Goal: Task Accomplishment & Management: Manage account settings

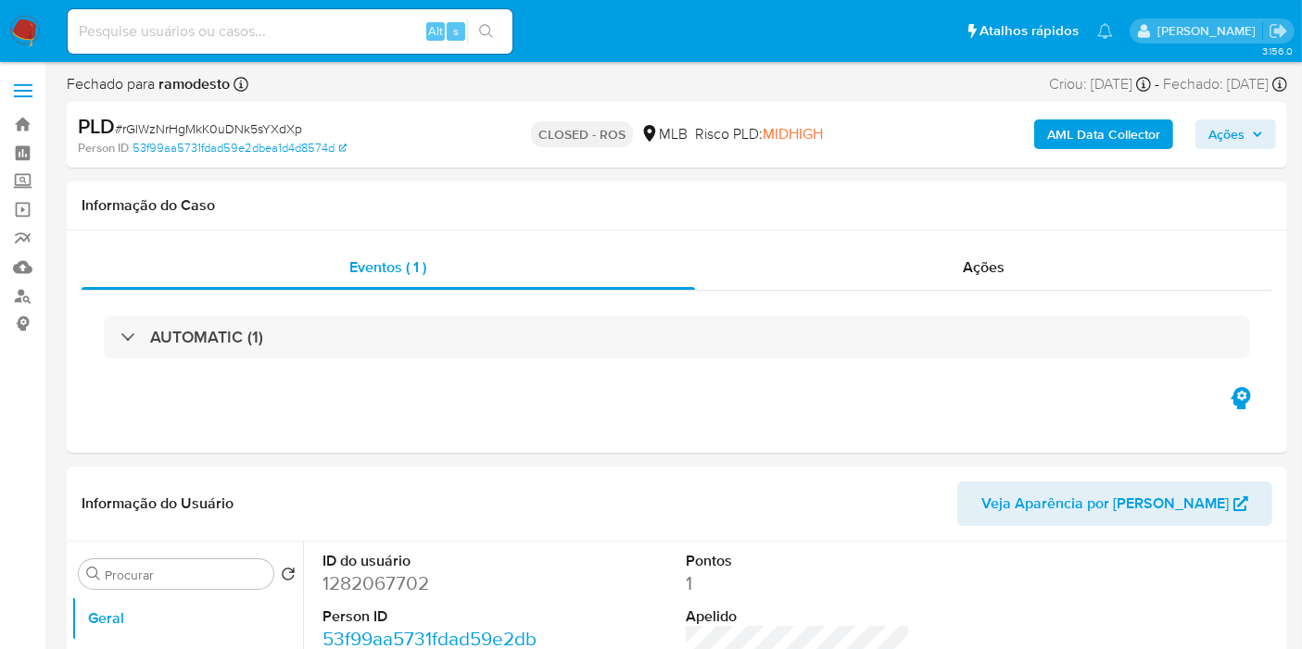
select select "10"
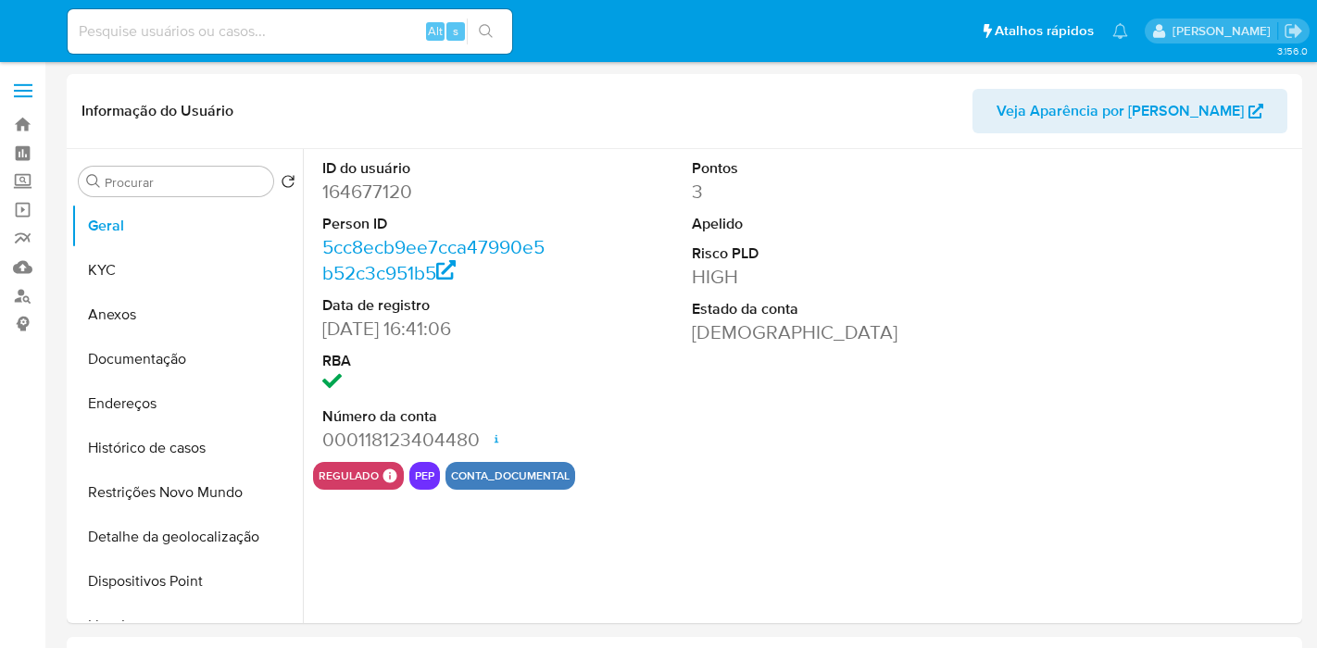
select select "10"
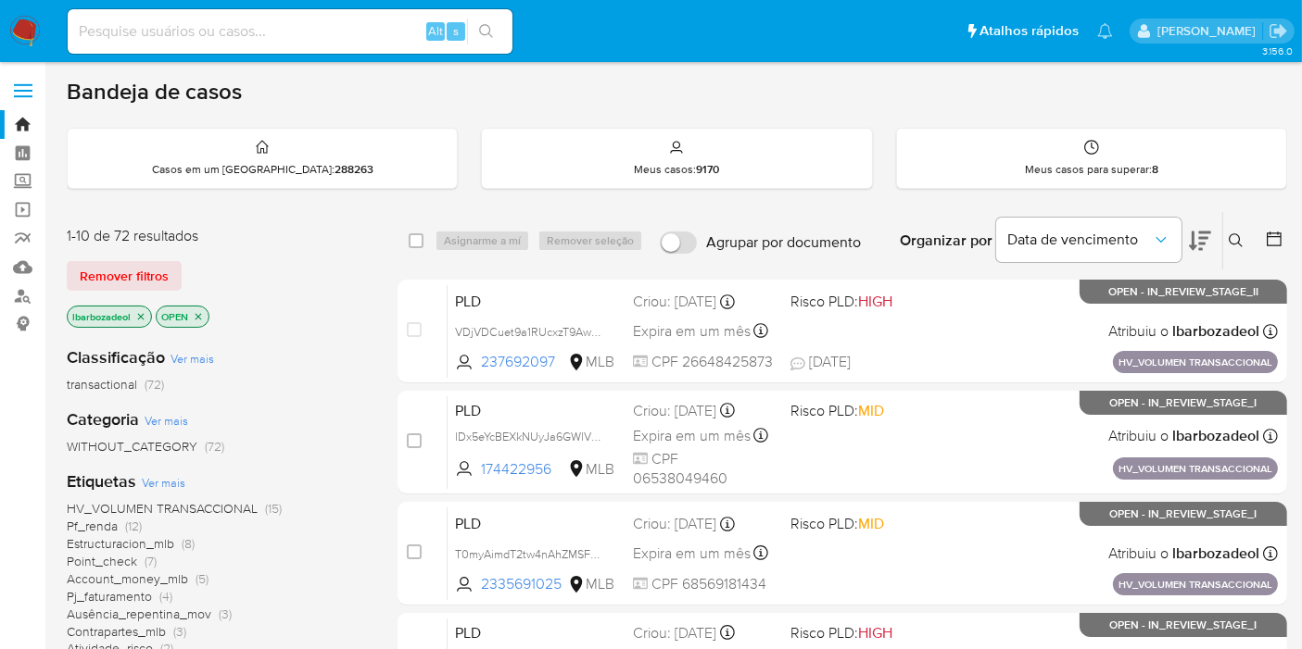
scroll to position [103, 0]
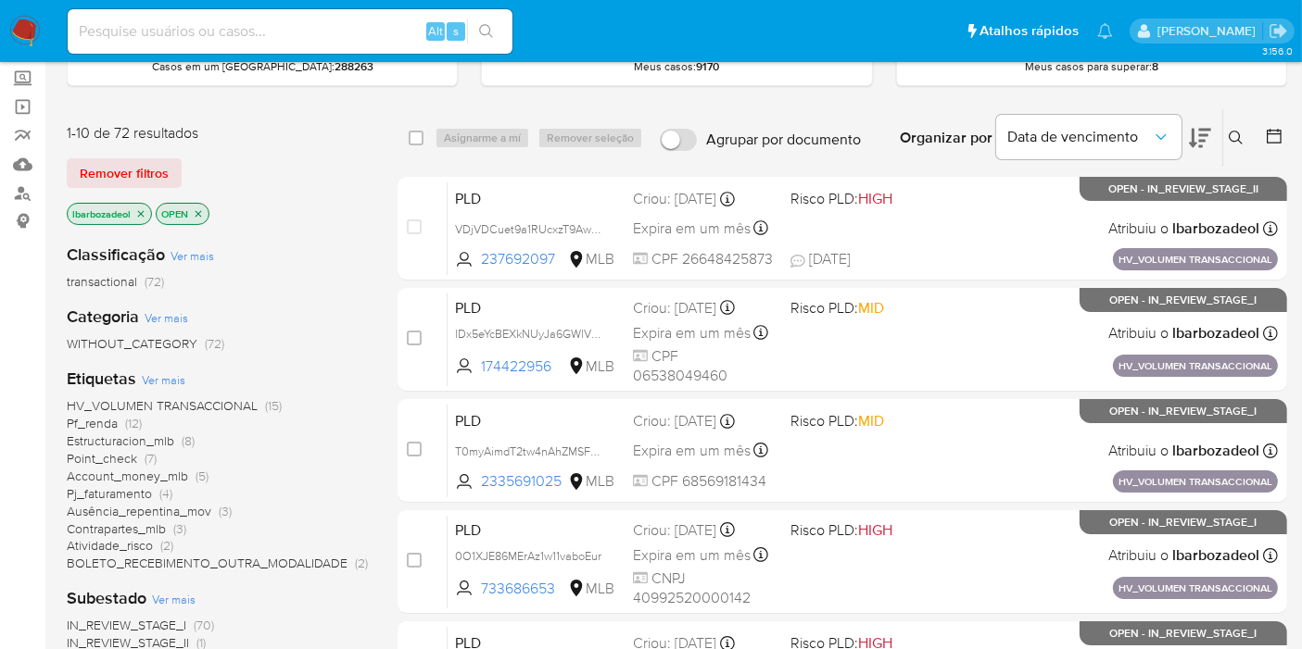
drag, startPoint x: 243, startPoint y: 403, endPoint x: 320, endPoint y: 361, distance: 87.5
click at [243, 404] on span "HV_VOLUMEN TRANSACCIONAL" at bounding box center [162, 405] width 191 height 19
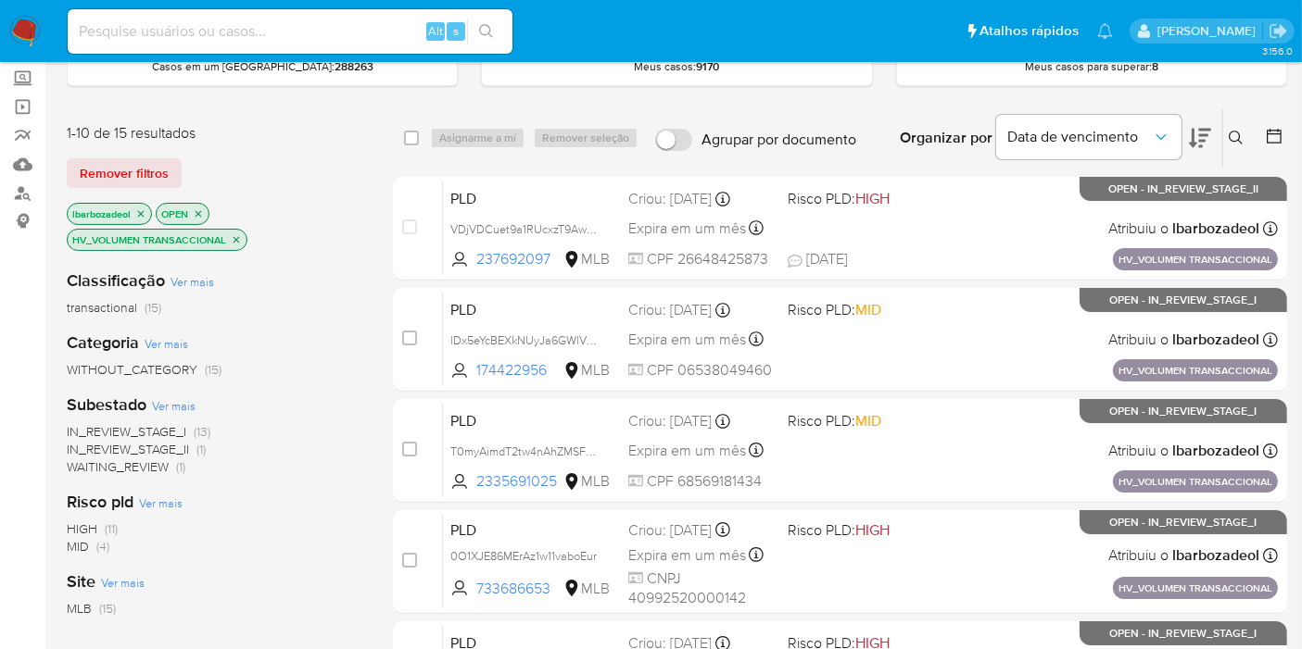
scroll to position [308, 0]
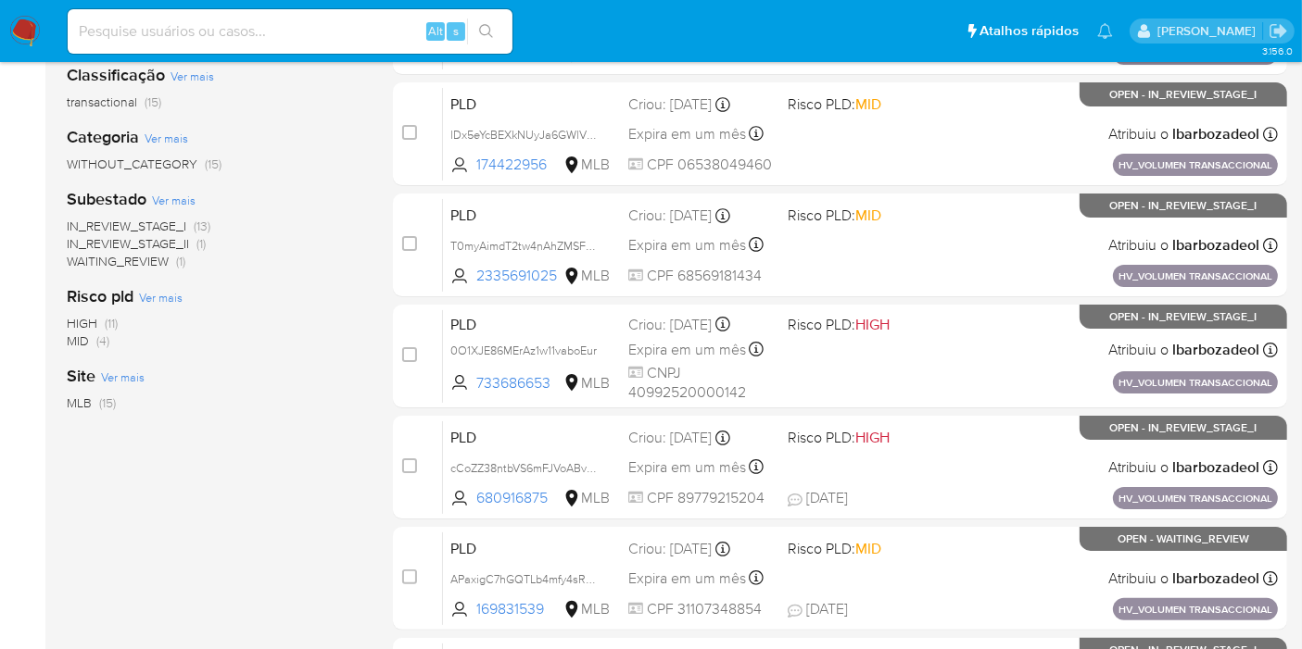
click at [112, 316] on span "(11)" at bounding box center [111, 323] width 13 height 19
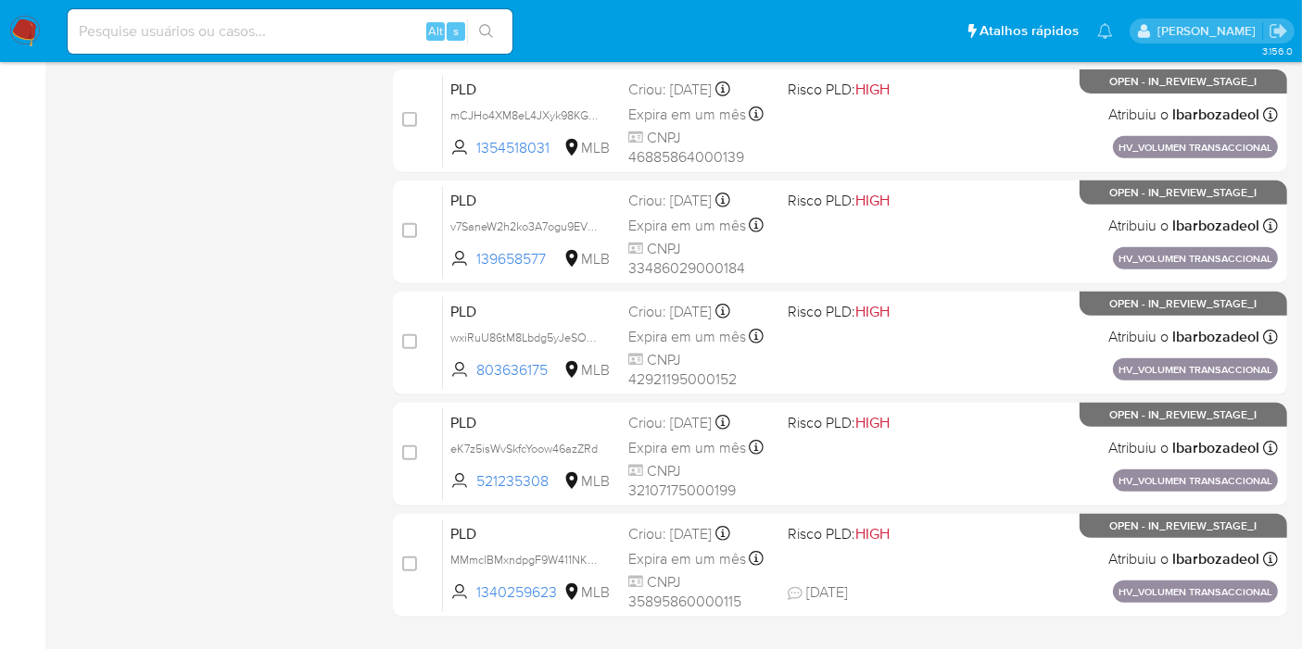
scroll to position [811, 0]
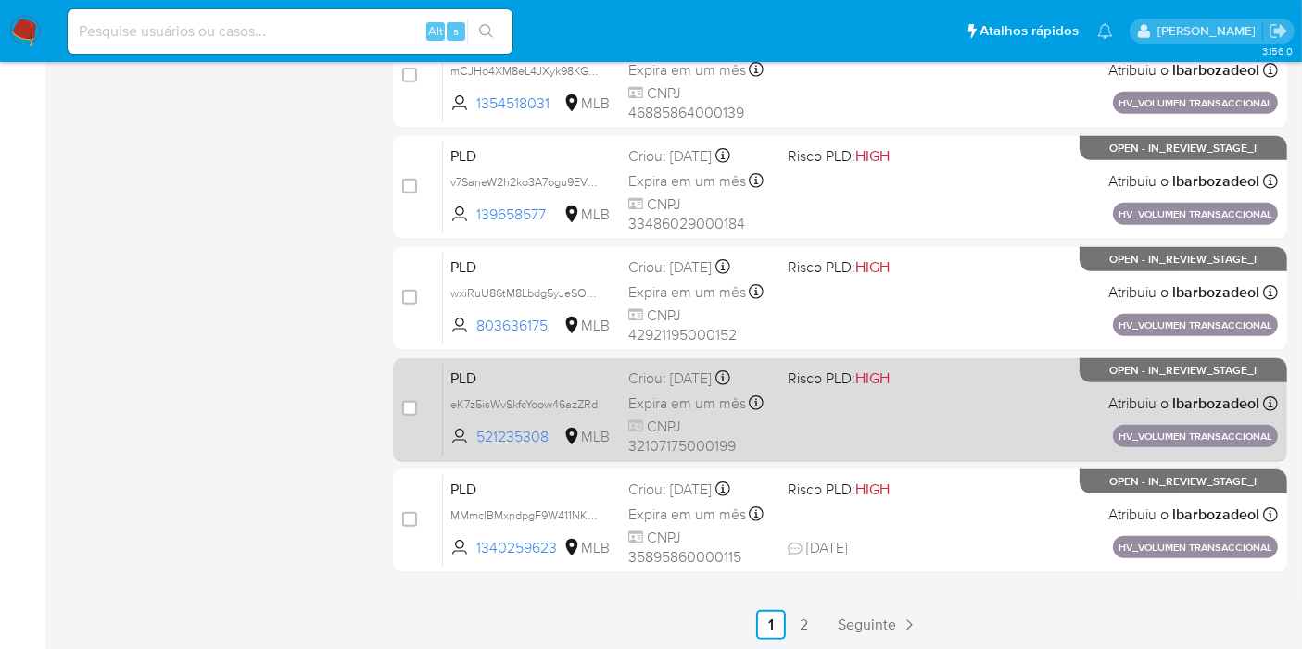
click at [870, 408] on div "PLD eK7z5isWvSkfcYoow46azZRd 521235308 MLB Risco PLD: HIGH Criou: 14/08/2025 Cr…" at bounding box center [860, 410] width 835 height 94
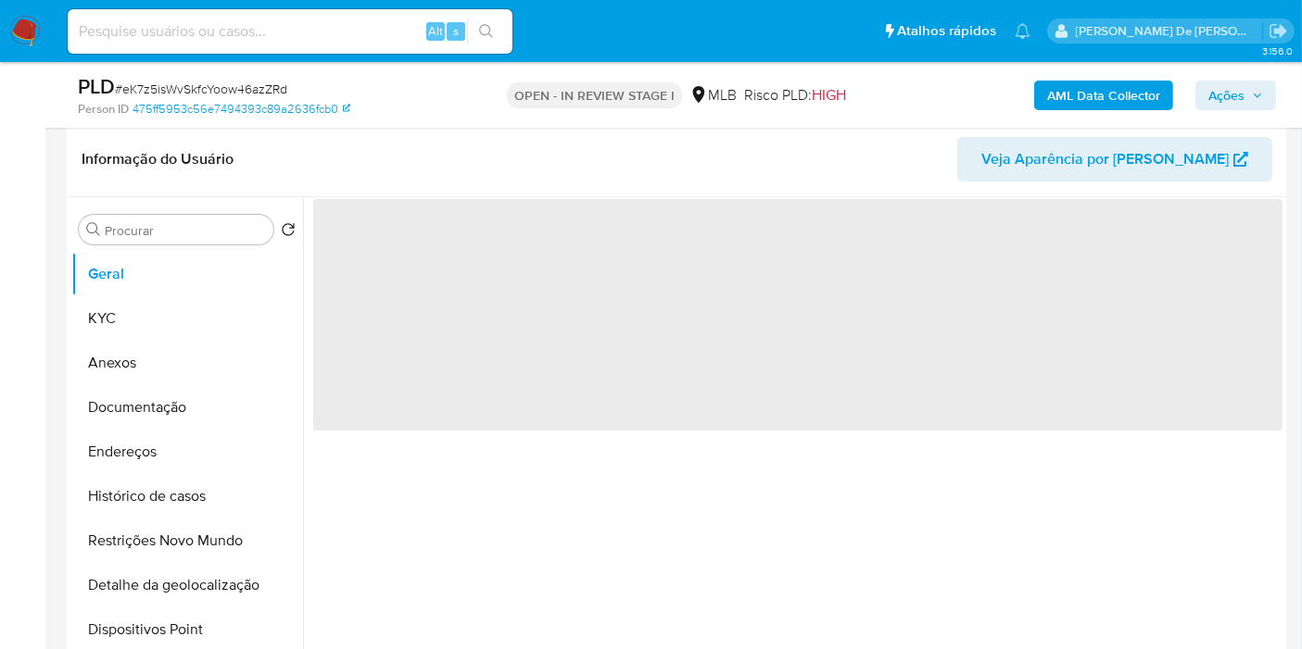
scroll to position [308, 0]
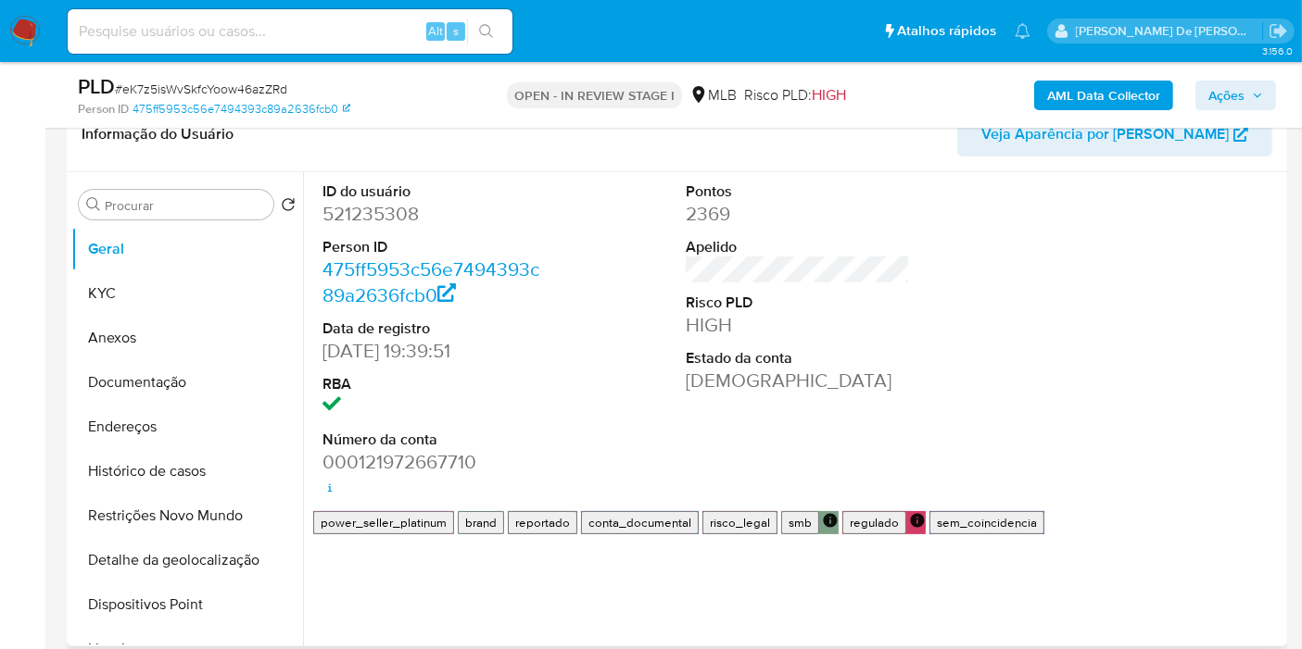
select select "10"
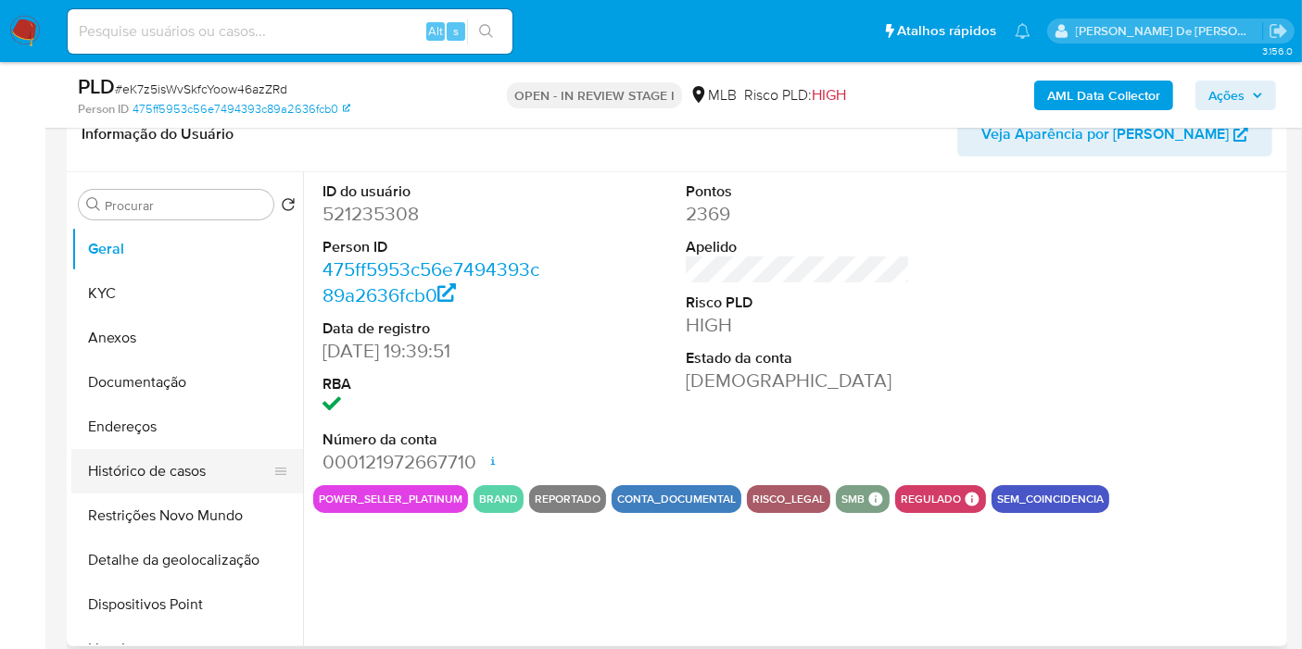
click at [131, 472] on button "Histórico de casos" at bounding box center [179, 471] width 217 height 44
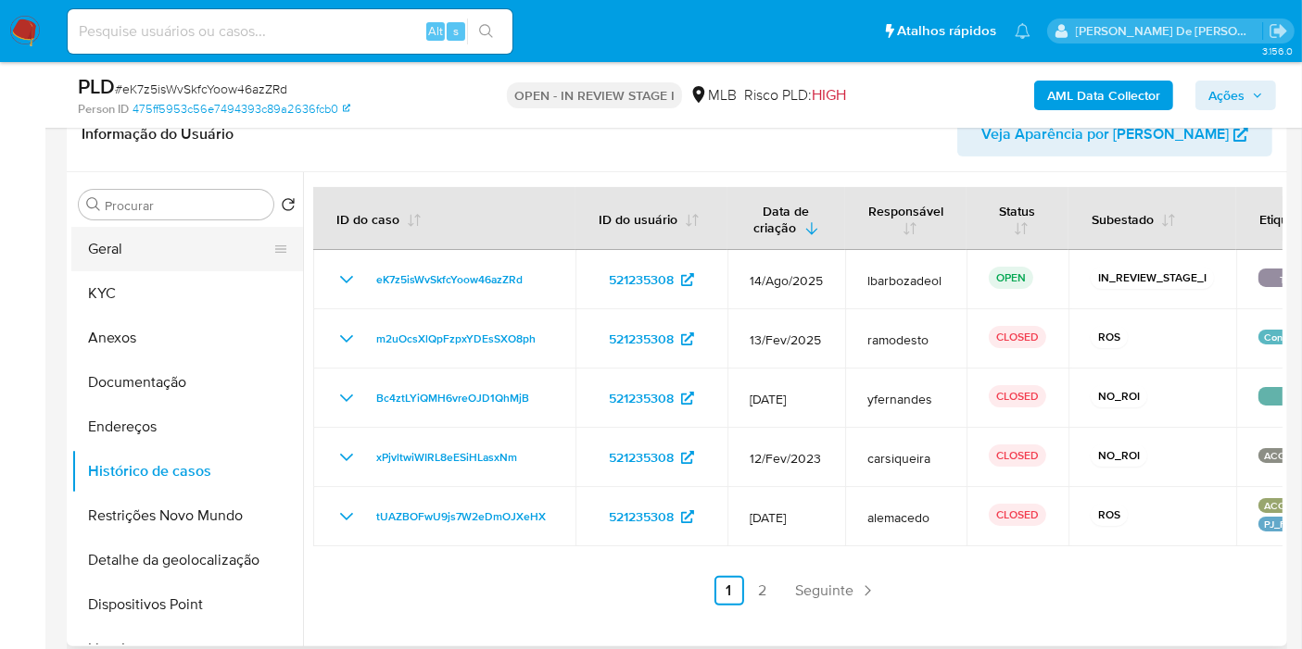
click at [160, 244] on button "Geral" at bounding box center [179, 249] width 217 height 44
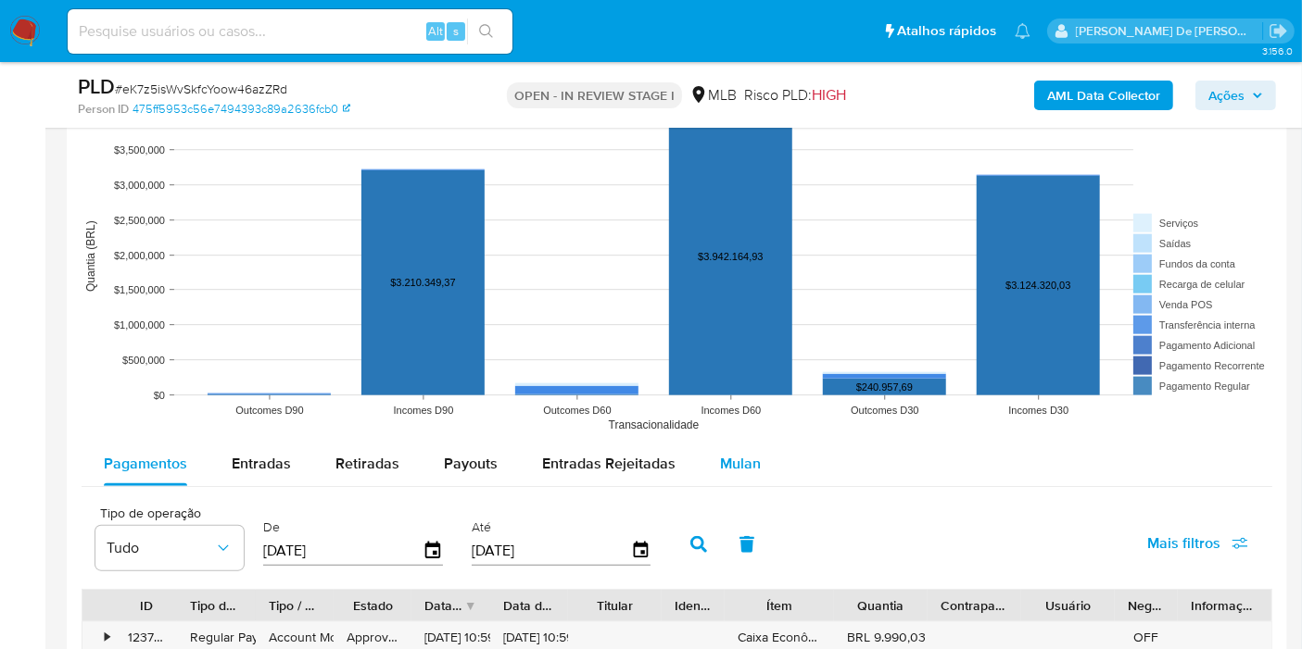
click at [720, 453] on span "Mulan" at bounding box center [740, 463] width 41 height 21
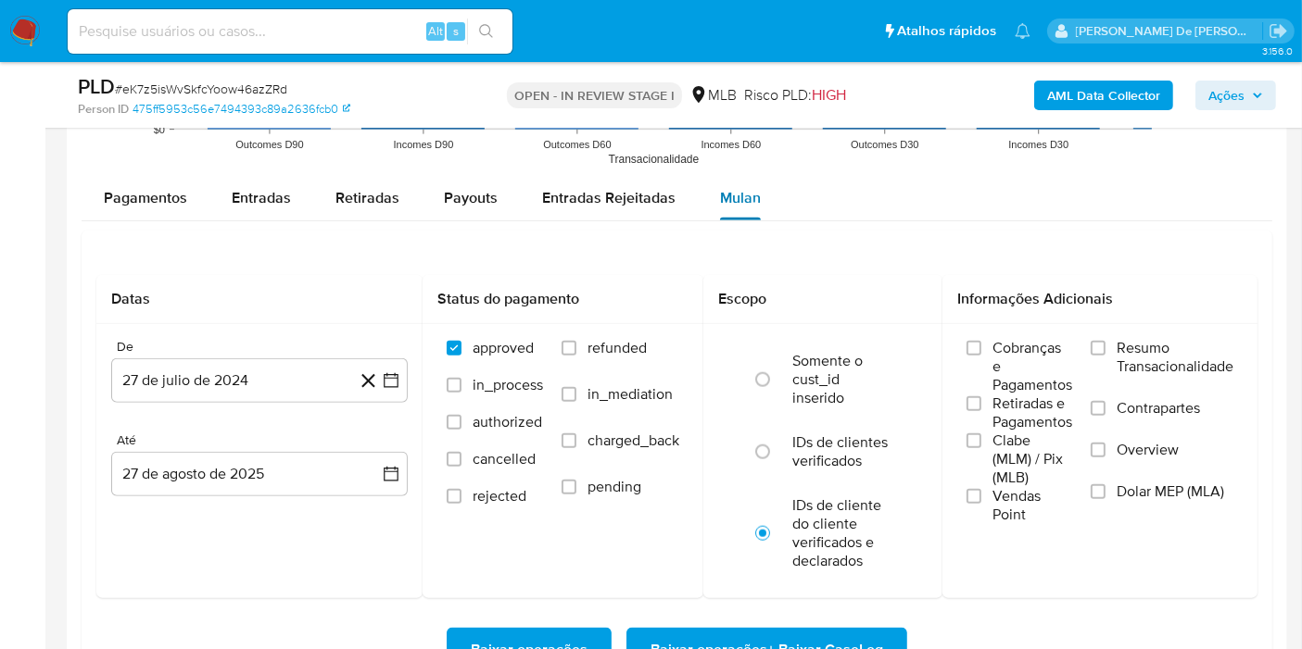
scroll to position [2058, 0]
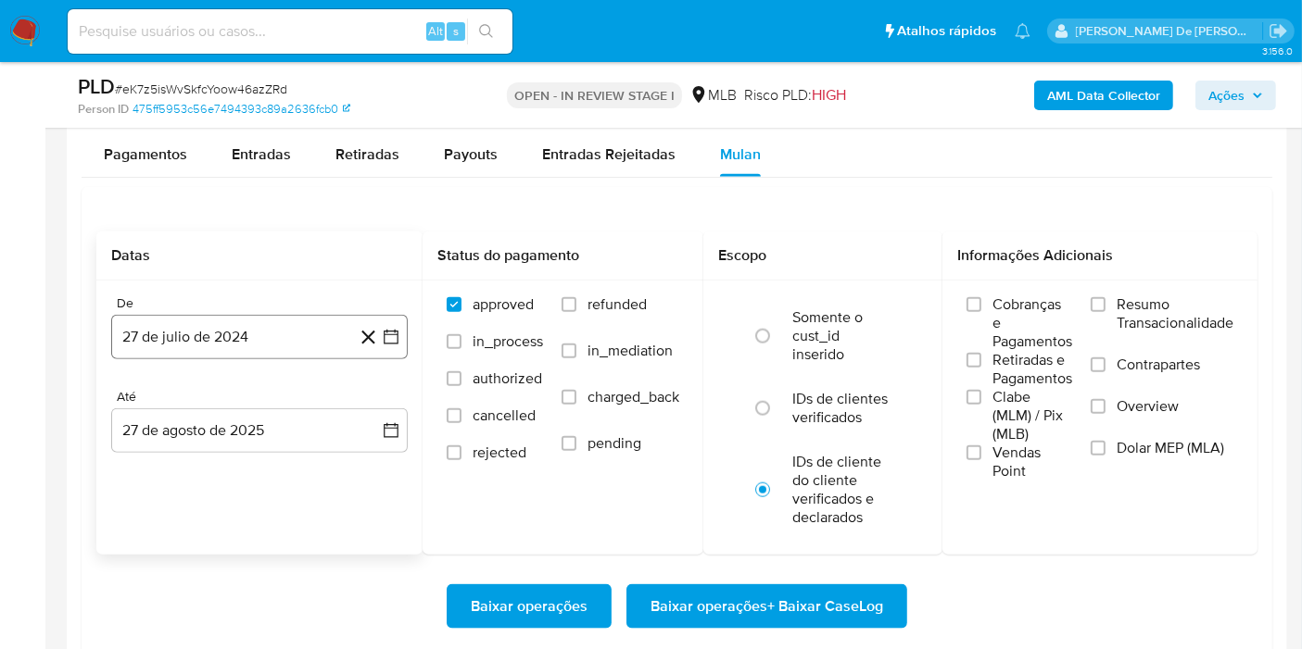
click at [264, 342] on button "27 de julio de 2024" at bounding box center [259, 337] width 296 height 44
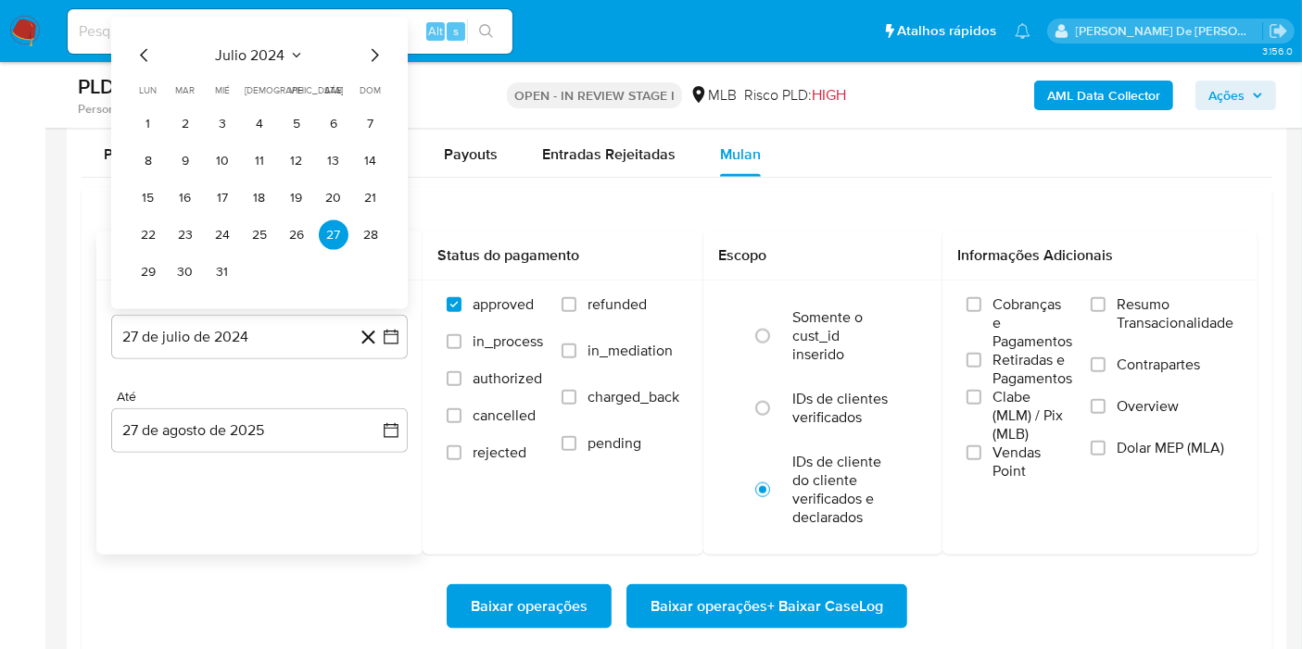
click at [261, 55] on span "julio 2024" at bounding box center [250, 55] width 69 height 19
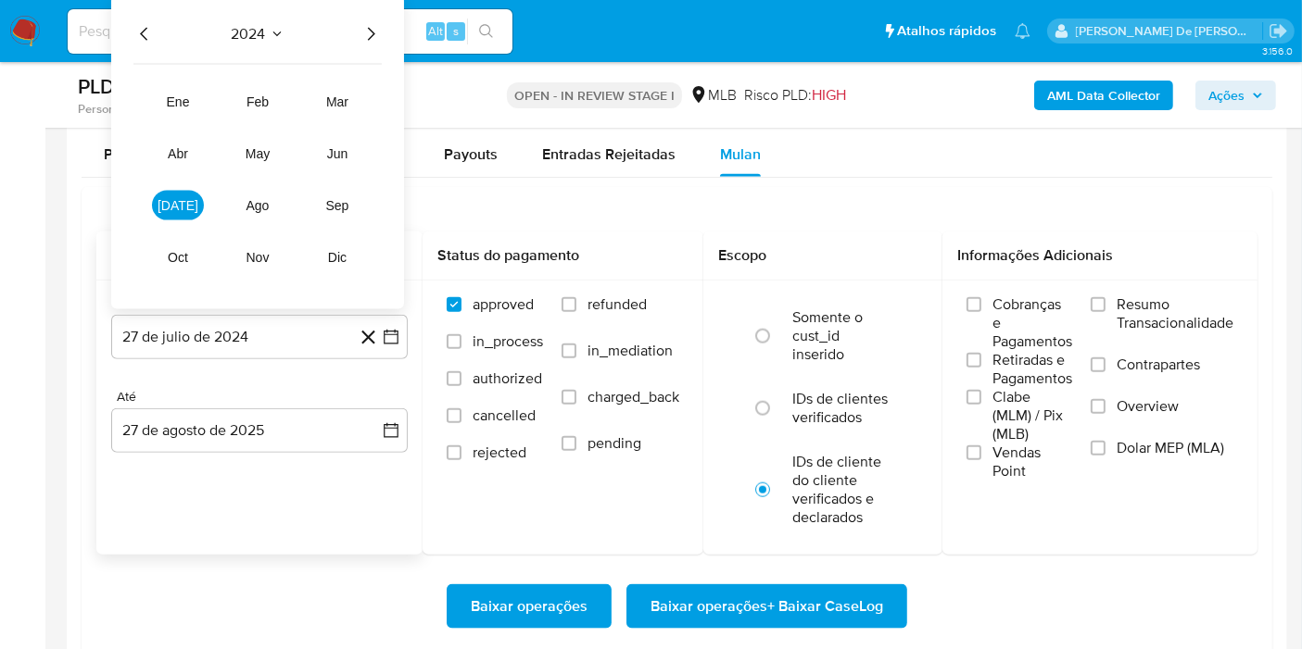
click at [361, 27] on icon "Año siguiente" at bounding box center [370, 34] width 22 height 22
click at [190, 208] on button "jul" at bounding box center [178, 206] width 52 height 30
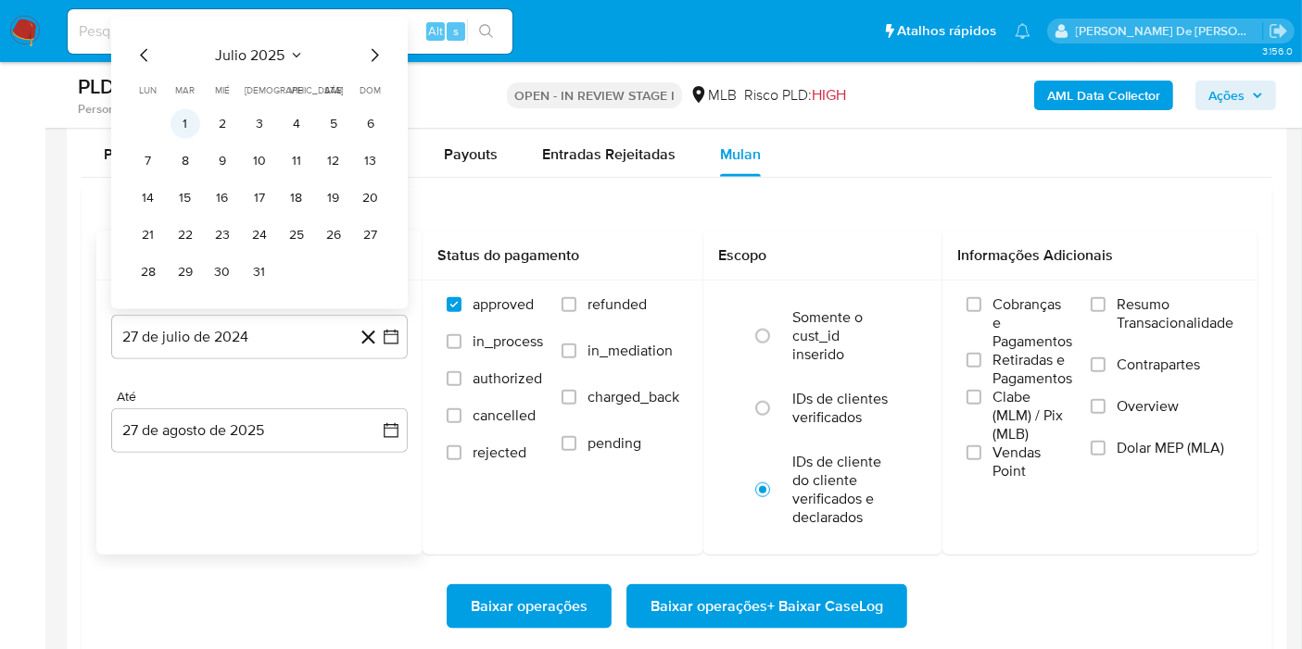
click at [191, 118] on button "1" at bounding box center [185, 124] width 30 height 30
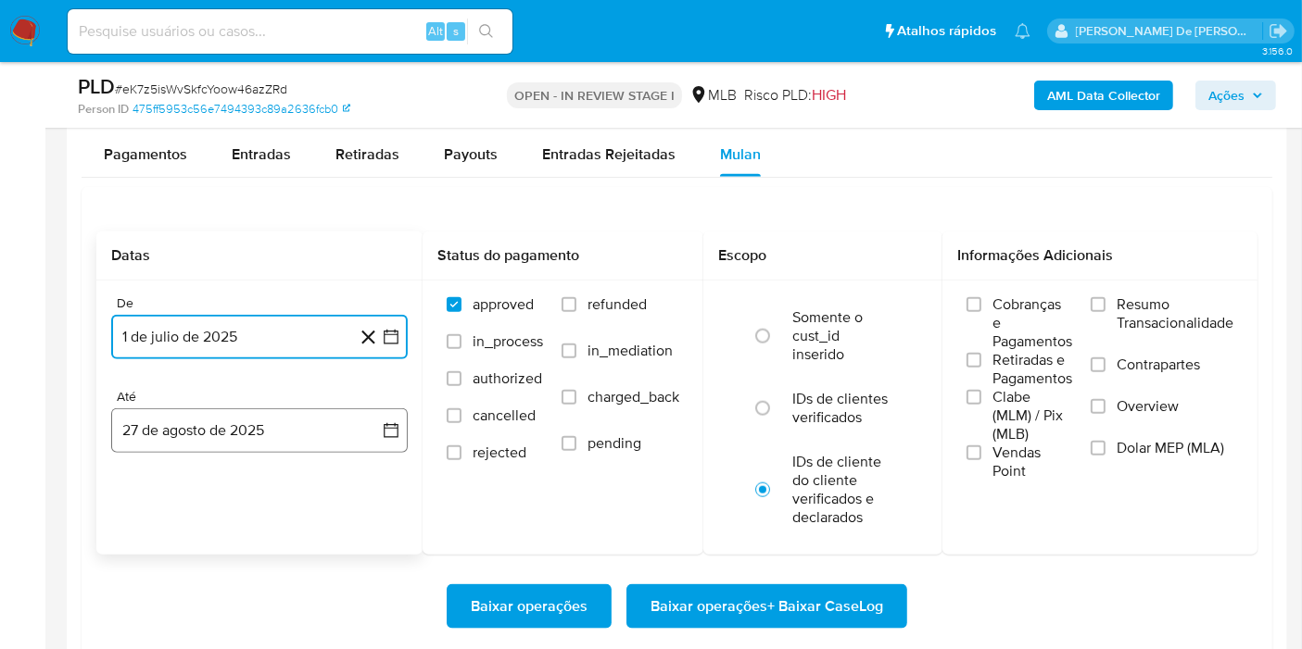
click at [199, 430] on button "27 de agosto de 2025" at bounding box center [259, 431] width 296 height 44
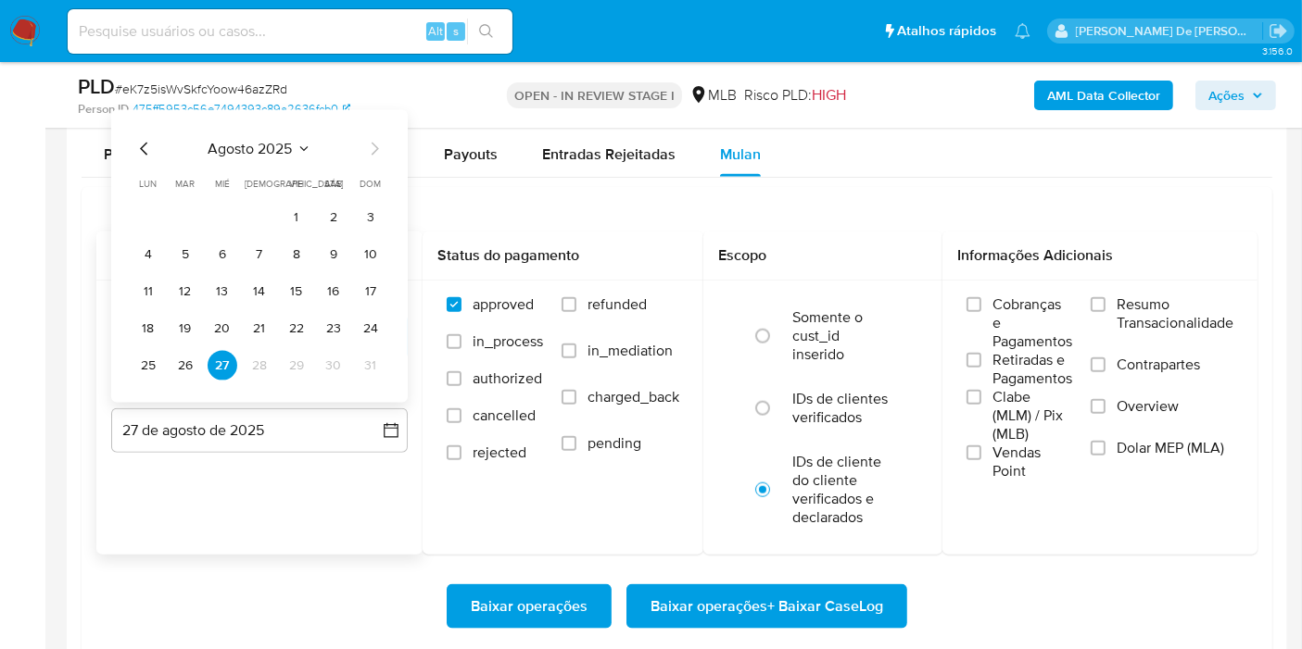
click at [190, 366] on button "26" at bounding box center [185, 366] width 30 height 30
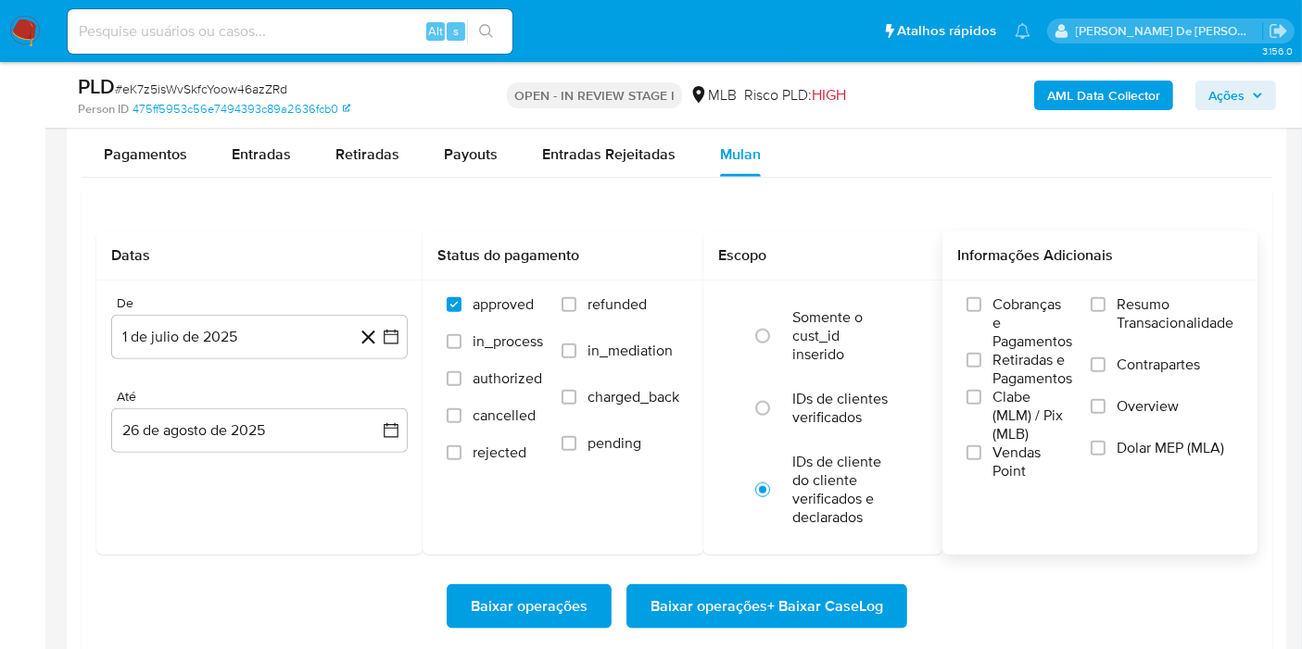
click at [1134, 303] on span "Resumo Transacionalidade" at bounding box center [1174, 314] width 117 height 37
click at [1105, 303] on input "Resumo Transacionalidade" at bounding box center [1097, 304] width 15 height 15
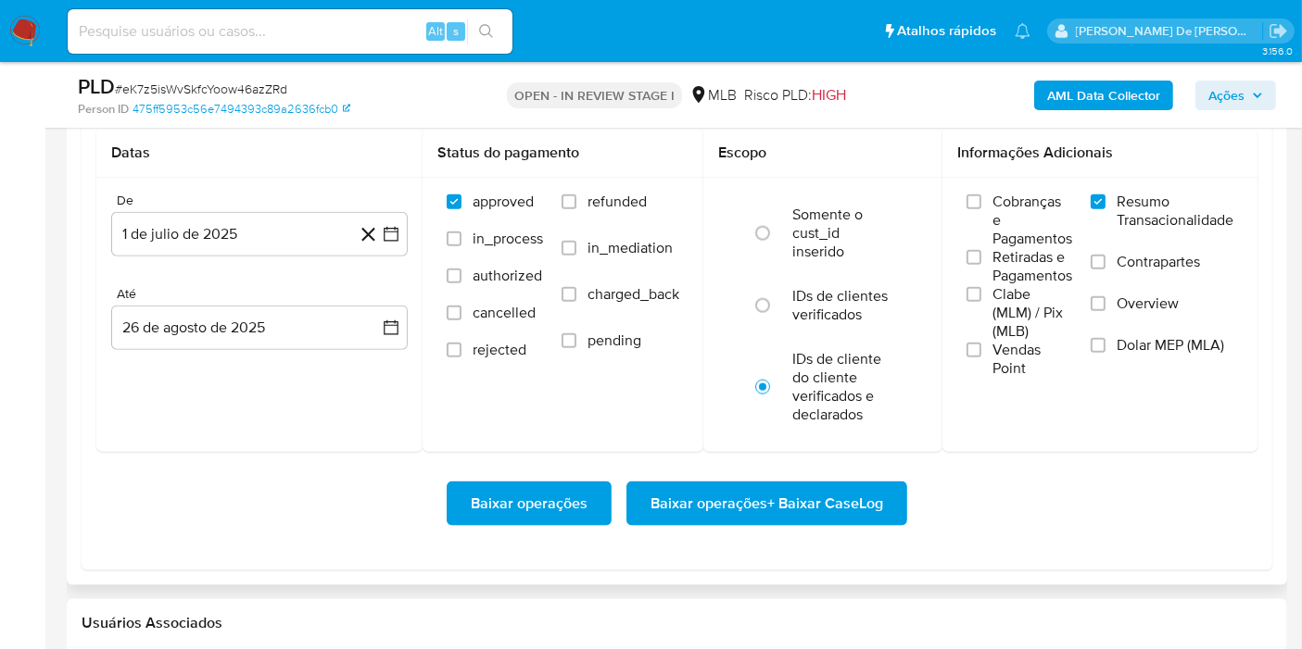
click at [828, 514] on span "Baixar operações + Baixar CaseLog" at bounding box center [766, 504] width 233 height 41
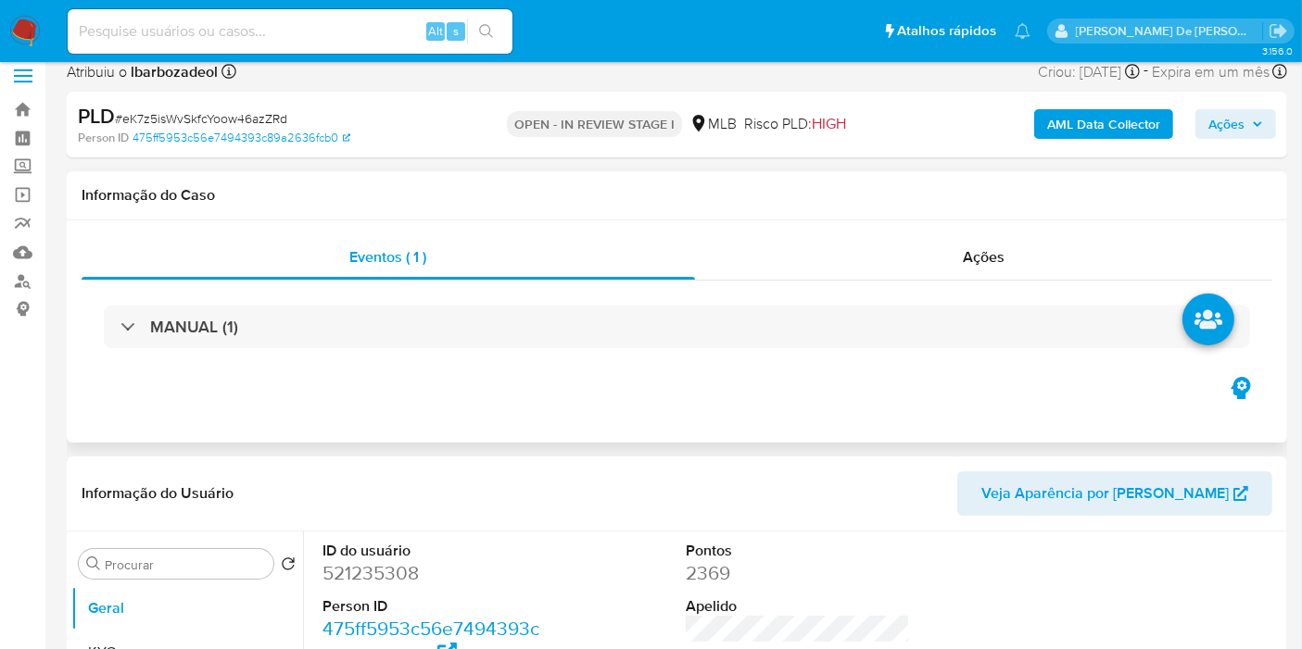
scroll to position [0, 0]
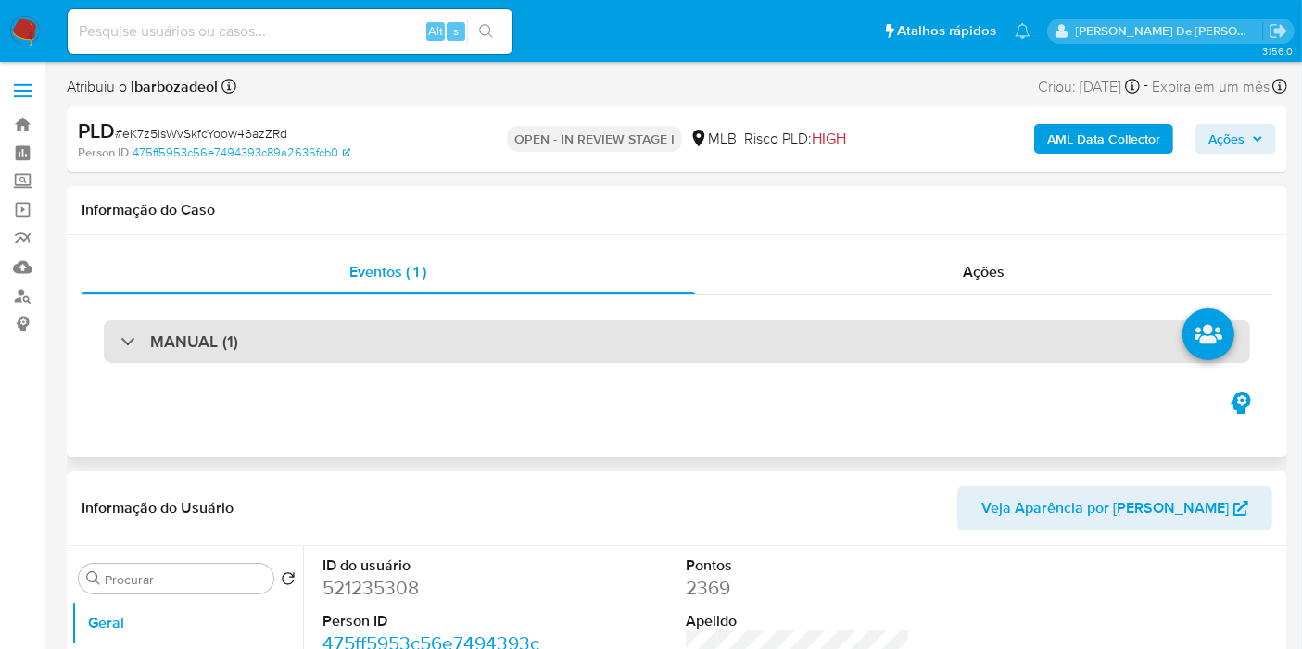
click at [807, 353] on div "MANUAL (1)" at bounding box center [677, 342] width 1146 height 43
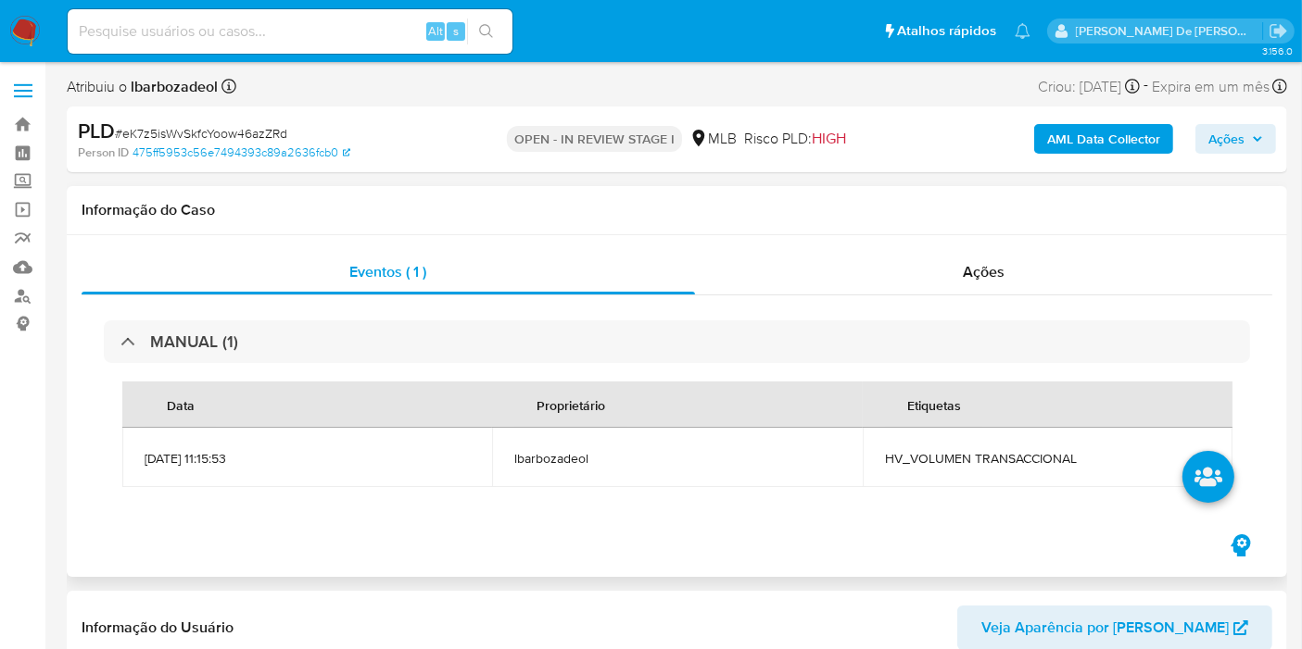
click at [938, 459] on span "HV_VOLUMEN TRANSACCIONAL" at bounding box center [1047, 458] width 325 height 17
copy span "HV_VOLUMEN TRANSACCIONAL"
click at [1222, 141] on span "Ações" at bounding box center [1226, 139] width 36 height 30
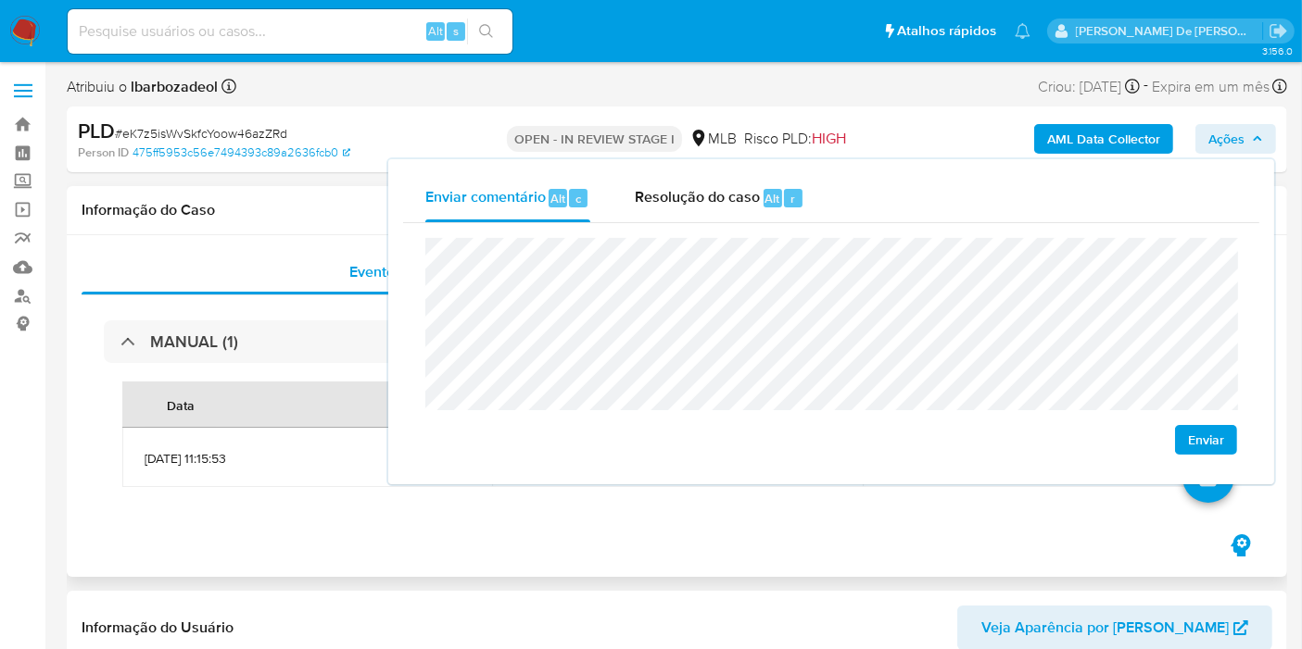
click at [281, 222] on div "Informação do Caso" at bounding box center [677, 210] width 1220 height 49
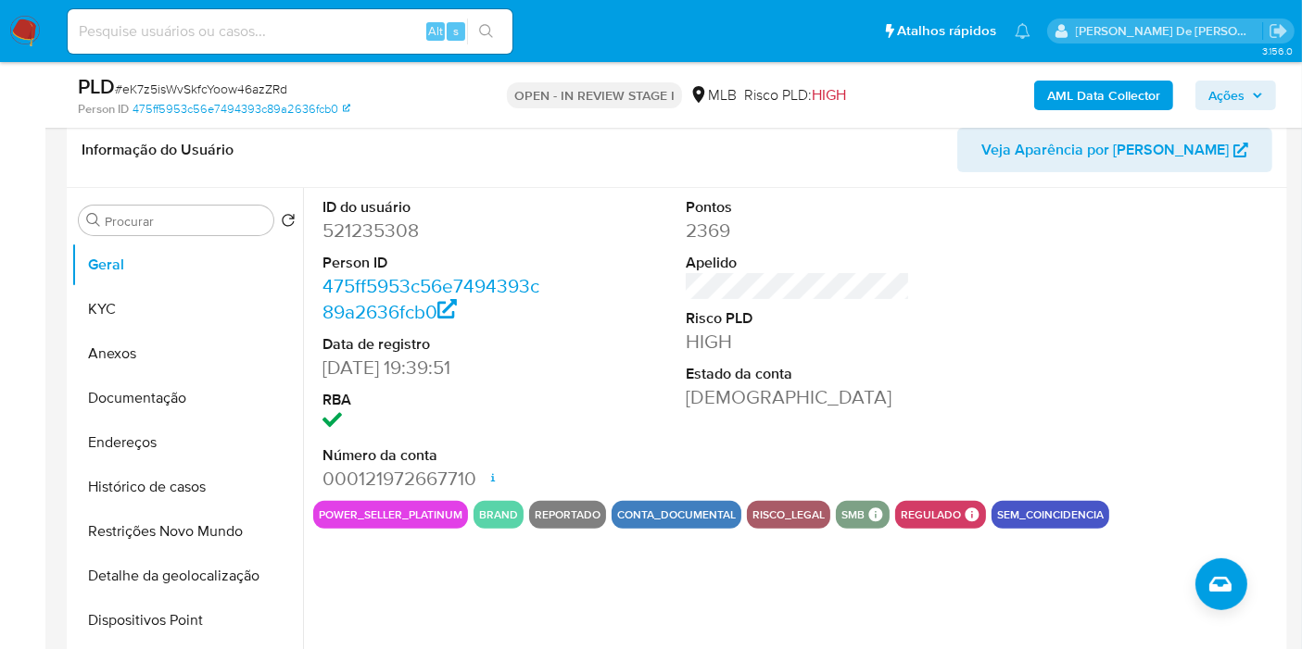
scroll to position [411, 0]
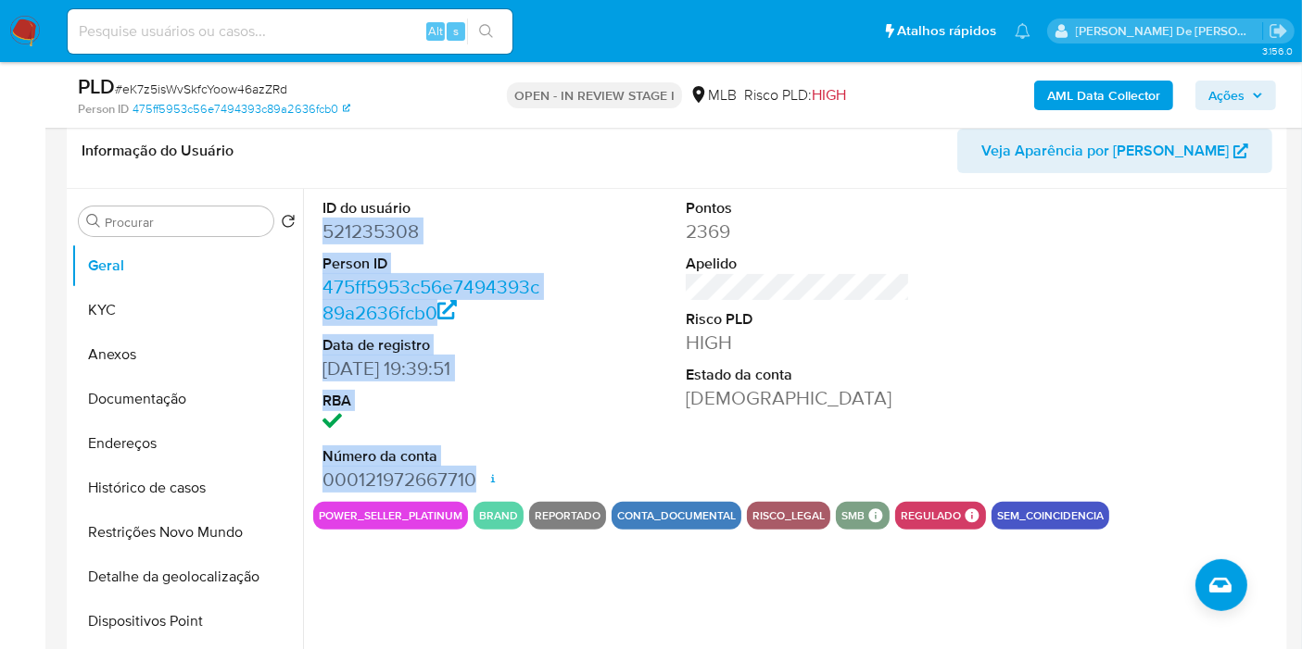
drag, startPoint x: 326, startPoint y: 229, endPoint x: 476, endPoint y: 478, distance: 290.9
click at [476, 478] on div "ID do usuário 521235308 Person ID 475ff5953c56e7494393c89a2636fcb0 Data de regi…" at bounding box center [434, 345] width 243 height 313
copy dl "521235308 Person ID 475ff5953c56e7494393c89a2636fcb0 Data de registro 31/01/202…"
click at [1216, 94] on span "Ações" at bounding box center [1226, 96] width 36 height 30
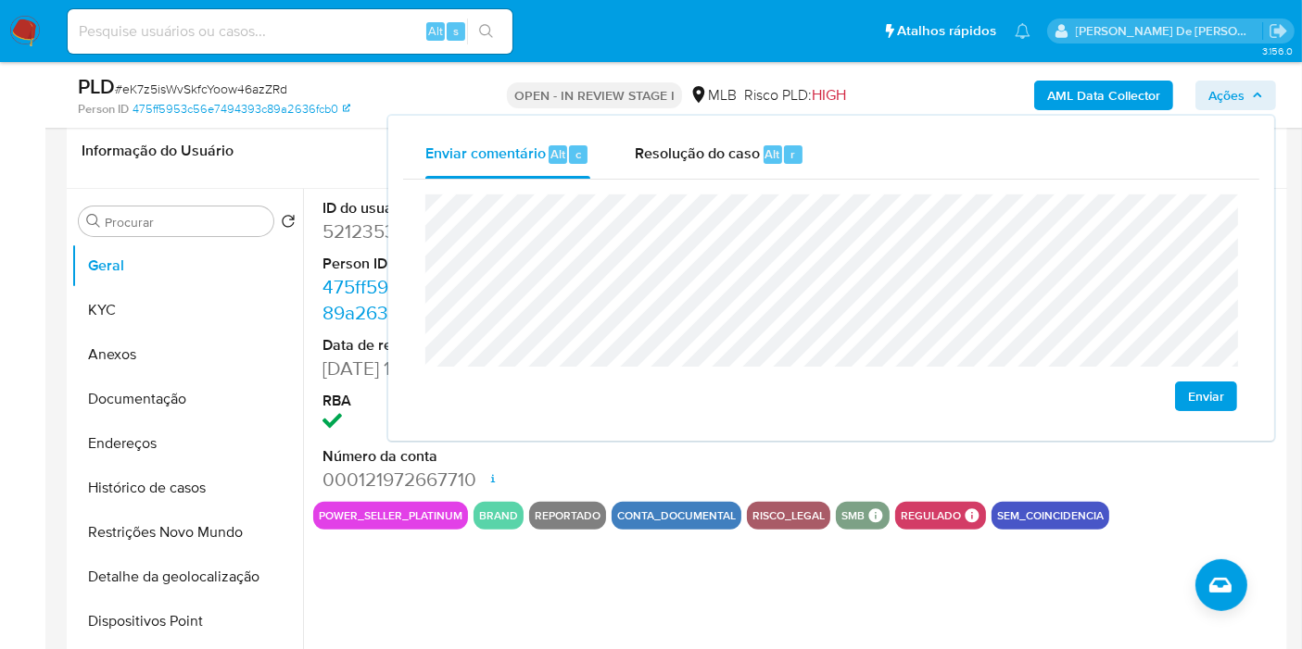
click at [786, 539] on div "ID do usuário 521235308 Person ID 475ff5953c56e7494393c89a2636fcb0 Data de regi…" at bounding box center [792, 426] width 979 height 474
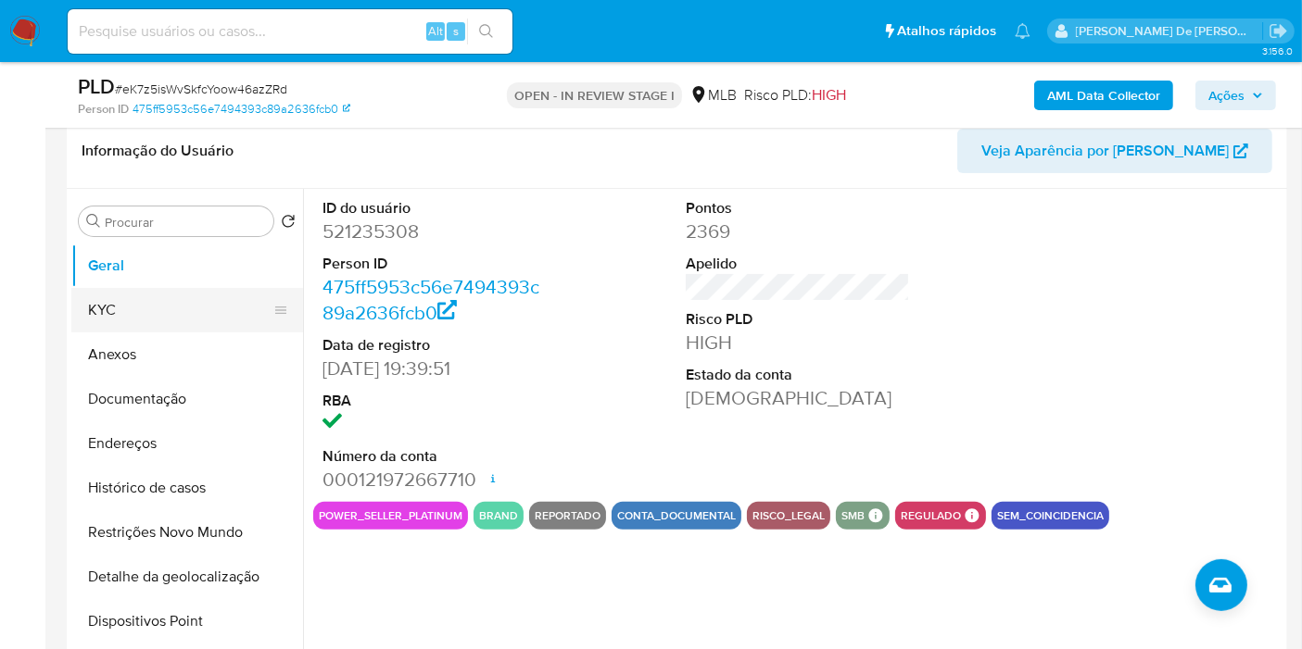
click at [207, 308] on button "KYC" at bounding box center [179, 310] width 217 height 44
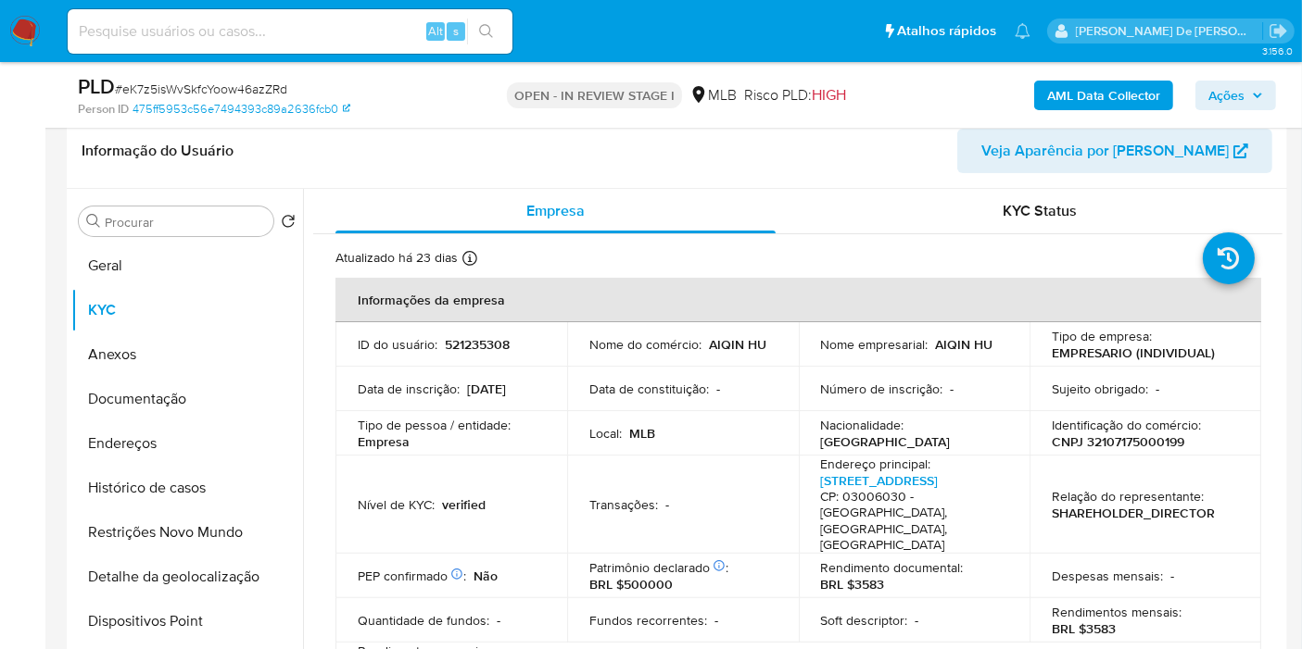
click at [1160, 443] on p "CNPJ 32107175000199" at bounding box center [1117, 442] width 132 height 17
copy p "32107175000199"
click at [1241, 88] on span "Ações" at bounding box center [1226, 96] width 36 height 30
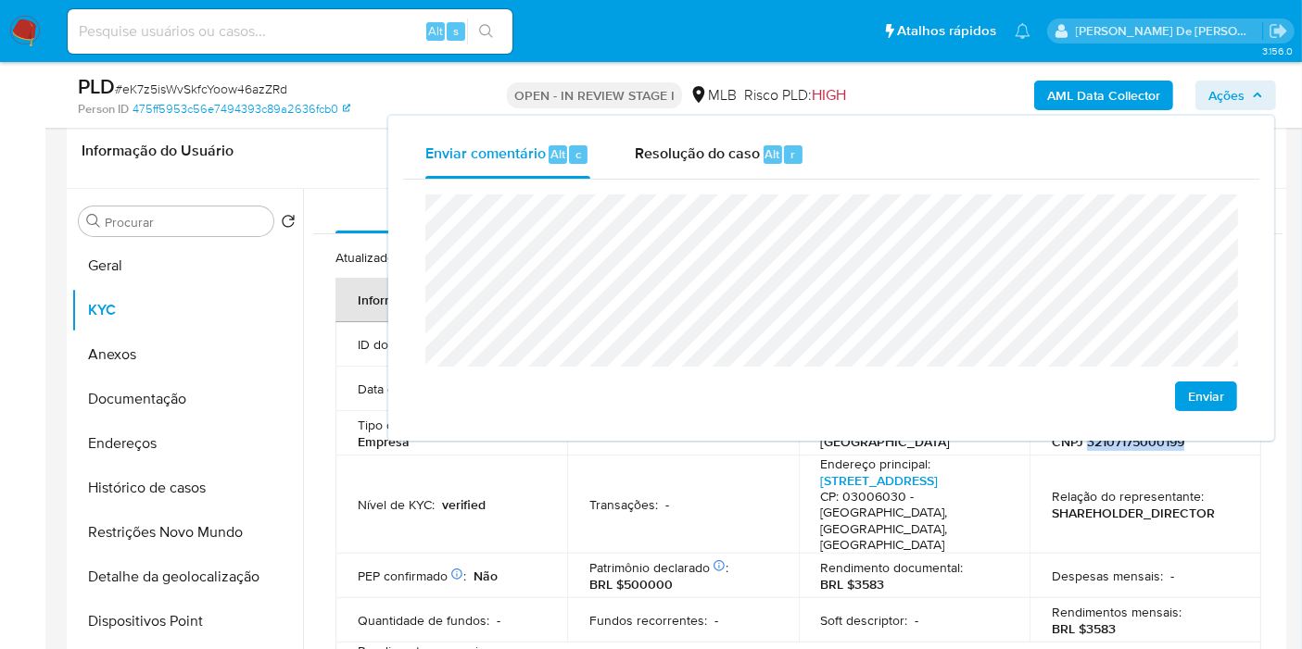
scroll to position [720, 0]
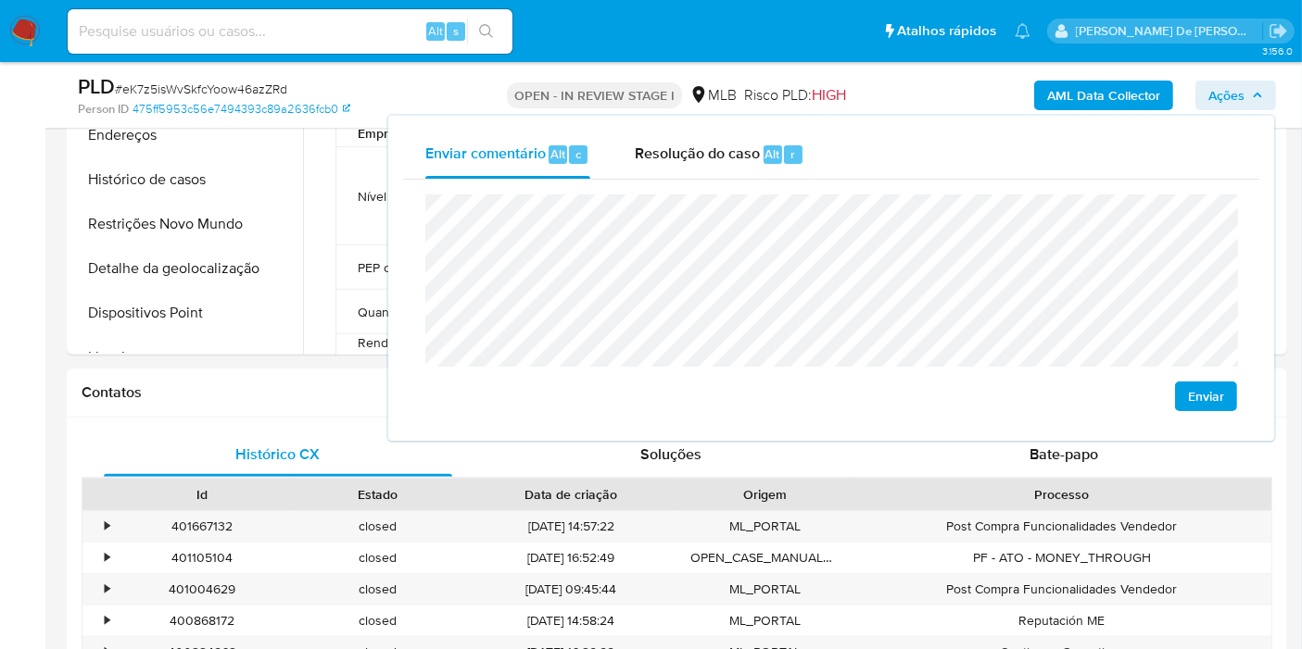
click at [0, 0] on lt-span "econômica" at bounding box center [0, 0] width 0 height 0
click at [255, 402] on div "Contatos" at bounding box center [677, 393] width 1220 height 49
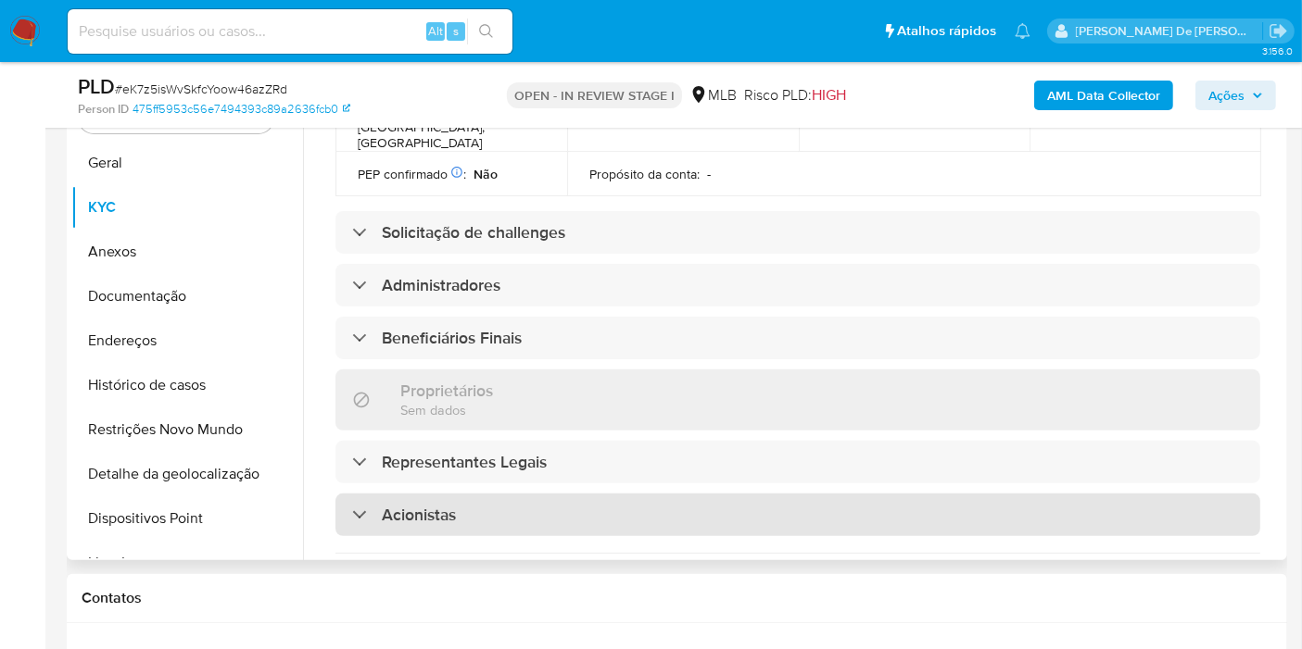
click at [593, 494] on div "Acionistas" at bounding box center [797, 515] width 924 height 43
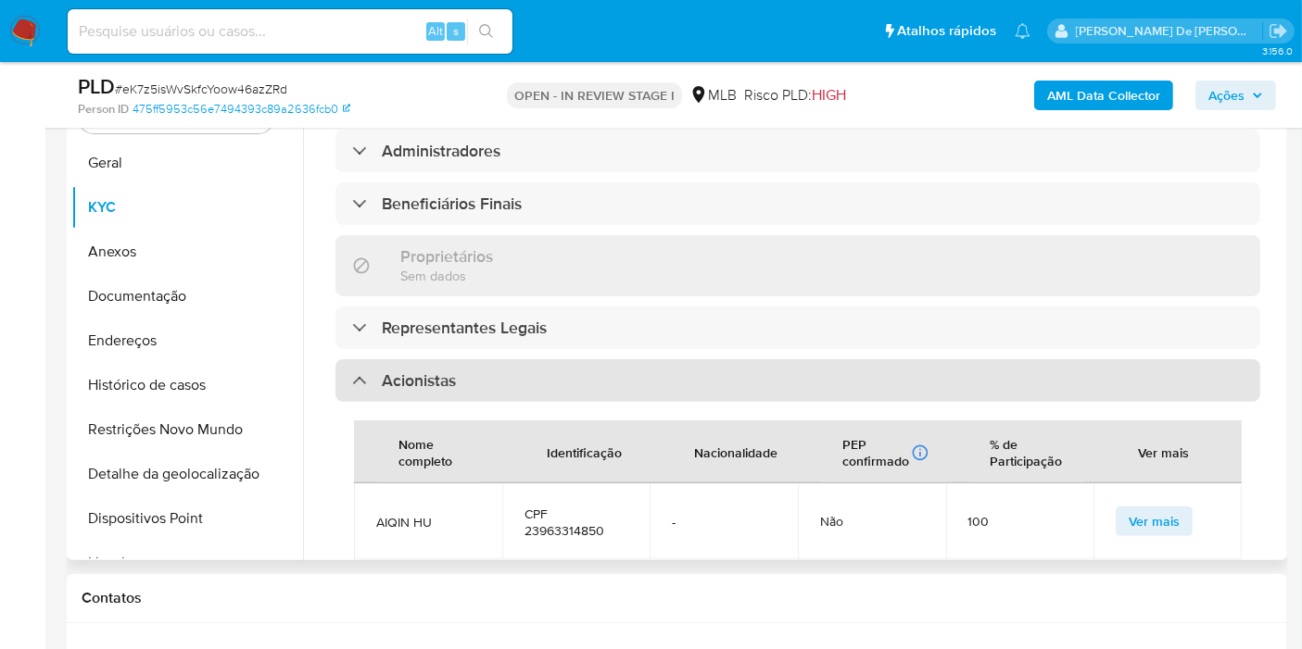
scroll to position [823, 0]
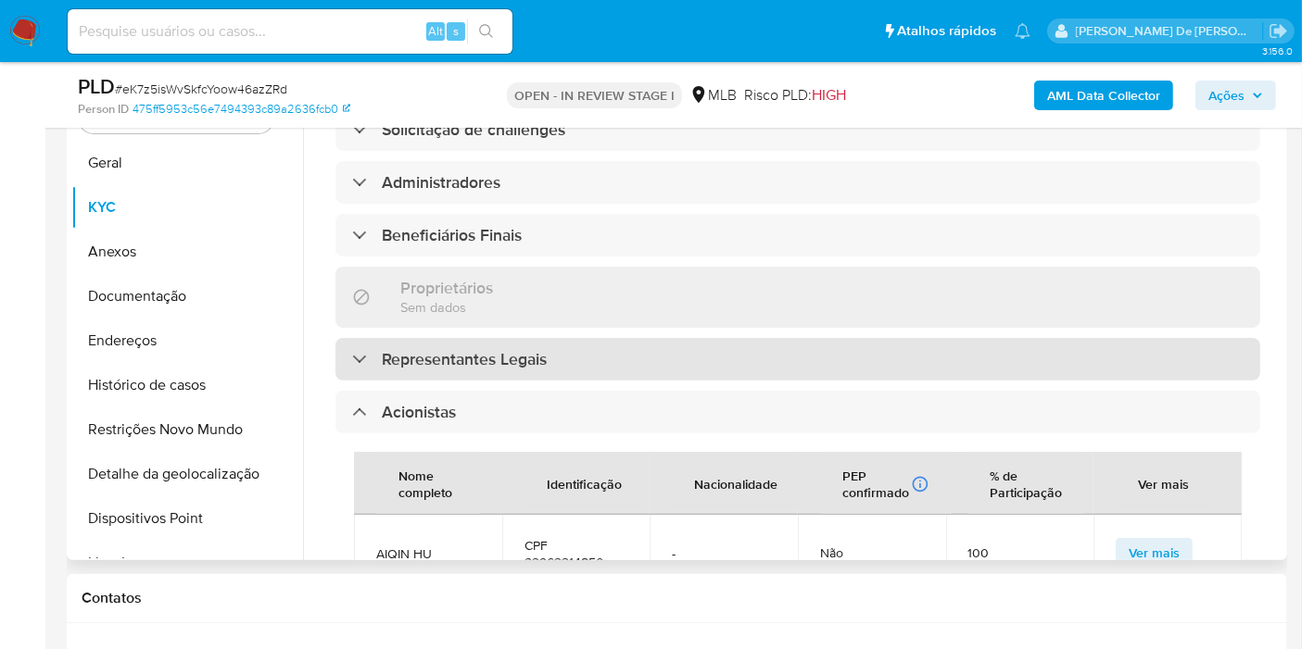
click at [576, 338] on div "Representantes Legais" at bounding box center [797, 359] width 924 height 43
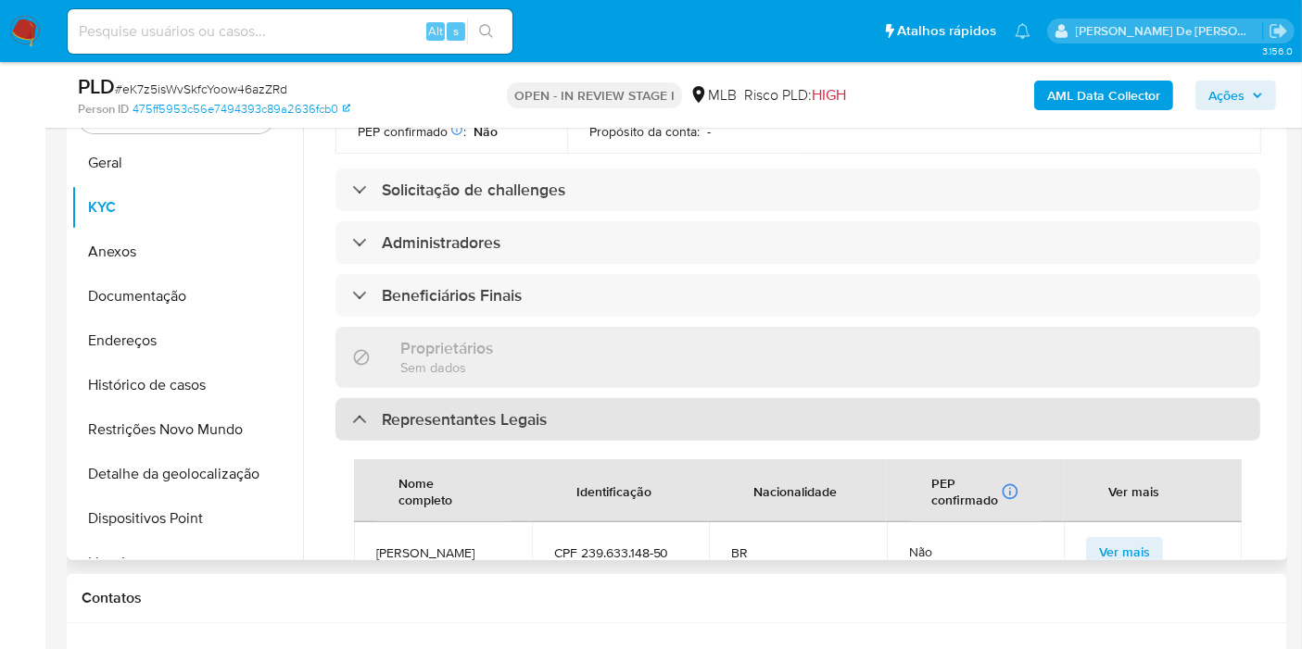
scroll to position [720, 0]
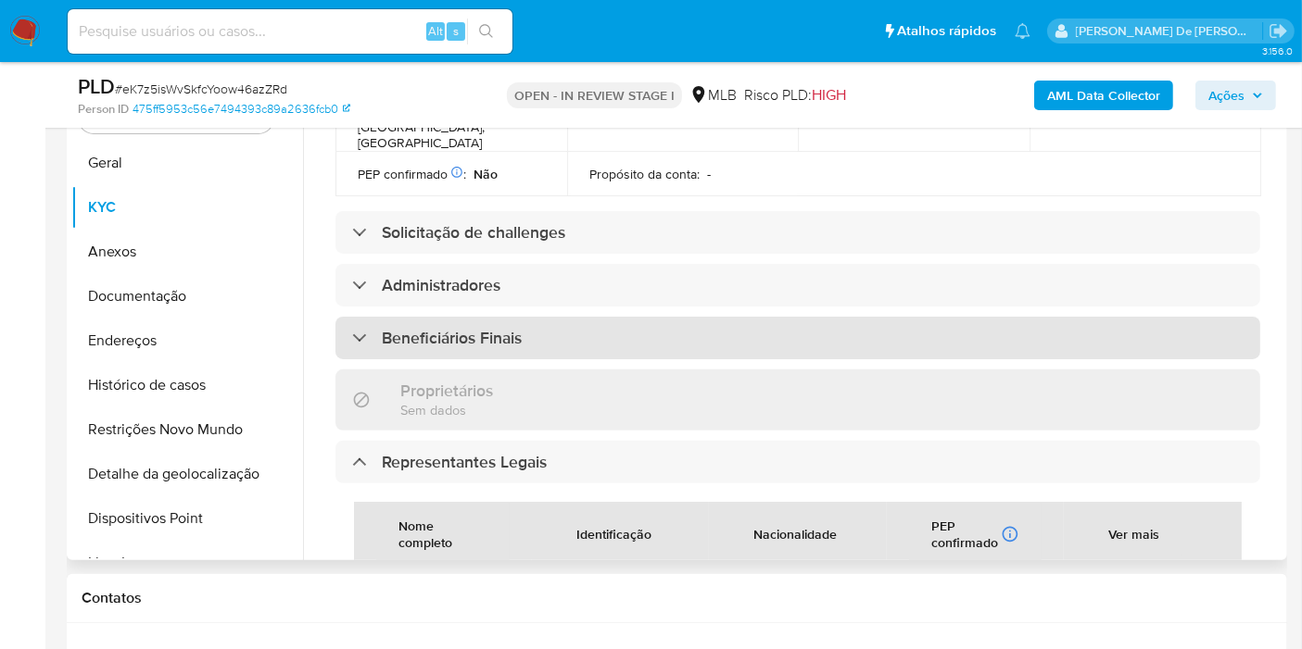
click at [580, 317] on div "Beneficiários Finais" at bounding box center [797, 338] width 924 height 43
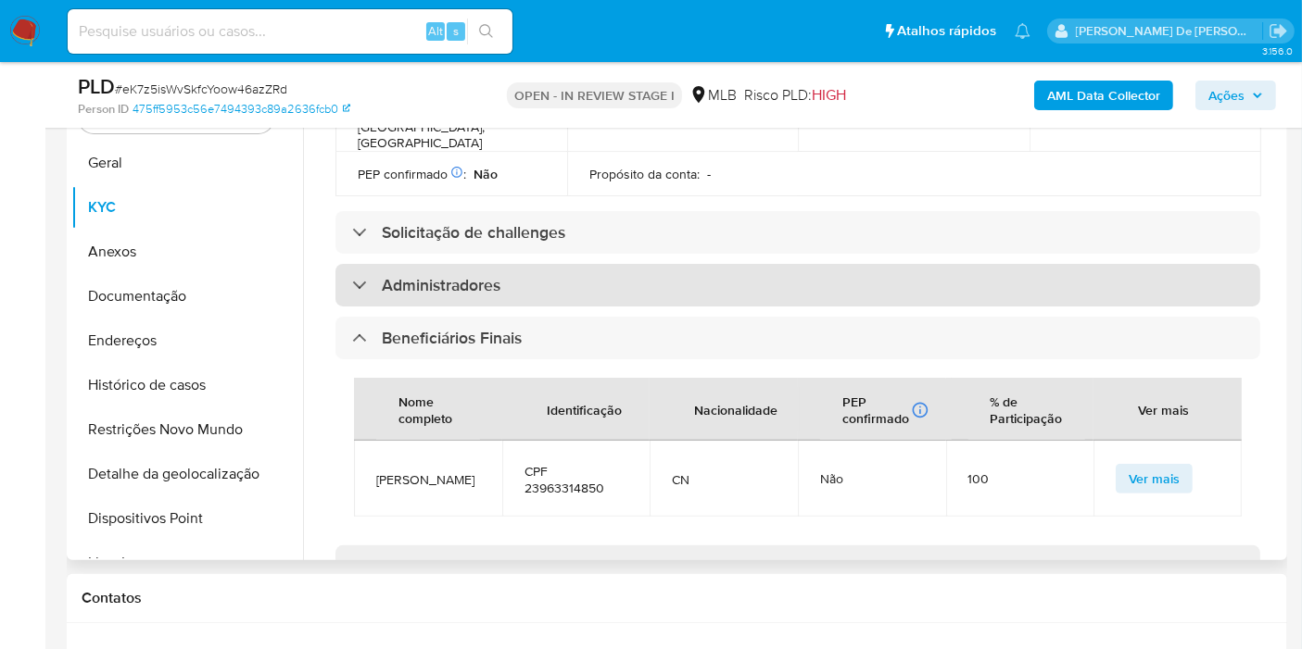
click at [567, 264] on div "Administradores" at bounding box center [797, 285] width 924 height 43
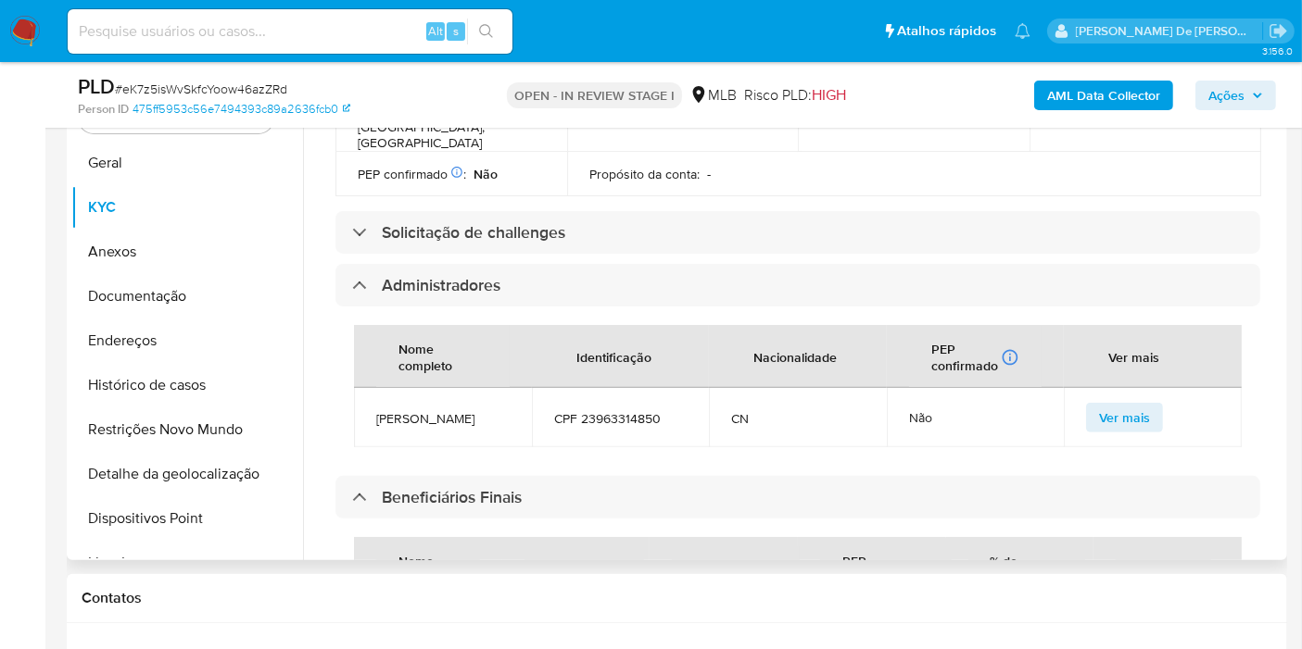
click at [602, 410] on span "CPF 23963314850" at bounding box center [620, 418] width 133 height 17
copy span "23963314850"
click at [1225, 98] on span "Ações" at bounding box center [1226, 96] width 36 height 30
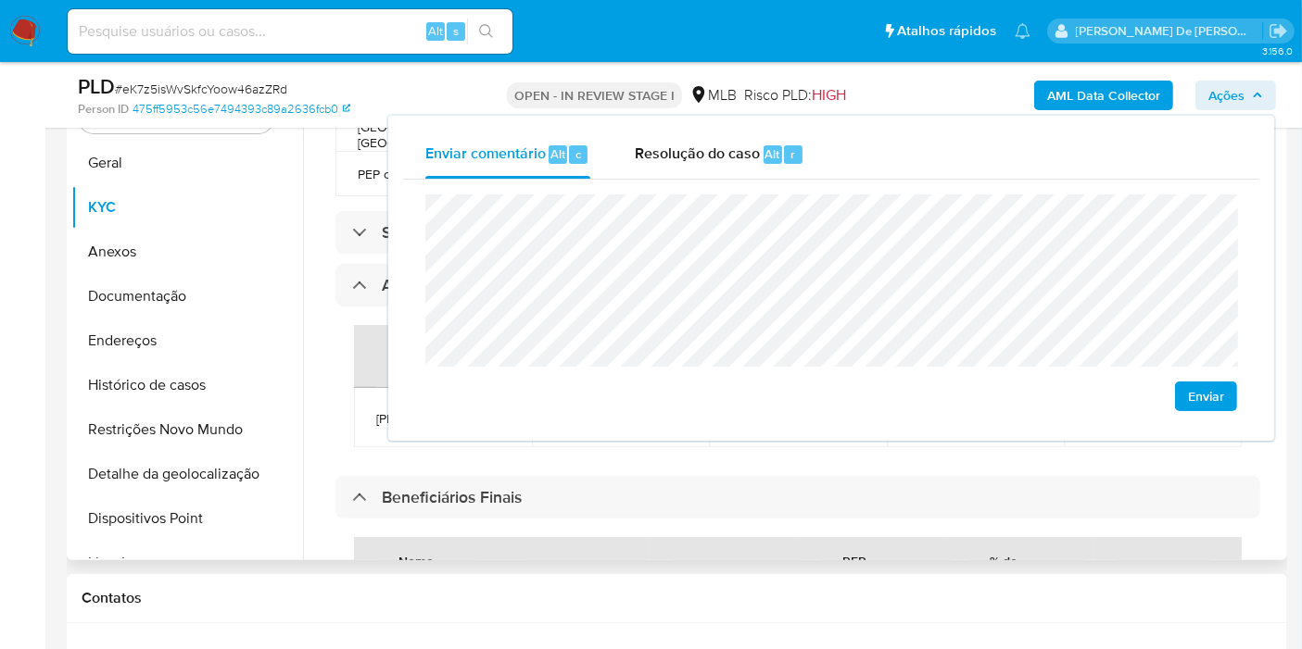
click at [798, 519] on div "Nome completo Identificação Nacionalidade PEP confirmado Recuperado de listas i…" at bounding box center [797, 607] width 924 height 176
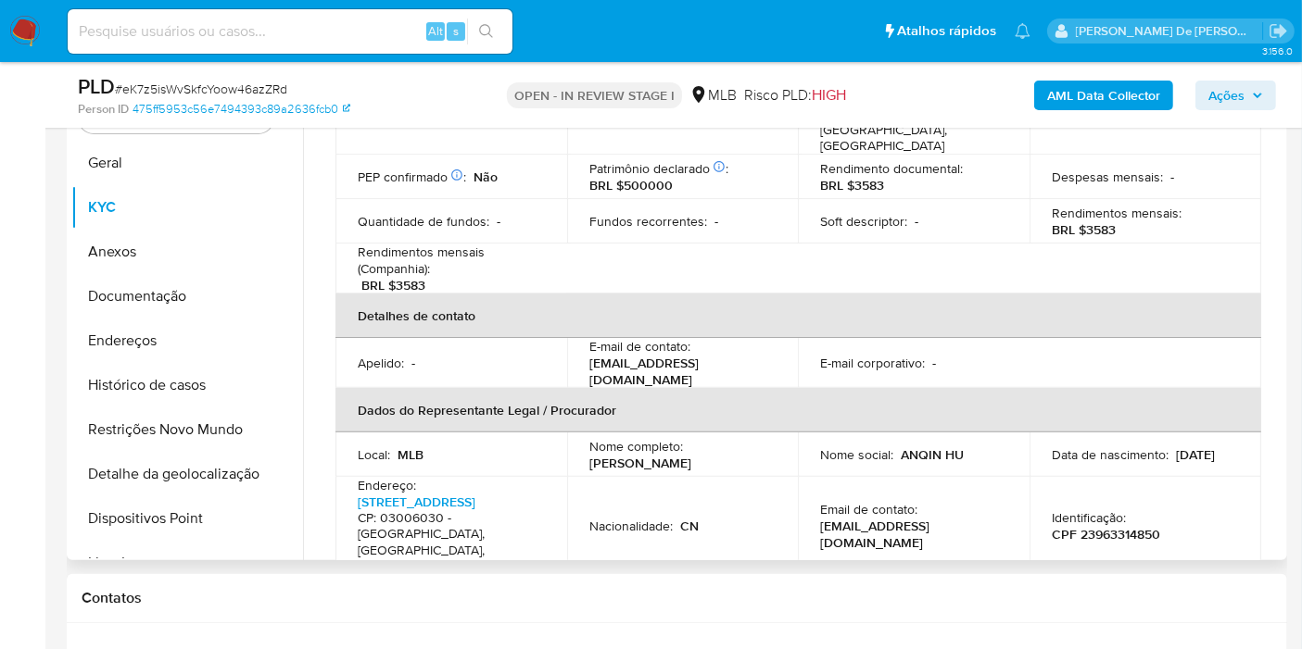
scroll to position [0, 0]
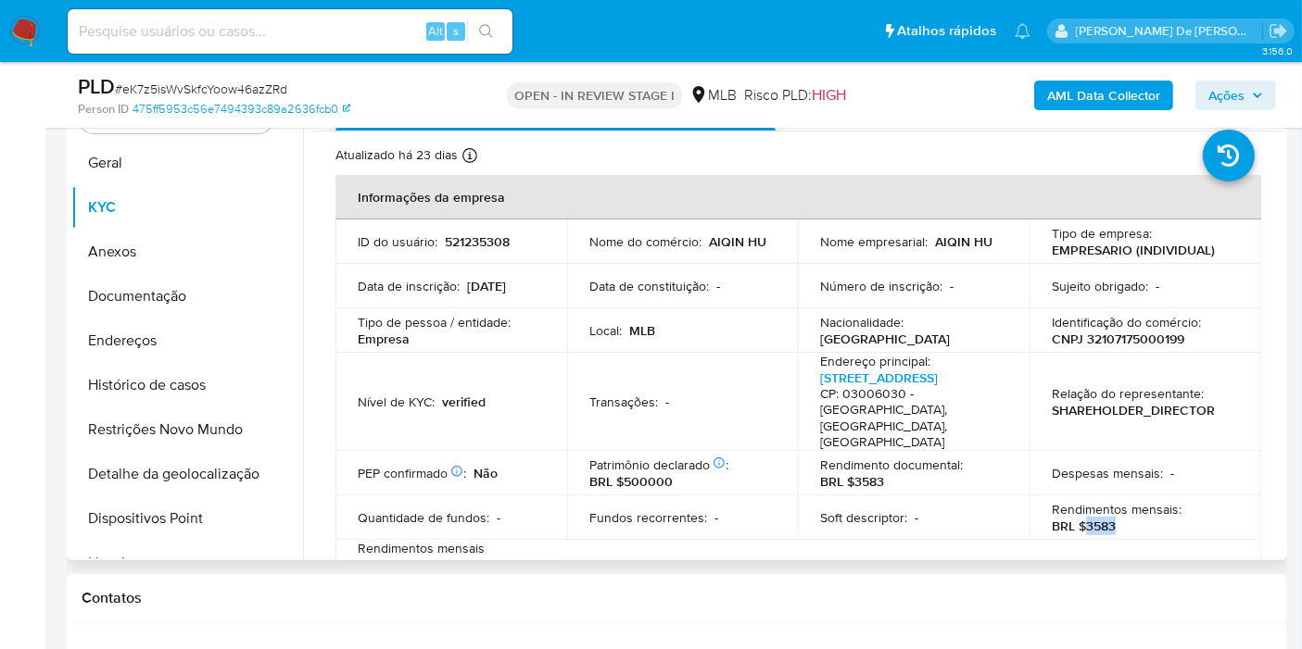
drag, startPoint x: 1082, startPoint y: 496, endPoint x: 1135, endPoint y: 496, distance: 52.8
click at [1135, 501] on div "Rendimentos mensais : BRL $3583" at bounding box center [1144, 517] width 187 height 33
copy p "3583"
click at [1225, 104] on span "Ações" at bounding box center [1226, 96] width 36 height 30
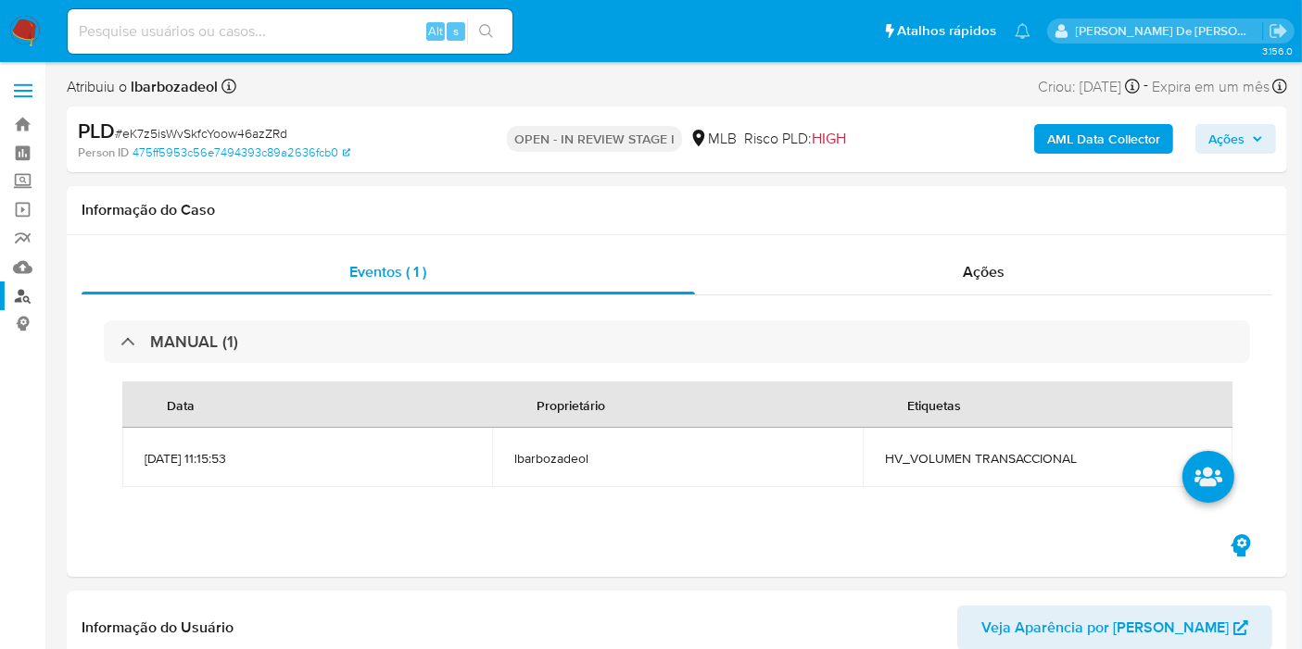
click at [28, 289] on link "Localizador de pessoas" at bounding box center [110, 296] width 220 height 29
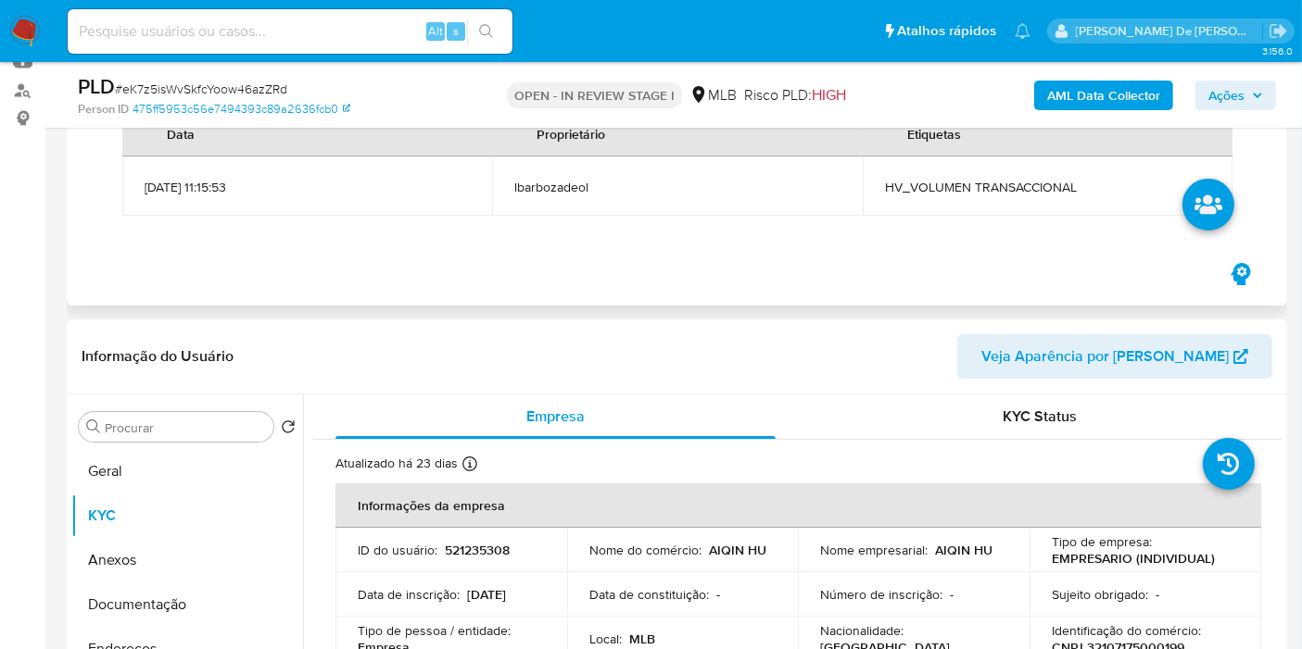
click at [1026, 182] on span "HV_VOLUMEN TRANSACCIONAL" at bounding box center [1047, 187] width 325 height 17
click at [1026, 183] on span "HV_VOLUMEN TRANSACCIONAL" at bounding box center [1047, 187] width 325 height 17
copy span "HV_VOLUMEN TRANSACCIONAL"
click at [1221, 96] on span "Ações" at bounding box center [1226, 96] width 36 height 30
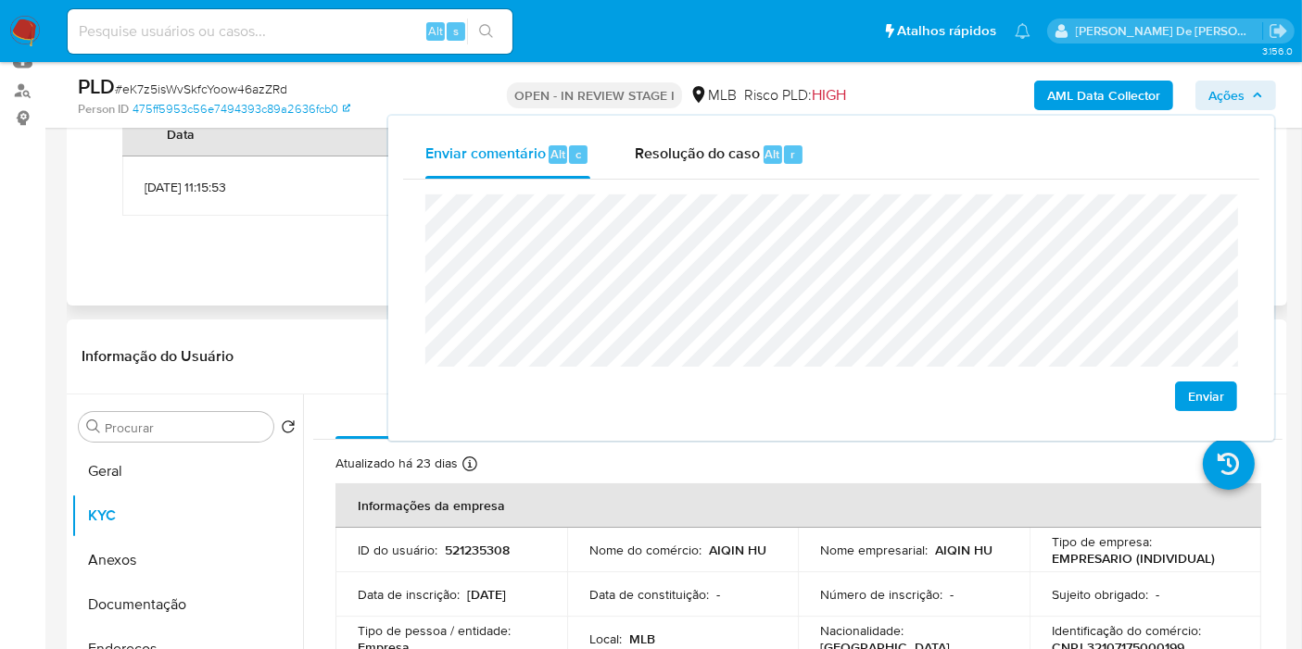
scroll to position [308, 0]
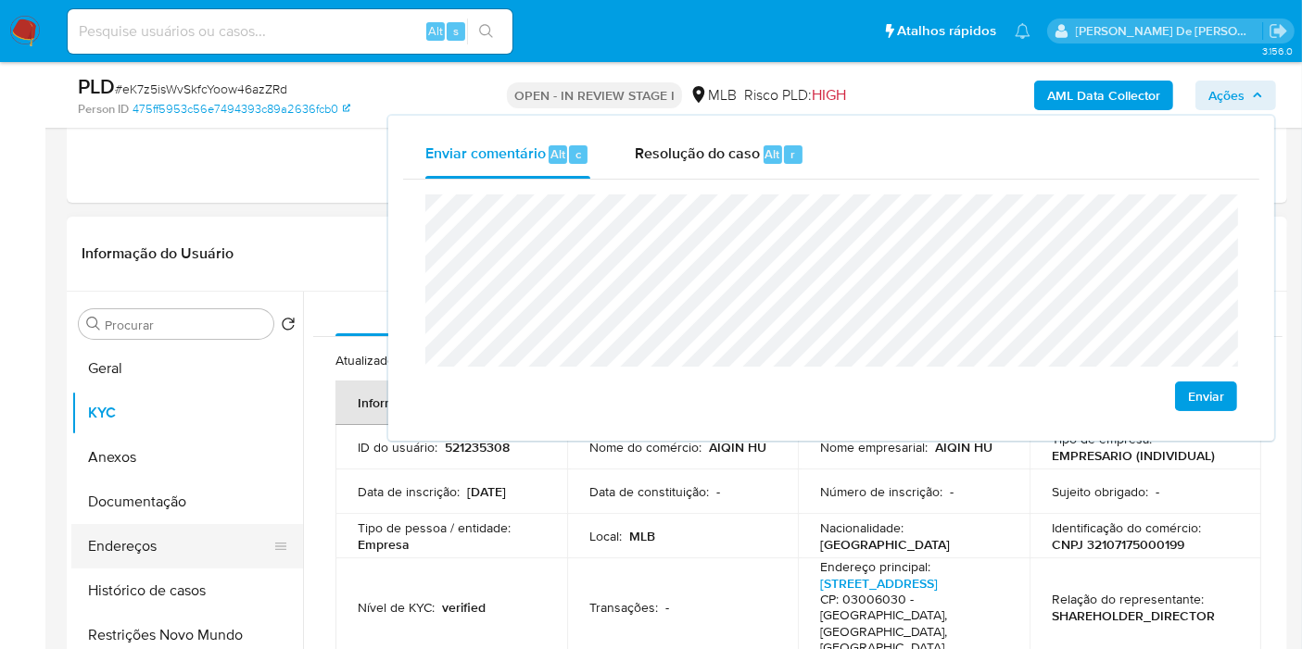
click at [158, 541] on button "Endereços" at bounding box center [179, 546] width 217 height 44
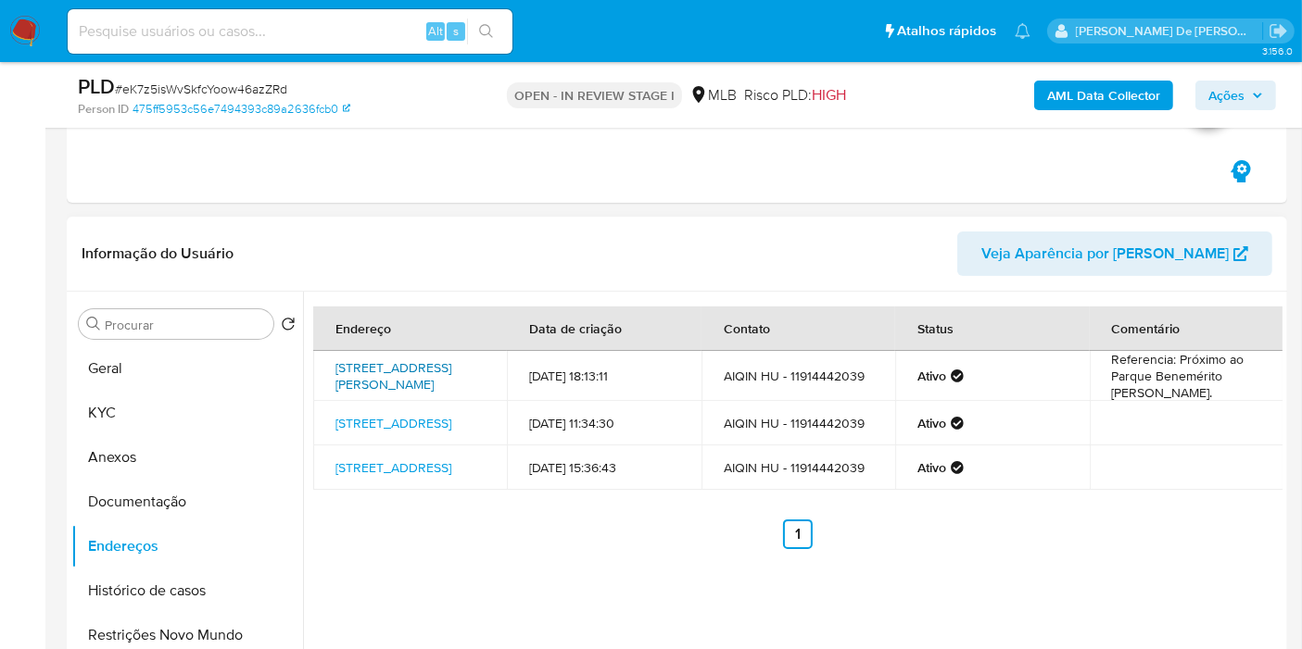
click at [372, 363] on link "Rua Prudente De Morais 91, São Paulo, São Paulo, 03043040, Brasil 91" at bounding box center [393, 375] width 116 height 35
click at [370, 425] on link "Rua Do Lucas 111, São Paulo, São Paulo, 03005000, Brasil 111" at bounding box center [393, 423] width 116 height 19
click at [383, 472] on link "Rua Da Alfândega 195, São Paulo, São Paulo, 03006030, Brasil 195" at bounding box center [393, 468] width 116 height 19
click at [158, 500] on button "Documentação" at bounding box center [179, 502] width 217 height 44
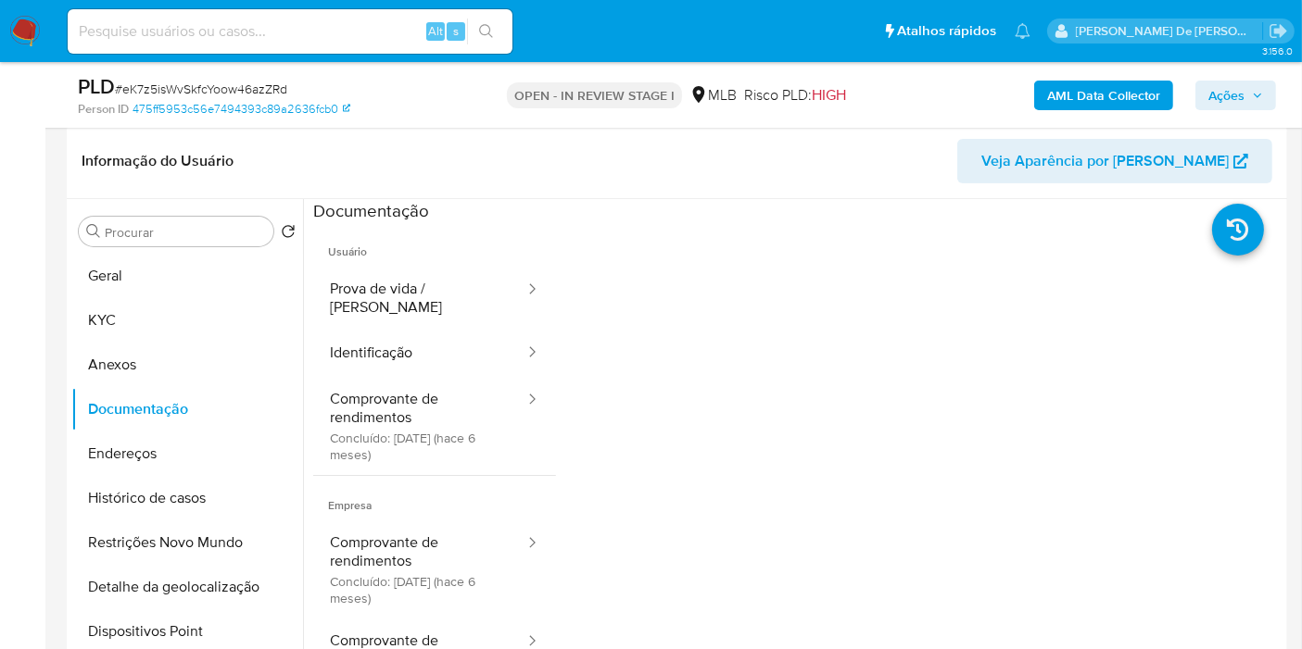
scroll to position [411, 0]
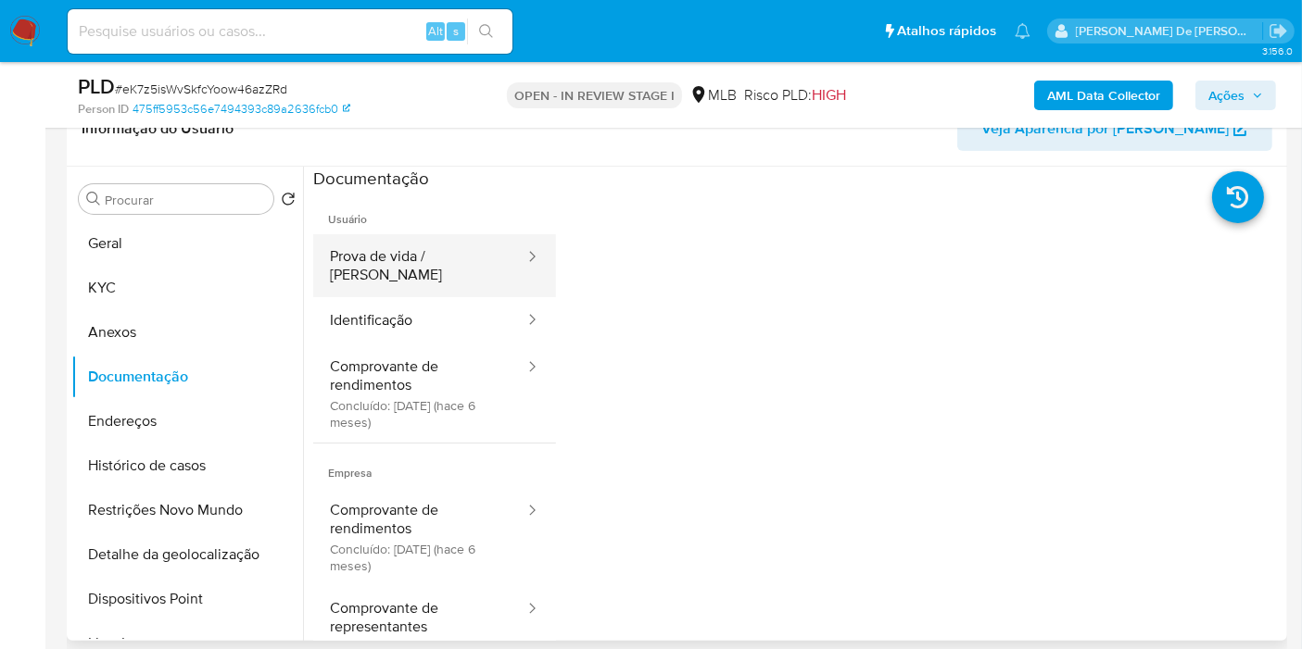
click at [401, 247] on button "Prova de vida / Selfie" at bounding box center [419, 265] width 213 height 63
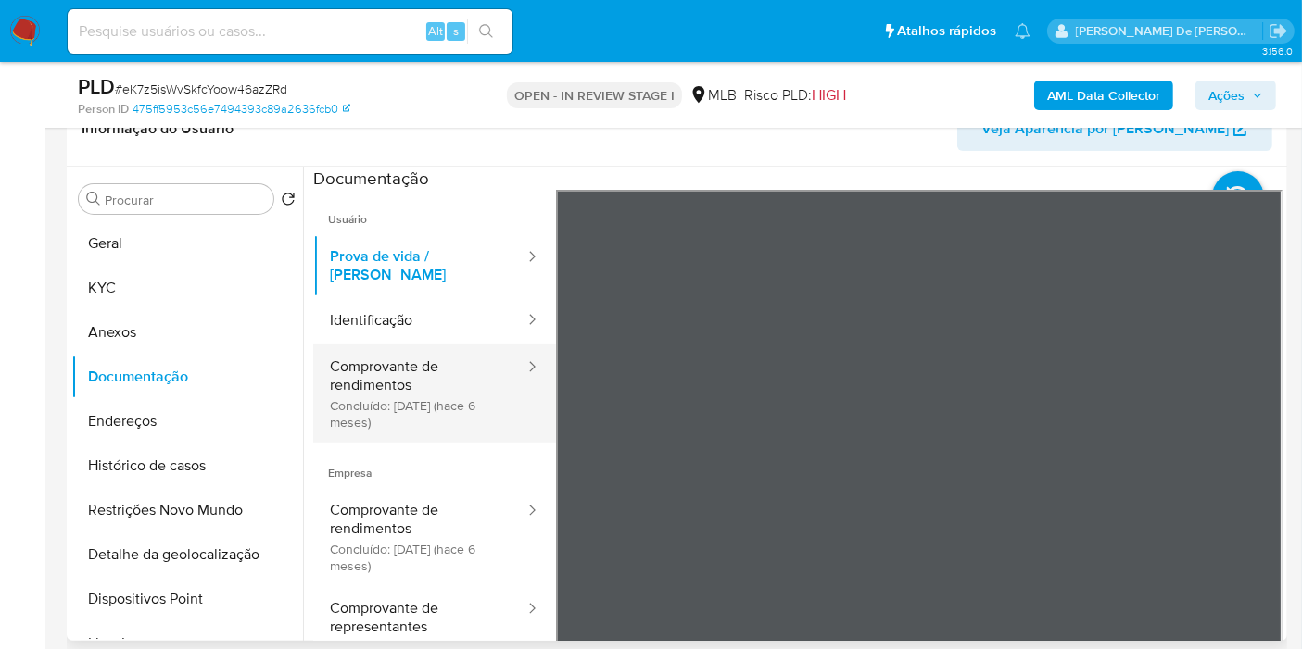
click at [472, 353] on button "Comprovante de rendimentos Concluído: 10/03/2025 (hace 6 meses)" at bounding box center [419, 394] width 213 height 98
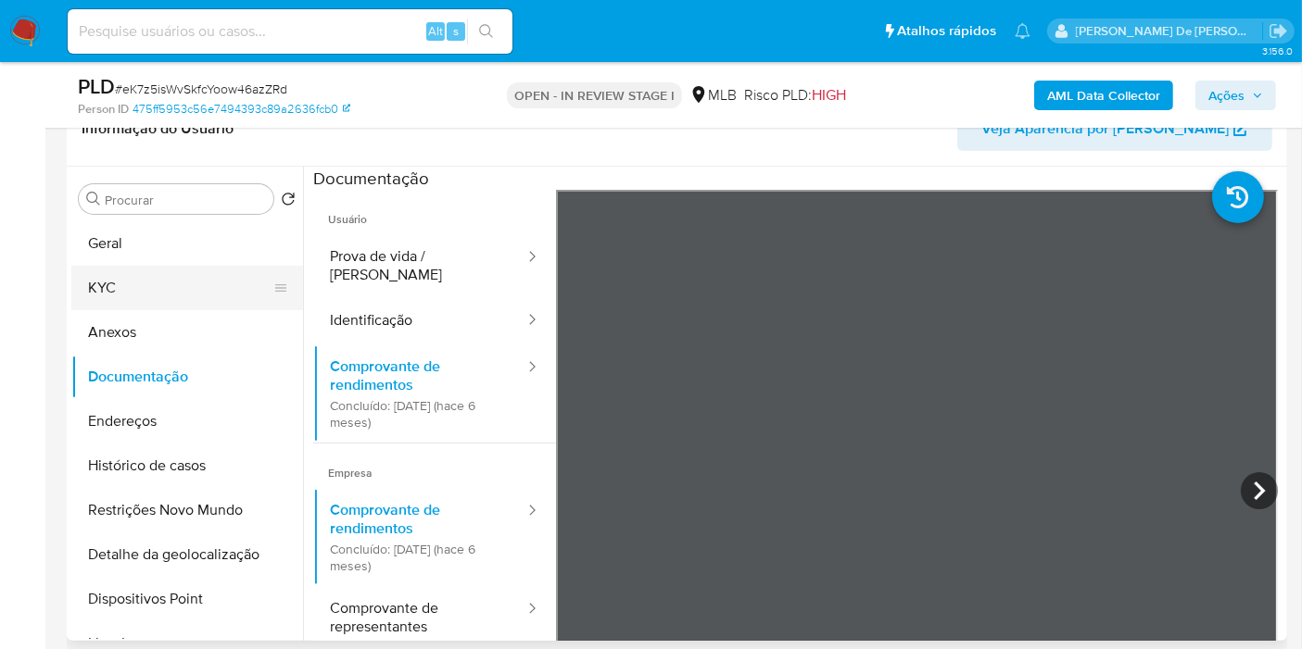
click at [170, 294] on button "KYC" at bounding box center [179, 288] width 217 height 44
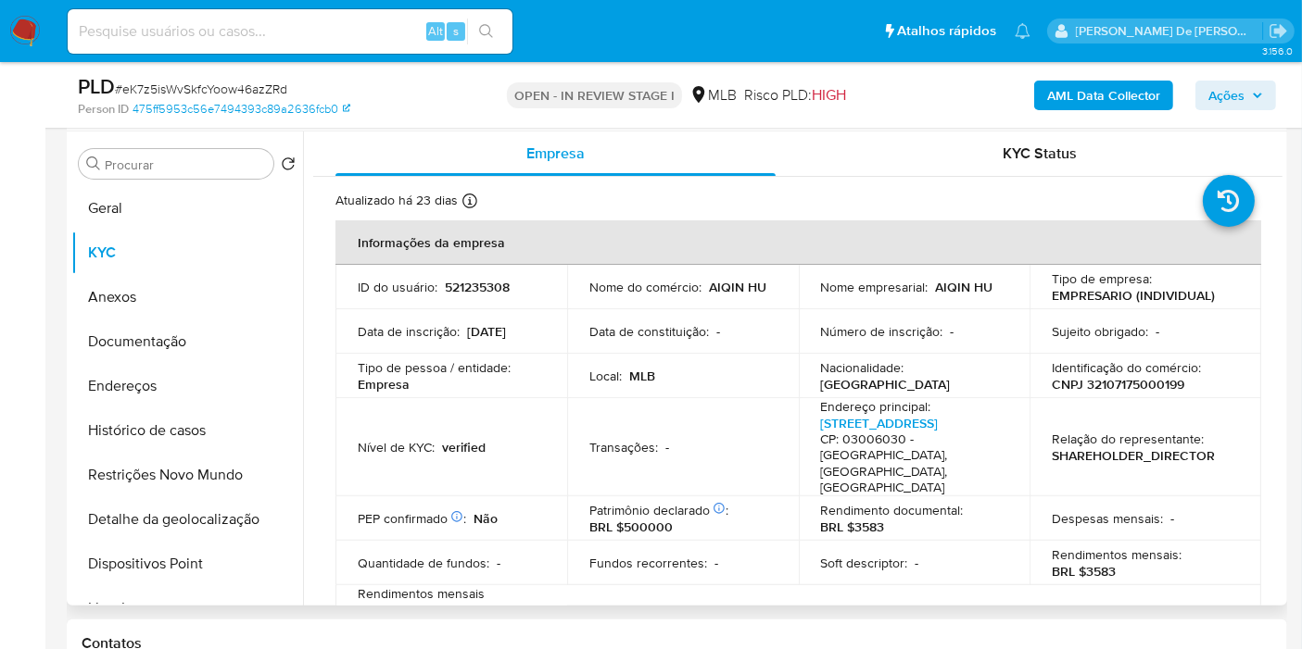
scroll to position [514, 0]
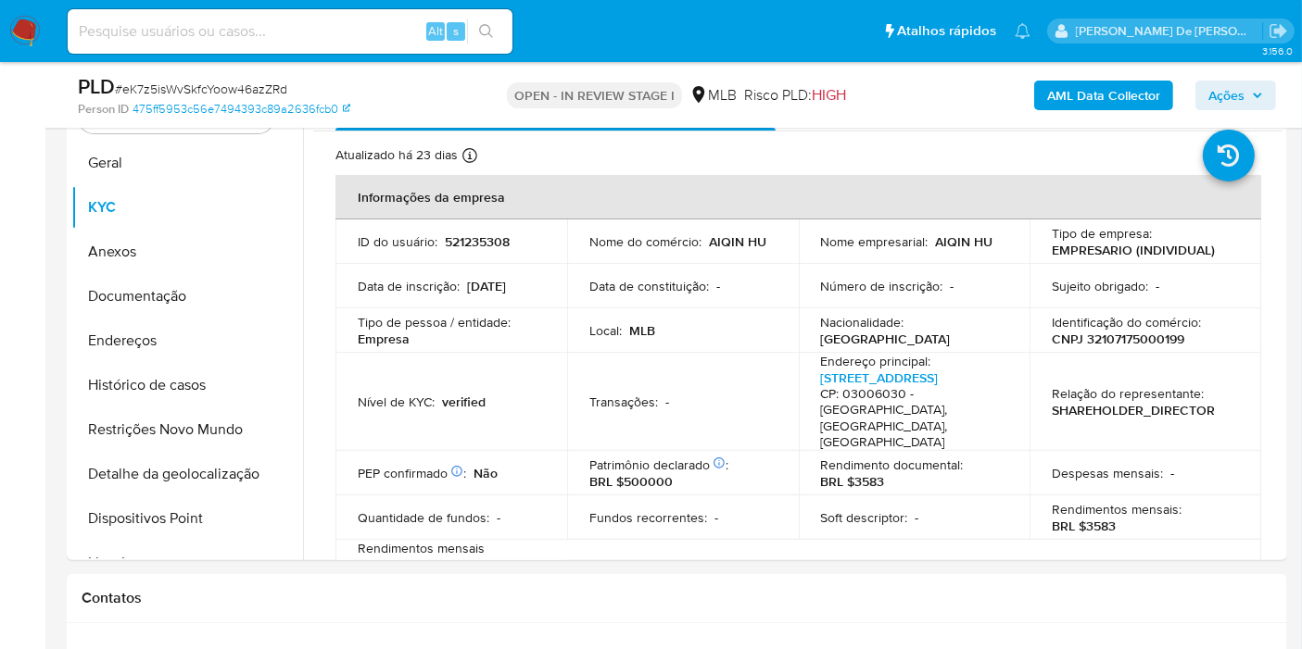
click at [1232, 102] on span "Ações" at bounding box center [1226, 96] width 36 height 30
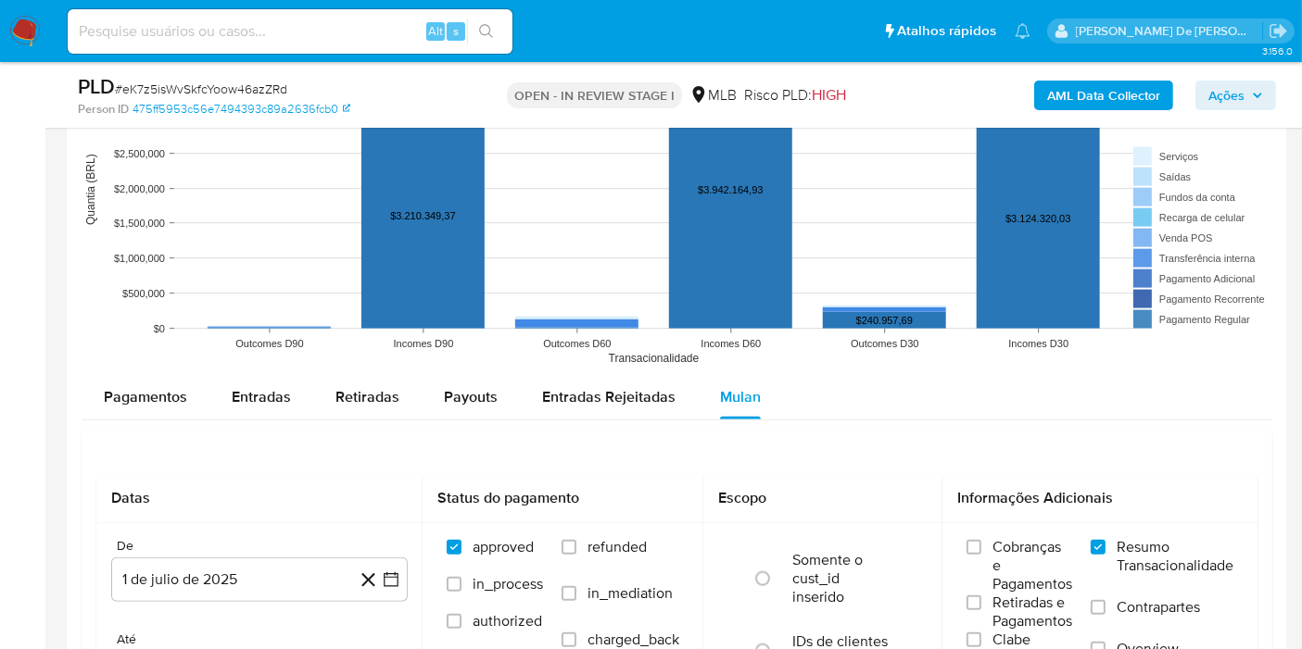
scroll to position [2058, 0]
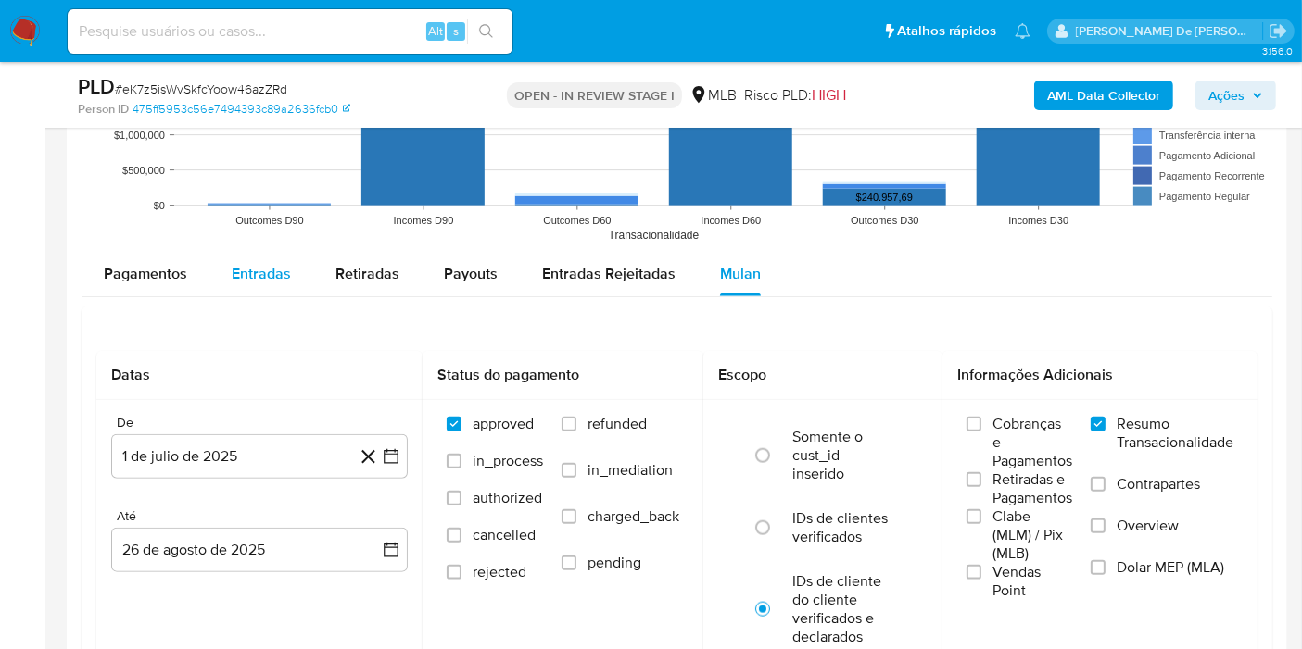
click at [234, 285] on div "Entradas" at bounding box center [261, 274] width 59 height 44
select select "10"
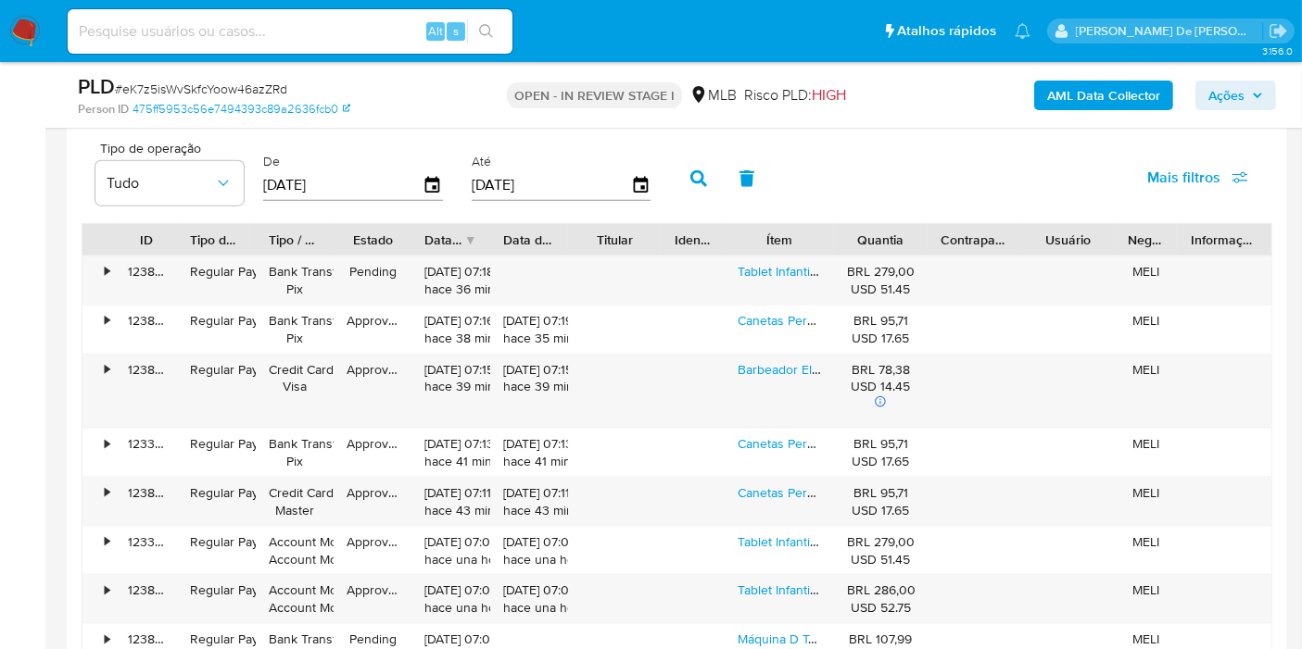
scroll to position [2264, 0]
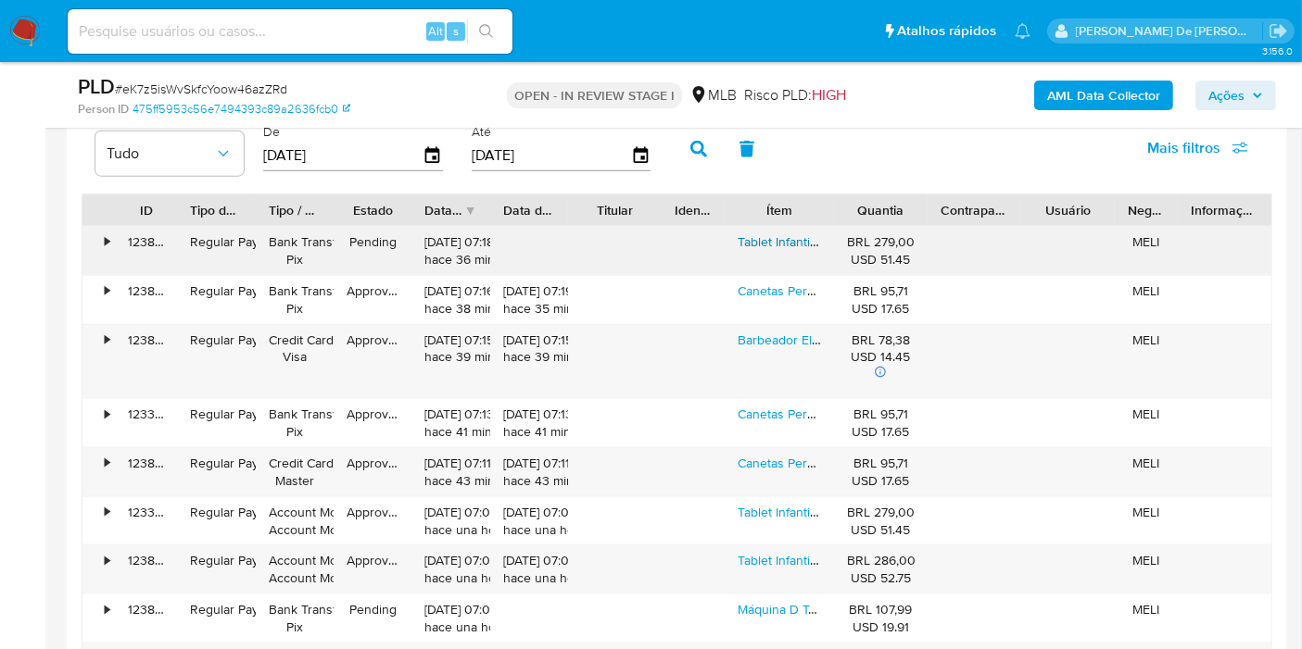
click at [781, 233] on link "Tablet Infantil 7 Android 64gb Com Jogo 4gb De Ram Rosa" at bounding box center [905, 242] width 337 height 19
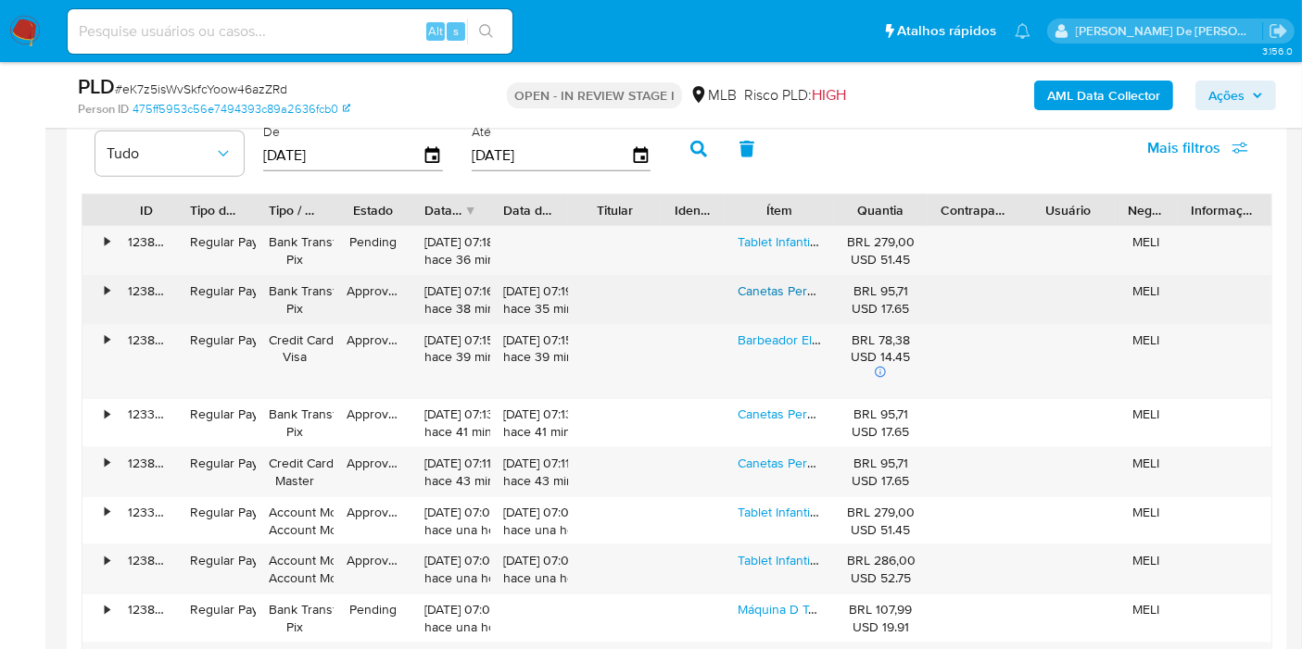
click at [776, 282] on link "Canetas Permanentes 120 Cores Vibrantes Ponta Dupla C/ Bolsa Fast Plug" at bounding box center [950, 291] width 427 height 19
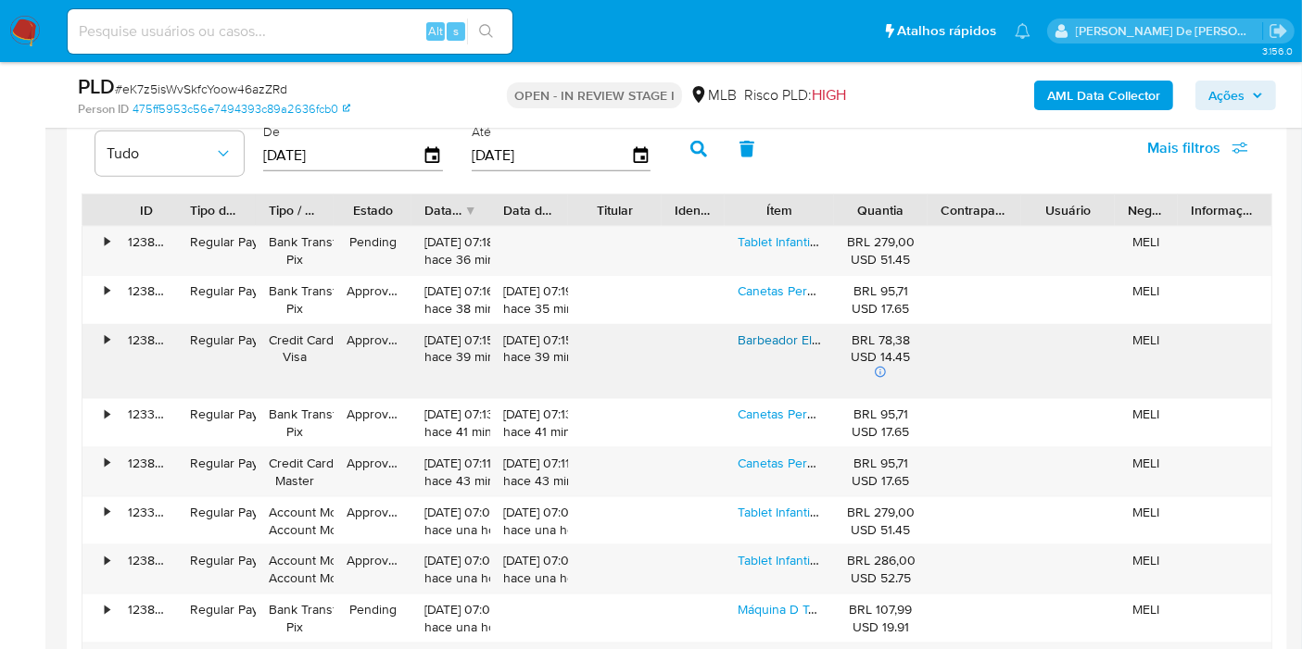
click at [771, 331] on link "Barbeador Elétrico Kemei Vgr Shaver Km-2024 Máquina Profissional Cor Preto" at bounding box center [960, 340] width 447 height 19
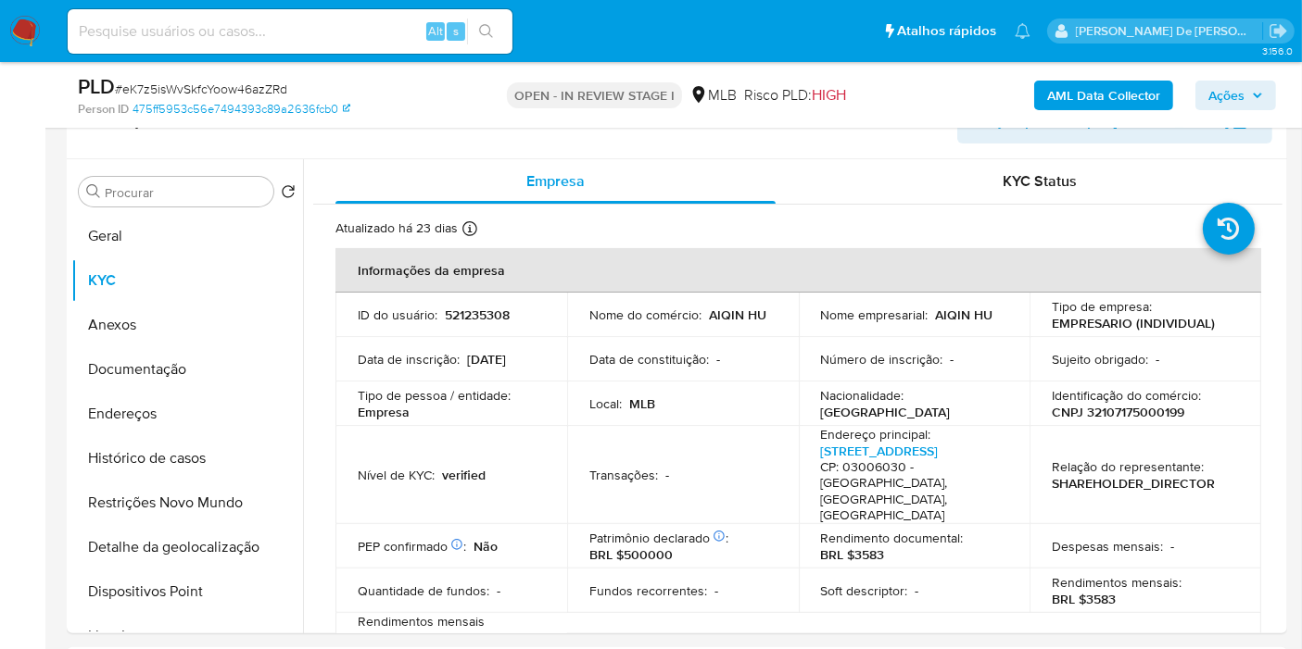
scroll to position [411, 0]
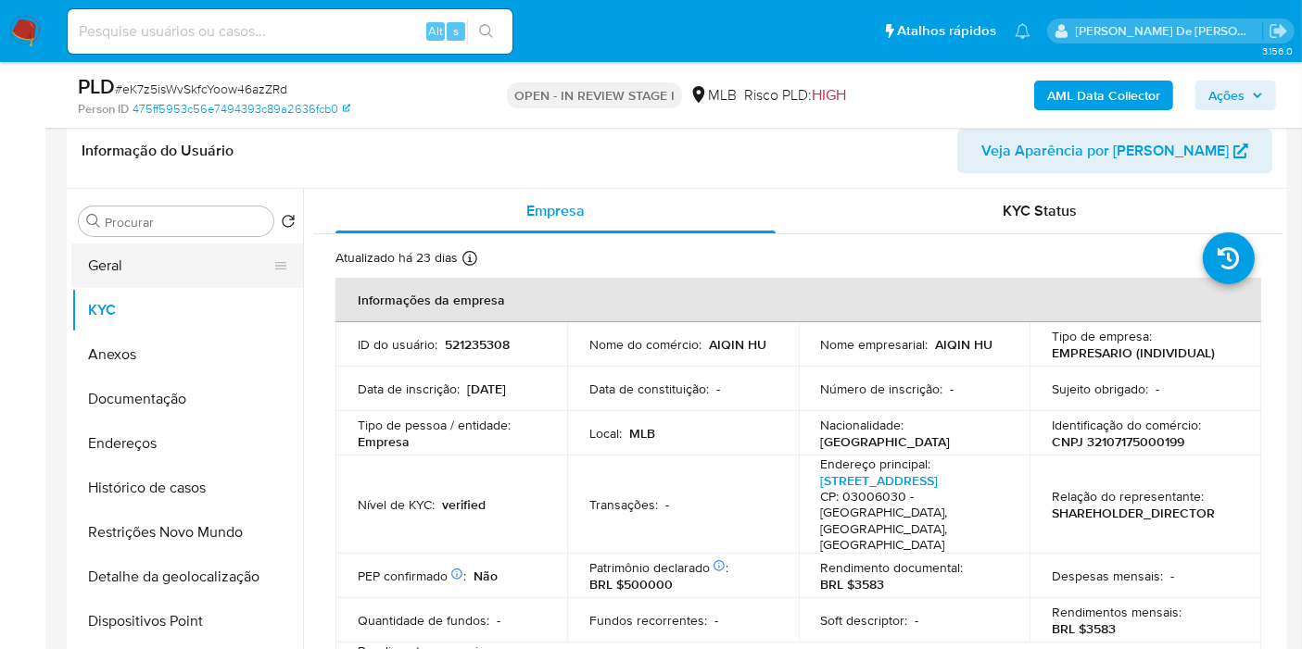
click at [137, 256] on button "Geral" at bounding box center [179, 266] width 217 height 44
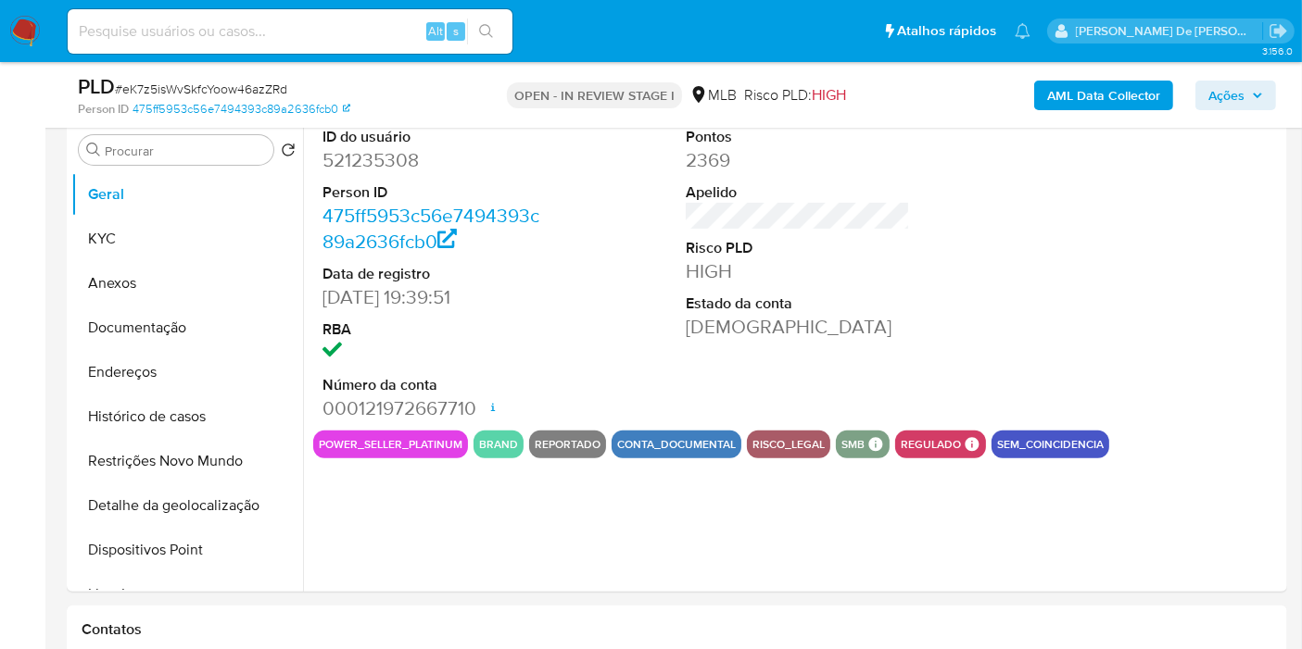
scroll to position [514, 0]
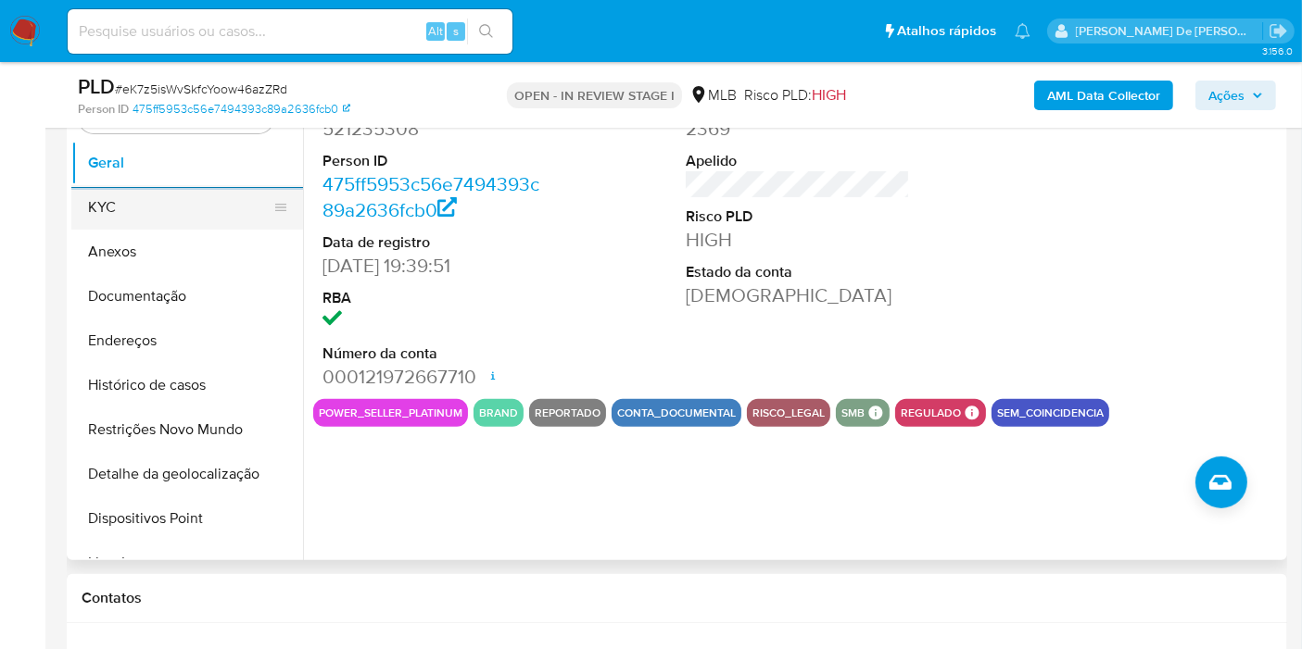
click at [206, 208] on button "KYC" at bounding box center [179, 207] width 217 height 44
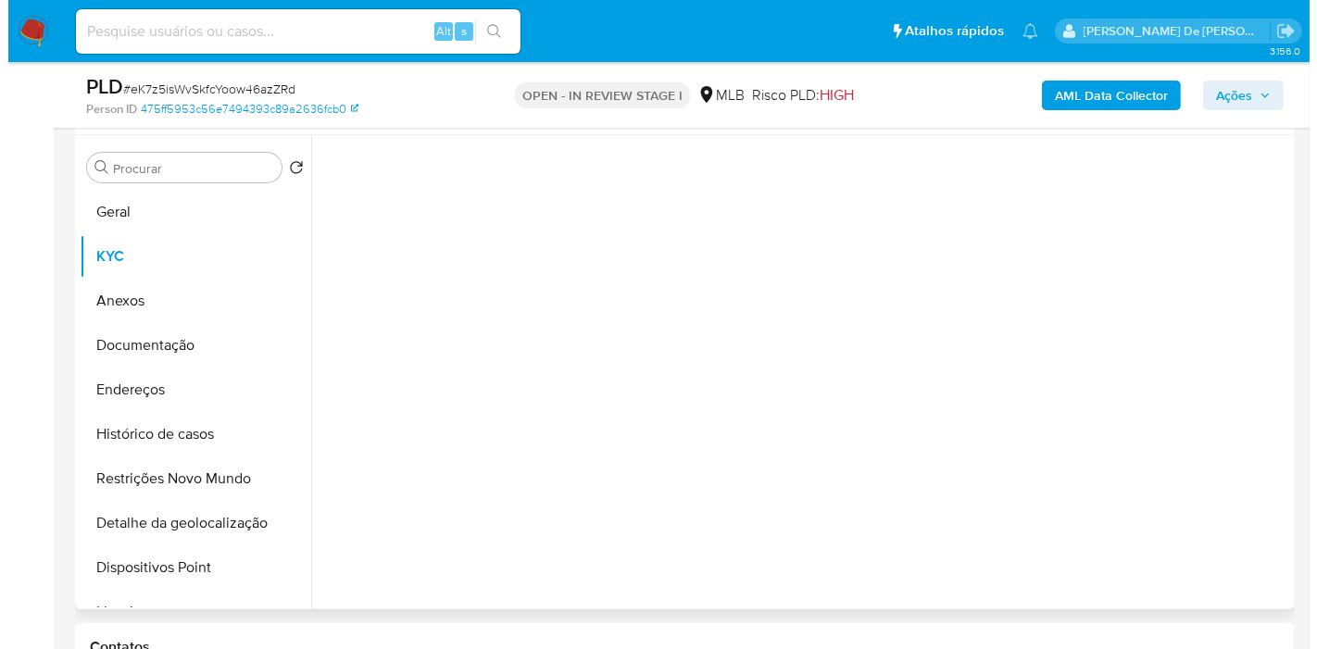
scroll to position [411, 0]
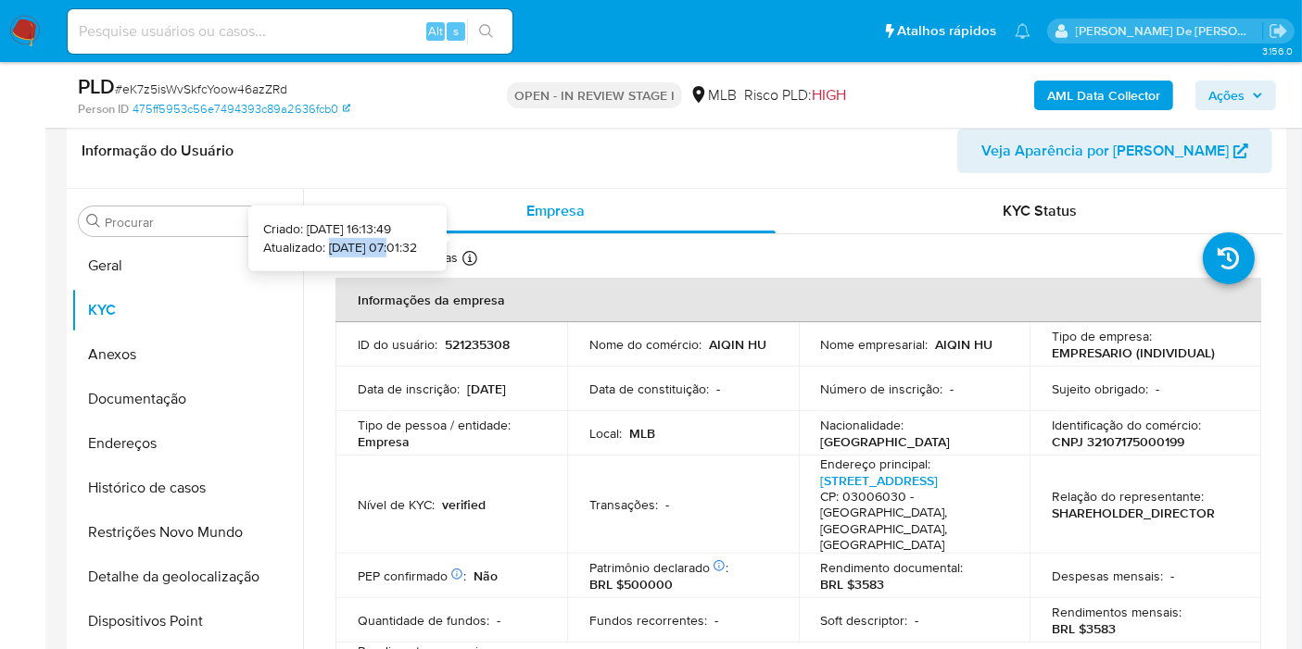
drag, startPoint x: 363, startPoint y: 247, endPoint x: 298, endPoint y: 245, distance: 64.9
click at [298, 245] on p "Atualizado: 04/08/2025 07:01:32" at bounding box center [340, 248] width 154 height 19
copy p "04/08/2025"
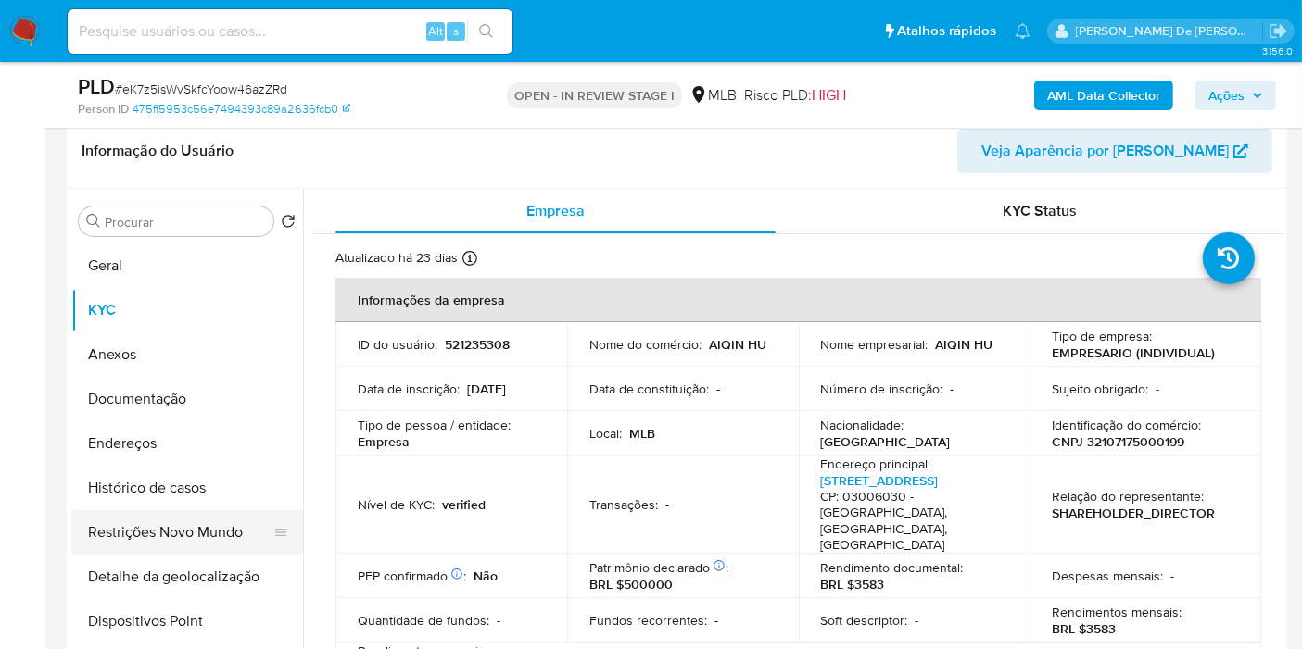
click at [212, 491] on button "Histórico de casos" at bounding box center [187, 488] width 232 height 44
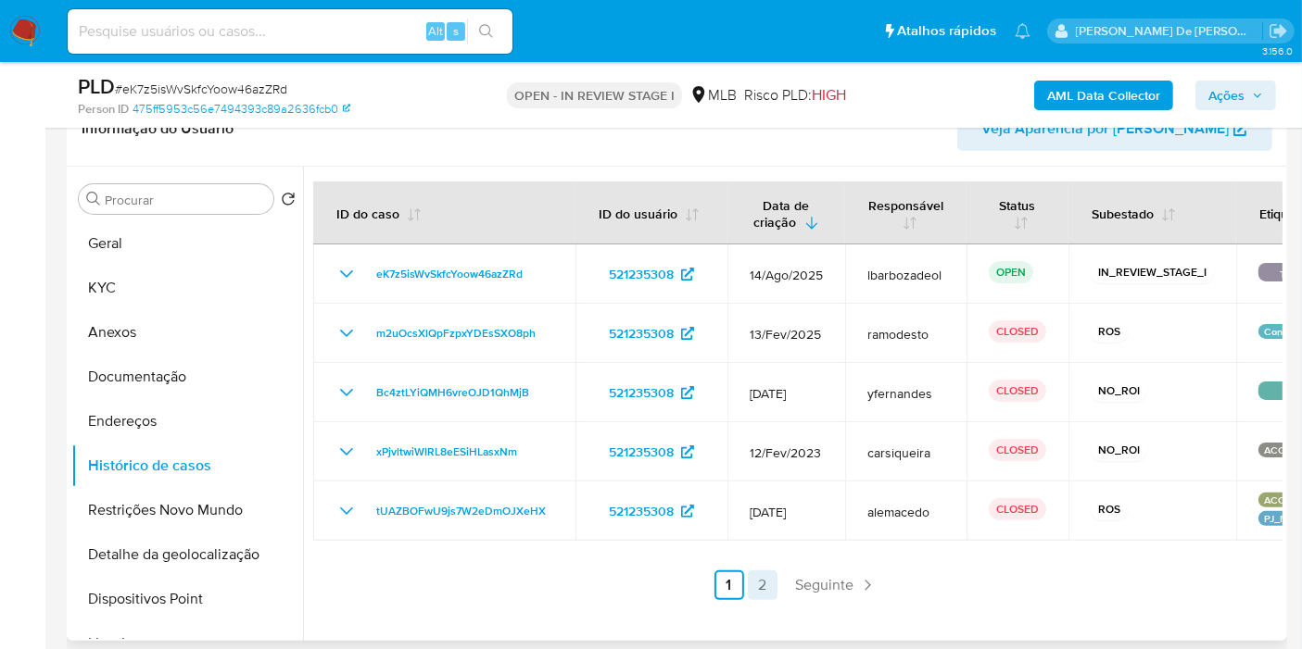
click at [758, 581] on link "2" at bounding box center [763, 586] width 30 height 30
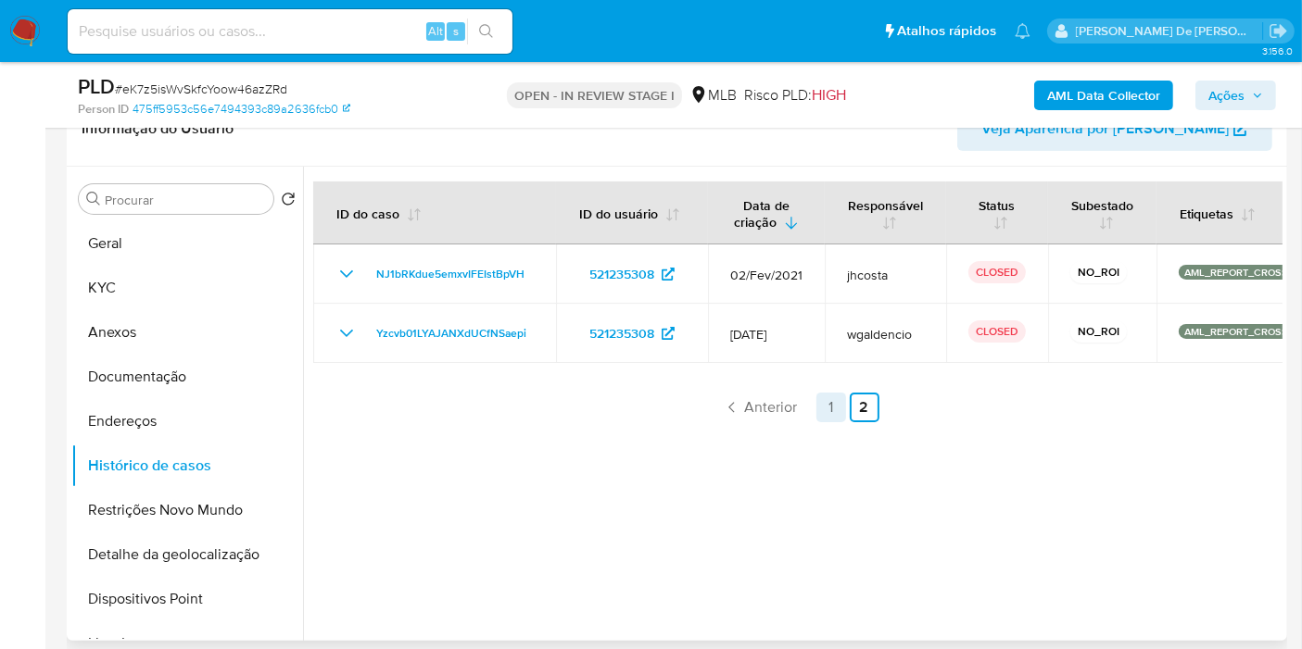
click at [823, 409] on link "1" at bounding box center [831, 408] width 30 height 30
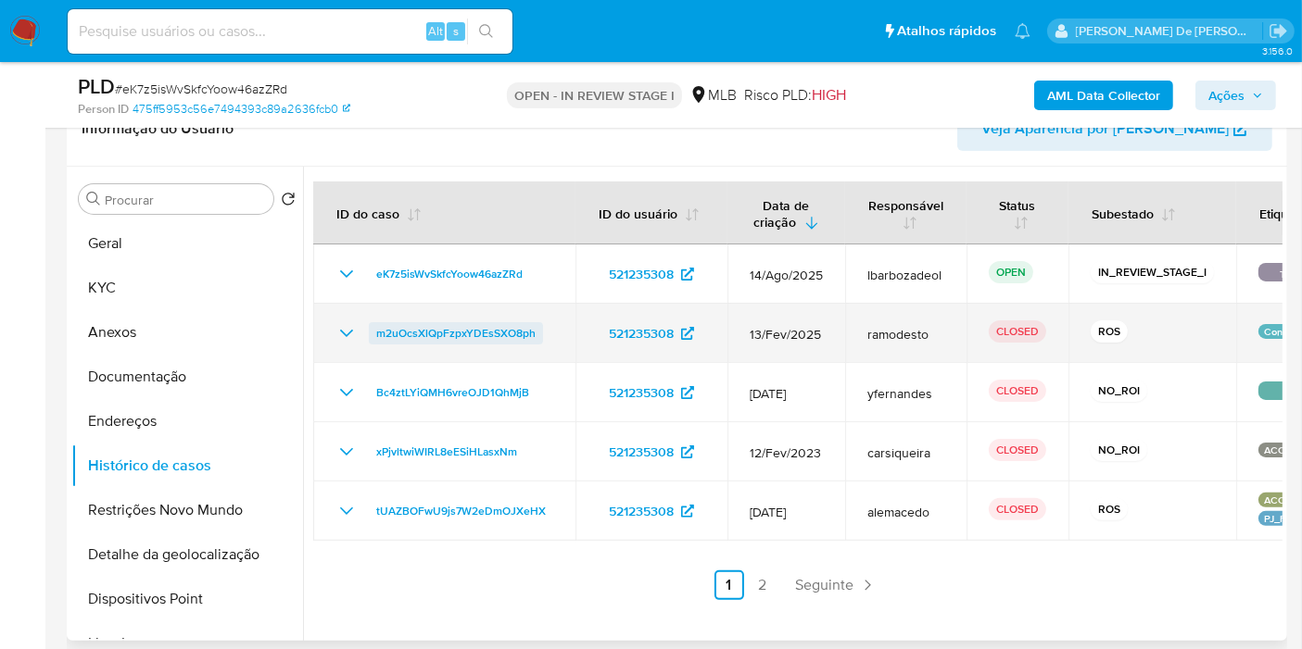
click at [491, 335] on span "m2uOcsXlQpFzpxYDEsSXO8ph" at bounding box center [455, 333] width 159 height 22
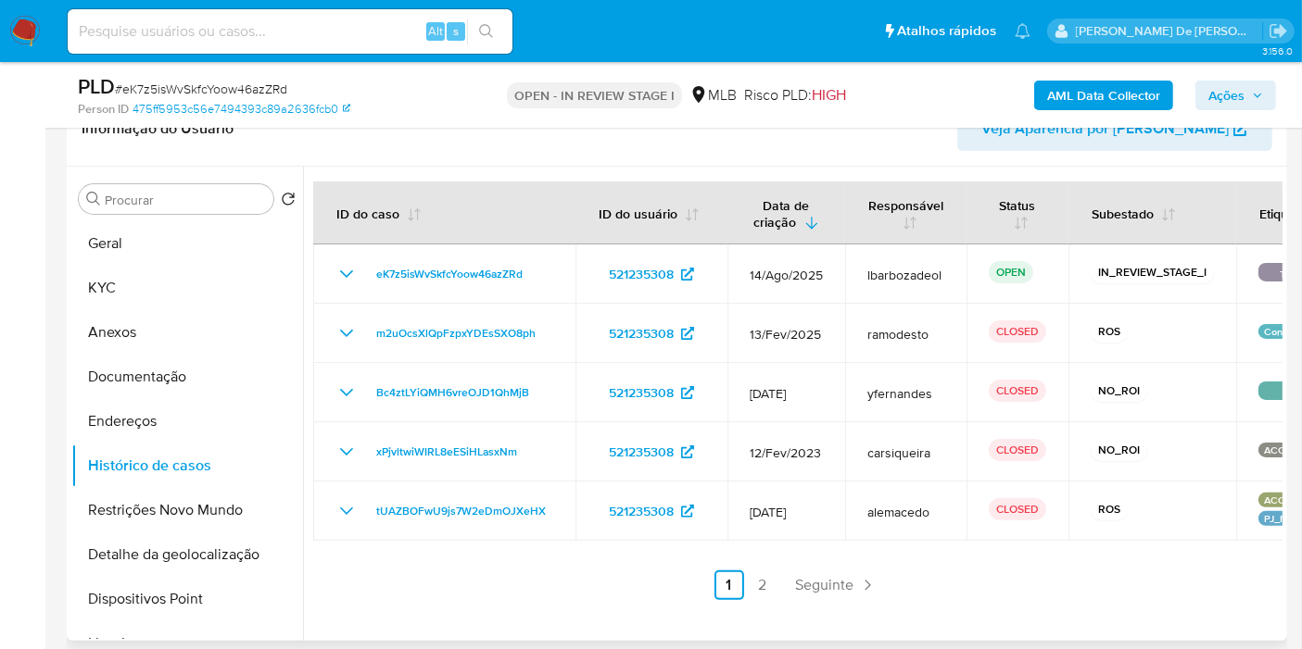
drag, startPoint x: 187, startPoint y: 237, endPoint x: 245, endPoint y: 215, distance: 62.5
click at [186, 237] on button "Geral" at bounding box center [187, 243] width 232 height 44
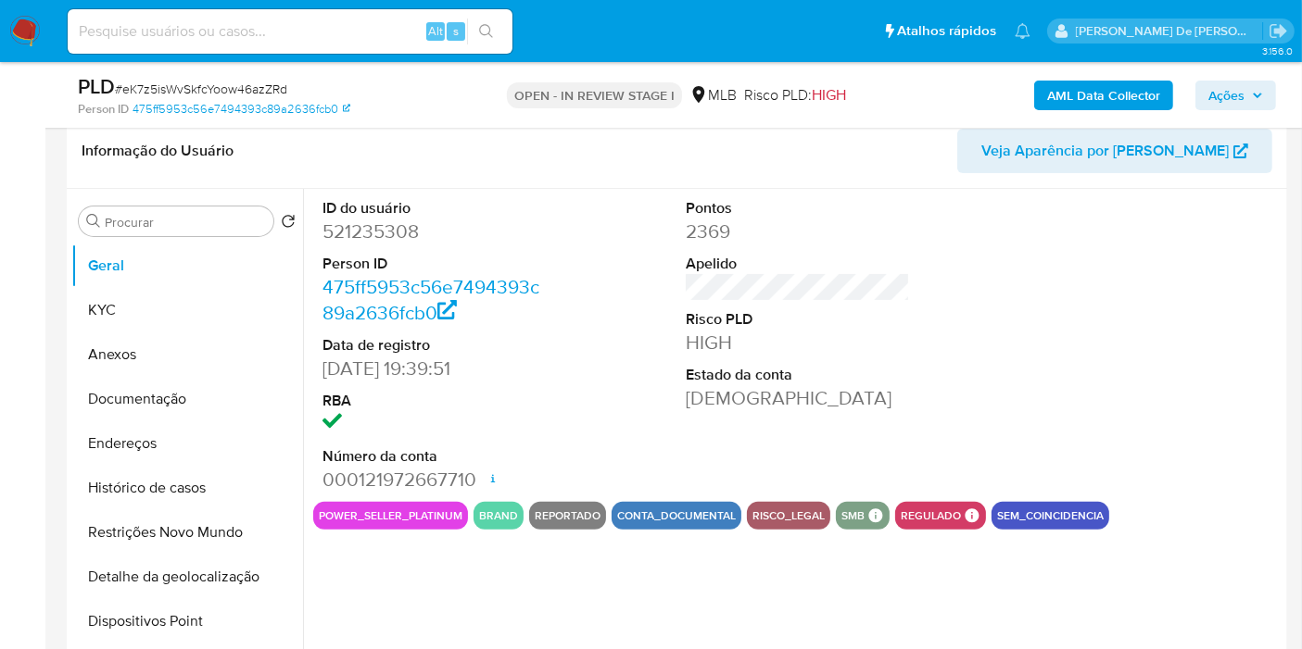
click at [399, 227] on dd "521235308" at bounding box center [434, 232] width 224 height 26
click at [400, 228] on dd "521235308" at bounding box center [434, 232] width 224 height 26
copy dd "521235308"
click at [645, 260] on div "ID do usuário 521235308 Person ID 475ff5953c56e7494393c89a2636fcb0 Data de regi…" at bounding box center [797, 345] width 969 height 313
click at [173, 307] on button "KYC" at bounding box center [179, 310] width 217 height 44
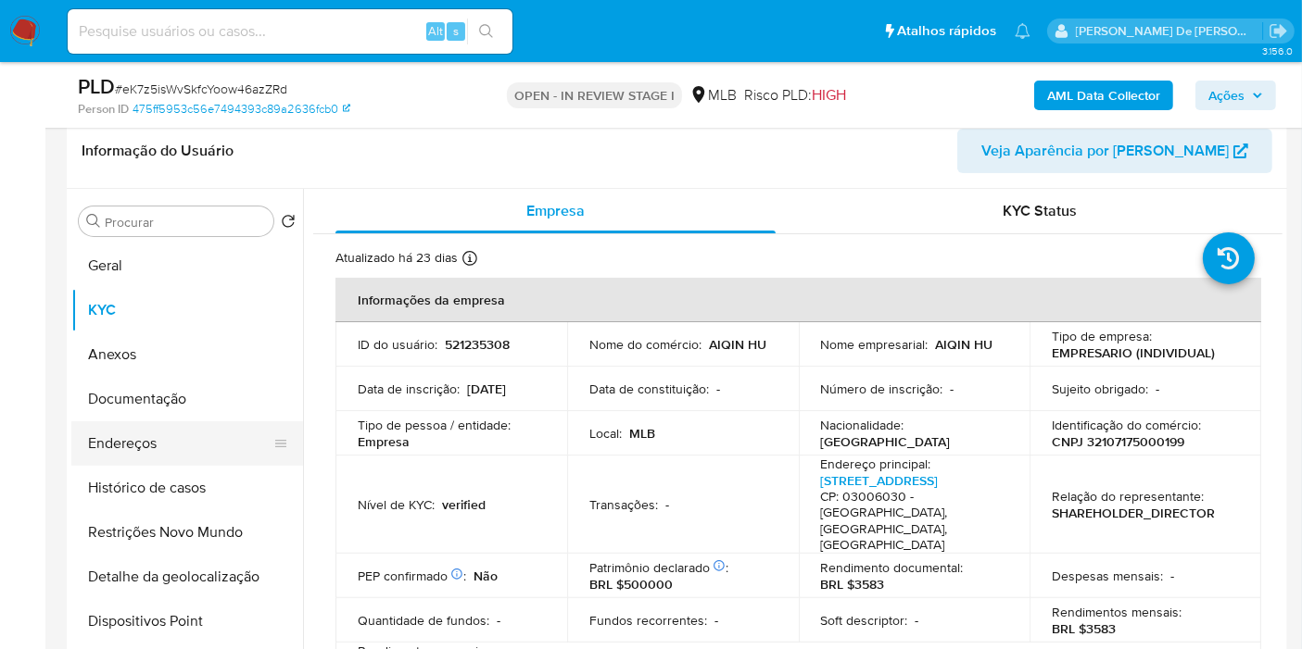
click at [148, 441] on button "Endereços" at bounding box center [179, 443] width 217 height 44
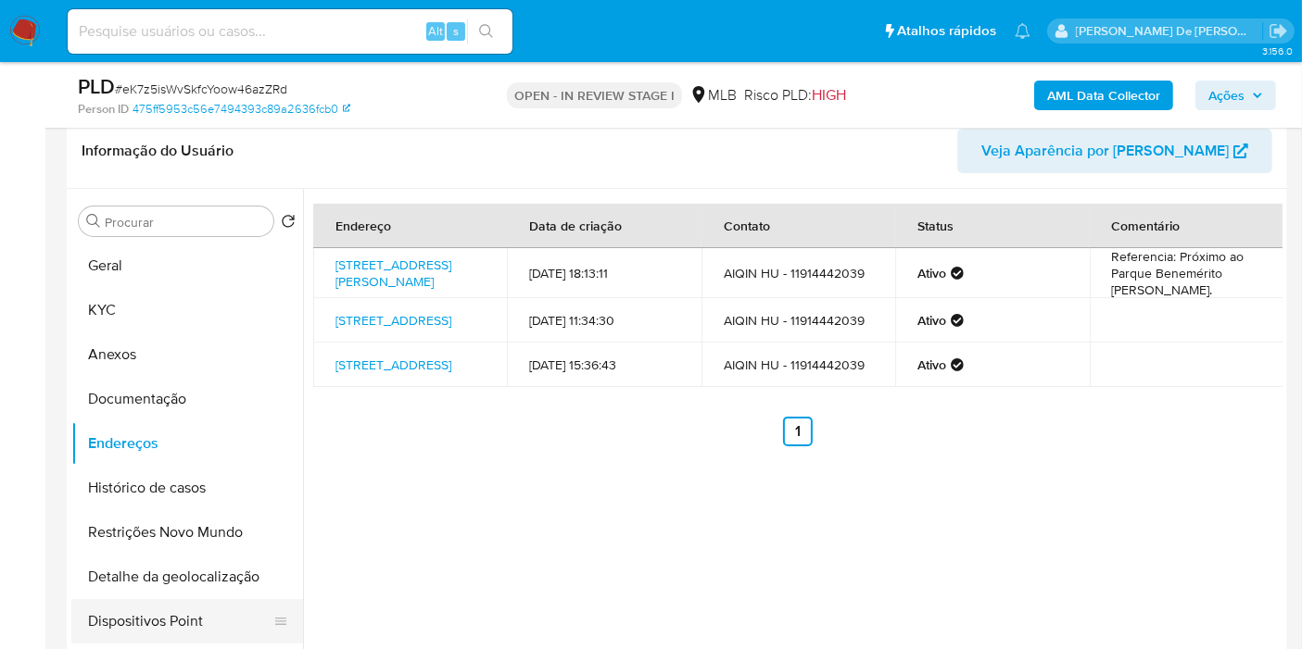
click at [190, 585] on button "Detalhe da geolocalização" at bounding box center [187, 577] width 232 height 44
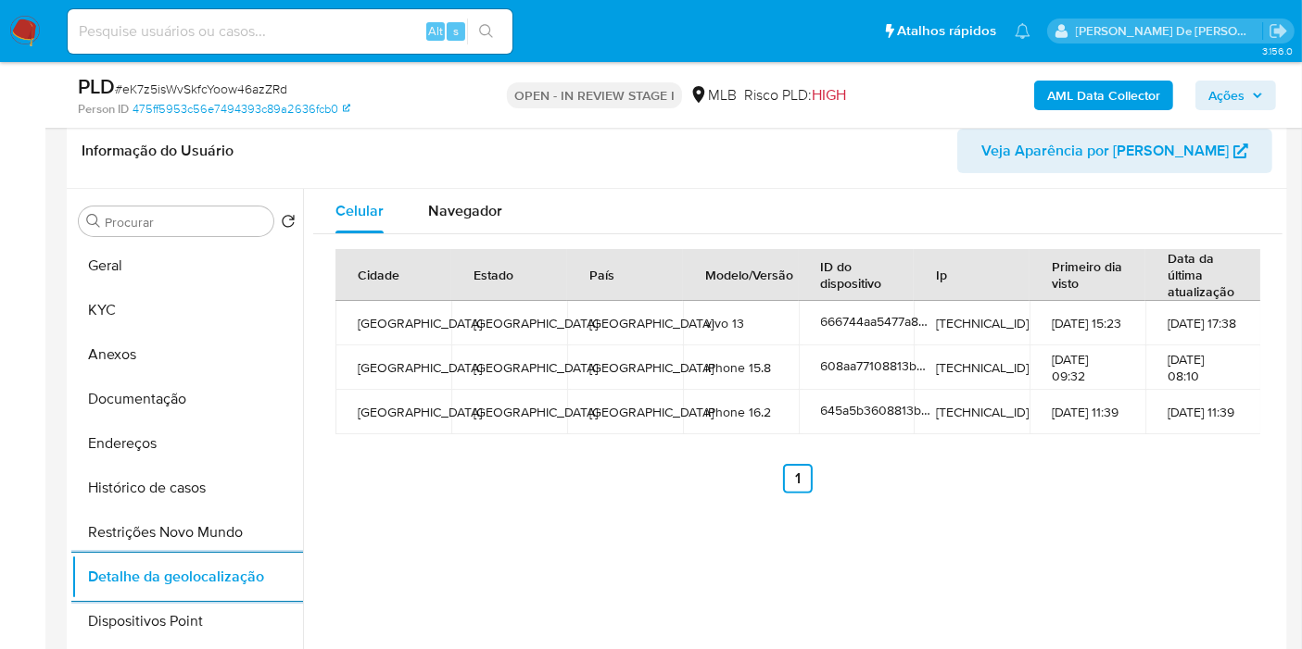
click at [195, 525] on button "Restrições Novo Mundo" at bounding box center [187, 532] width 232 height 44
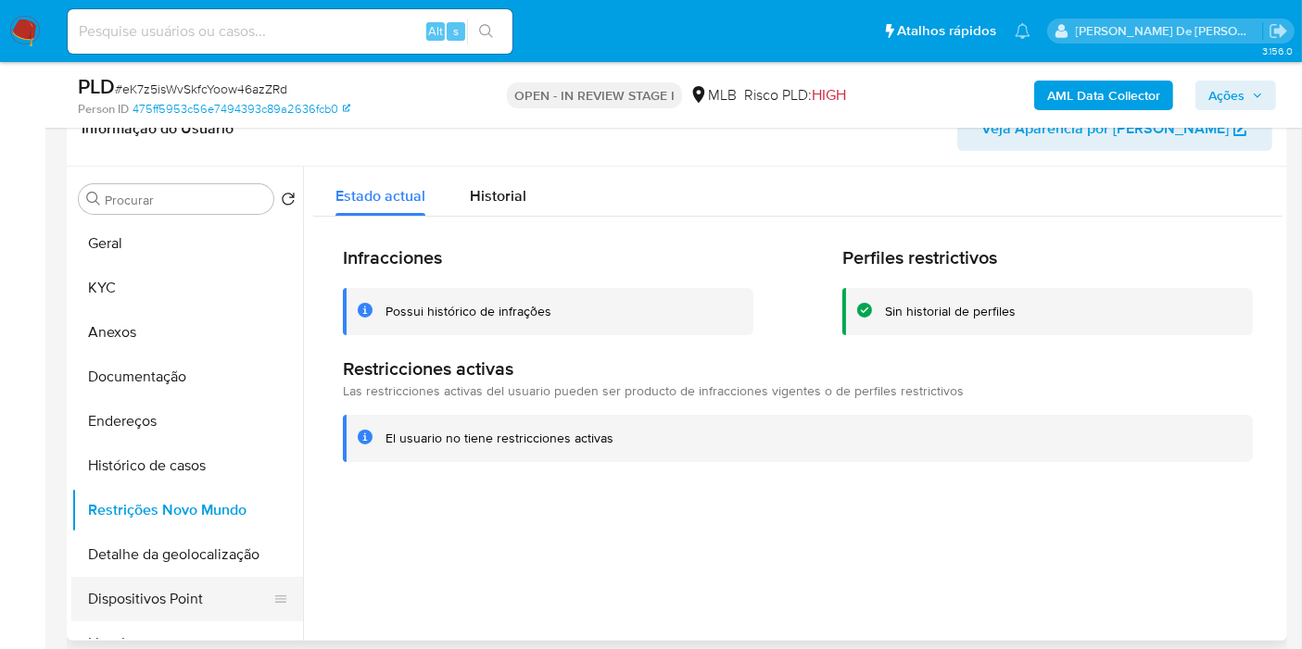
click at [228, 593] on button "Dispositivos Point" at bounding box center [179, 599] width 217 height 44
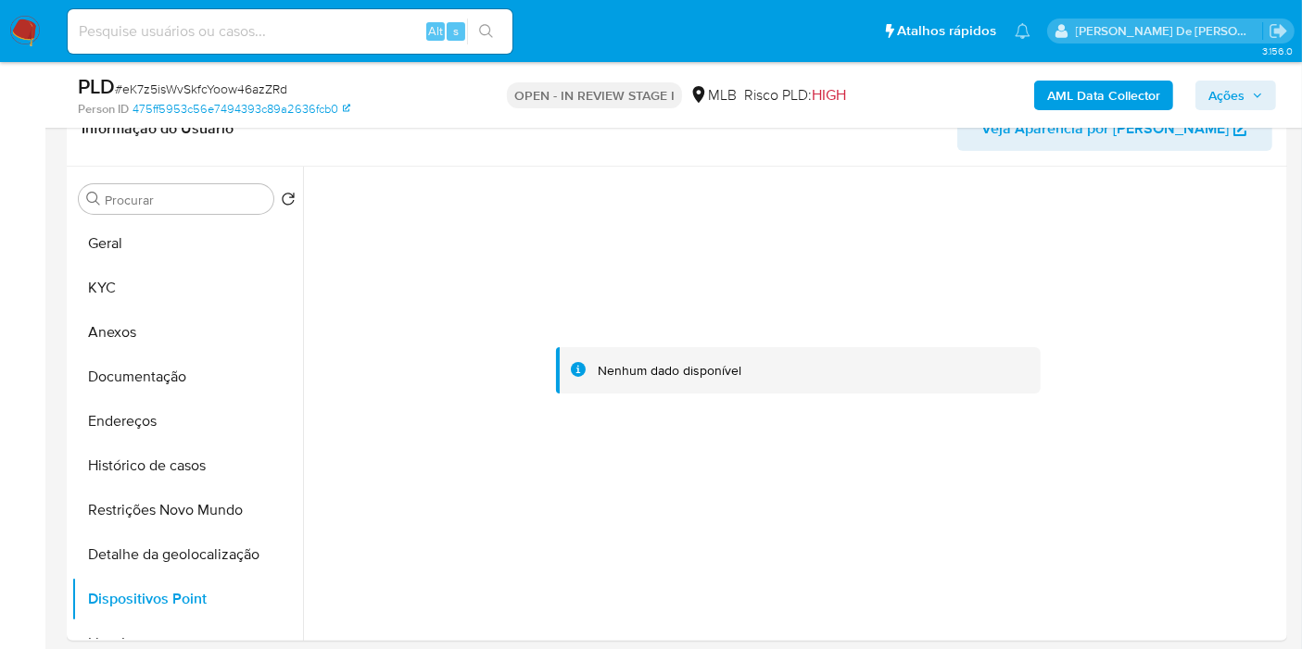
click at [1221, 95] on span "Ações" at bounding box center [1226, 96] width 36 height 30
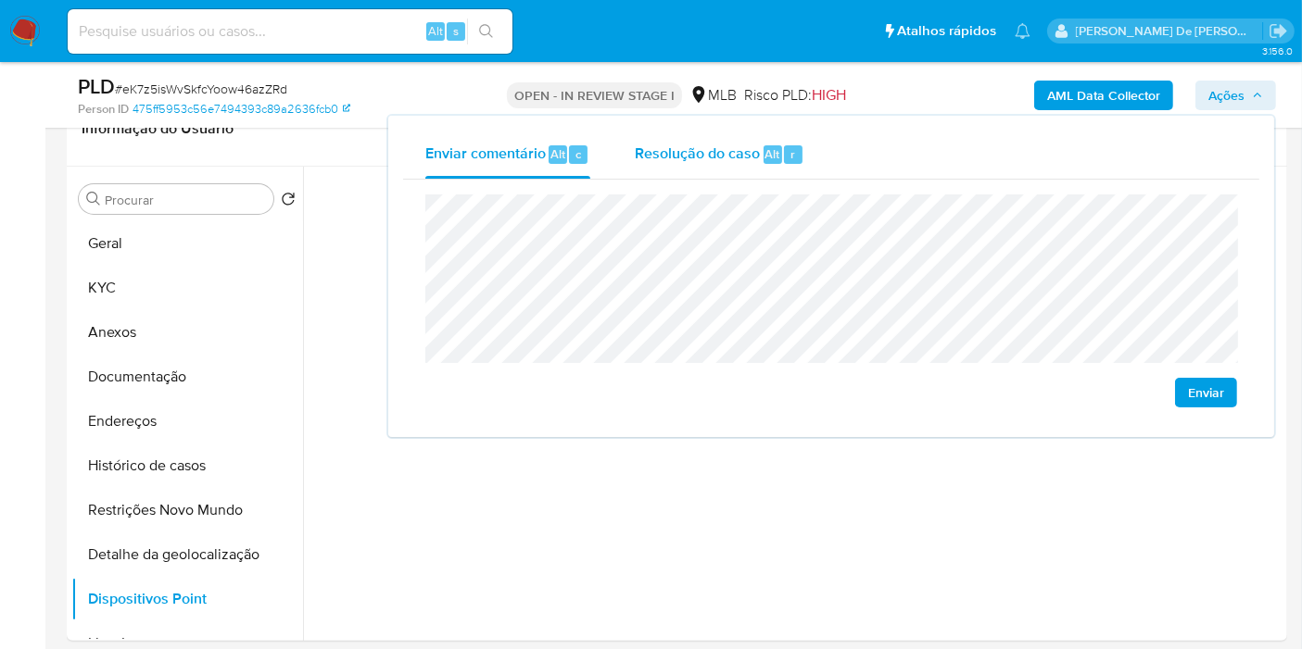
click at [666, 133] on div "Resolução do caso Alt r" at bounding box center [720, 155] width 170 height 48
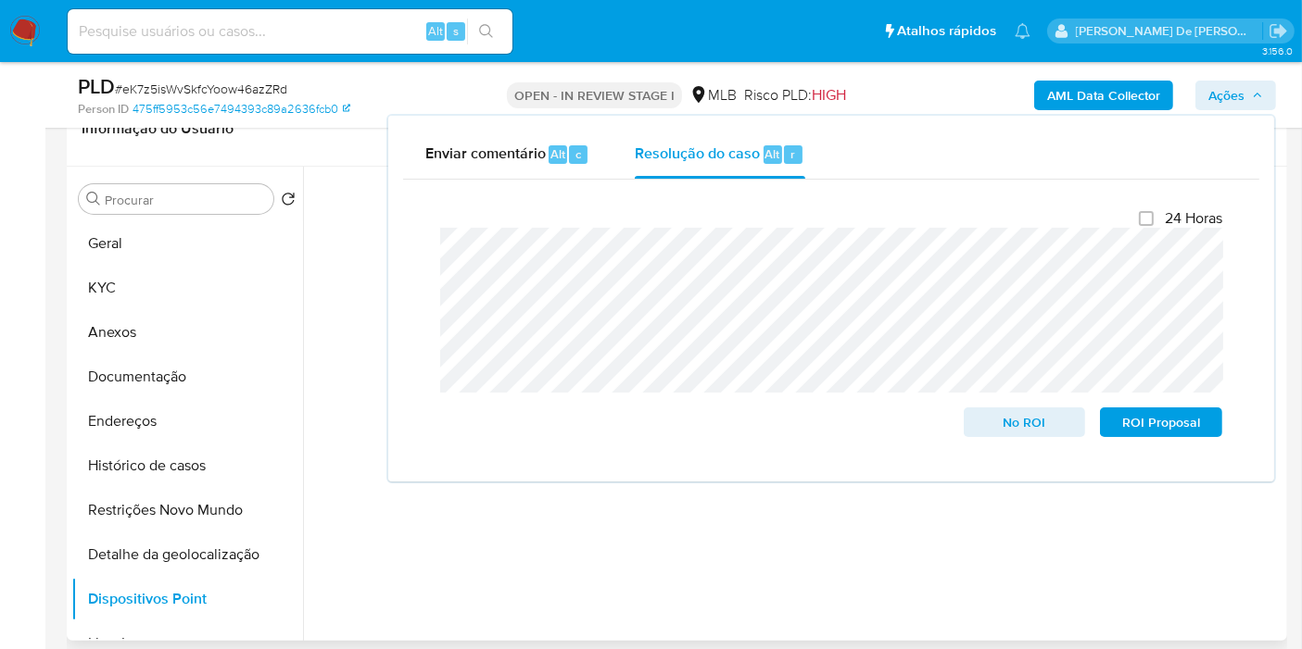
click at [307, 134] on header "Informação do Usuário Veja Aparência por Pessoa" at bounding box center [677, 129] width 1190 height 44
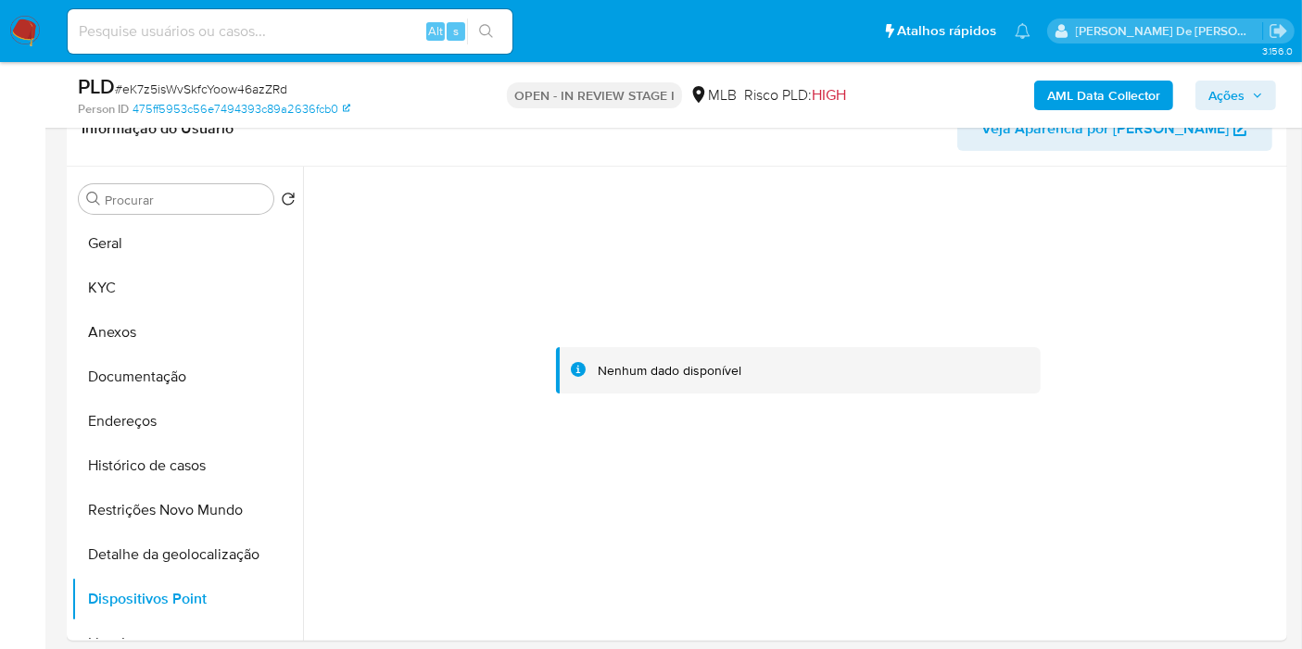
click at [1086, 70] on div "PLD # eK7z5isWvSkfcYoow46azZRd Person ID 475ff5953c56e7494393c89a2636fcb0 OPEN …" at bounding box center [677, 95] width 1220 height 66
click at [1074, 95] on b "AML Data Collector" at bounding box center [1103, 96] width 113 height 30
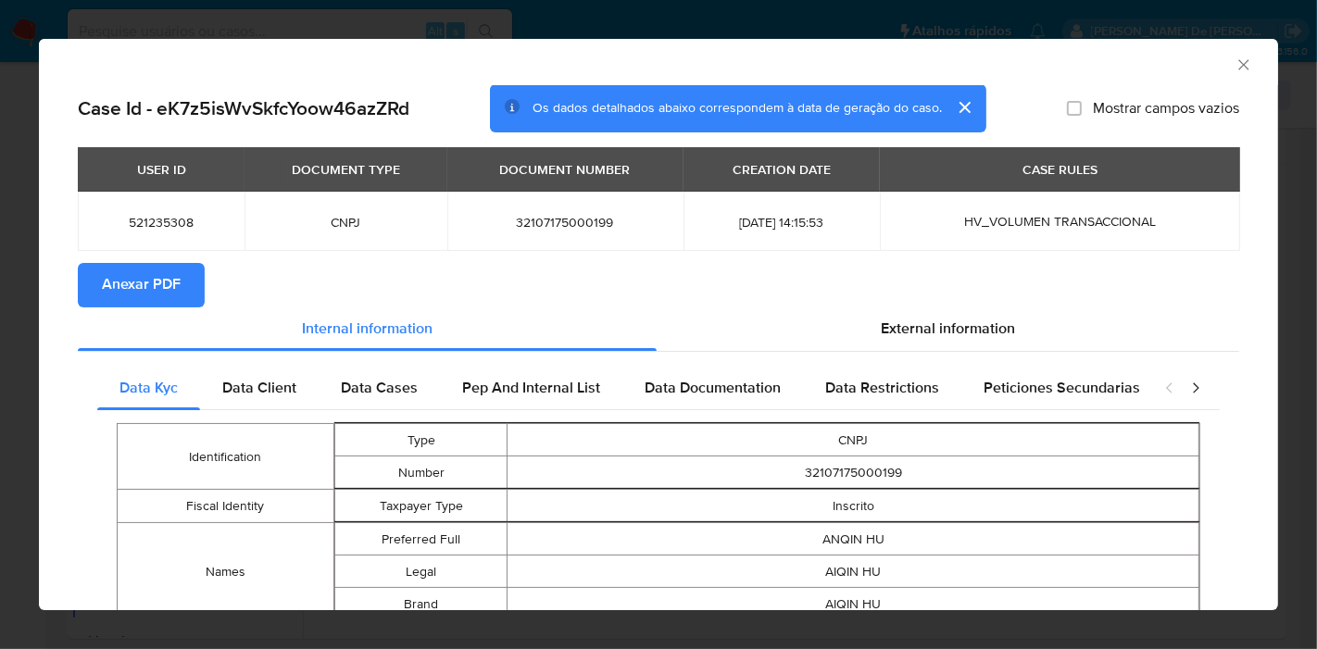
click at [163, 278] on span "Anexar PDF" at bounding box center [141, 285] width 79 height 41
click at [1235, 60] on icon "Fechar a janela" at bounding box center [1244, 65] width 19 height 19
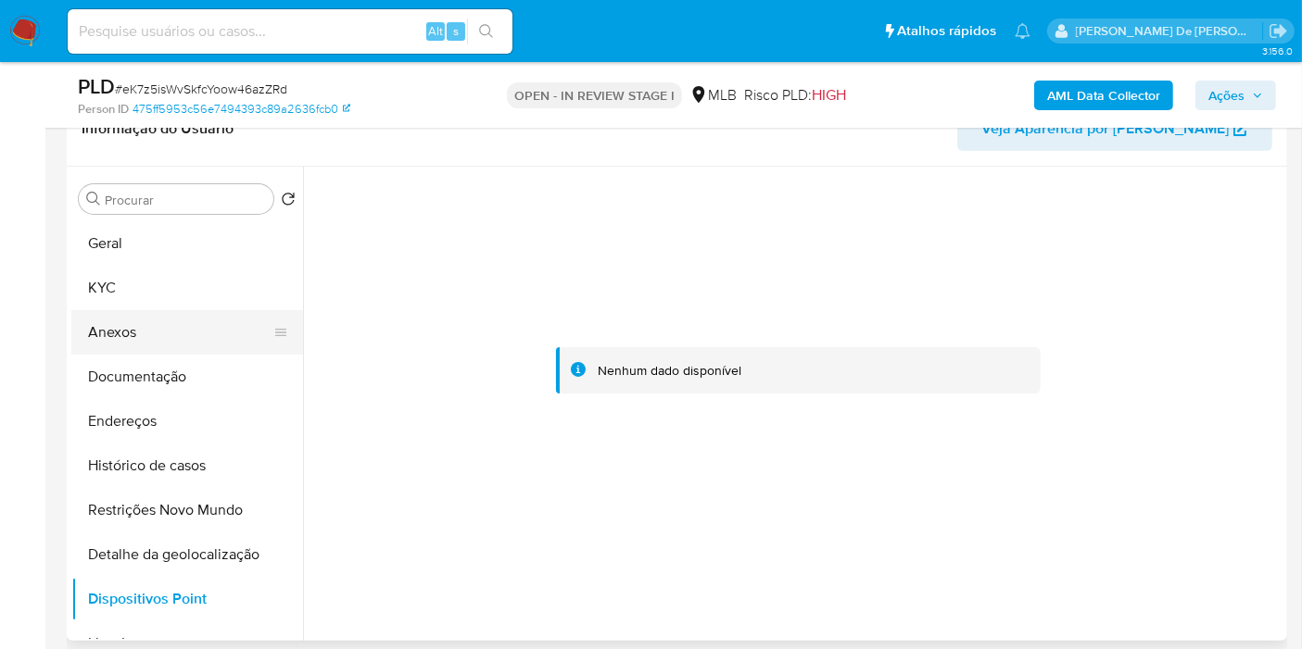
click at [187, 334] on button "Anexos" at bounding box center [179, 332] width 217 height 44
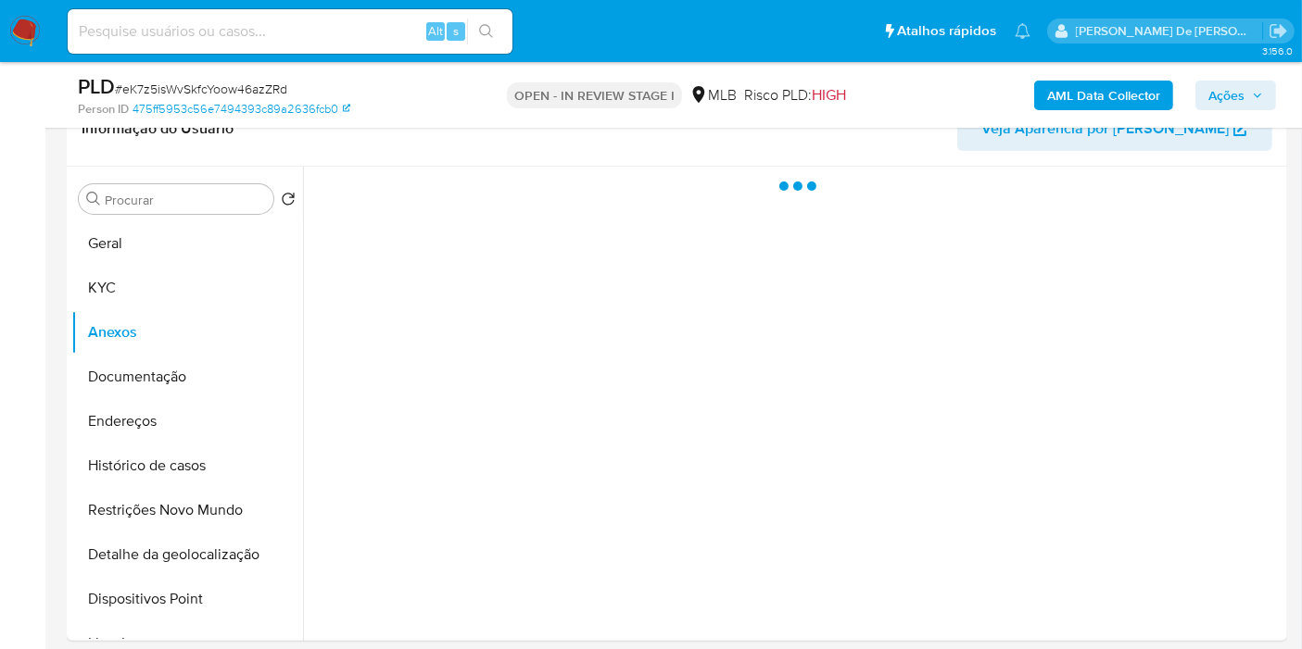
click at [1227, 87] on span "Ações" at bounding box center [1226, 96] width 36 height 30
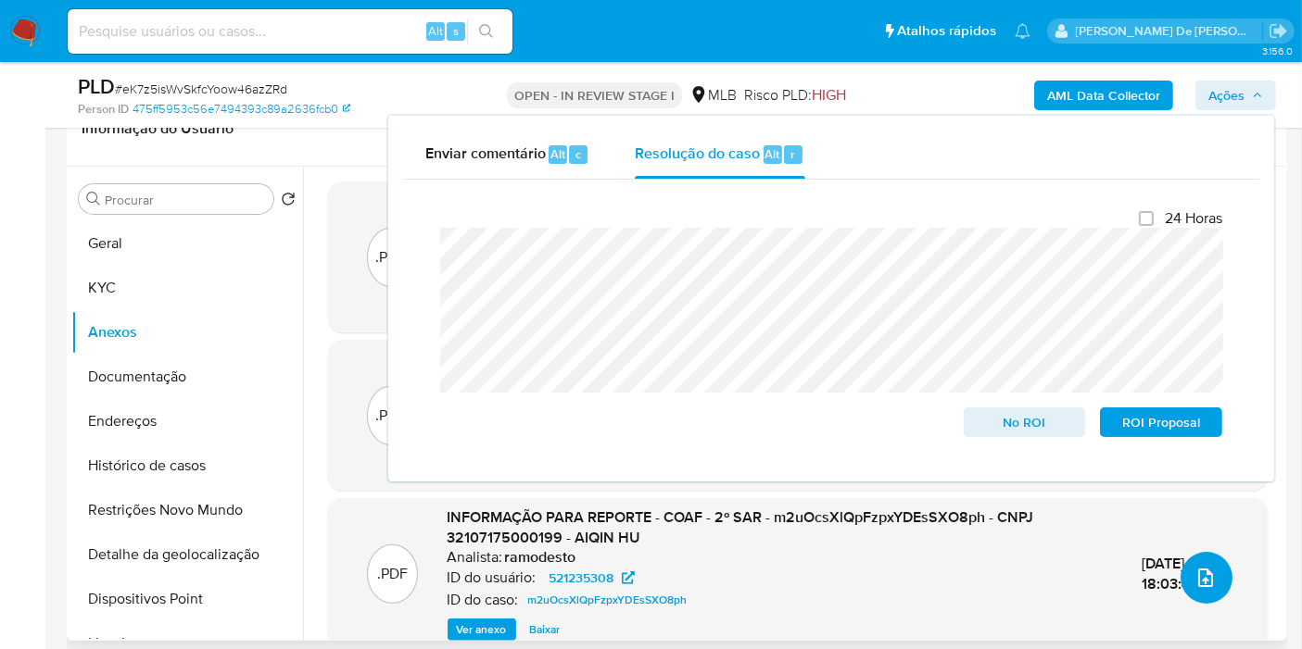
click at [1194, 572] on icon "upload-file" at bounding box center [1205, 578] width 22 height 22
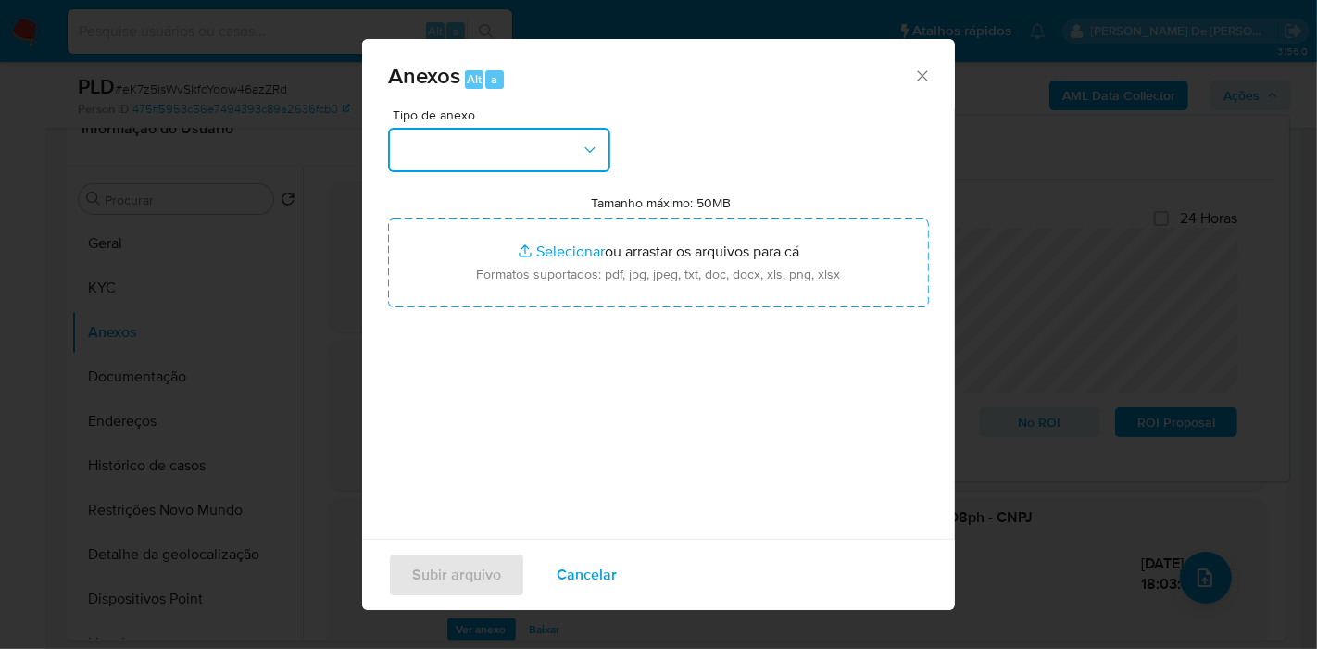
click at [523, 142] on button "button" at bounding box center [499, 150] width 222 height 44
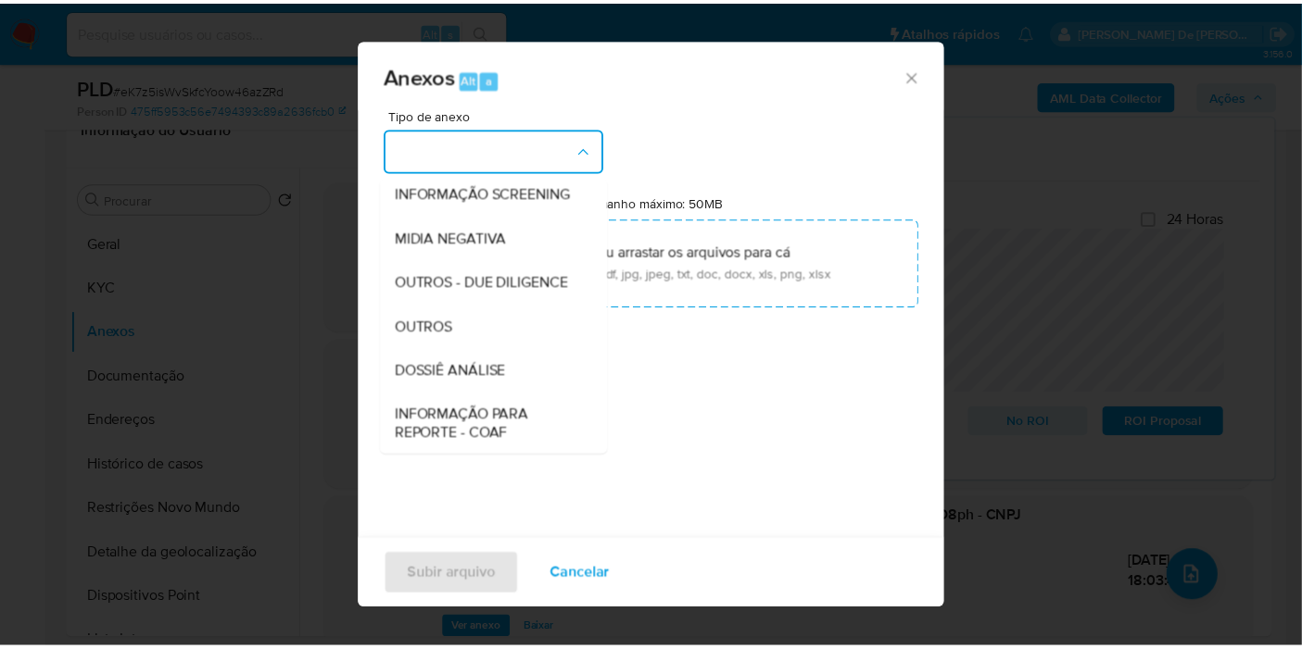
scroll to position [284, 0]
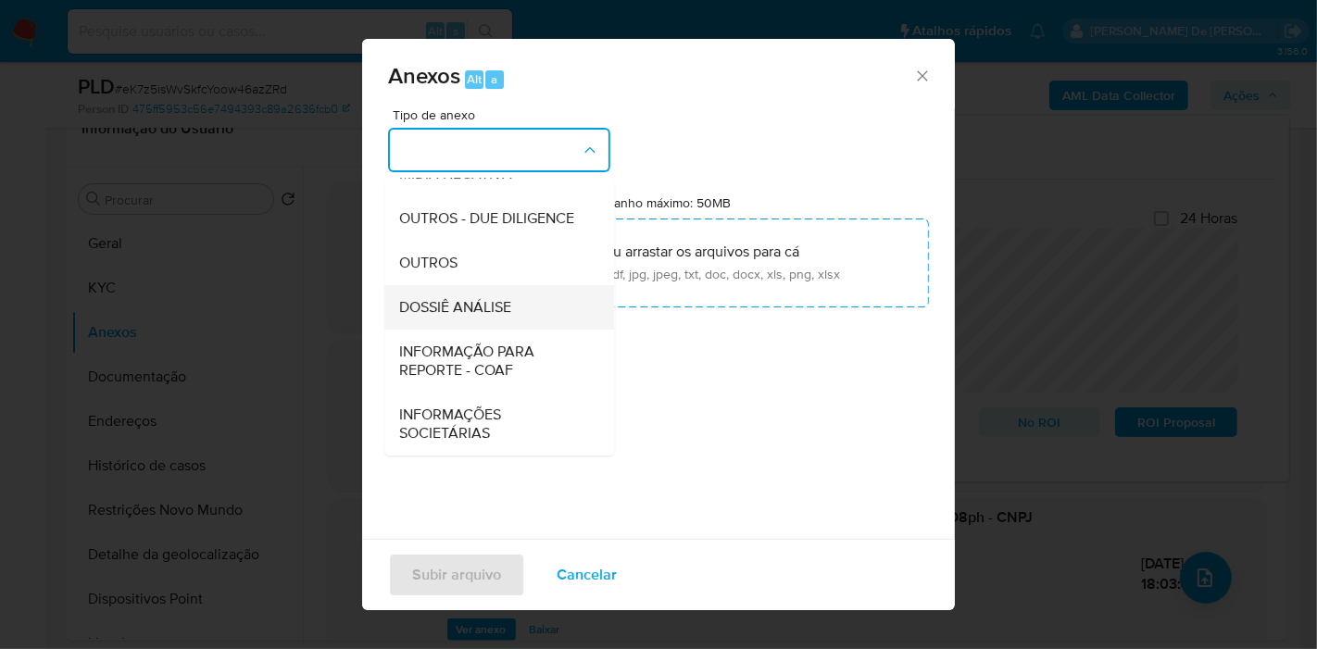
click at [479, 296] on div "DOSSIÊ ANÁLISE" at bounding box center [493, 307] width 189 height 44
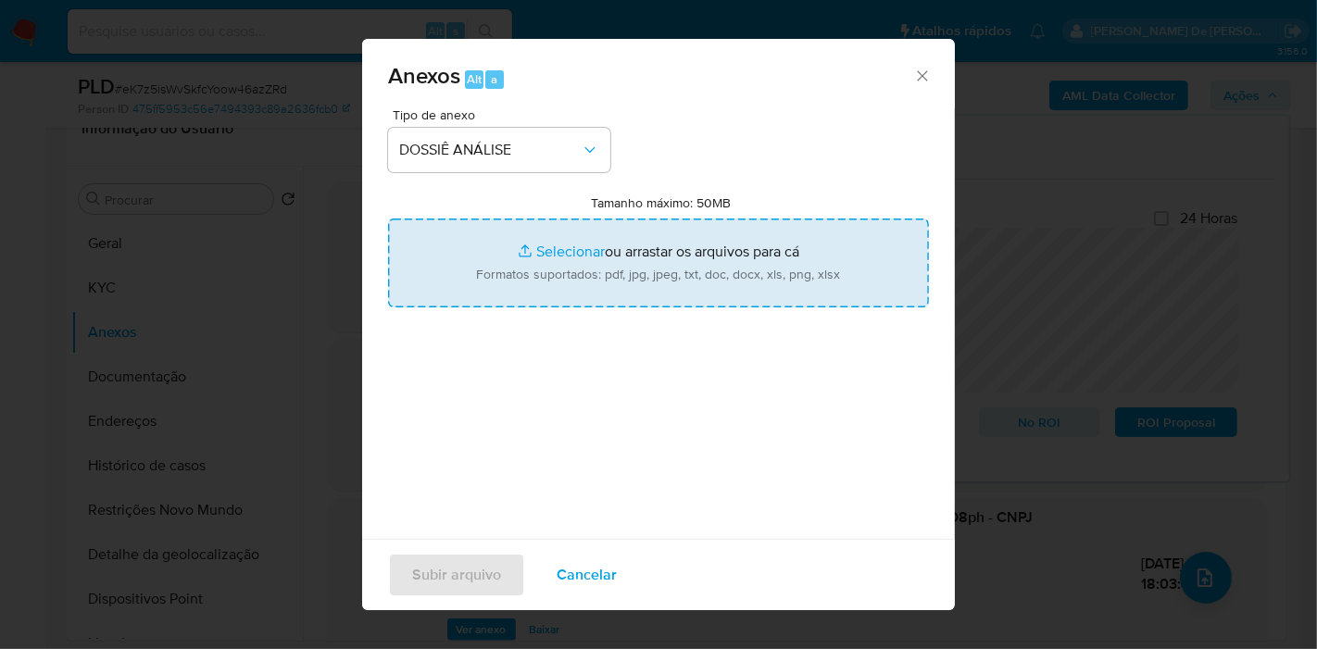
click at [485, 279] on input "Tamanho máximo: 50MB Selecionar arquivos" at bounding box center [658, 263] width 541 height 89
type input "C:\fakepath\XXXX - CNPJ 32107175000199 - AIQIN HU.pdf"
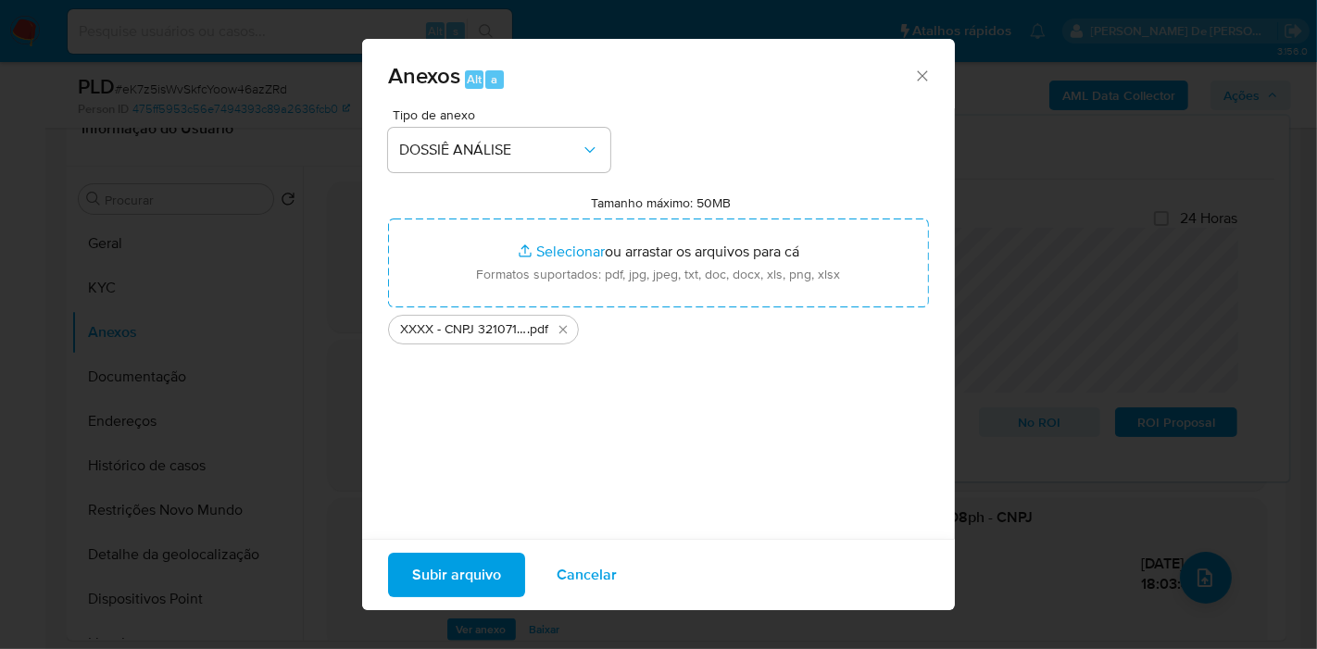
click at [465, 579] on span "Subir arquivo" at bounding box center [456, 575] width 89 height 41
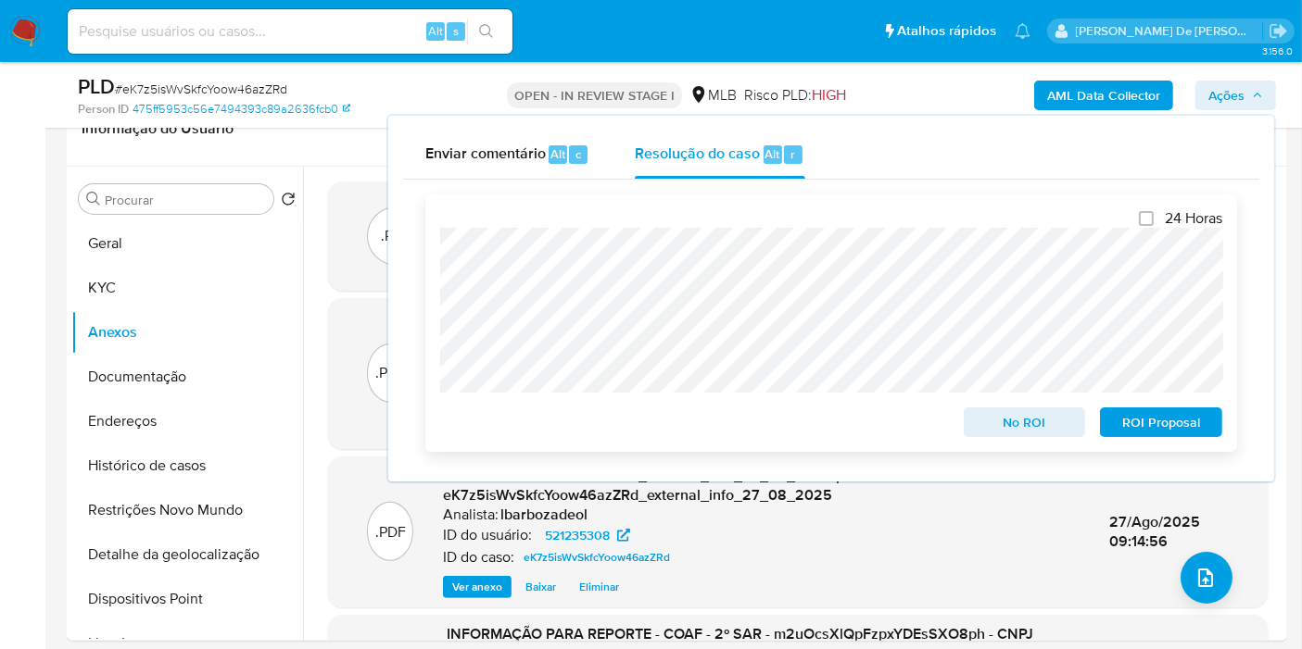
click at [1046, 428] on span "No ROI" at bounding box center [1024, 422] width 96 height 26
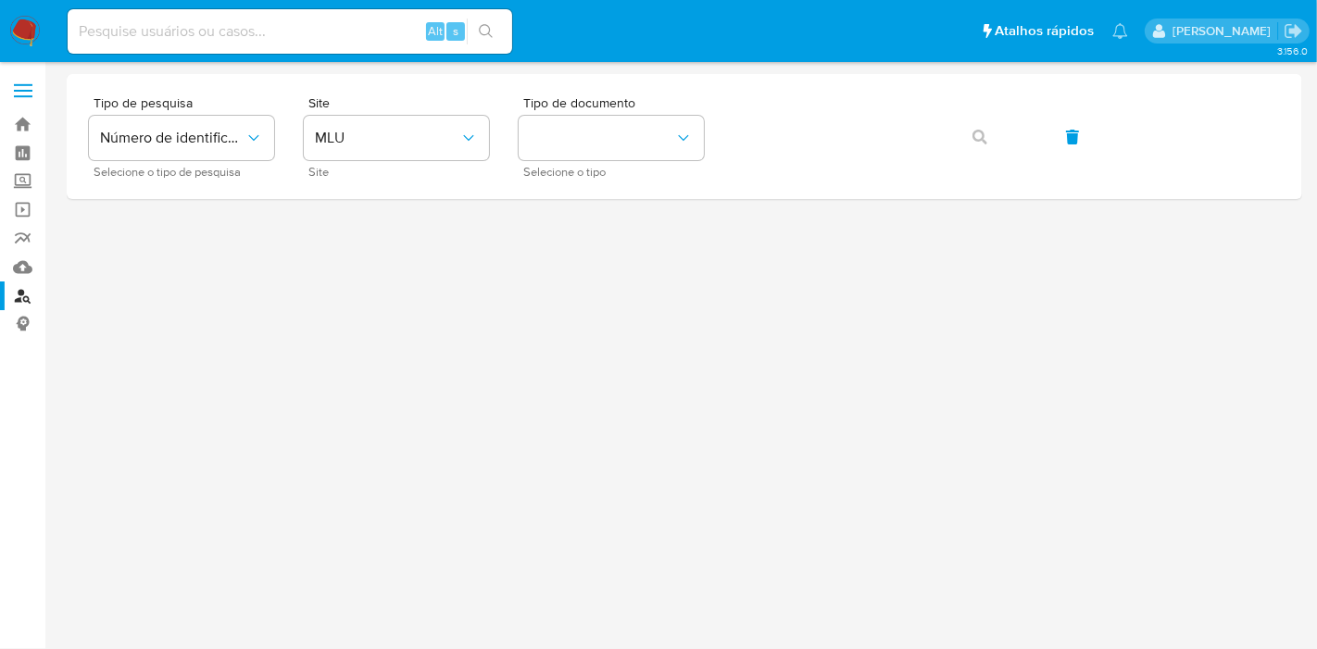
drag, startPoint x: 67, startPoint y: 285, endPoint x: 112, endPoint y: 217, distance: 82.2
click at [67, 284] on div at bounding box center [685, 355] width 1236 height 563
click at [164, 144] on span "Número de identificação" at bounding box center [172, 138] width 145 height 19
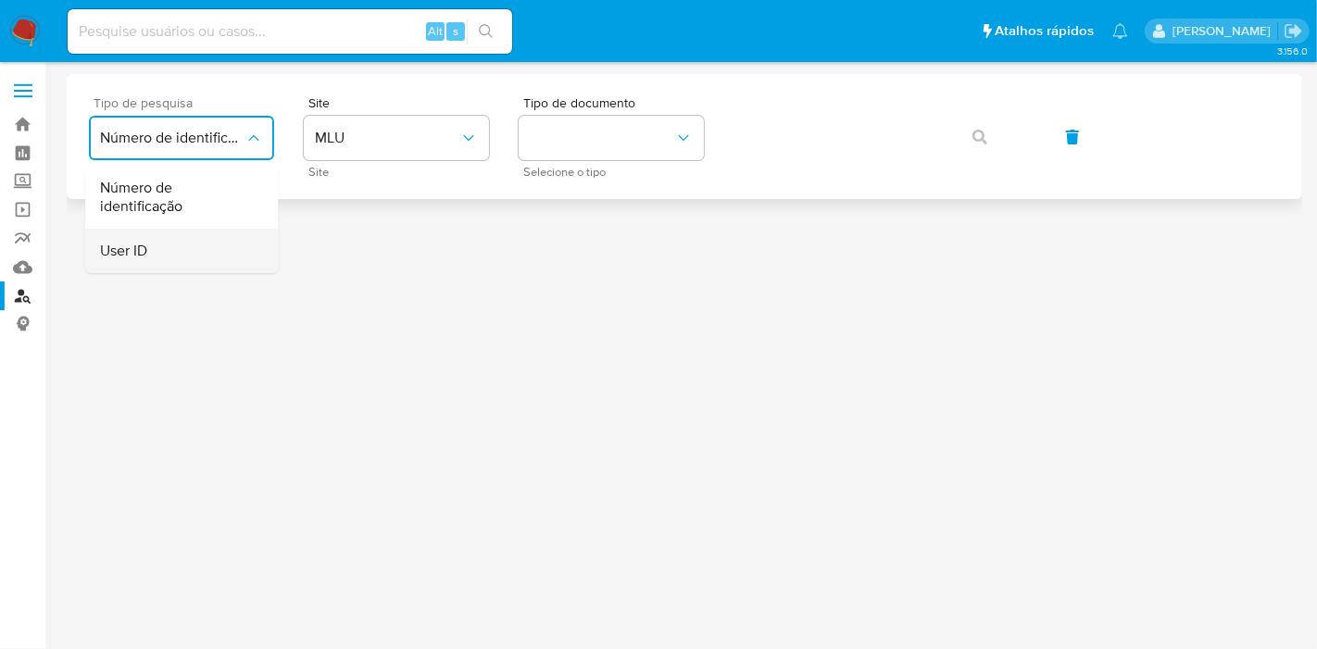
click at [208, 251] on div "User ID" at bounding box center [176, 251] width 152 height 44
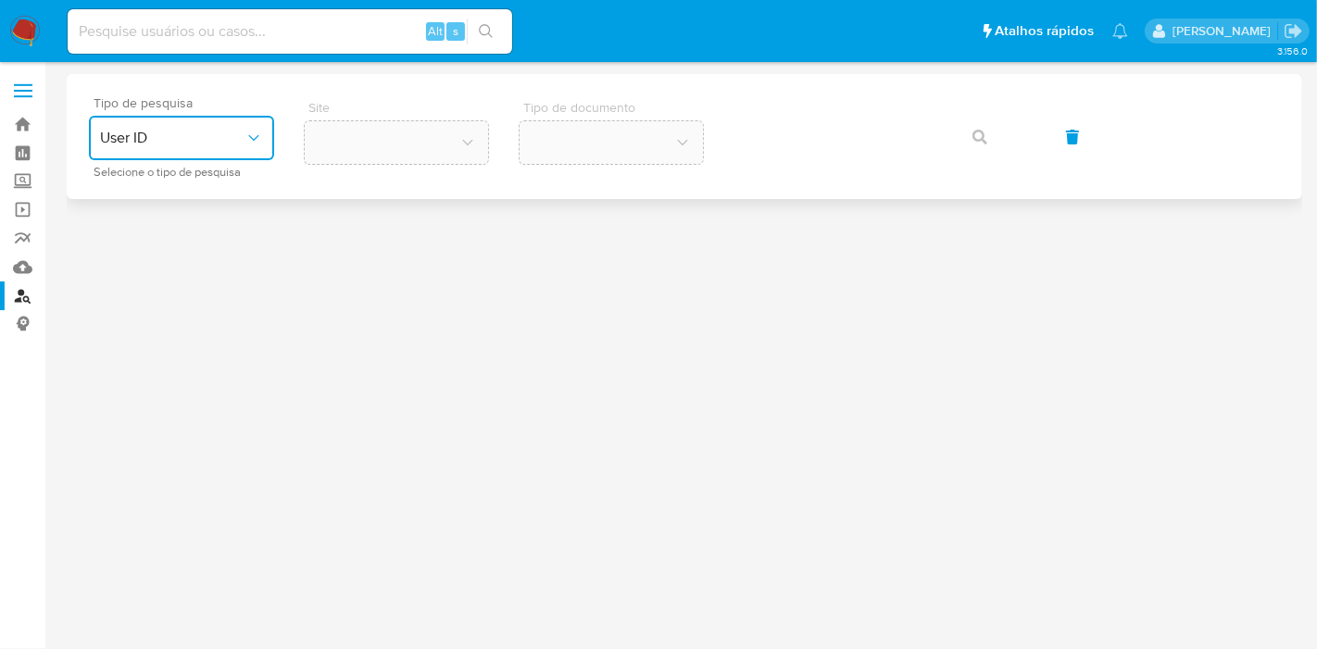
click at [227, 139] on span "User ID" at bounding box center [172, 138] width 145 height 19
click at [217, 188] on span "Número de identificação" at bounding box center [176, 197] width 152 height 37
click at [371, 127] on button "site_id" at bounding box center [396, 138] width 185 height 44
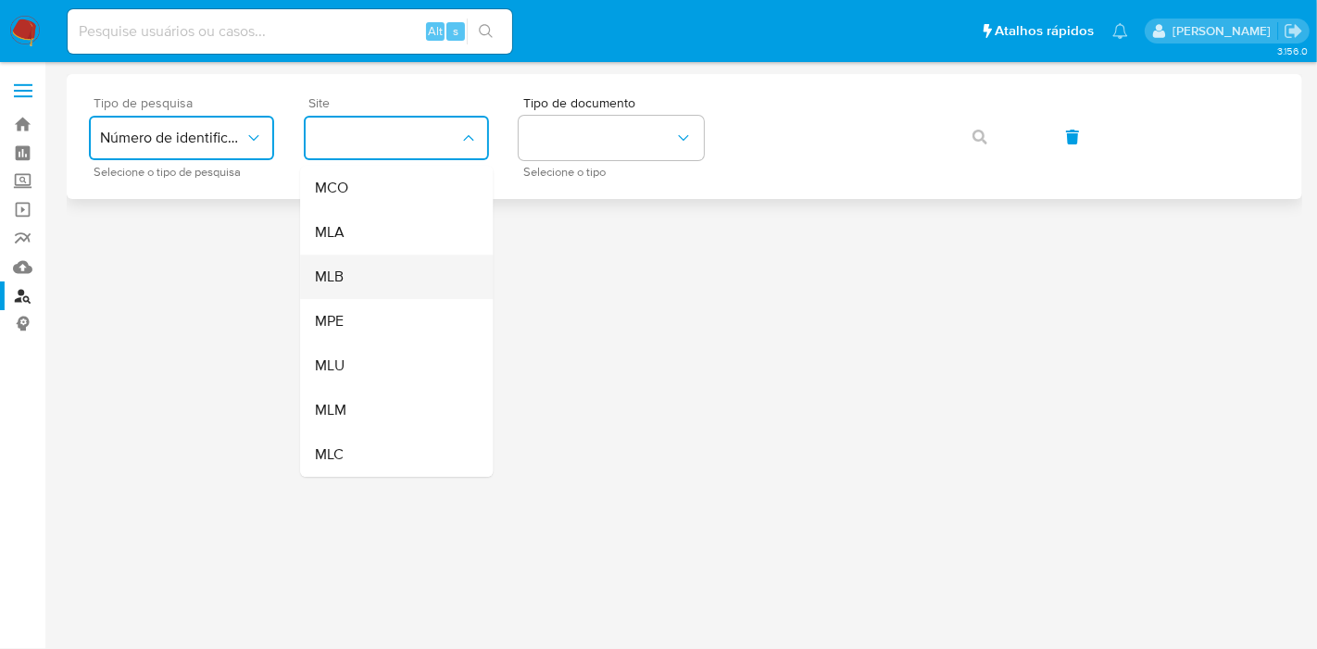
click at [396, 258] on div "MLB" at bounding box center [391, 277] width 152 height 44
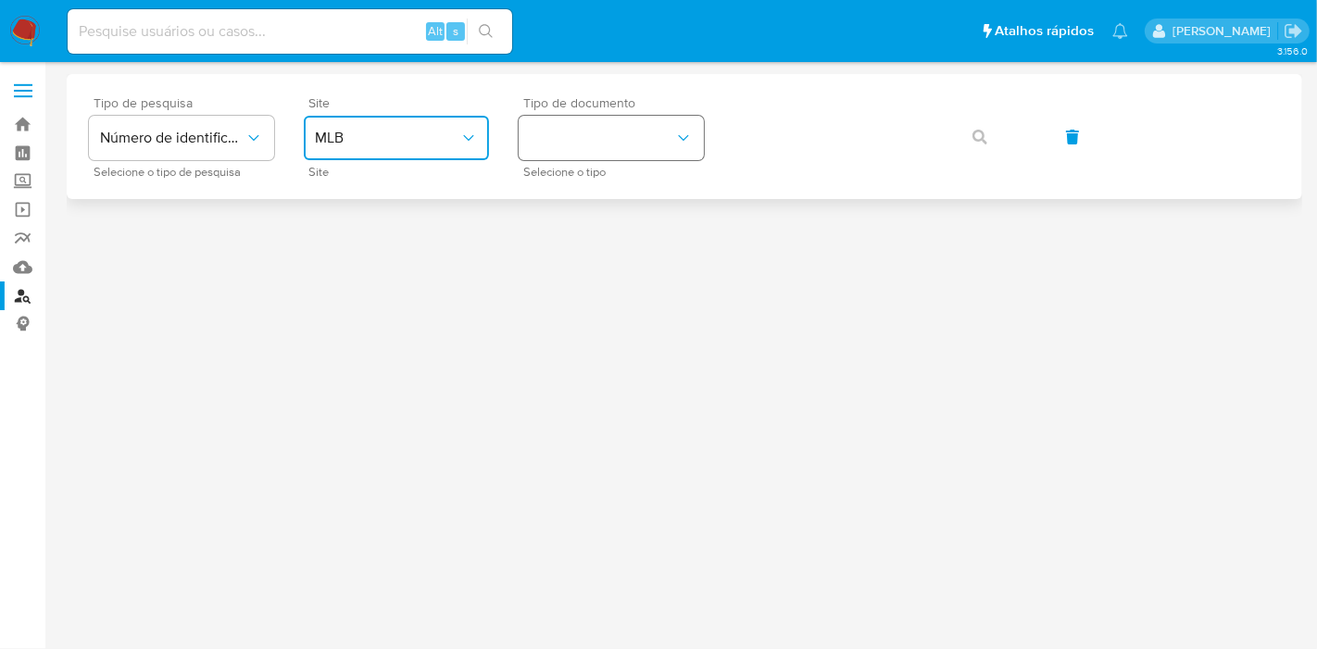
click at [569, 139] on button "identificationType" at bounding box center [611, 138] width 185 height 44
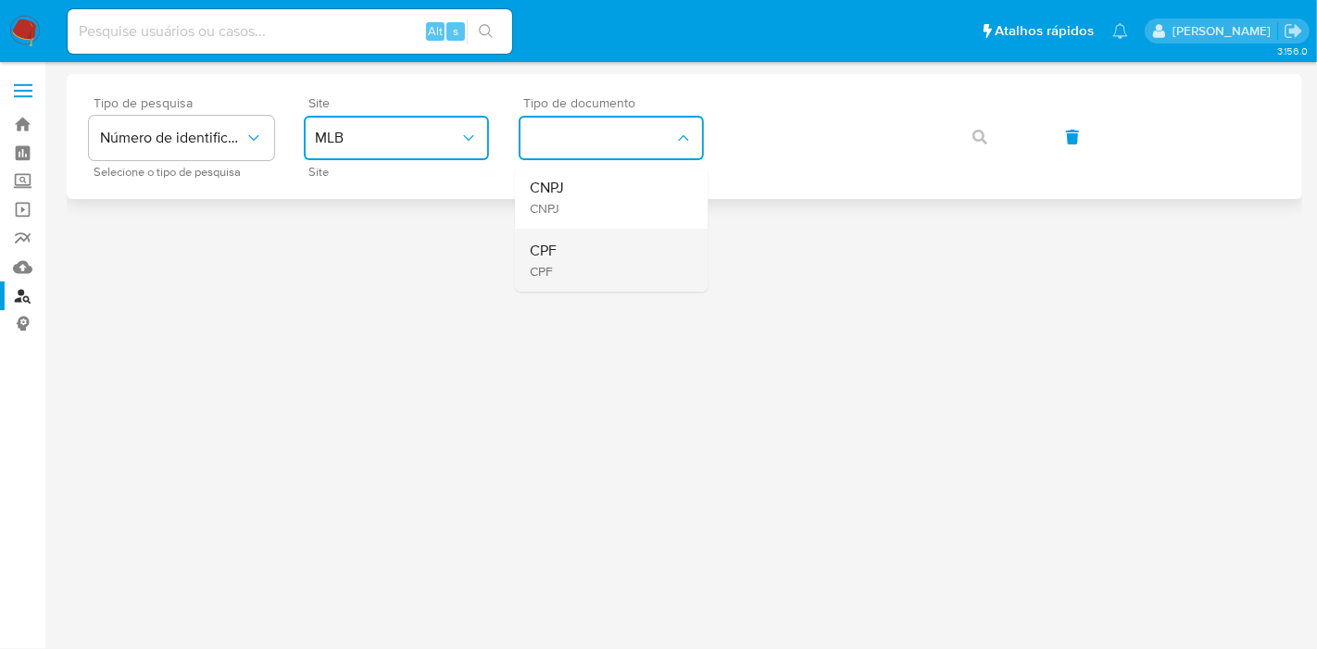
click at [547, 265] on span "CPF" at bounding box center [543, 271] width 27 height 17
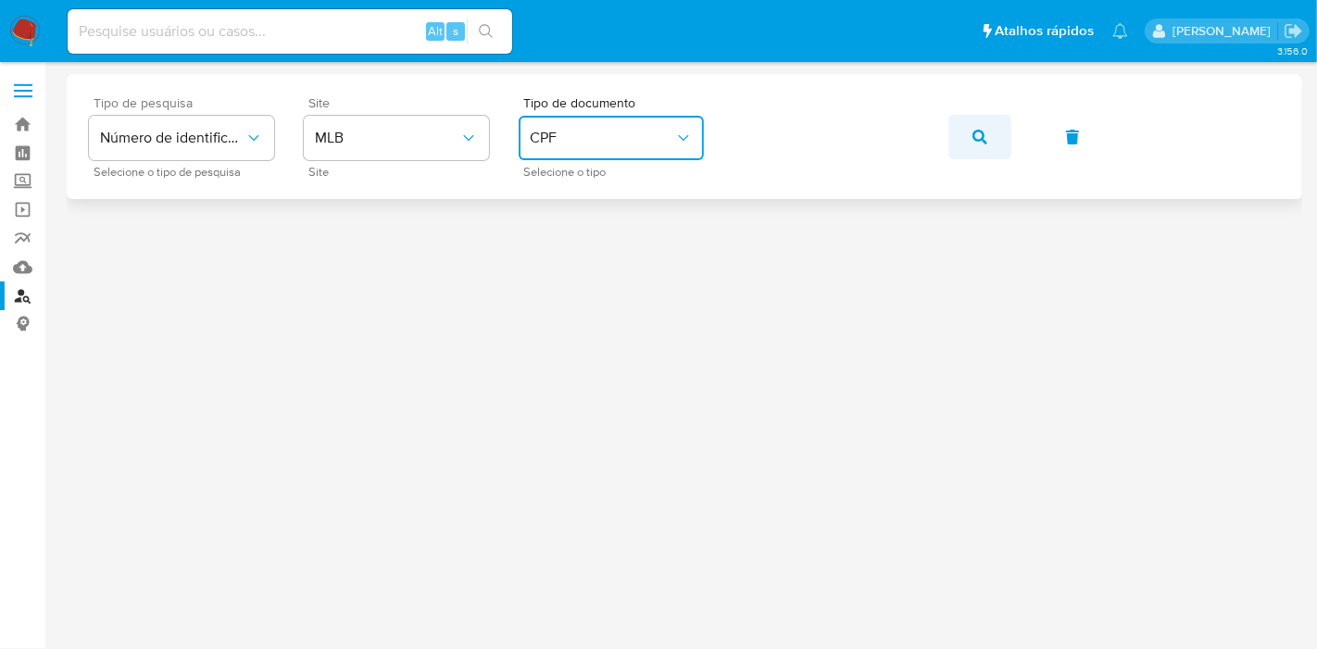
click at [973, 130] on icon "button" at bounding box center [980, 137] width 15 height 15
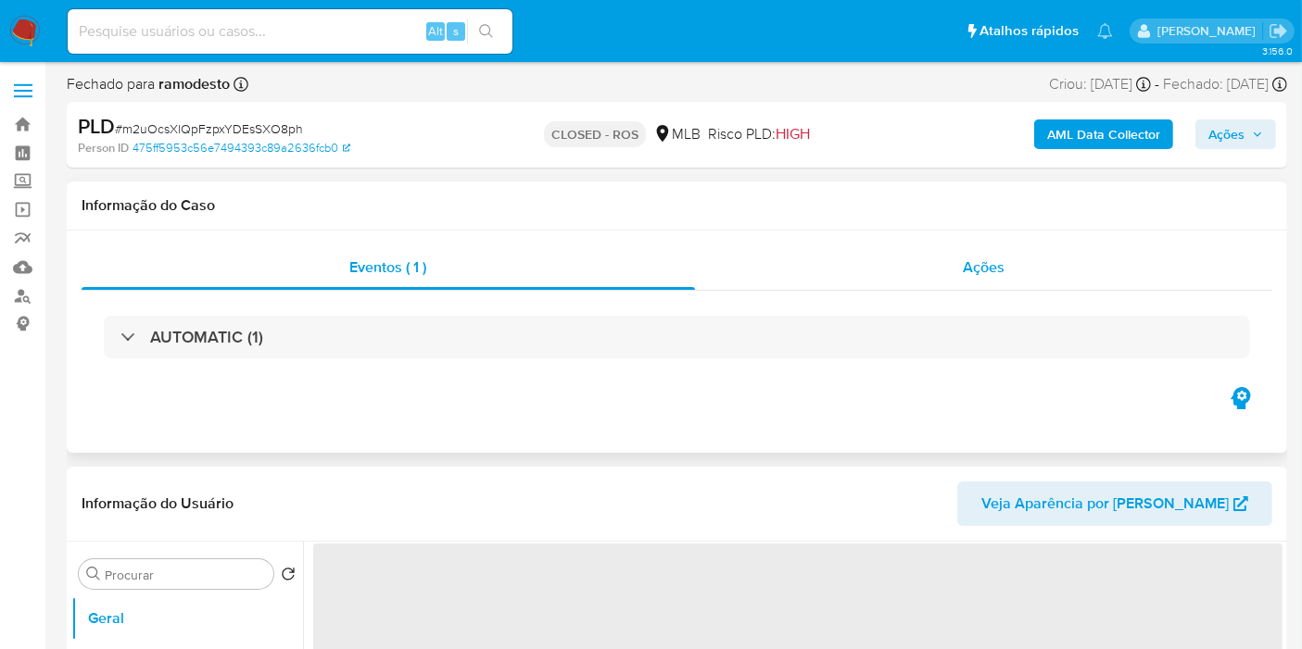
click at [826, 269] on div "Ações" at bounding box center [984, 267] width 578 height 44
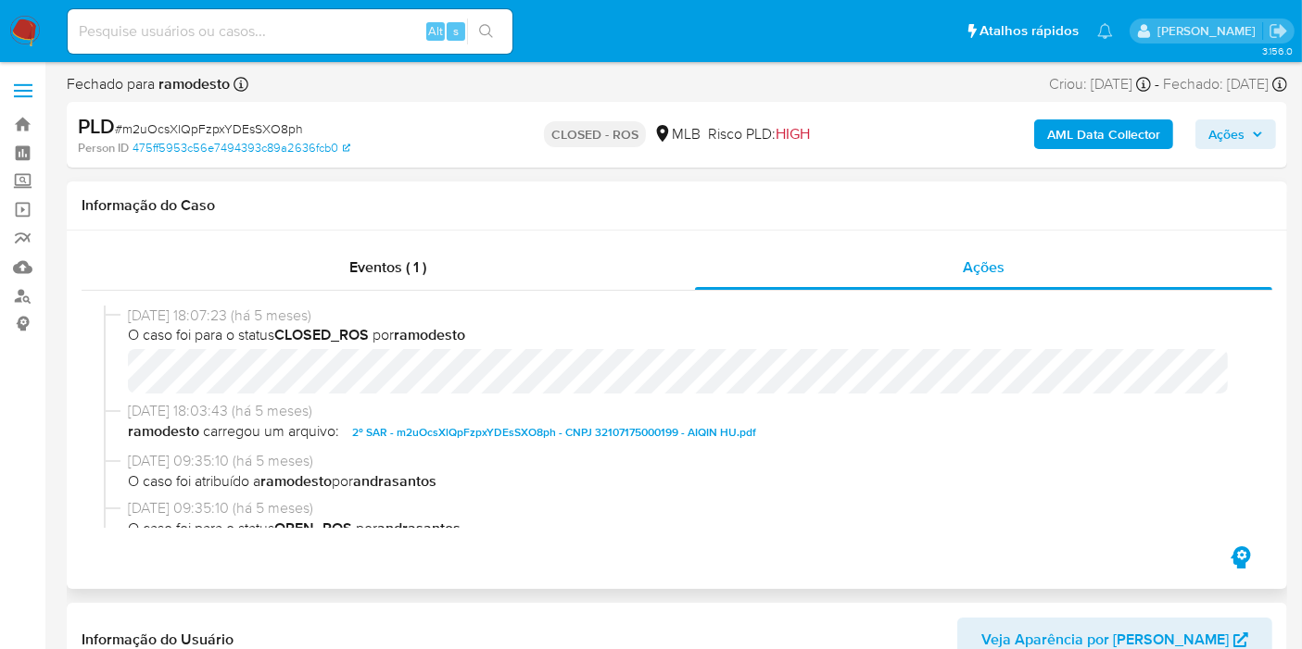
select select "10"
drag, startPoint x: 346, startPoint y: 314, endPoint x: 155, endPoint y: 318, distance: 191.8
click at [126, 312] on div "[DATE] 18:07:23 (há 5 meses) O caso foi para o status CLOSED_ROS por ramodesto" at bounding box center [677, 353] width 1146 height 95
copy span "[DATE] 18:07:23 (há 5 meses)"
drag, startPoint x: 1143, startPoint y: 208, endPoint x: 1038, endPoint y: 260, distance: 118.1
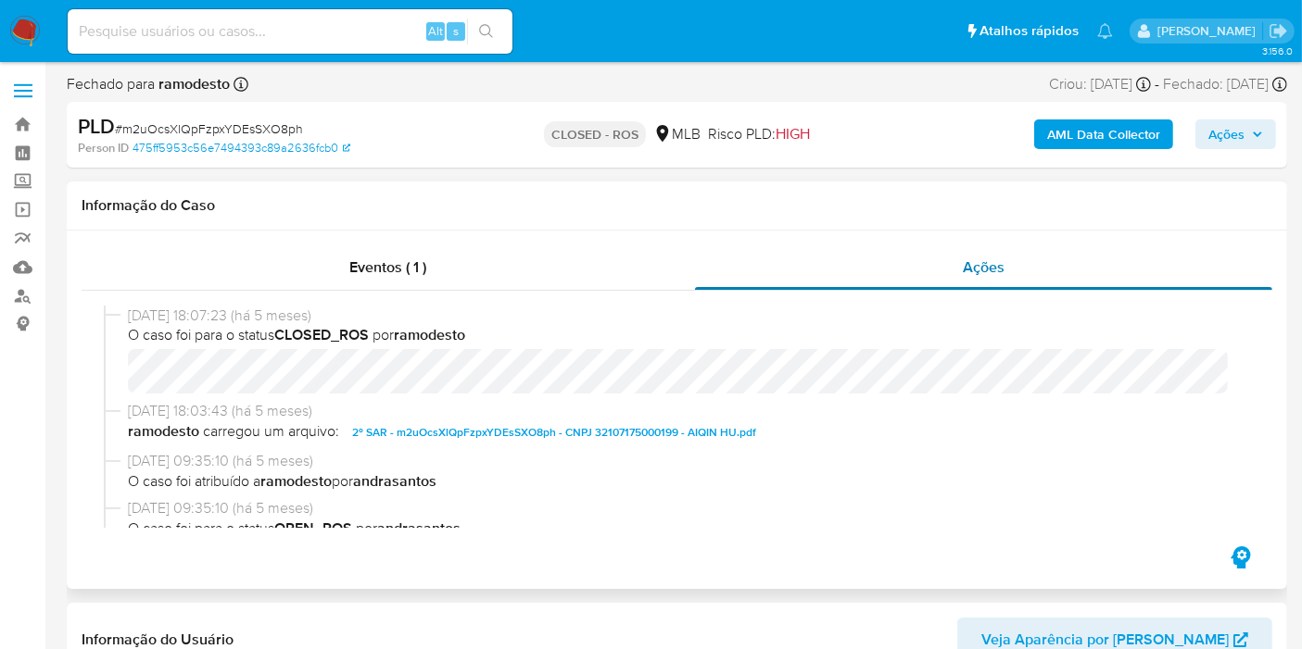
click at [1137, 208] on h1 "Informação do Caso" at bounding box center [677, 205] width 1190 height 19
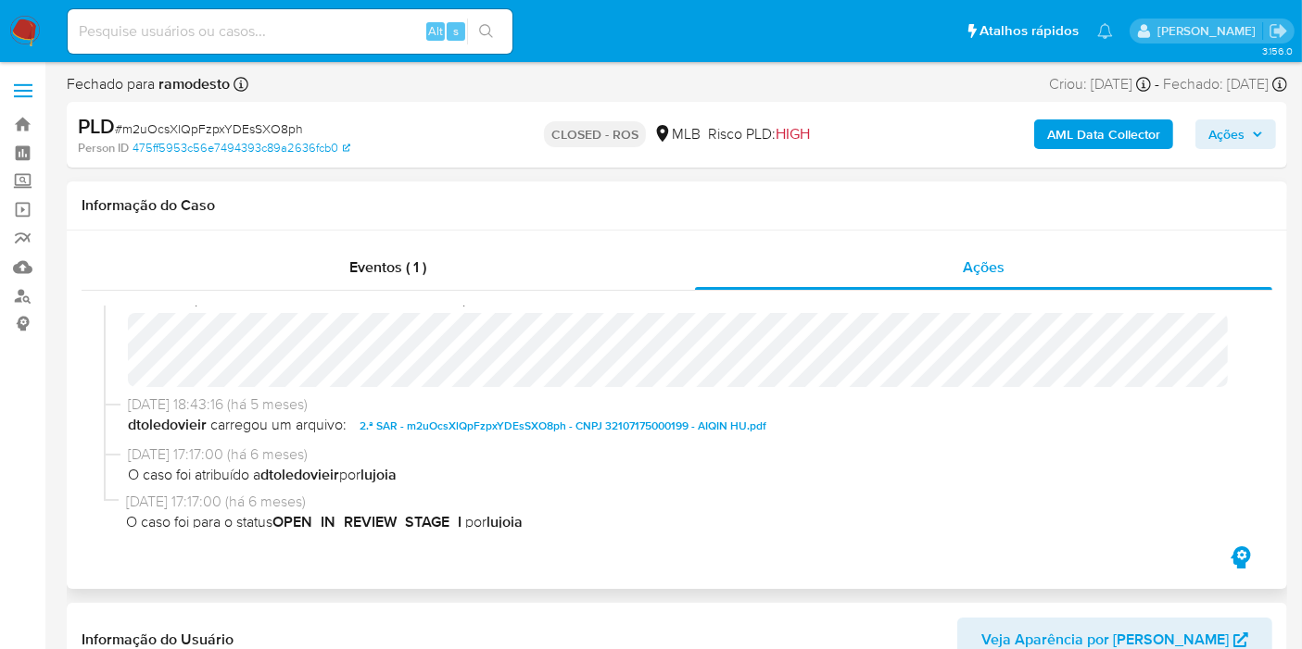
scroll to position [904, 0]
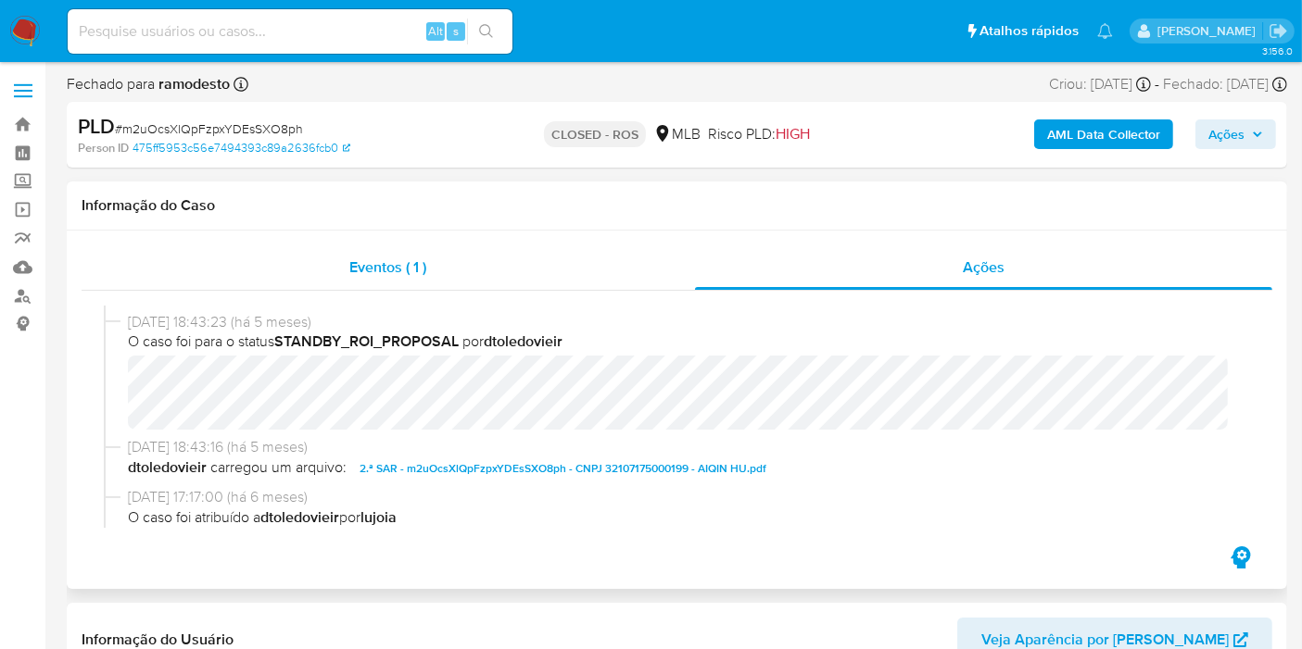
click at [132, 252] on div "Eventos ( 1 )" at bounding box center [388, 267] width 613 height 44
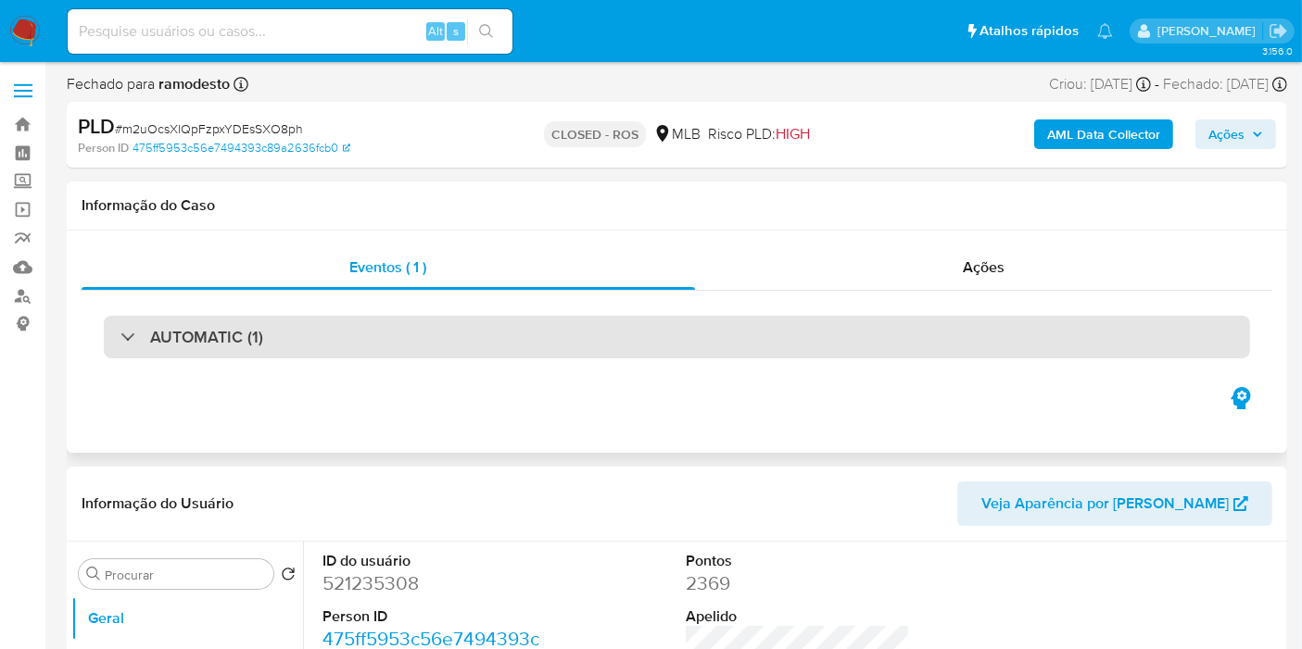
click at [534, 350] on div "AUTOMATIC (1)" at bounding box center [677, 337] width 1146 height 43
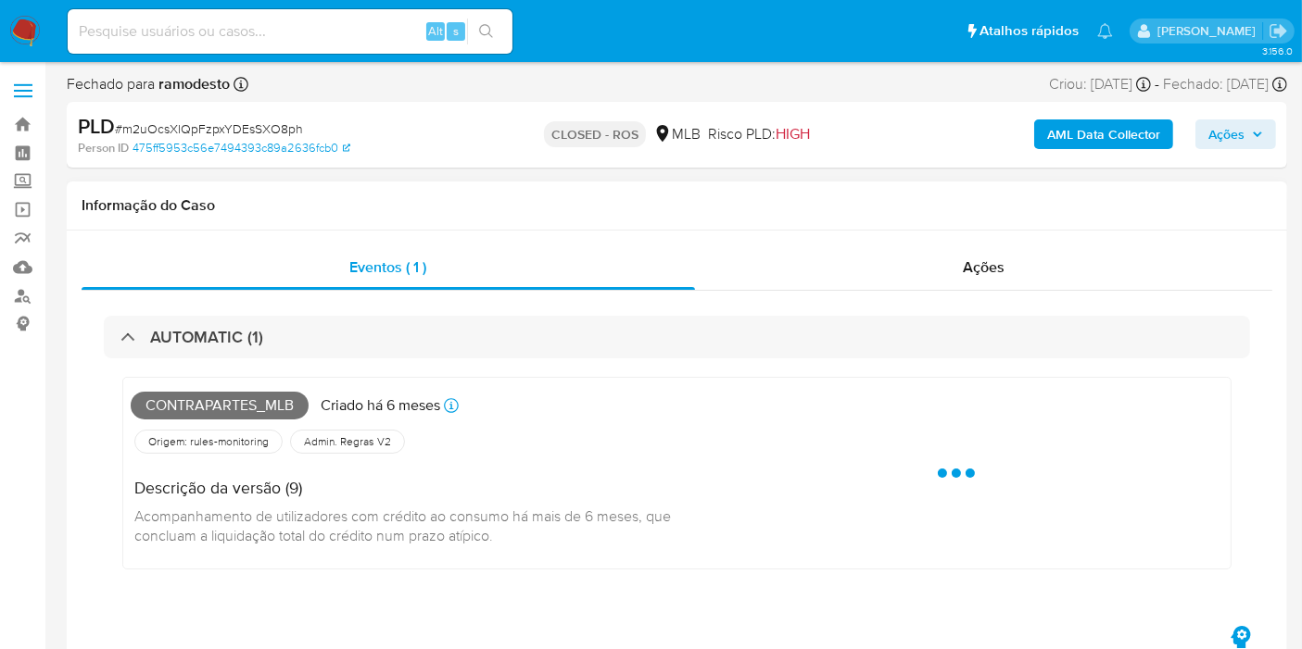
click at [249, 410] on span "Contrapartes_mlb" at bounding box center [220, 406] width 178 height 28
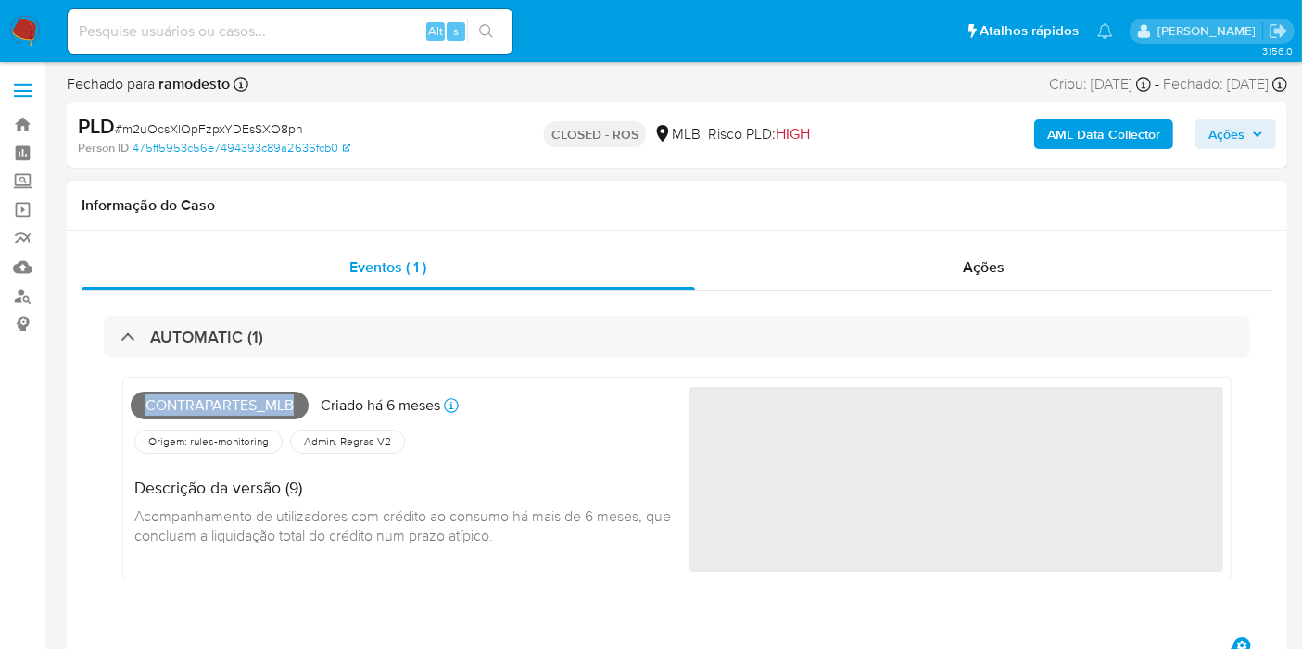
copy span "Contrapartes_mlb"
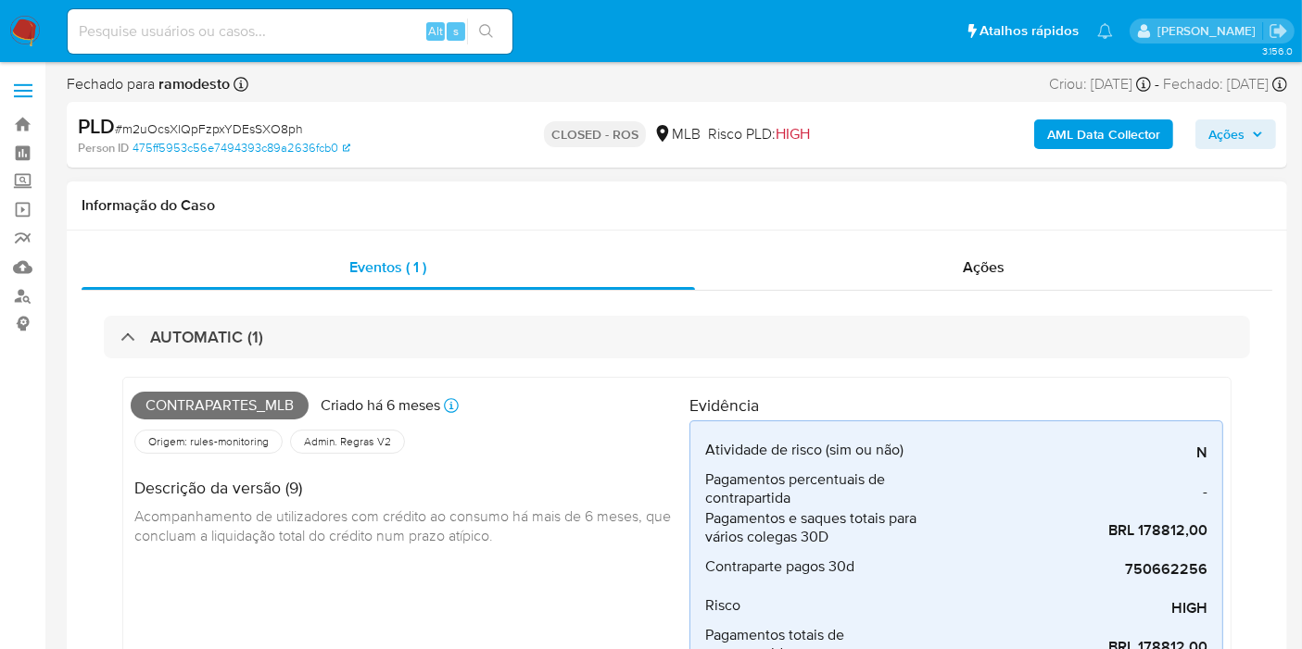
click at [221, 215] on div "Informação do Caso" at bounding box center [677, 206] width 1220 height 49
click at [870, 291] on div "AUTOMATIC (1) Contrapartes_mlb Criado há 6 meses Criado: 12/02/2025 21:55:57 Or…" at bounding box center [677, 610] width 1190 height 639
click at [868, 278] on div "Ações" at bounding box center [984, 267] width 578 height 44
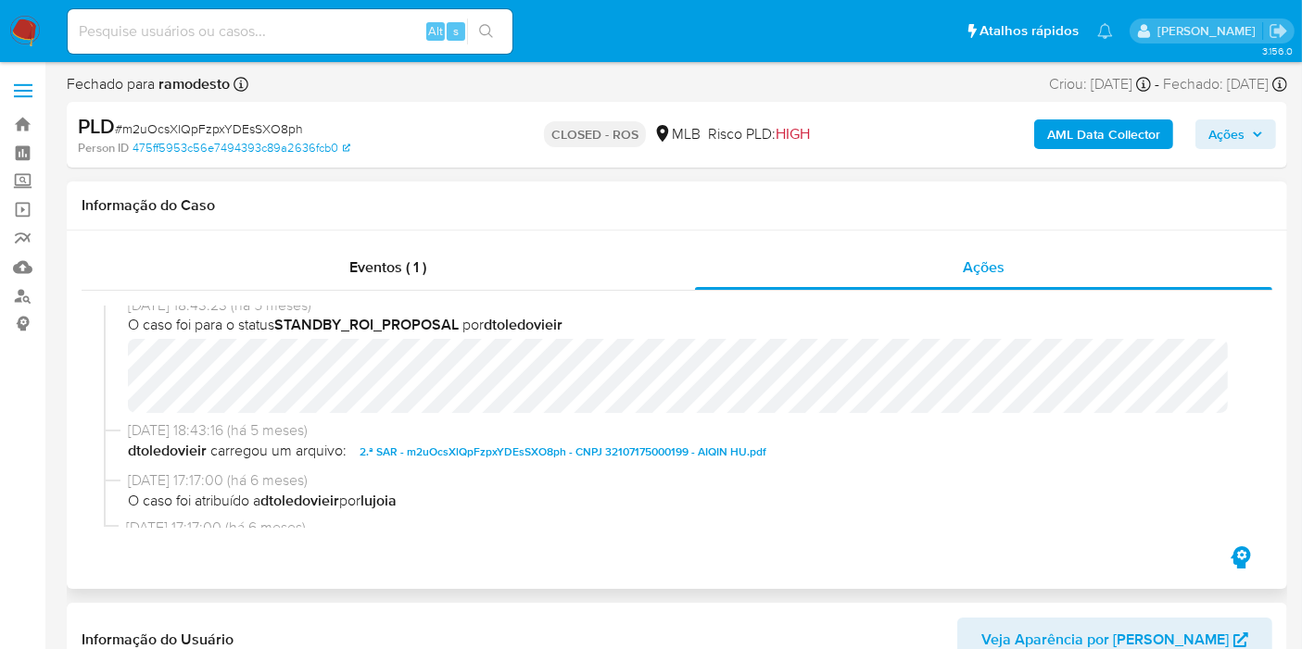
scroll to position [926, 0]
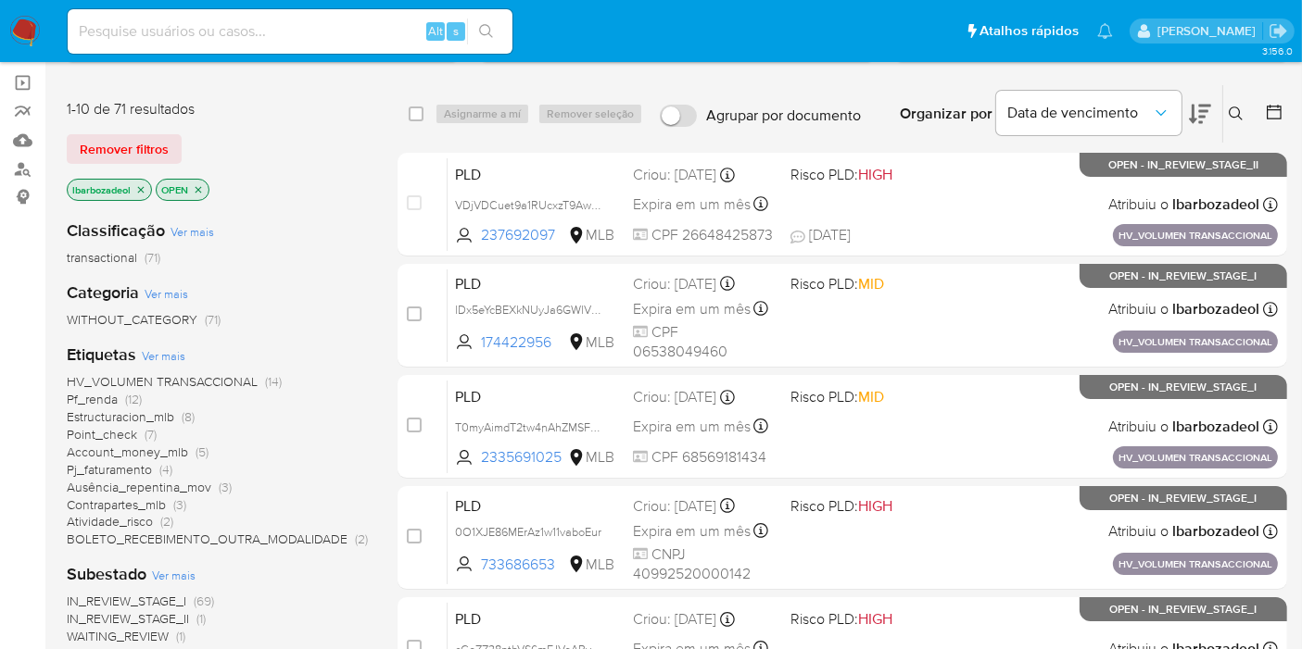
scroll to position [206, 0]
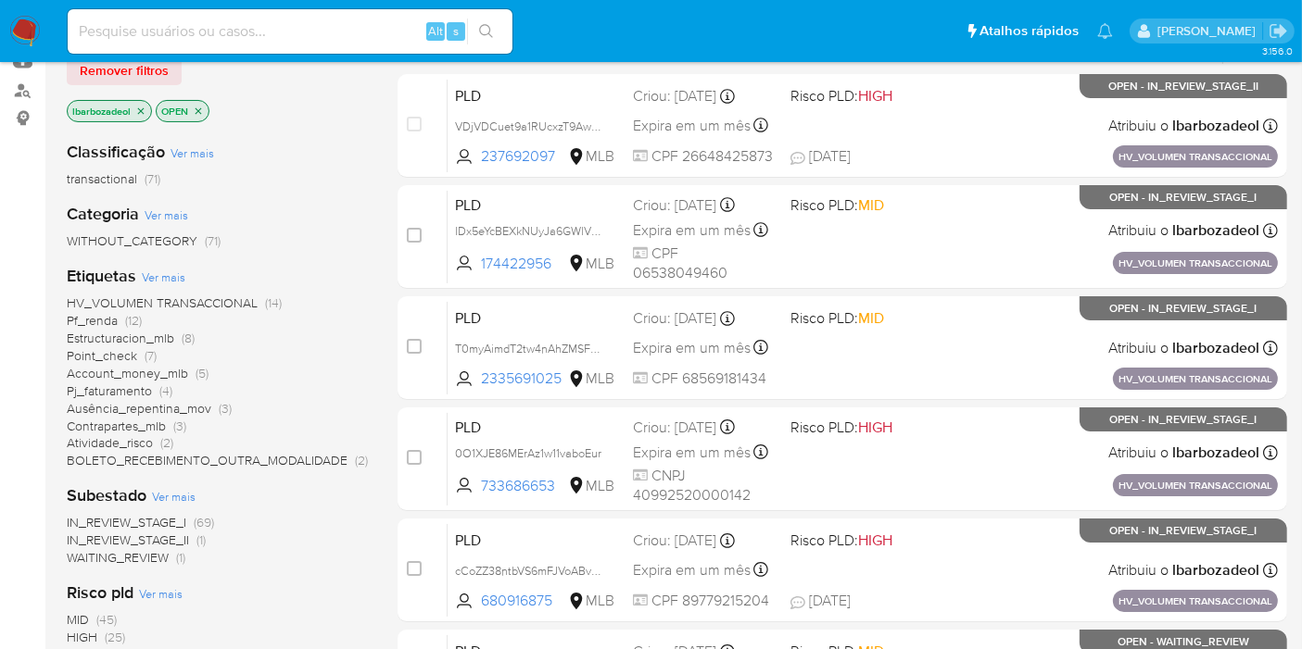
click at [121, 320] on span "Pf_renda (12)" at bounding box center [104, 321] width 75 height 18
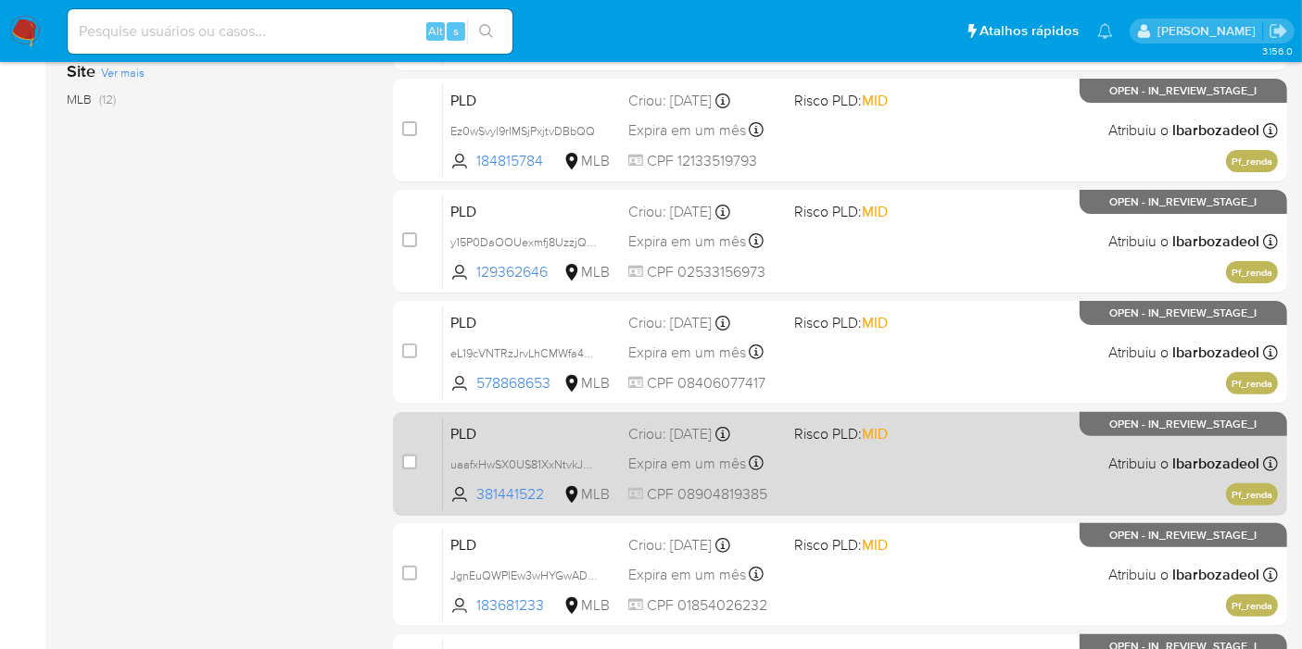
scroll to position [502, 0]
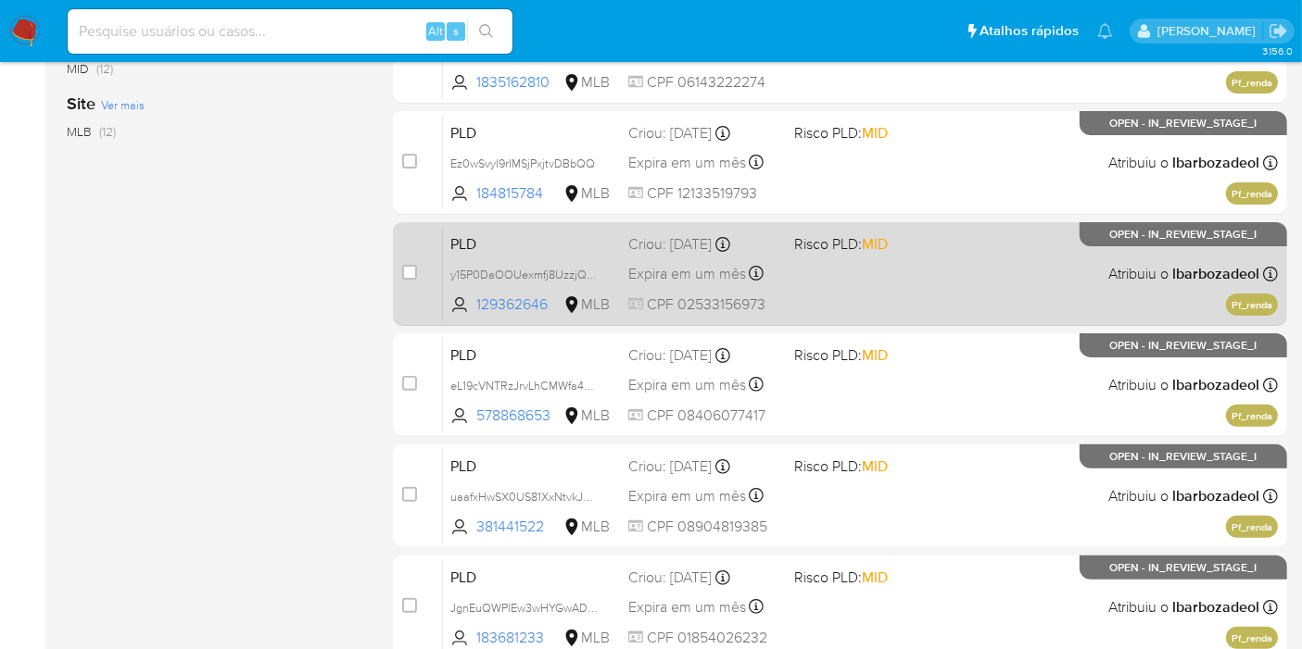
click at [868, 282] on div "PLD y15P0DaOOUexmfj8UzzjQtWt 129362646 MLB Risco PLD: MID Criou: [DATE] Criou: …" at bounding box center [860, 274] width 835 height 94
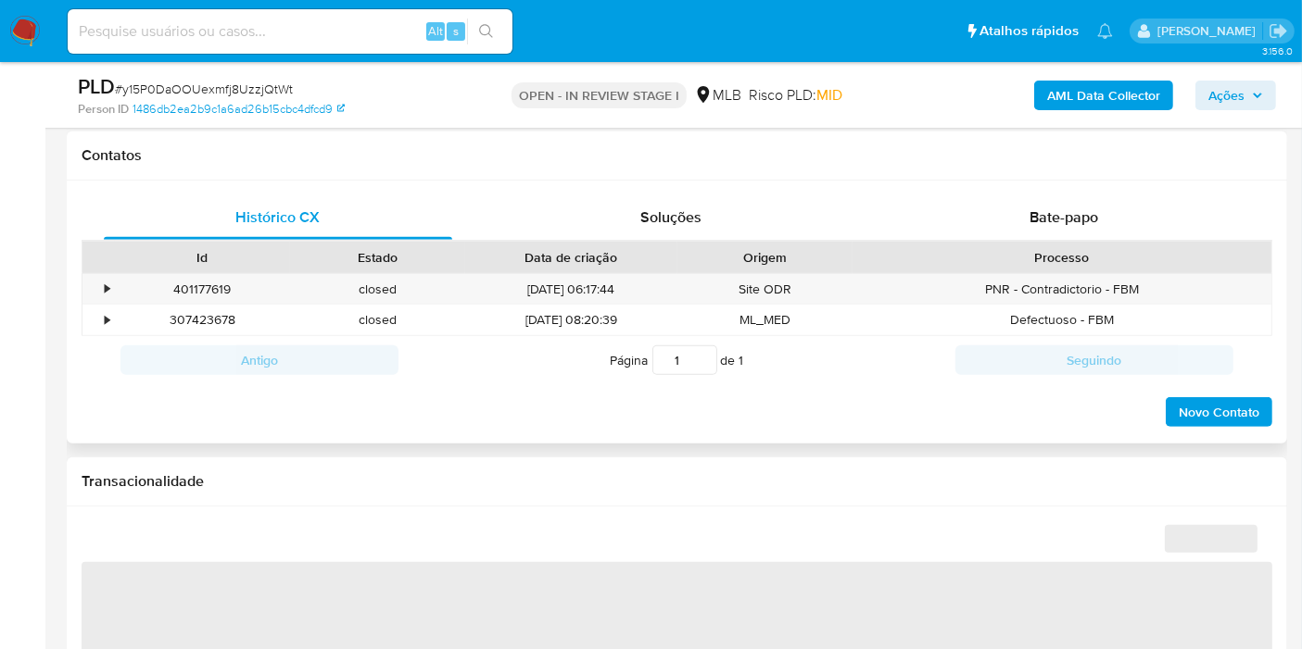
select select "10"
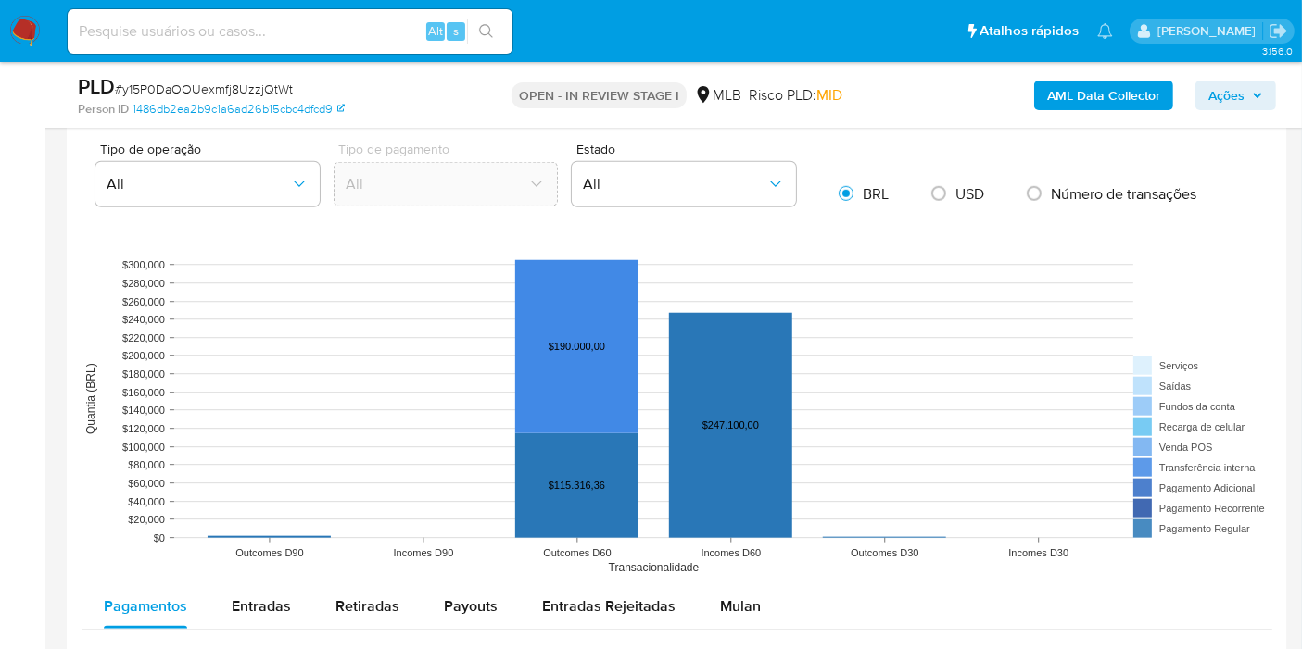
scroll to position [1853, 0]
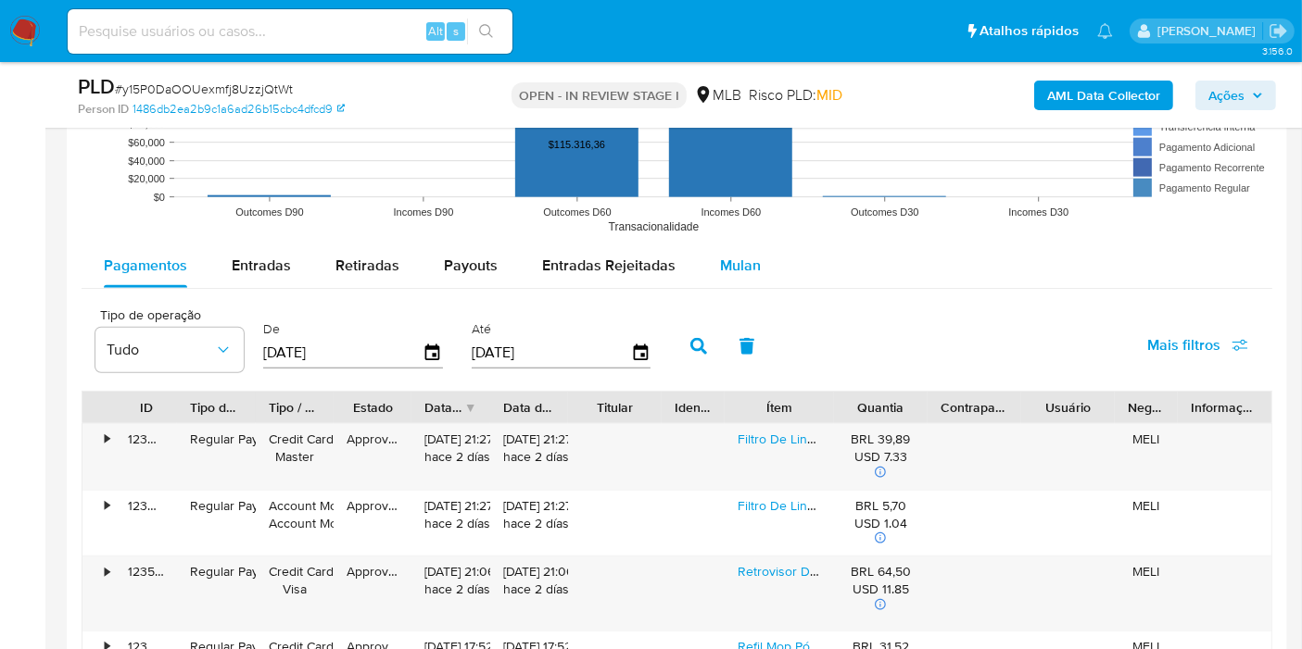
click at [744, 266] on span "Mulan" at bounding box center [740, 265] width 41 height 21
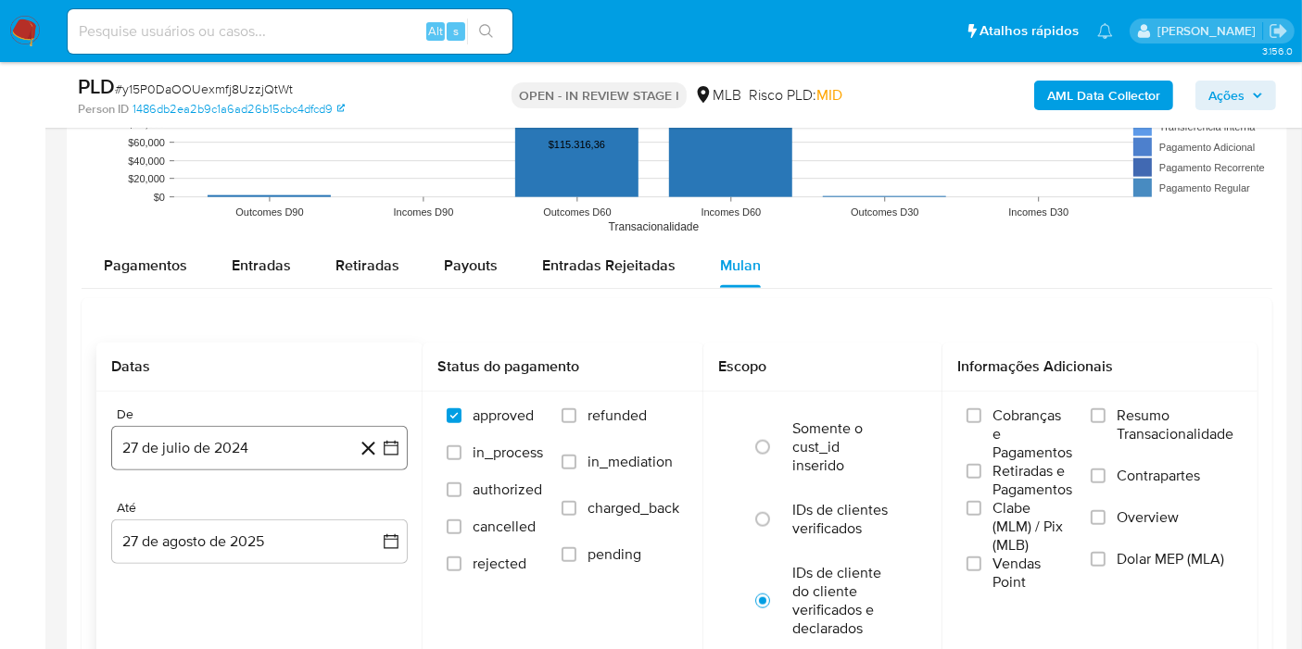
click at [248, 450] on button "27 de julio de 2024" at bounding box center [259, 448] width 296 height 44
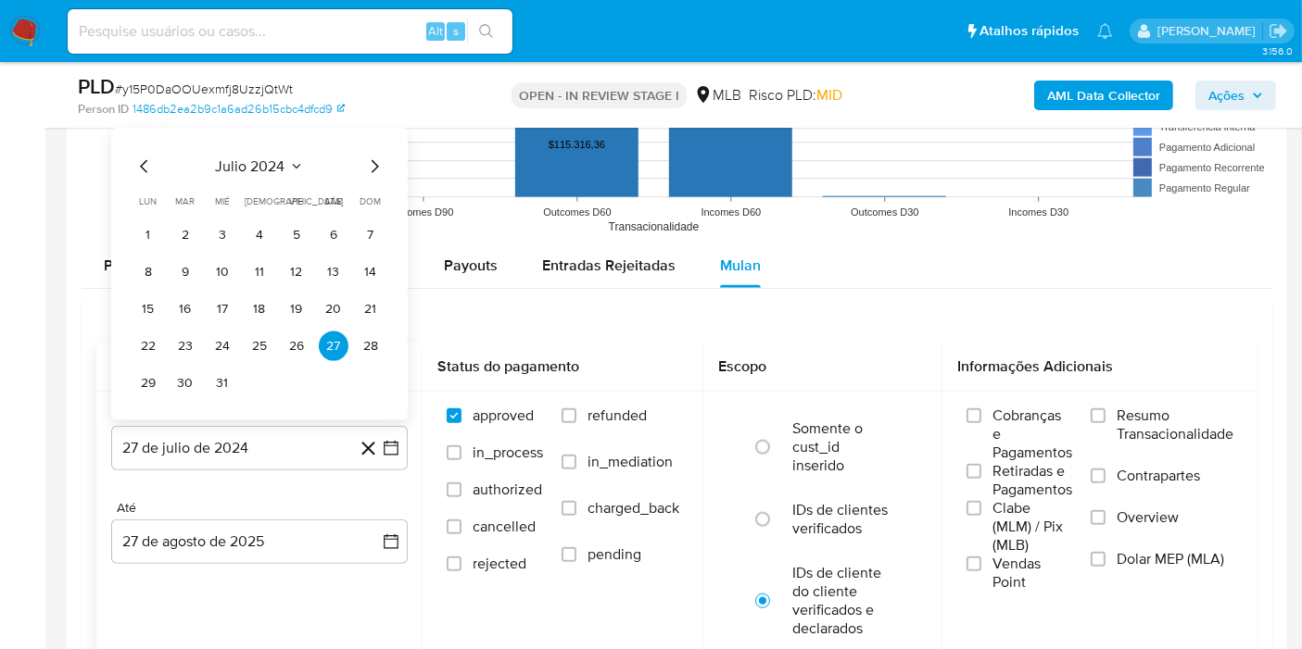
click at [251, 165] on span "julio 2024" at bounding box center [250, 166] width 69 height 19
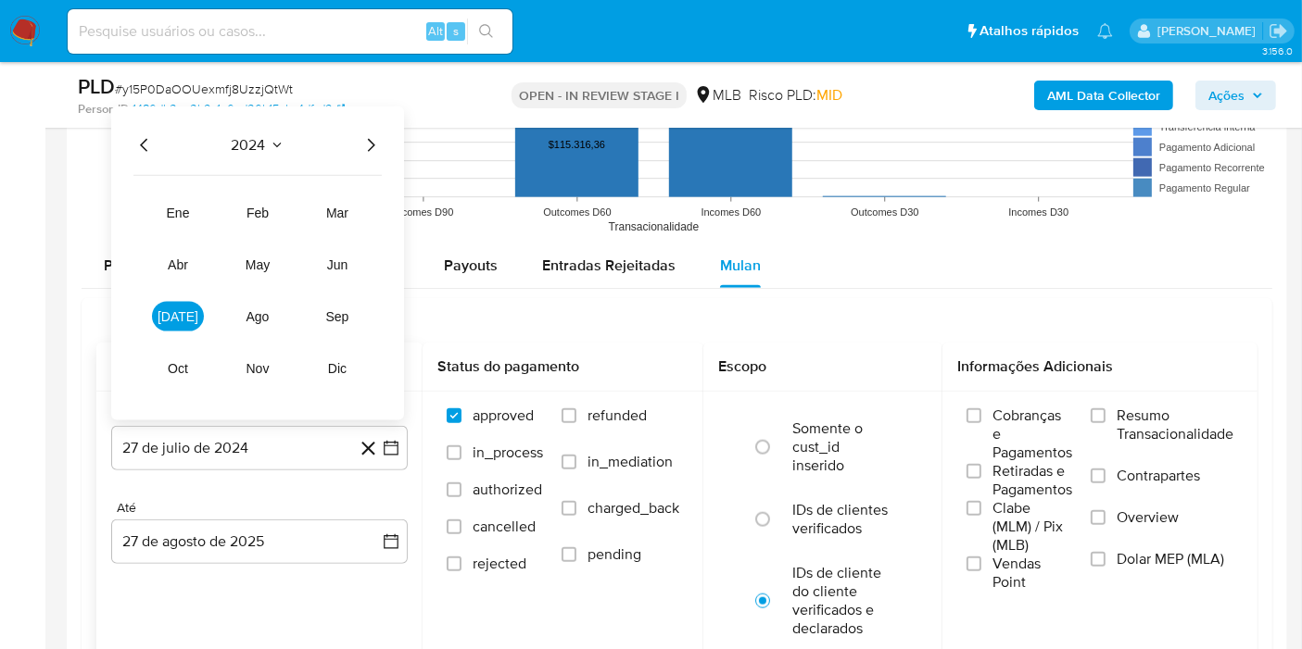
drag, startPoint x: 372, startPoint y: 145, endPoint x: 365, endPoint y: 174, distance: 30.6
click at [372, 144] on icon "Año siguiente" at bounding box center [370, 145] width 22 height 22
click at [176, 321] on button "jul" at bounding box center [178, 317] width 52 height 30
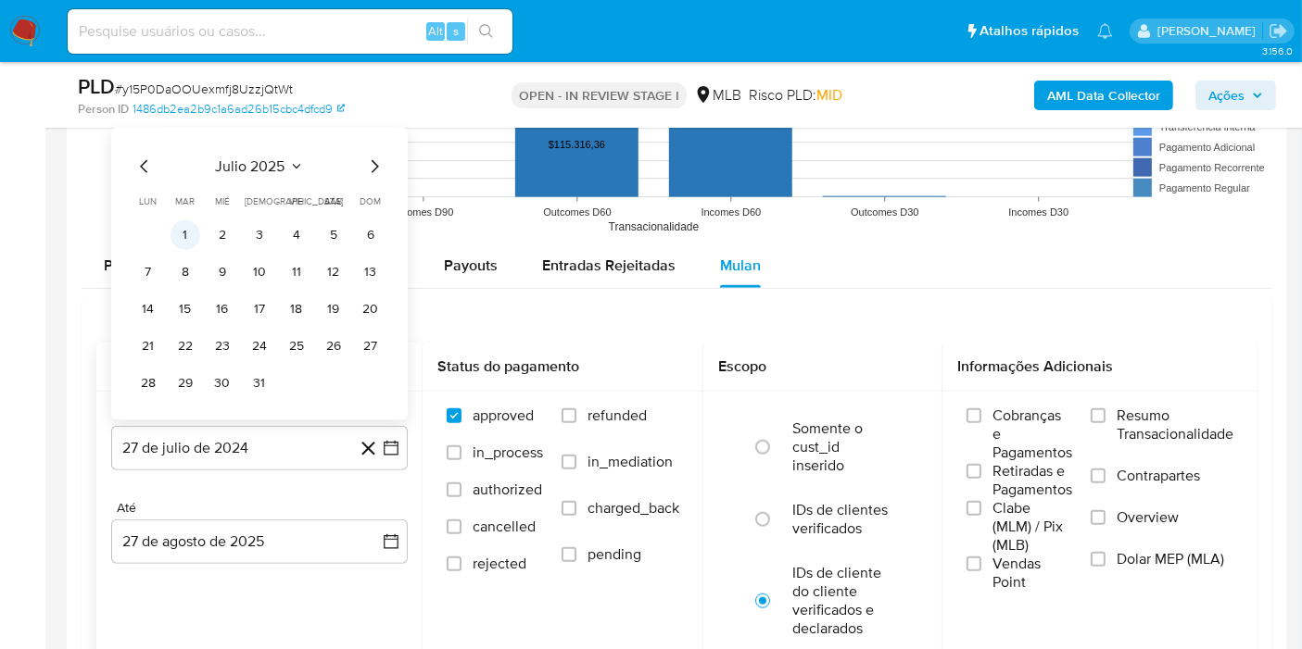
click at [190, 244] on button "1" at bounding box center [185, 235] width 30 height 30
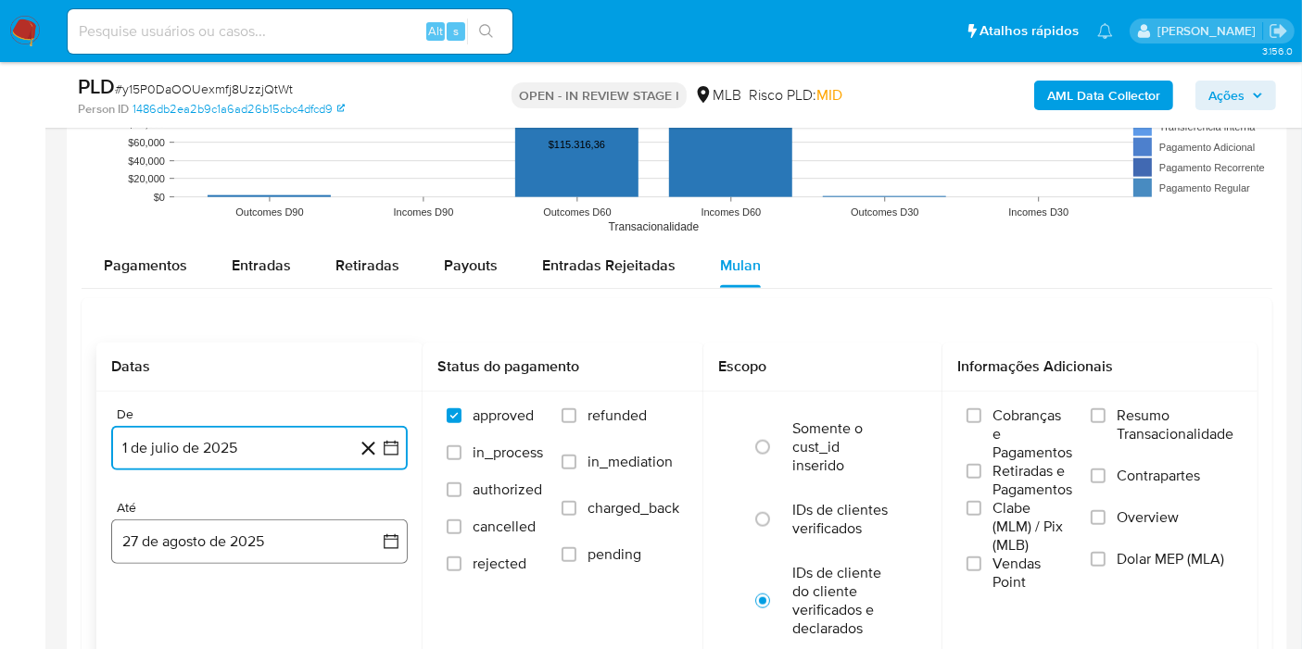
click at [230, 534] on button "27 de agosto de 2025" at bounding box center [259, 542] width 296 height 44
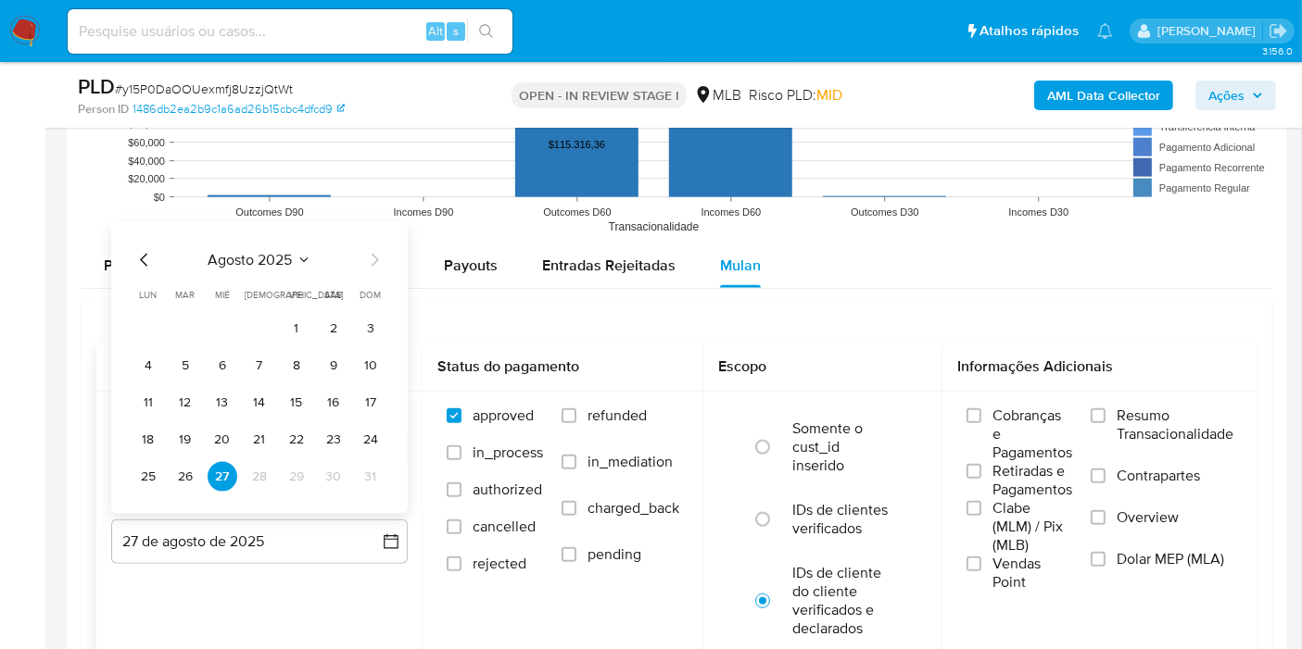
click at [201, 464] on tr "25 26 27 28 29 30 31" at bounding box center [259, 477] width 252 height 30
click at [193, 469] on button "26" at bounding box center [185, 477] width 30 height 30
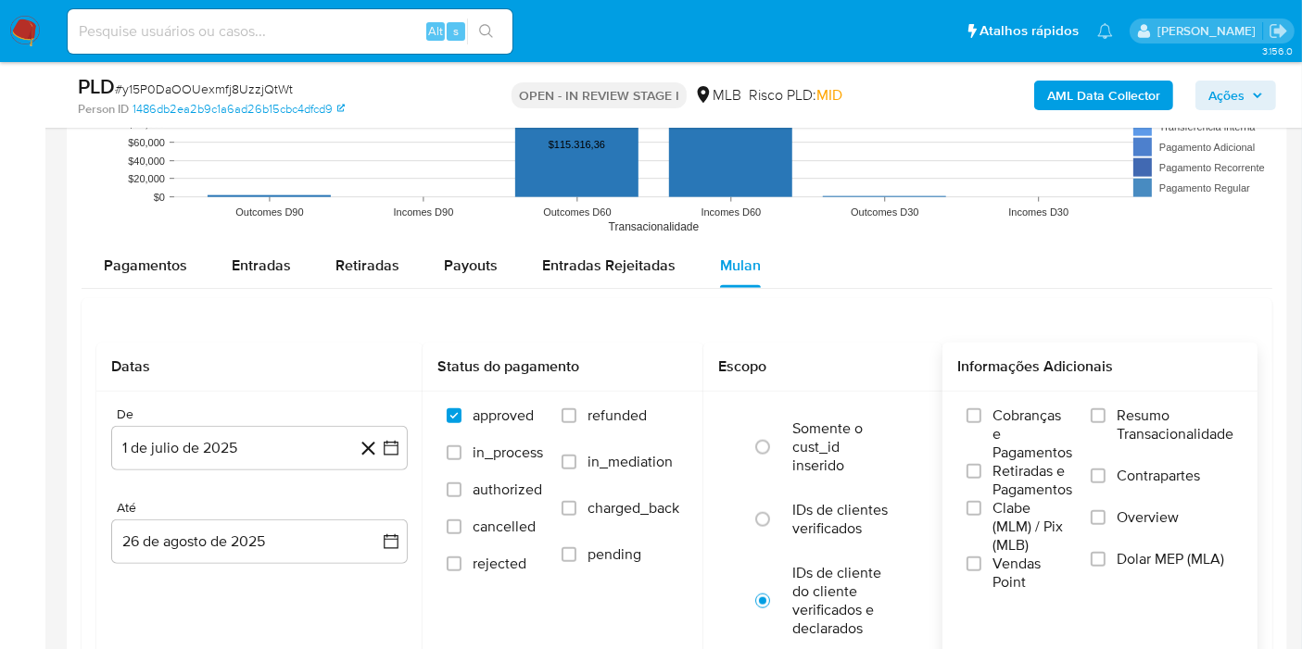
click at [1122, 424] on span "Resumo Transacionalidade" at bounding box center [1174, 425] width 117 height 37
click at [1105, 423] on input "Resumo Transacionalidade" at bounding box center [1097, 416] width 15 height 15
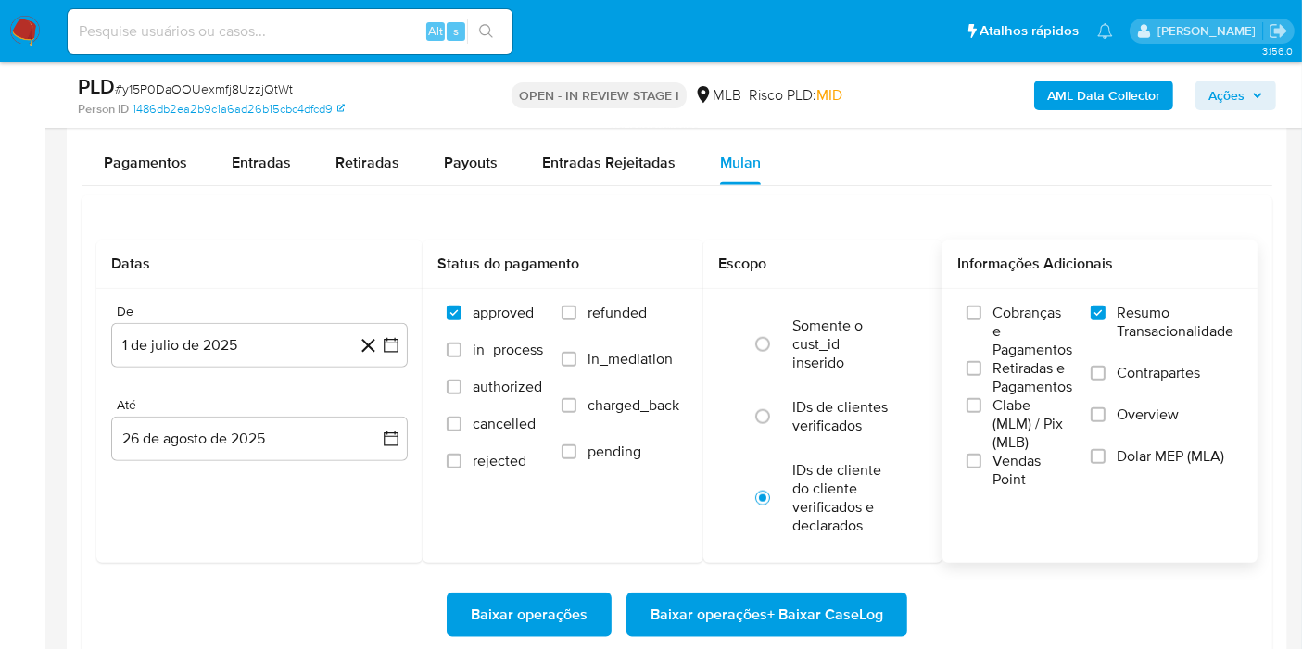
click at [765, 618] on span "Baixar operações + Baixar CaseLog" at bounding box center [766, 615] width 233 height 41
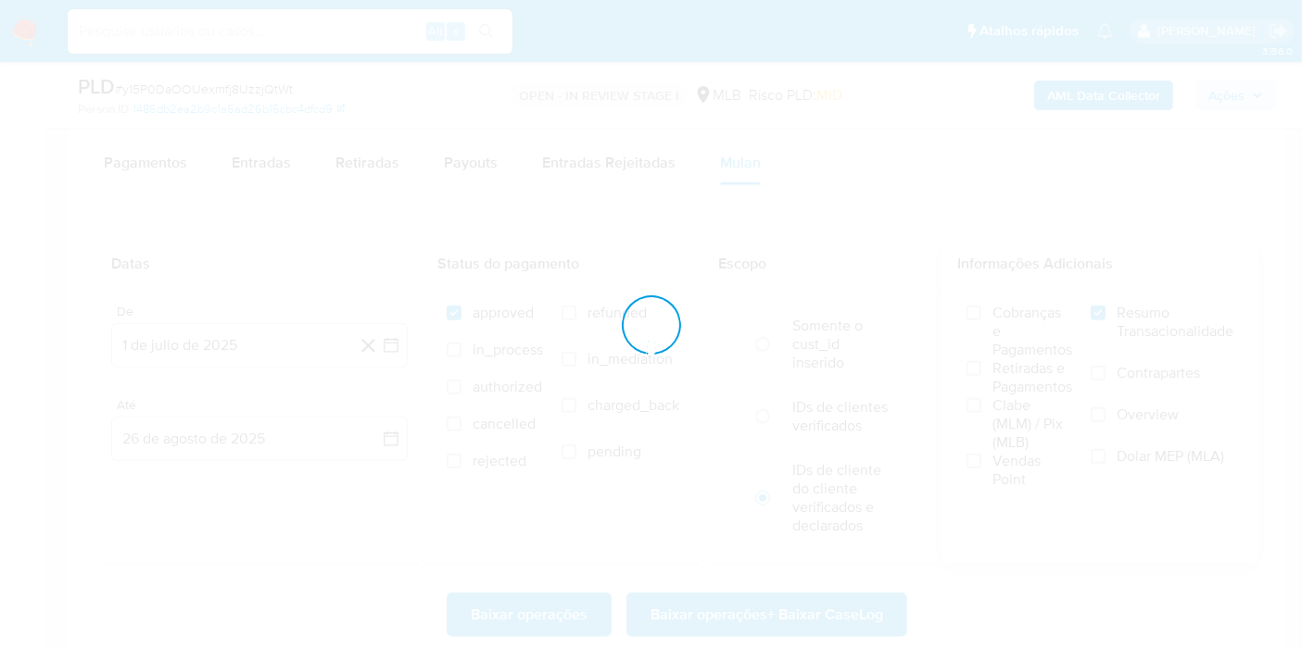
drag, startPoint x: 1297, startPoint y: 206, endPoint x: 1316, endPoint y: 137, distance: 71.3
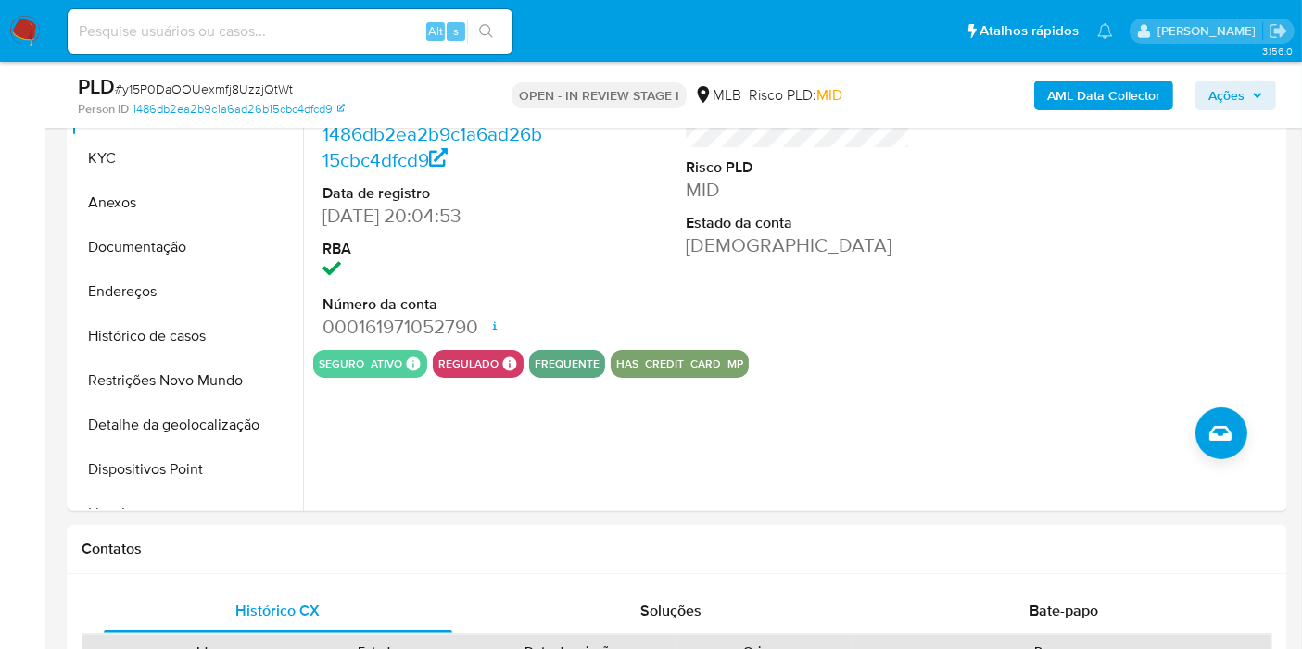
scroll to position [254, 0]
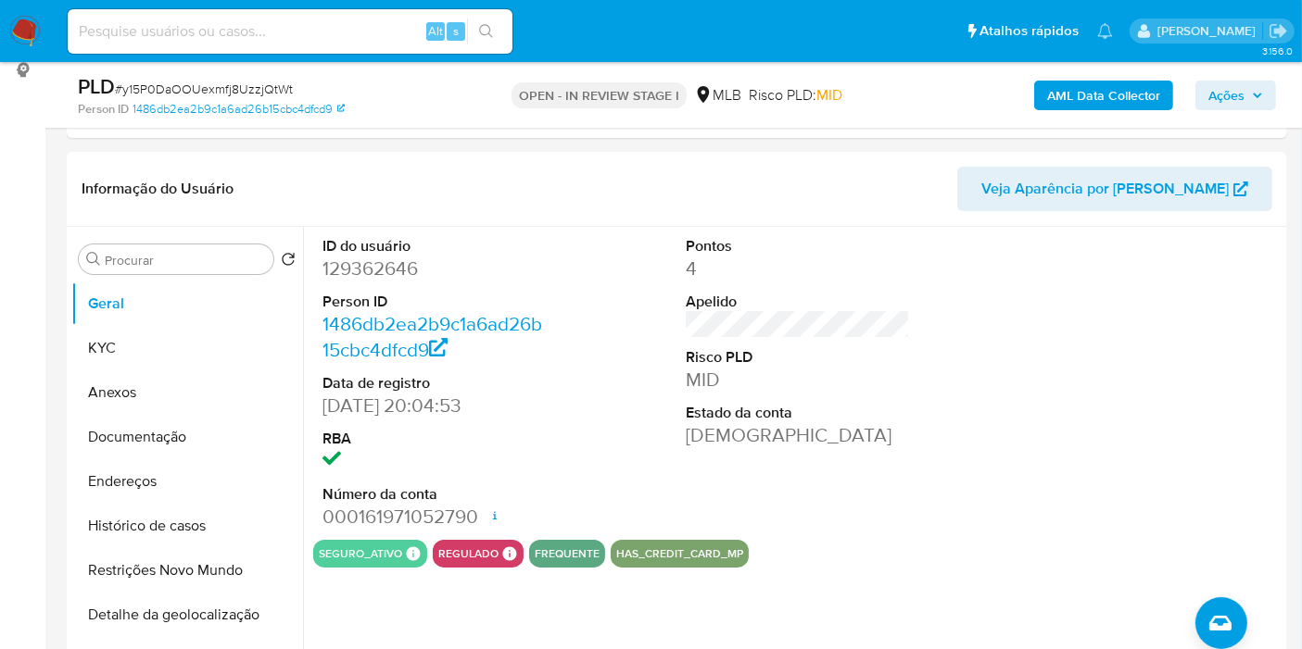
click at [1209, 99] on span "Ações" at bounding box center [1226, 96] width 36 height 30
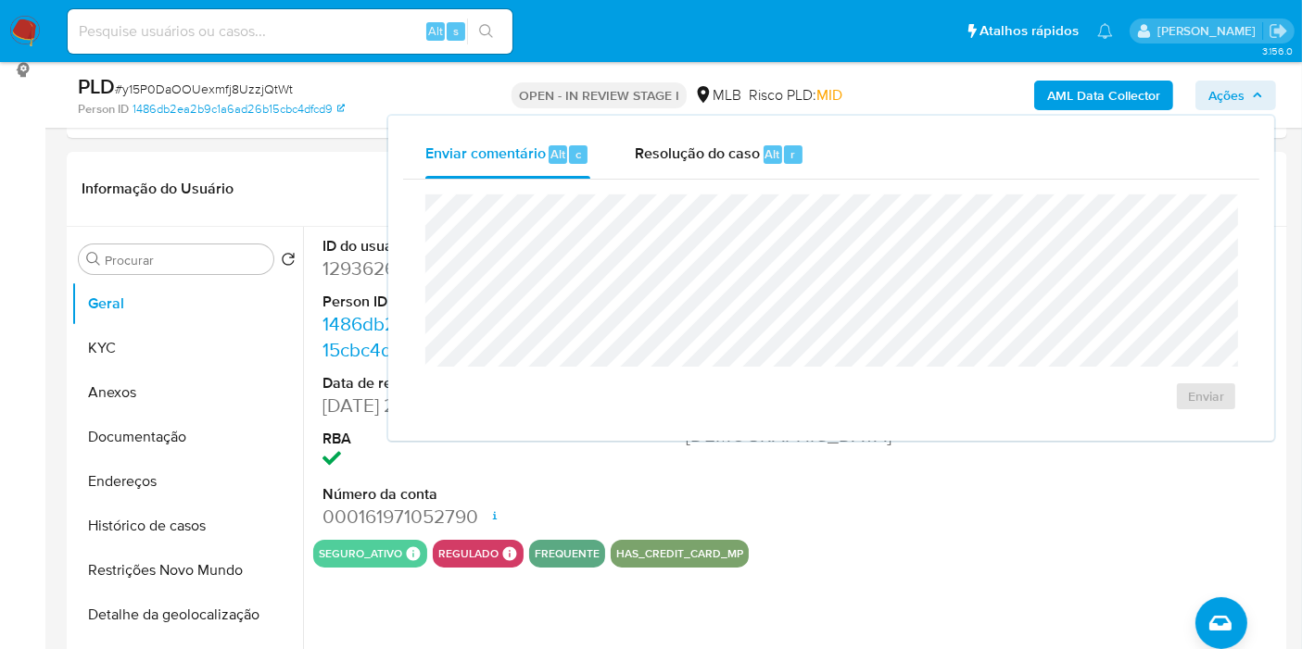
click at [1209, 99] on span "Ações" at bounding box center [1226, 96] width 36 height 30
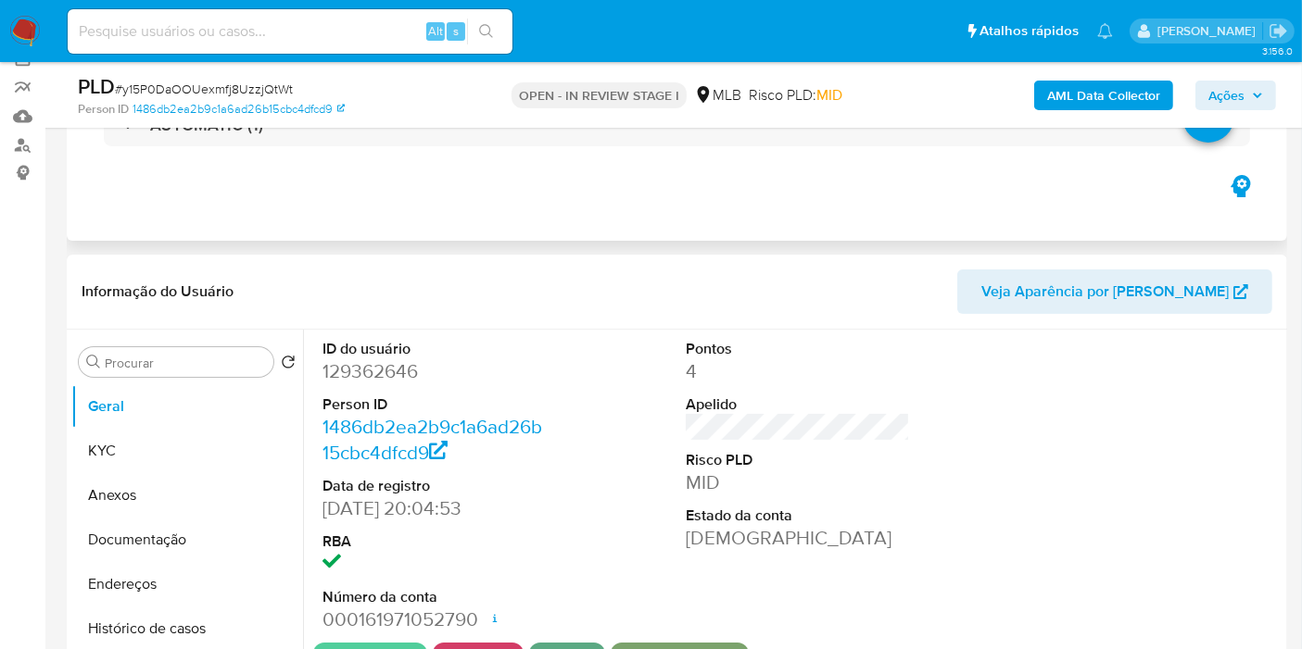
scroll to position [48, 0]
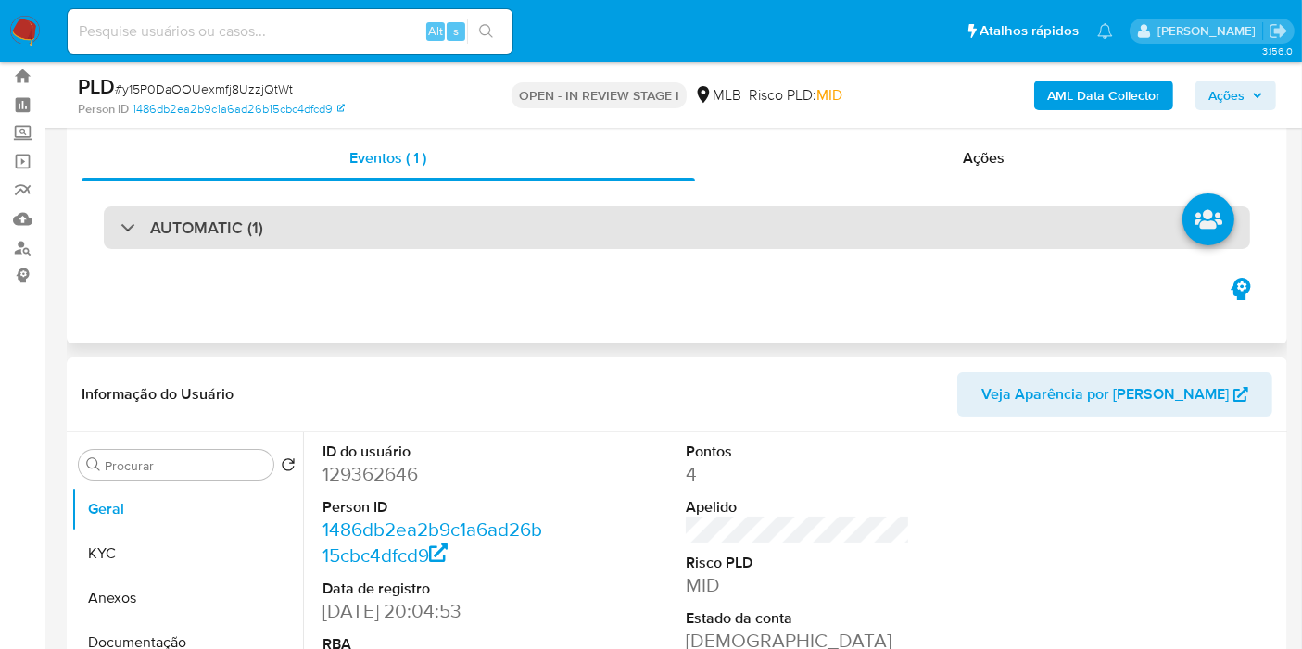
click at [582, 237] on div "AUTOMATIC (1)" at bounding box center [677, 228] width 1146 height 43
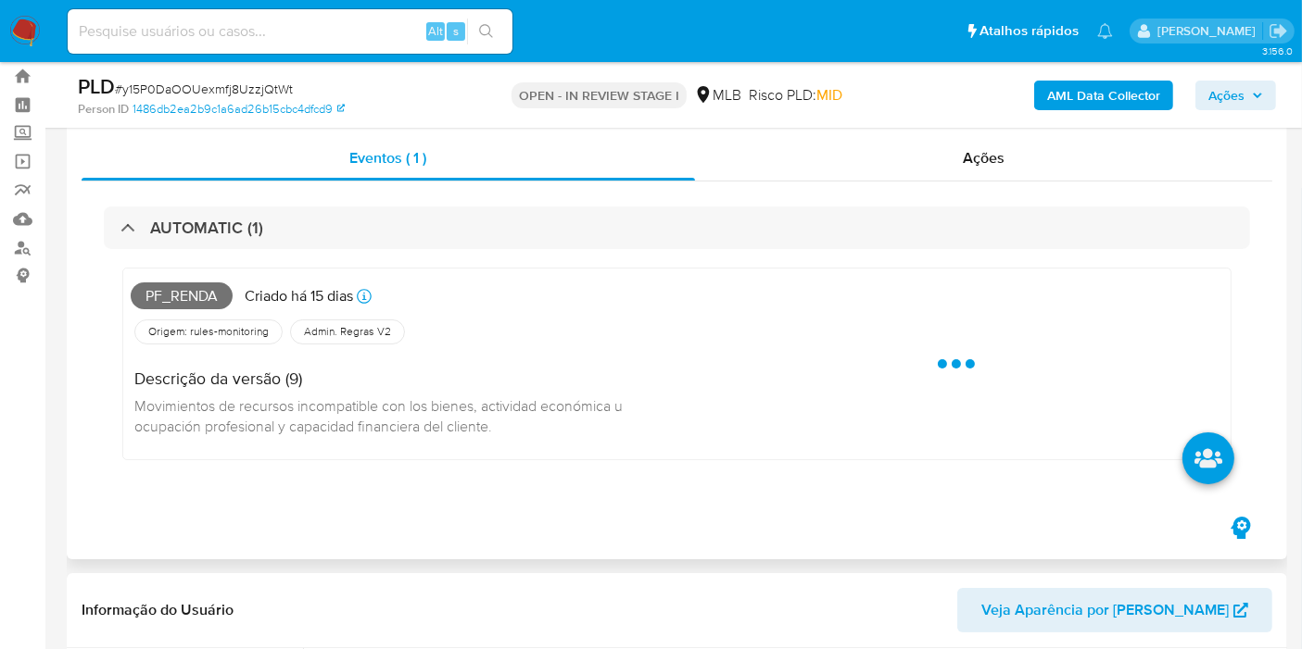
click at [175, 294] on span "Pf_renda" at bounding box center [182, 297] width 102 height 28
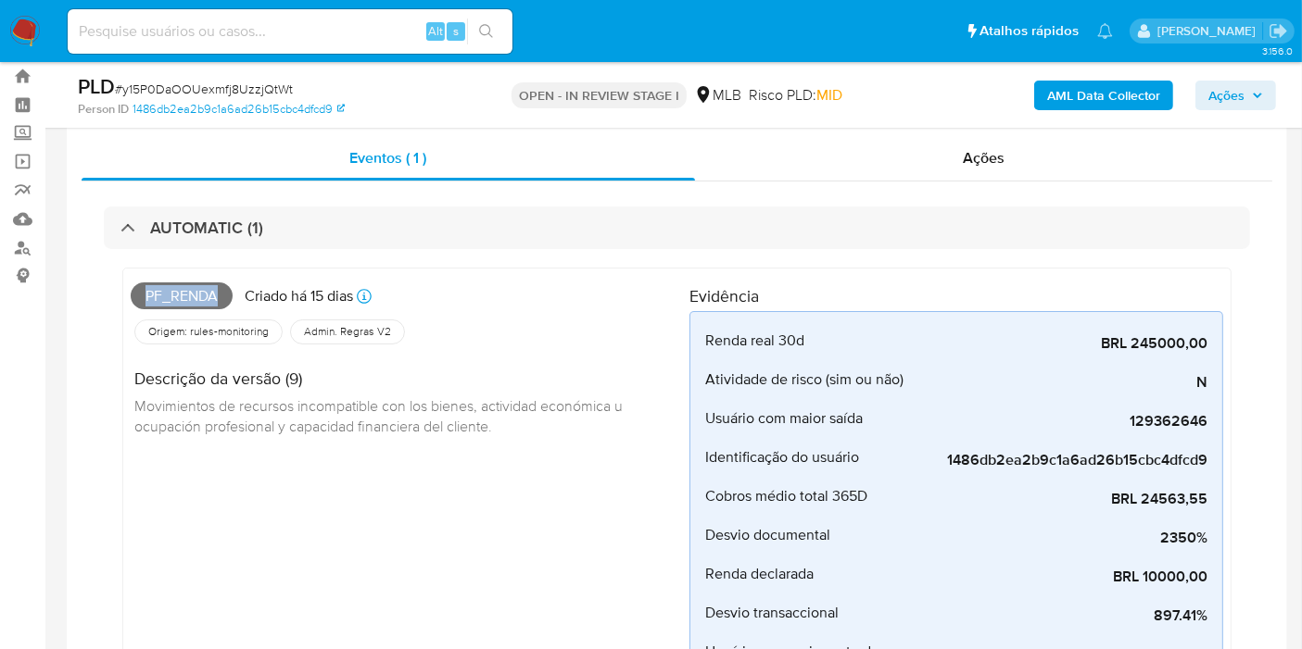
copy span "Pf_renda"
click at [1215, 96] on span "Ações" at bounding box center [1226, 96] width 36 height 30
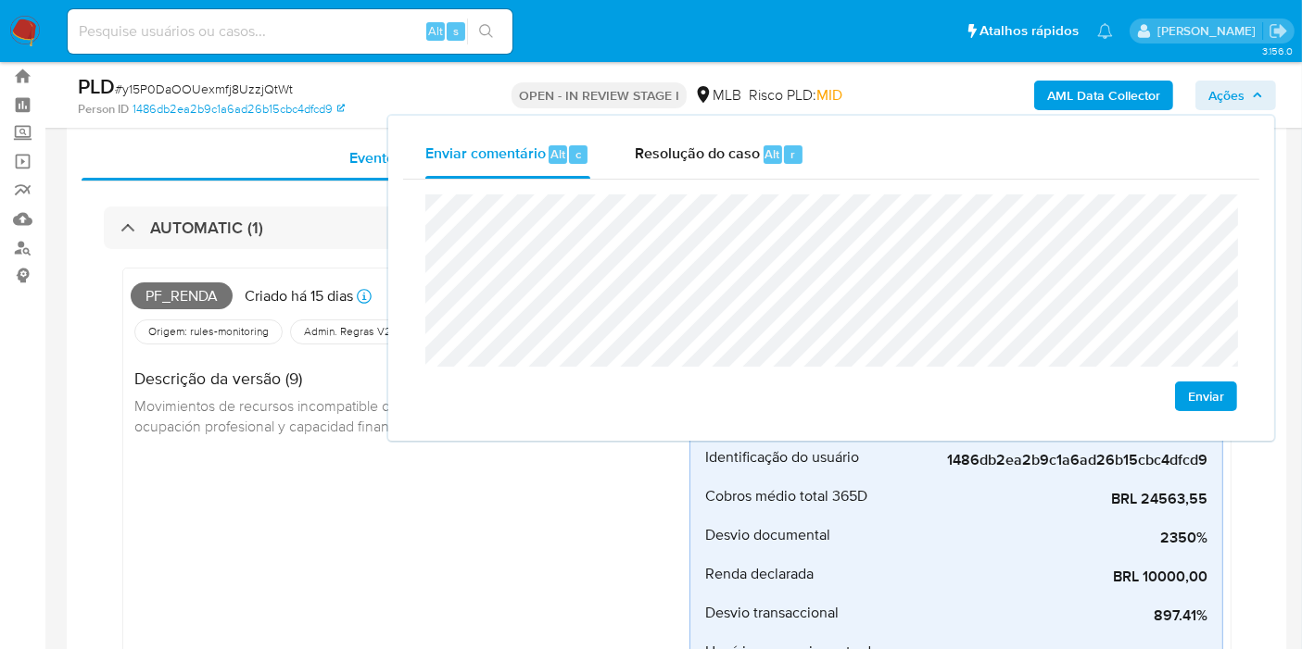
click at [399, 440] on div "Enviar comentário Alt c Resolução do caso Alt r Enviar" at bounding box center [830, 278] width 889 height 329
click at [370, 416] on span "Movimientos de recursos incompatible con los bienes, actividad económica u ocup…" at bounding box center [380, 416] width 492 height 41
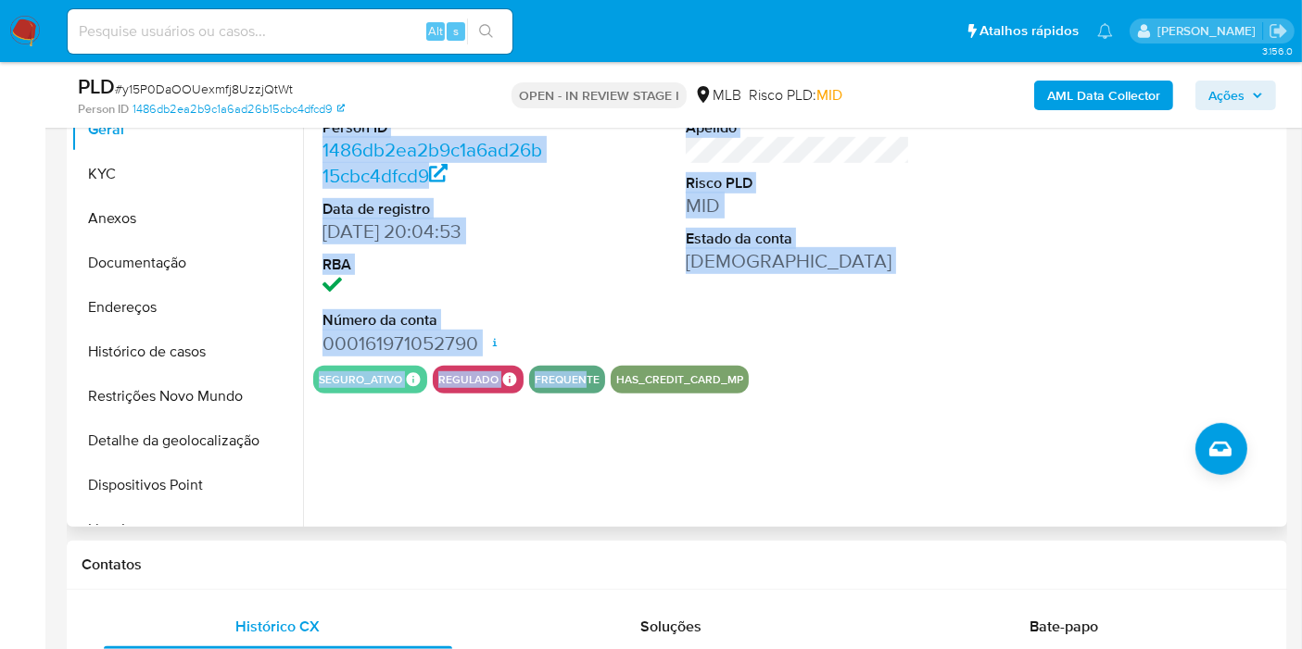
scroll to position [975, 0]
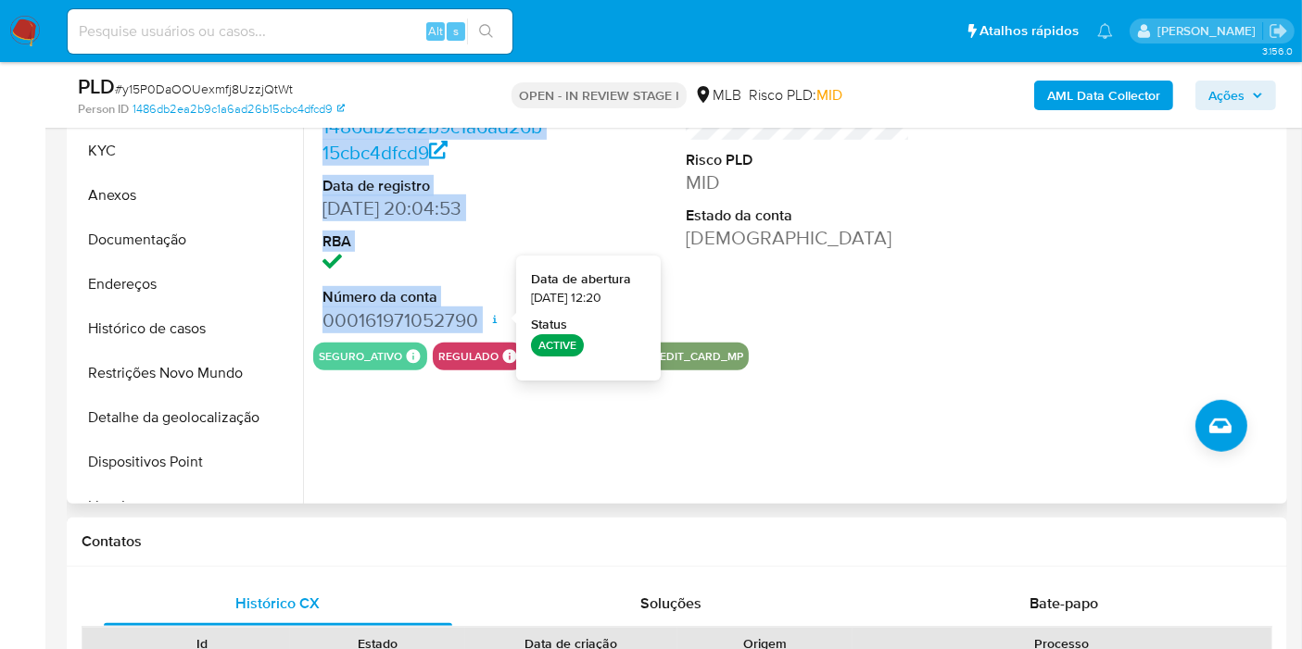
drag, startPoint x: 319, startPoint y: 380, endPoint x: 488, endPoint y: 314, distance: 181.8
click at [488, 314] on div "ID do usuário 129362646 Person ID 1486db2ea2b9c1a6ad26b15cbc4dfcd9 Data de regi…" at bounding box center [434, 186] width 243 height 313
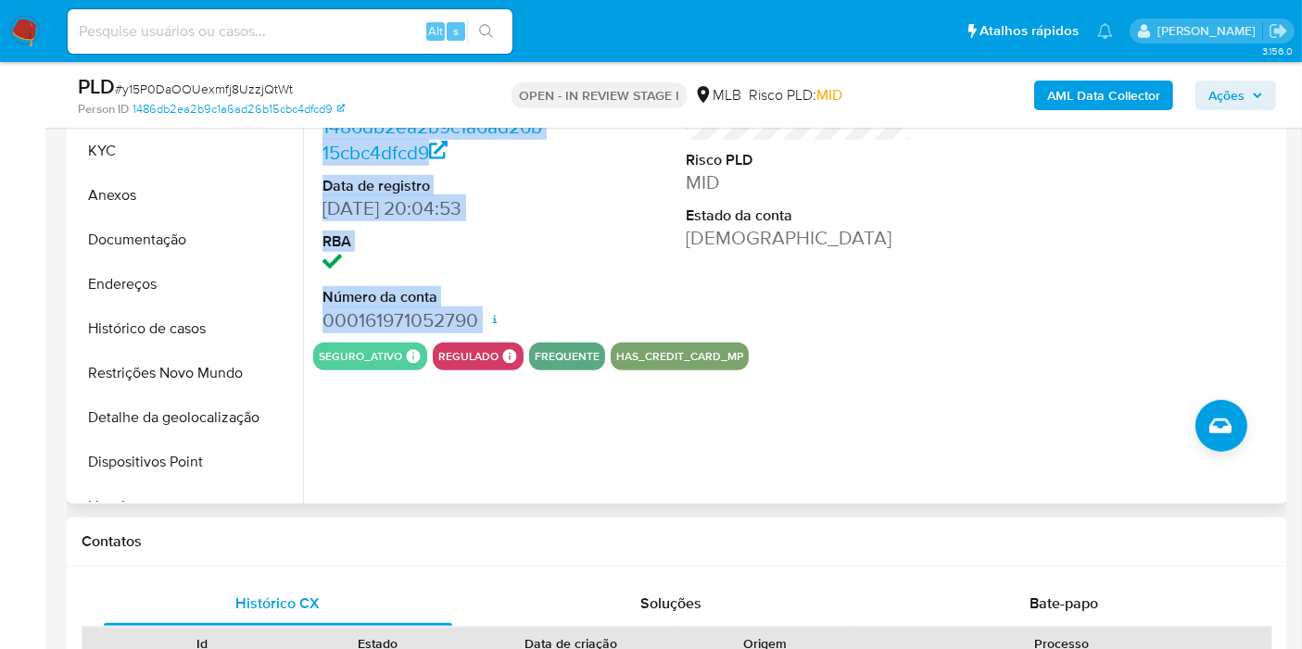
copy dl "129362646 Person ID 1486db2ea2b9c1a6ad26b15cbc4dfcd9 Data de registro 23/11/201…"
click at [1240, 104] on span "Ações" at bounding box center [1226, 96] width 36 height 30
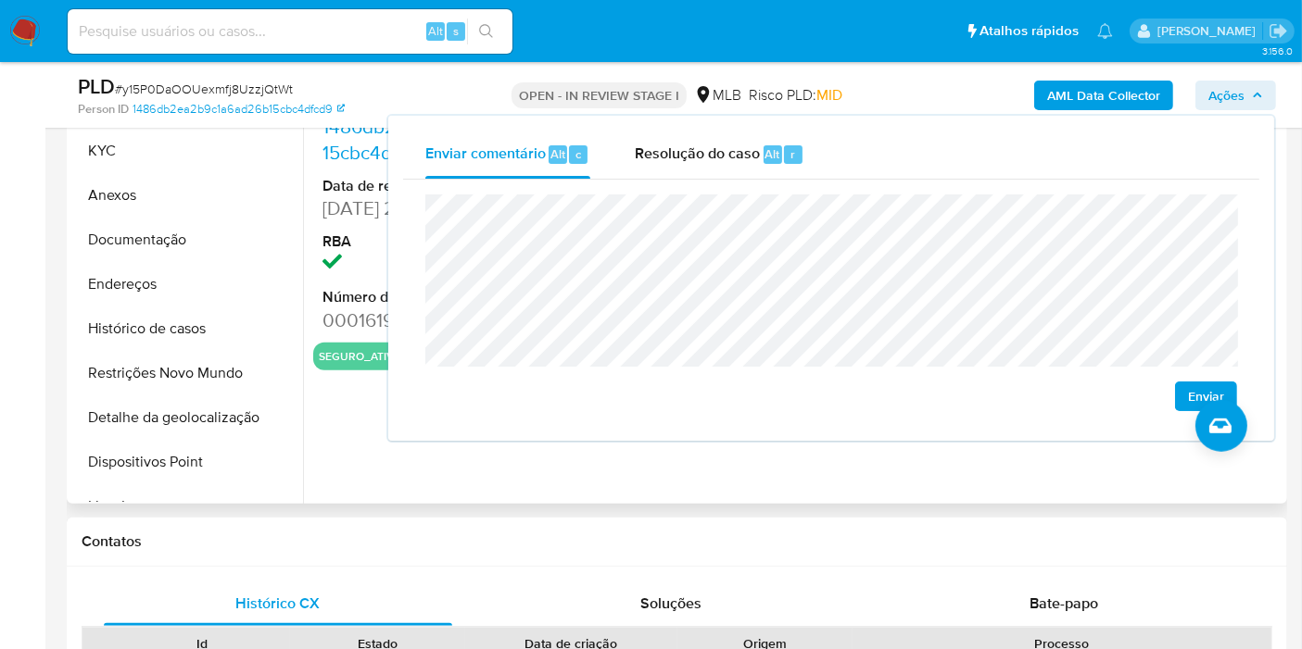
click at [375, 421] on div "ID do usuário 129362646 Person ID 1486db2ea2b9c1a6ad26b15cbc4dfcd9 Data de regi…" at bounding box center [792, 267] width 979 height 474
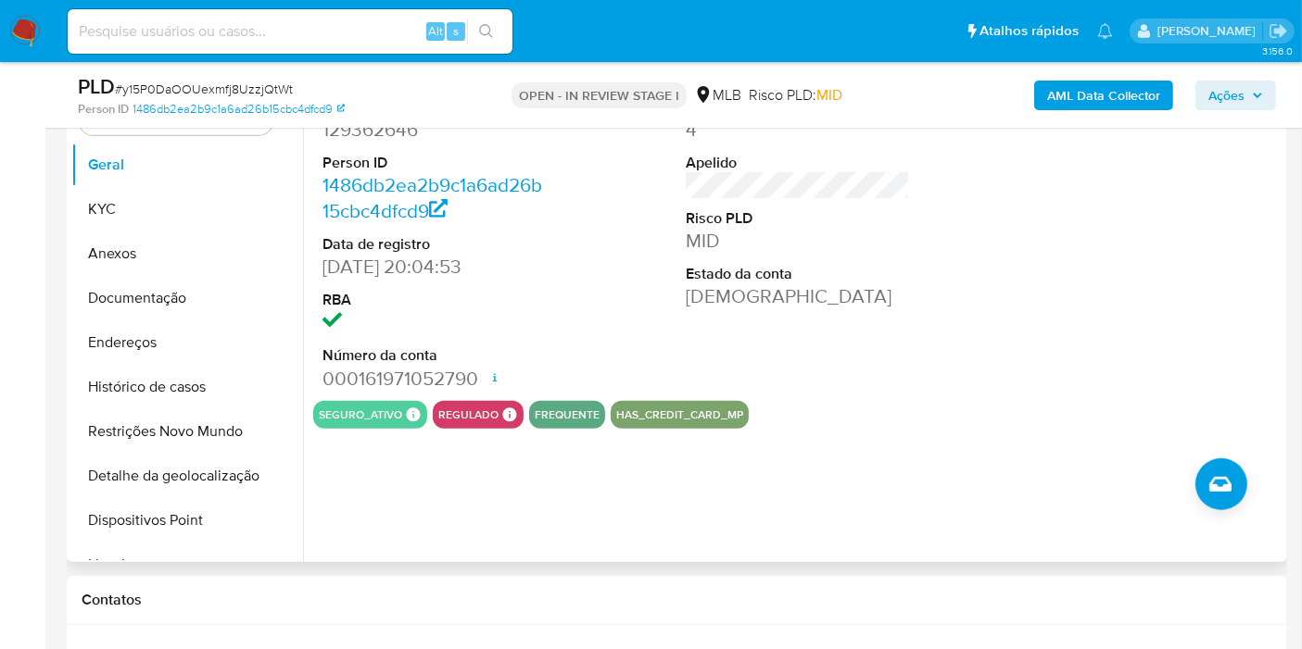
scroll to position [872, 0]
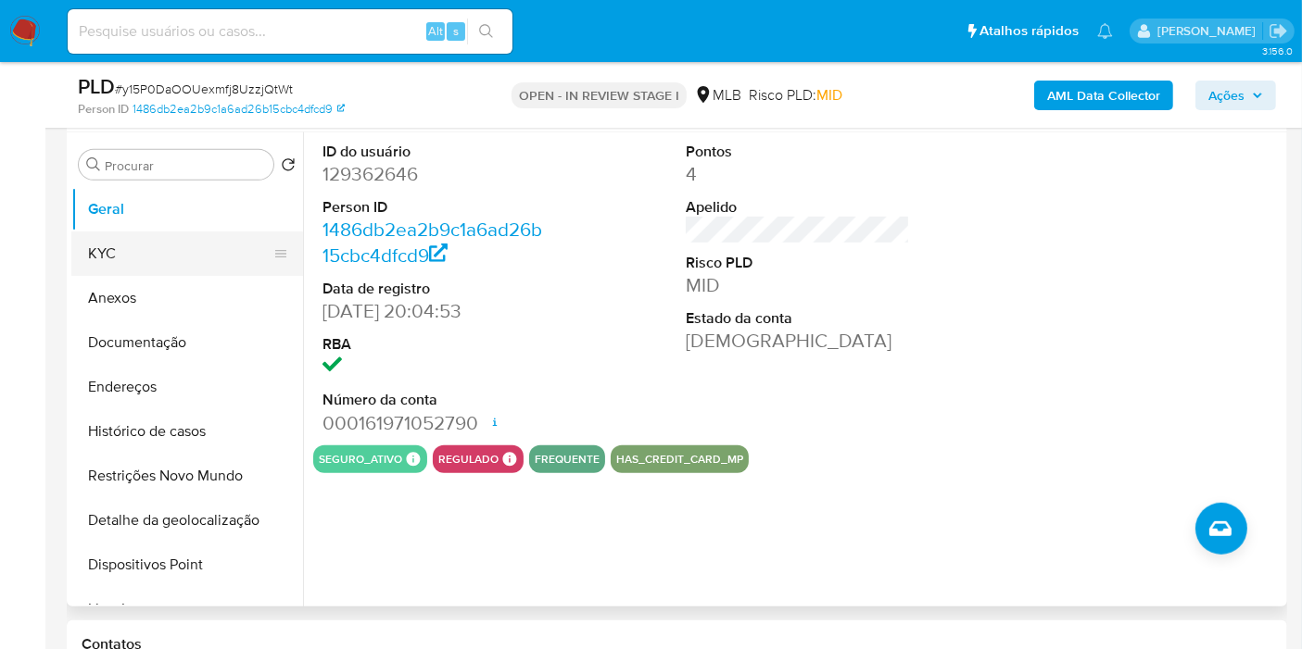
drag, startPoint x: 177, startPoint y: 244, endPoint x: 186, endPoint y: 245, distance: 9.3
click at [177, 245] on button "KYC" at bounding box center [179, 254] width 217 height 44
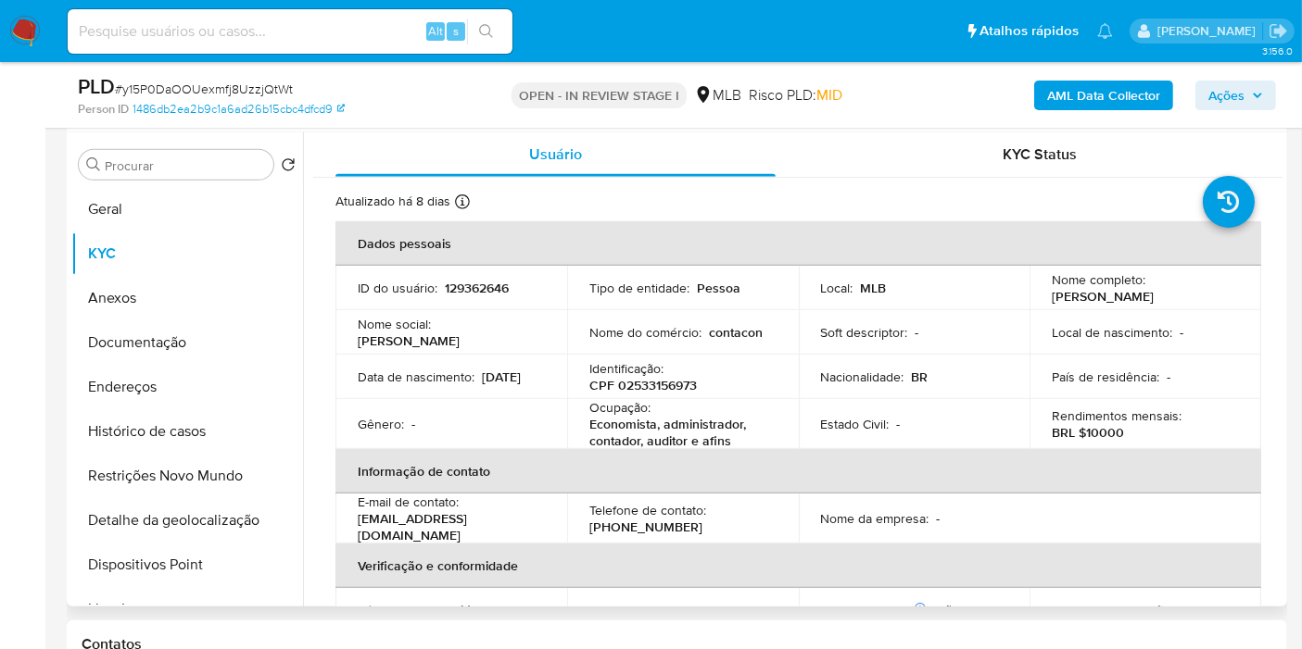
click at [648, 379] on p "CPF 02533156973" at bounding box center [642, 385] width 107 height 17
copy p "02533156973"
click at [1246, 107] on span "Ações" at bounding box center [1235, 95] width 55 height 26
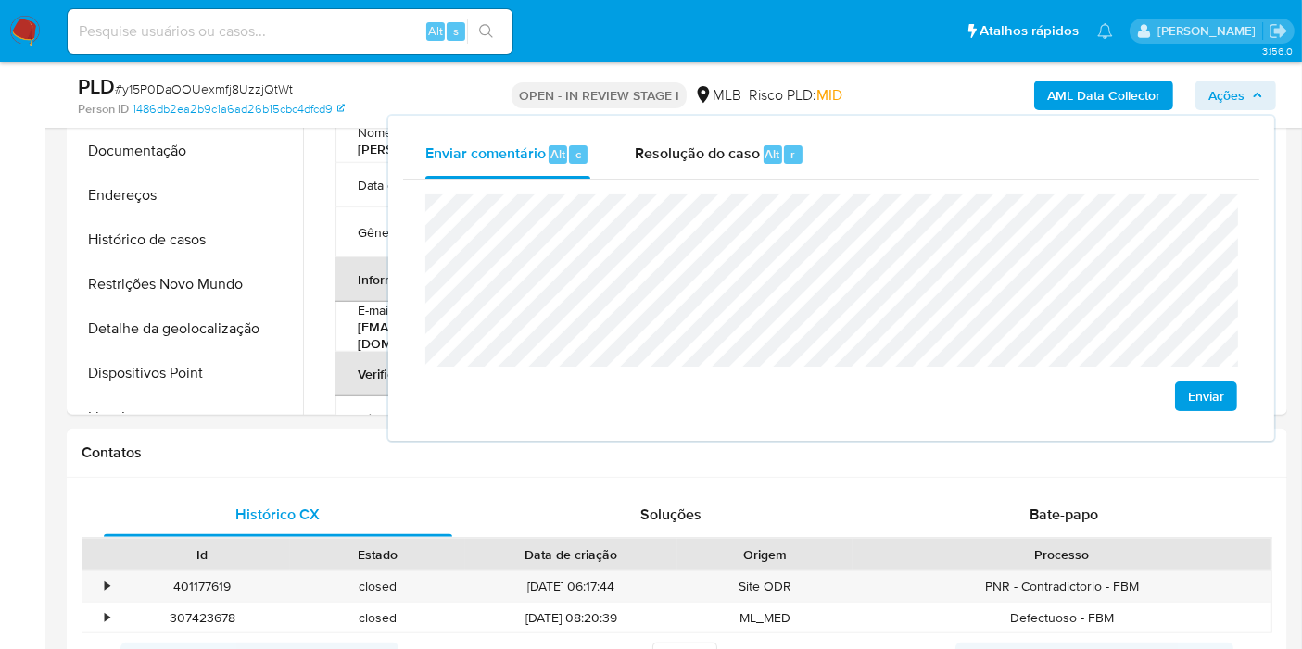
scroll to position [1077, 0]
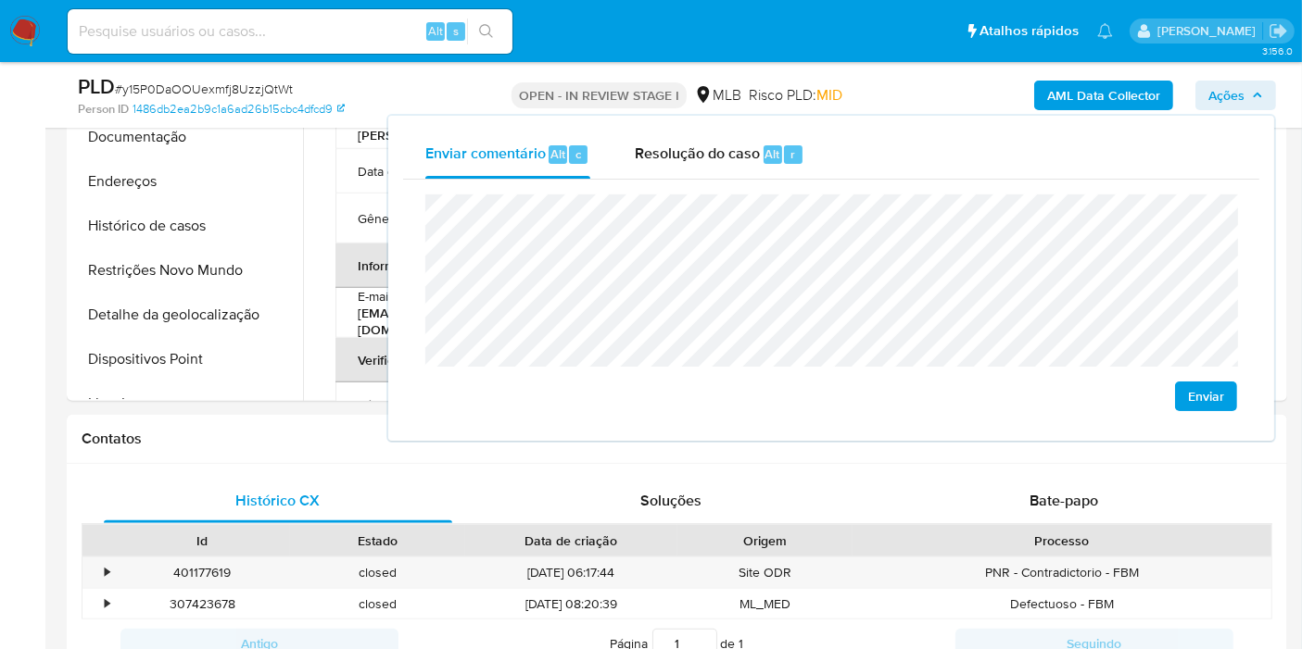
click at [0, 0] on lt-span "econômica" at bounding box center [0, 0] width 0 height 0
click at [0, 0] on lt-span "Á guas" at bounding box center [0, 0] width 0 height 0
click at [0, 0] on lt-span "Goiás" at bounding box center [0, 0] width 0 height 0
click at [0, 0] on lt-span "econômica" at bounding box center [0, 0] width 0 height 0
click at [0, 0] on lt-span "Brasília" at bounding box center [0, 0] width 0 height 0
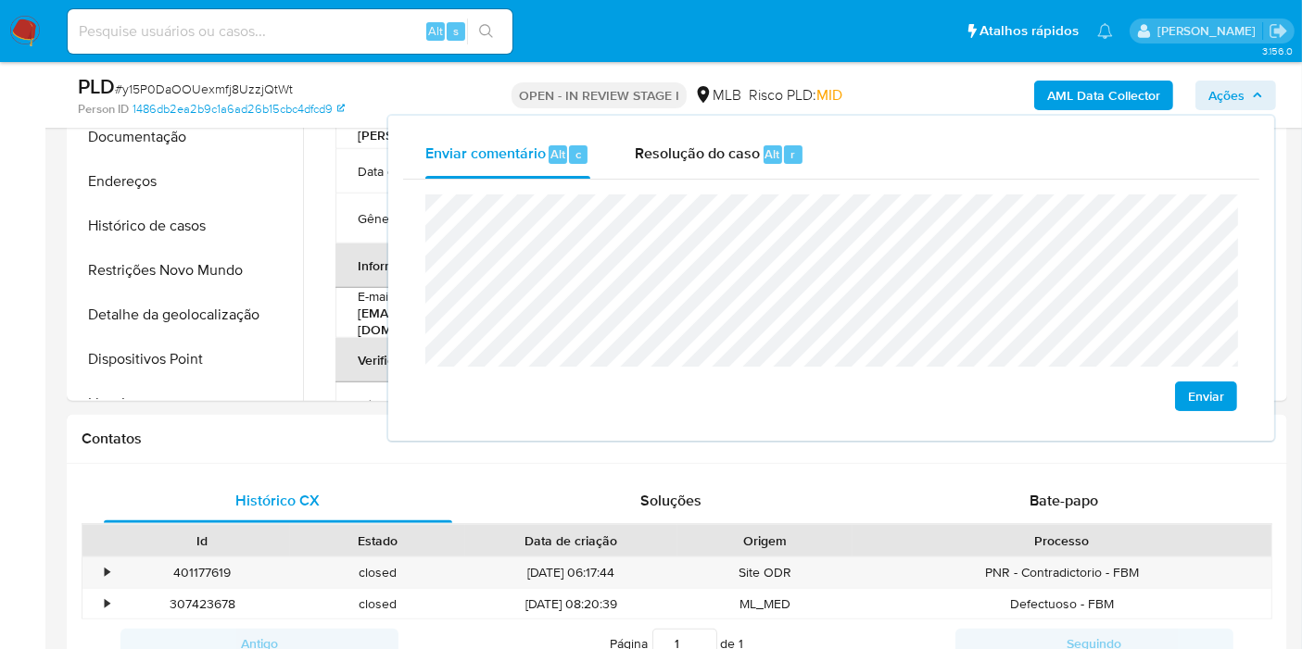
click at [0, 0] on lt-span "Brasília" at bounding box center [0, 0] width 0 height 0
click at [348, 446] on div "Contatos" at bounding box center [677, 439] width 1220 height 49
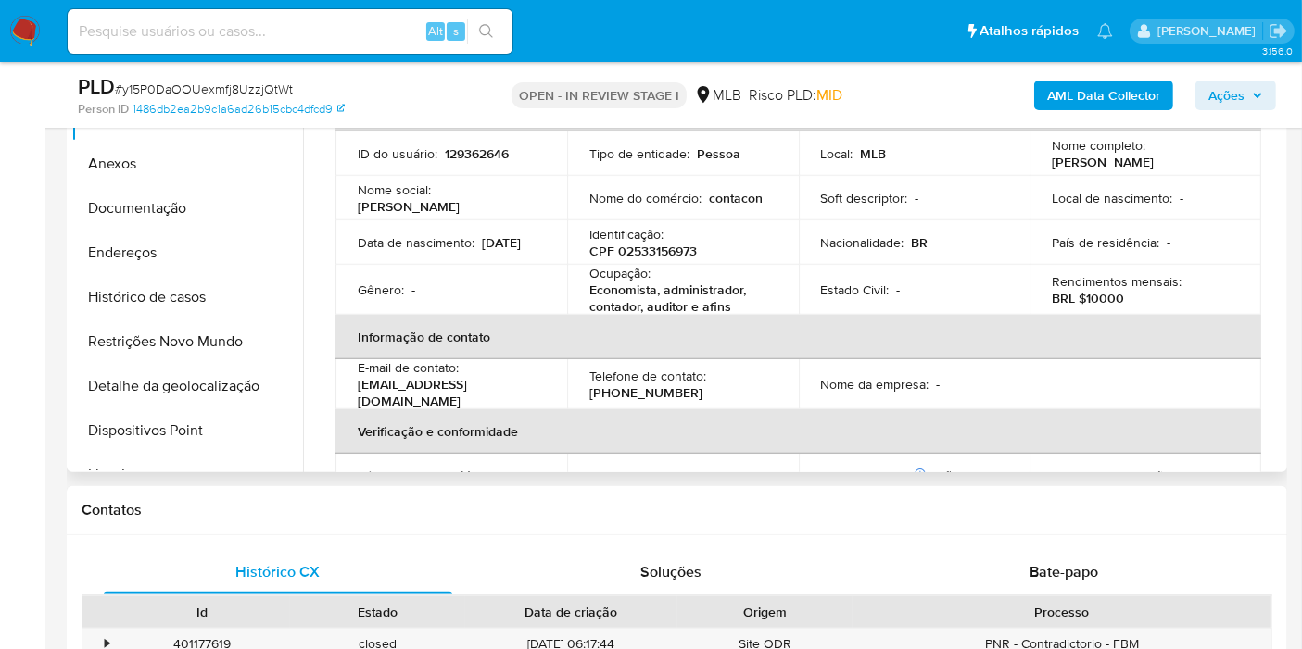
scroll to position [975, 0]
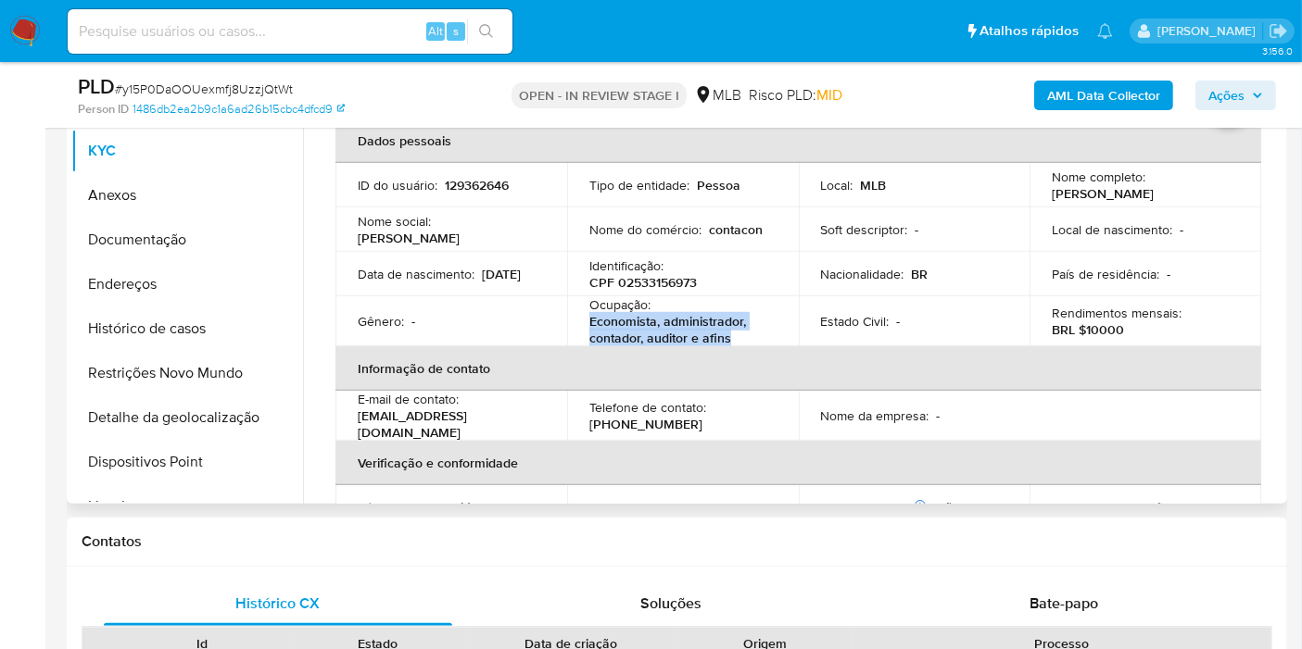
drag, startPoint x: 600, startPoint y: 320, endPoint x: 731, endPoint y: 334, distance: 131.5
click at [731, 334] on p "Economista, administrador, contador, auditor e afins" at bounding box center [679, 329] width 180 height 33
copy p "Economista, administrador, contador, auditor e afins"
click at [1260, 98] on icon "button" at bounding box center [1256, 95] width 11 height 11
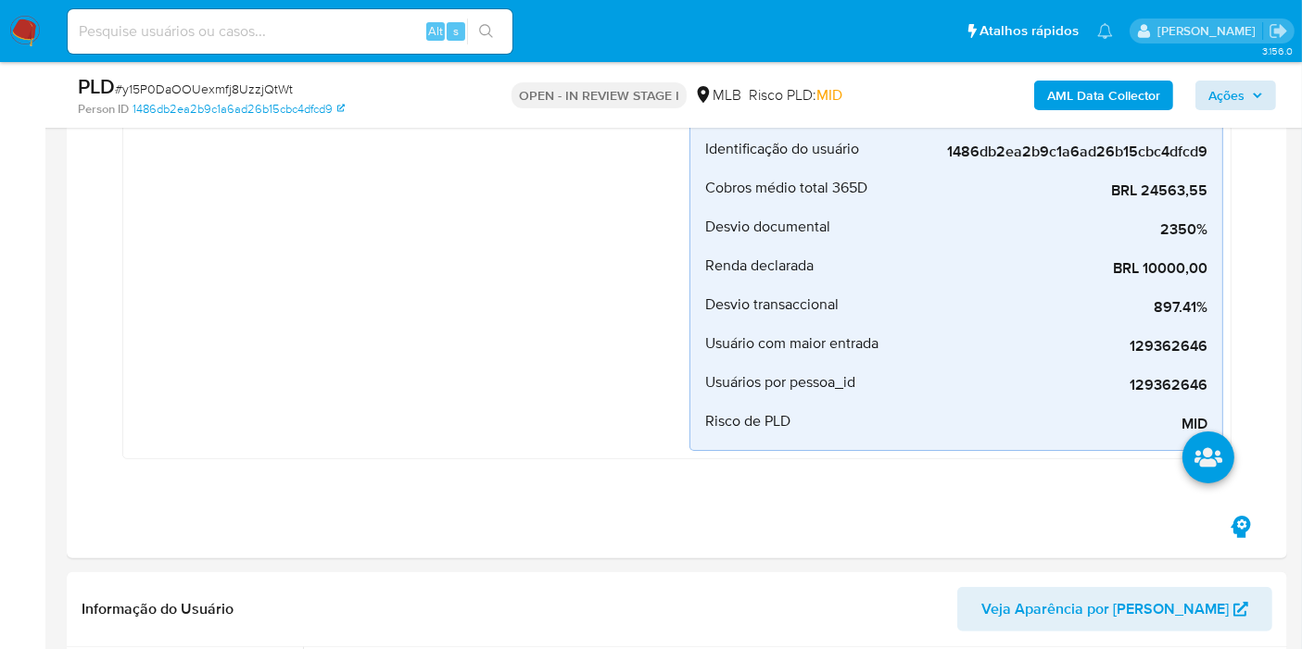
scroll to position [0, 0]
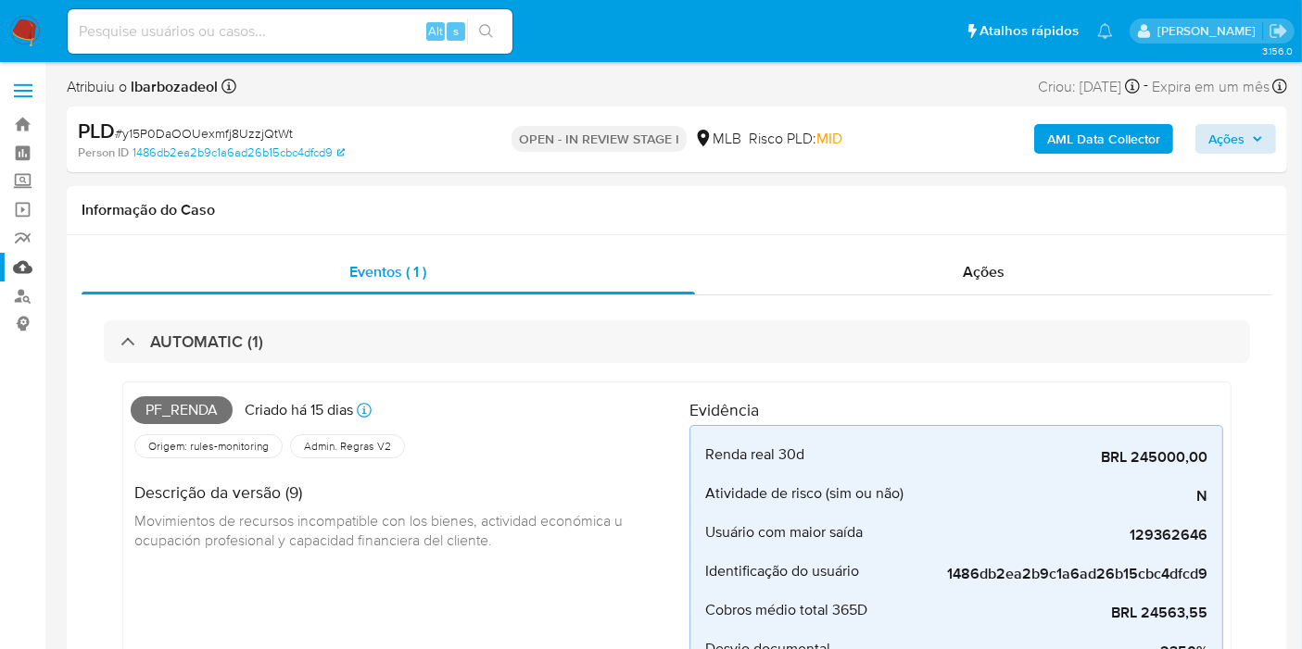
click at [29, 266] on link "Mulan" at bounding box center [110, 267] width 220 height 29
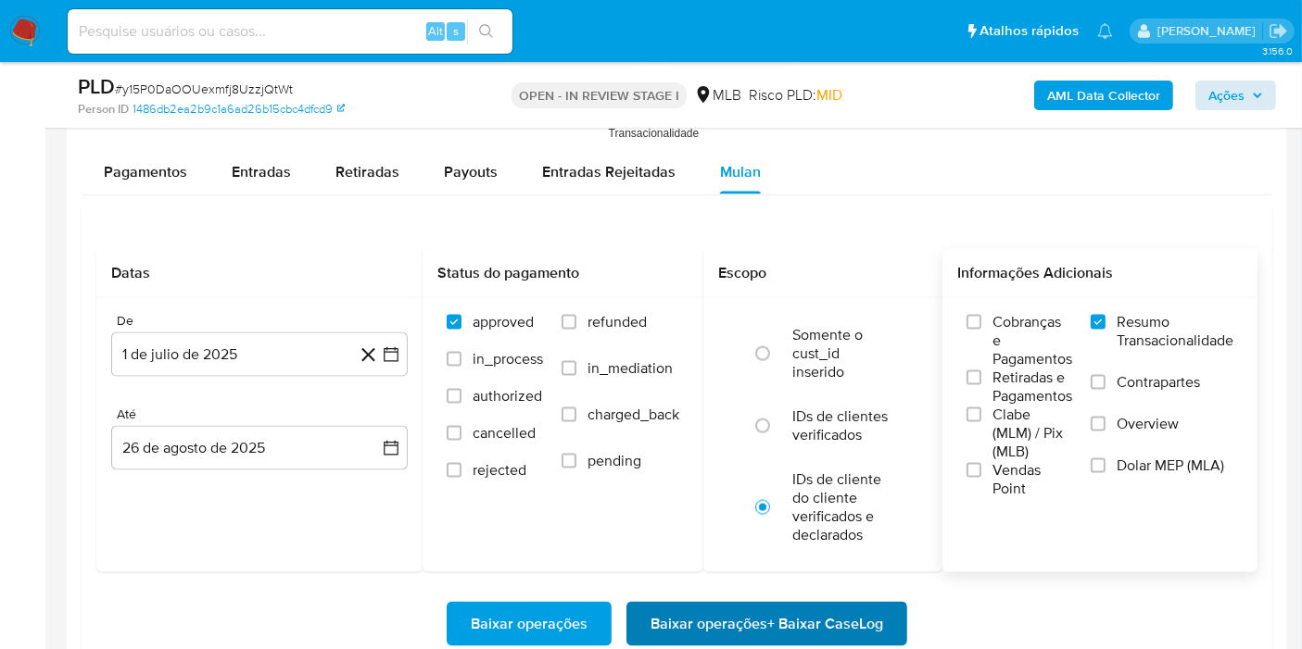
scroll to position [2675, 0]
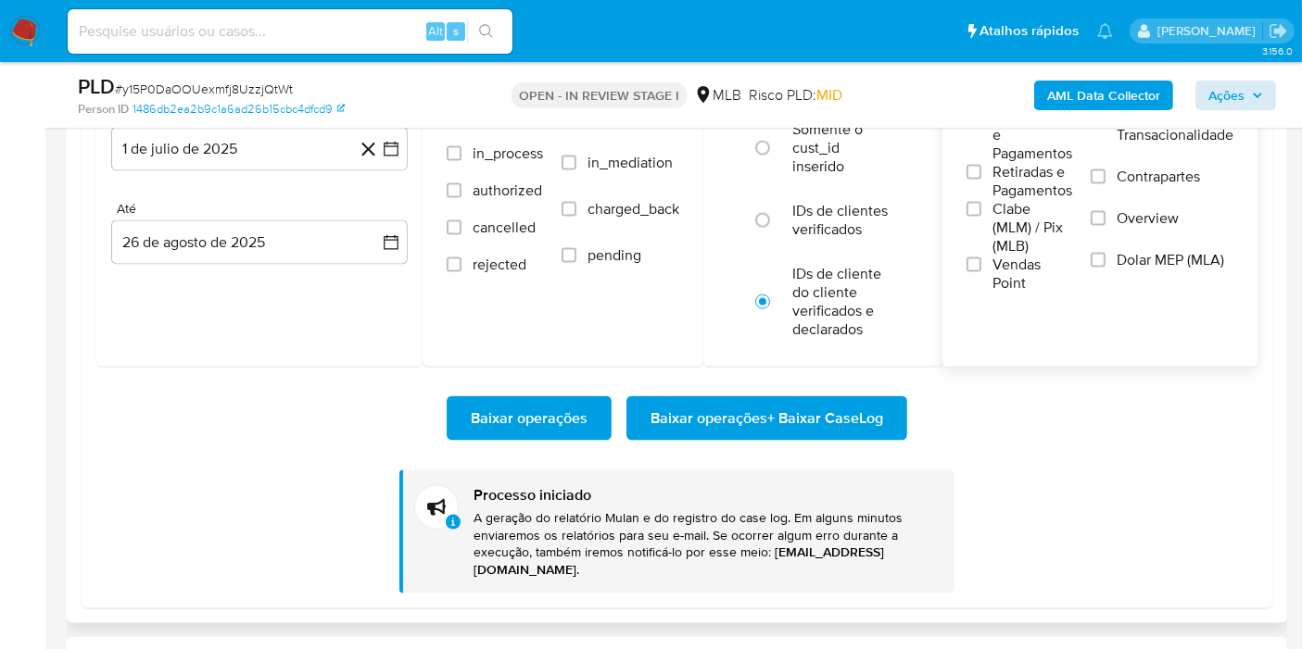
click at [820, 412] on span "Baixar operações + Baixar CaseLog" at bounding box center [766, 418] width 233 height 41
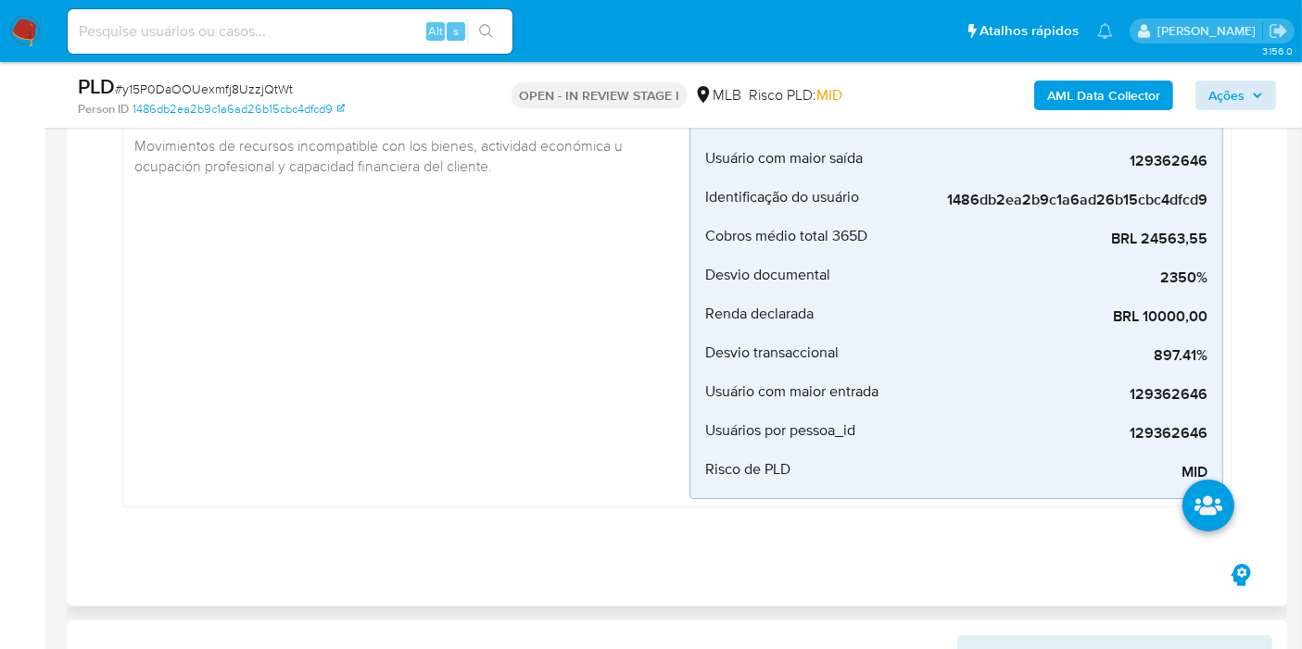
scroll to position [0, 0]
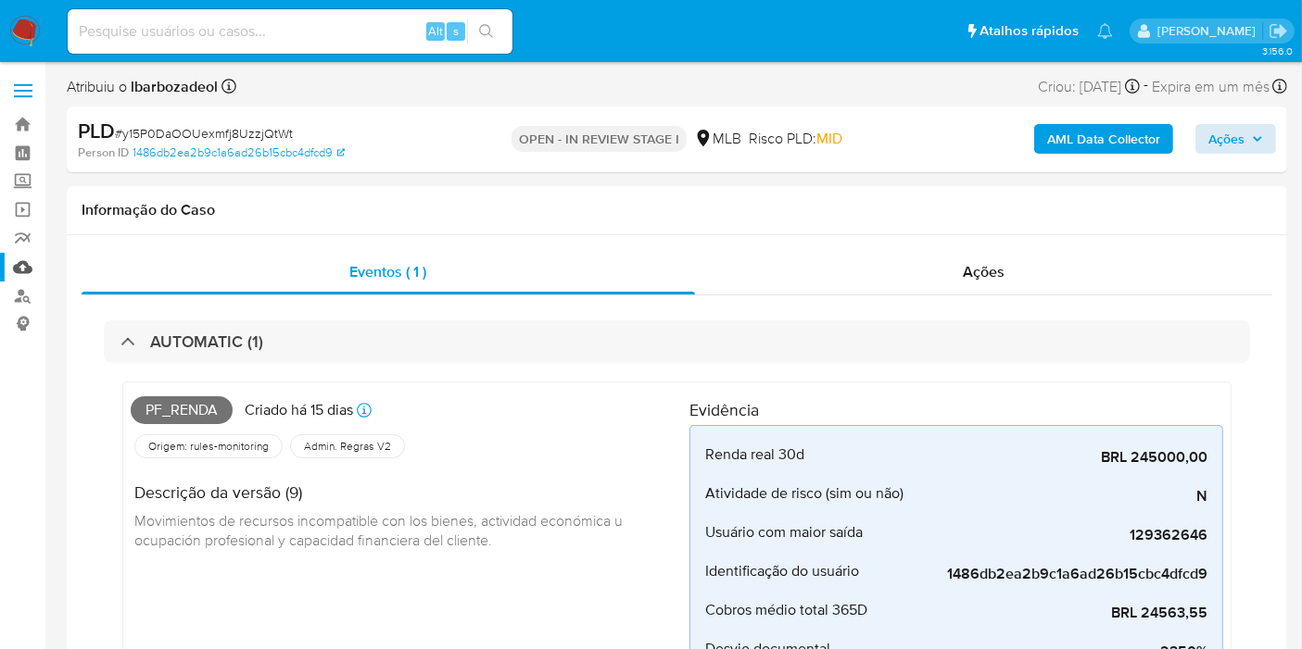
click at [24, 268] on link "Mulan" at bounding box center [110, 267] width 220 height 29
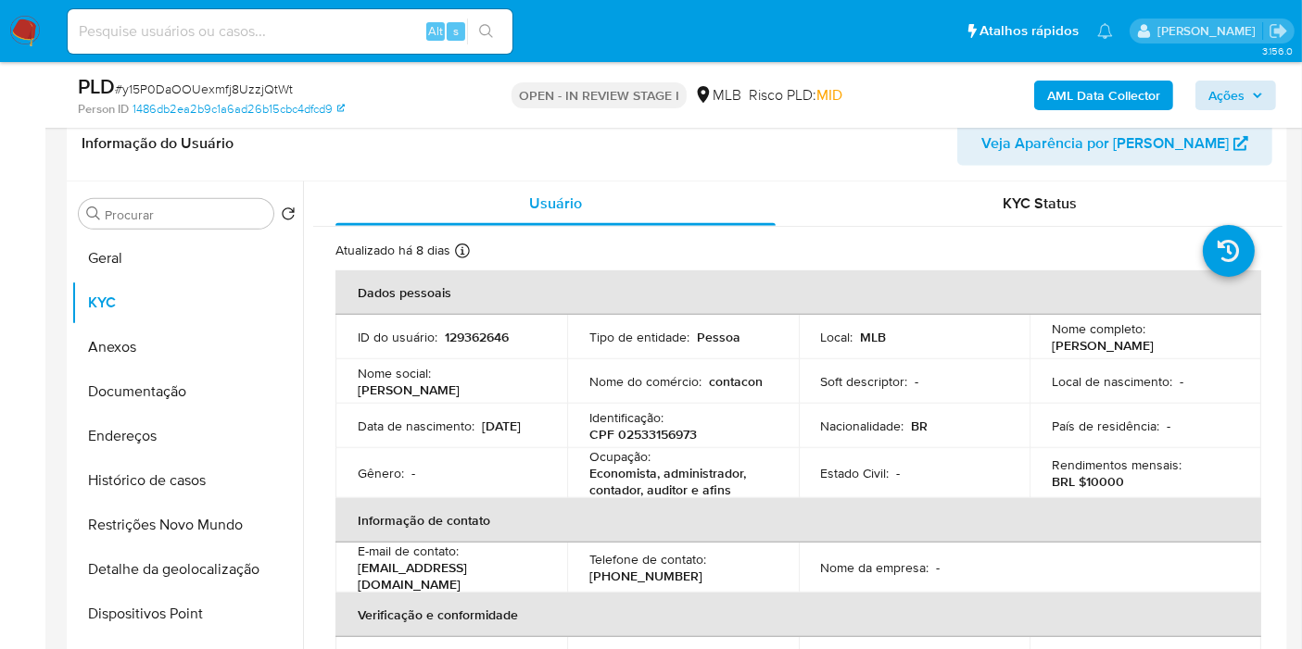
click at [69, 399] on div "Procurar Retornar ao pedido padrão Geral KYC Anexos Documentação Endereços Hist…" at bounding box center [677, 419] width 1220 height 474
click at [157, 427] on button "Endereços" at bounding box center [179, 436] width 217 height 44
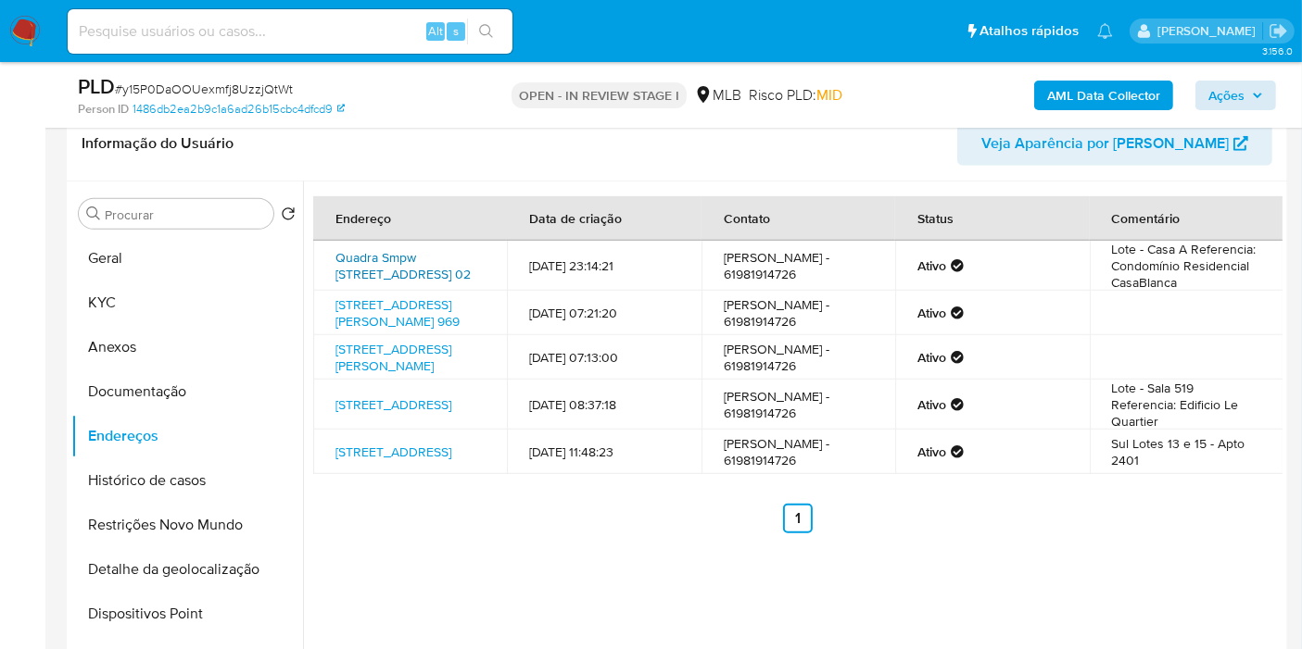
click at [372, 266] on link "Quadra Smpw Quadra 26 Conjunto 10 02, Brasília, Distrito Federal, 71745610, Bra…" at bounding box center [402, 265] width 135 height 35
click at [381, 318] on link "Rua Princesa Isabel 969, Itapejara D'oeste, Paraná, 85580000, Brasil 969" at bounding box center [397, 313] width 124 height 35
click at [376, 375] on link "Rua Doutor José Luiz De Almeida Soares 275, Taubaté, São Paulo, 12080130, Brasi…" at bounding box center [393, 357] width 116 height 35
click at [379, 414] on link "Avenida Pau Brasil 10, Brasília, Distrito Federal, 71926000, Brasil 10" at bounding box center [393, 405] width 116 height 19
click at [379, 461] on link "Rua 25 13, Brasília, Distrito Federal, 71927180, Brasil 13" at bounding box center [393, 452] width 116 height 19
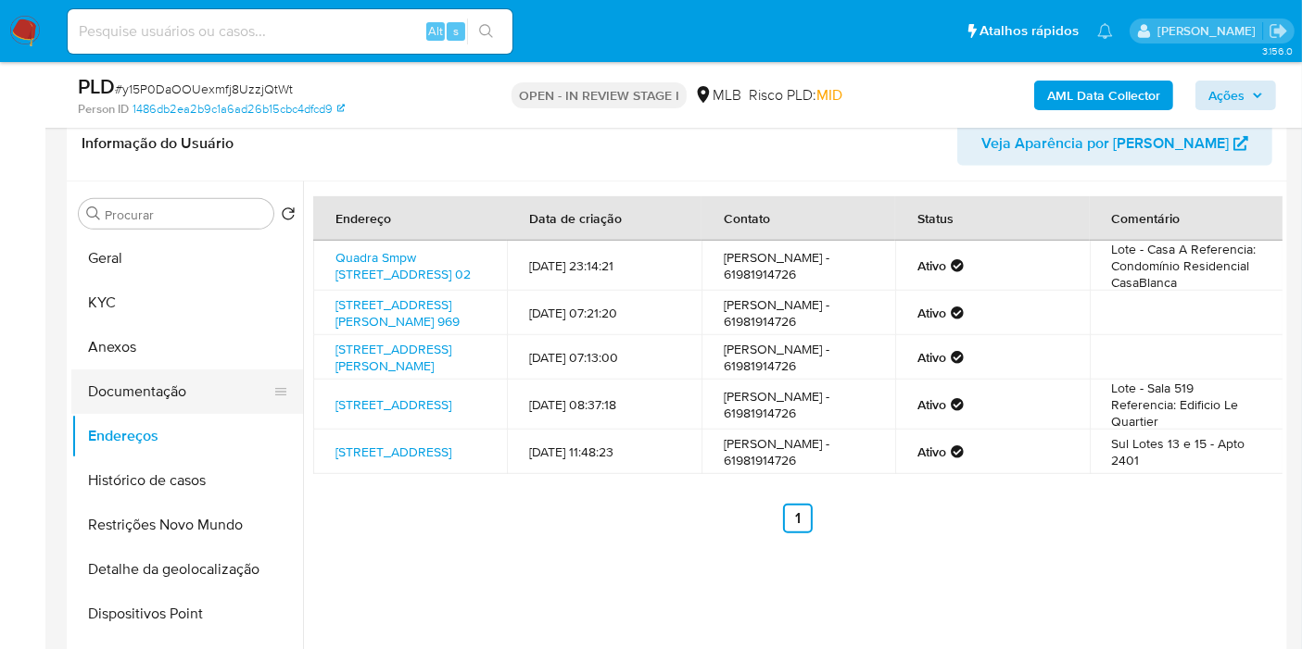
click at [202, 396] on button "Documentação" at bounding box center [179, 392] width 217 height 44
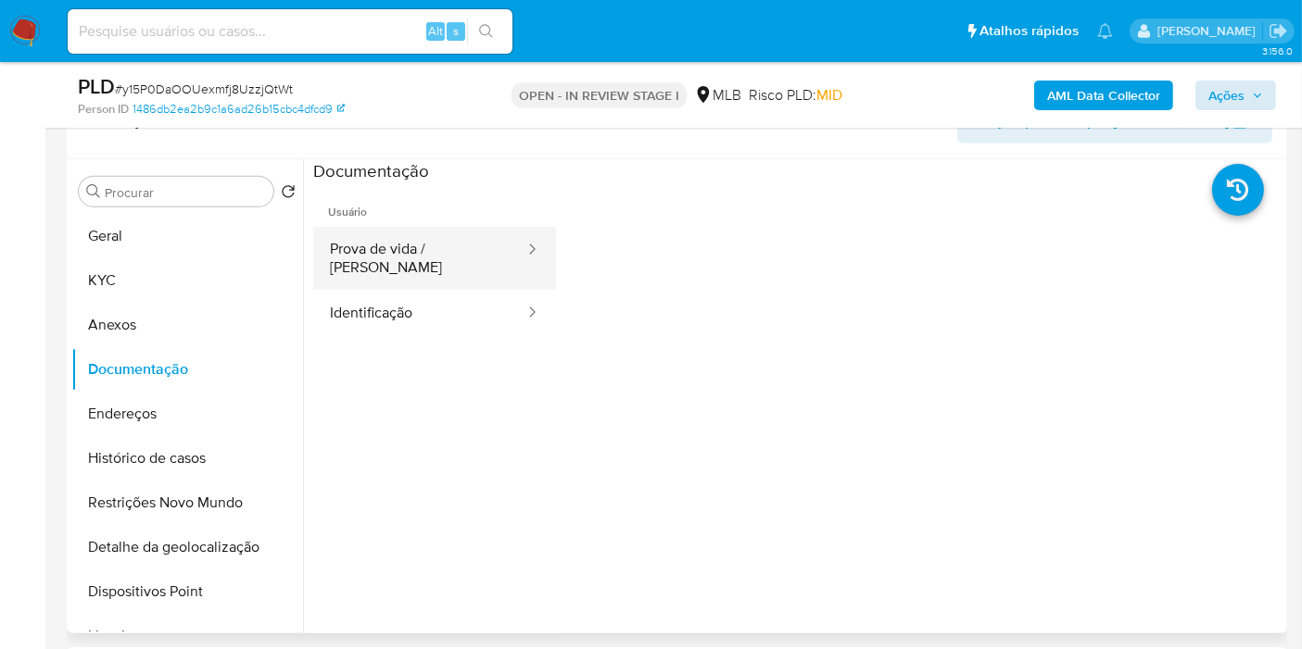
click at [448, 254] on button "Prova de vida / [PERSON_NAME]" at bounding box center [419, 258] width 213 height 63
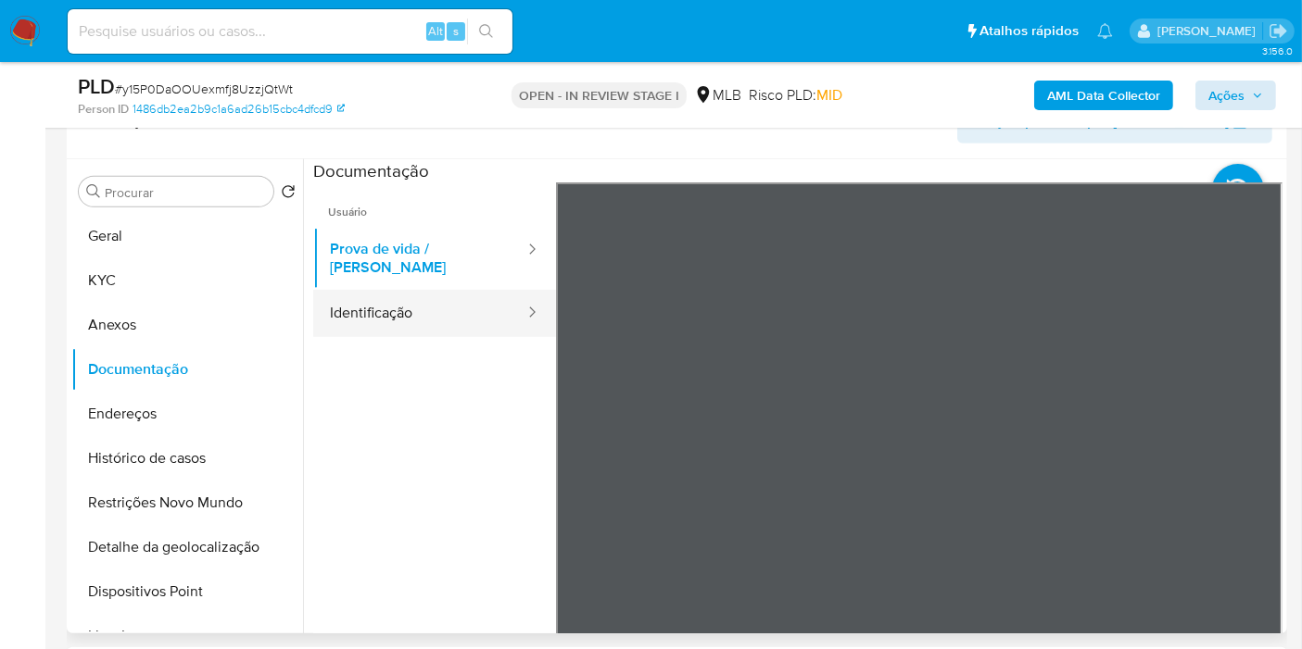
click at [404, 290] on button "Identificação" at bounding box center [419, 313] width 213 height 47
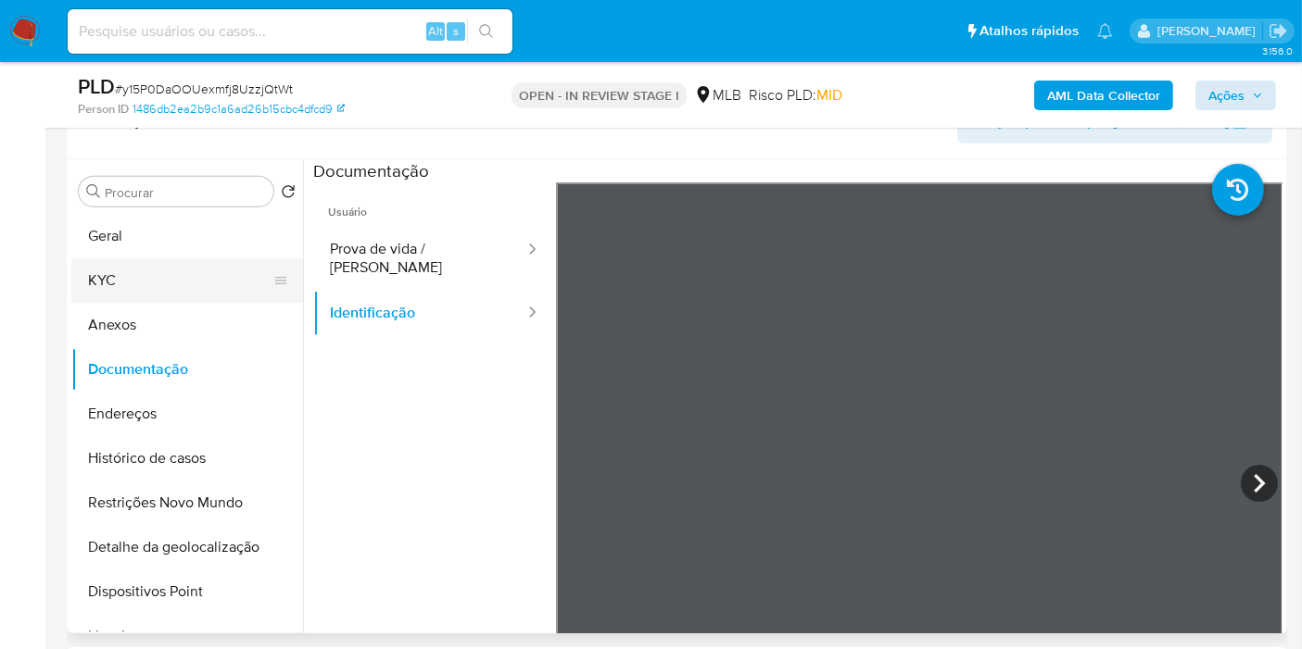
click at [185, 283] on button "KYC" at bounding box center [179, 280] width 217 height 44
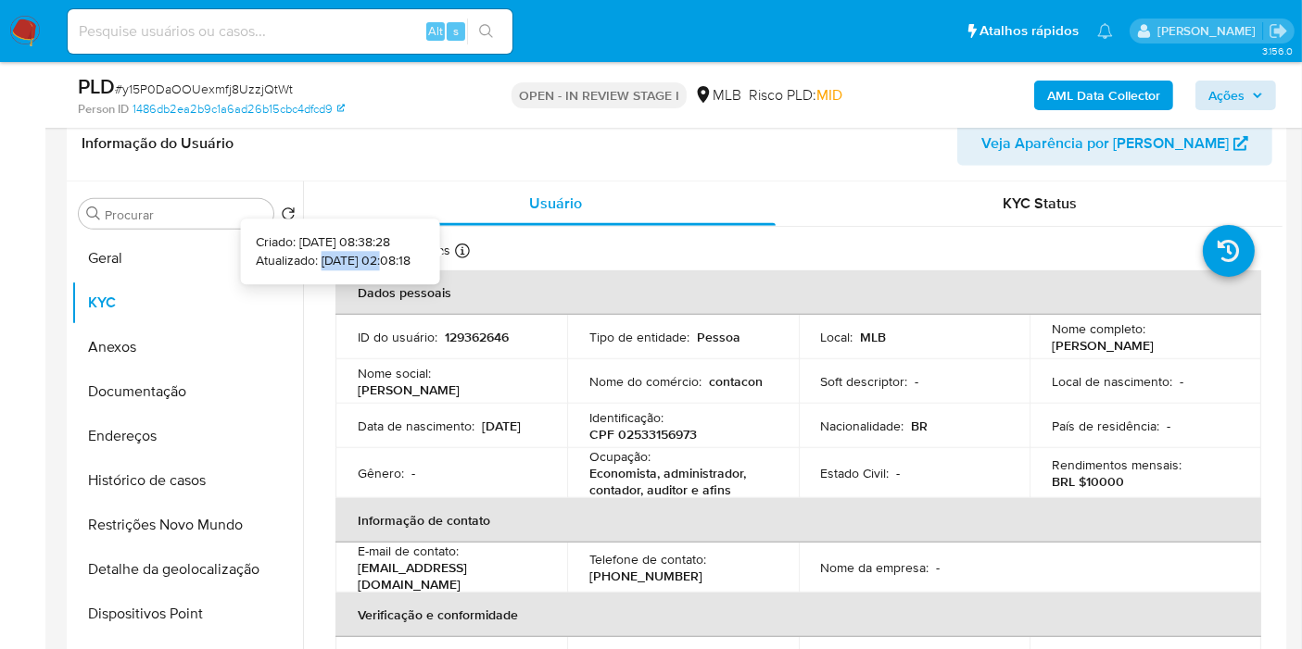
drag, startPoint x: 358, startPoint y: 263, endPoint x: 291, endPoint y: 258, distance: 67.9
click at [291, 258] on p "Atualizado: 19/08/2025 02:08:18" at bounding box center [333, 261] width 155 height 19
copy p "19/08/2025"
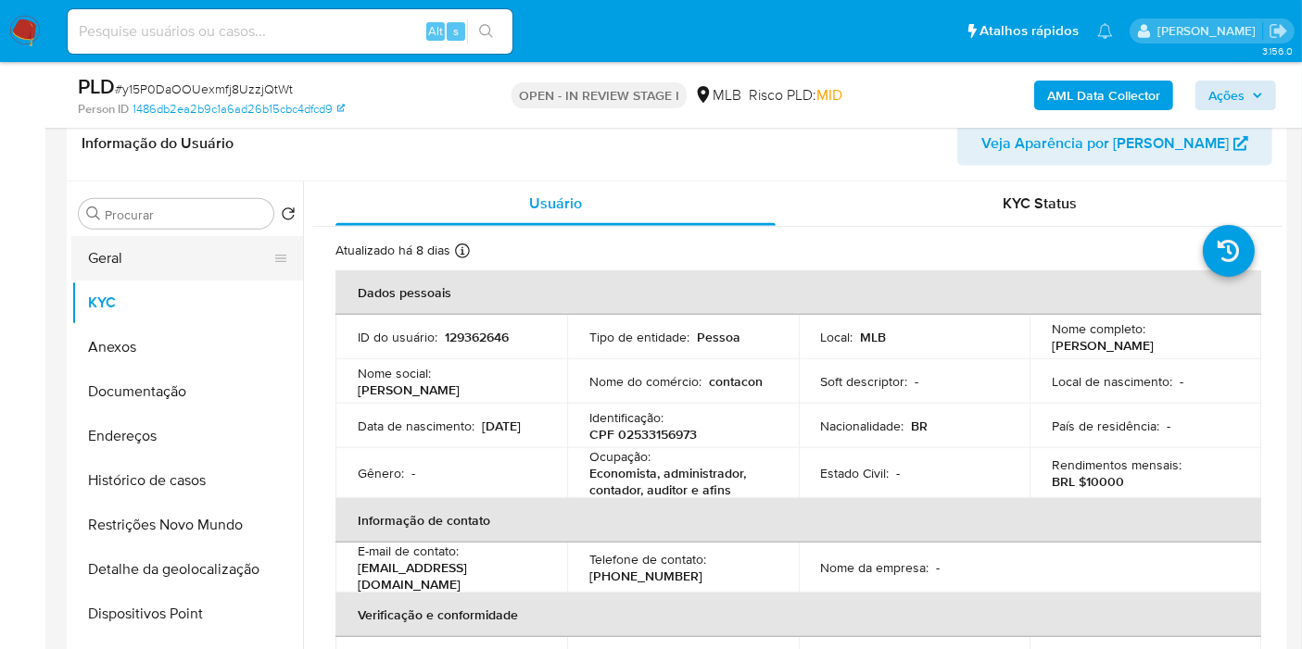
click at [151, 259] on button "Geral" at bounding box center [179, 258] width 217 height 44
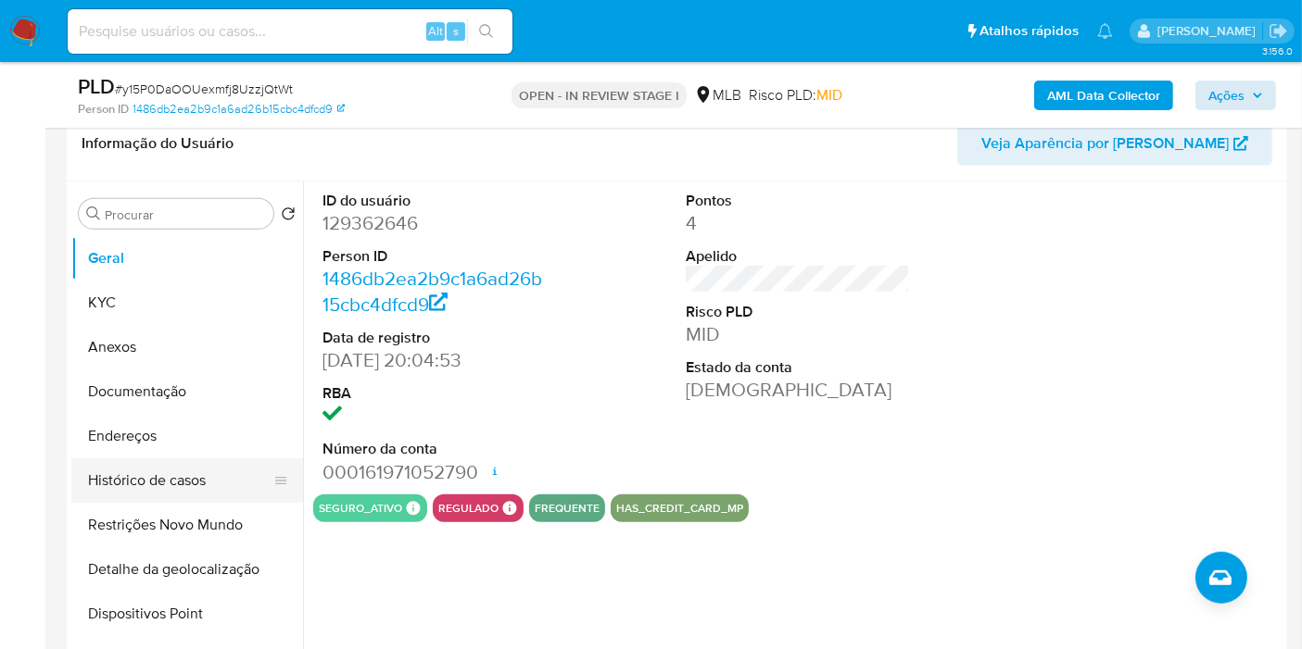
click at [211, 476] on button "Histórico de casos" at bounding box center [179, 481] width 217 height 44
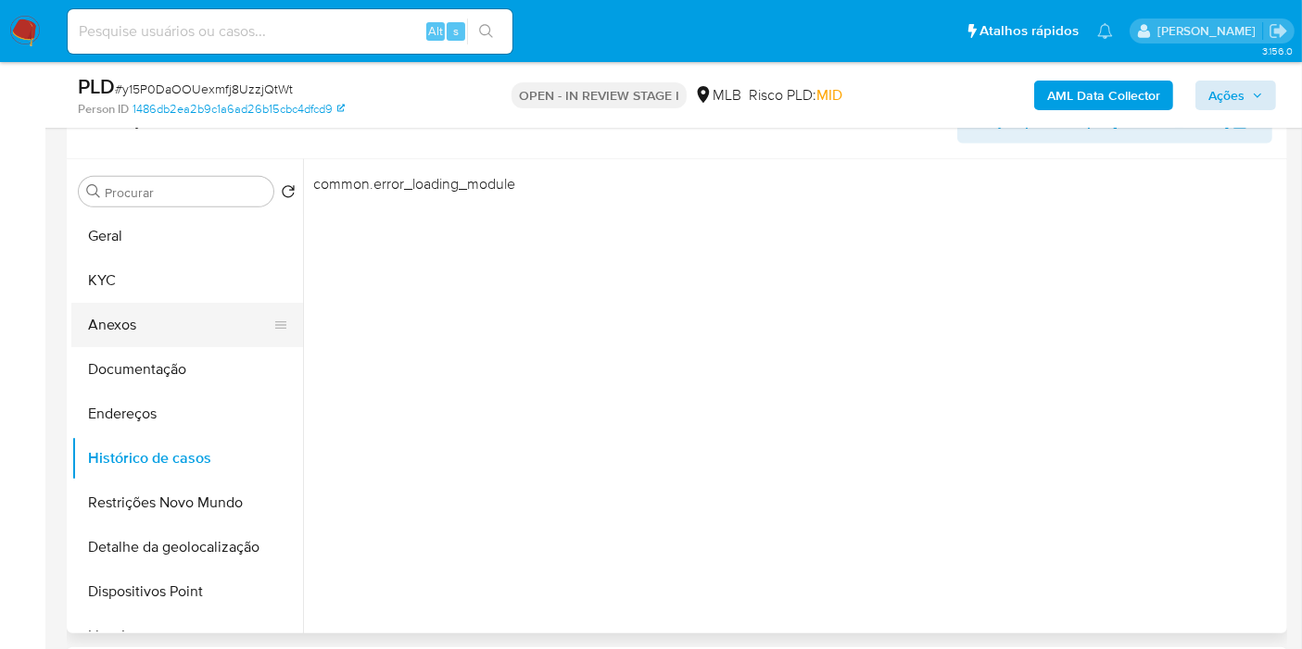
click at [147, 318] on button "Anexos" at bounding box center [179, 325] width 217 height 44
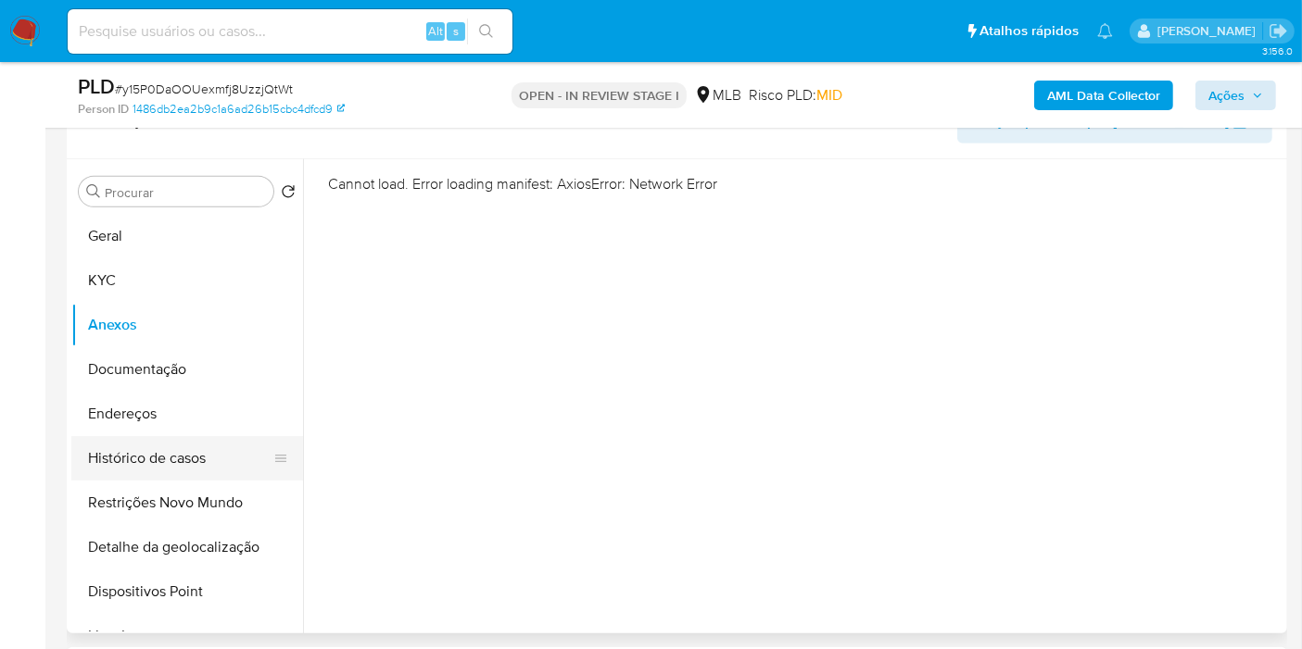
click at [171, 449] on button "Histórico de casos" at bounding box center [179, 458] width 217 height 44
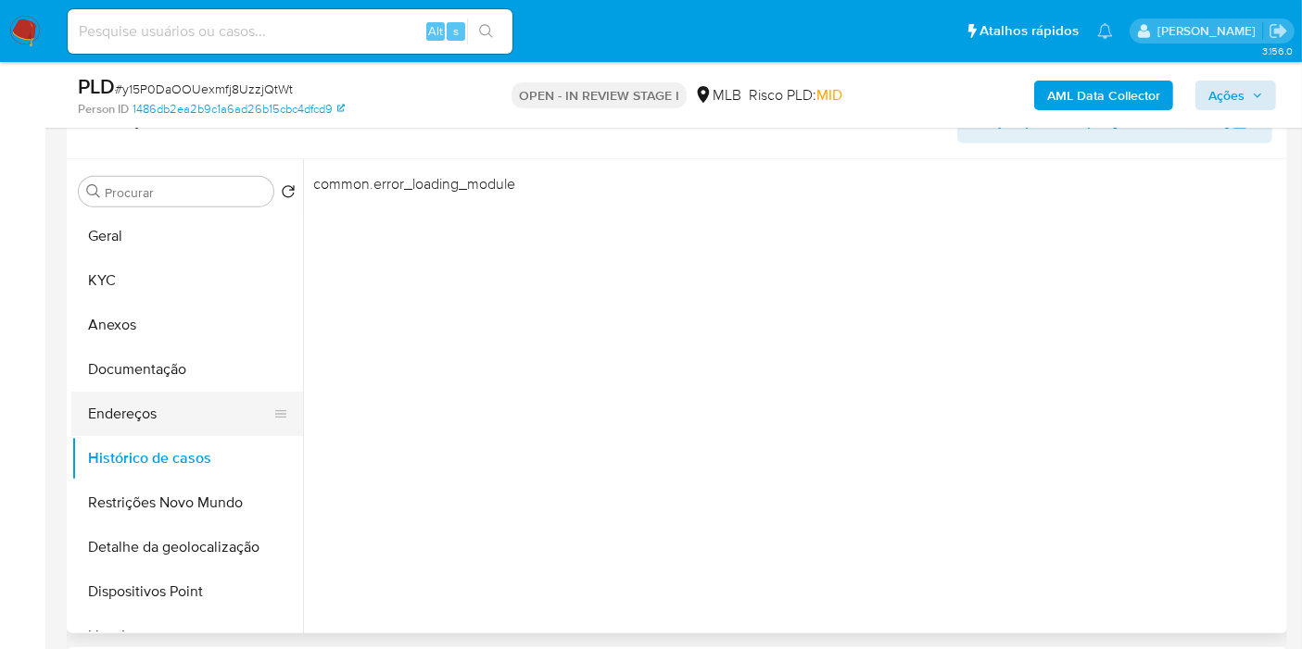
click at [176, 419] on button "Endereços" at bounding box center [179, 414] width 217 height 44
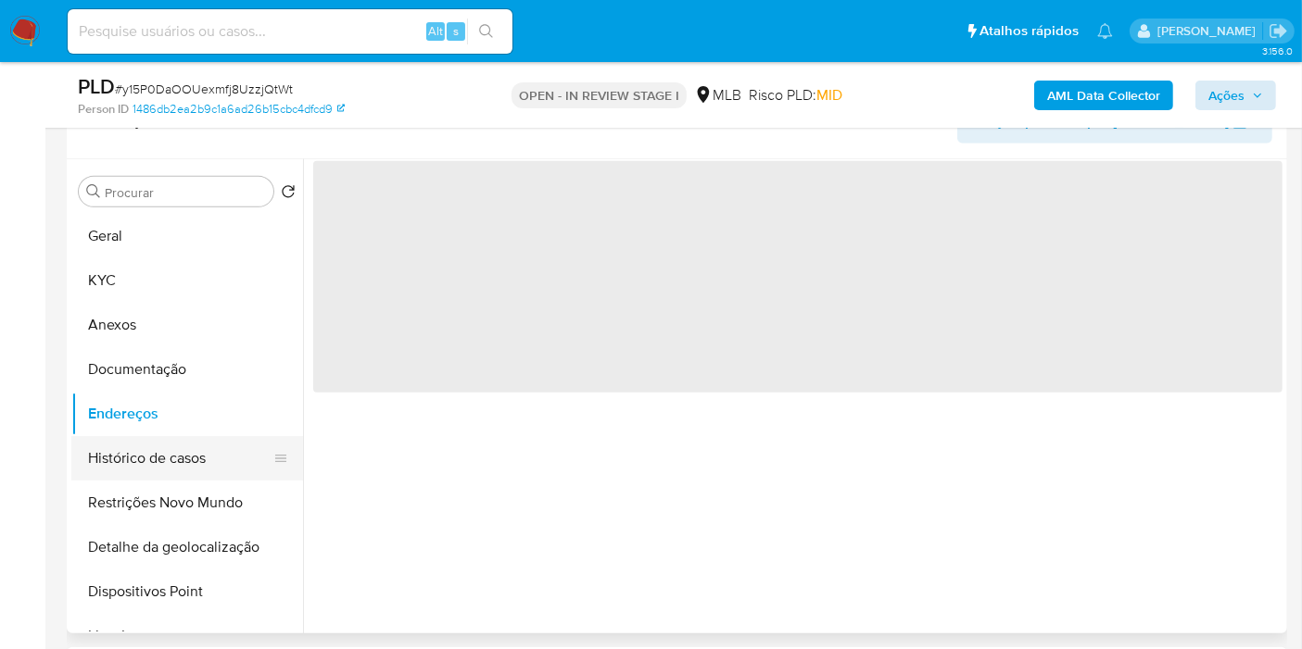
click at [189, 454] on button "Histórico de casos" at bounding box center [179, 458] width 217 height 44
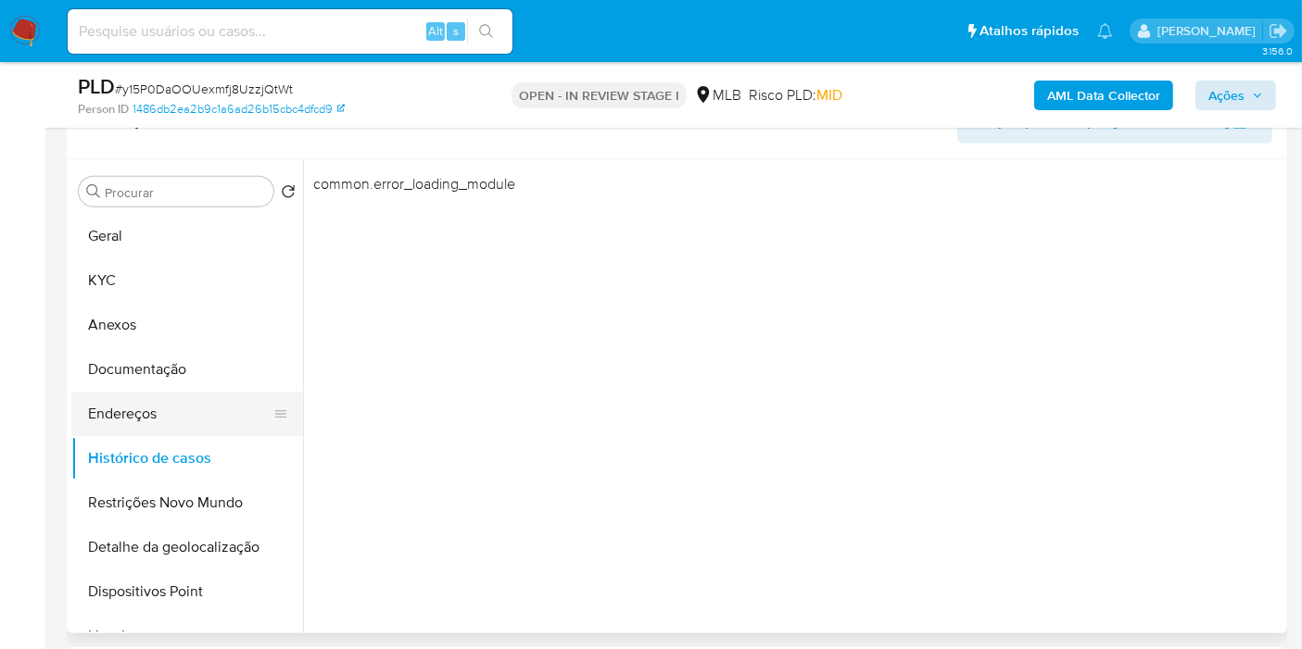
click at [187, 403] on button "Endereços" at bounding box center [179, 414] width 217 height 44
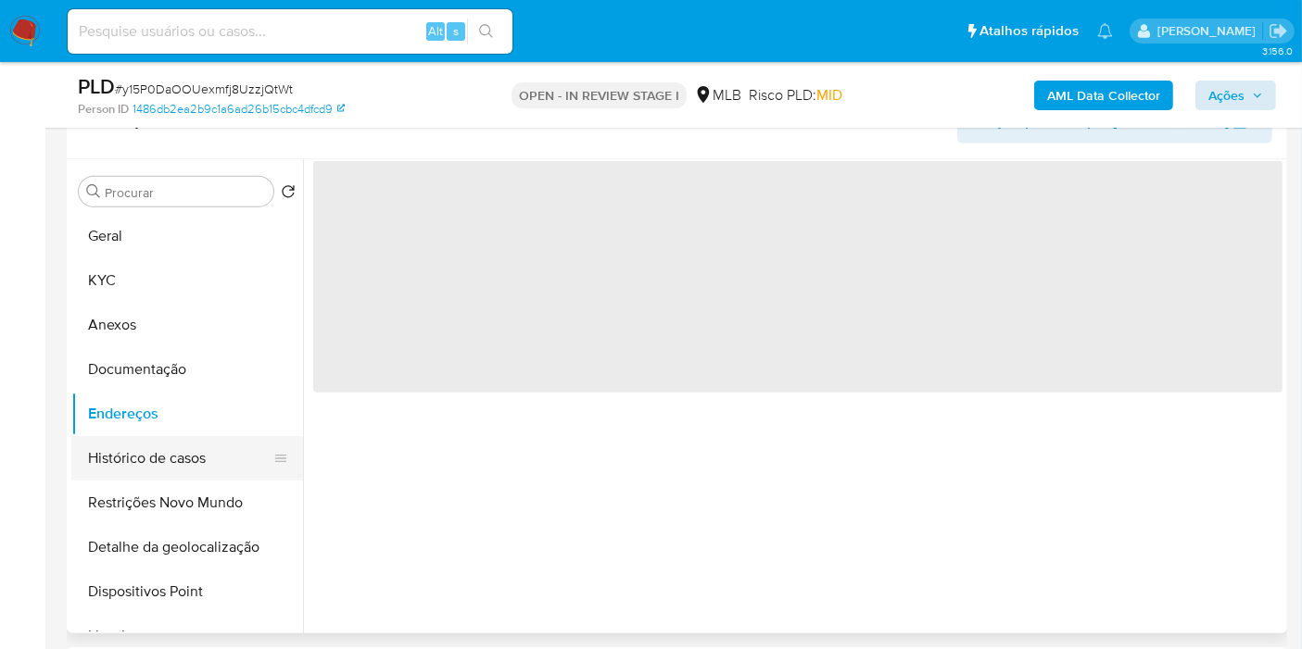
click at [193, 448] on button "Histórico de casos" at bounding box center [179, 458] width 217 height 44
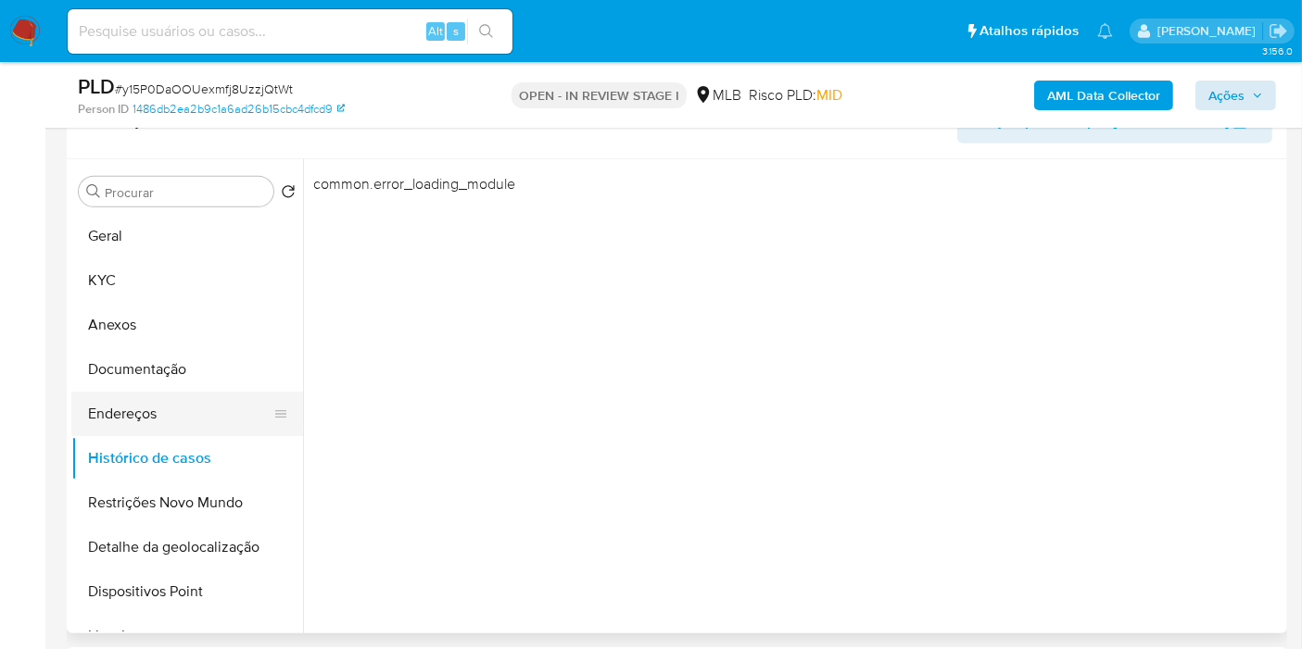
click at [187, 396] on button "Endereços" at bounding box center [179, 414] width 217 height 44
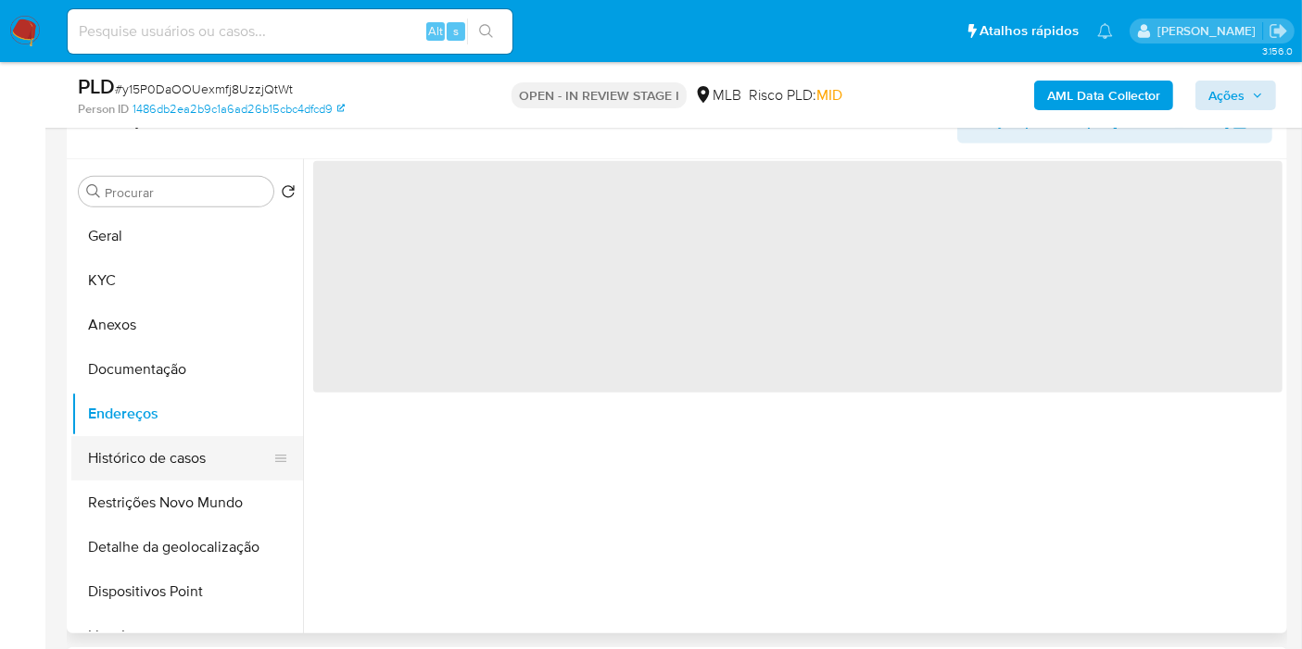
click at [206, 461] on button "Histórico de casos" at bounding box center [179, 458] width 217 height 44
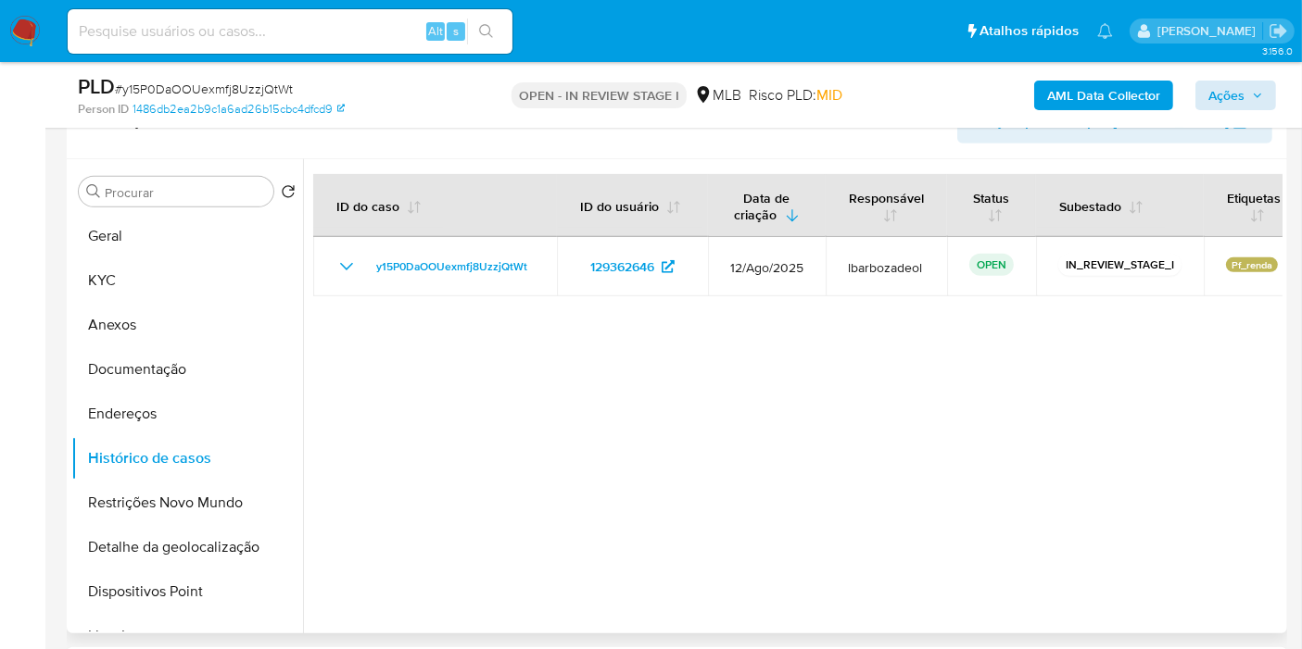
click at [788, 509] on div at bounding box center [792, 396] width 979 height 474
click at [155, 289] on button "KYC" at bounding box center [179, 280] width 217 height 44
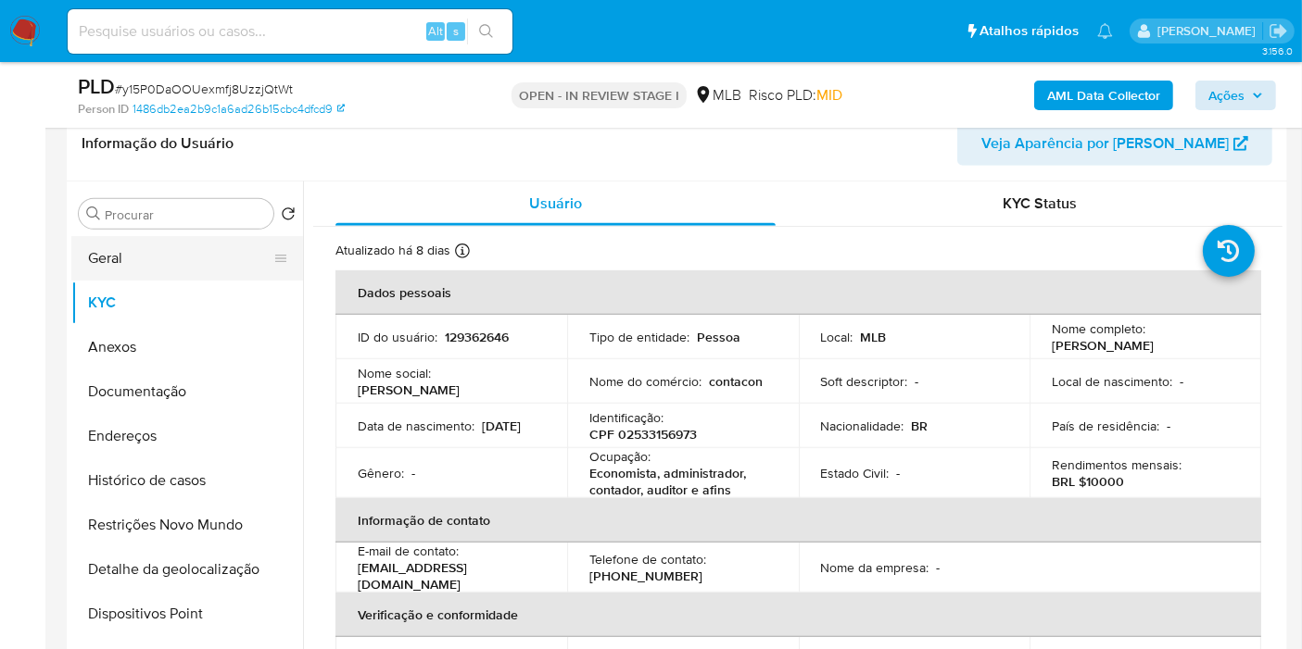
click at [157, 245] on button "Geral" at bounding box center [179, 258] width 217 height 44
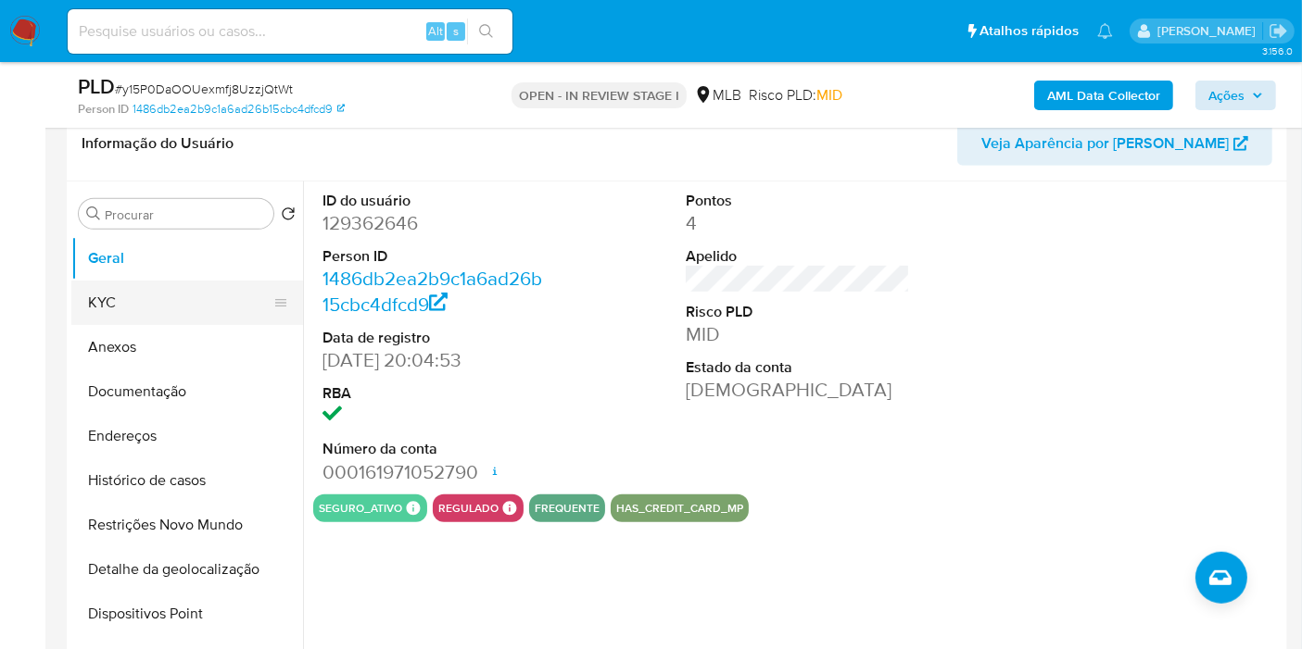
click at [124, 297] on button "KYC" at bounding box center [179, 303] width 217 height 44
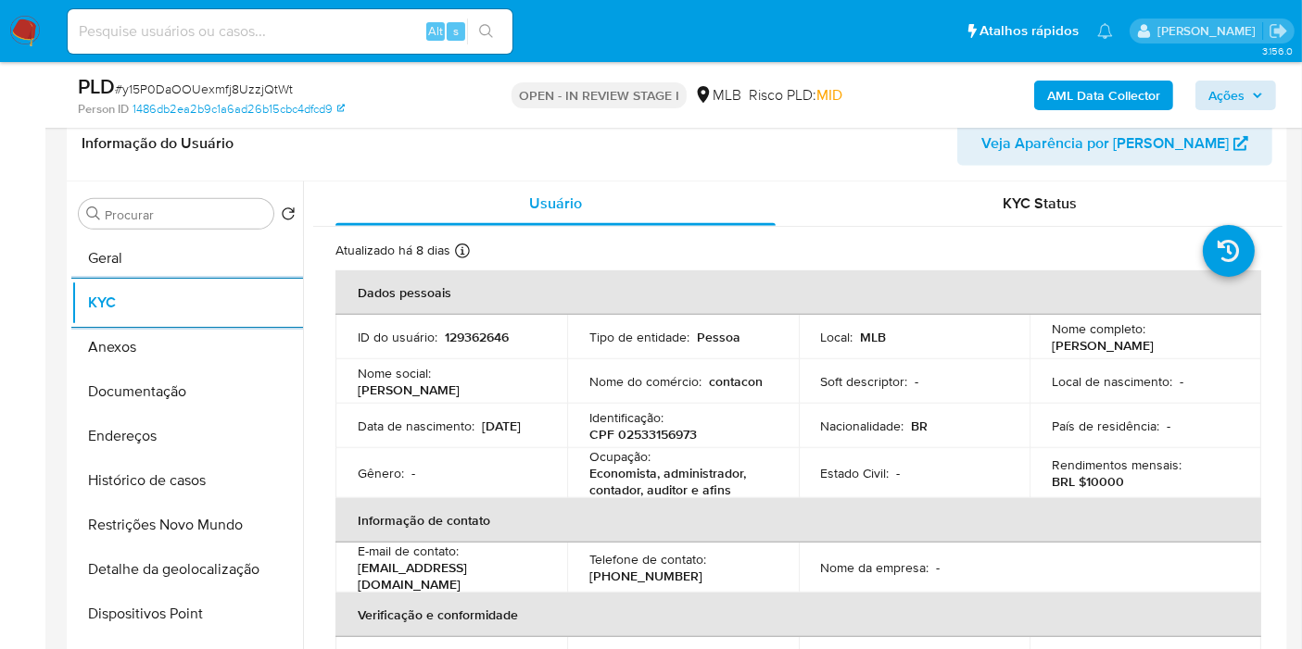
click at [198, 436] on button "Endereços" at bounding box center [187, 436] width 232 height 44
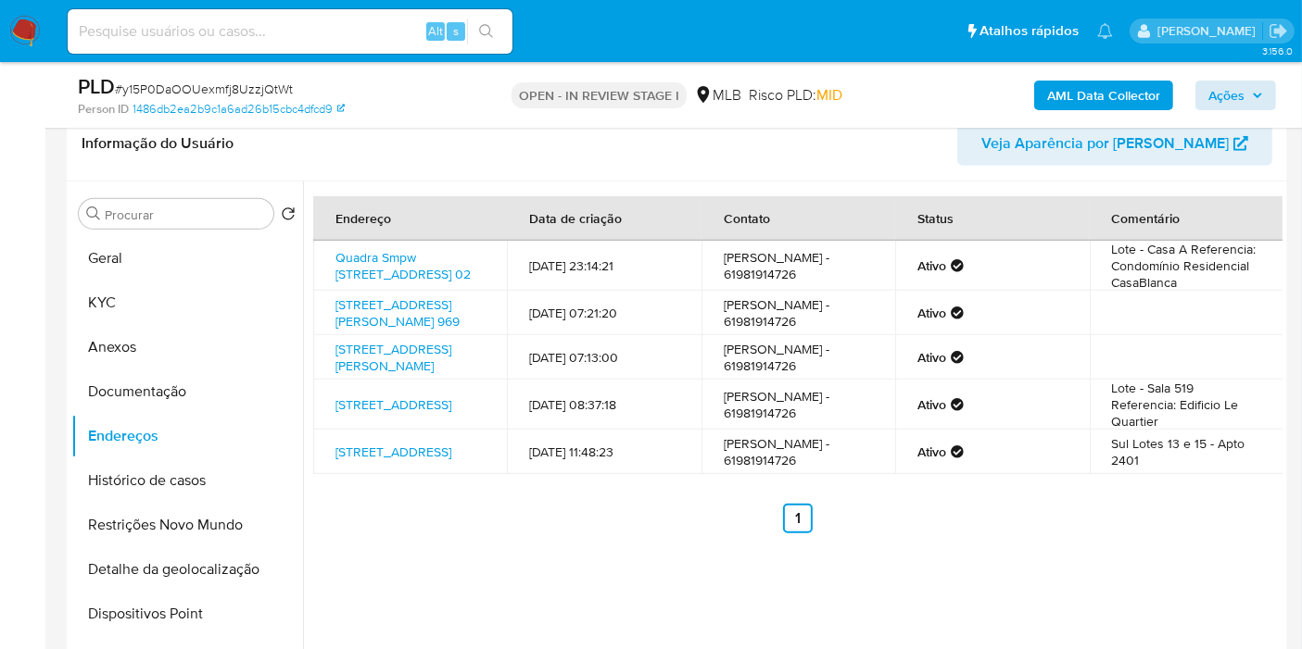
click at [190, 564] on button "Detalhe da geolocalização" at bounding box center [187, 569] width 232 height 44
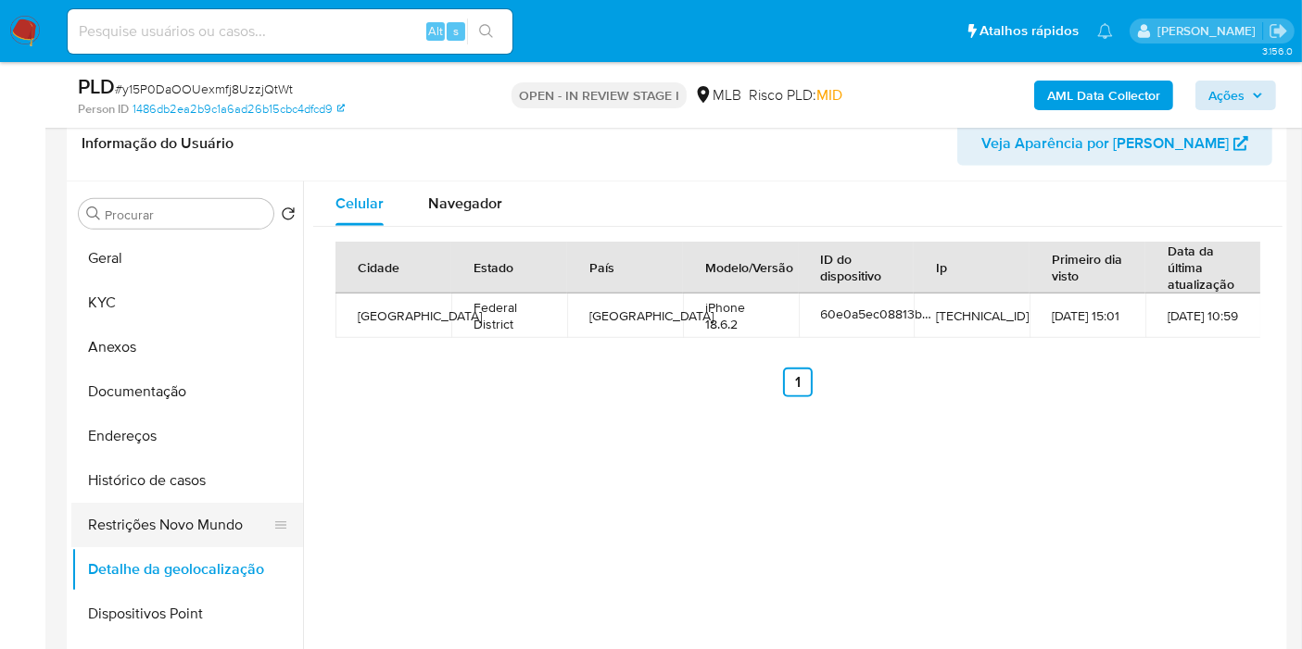
click at [195, 521] on button "Restrições Novo Mundo" at bounding box center [179, 525] width 217 height 44
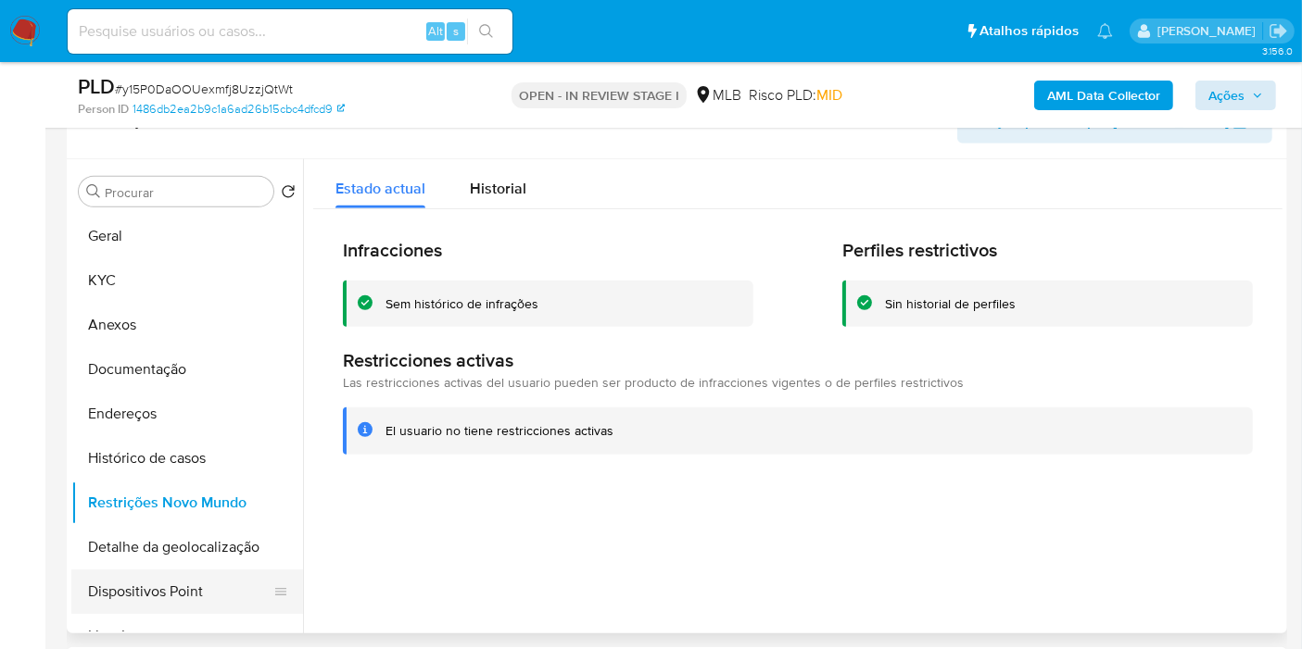
click at [193, 587] on button "Dispositivos Point" at bounding box center [179, 592] width 217 height 44
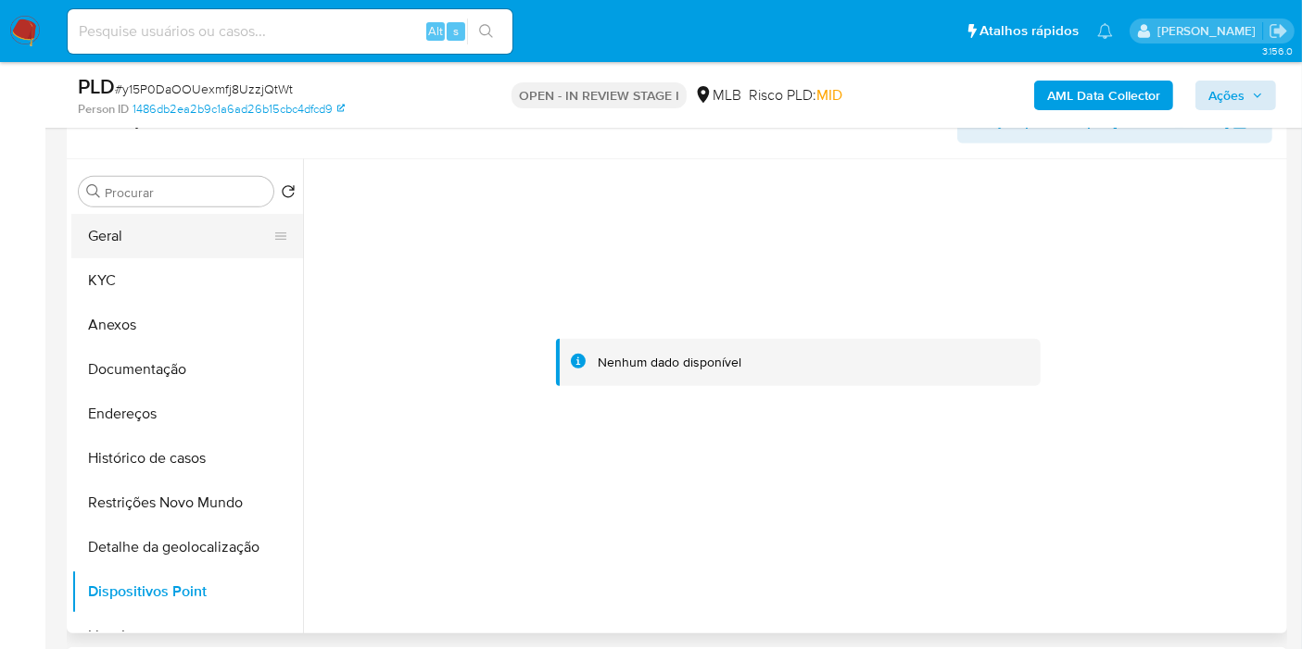
click at [172, 241] on button "Geral" at bounding box center [179, 236] width 217 height 44
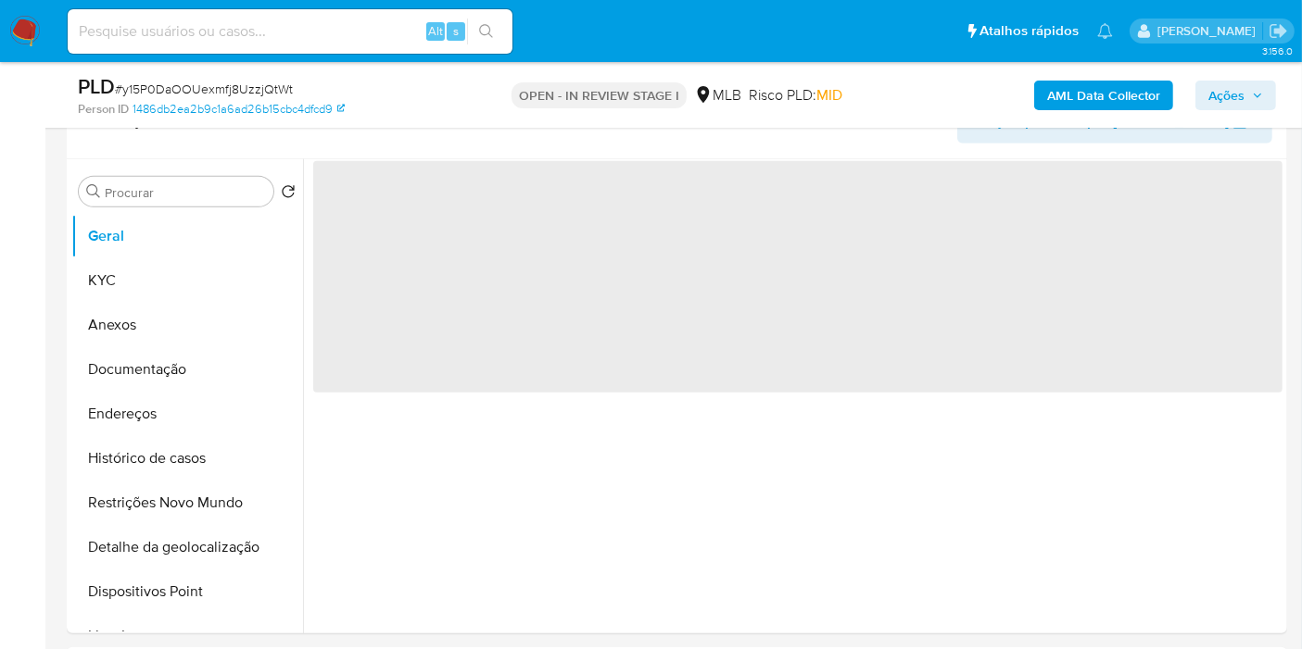
click at [1227, 99] on span "Ações" at bounding box center [1226, 96] width 36 height 30
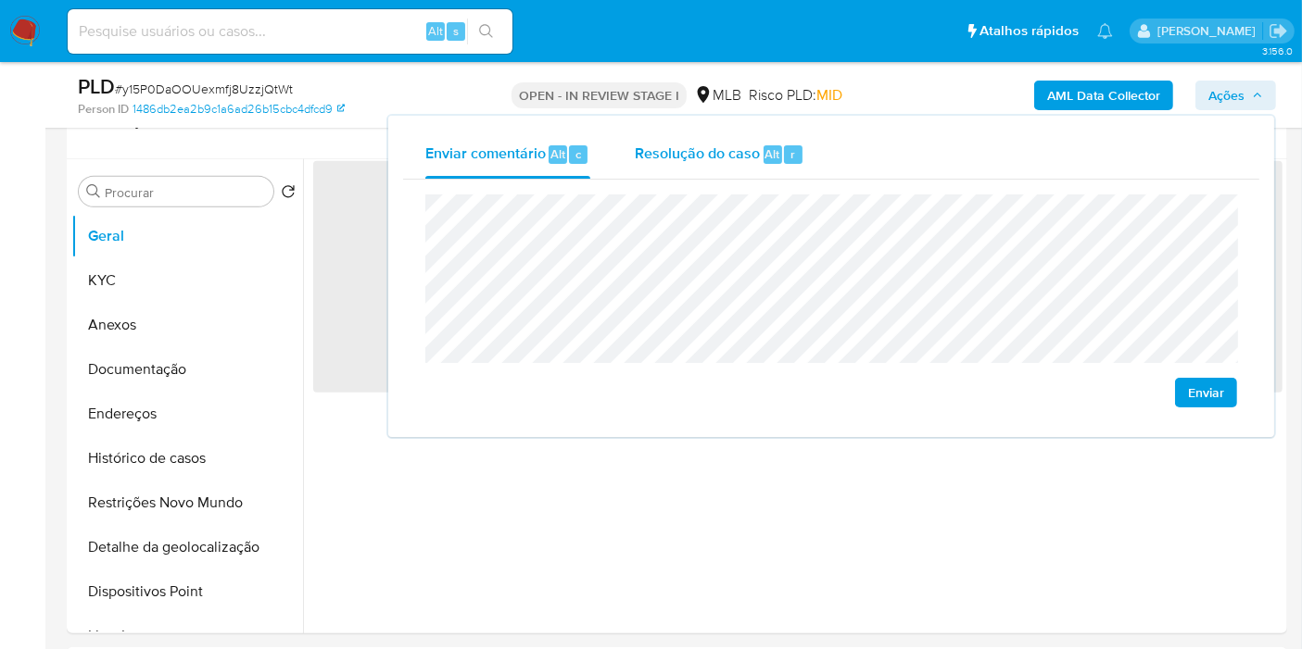
click at [780, 165] on div "Resolução do caso Alt r" at bounding box center [720, 155] width 170 height 48
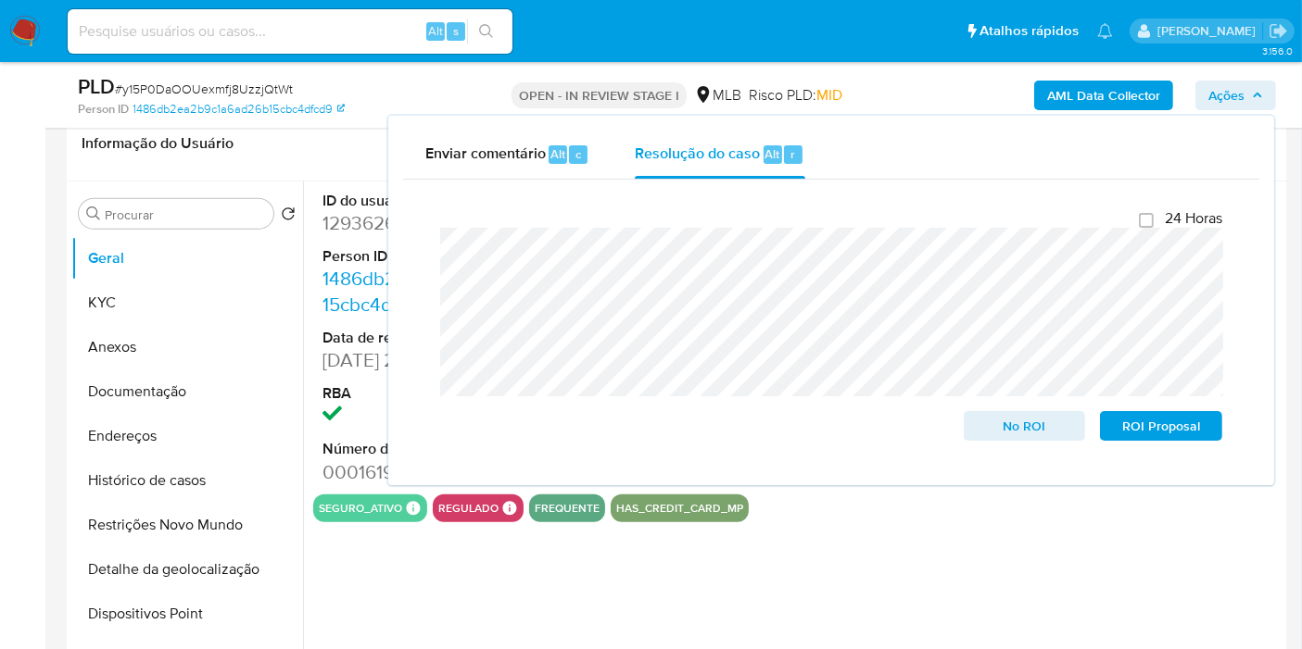
click at [1201, 93] on button "Ações" at bounding box center [1235, 96] width 81 height 30
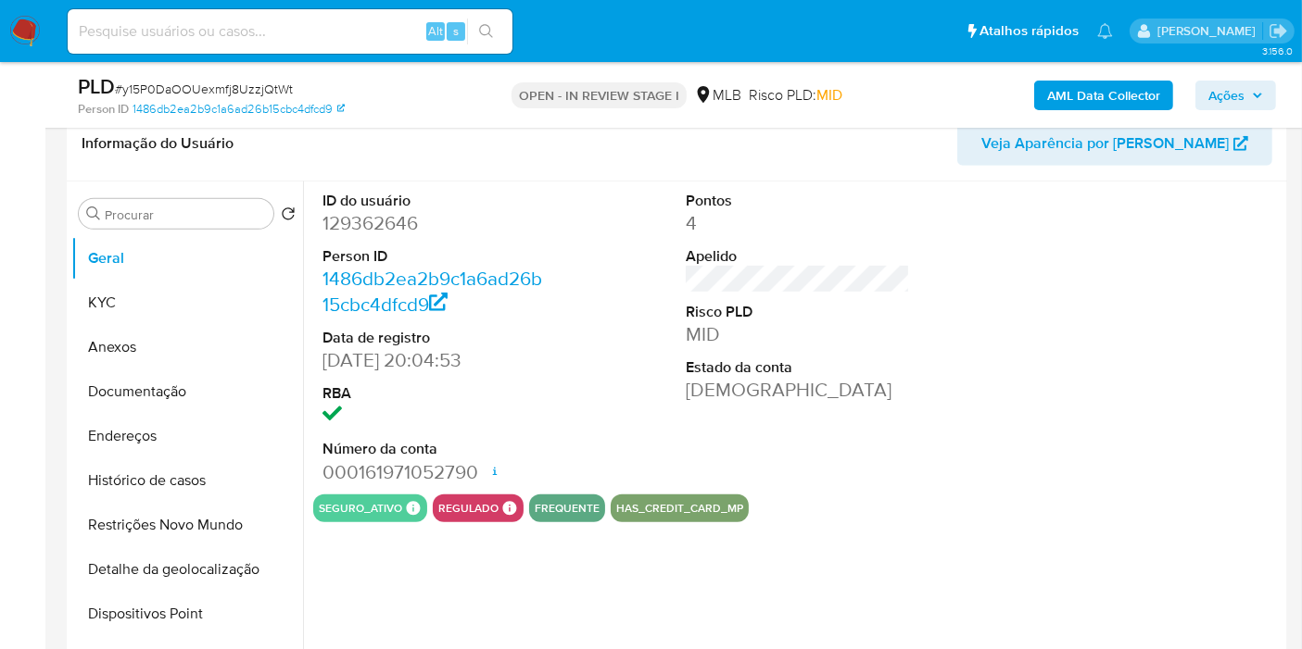
click at [1100, 94] on b "AML Data Collector" at bounding box center [1103, 96] width 113 height 30
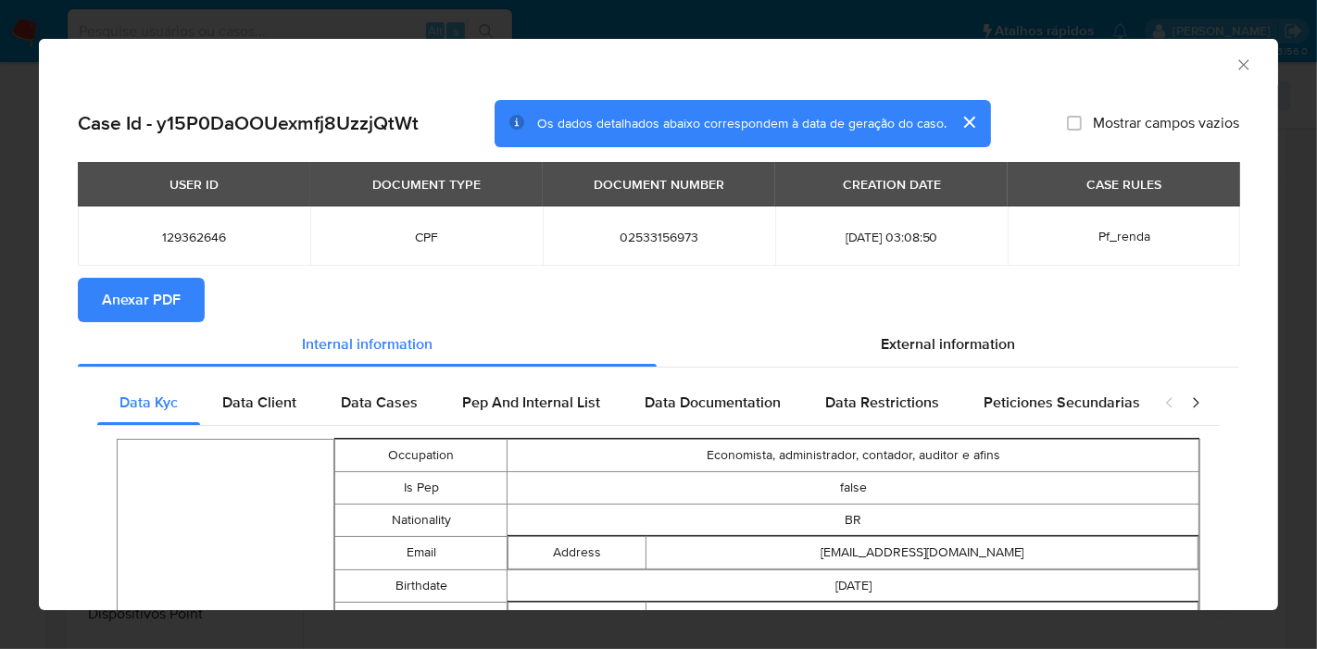
click at [148, 306] on span "Anexar PDF" at bounding box center [141, 300] width 79 height 41
click at [1235, 64] on icon "Fechar a janela" at bounding box center [1244, 65] width 19 height 19
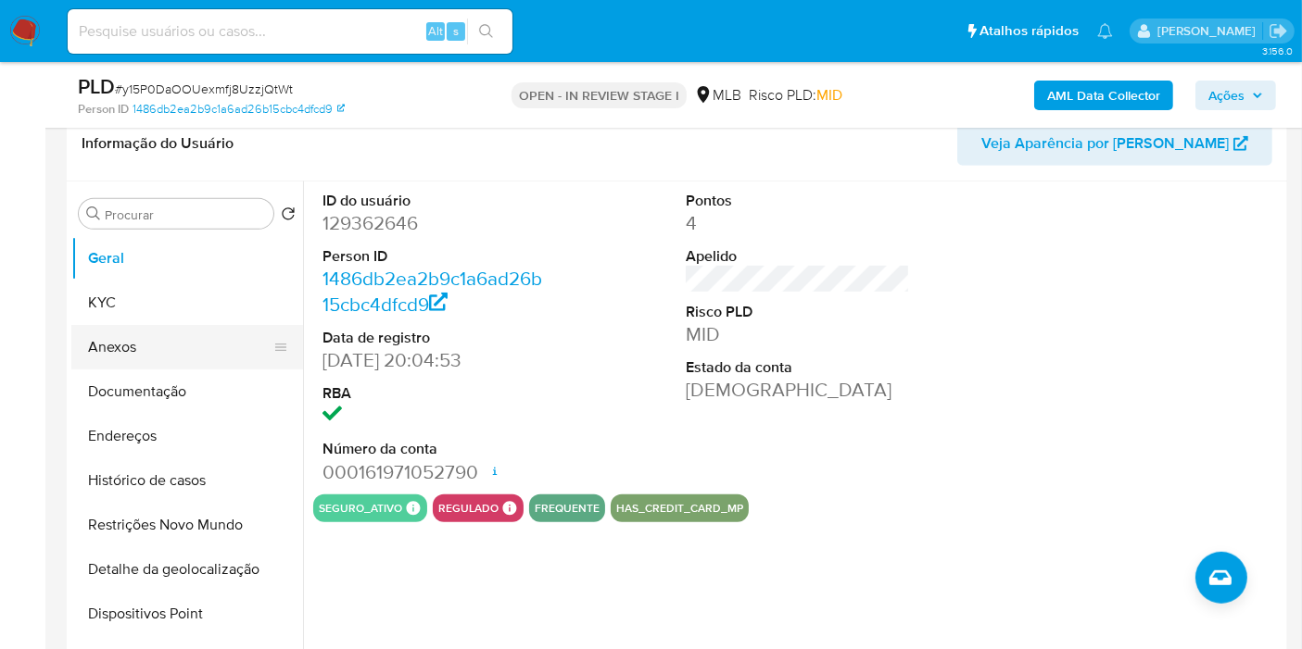
click at [199, 345] on button "Anexos" at bounding box center [179, 347] width 217 height 44
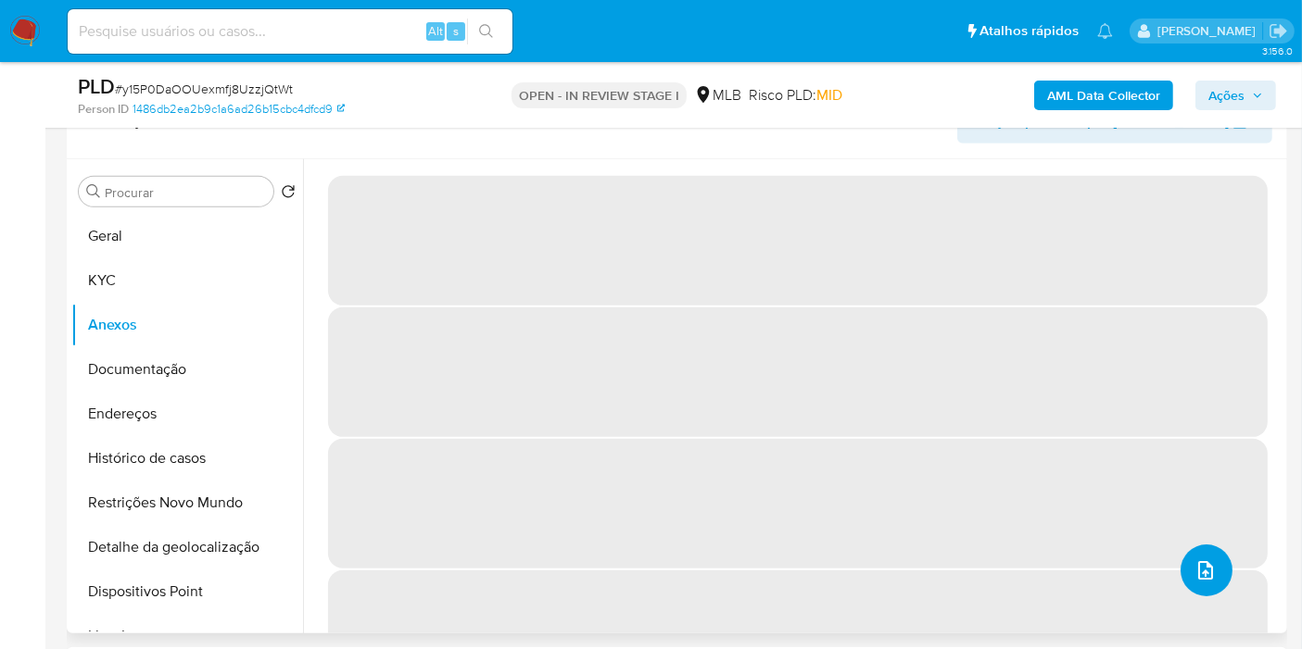
click at [1207, 567] on icon "upload-file" at bounding box center [1205, 571] width 22 height 22
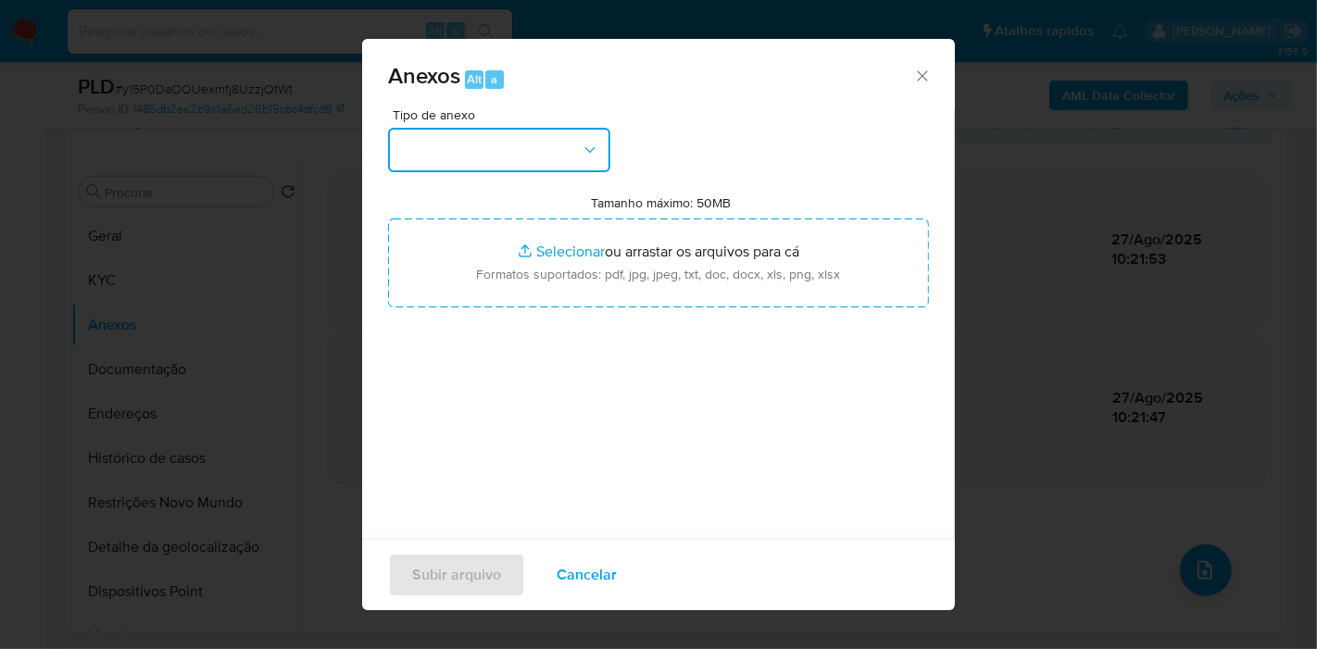
click at [547, 132] on button "button" at bounding box center [499, 150] width 222 height 44
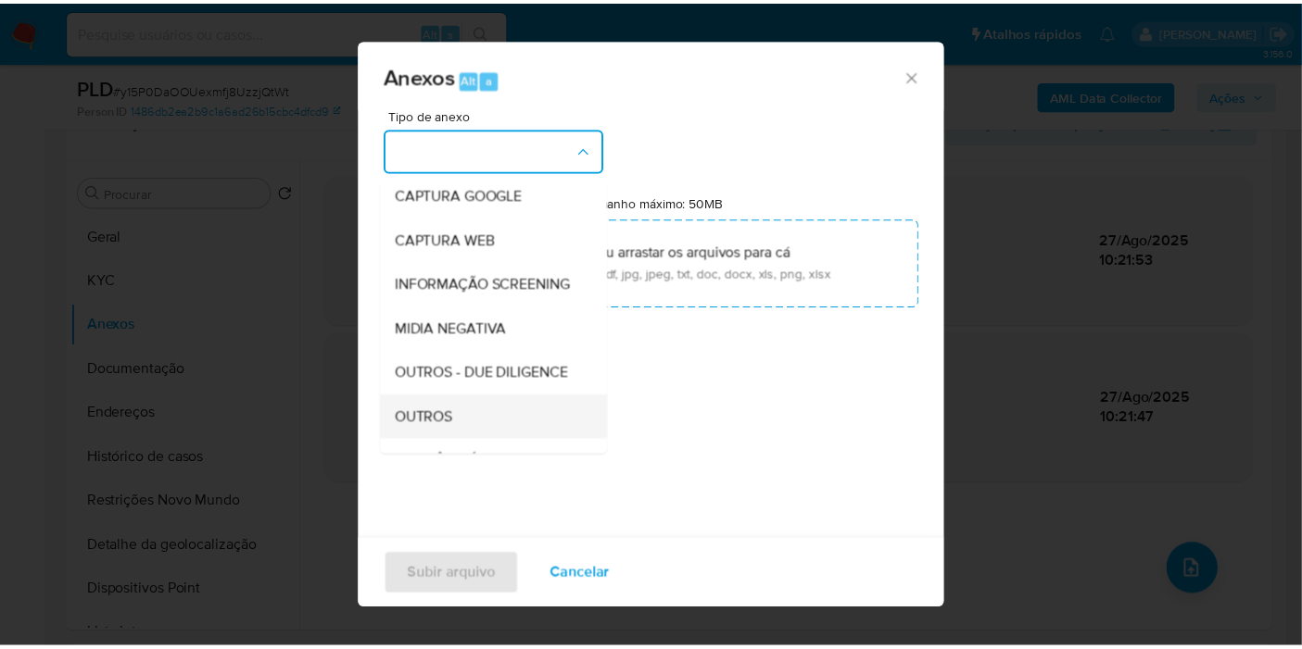
scroll to position [284, 0]
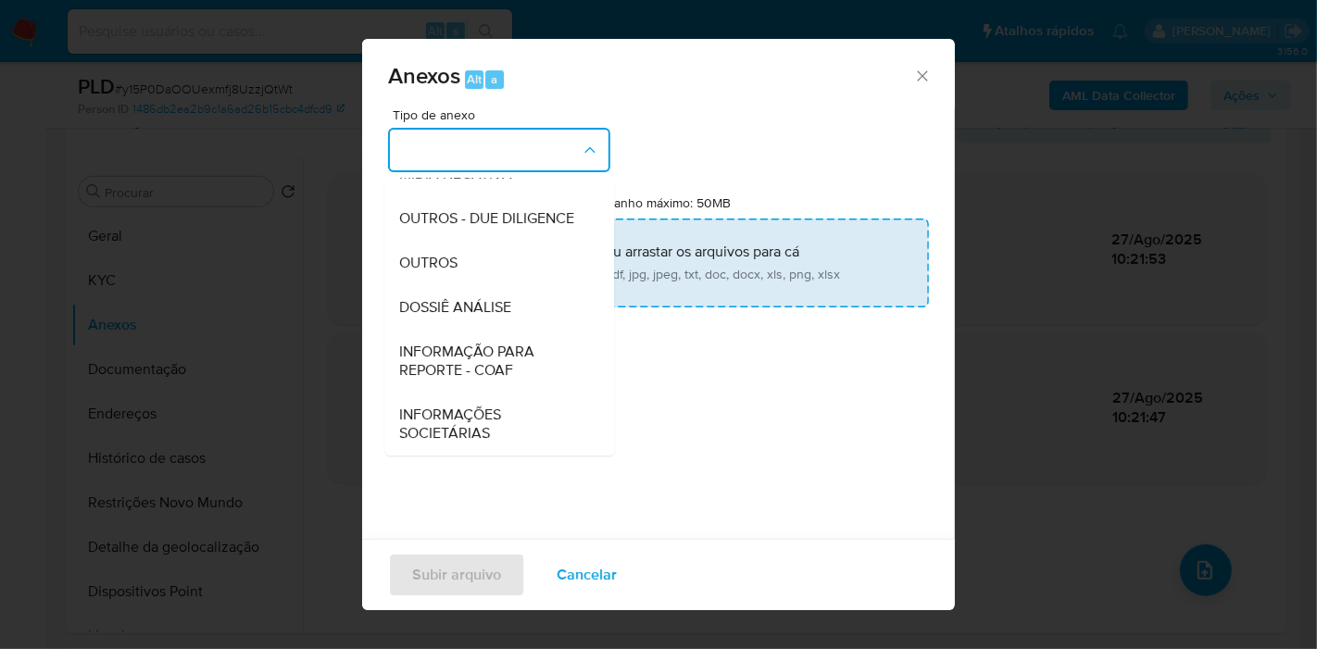
click at [509, 306] on span "DOSSIÊ ANÁLISE" at bounding box center [455, 307] width 112 height 19
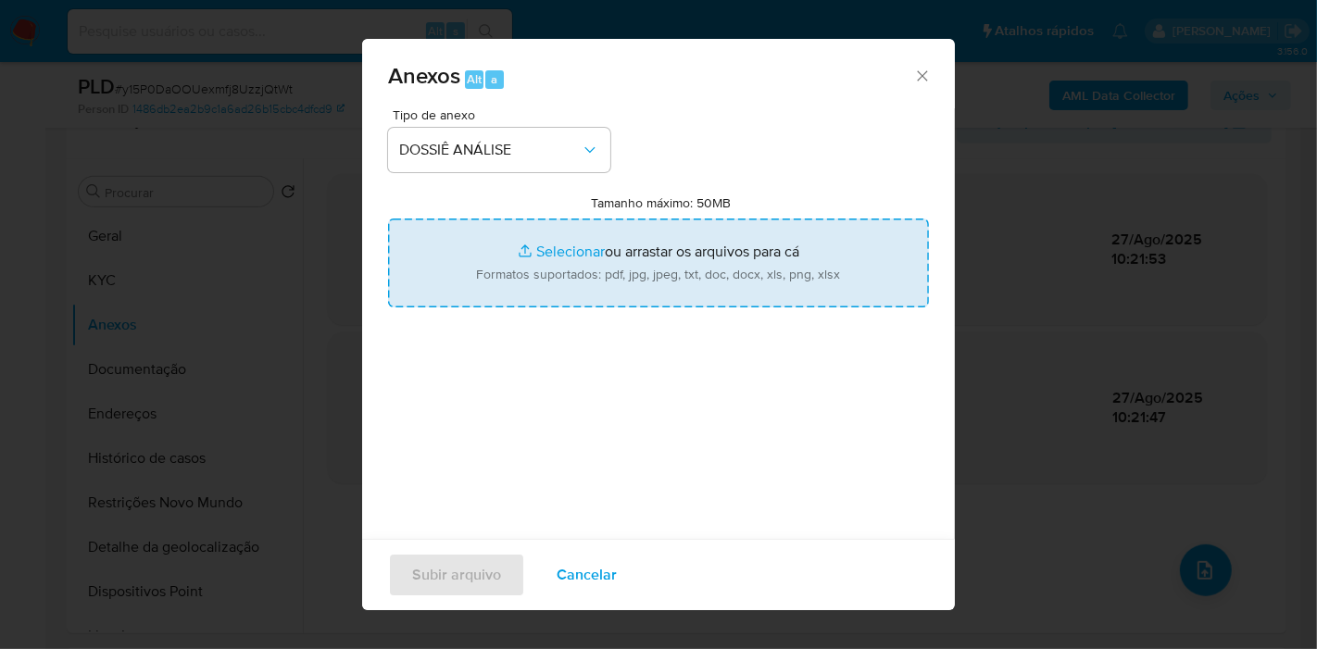
click at [526, 279] on input "Tamanho máximo: 50MB Selecionar arquivos" at bounding box center [658, 263] width 541 height 89
type input "C:\fakepath\SAR - XXXX - CPF 02533156973 - ELAINE MIOLA CORREA DOS SANTOS.pdf"
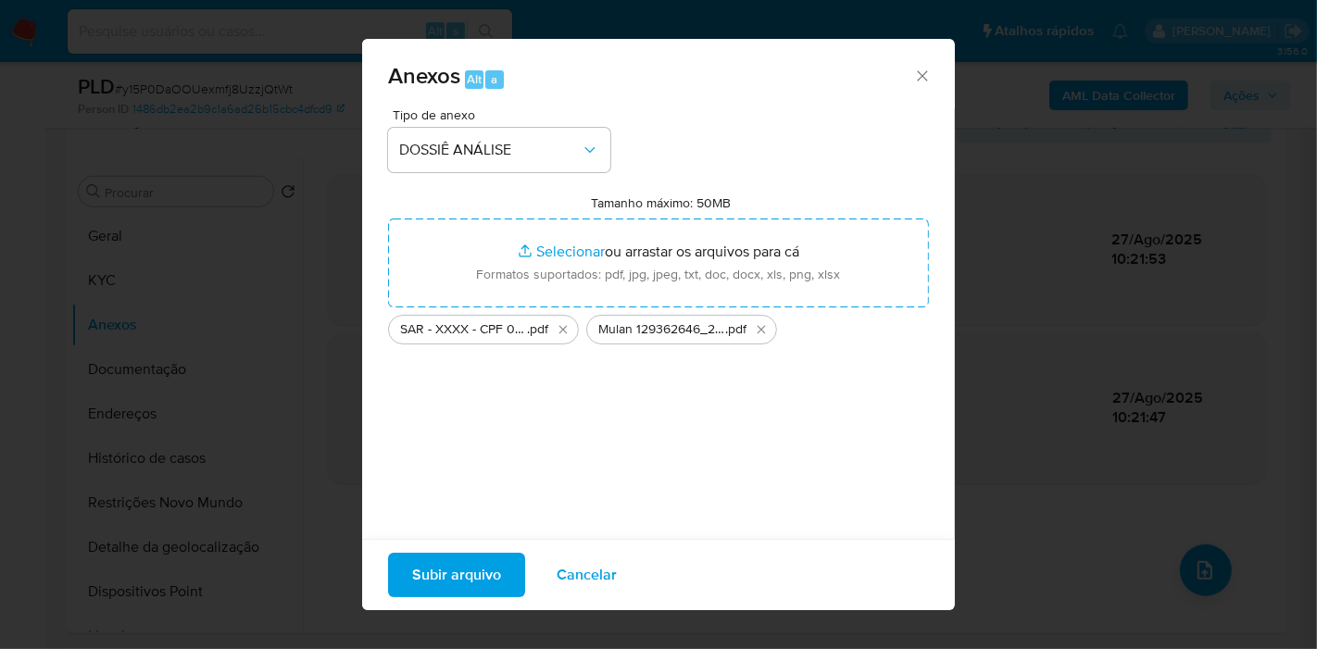
click at [463, 584] on span "Subir arquivo" at bounding box center [456, 575] width 89 height 41
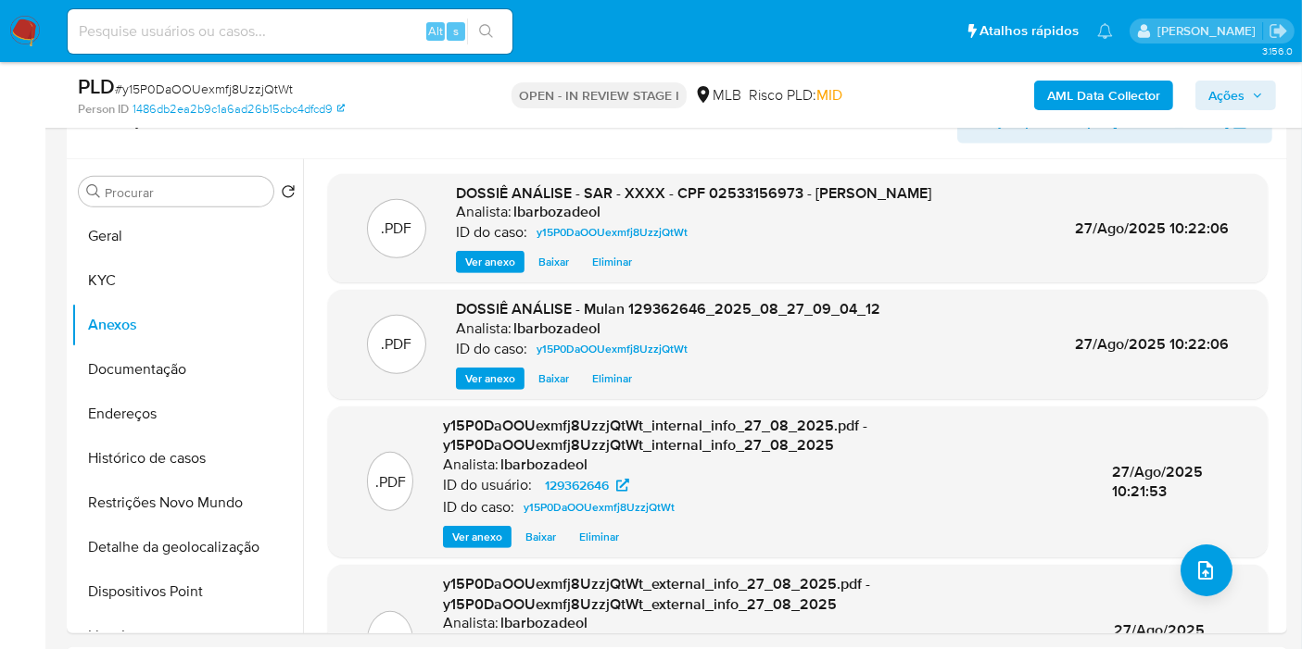
click at [1230, 81] on span "Ações" at bounding box center [1226, 96] width 36 height 30
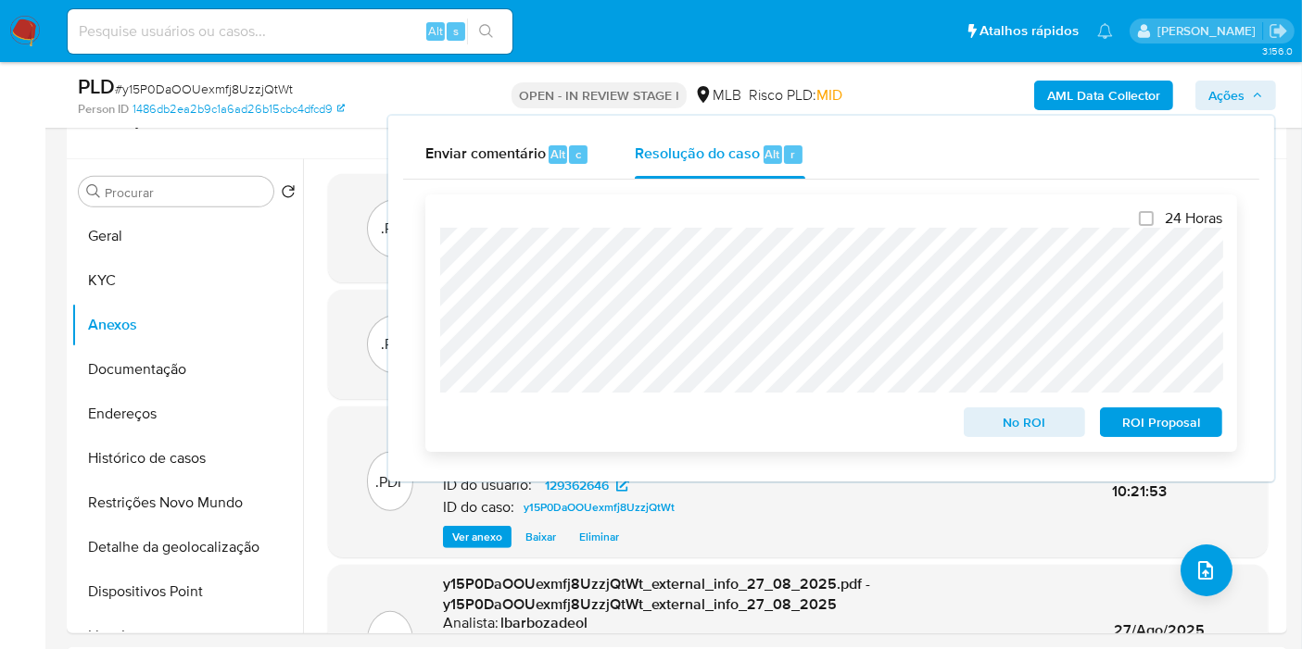
click at [1161, 427] on span "ROI Proposal" at bounding box center [1161, 422] width 96 height 26
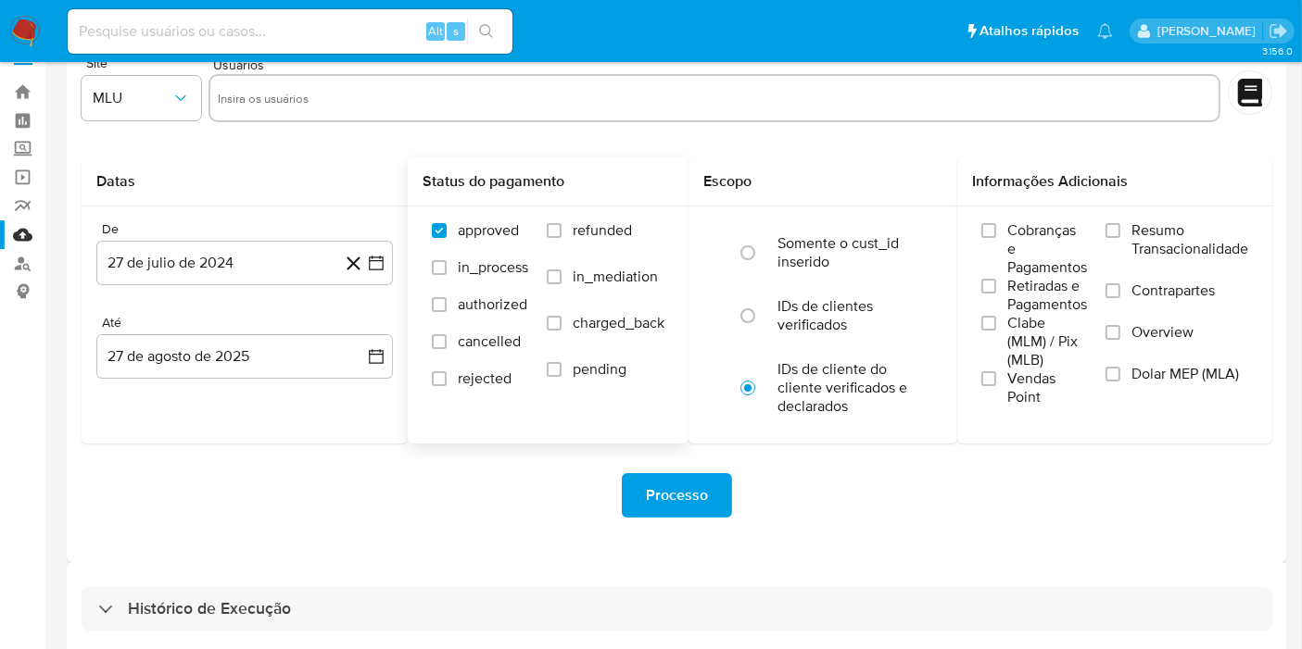
scroll to position [50, 0]
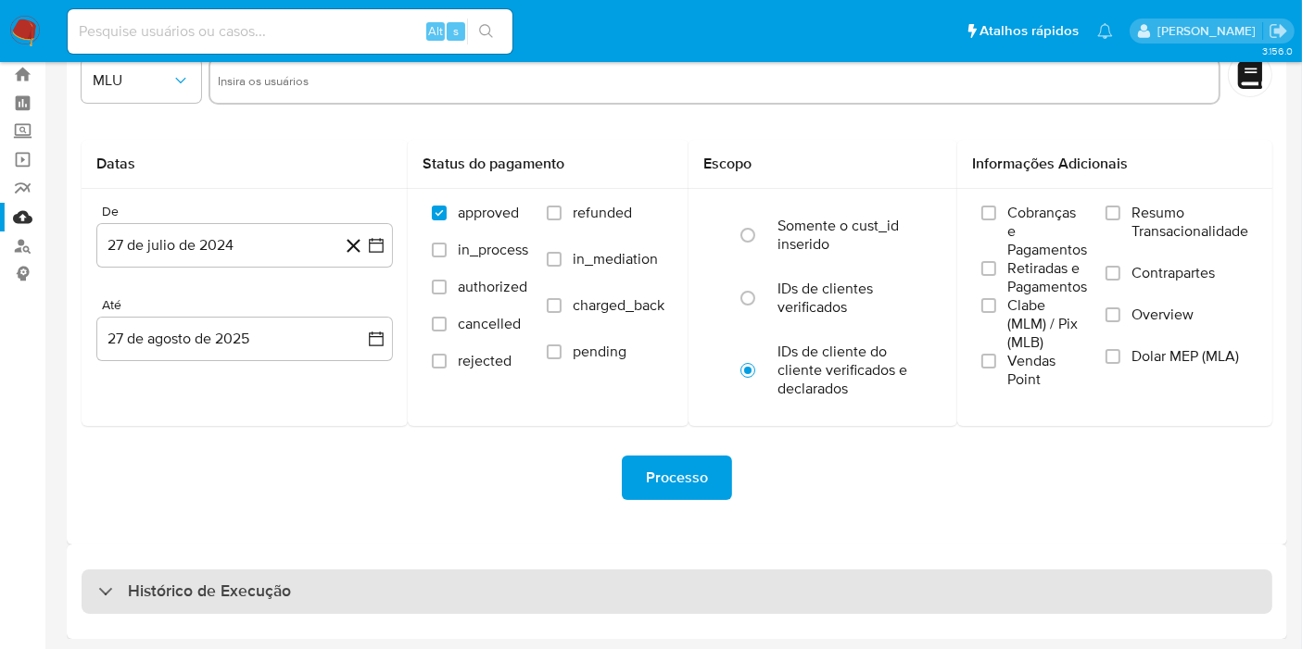
click at [599, 592] on div "Histórico de Execução" at bounding box center [677, 592] width 1190 height 44
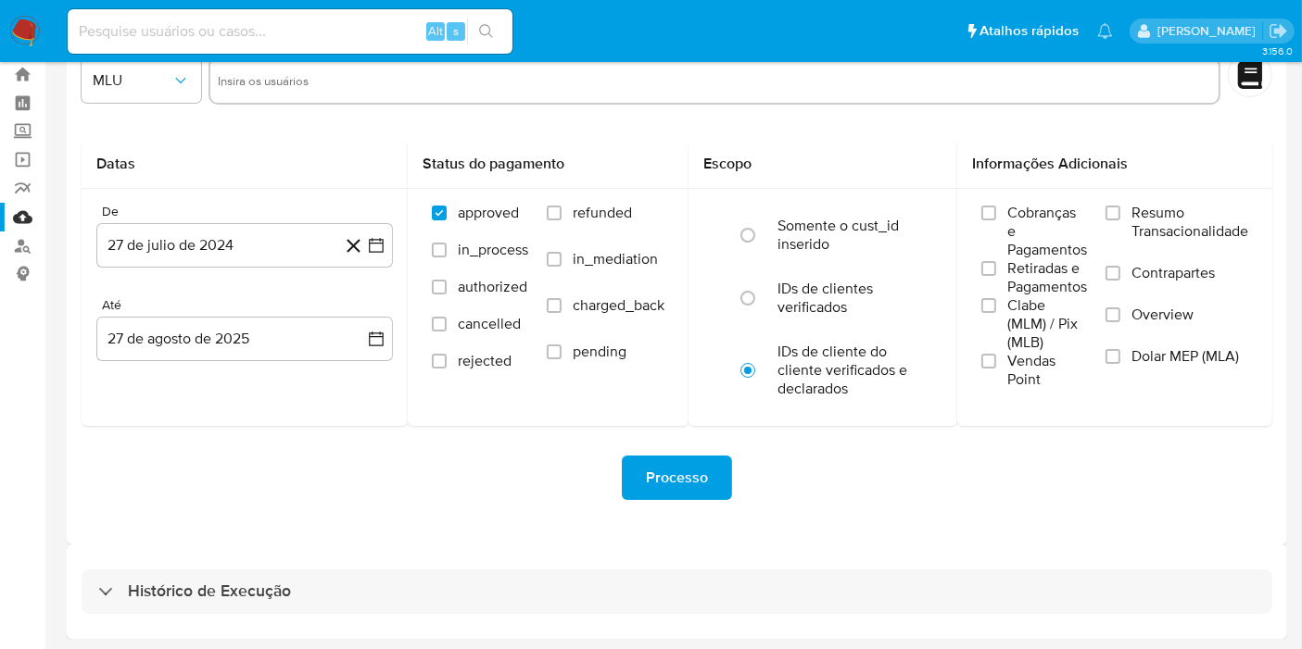
select select "10"
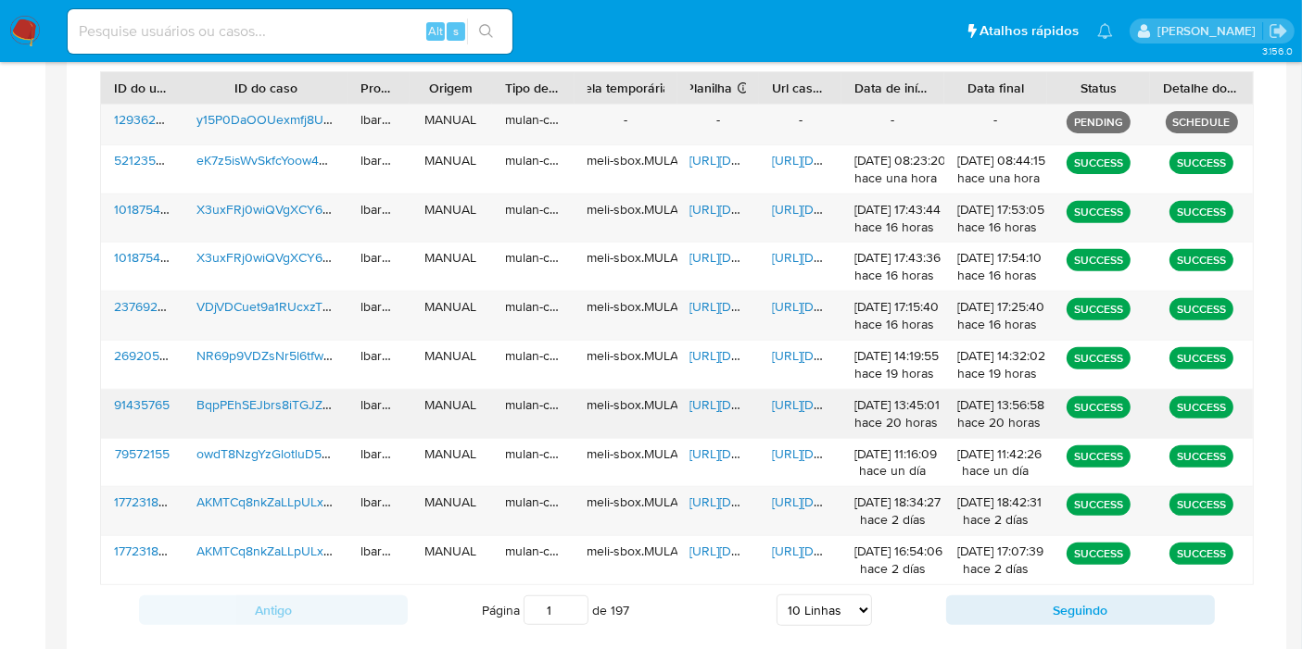
scroll to position [738, 0]
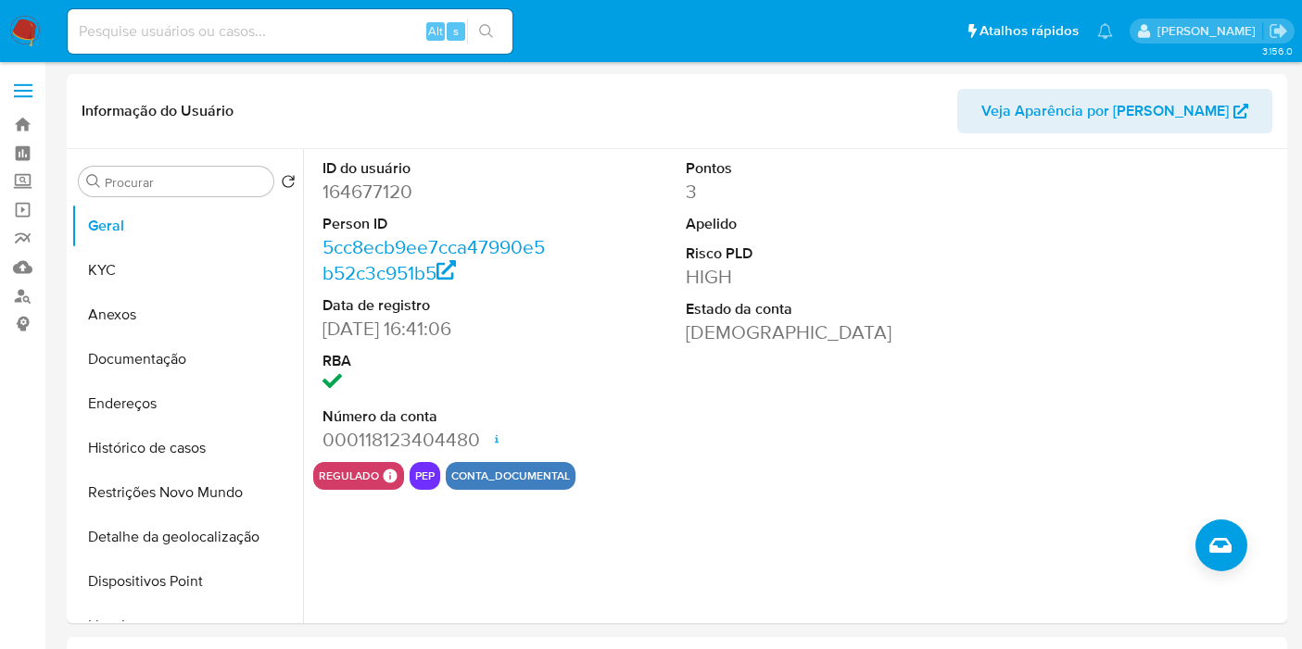
select select "10"
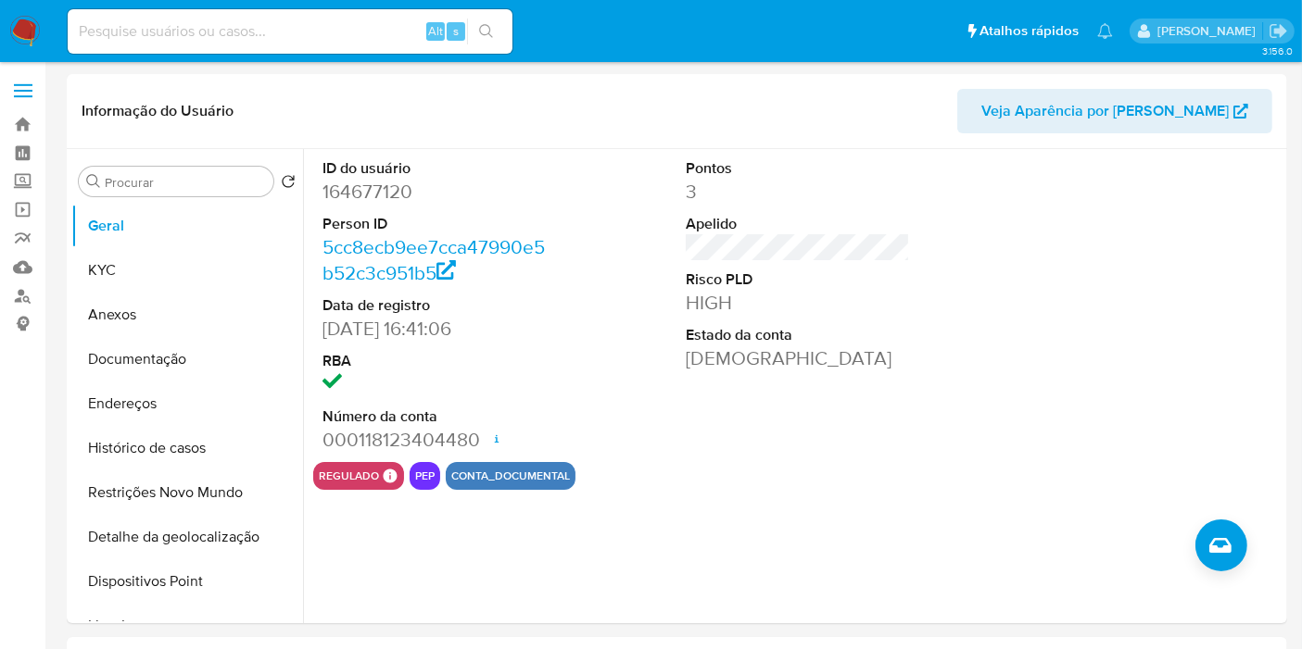
click at [365, 22] on input at bounding box center [290, 31] width 445 height 24
paste input "48510820"
type input "48510820"
click at [473, 33] on button "search-icon" at bounding box center [486, 32] width 38 height 26
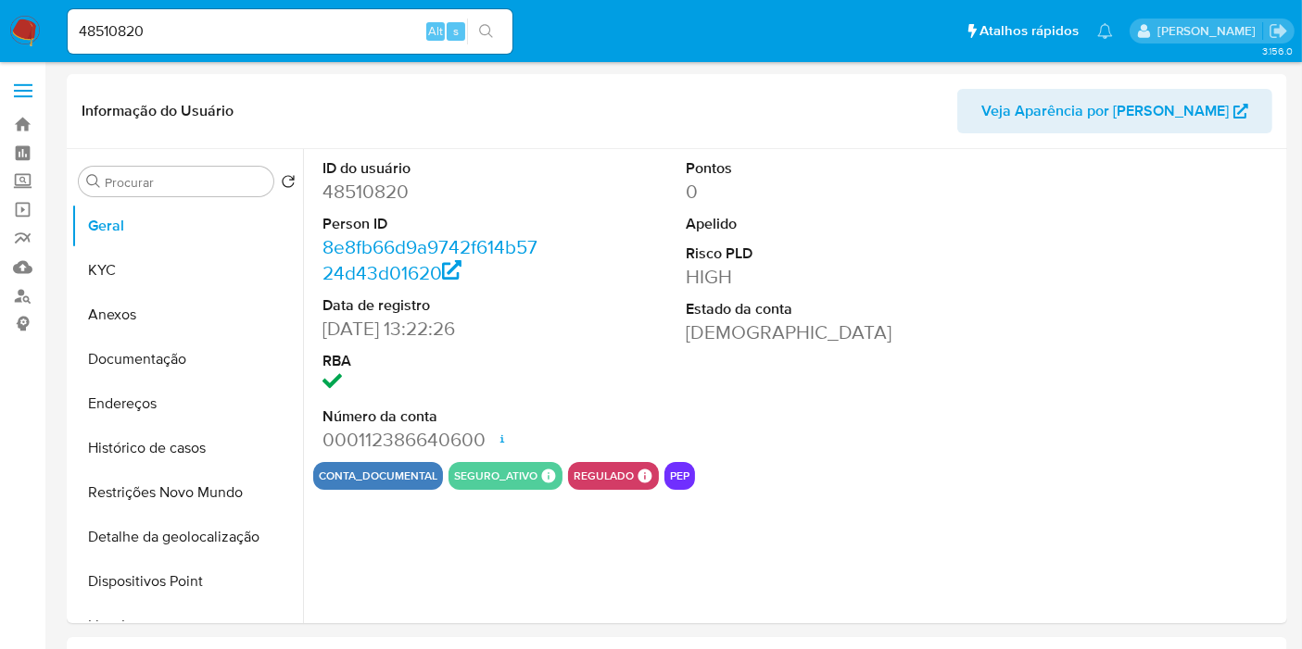
select select "10"
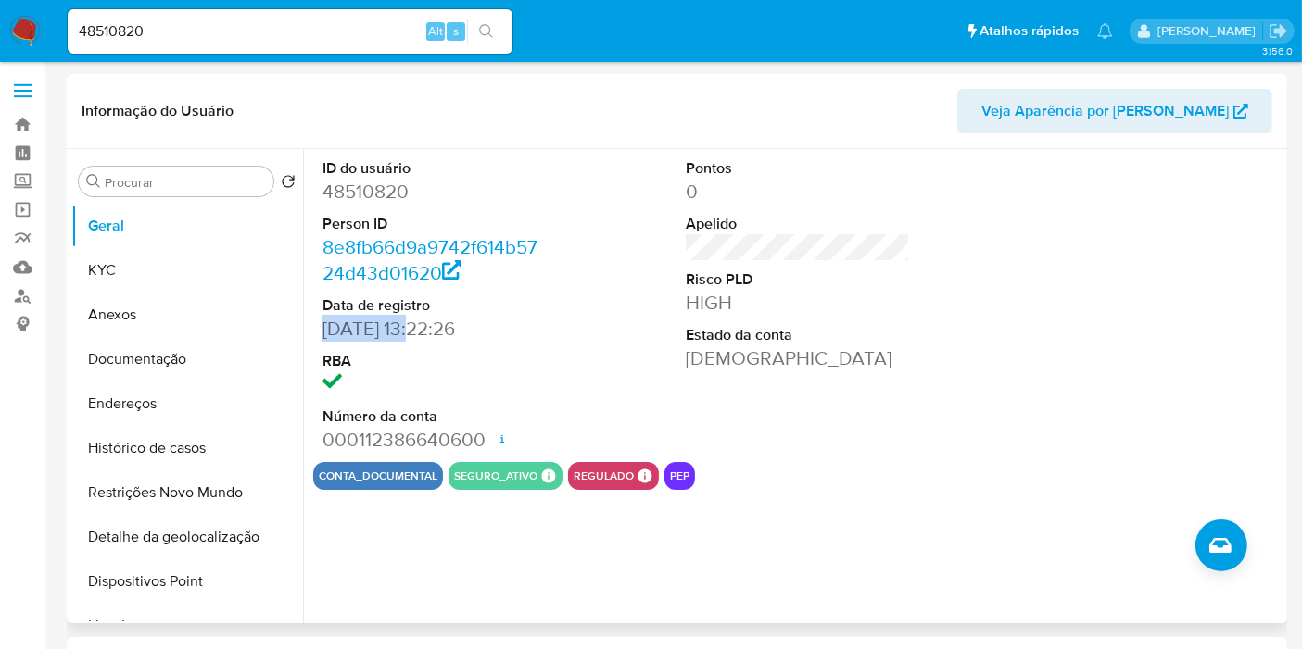
drag, startPoint x: 417, startPoint y: 331, endPoint x: 314, endPoint y: 338, distance: 103.1
click at [314, 338] on div "ID do usuário 48510820 Person ID 8e8fb66d9a9742f614b5724d43d01620 Data de regis…" at bounding box center [434, 305] width 243 height 313
copy dd "18/04/2008"
click at [202, 276] on button "KYC" at bounding box center [179, 270] width 217 height 44
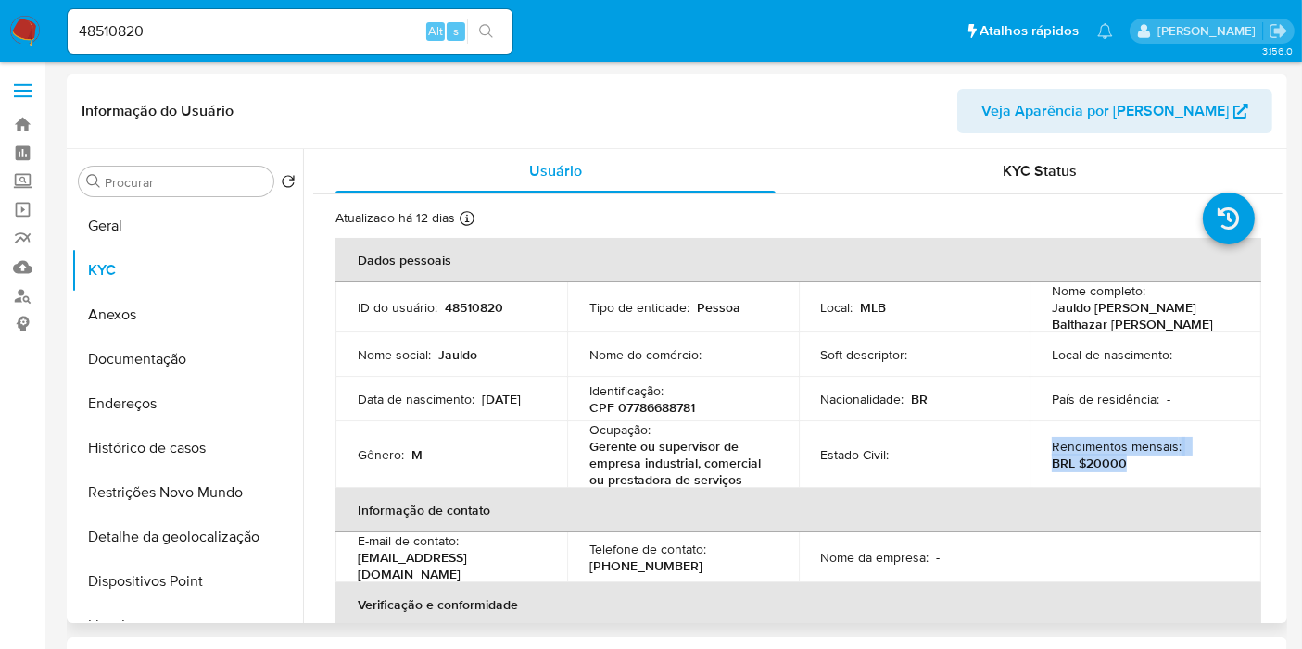
drag, startPoint x: 1122, startPoint y: 460, endPoint x: 1048, endPoint y: 444, distance: 76.0
click at [1051, 444] on div "Rendimentos mensais : BRL $20000" at bounding box center [1144, 454] width 187 height 33
copy div "Rendimentos mensais : BRL $20000"
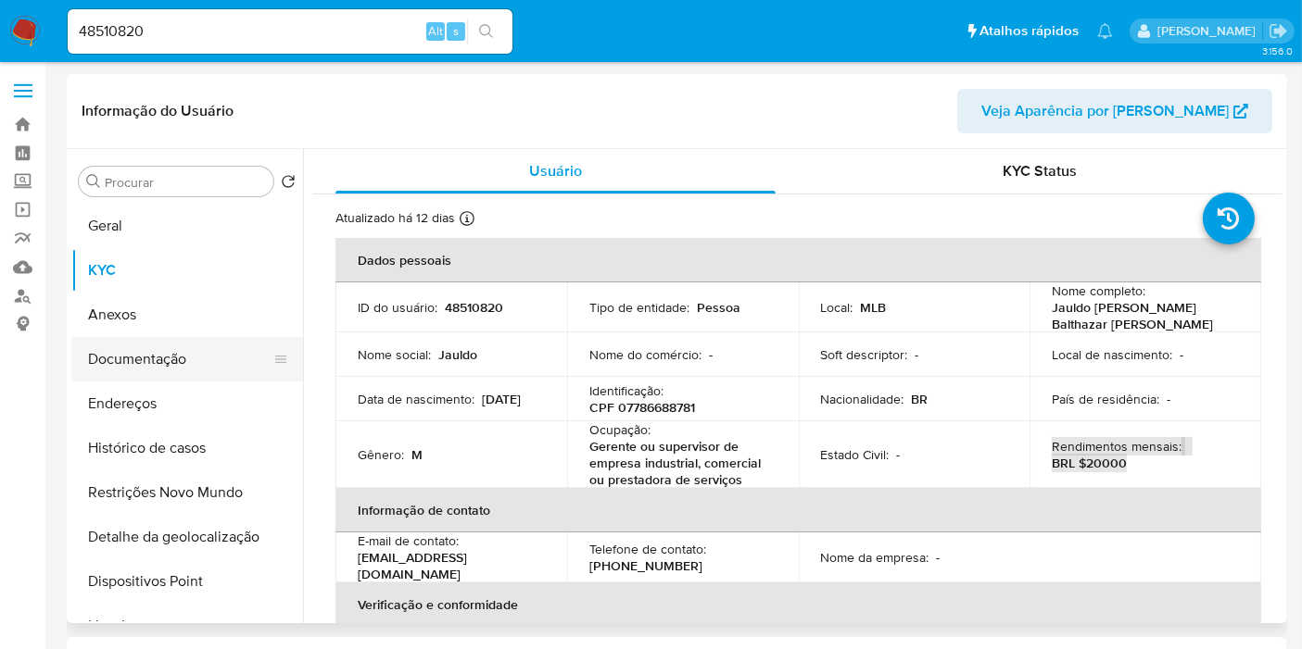
scroll to position [206, 0]
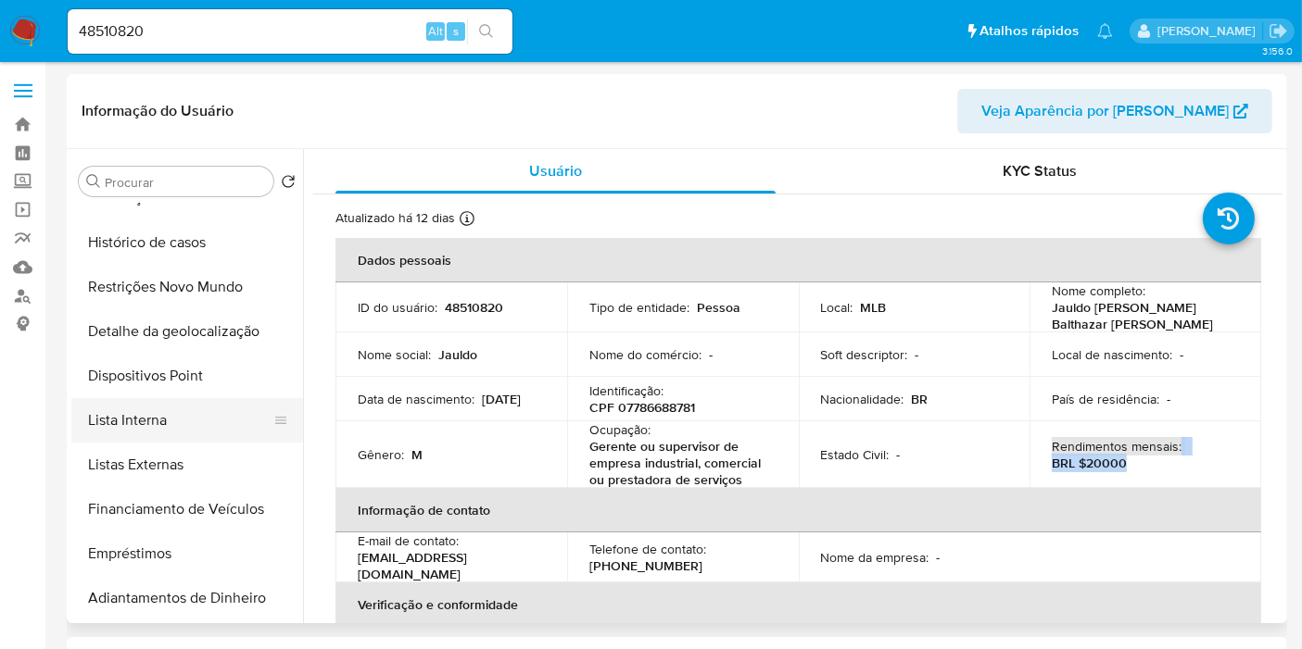
click at [194, 415] on button "Lista Interna" at bounding box center [179, 420] width 217 height 44
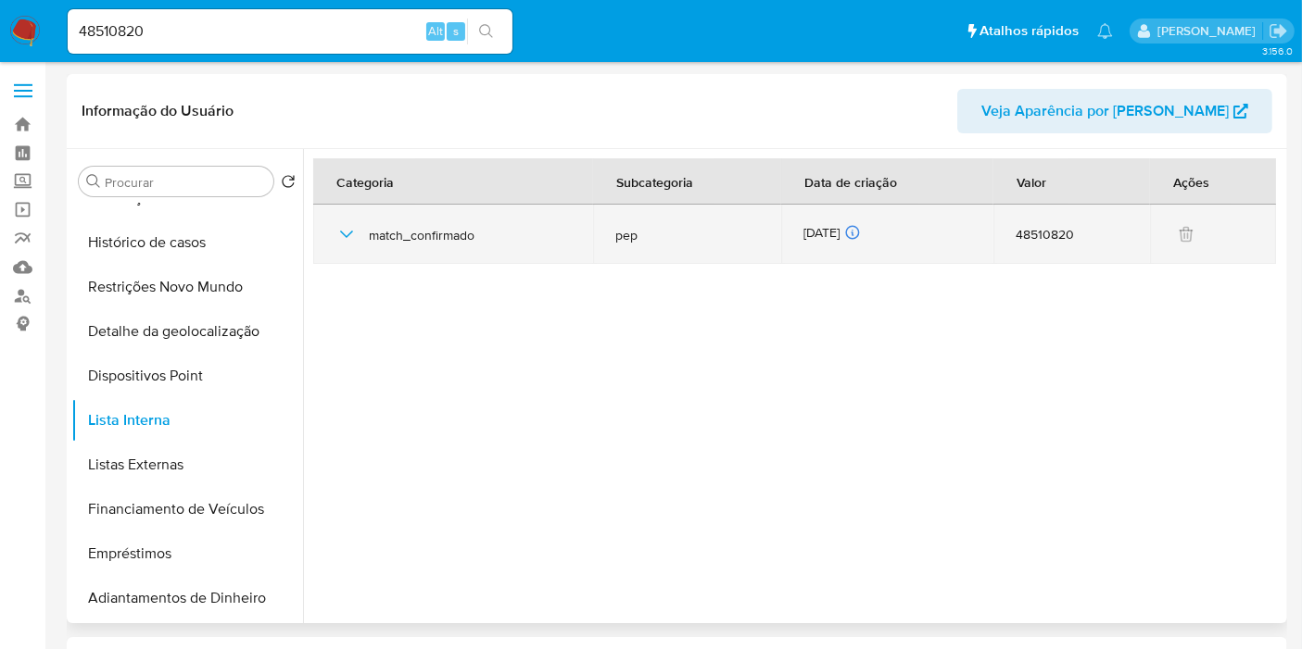
click at [833, 228] on div "11/08/2025 11/08/2025 09:35:48" at bounding box center [887, 234] width 168 height 20
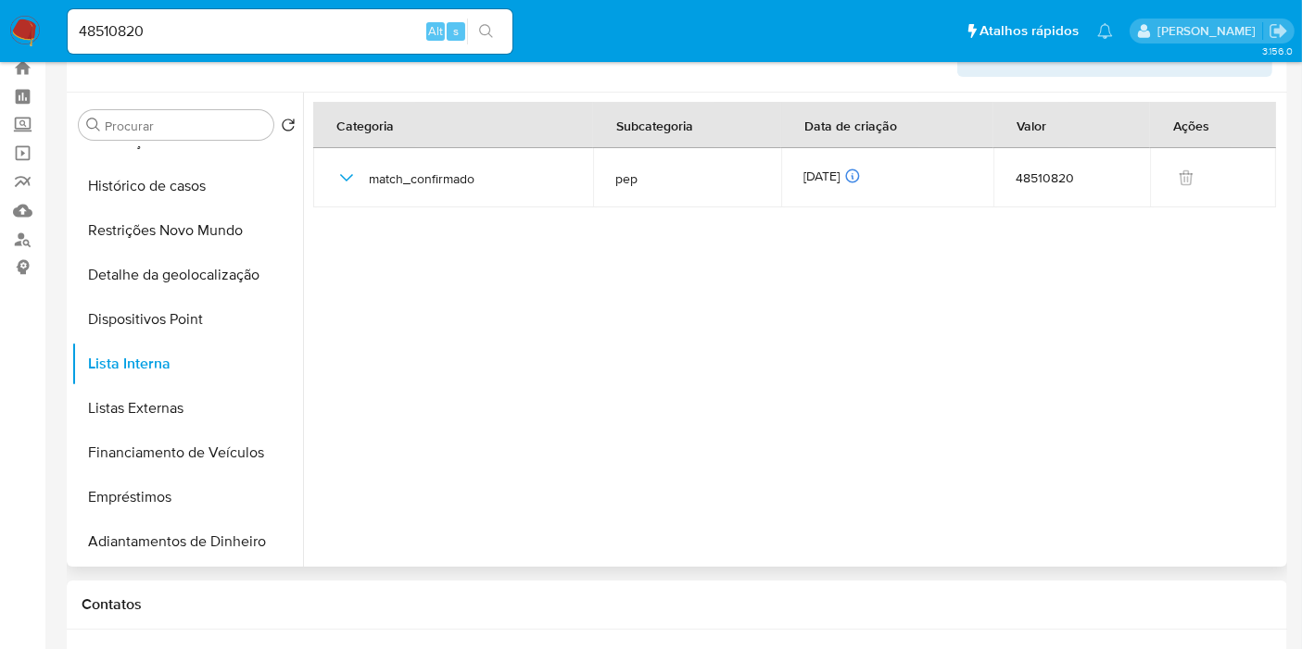
scroll to position [823, 0]
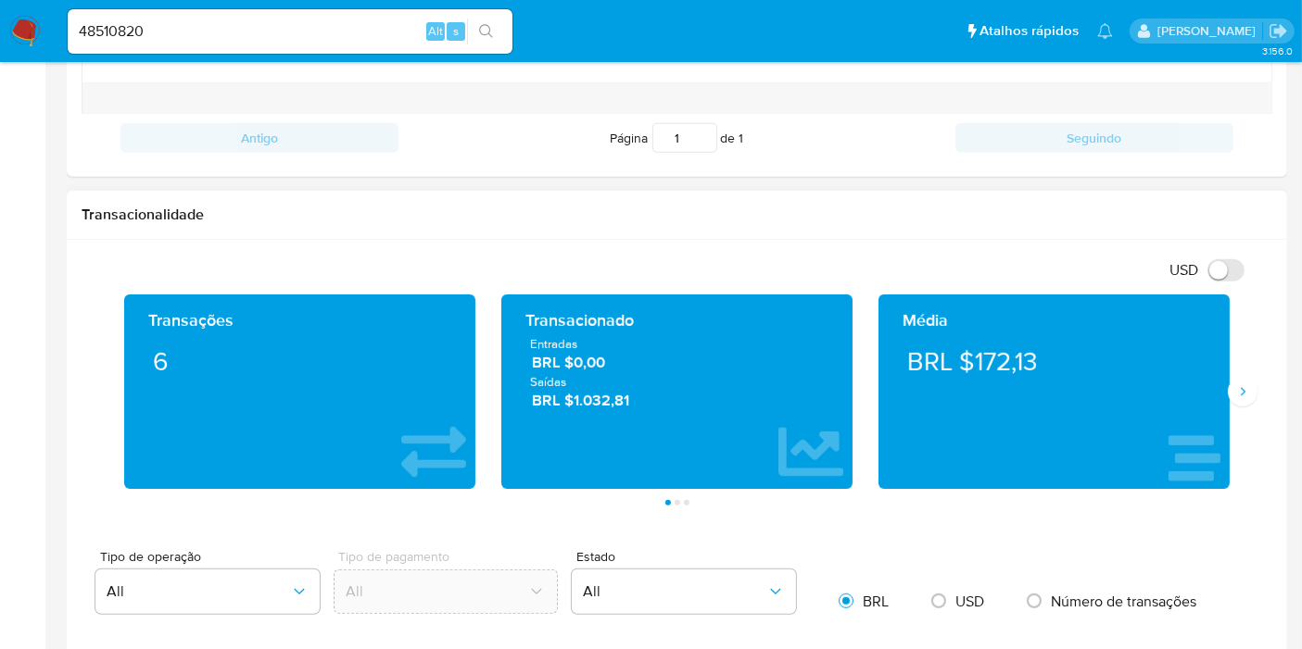
drag, startPoint x: 630, startPoint y: 399, endPoint x: 523, endPoint y: 335, distance: 124.2
click at [523, 335] on div "Entradas BRL $0,00 Saídas BRL $1.032,81" at bounding box center [676, 373] width 321 height 76
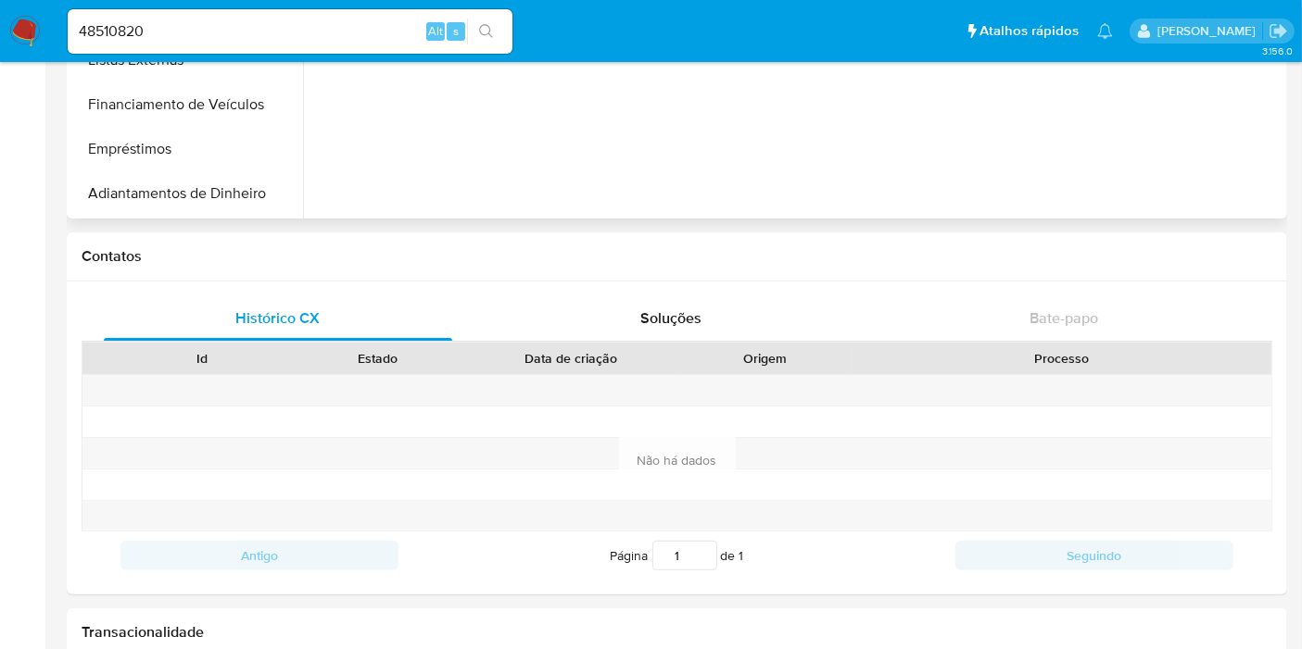
scroll to position [103, 0]
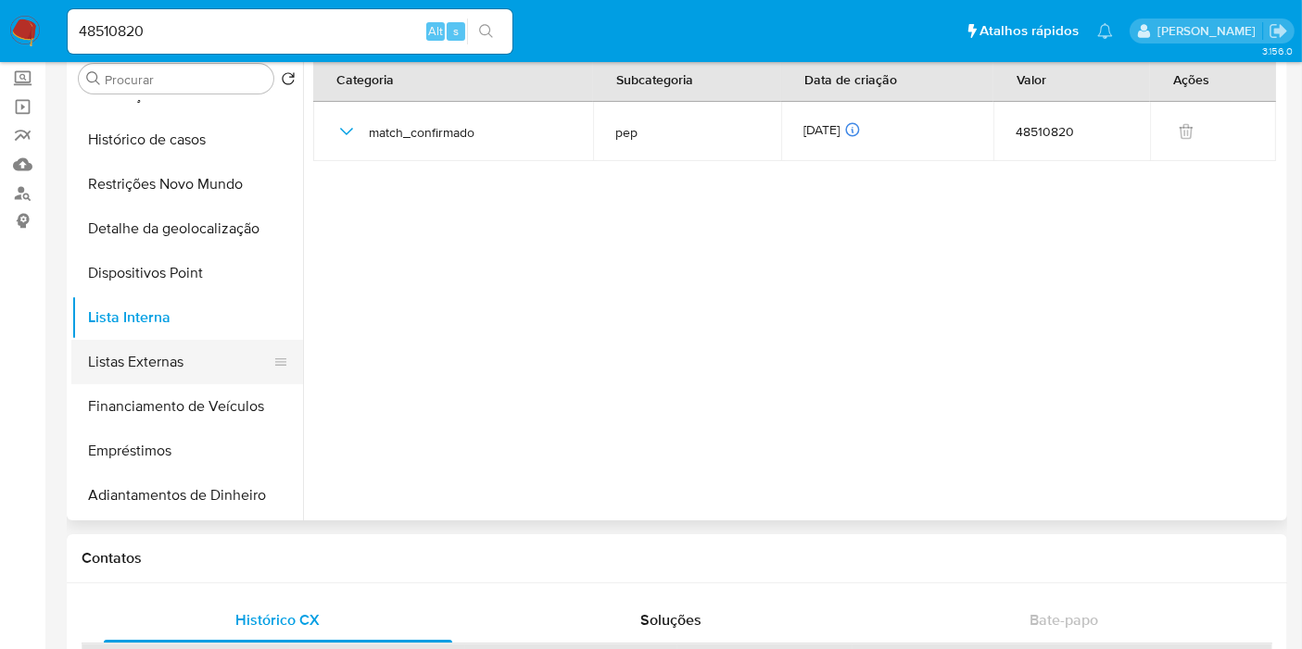
click at [220, 355] on button "Listas Externas" at bounding box center [179, 362] width 217 height 44
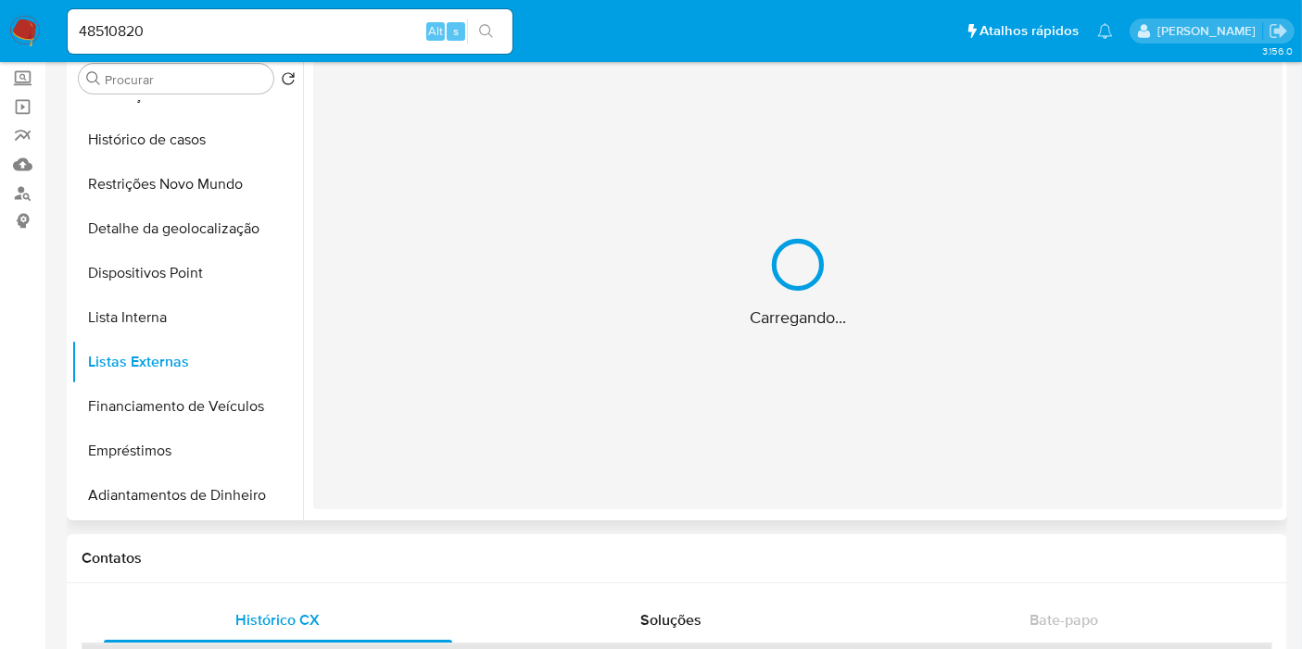
scroll to position [0, 0]
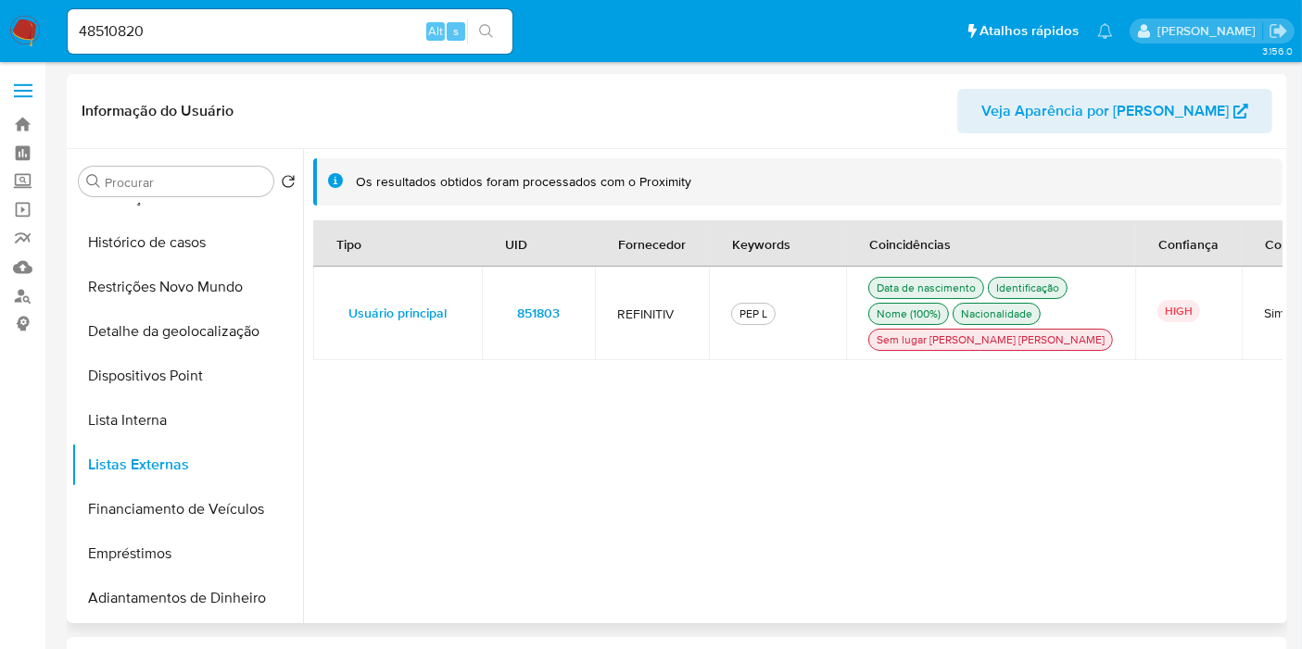
click at [559, 328] on button "851803" at bounding box center [538, 313] width 69 height 30
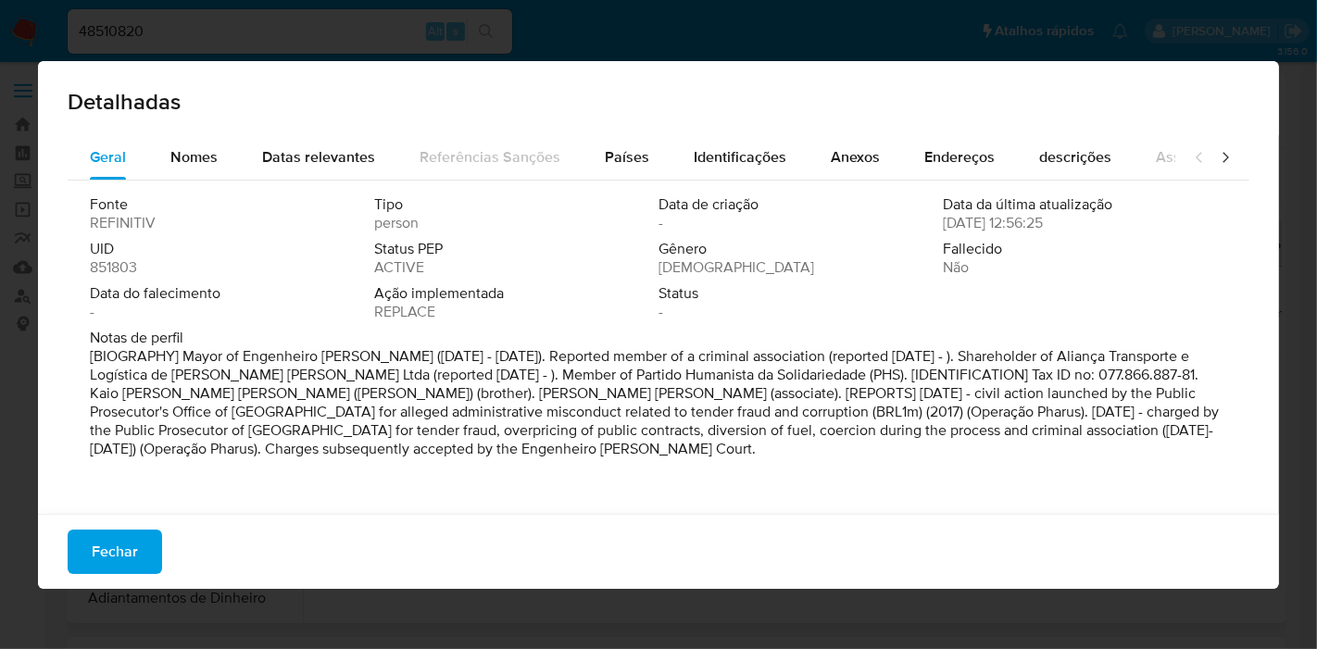
click at [121, 276] on span "851803" at bounding box center [113, 267] width 47 height 19
click at [135, 544] on span "Fechar" at bounding box center [115, 552] width 46 height 41
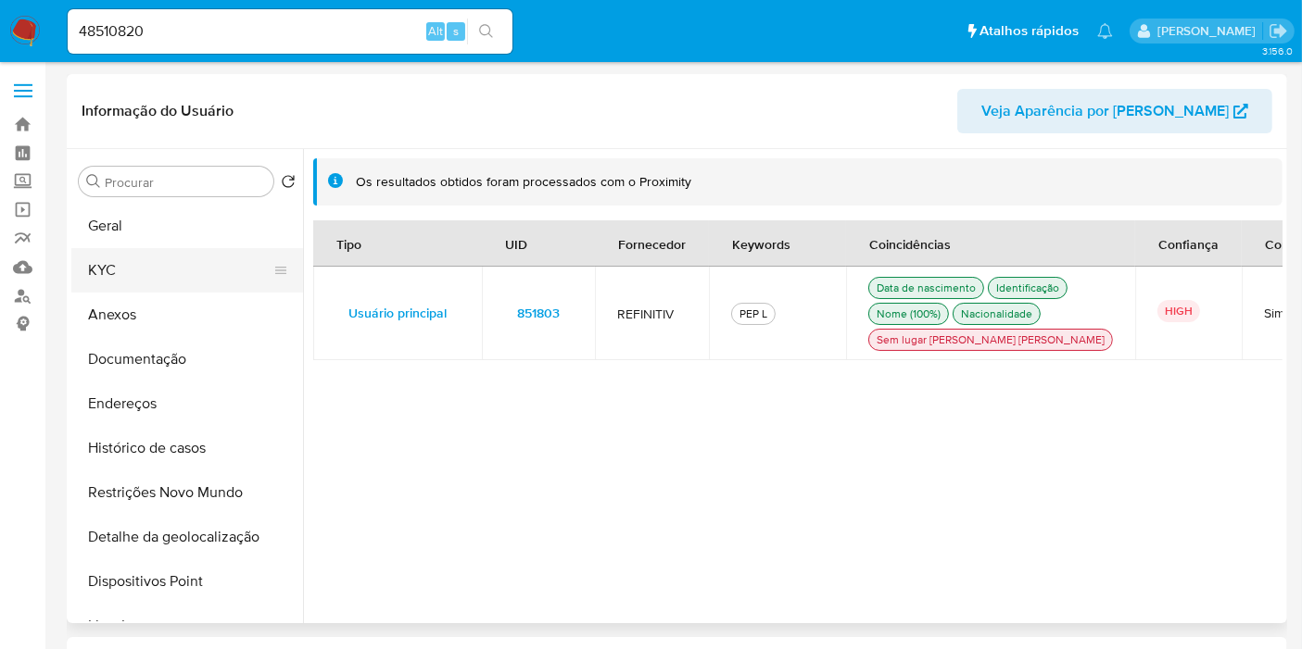
click at [212, 267] on button "KYC" at bounding box center [179, 270] width 217 height 44
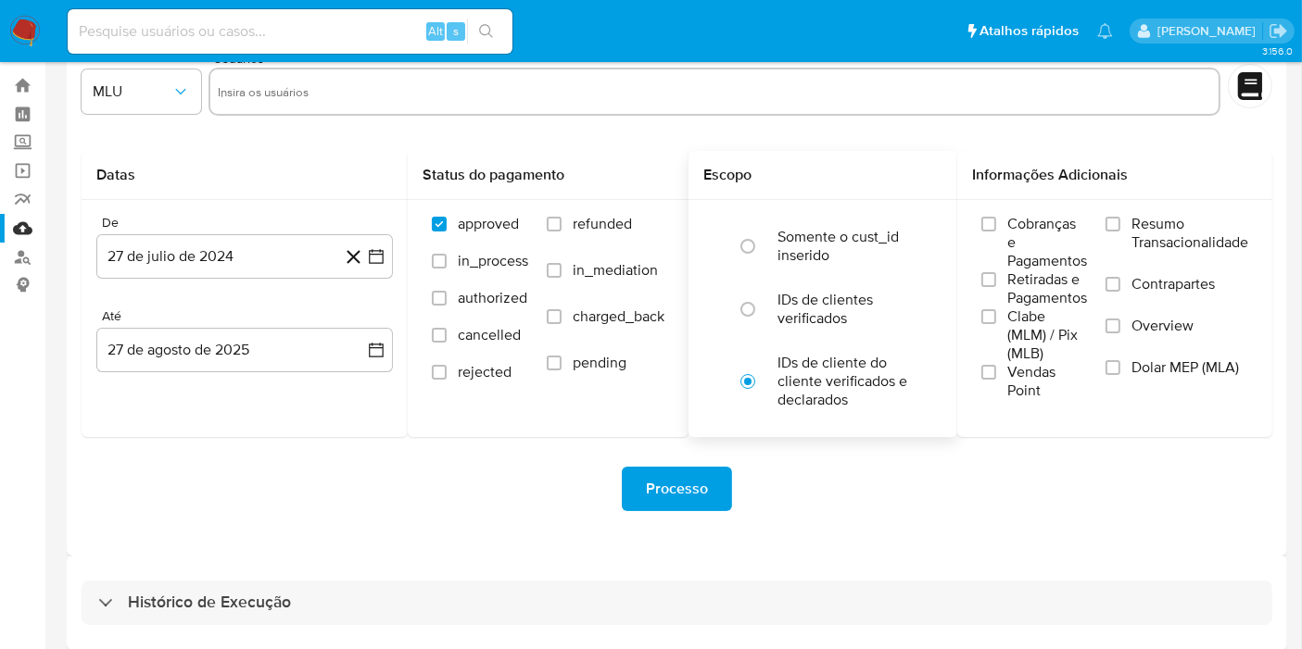
scroll to position [50, 0]
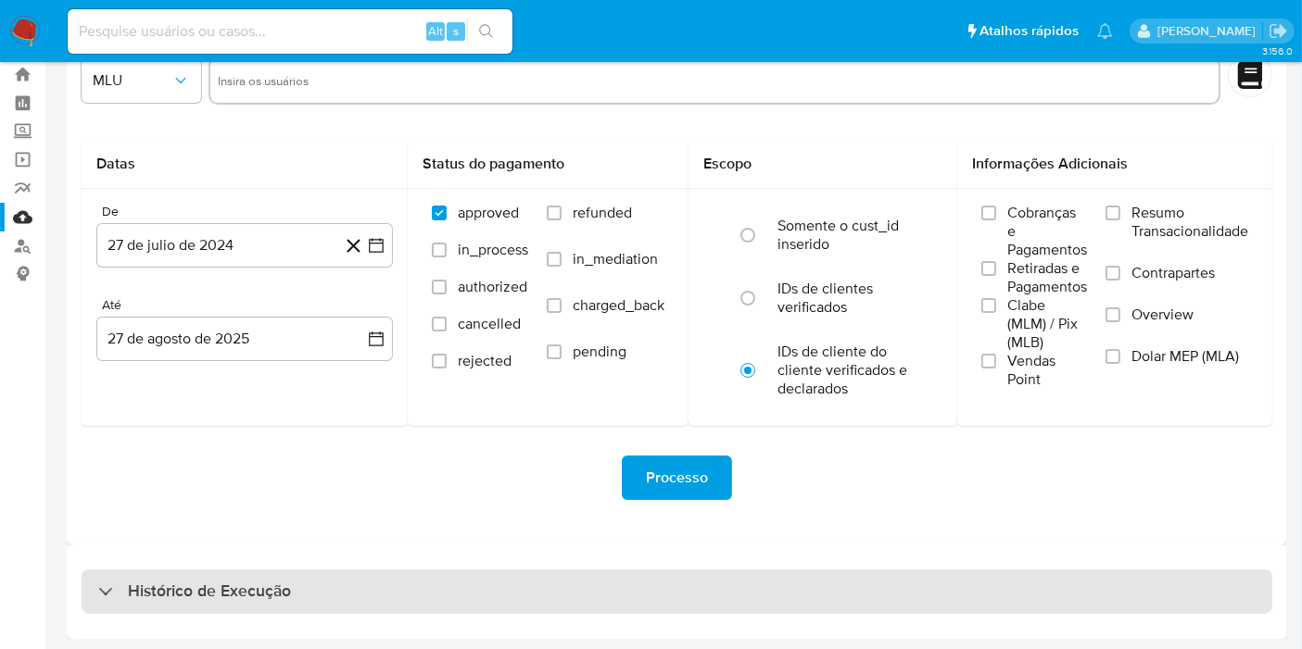
click at [584, 597] on div "Histórico de Execução" at bounding box center [677, 592] width 1190 height 44
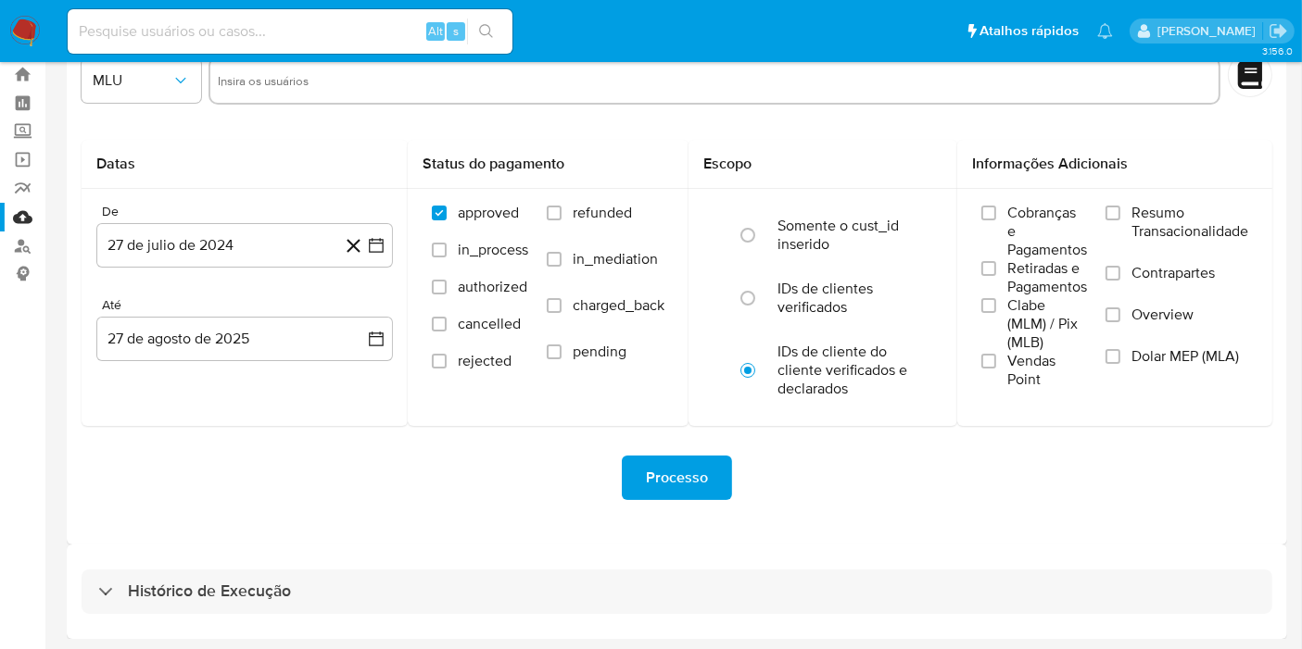
select select "10"
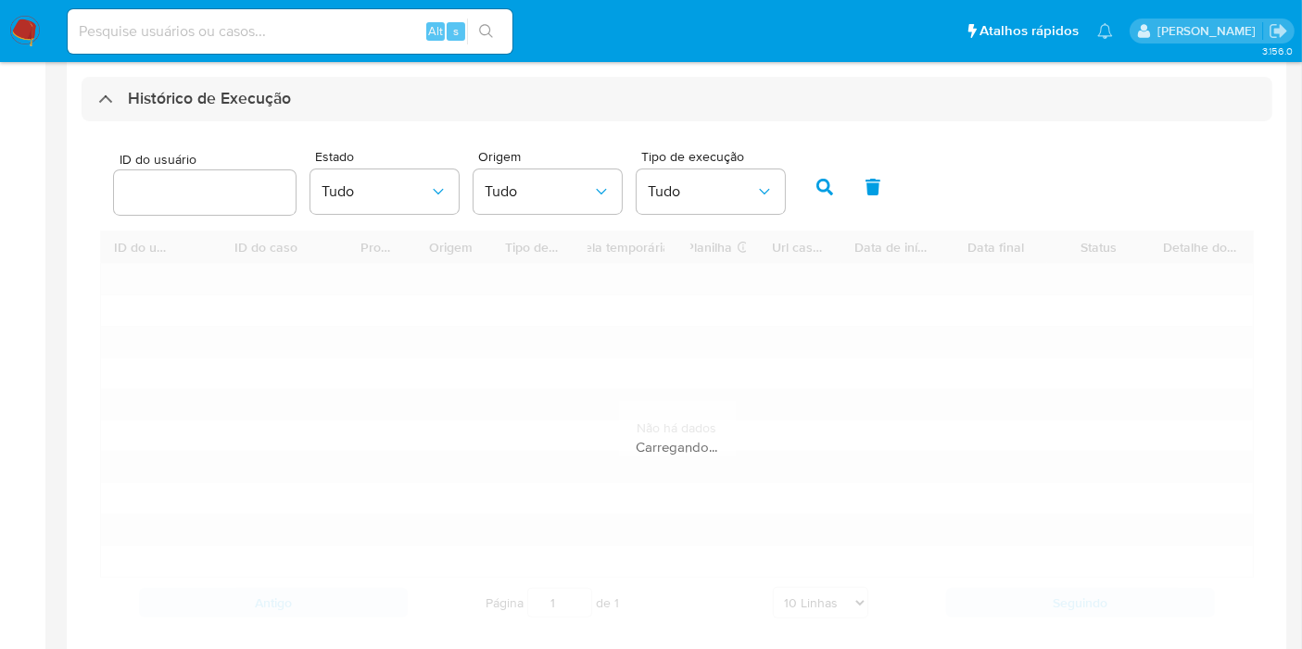
scroll to position [572, 0]
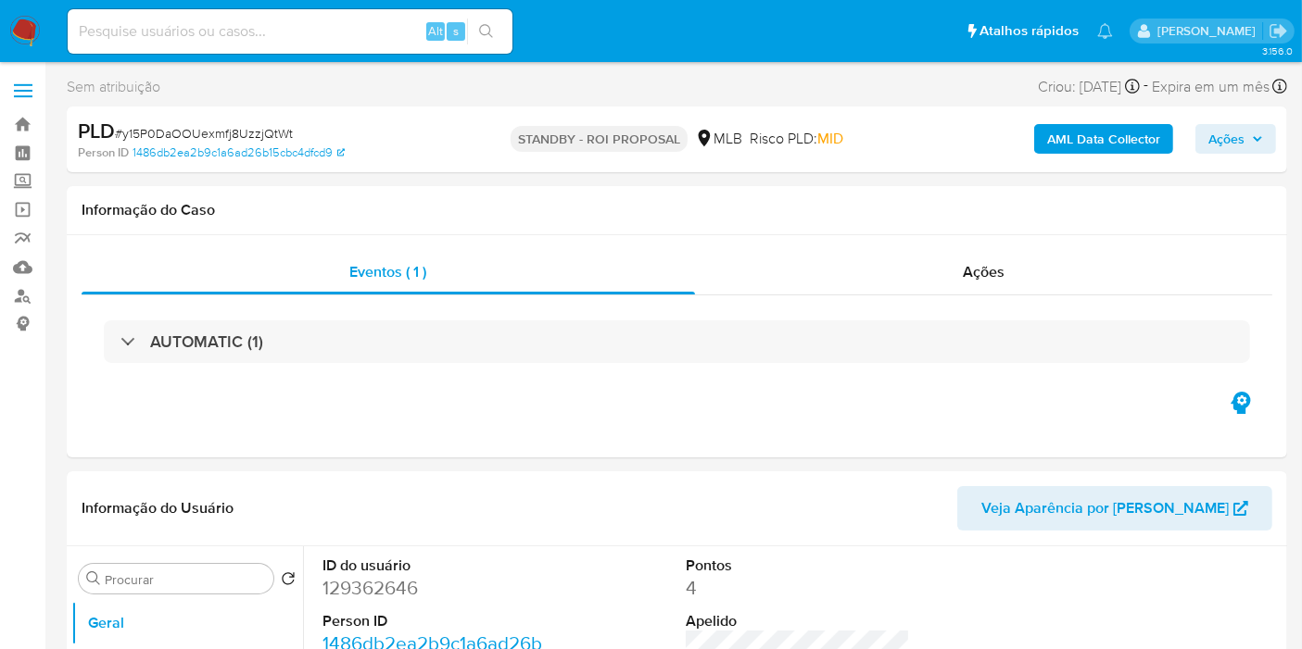
select select "10"
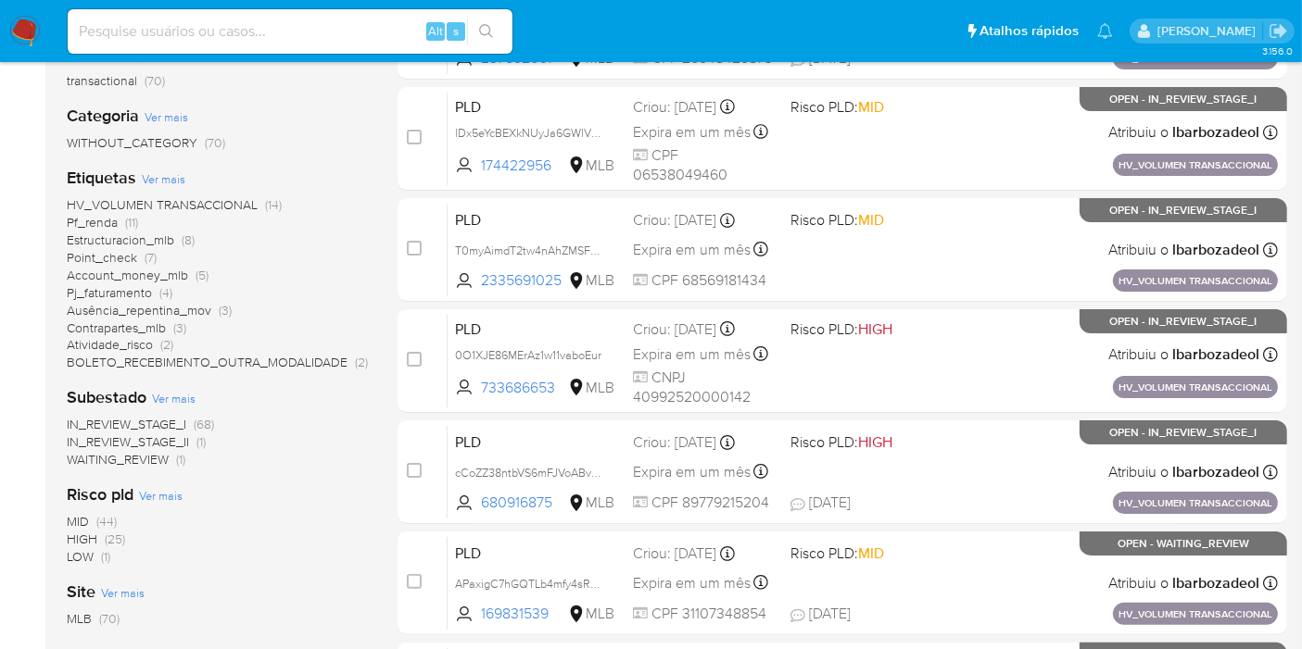
scroll to position [308, 0]
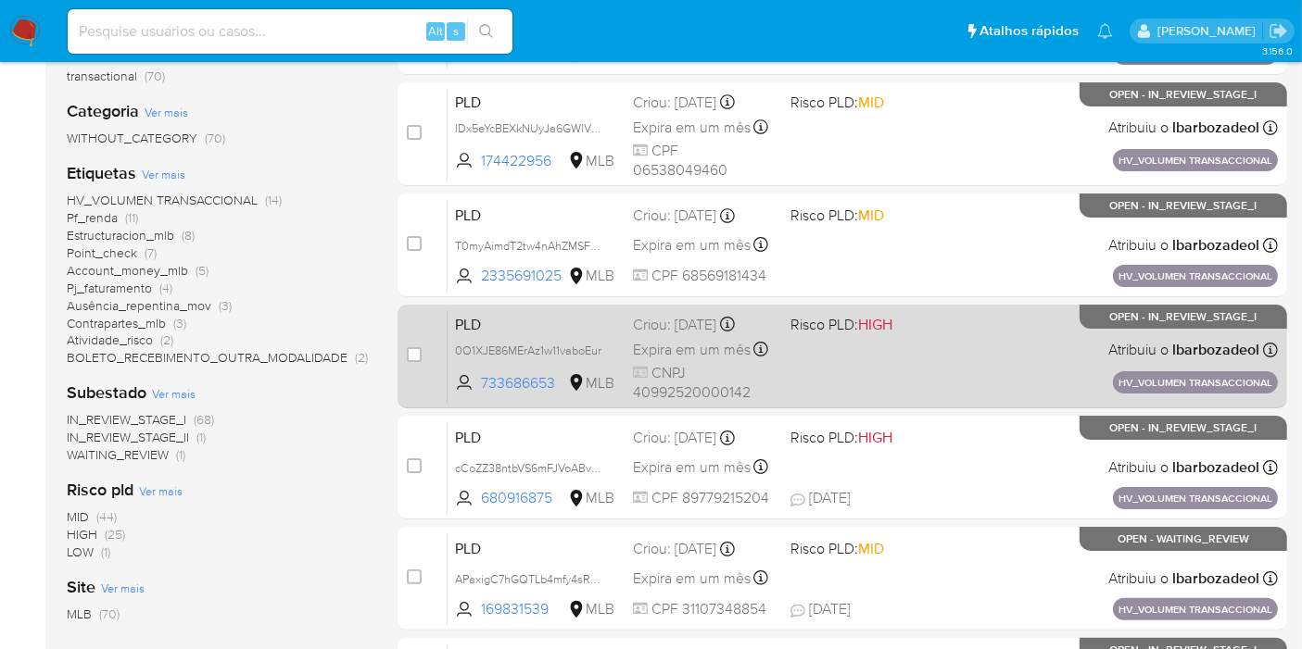
click at [824, 362] on div "PLD 0O1XJE86MErAz1w11vaboEur 733686653 MLB Risco PLD: HIGH Criou: [DATE] Criou:…" at bounding box center [862, 356] width 830 height 94
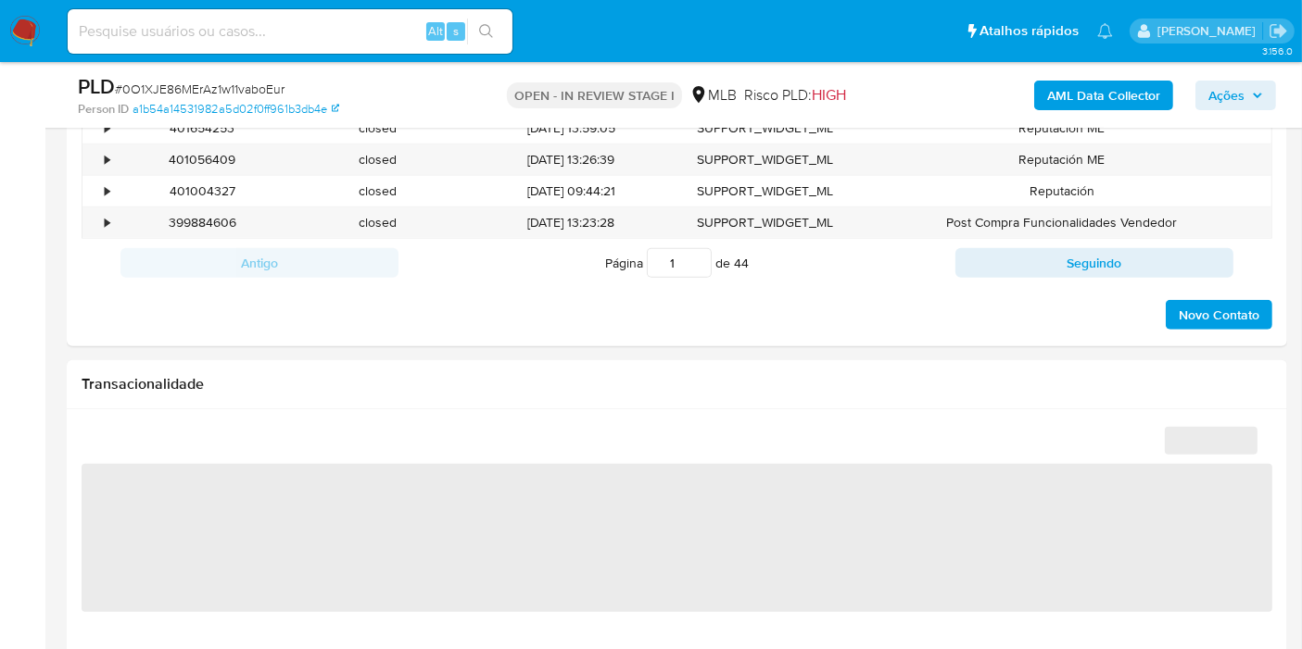
select select "10"
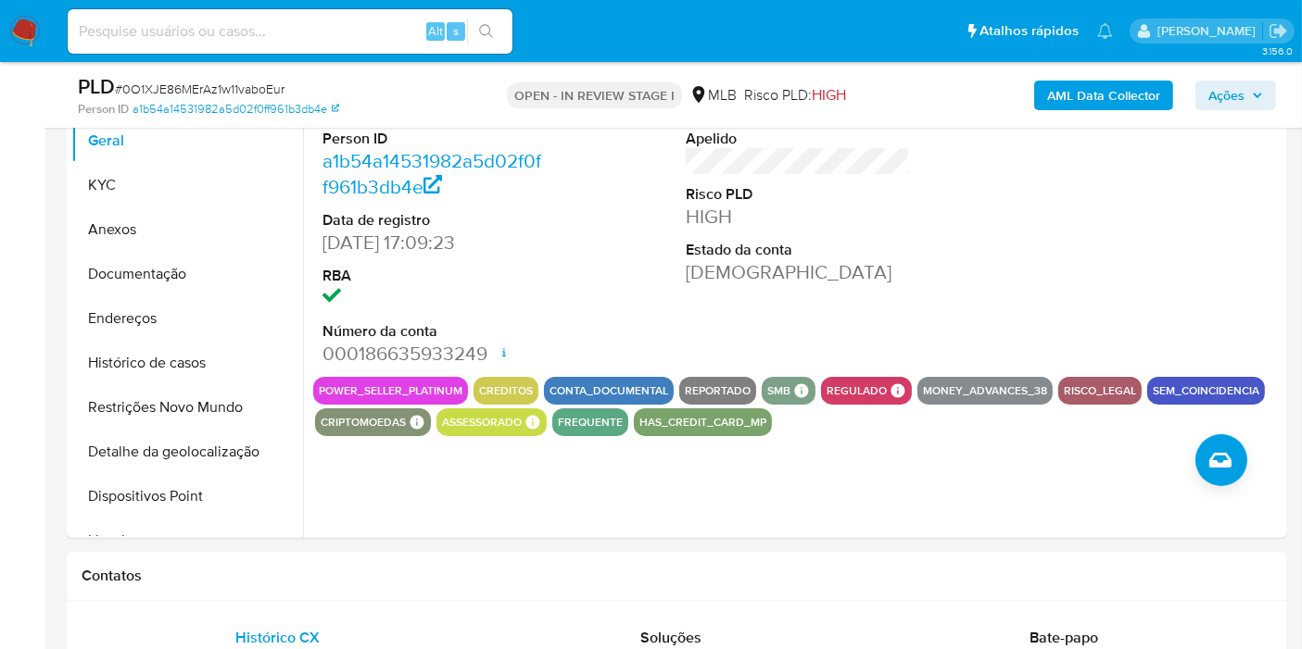
scroll to position [411, 0]
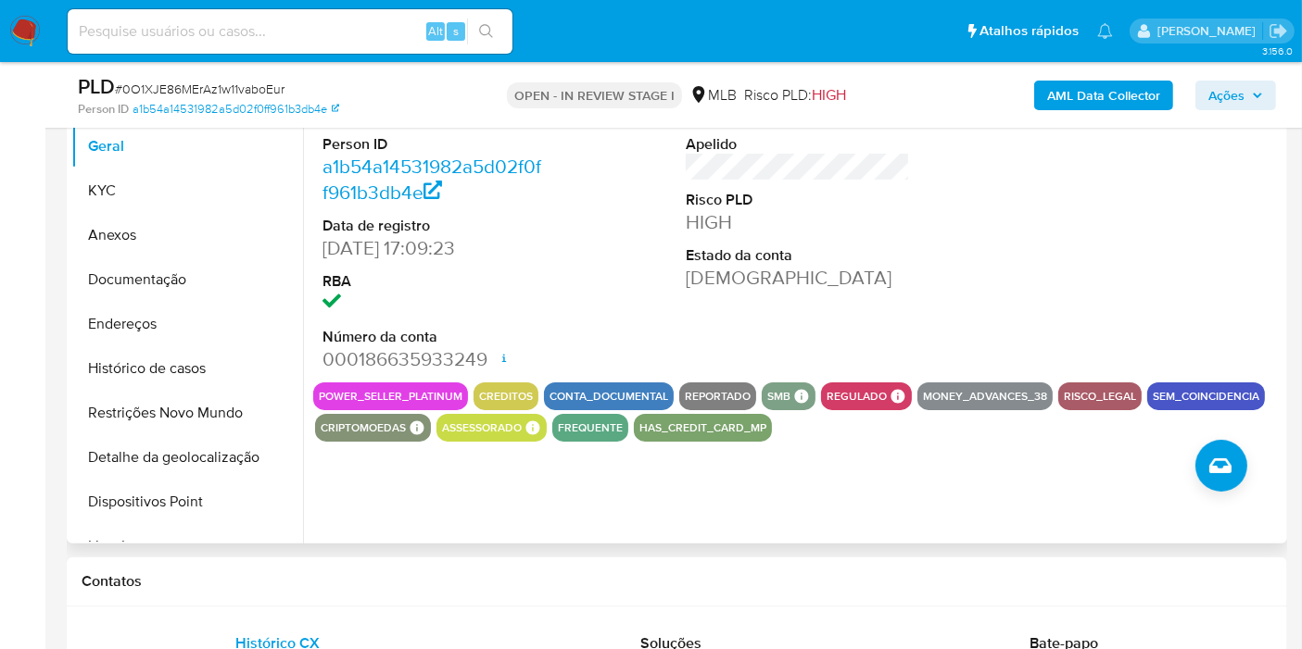
click at [172, 374] on button "Histórico de casos" at bounding box center [187, 368] width 232 height 44
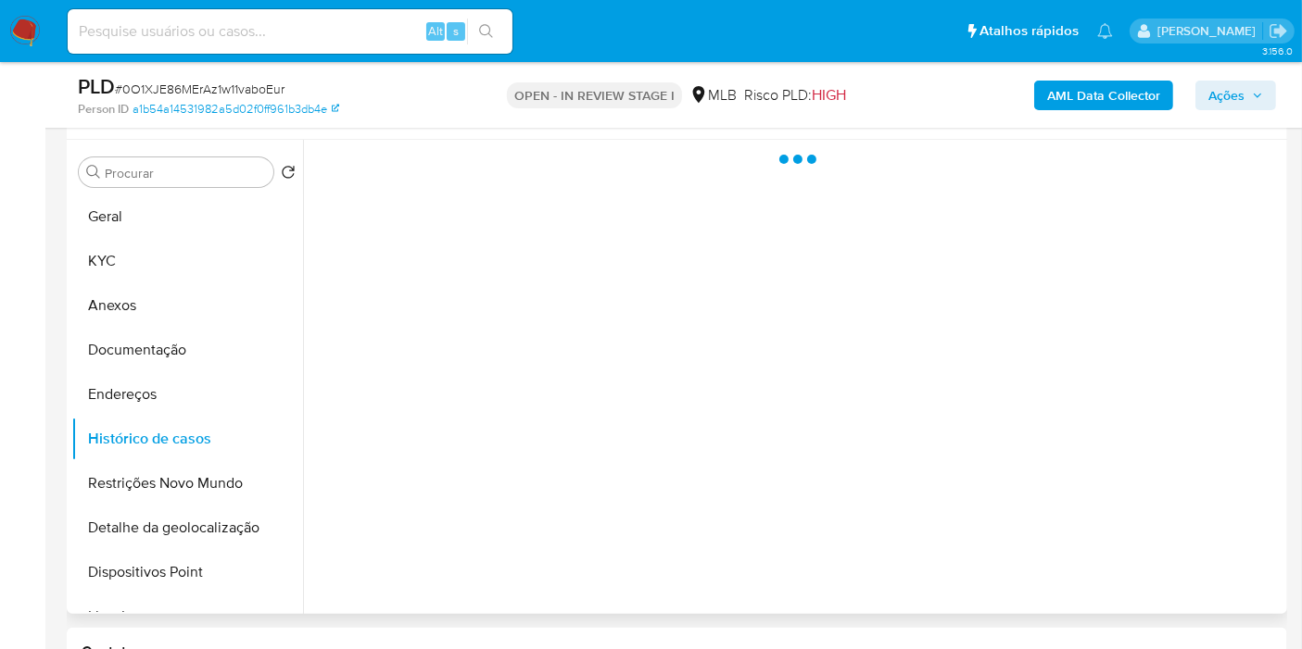
scroll to position [308, 0]
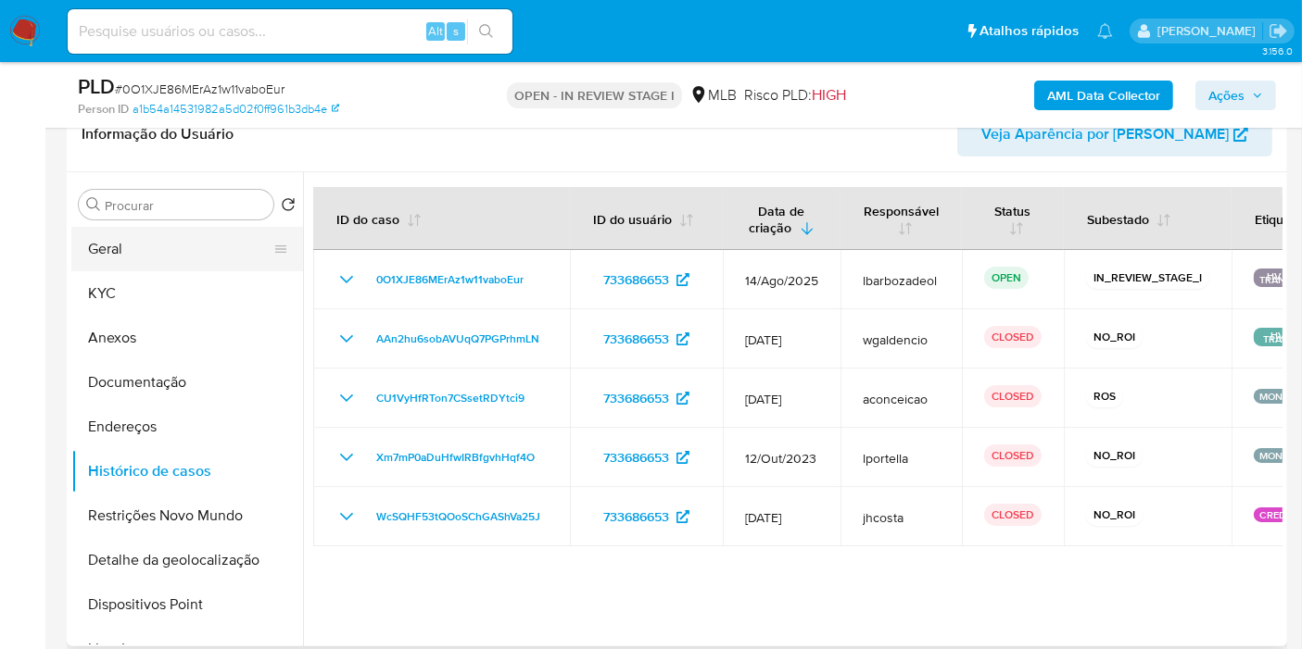
click at [170, 247] on button "Geral" at bounding box center [179, 249] width 217 height 44
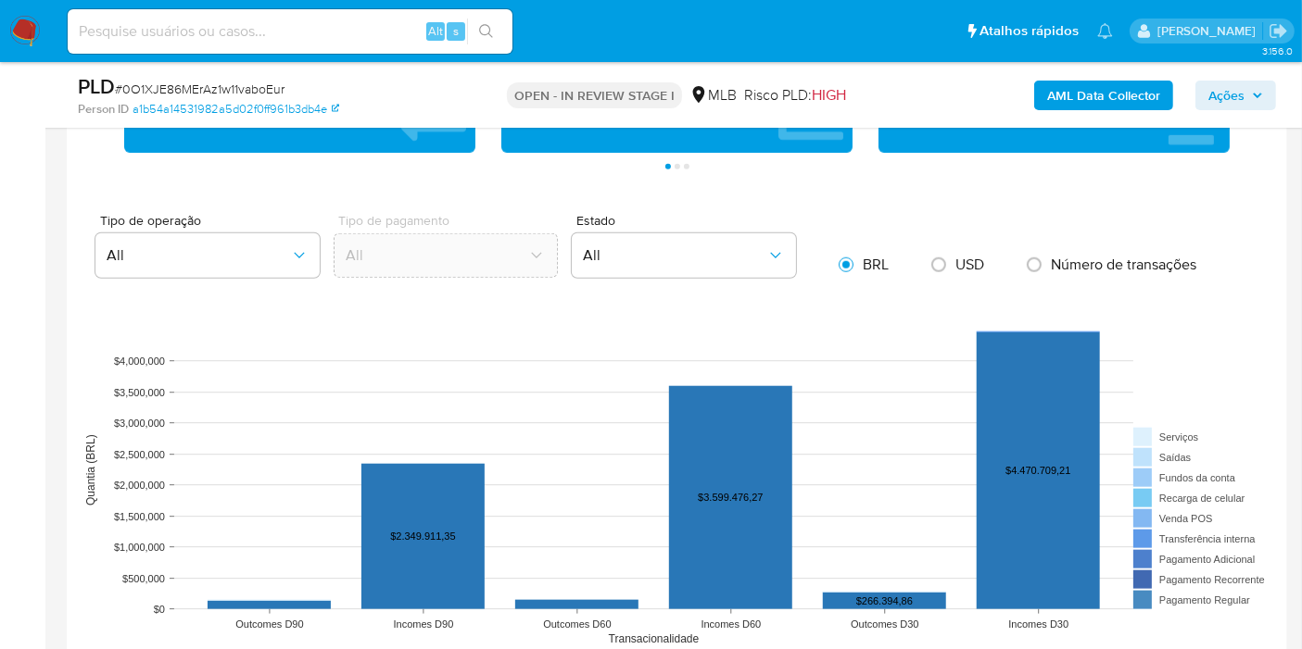
scroll to position [1853, 0]
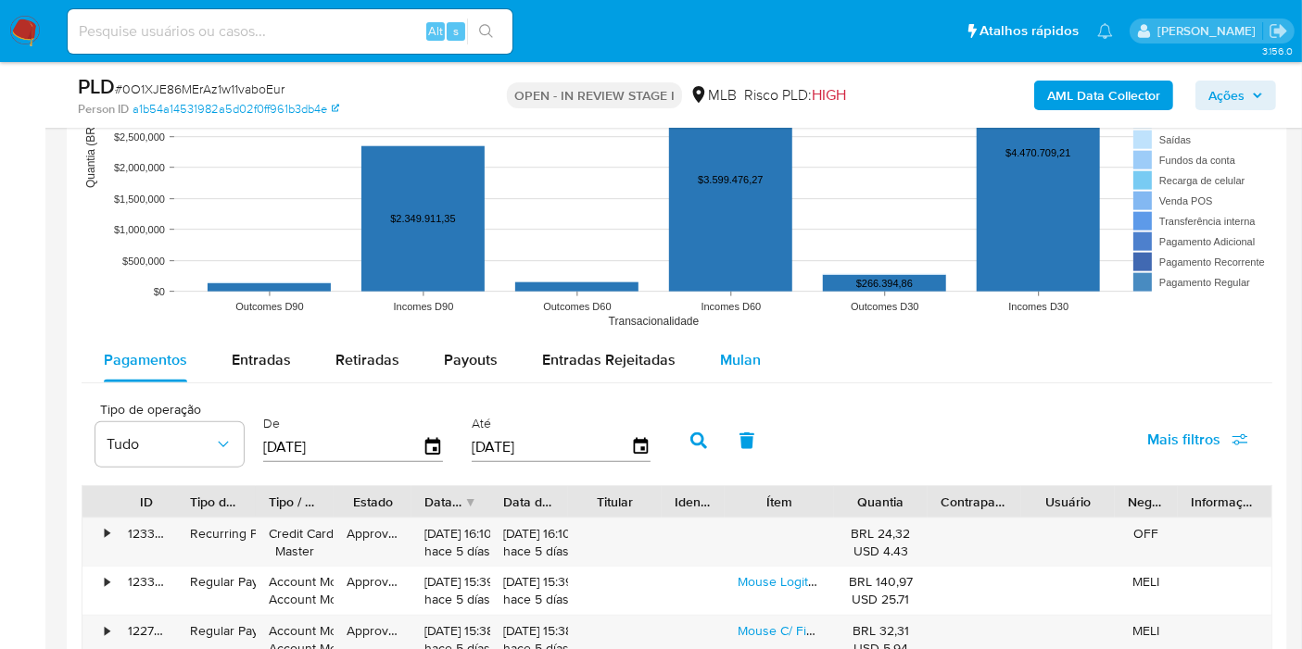
click at [720, 356] on span "Mulan" at bounding box center [740, 359] width 41 height 21
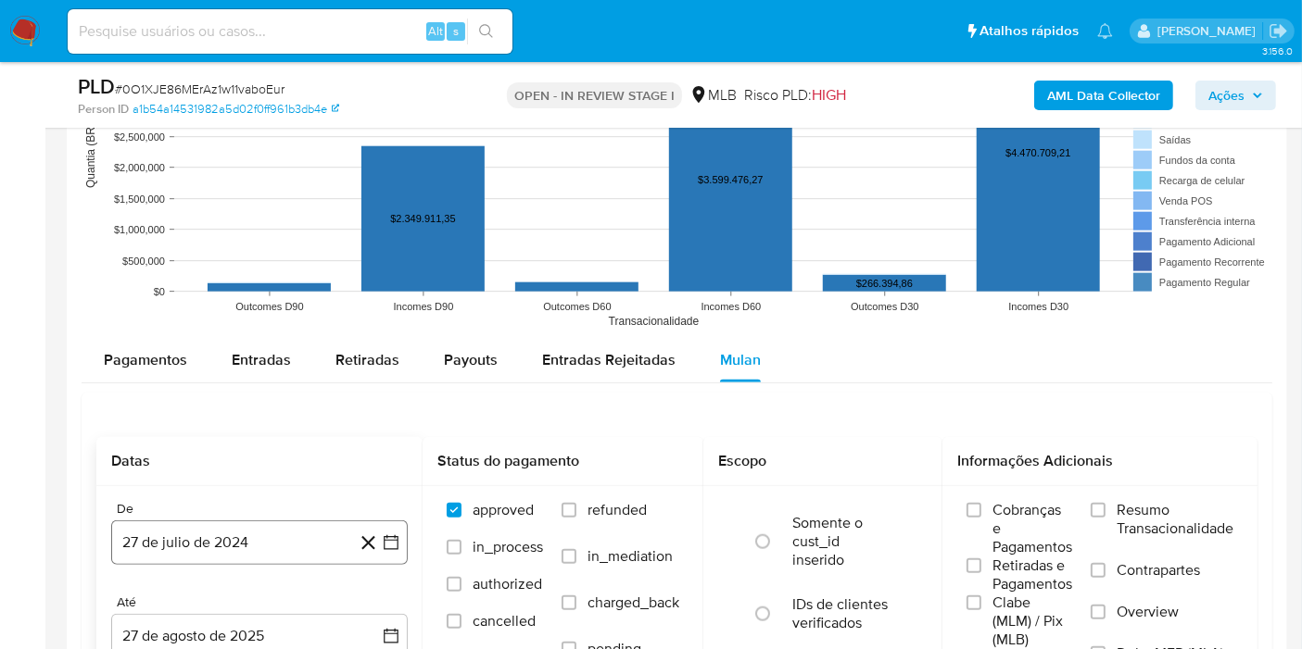
click at [267, 524] on button "27 de julio de 2024" at bounding box center [259, 543] width 296 height 44
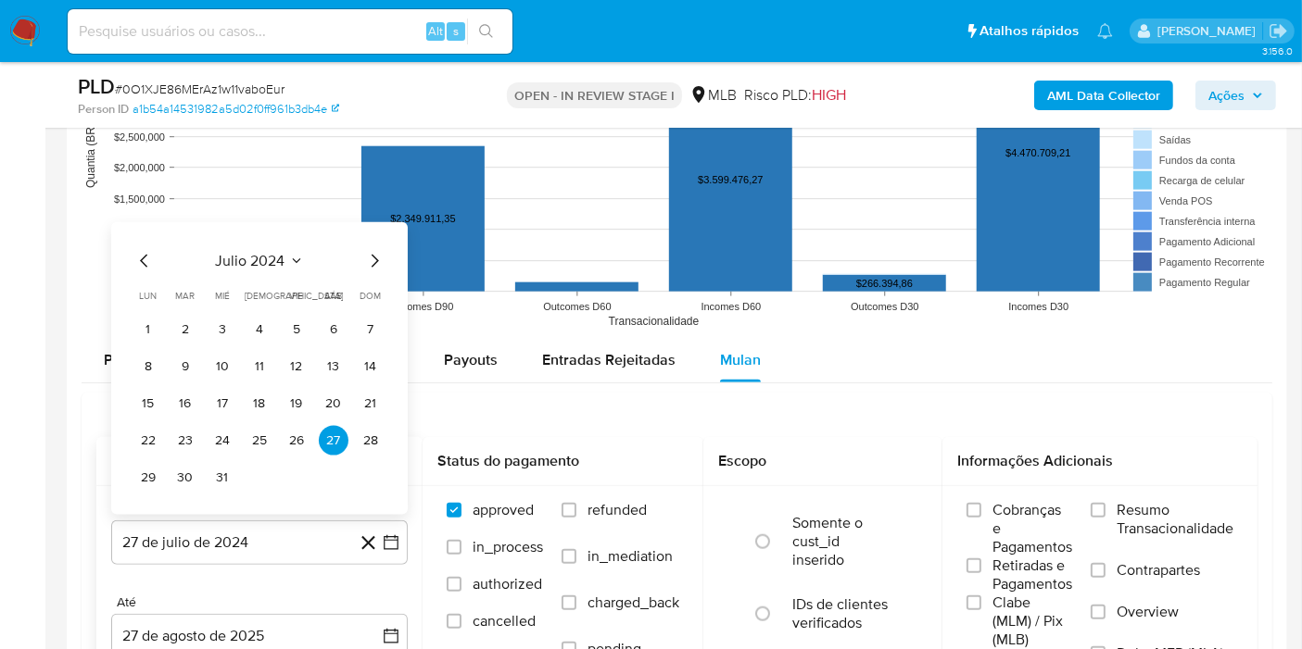
click at [270, 252] on span "julio 2024" at bounding box center [250, 261] width 69 height 19
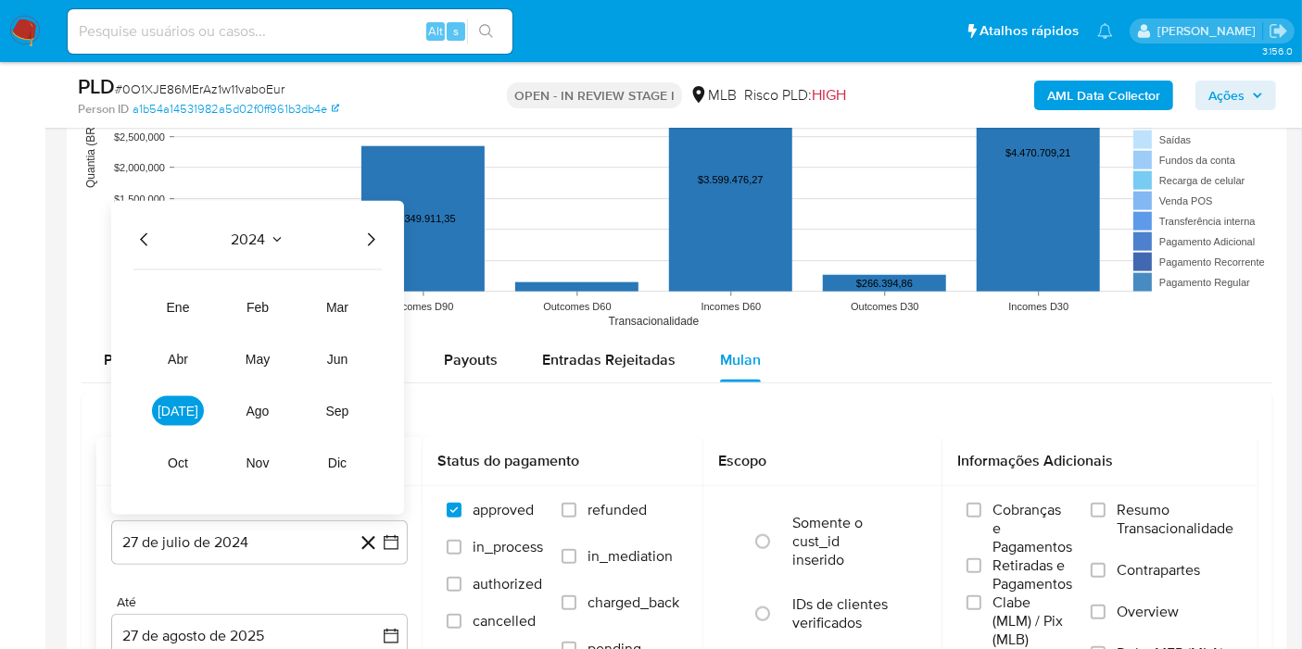
click at [366, 232] on icon "Año siguiente" at bounding box center [370, 240] width 22 height 22
click at [174, 415] on button "[DATE]" at bounding box center [178, 411] width 52 height 30
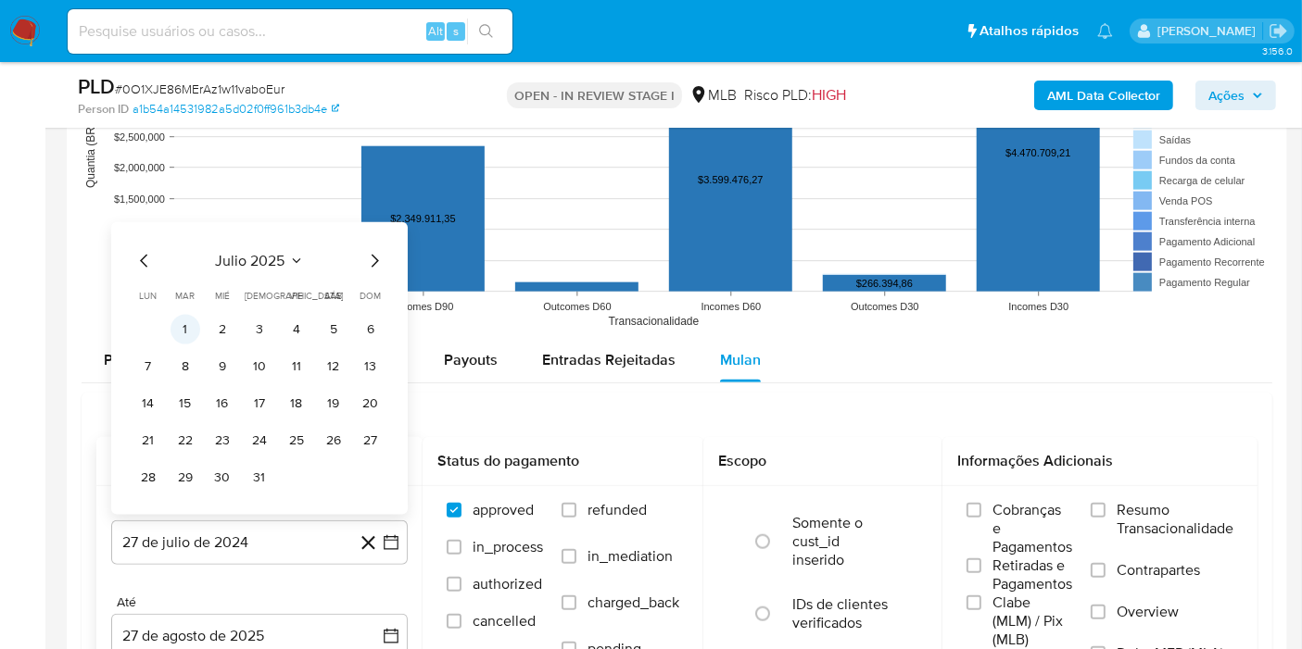
click at [194, 328] on button "1" at bounding box center [185, 330] width 30 height 30
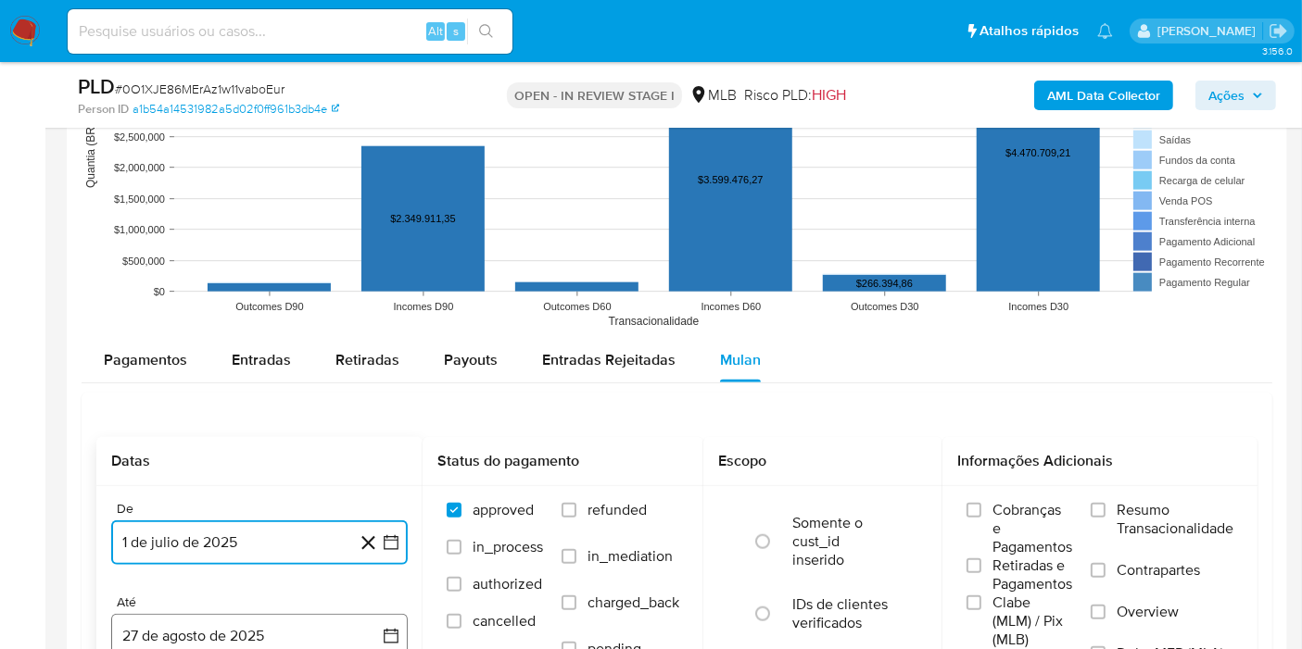
click at [225, 624] on button "27 de agosto de 2025" at bounding box center [259, 636] width 296 height 44
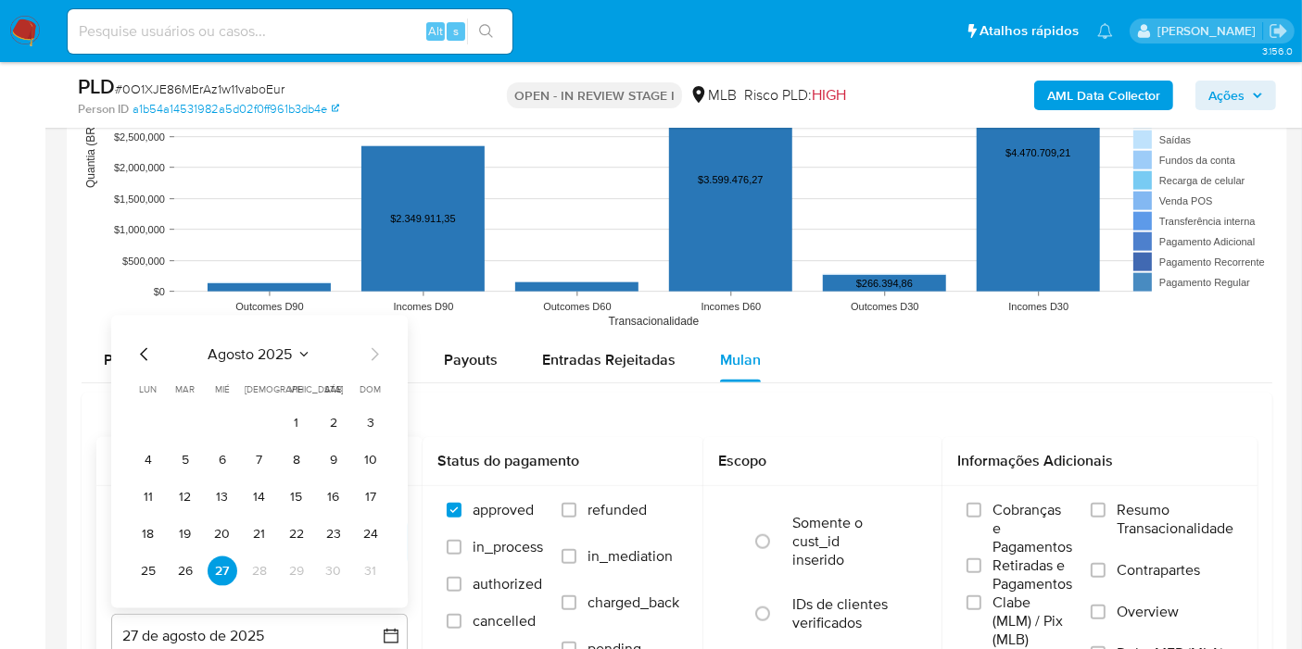
drag, startPoint x: 182, startPoint y: 562, endPoint x: 196, endPoint y: 560, distance: 14.2
click at [182, 562] on button "26" at bounding box center [185, 572] width 30 height 30
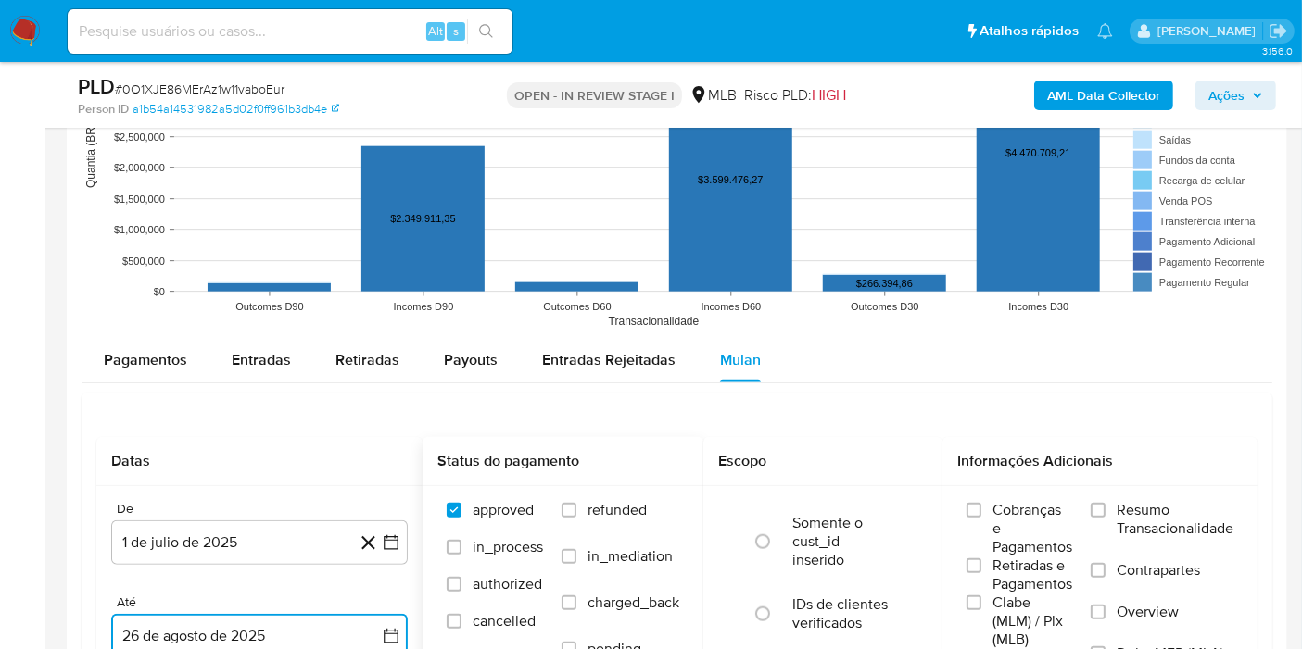
scroll to position [1857, 0]
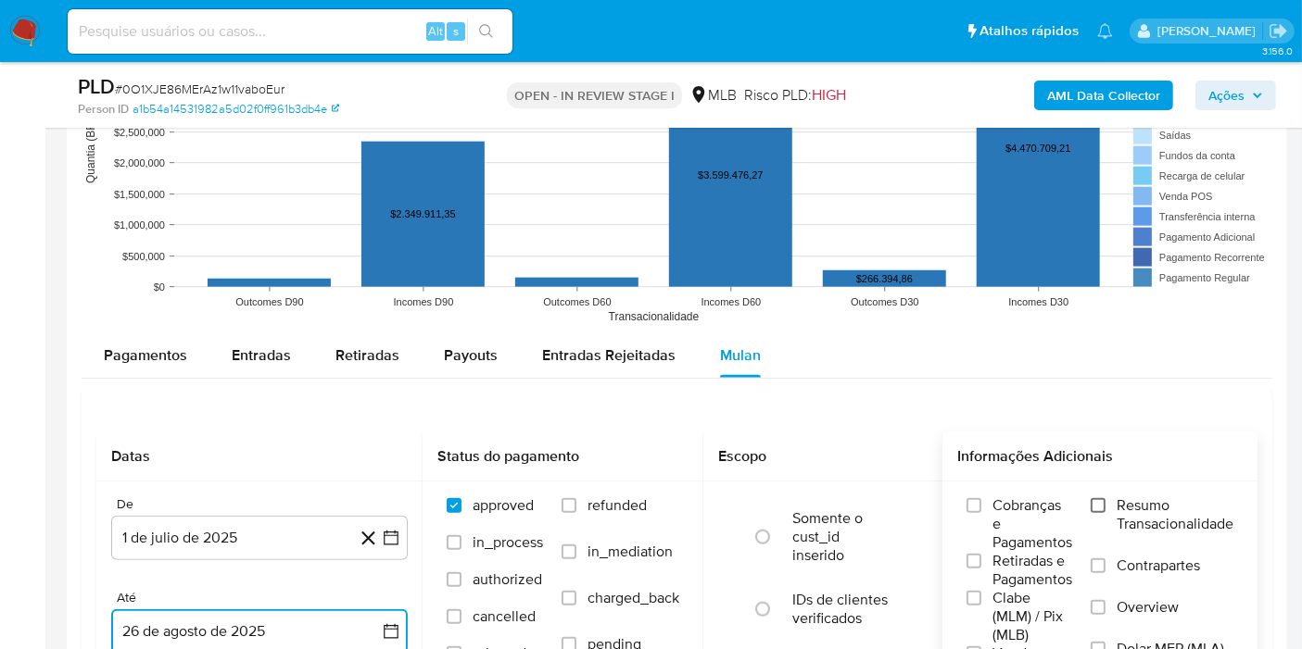
click at [1102, 501] on input "Resumo Transacionalidade" at bounding box center [1097, 505] width 15 height 15
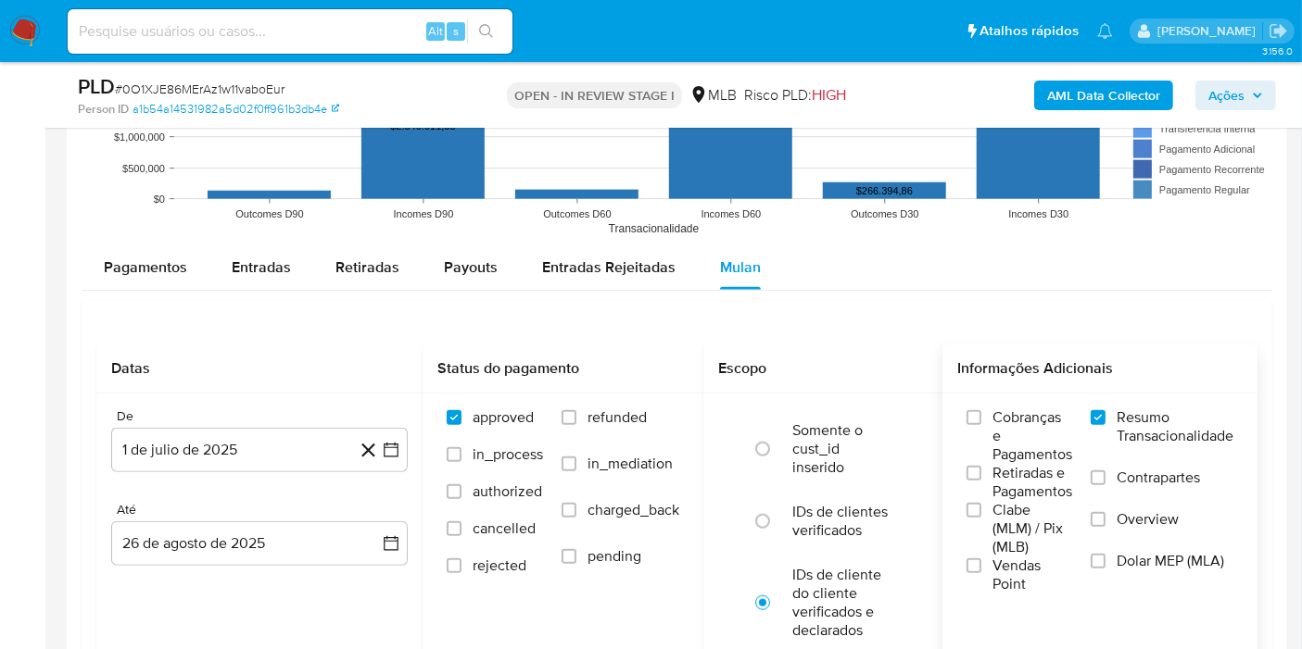
scroll to position [2063, 0]
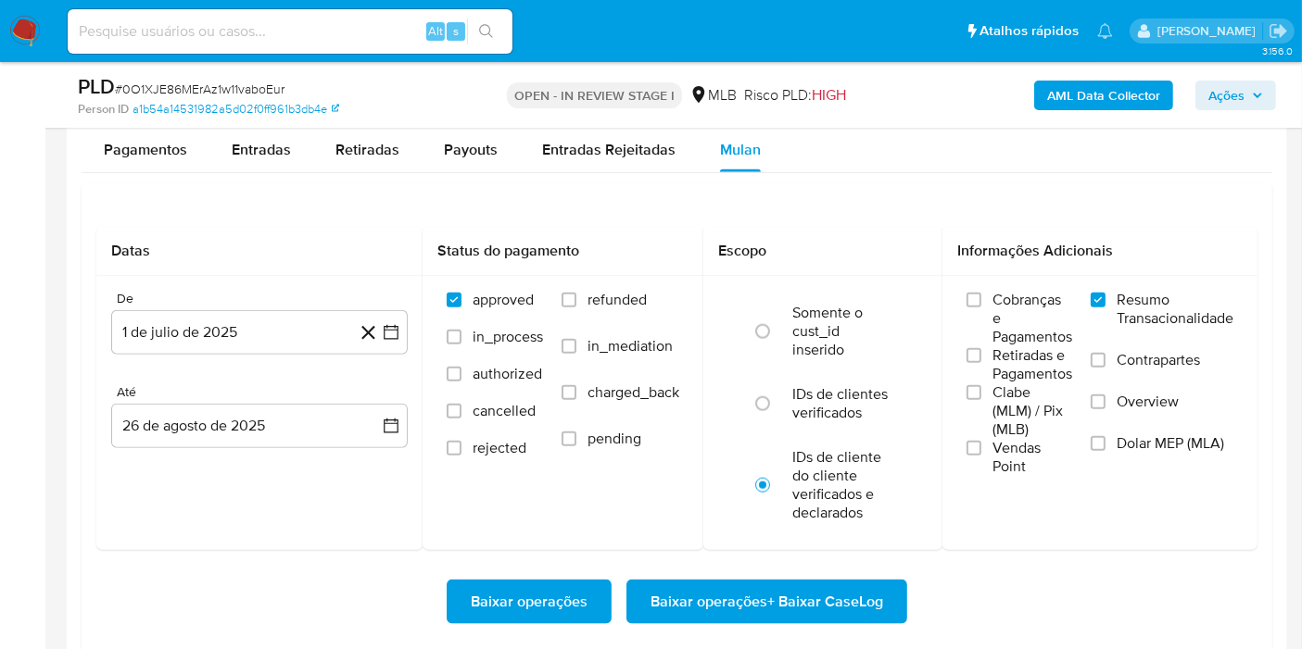
click at [804, 594] on span "Baixar operações + Baixar CaseLog" at bounding box center [766, 602] width 233 height 41
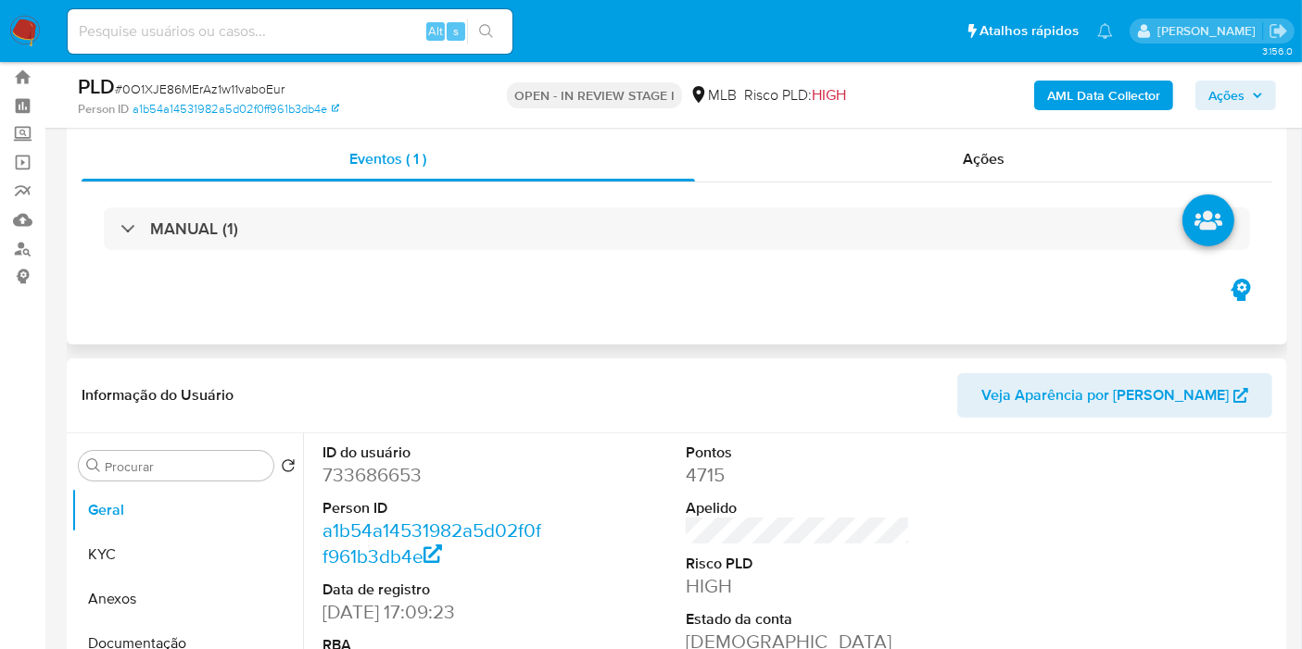
scroll to position [0, 0]
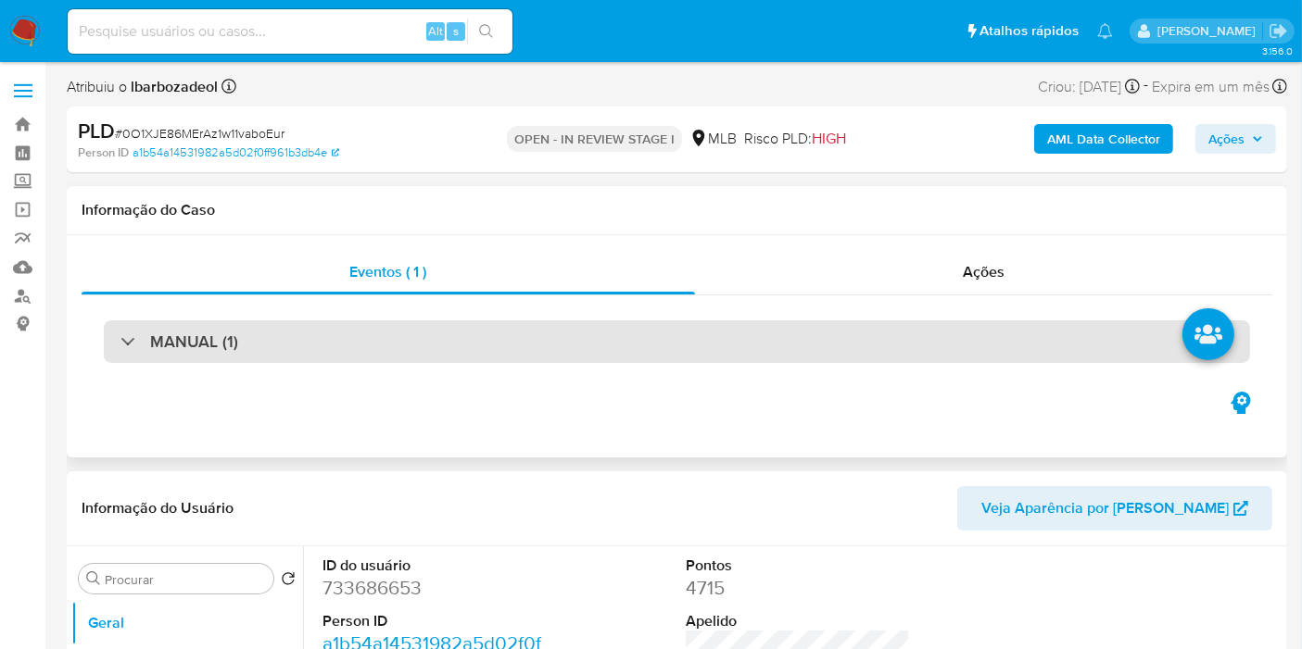
click at [615, 332] on div "MANUAL (1)" at bounding box center [677, 342] width 1146 height 43
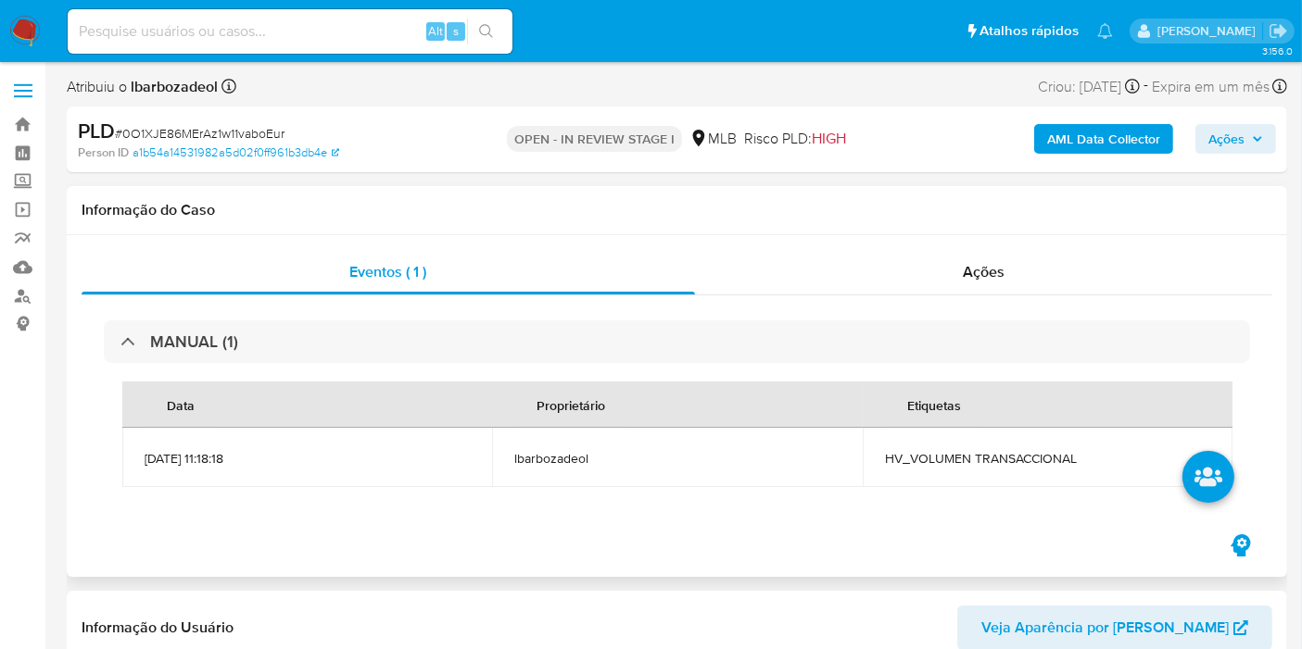
click at [925, 457] on span "HV_VOLUMEN TRANSACCIONAL" at bounding box center [1047, 458] width 325 height 17
click at [925, 458] on span "HV_VOLUMEN TRANSACCIONAL" at bounding box center [1047, 458] width 325 height 17
copy span "HV_VOLUMEN TRANSACCIONAL"
click at [1237, 146] on span "Ações" at bounding box center [1226, 139] width 36 height 30
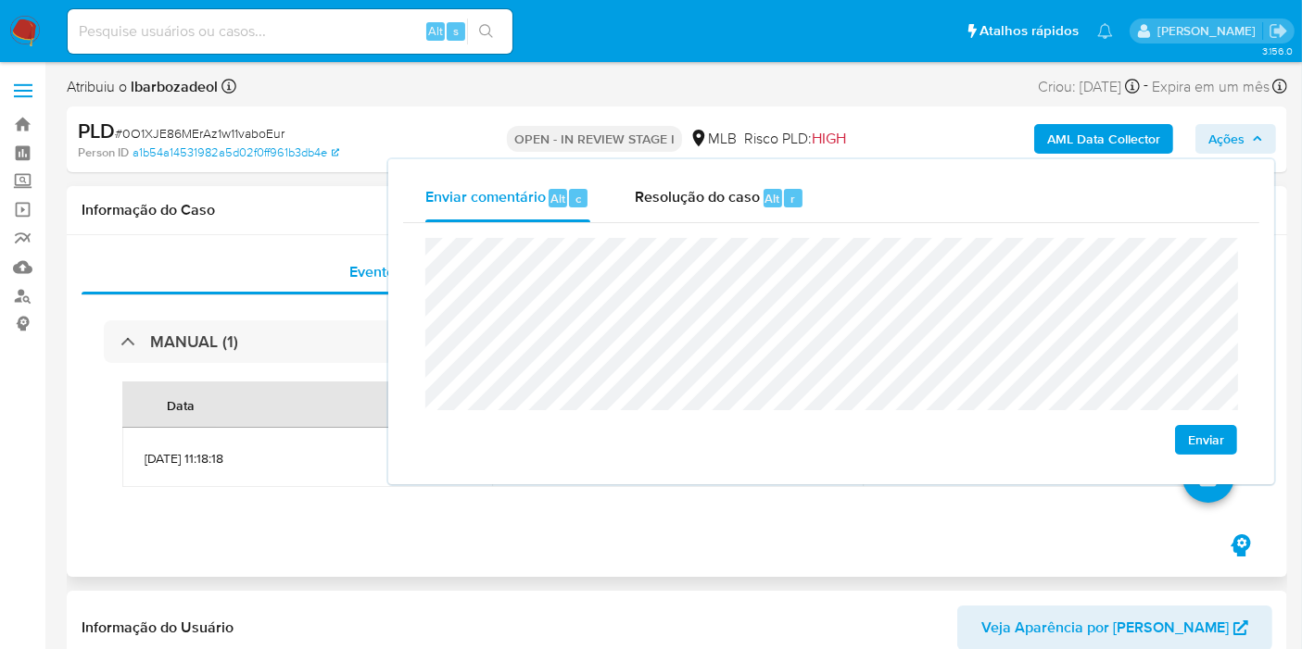
click at [313, 215] on h1 "Informação do Caso" at bounding box center [677, 210] width 1190 height 19
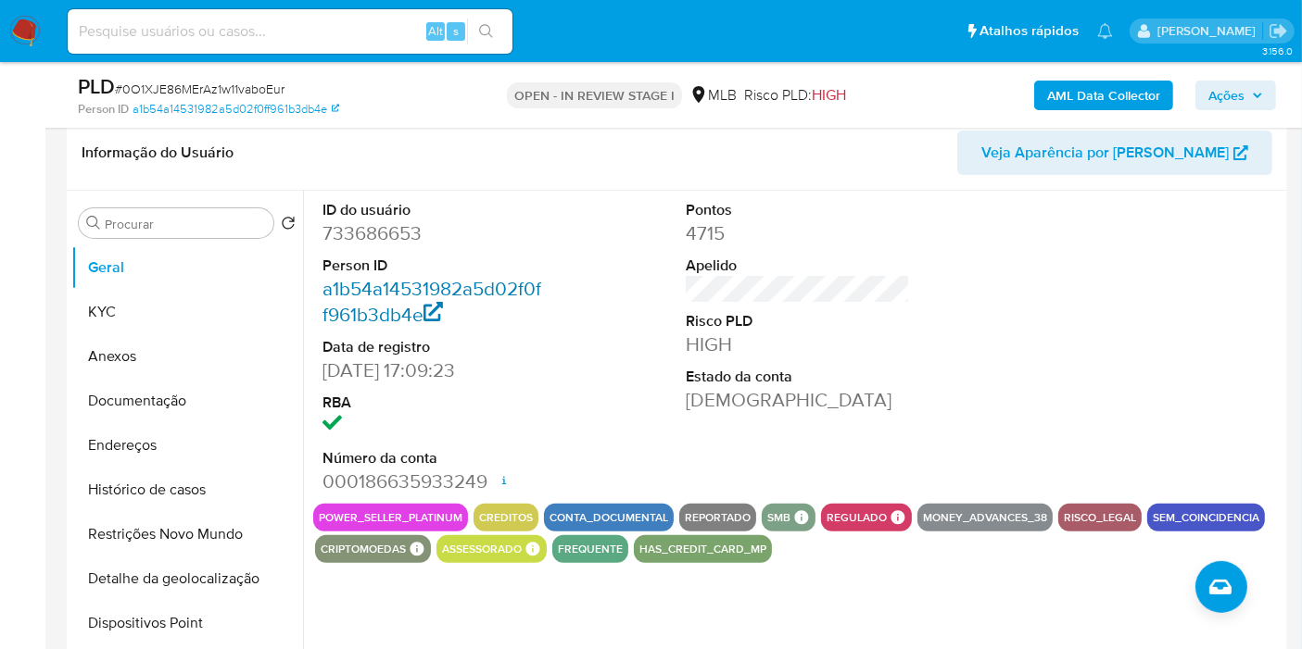
scroll to position [411, 0]
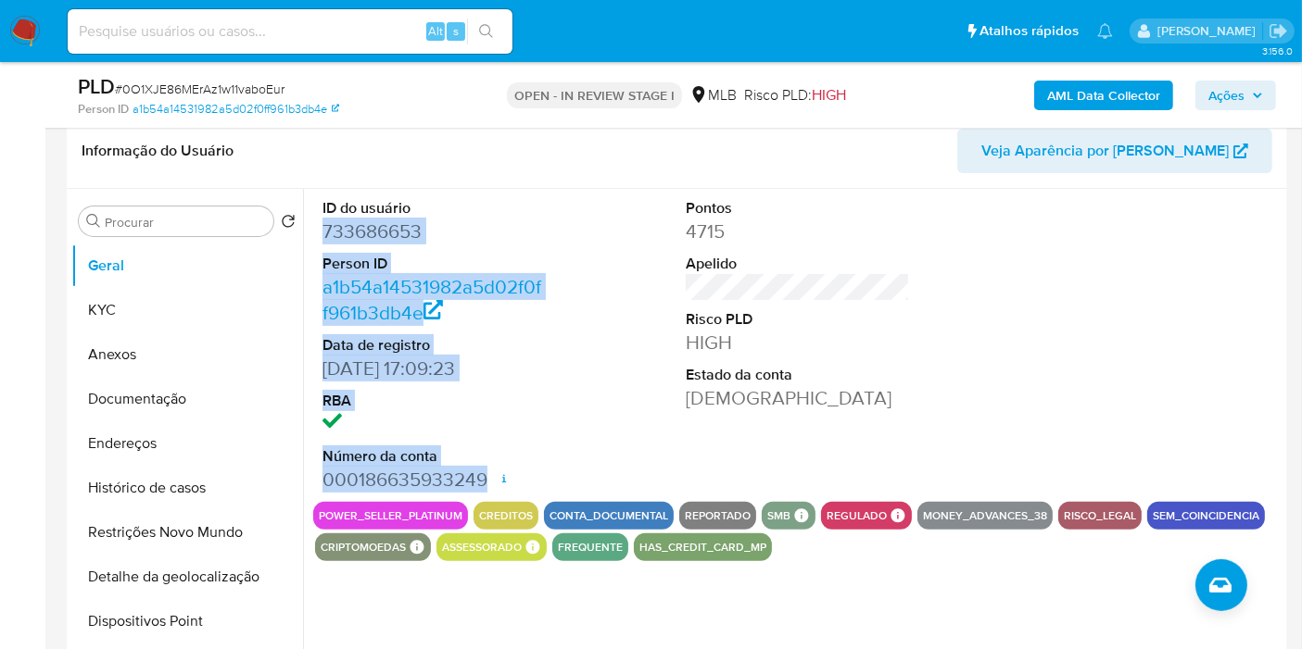
drag, startPoint x: 324, startPoint y: 230, endPoint x: 489, endPoint y: 480, distance: 299.6
click at [489, 480] on dl "ID do usuário 733686653 Person ID a1b54a14531982a5d02f0ff961b3db4e Data de regi…" at bounding box center [434, 345] width 224 height 295
copy dl "733686653 Person ID a1b54a14531982a5d02f0ff961b3db4e Data de registro 24/03/202…"
click at [1265, 99] on button "Ações" at bounding box center [1235, 96] width 81 height 30
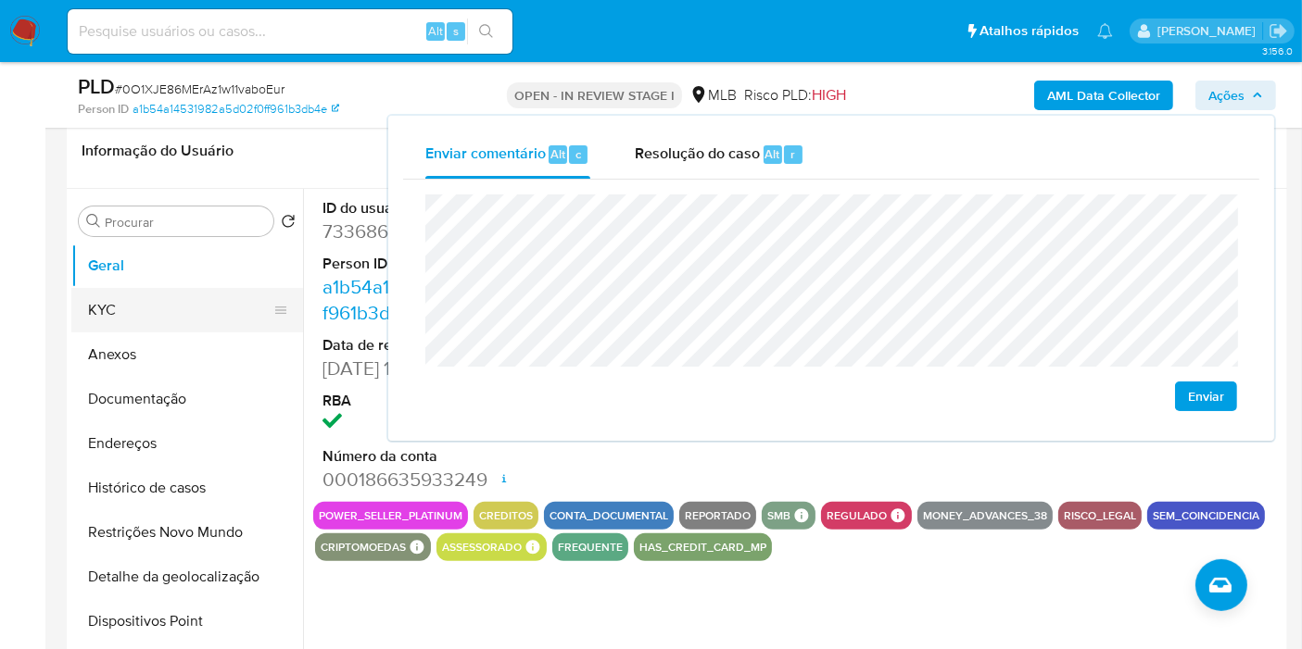
click at [149, 295] on button "KYC" at bounding box center [179, 310] width 217 height 44
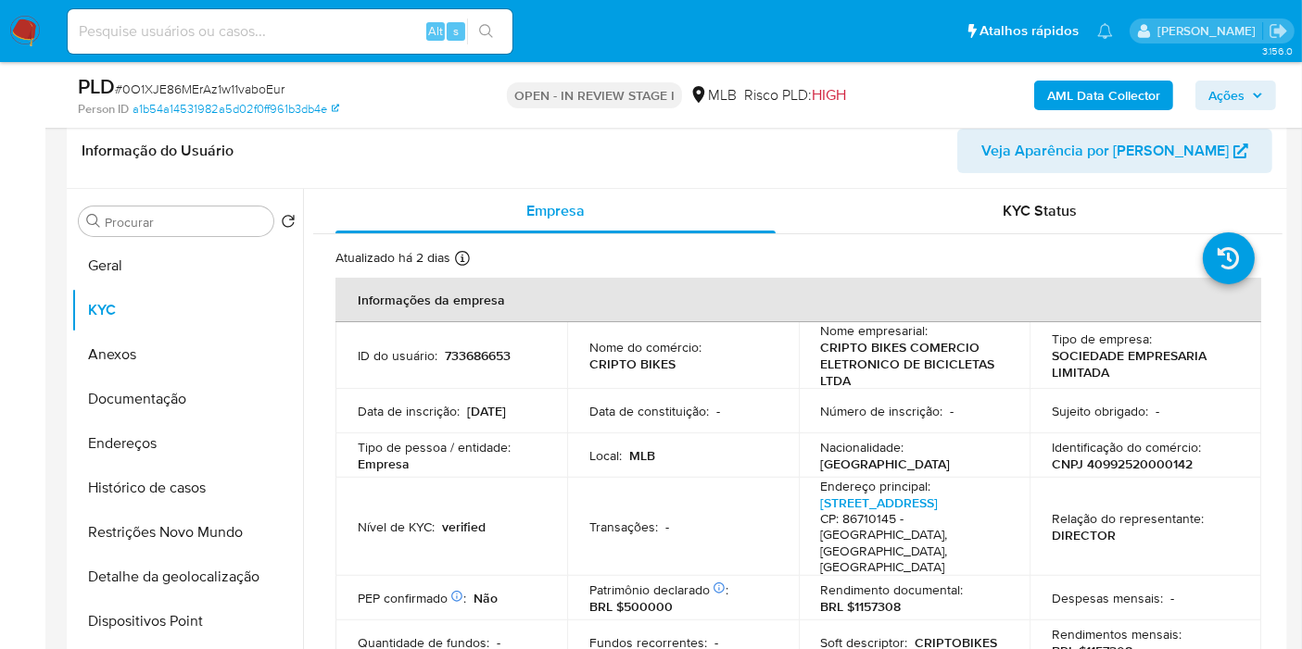
click at [1100, 459] on p "CNPJ 40992520000142" at bounding box center [1121, 464] width 141 height 17
copy p "40992520000142"
drag, startPoint x: 1248, startPoint y: 99, endPoint x: 1236, endPoint y: 103, distance: 12.6
click at [1236, 103] on span "Ações" at bounding box center [1235, 95] width 55 height 26
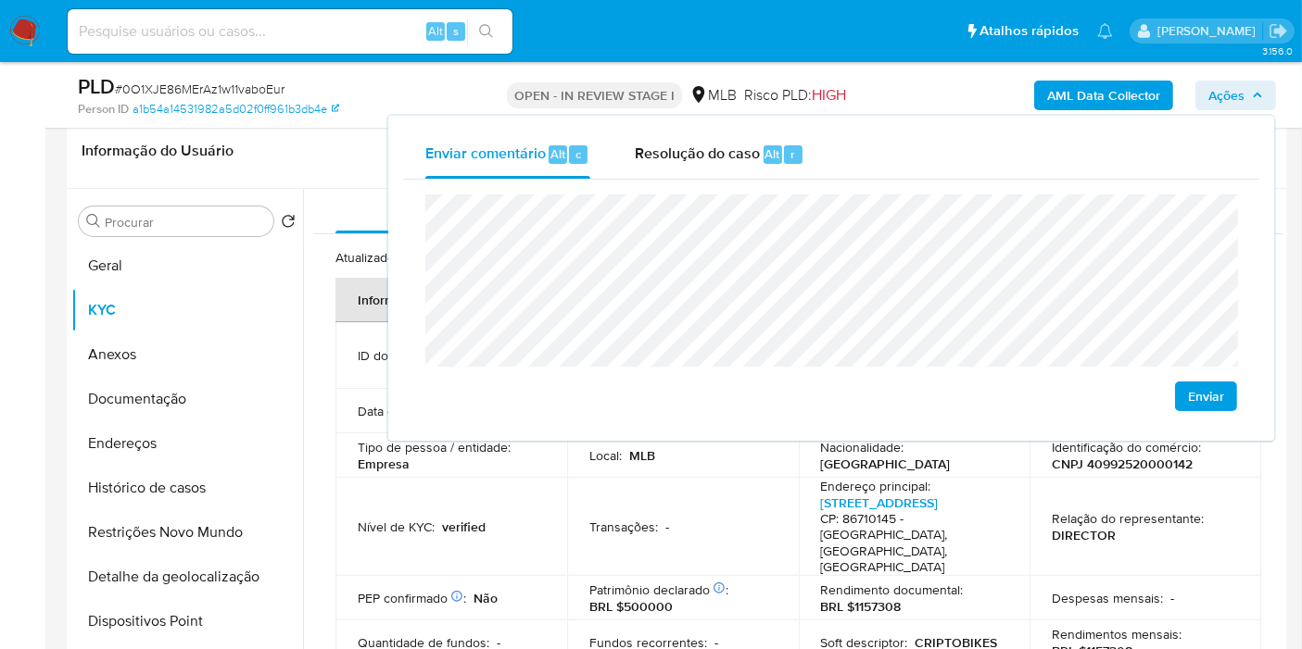
click at [736, 497] on td "Transações : -" at bounding box center [683, 527] width 232 height 98
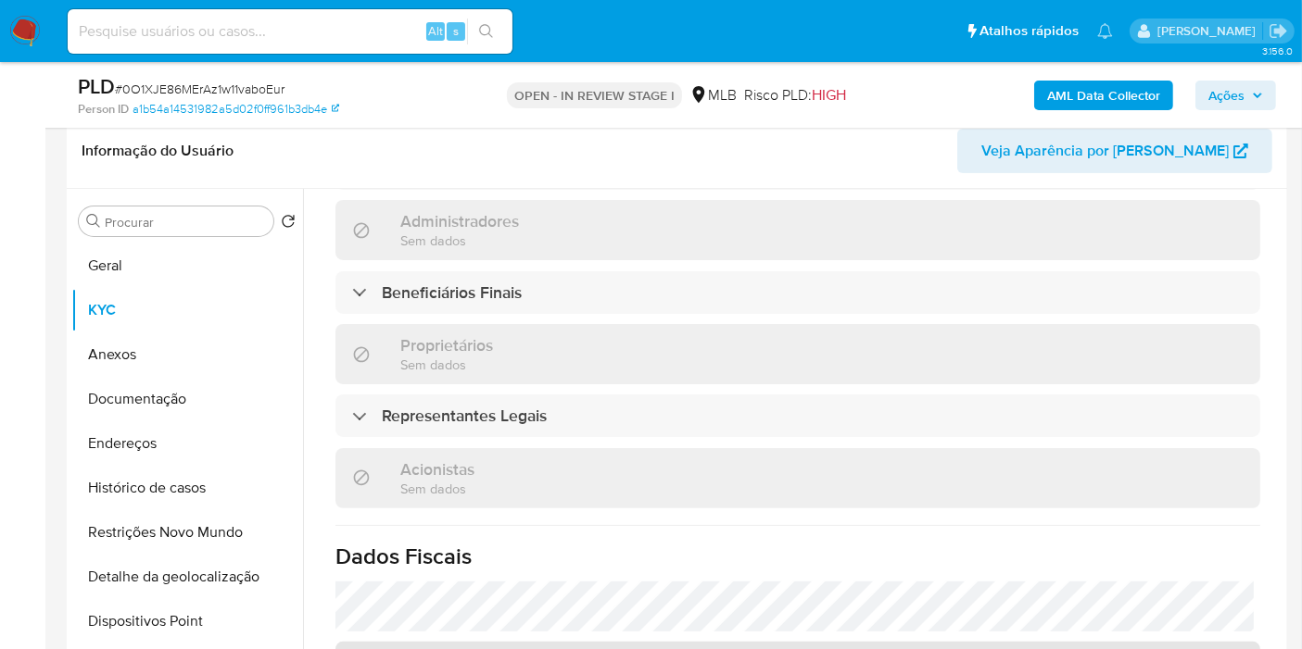
scroll to position [1029, 0]
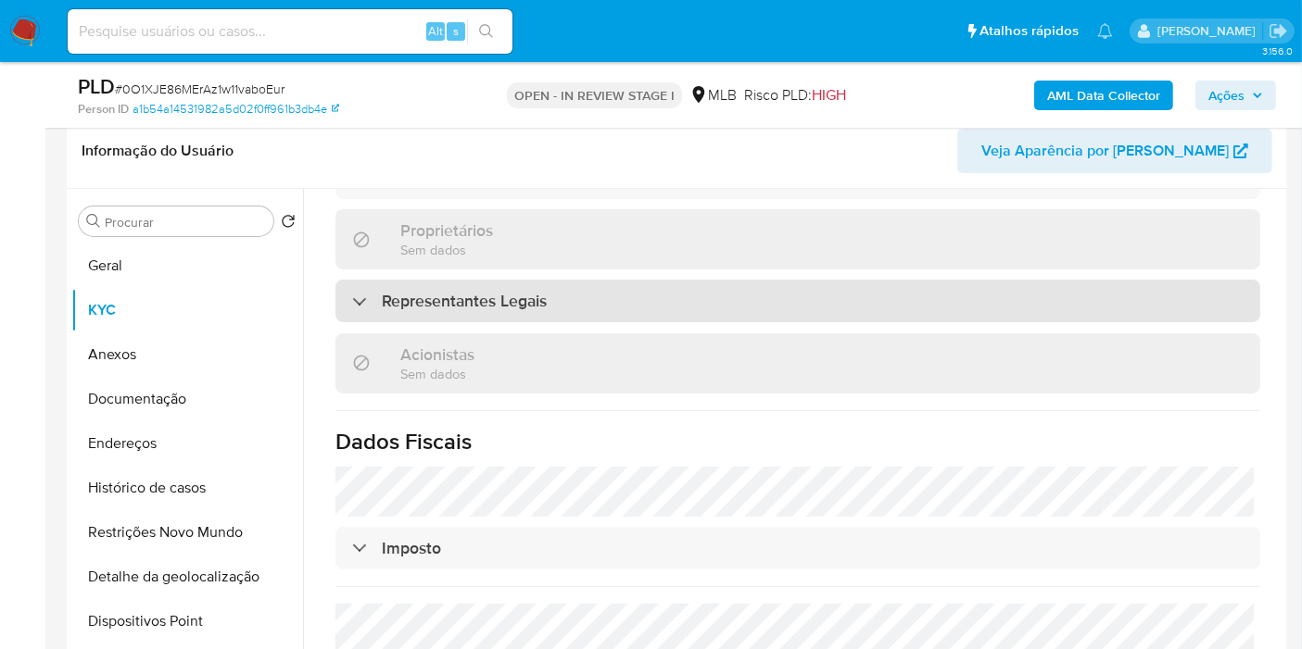
click at [578, 280] on div "Representantes Legais" at bounding box center [797, 301] width 924 height 43
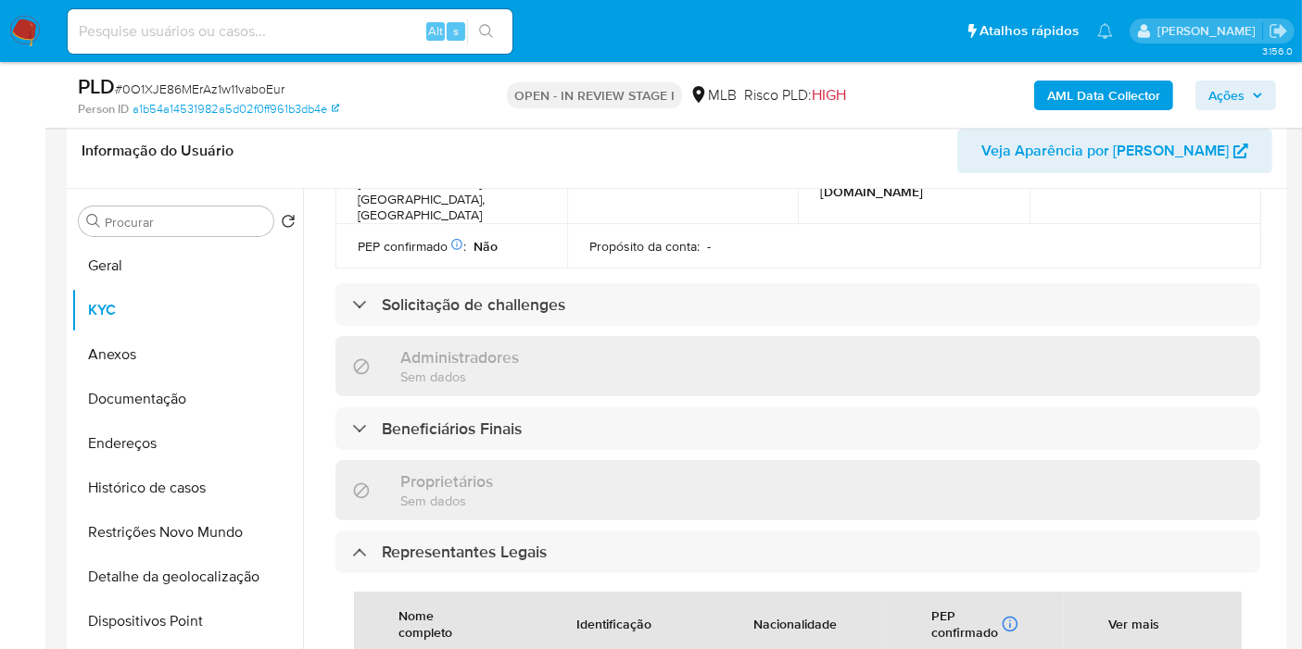
scroll to position [720, 0]
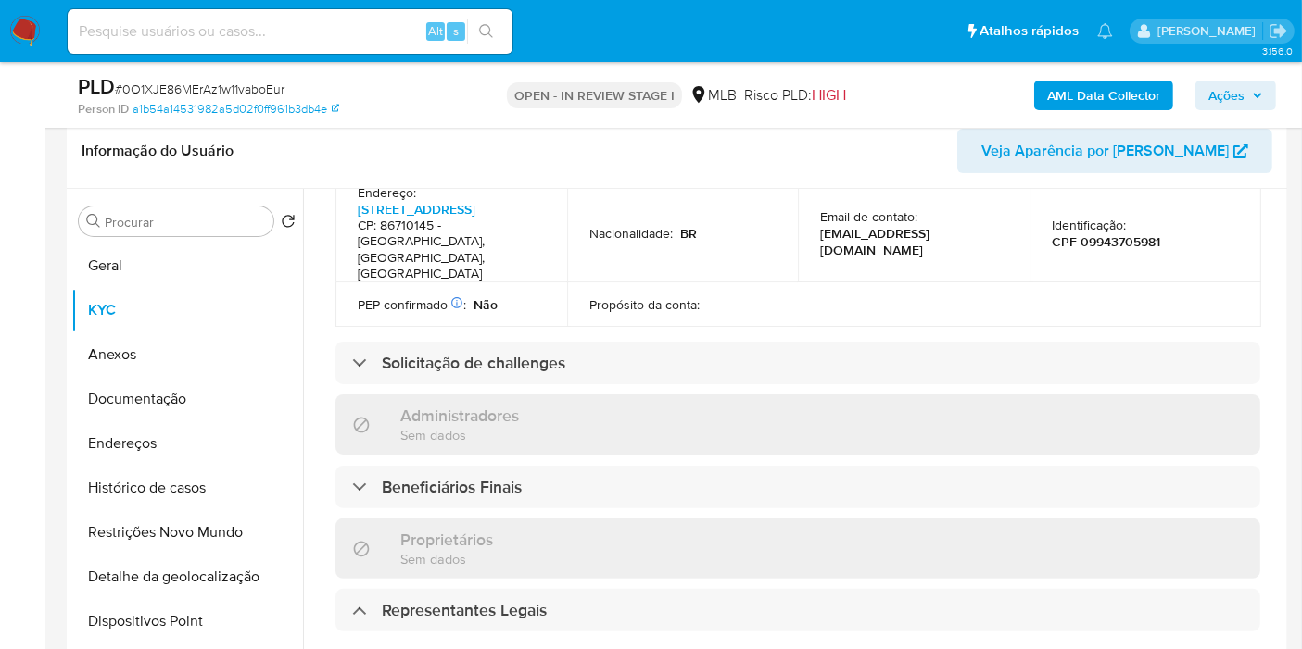
click at [598, 426] on div "Informações da empresa ID do usuário : 733686653 Nome do comércio : CRIPTO BIKE…" at bounding box center [797, 437] width 924 height 1759
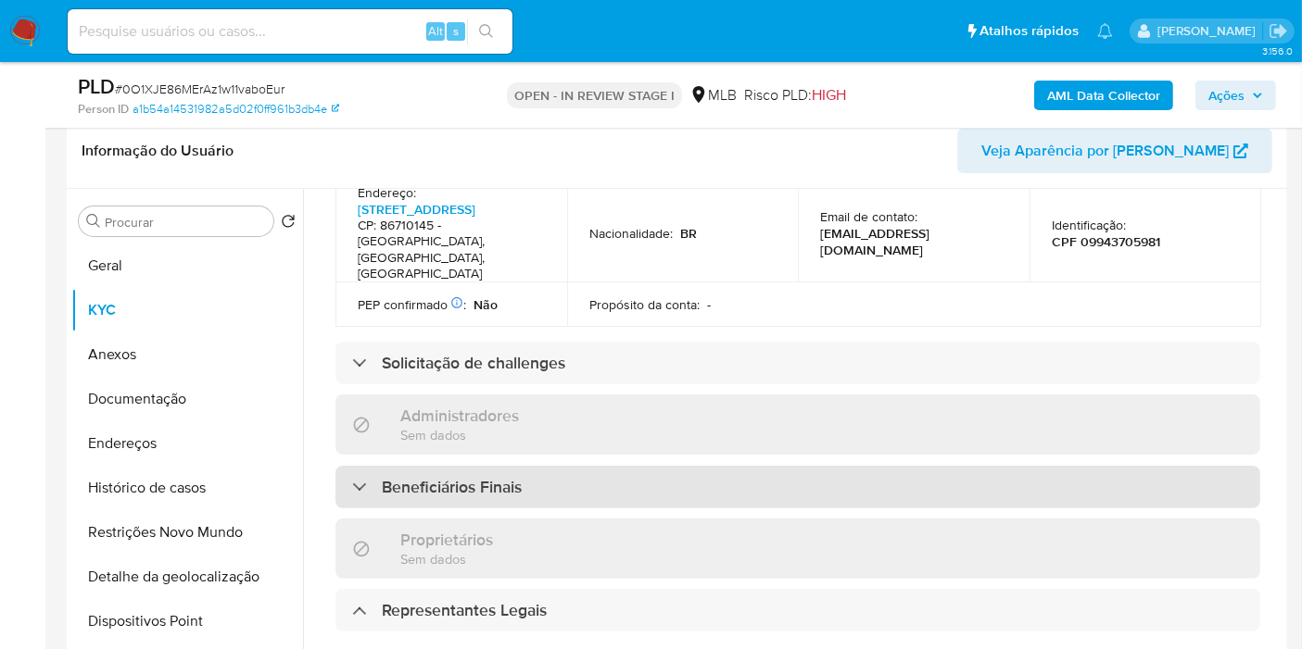
click at [595, 466] on div "Beneficiários Finais" at bounding box center [797, 487] width 924 height 43
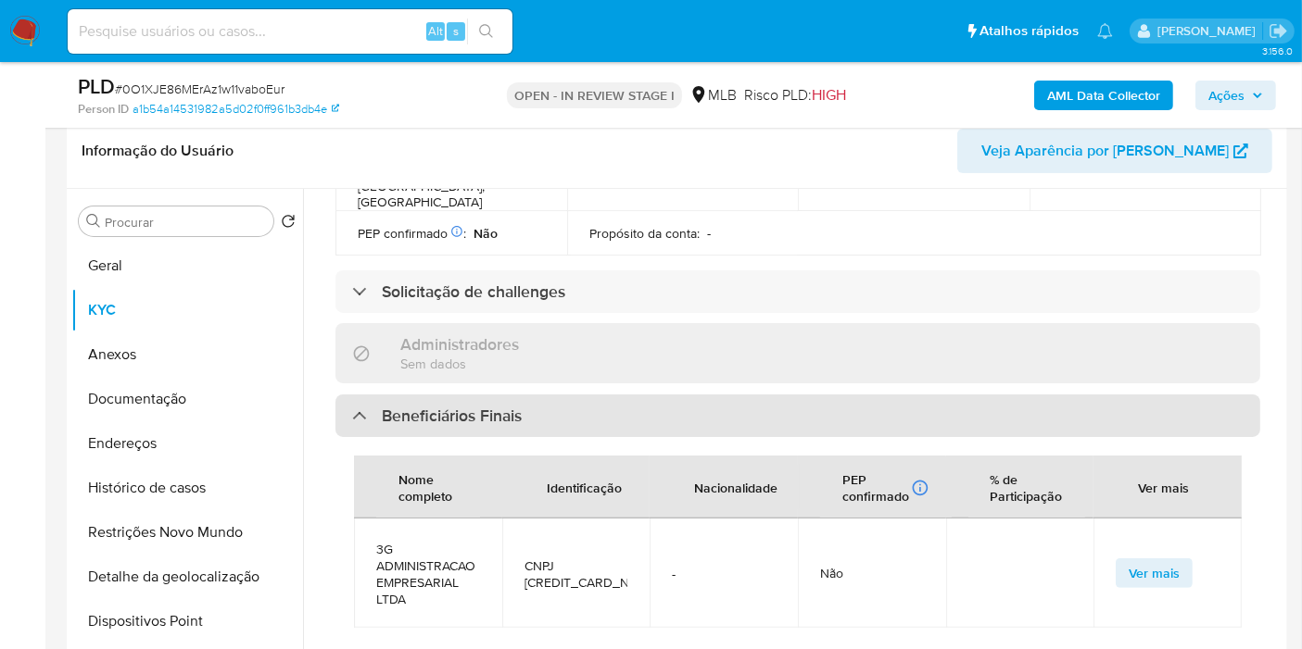
scroll to position [823, 0]
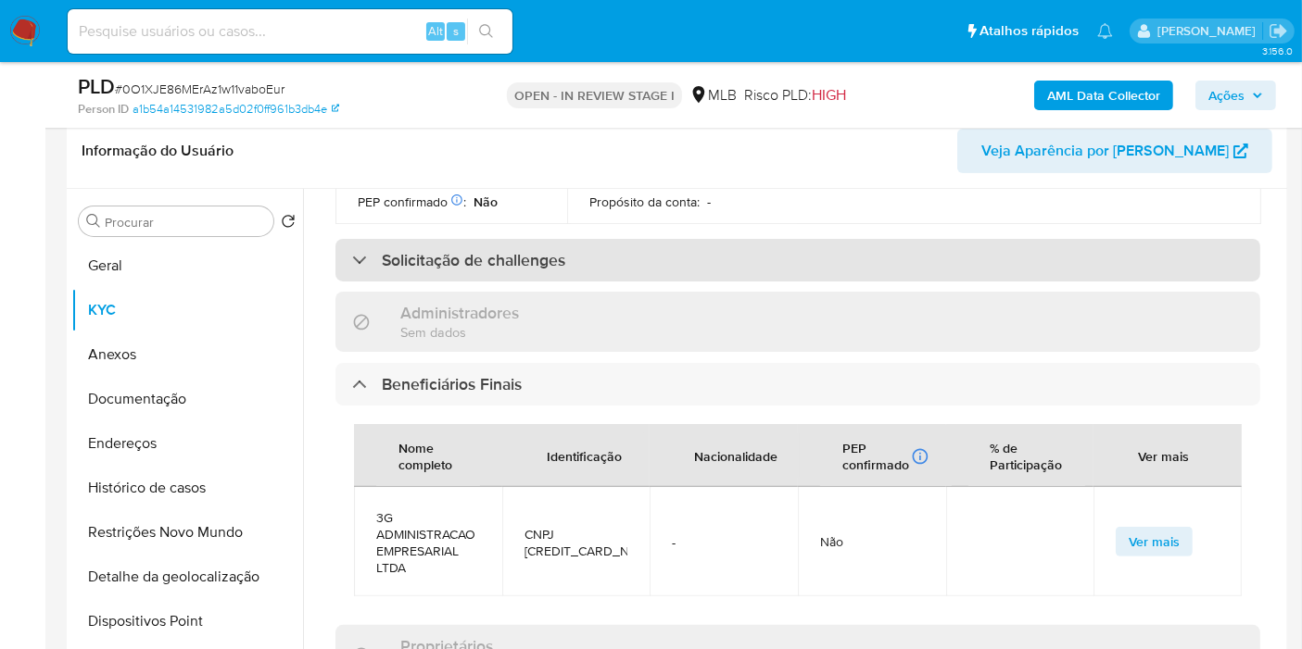
click at [582, 239] on div "Solicitação de challenges" at bounding box center [797, 260] width 924 height 43
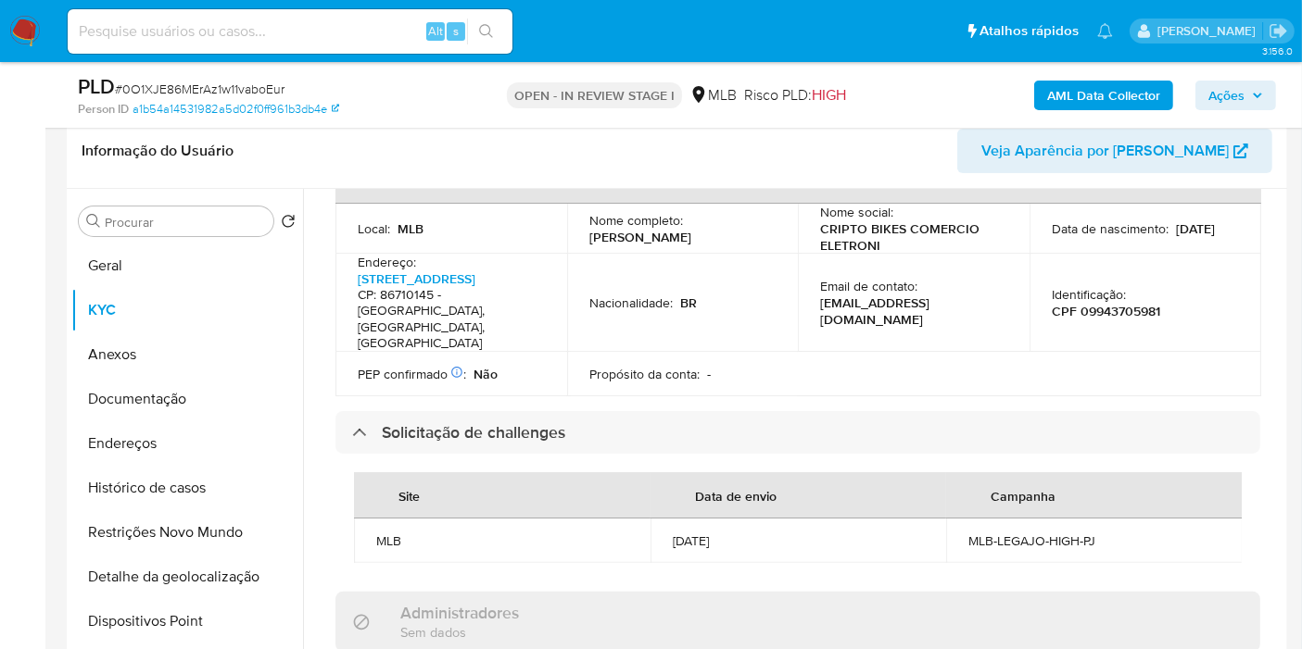
scroll to position [617, 0]
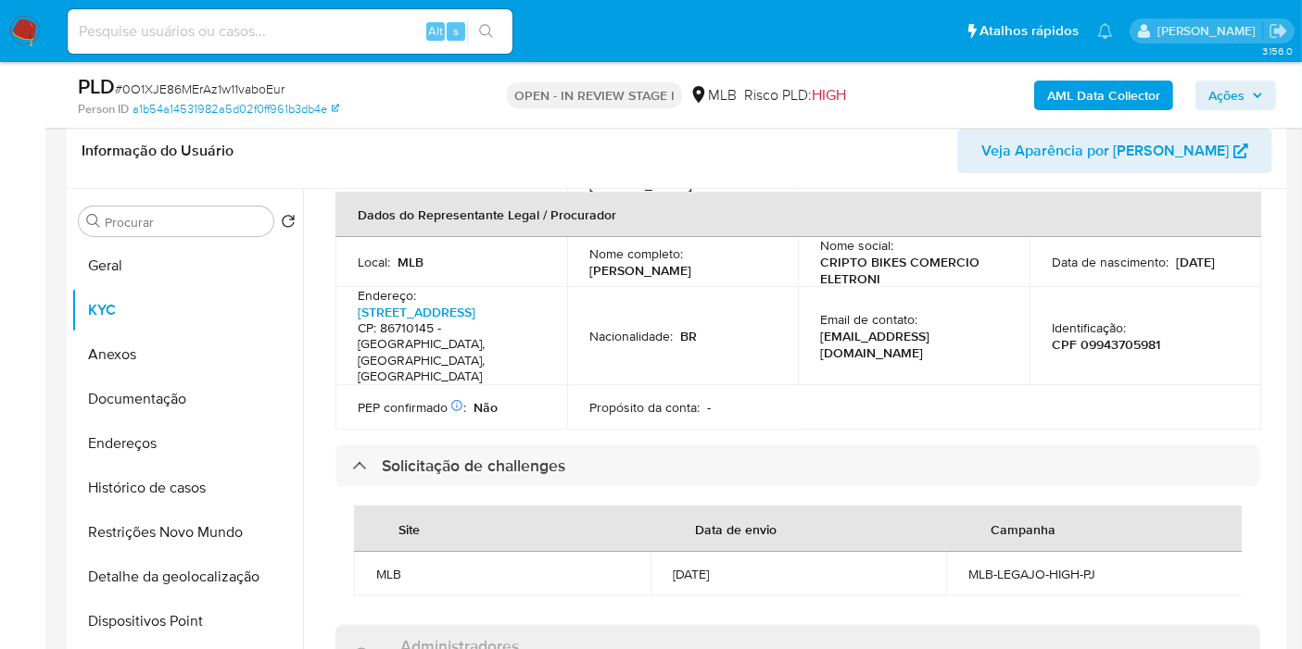
click at [1110, 336] on p "CPF 09943705981" at bounding box center [1105, 344] width 108 height 17
copy p "09943705981"
click at [1264, 88] on button "Ações" at bounding box center [1235, 96] width 81 height 30
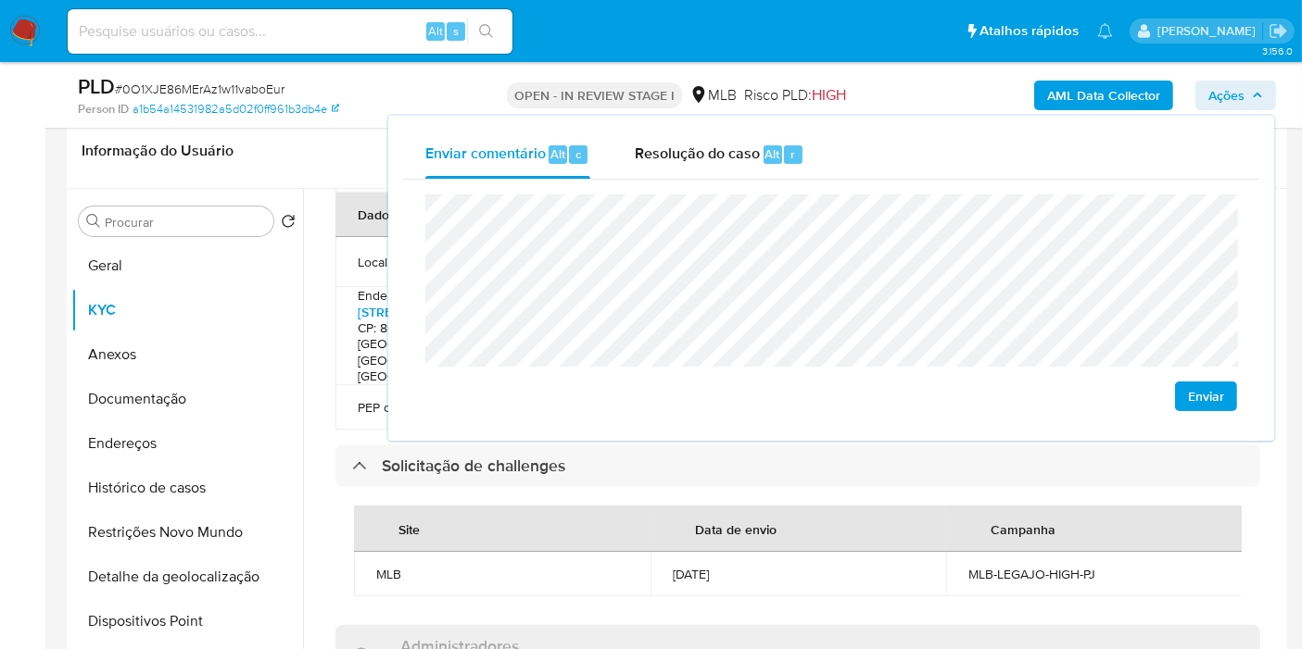
click at [629, 507] on th "Site" at bounding box center [502, 529] width 296 height 46
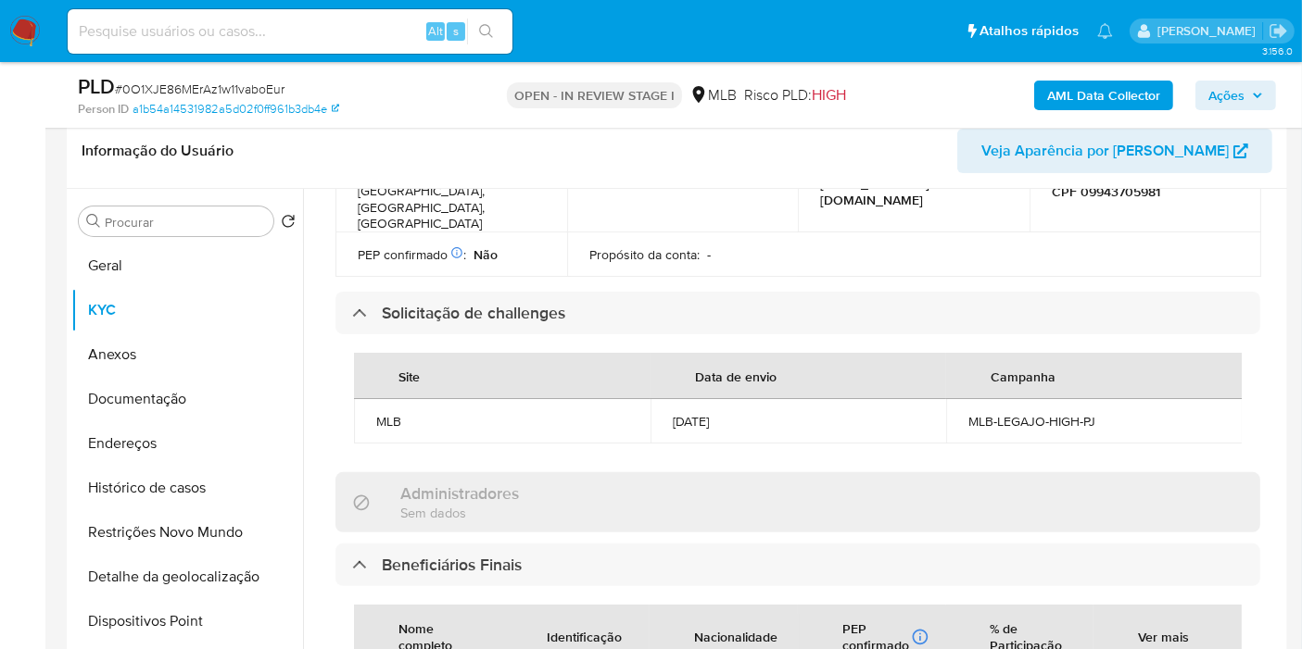
scroll to position [926, 0]
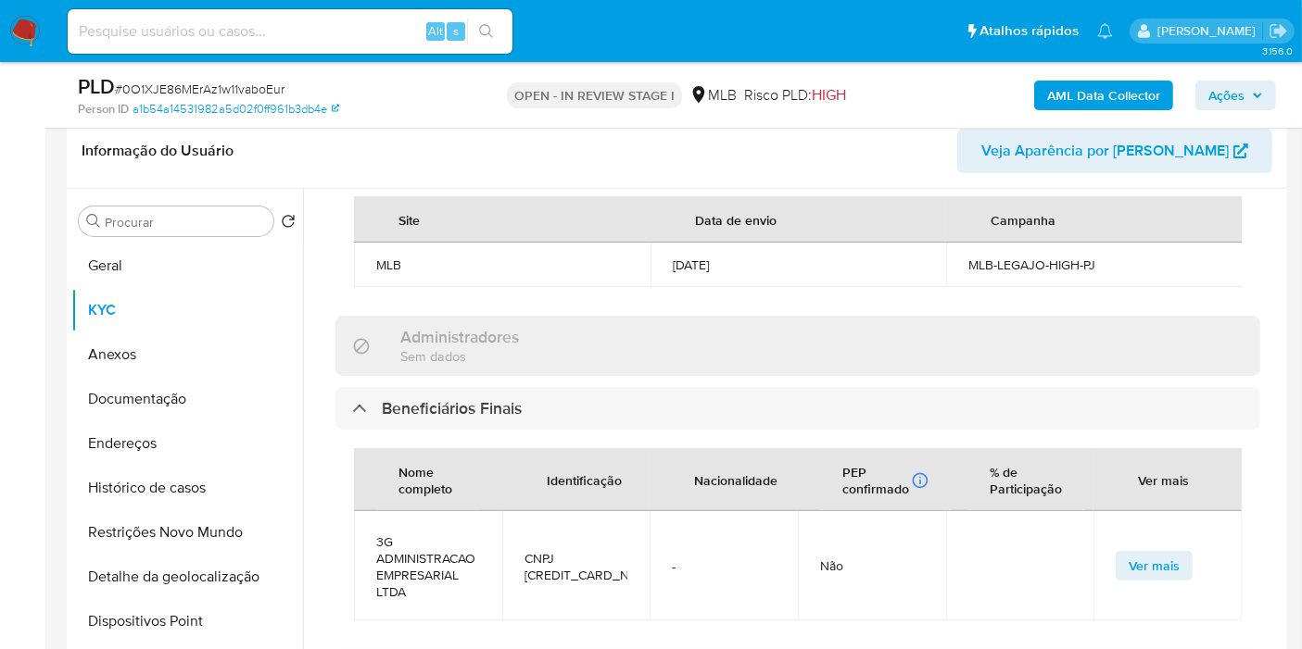
click at [595, 554] on span "CNPJ 59176144000146" at bounding box center [576, 566] width 104 height 33
copy span "59176144000146"
click at [1249, 93] on span "Ações" at bounding box center [1235, 95] width 55 height 26
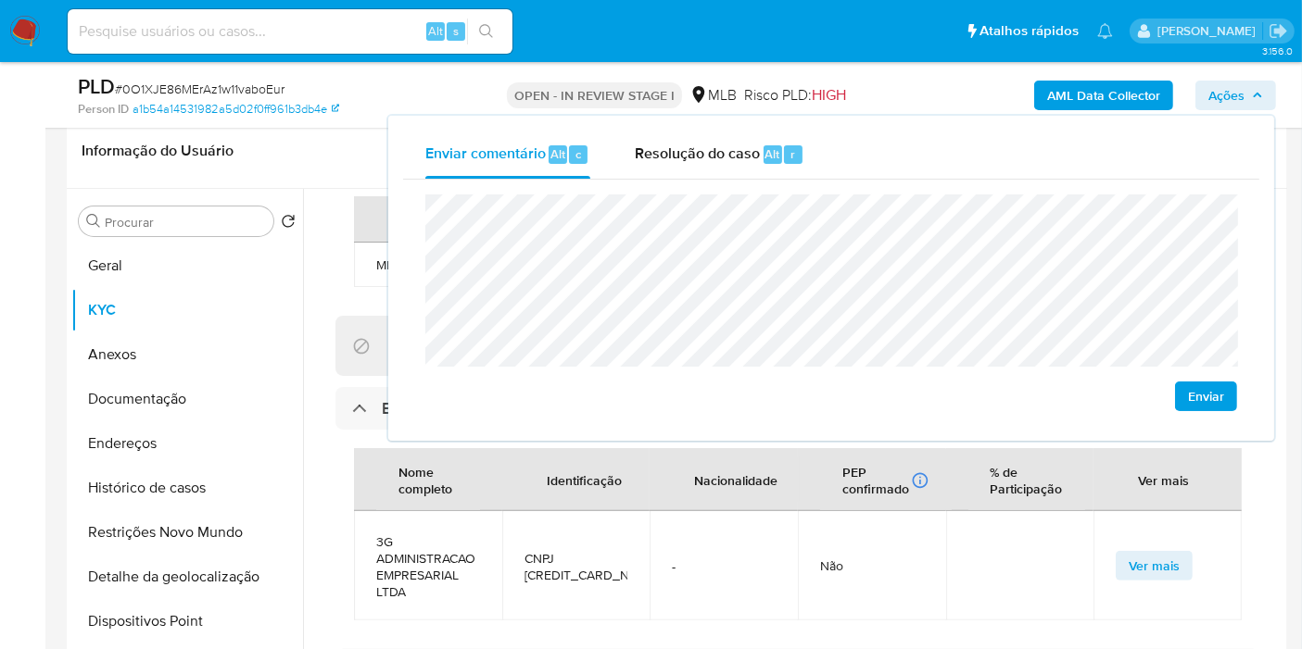
click at [0, 0] on lt-em "econômica" at bounding box center [0, 0] width 0 height 0
click at [0, 0] on lt-span "Maringá" at bounding box center [0, 0] width 0 height 0
click at [0, 0] on lt-span "econômica" at bounding box center [0, 0] width 0 height 0
click at [709, 439] on div "Enviar comentário Alt c Resolução do caso Alt r Enviar" at bounding box center [831, 278] width 886 height 325
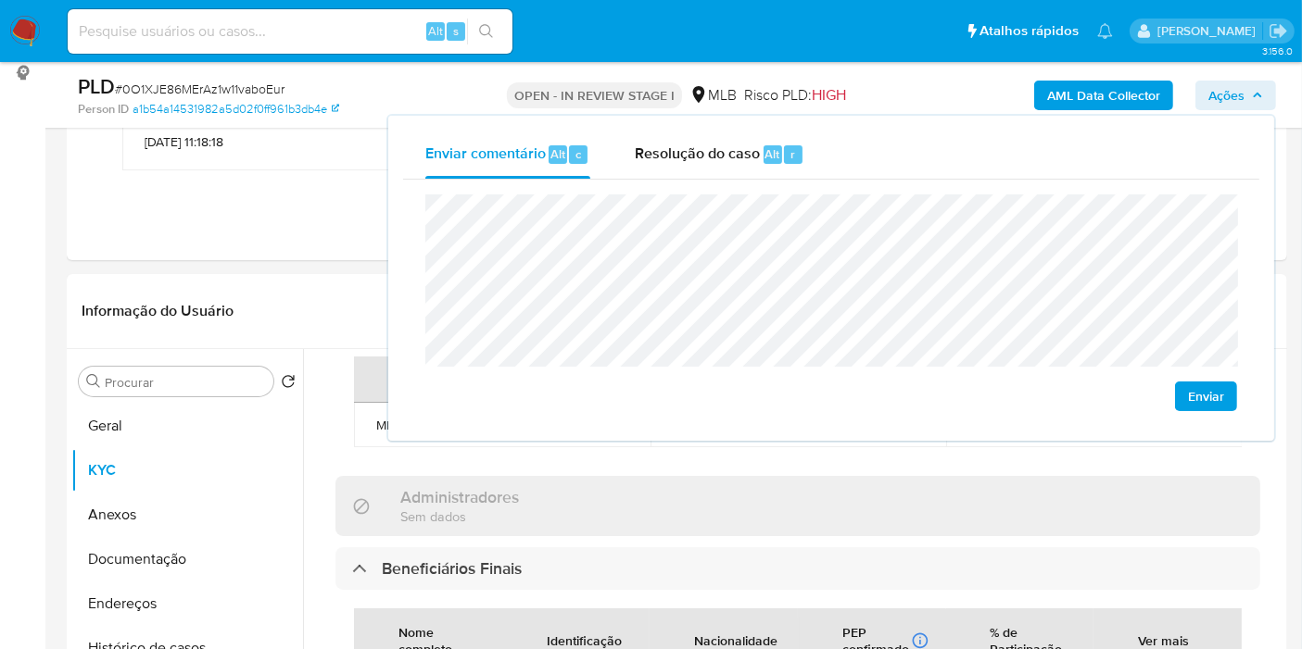
scroll to position [103, 0]
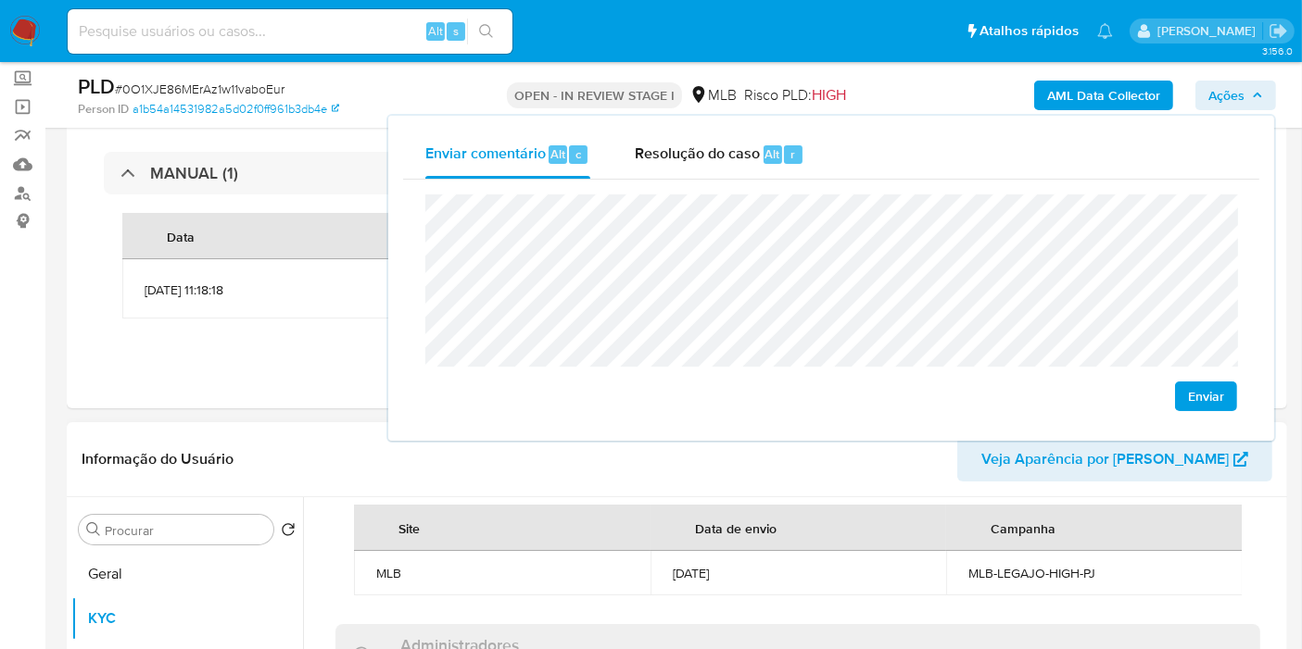
click at [705, 551] on td "13/05/2025" at bounding box center [798, 573] width 296 height 44
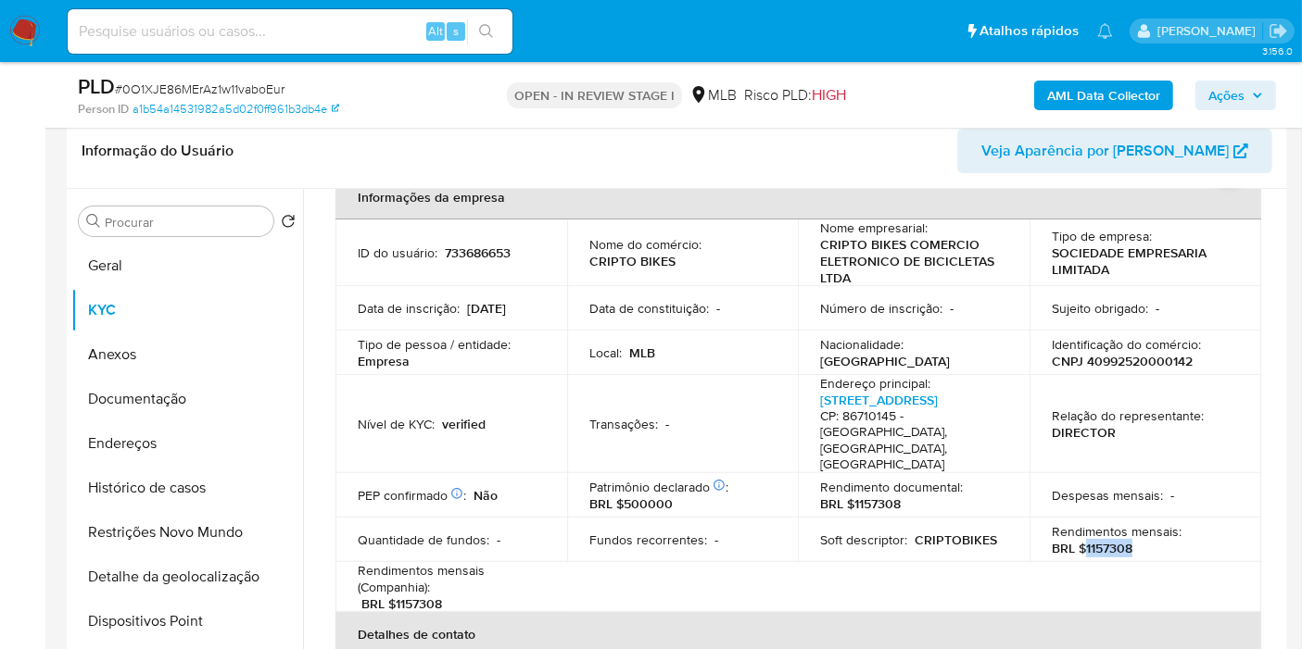
drag, startPoint x: 1079, startPoint y: 529, endPoint x: 1162, endPoint y: 514, distance: 83.8
click at [1136, 530] on div "Rendimentos mensais : BRL $1157308" at bounding box center [1144, 539] width 187 height 33
copy p "1157308"
click at [1231, 88] on span "Ações" at bounding box center [1226, 96] width 36 height 30
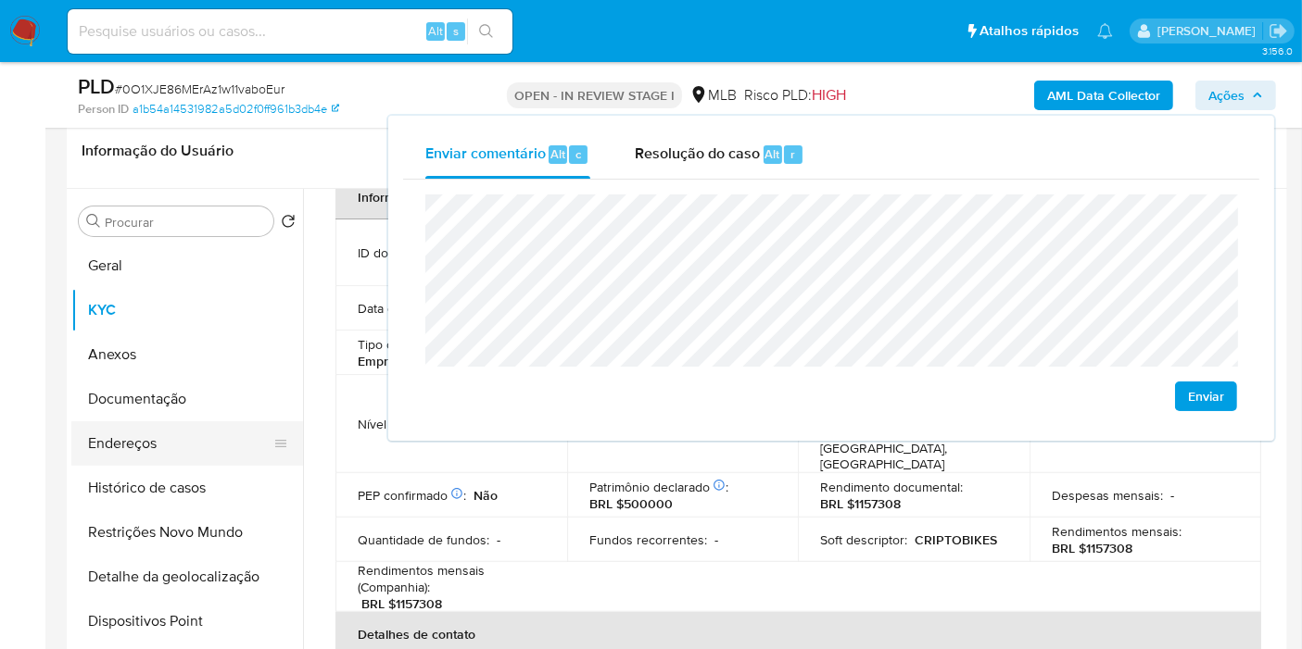
drag, startPoint x: 113, startPoint y: 416, endPoint x: 115, endPoint y: 440, distance: 24.2
click at [112, 416] on button "Documentação" at bounding box center [187, 399] width 232 height 44
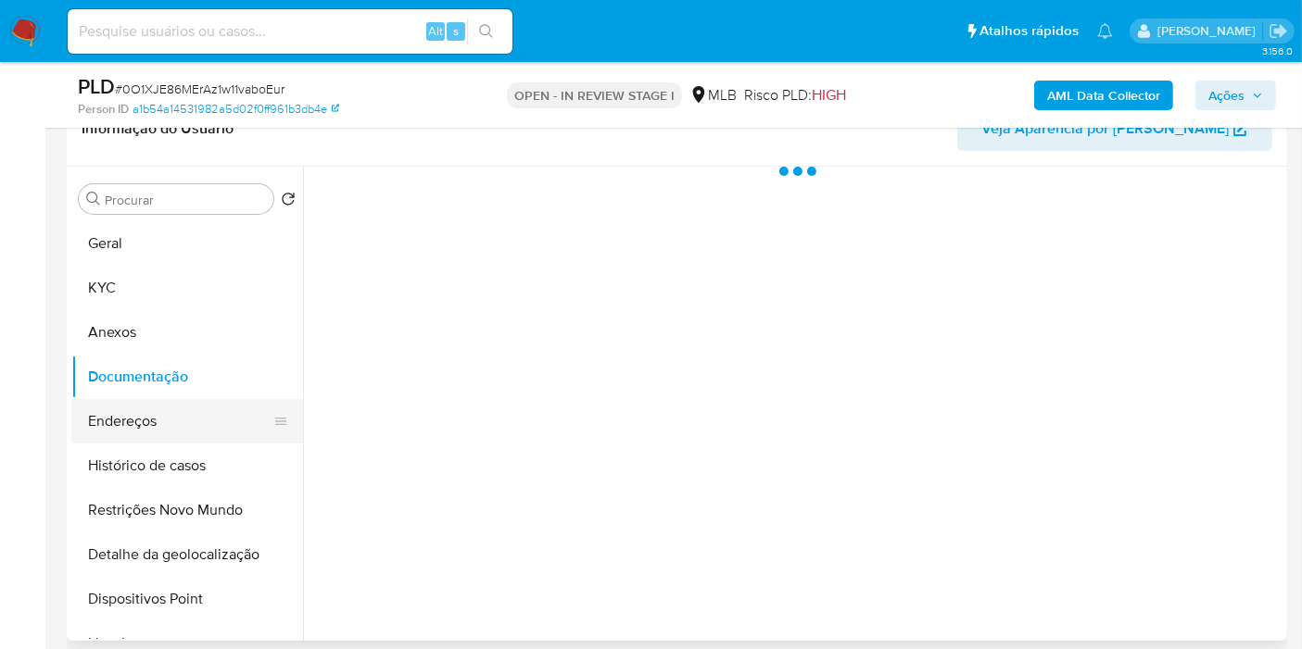
scroll to position [0, 0]
click at [115, 440] on button "Endereços" at bounding box center [179, 421] width 217 height 44
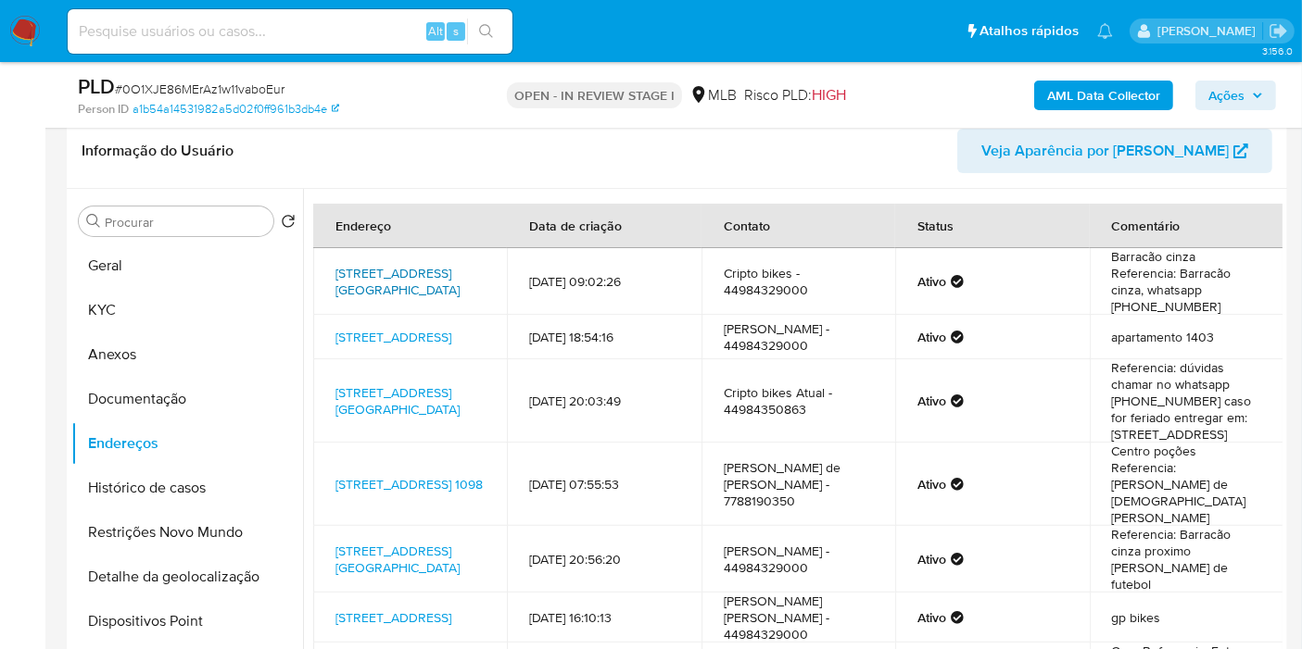
click at [405, 279] on link "Avenida Maracanã 6200, Arapongas, Paraná, 86704505, Brasil 6200" at bounding box center [397, 281] width 124 height 35
click at [401, 330] on link "Rua Perdizes 900, Arapongas, Paraná, 86700180, Brasil 900" at bounding box center [393, 337] width 116 height 19
click at [398, 396] on link "Avenida Maracanã 6200, Arapongas, Paraná, 86703000, Brasil 6200" at bounding box center [397, 401] width 124 height 35
click at [396, 483] on link "Avenida Vitória Da Conquista 1098, Poções, Bahia, 45260035, Brasil 1098" at bounding box center [408, 484] width 147 height 19
click at [375, 542] on link "Avenida Taperaçu Cinza 277, Arapongas, Paraná, 86710145, Brasil 277" at bounding box center [397, 559] width 124 height 35
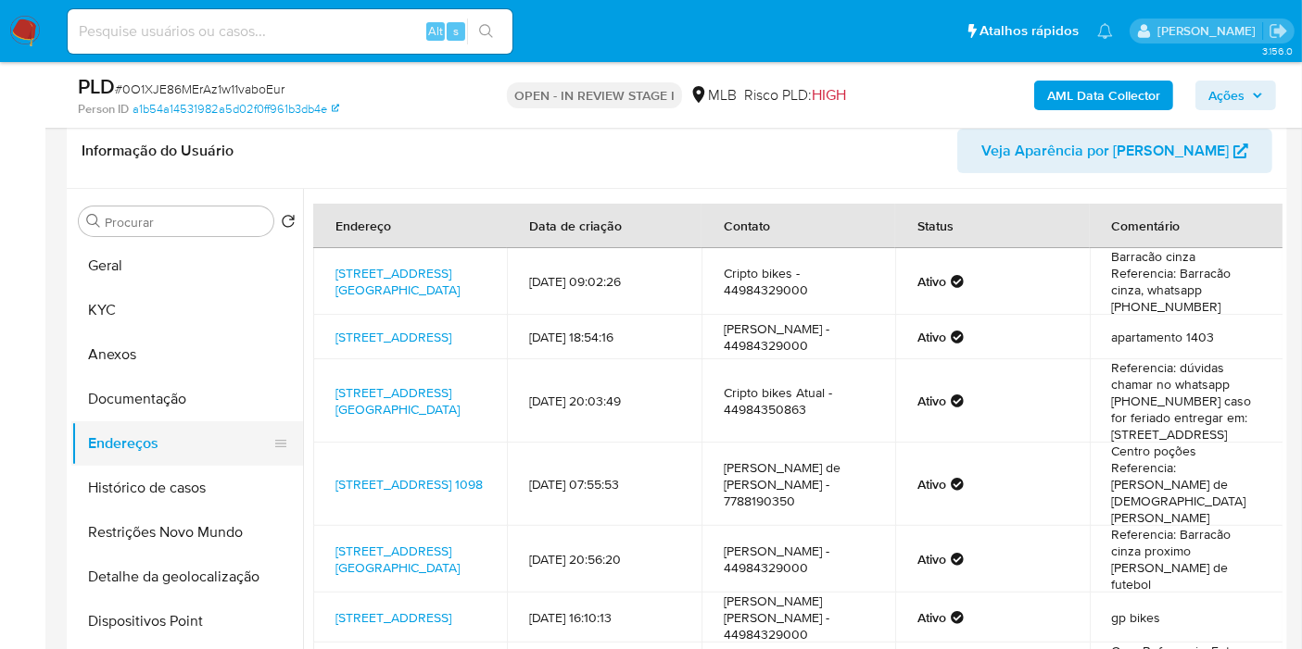
click at [171, 403] on button "Documentação" at bounding box center [187, 399] width 232 height 44
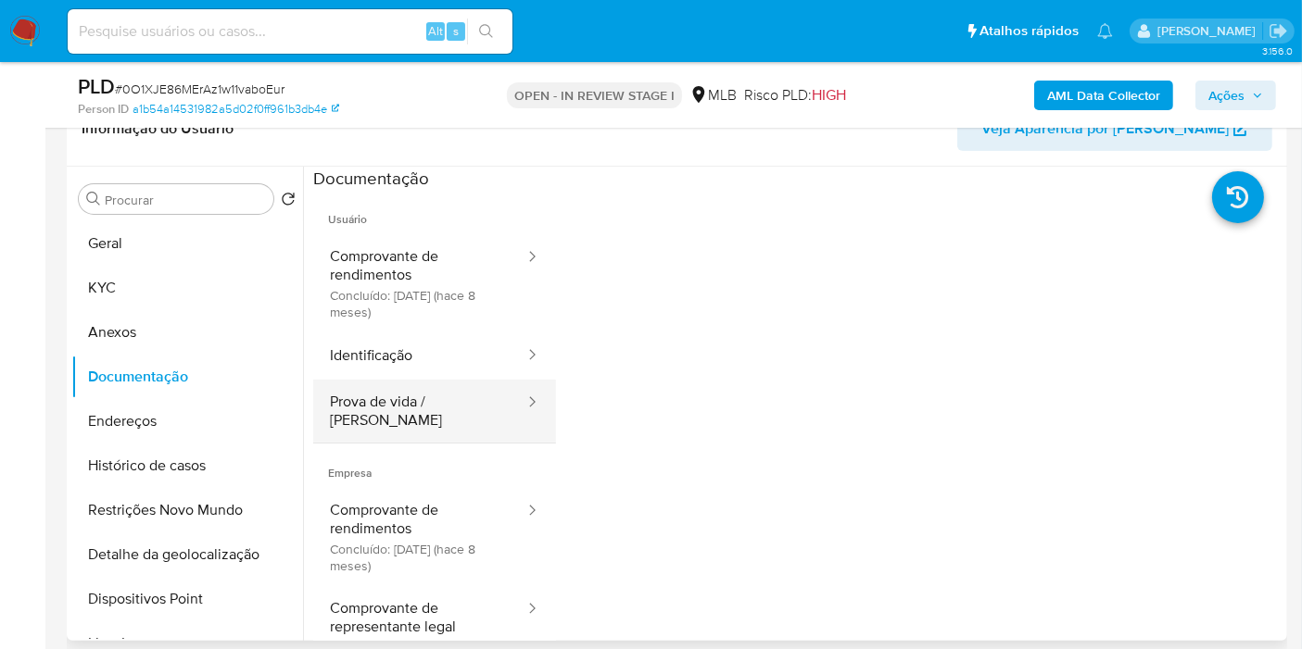
click at [436, 392] on button "Prova de vida / [PERSON_NAME]" at bounding box center [419, 411] width 213 height 63
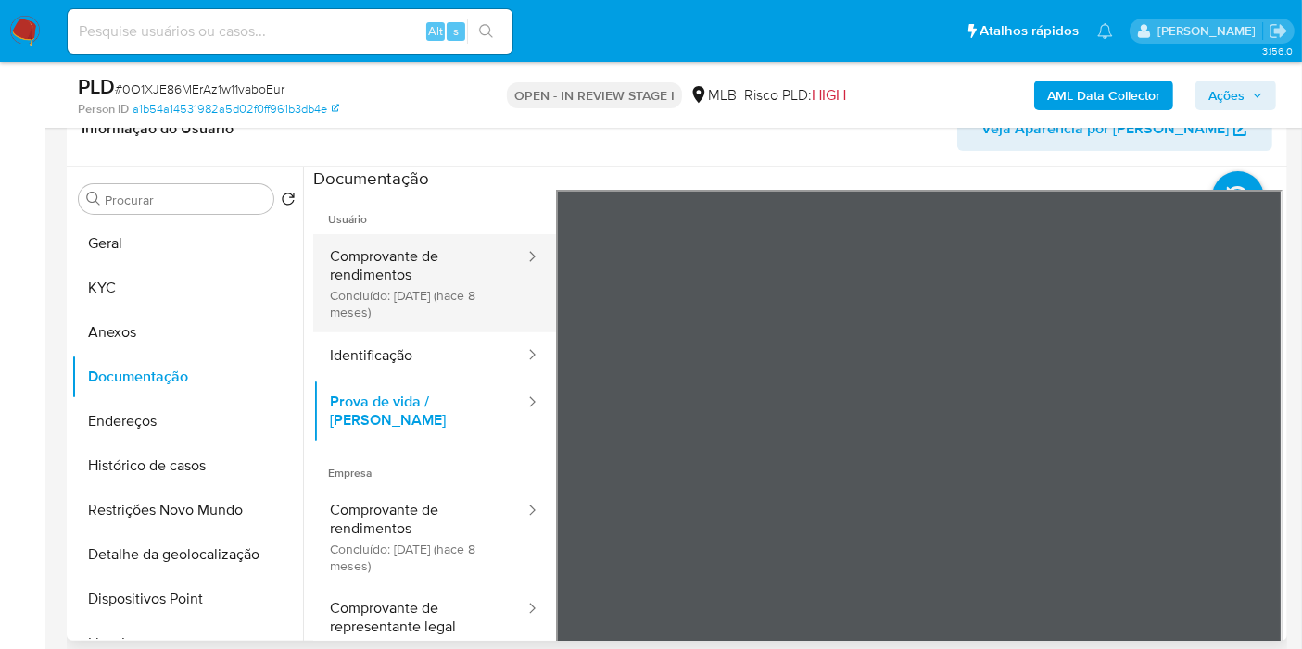
click at [434, 284] on button "Comprovante de rendimentos Concluído: 19/12/2024 (hace 8 meses)" at bounding box center [419, 283] width 213 height 98
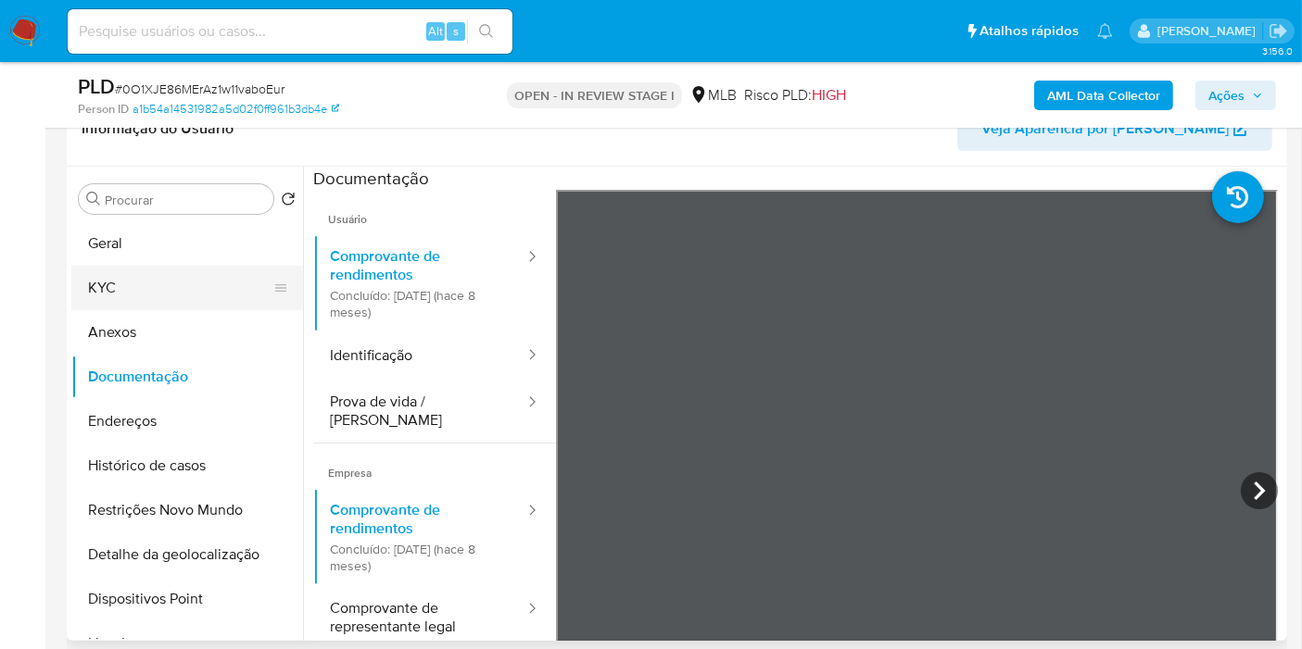
click at [200, 282] on button "KYC" at bounding box center [179, 288] width 217 height 44
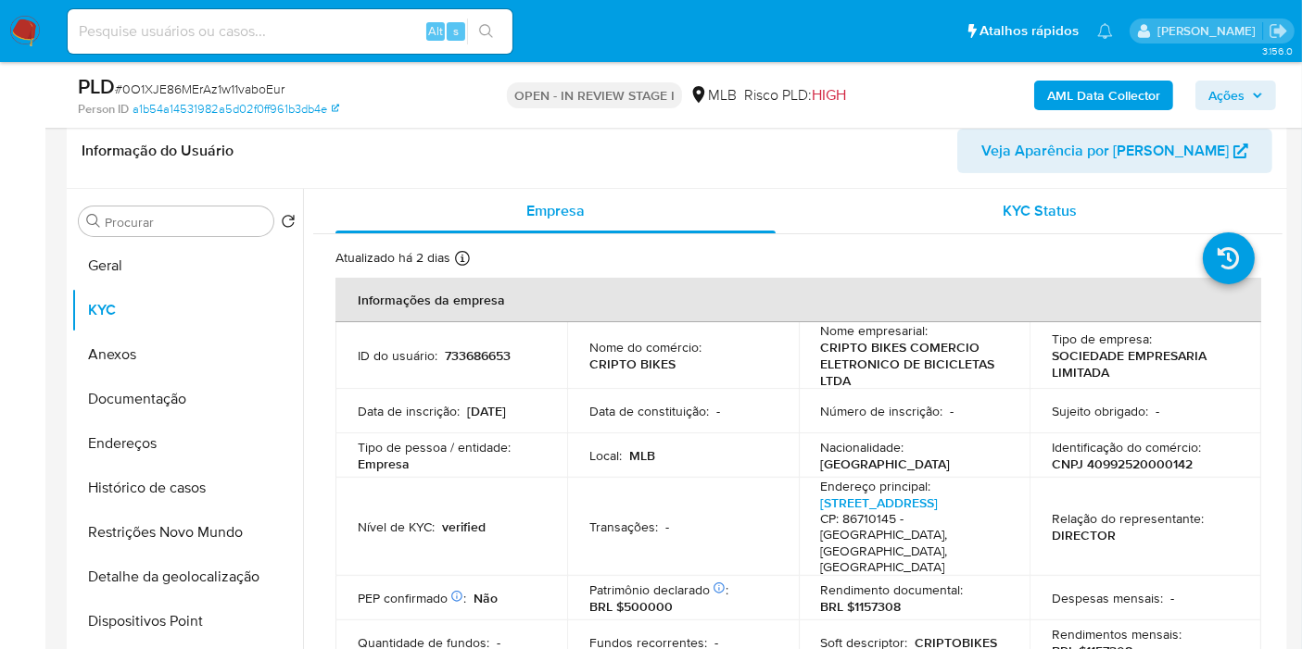
click at [880, 223] on div "KYC Status" at bounding box center [1040, 211] width 440 height 44
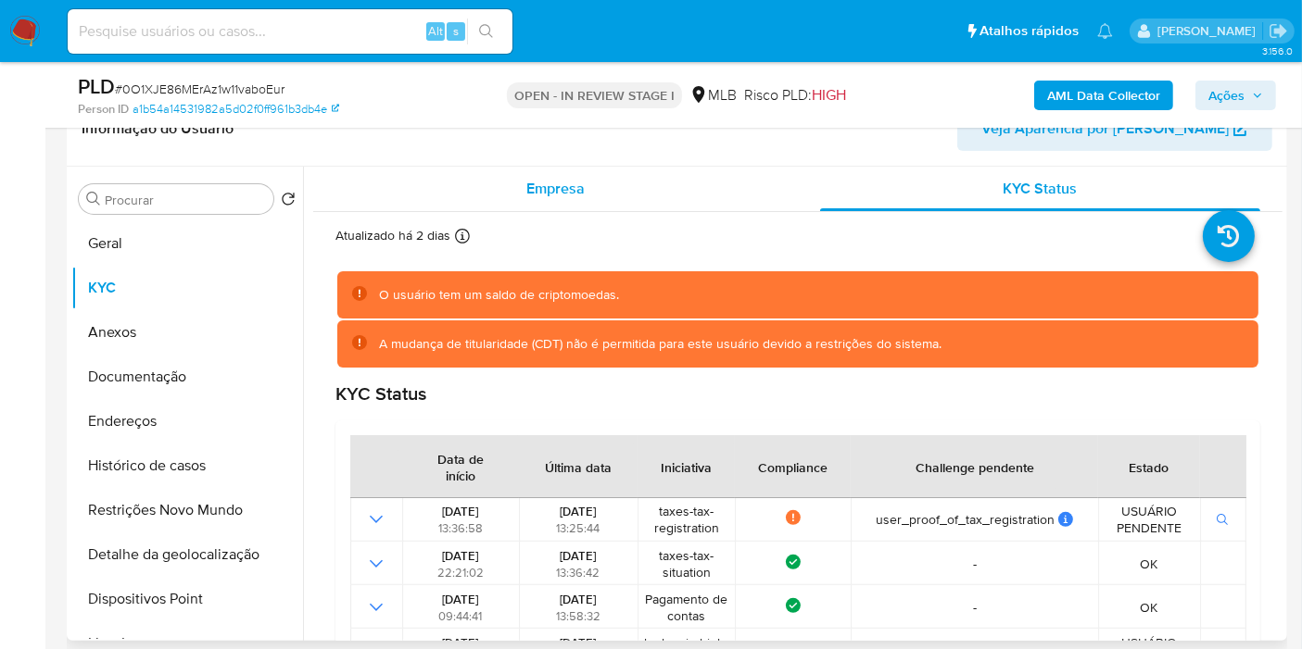
click at [508, 193] on div "Empresa" at bounding box center [555, 189] width 440 height 44
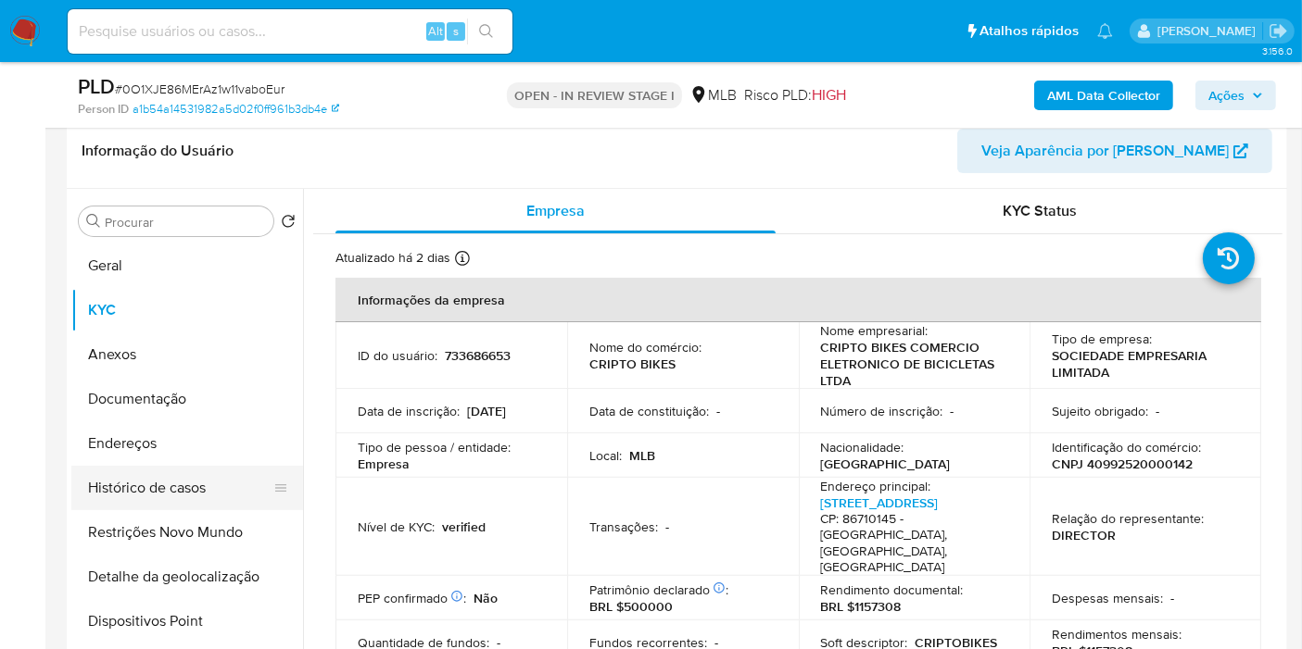
drag, startPoint x: 169, startPoint y: 491, endPoint x: 141, endPoint y: 485, distance: 28.3
click at [141, 485] on button "Histórico de casos" at bounding box center [179, 488] width 217 height 44
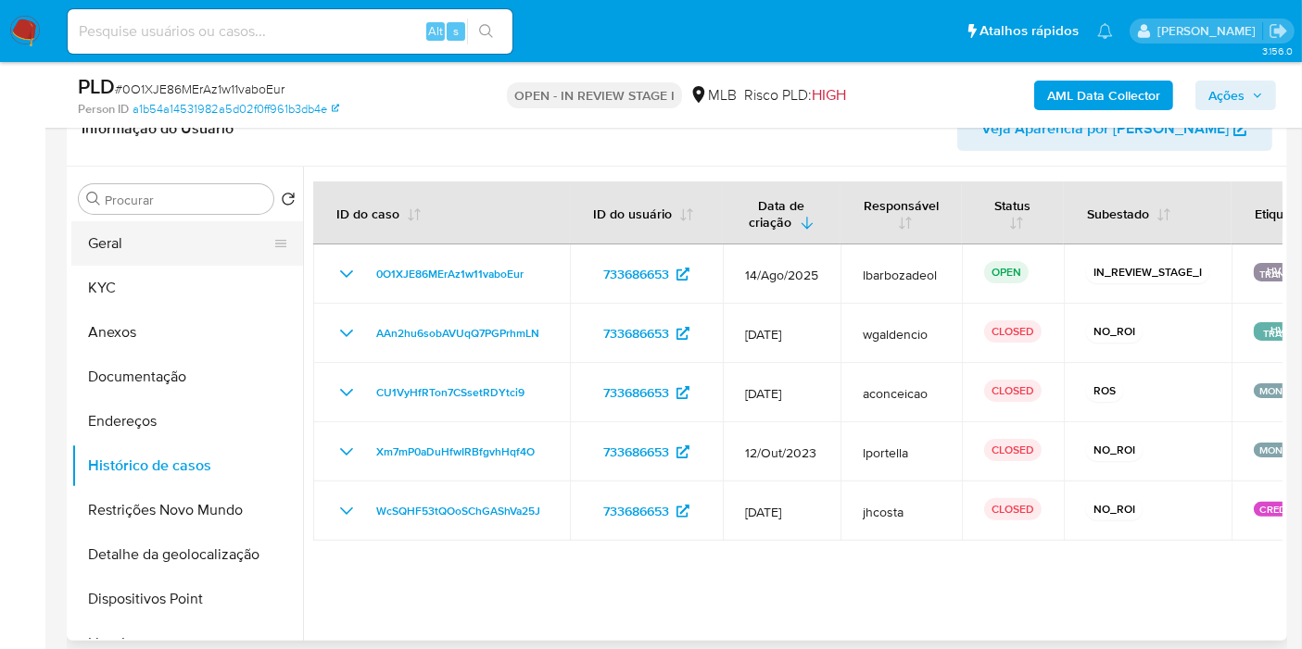
click at [119, 237] on button "Geral" at bounding box center [179, 243] width 217 height 44
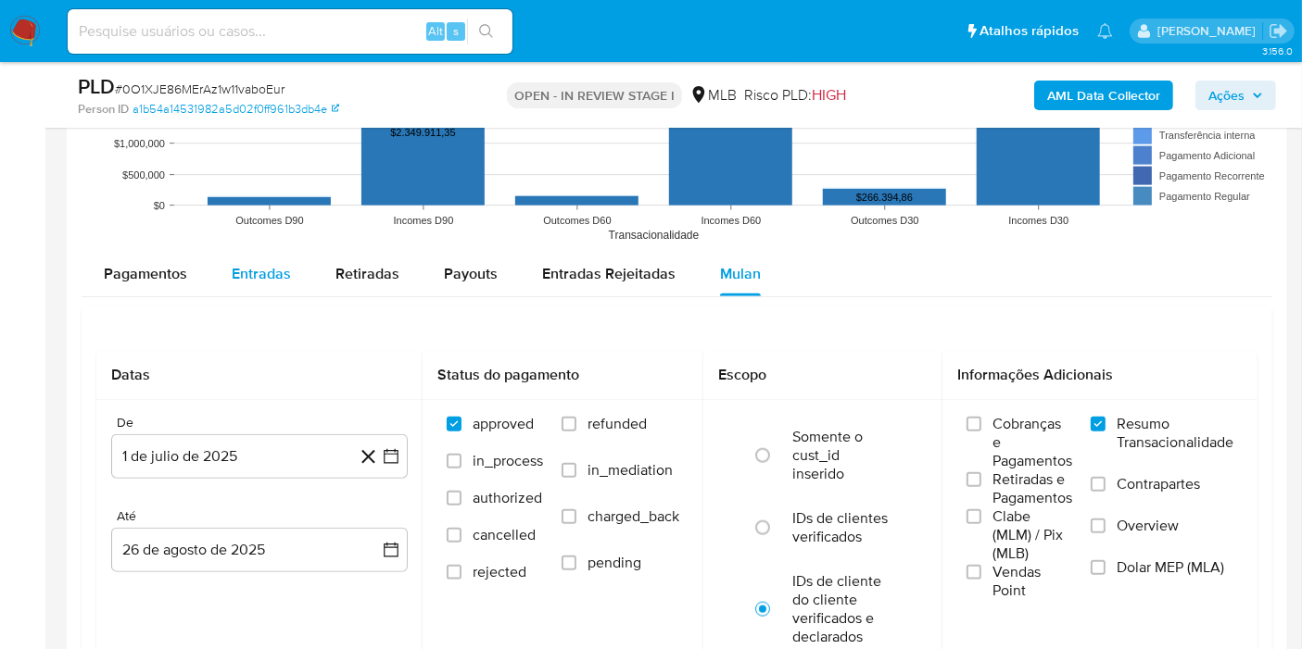
click at [243, 255] on div "Entradas" at bounding box center [261, 274] width 59 height 44
select select "10"
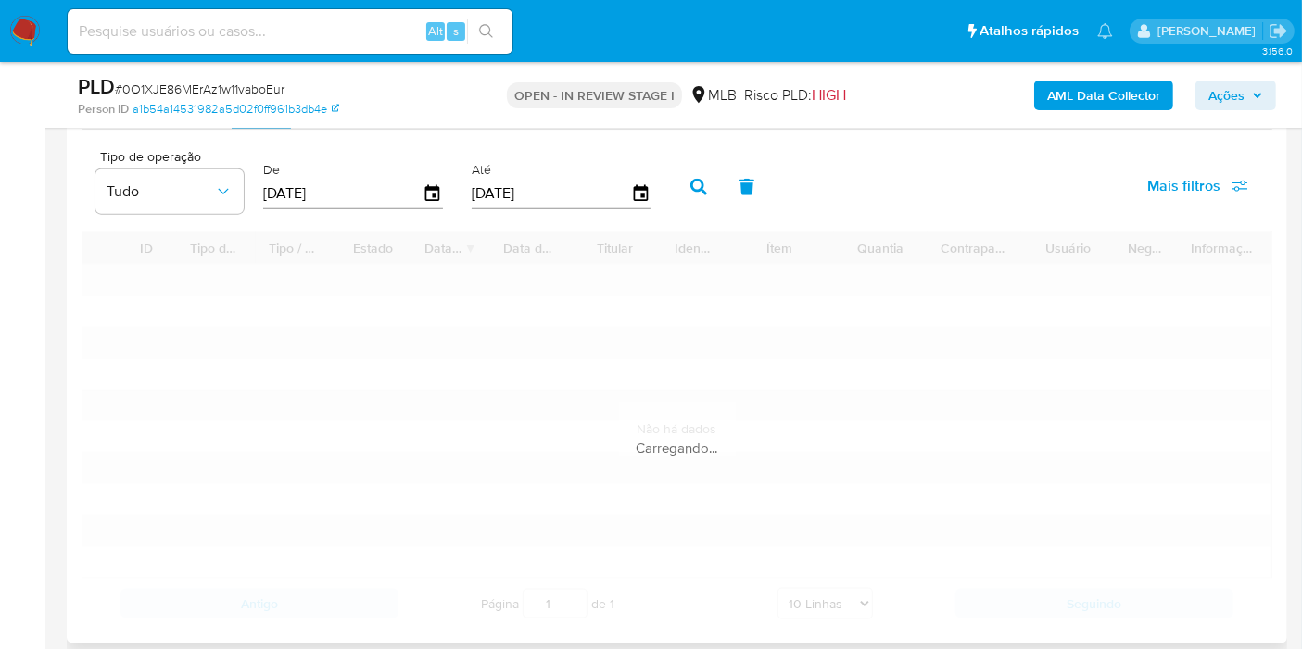
scroll to position [2264, 0]
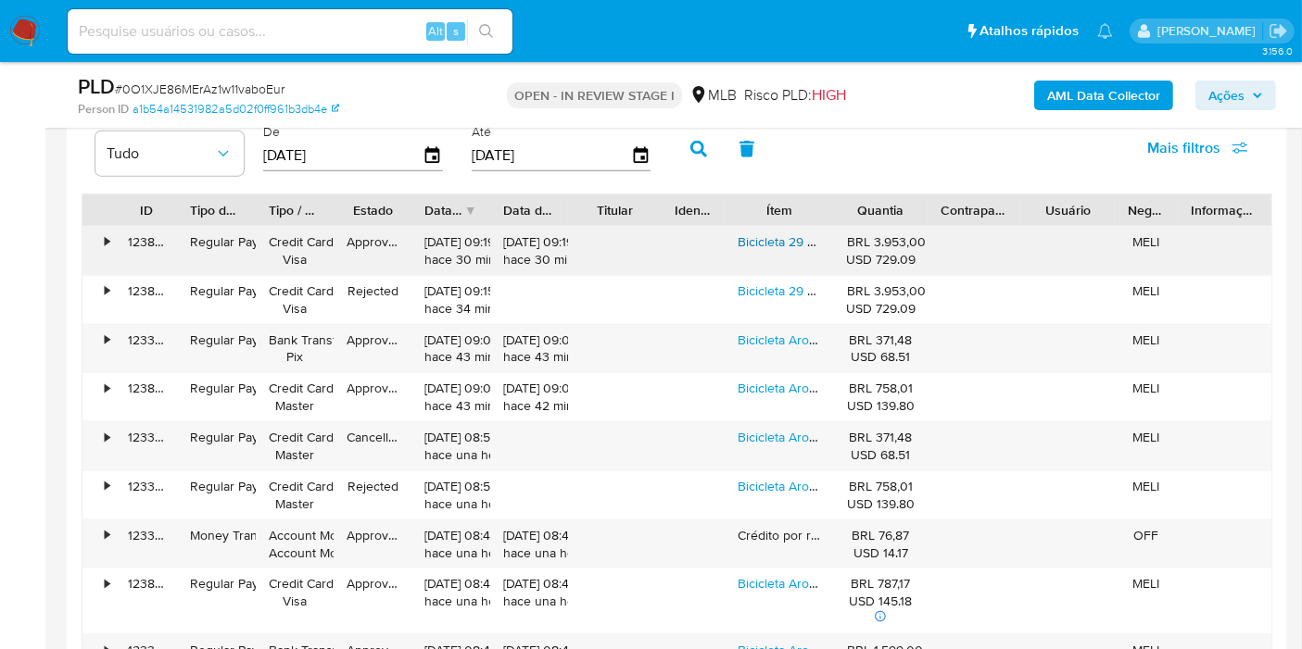
click at [771, 236] on link "Bicicleta 29 Oggi Big Wheel 7.1 2024 Cues 1x10v Grafite/amar Cor Grafite/amarel…" at bounding box center [1038, 242] width 603 height 19
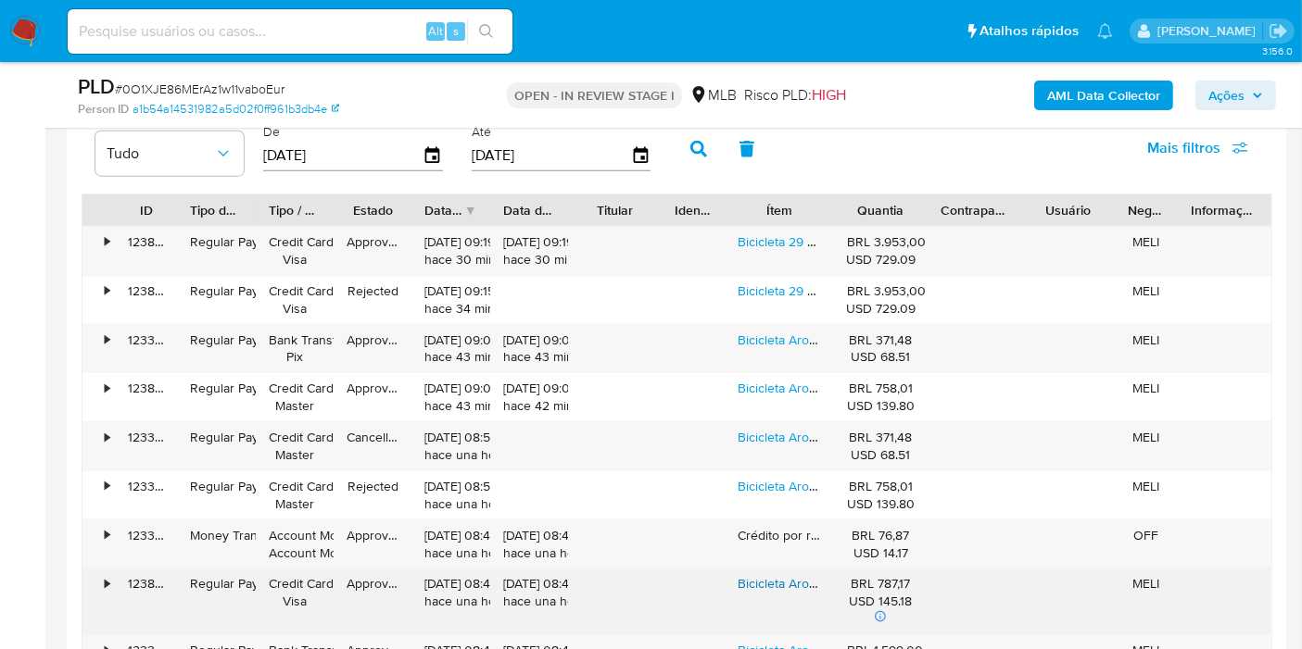
click at [761, 575] on link "Bicicleta Aro 29 Mtb Cripto Aluminio 24v Freios Disco" at bounding box center [890, 583] width 307 height 19
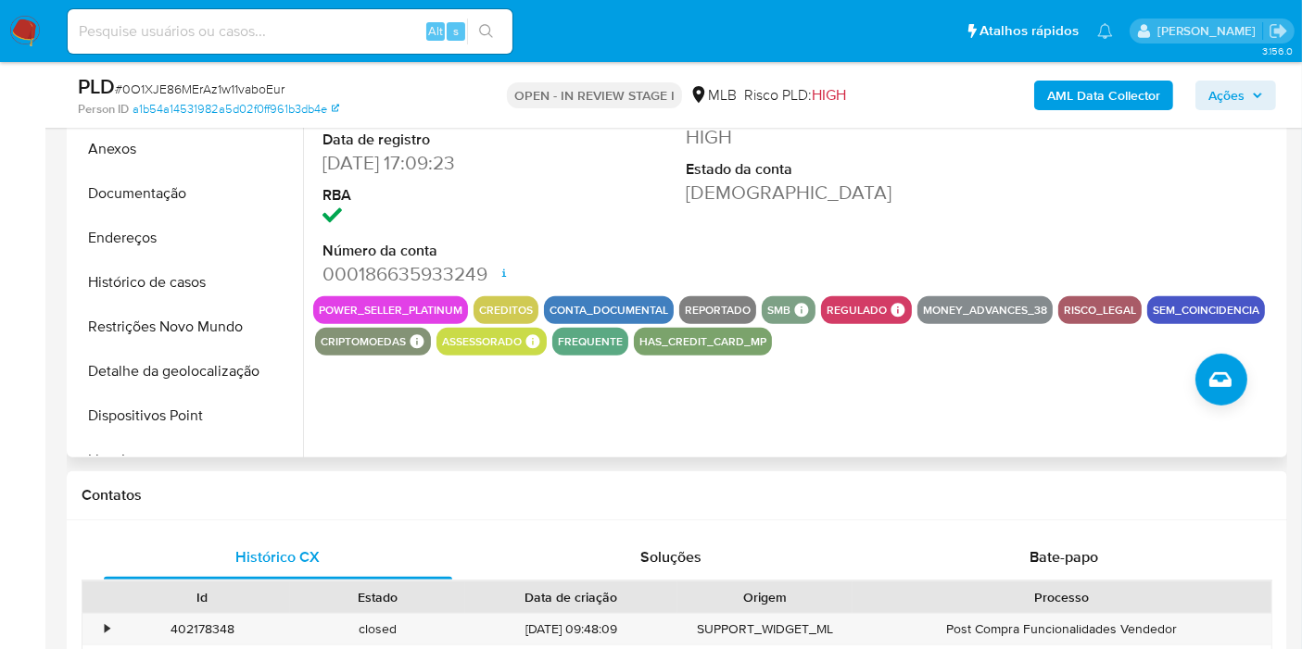
scroll to position [514, 0]
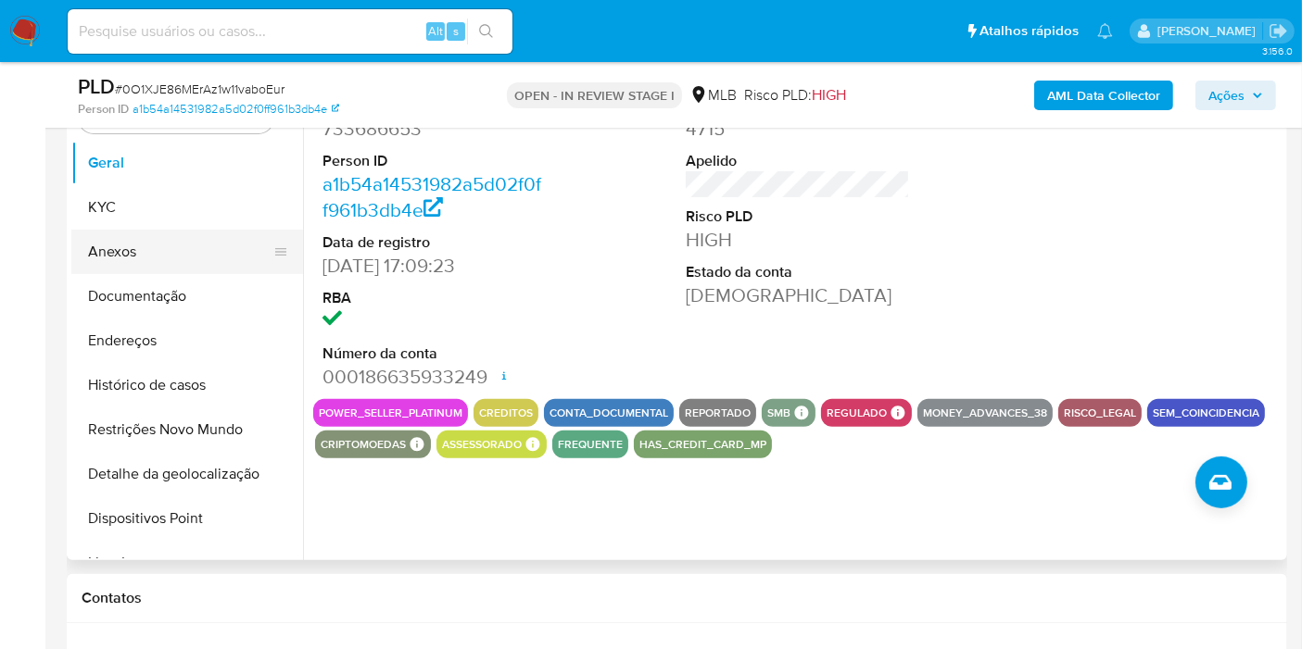
drag, startPoint x: 182, startPoint y: 209, endPoint x: 220, endPoint y: 210, distance: 37.1
click at [182, 208] on button "KYC" at bounding box center [187, 207] width 232 height 44
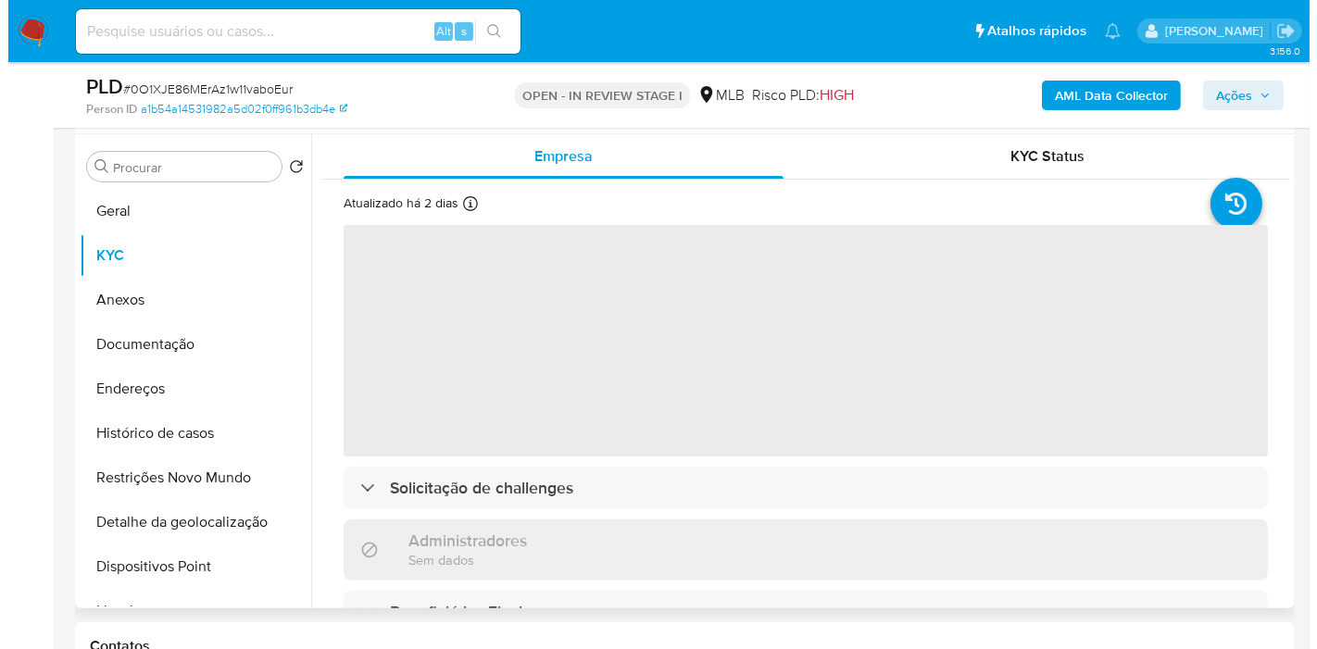
scroll to position [411, 0]
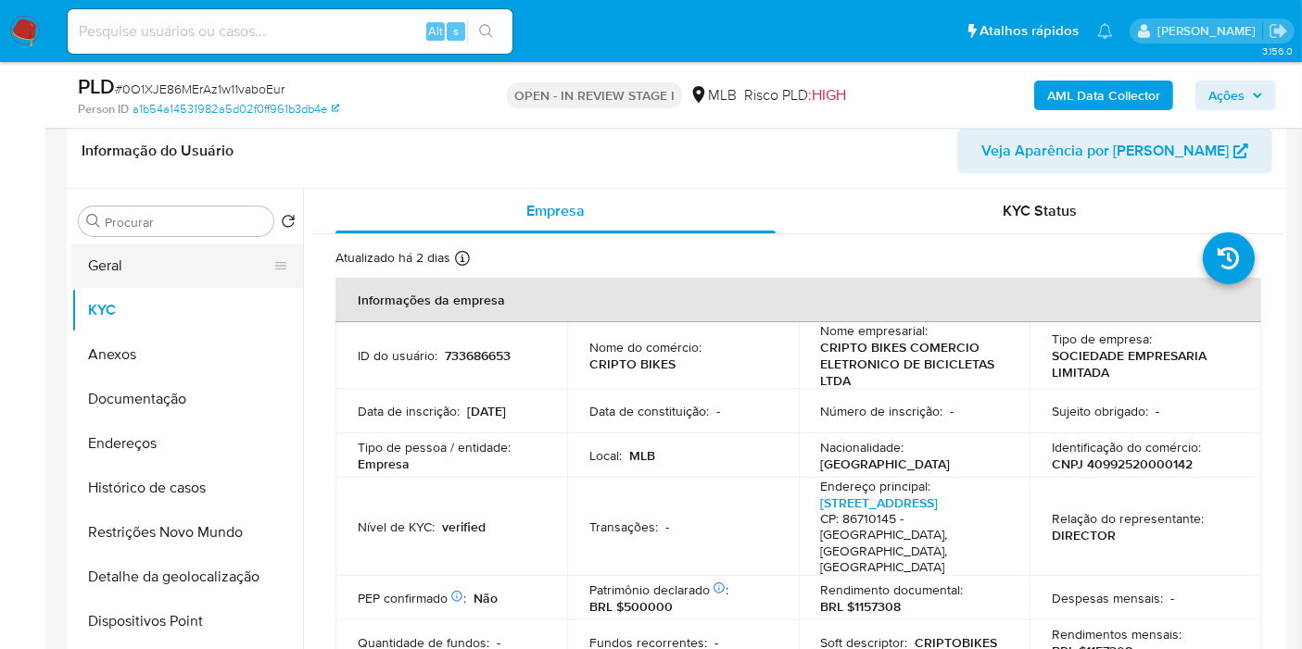
click at [195, 260] on button "Geral" at bounding box center [179, 266] width 217 height 44
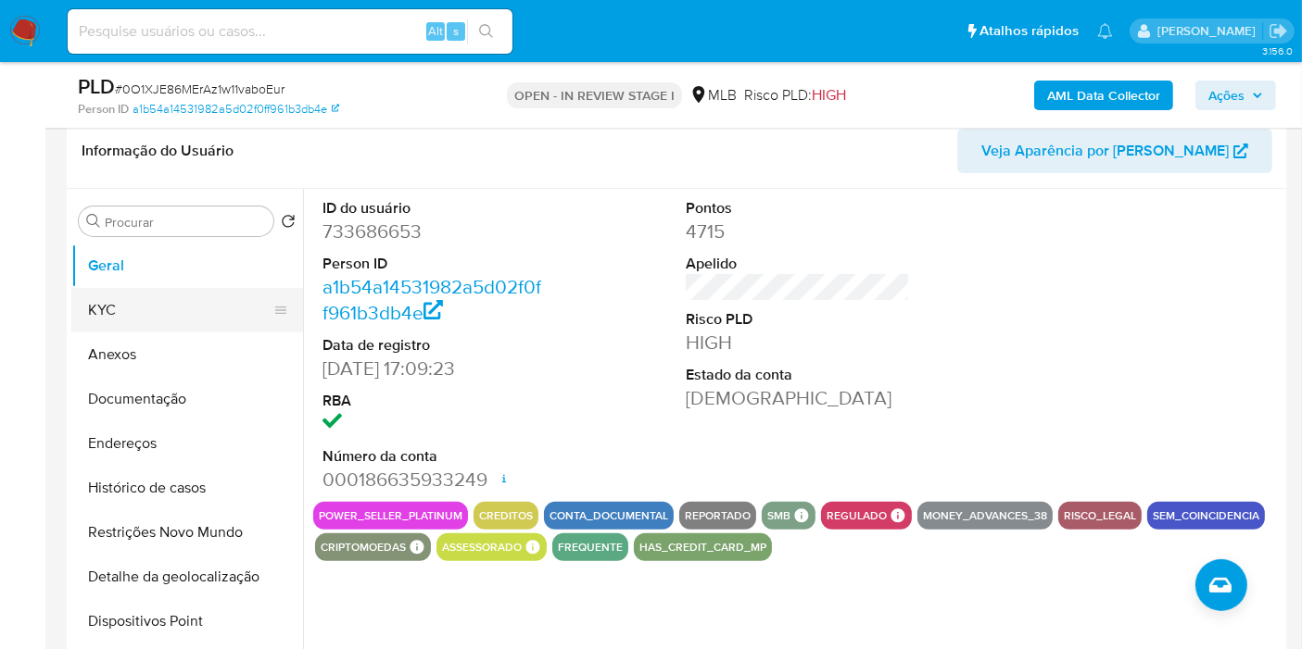
click at [147, 319] on button "KYC" at bounding box center [179, 310] width 217 height 44
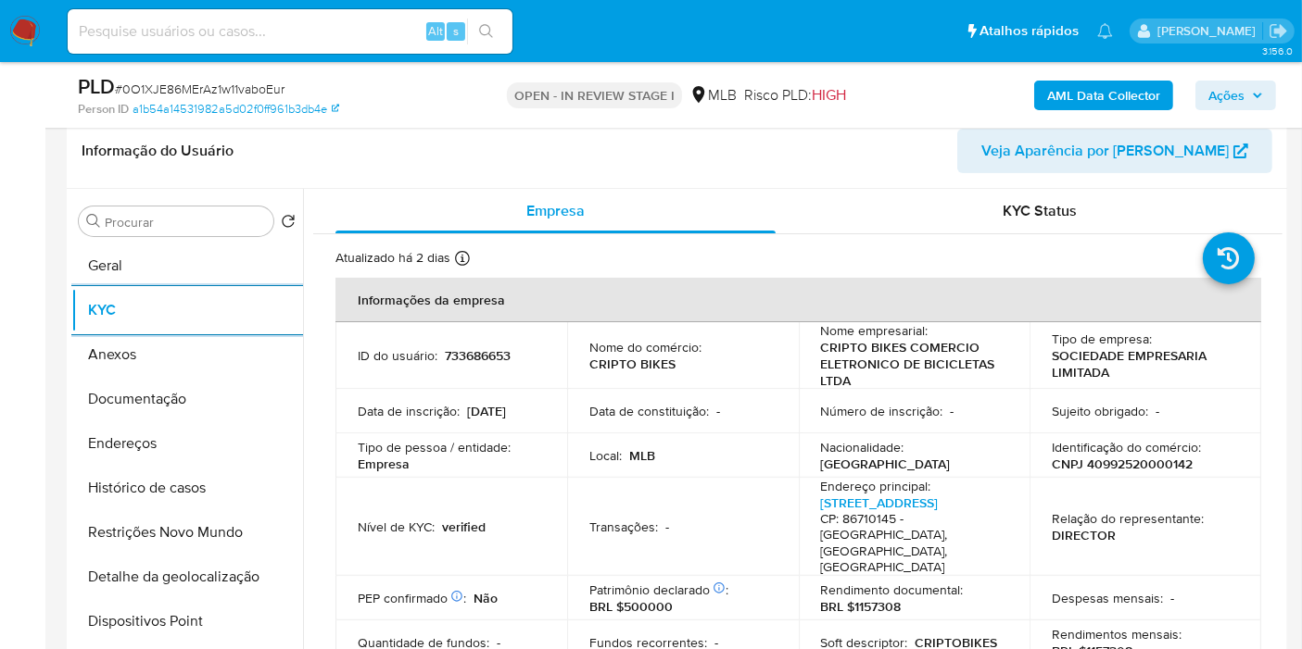
drag, startPoint x: 227, startPoint y: 455, endPoint x: 860, endPoint y: 463, distance: 632.7
click at [226, 455] on button "Endereços" at bounding box center [187, 443] width 232 height 44
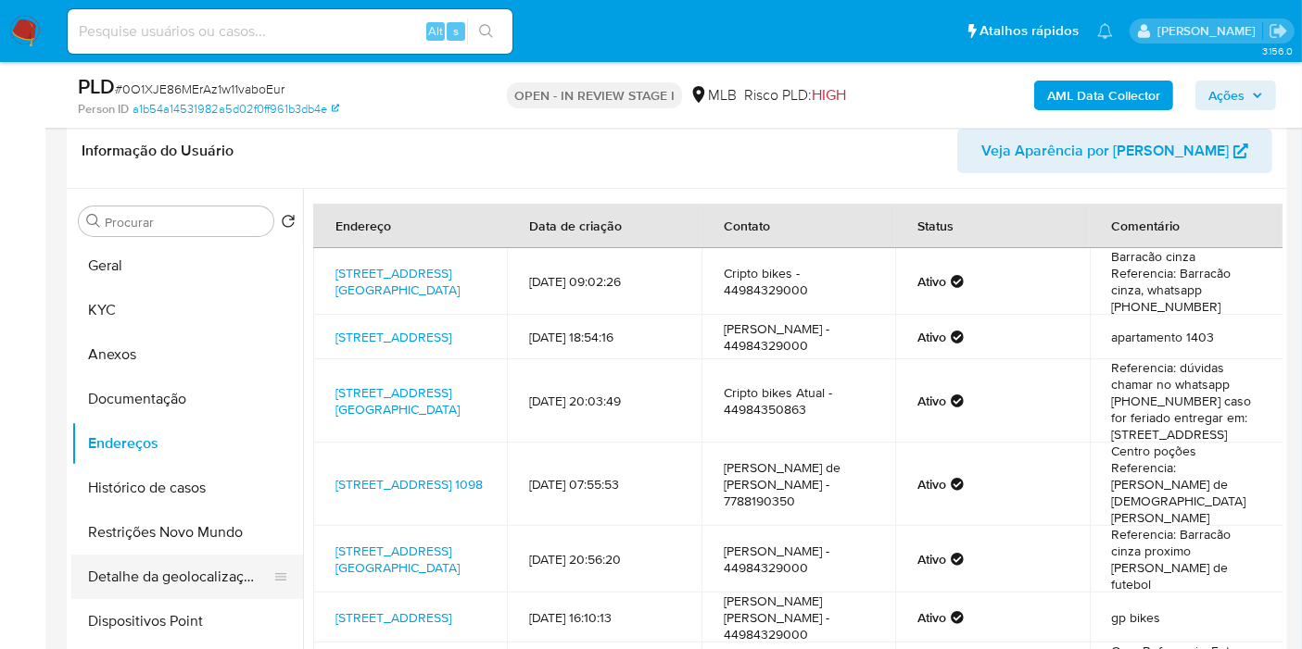
click at [209, 585] on button "Detalhe da geolocalização" at bounding box center [179, 577] width 217 height 44
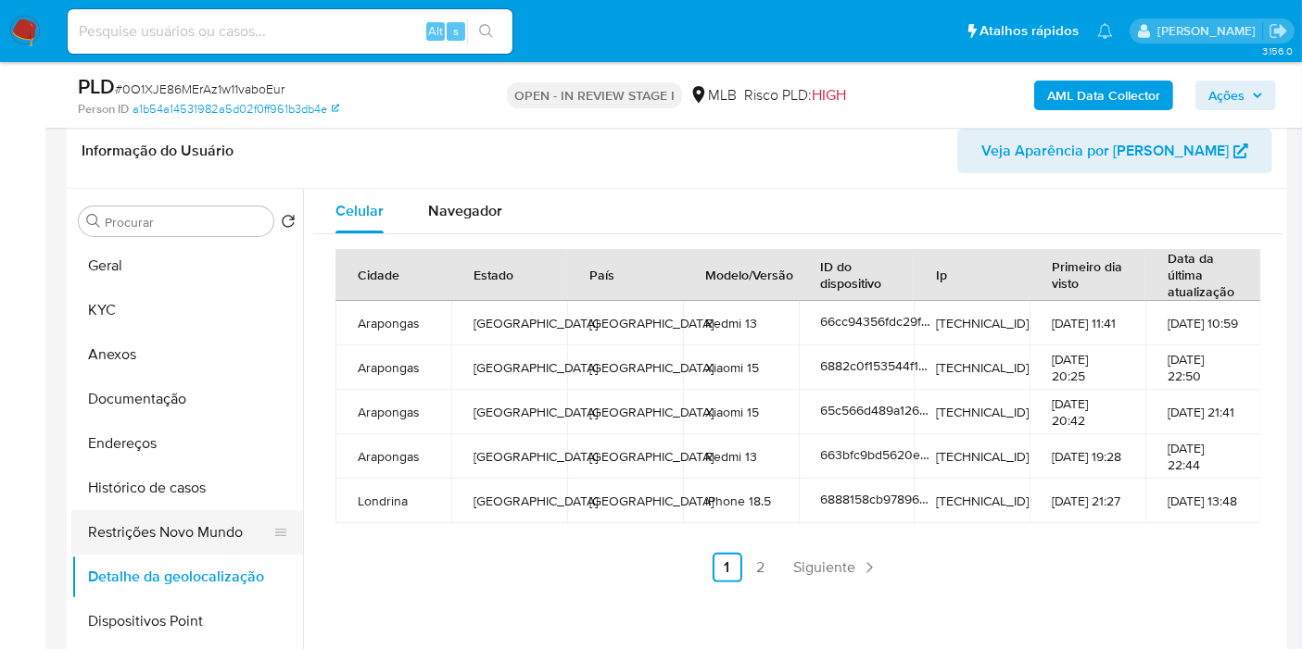
click at [213, 533] on button "Restrições Novo Mundo" at bounding box center [179, 532] width 217 height 44
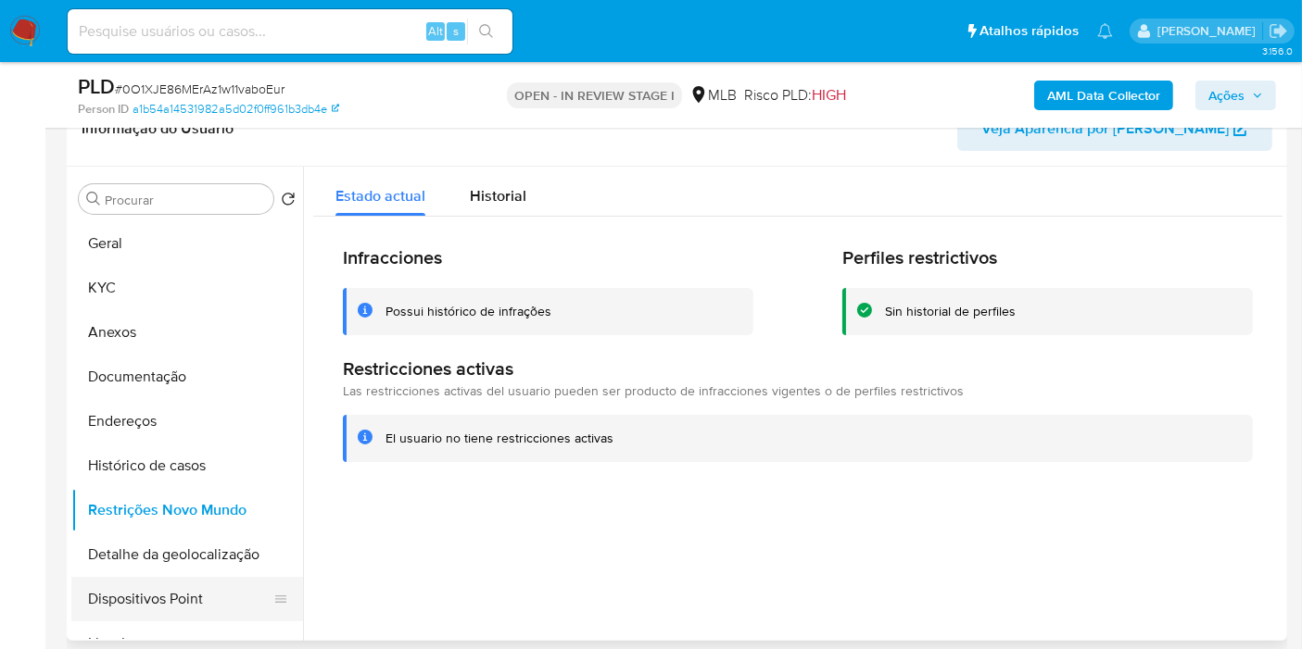
click at [216, 597] on button "Dispositivos Point" at bounding box center [179, 599] width 217 height 44
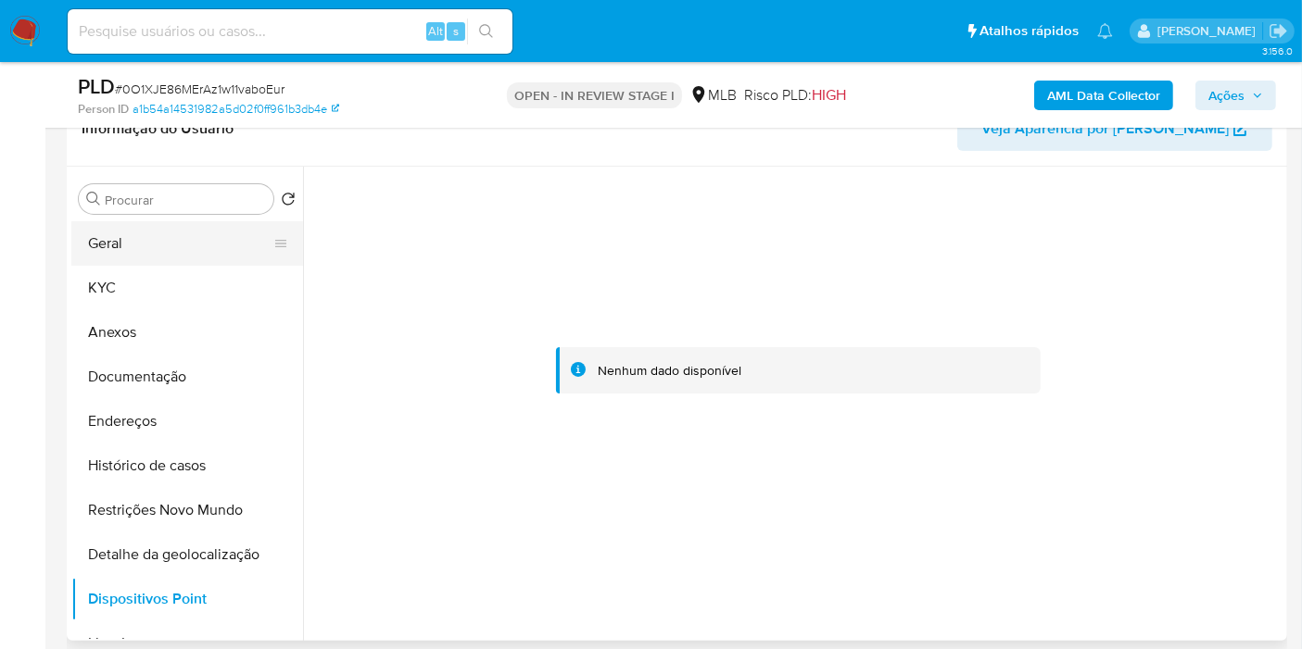
click at [186, 251] on button "Geral" at bounding box center [179, 243] width 217 height 44
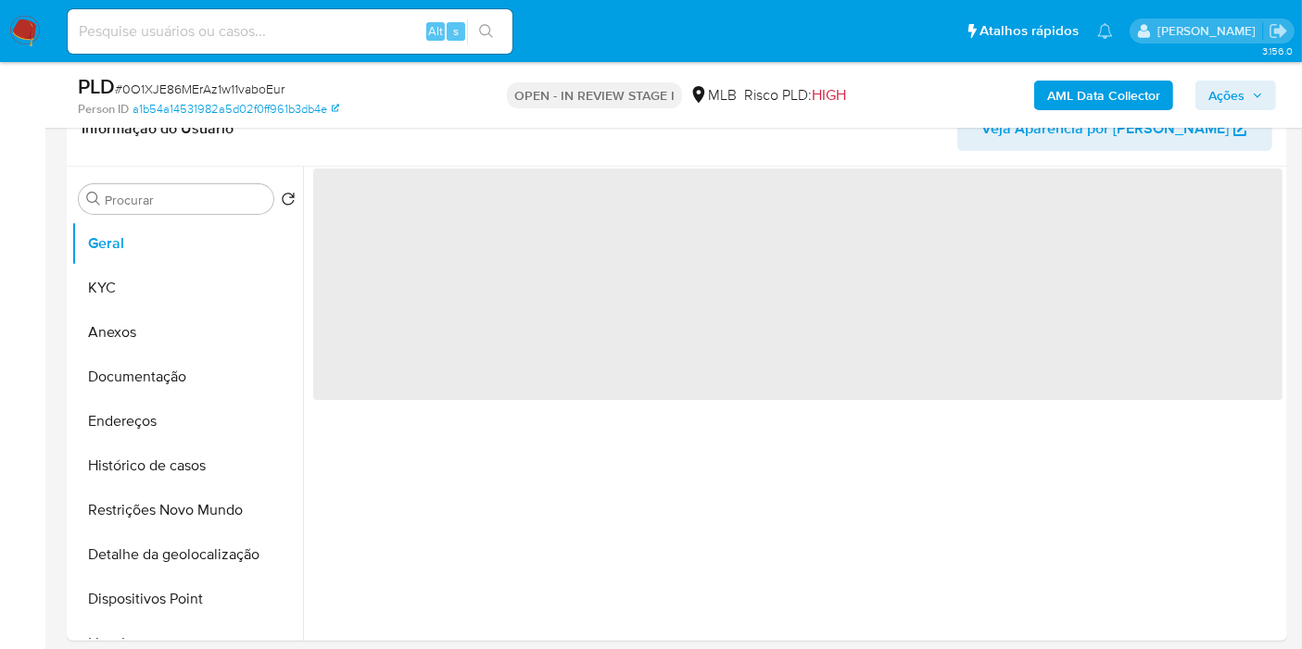
click at [1255, 97] on icon "button" at bounding box center [1256, 95] width 11 height 11
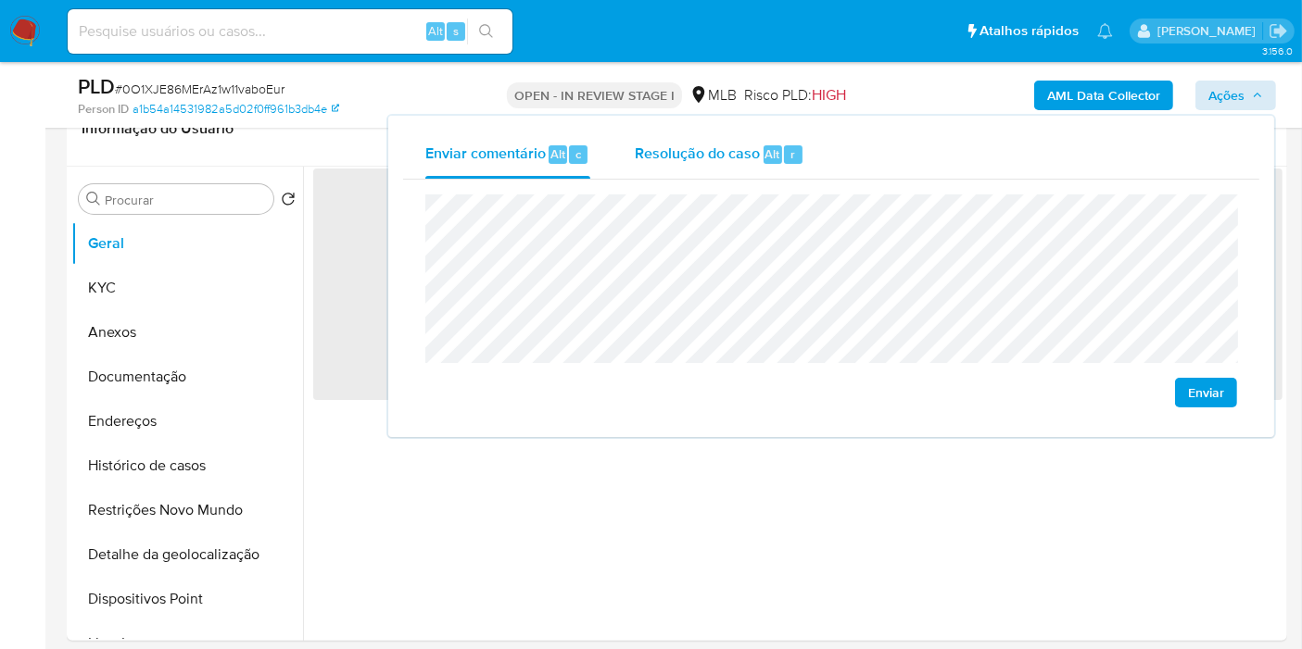
drag, startPoint x: 637, startPoint y: 136, endPoint x: 678, endPoint y: 161, distance: 47.8
click at [638, 136] on div "Resolução do caso Alt r" at bounding box center [720, 155] width 170 height 48
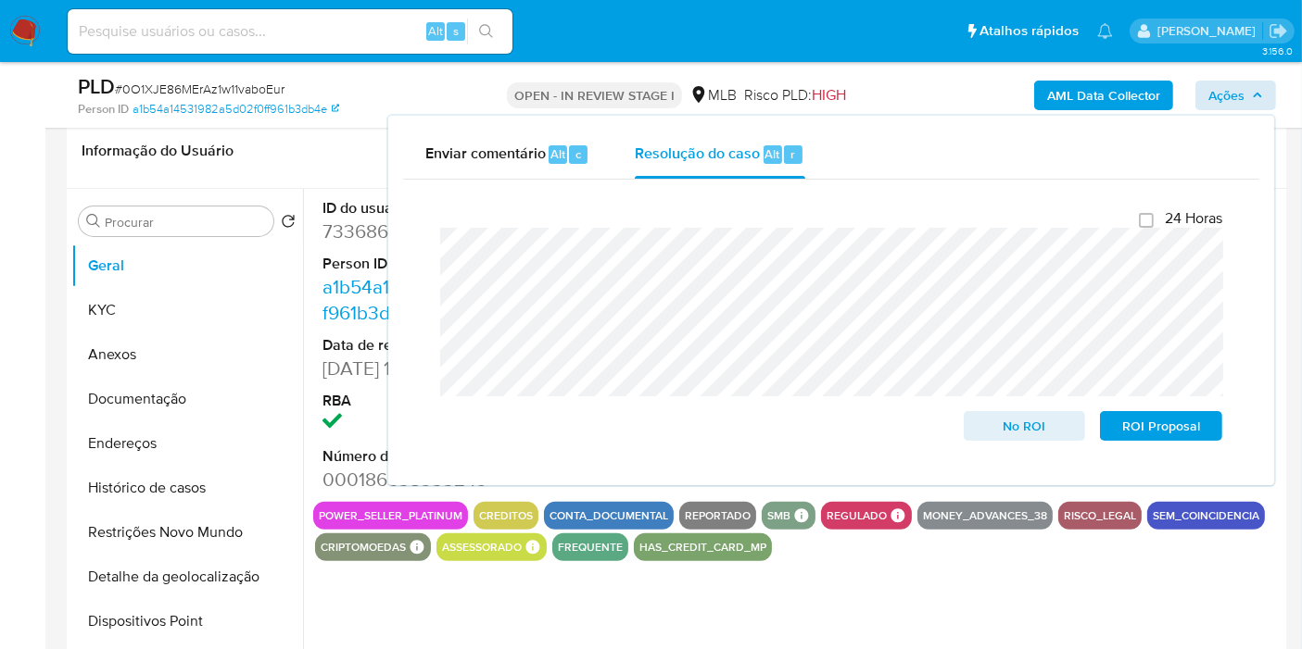
click at [1045, 103] on button "AML Data Collector" at bounding box center [1103, 96] width 139 height 30
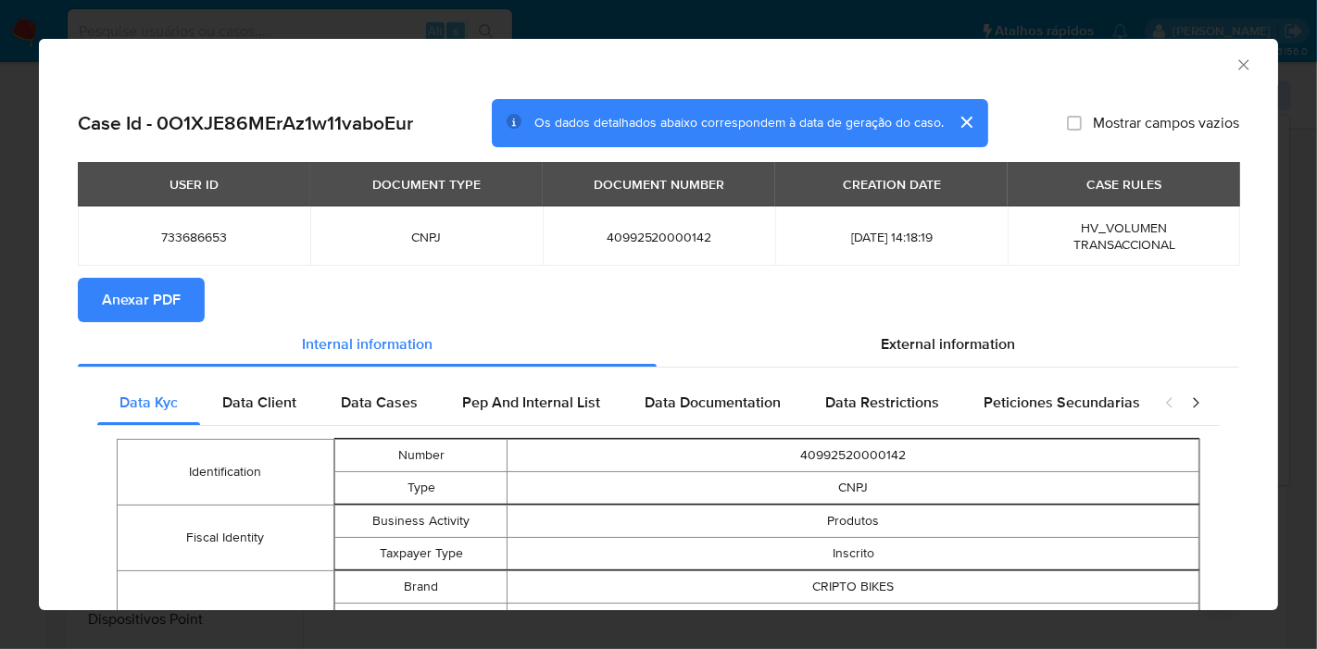
click at [158, 287] on span "Anexar PDF" at bounding box center [141, 300] width 79 height 41
click at [1235, 62] on icon "Fechar a janela" at bounding box center [1244, 65] width 19 height 19
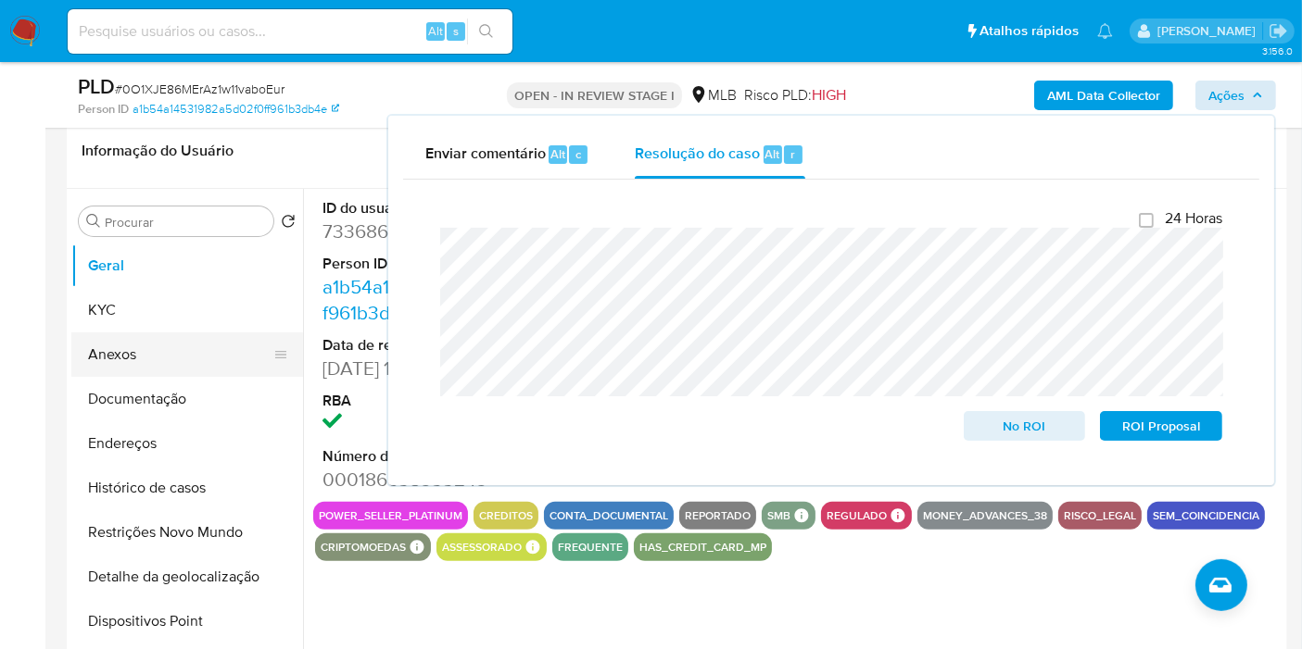
click at [231, 345] on button "Anexos" at bounding box center [179, 355] width 217 height 44
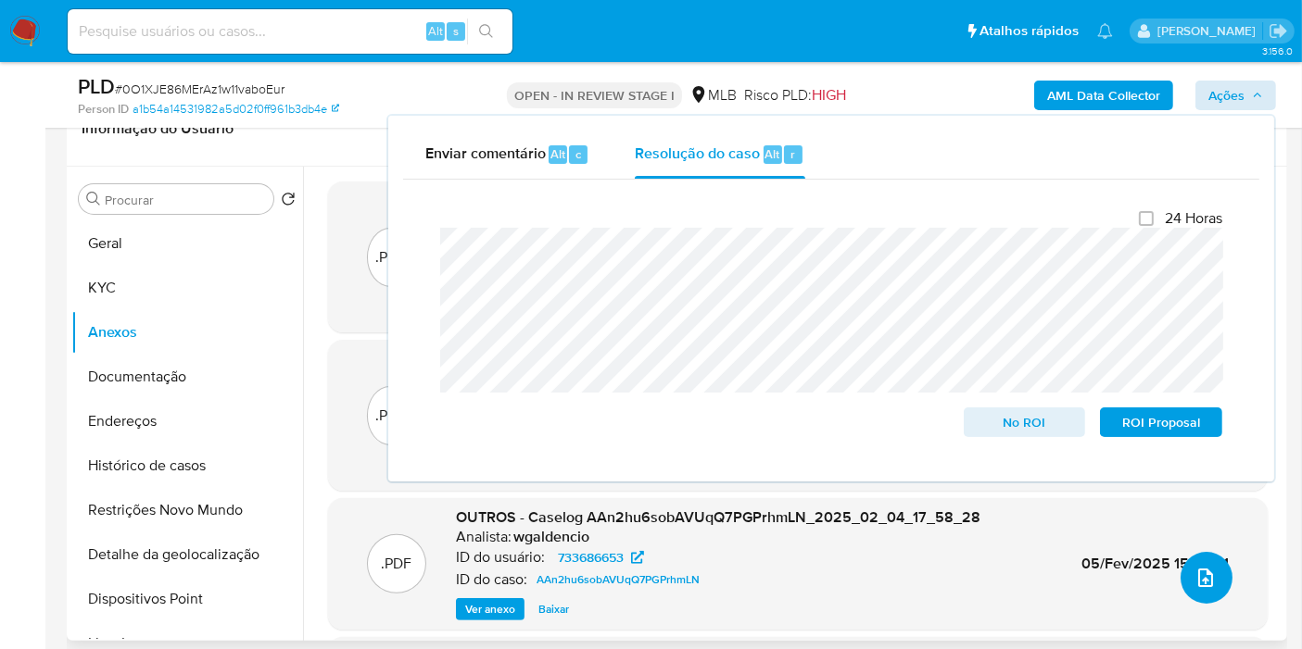
click at [1198, 576] on icon "upload-file" at bounding box center [1205, 578] width 15 height 19
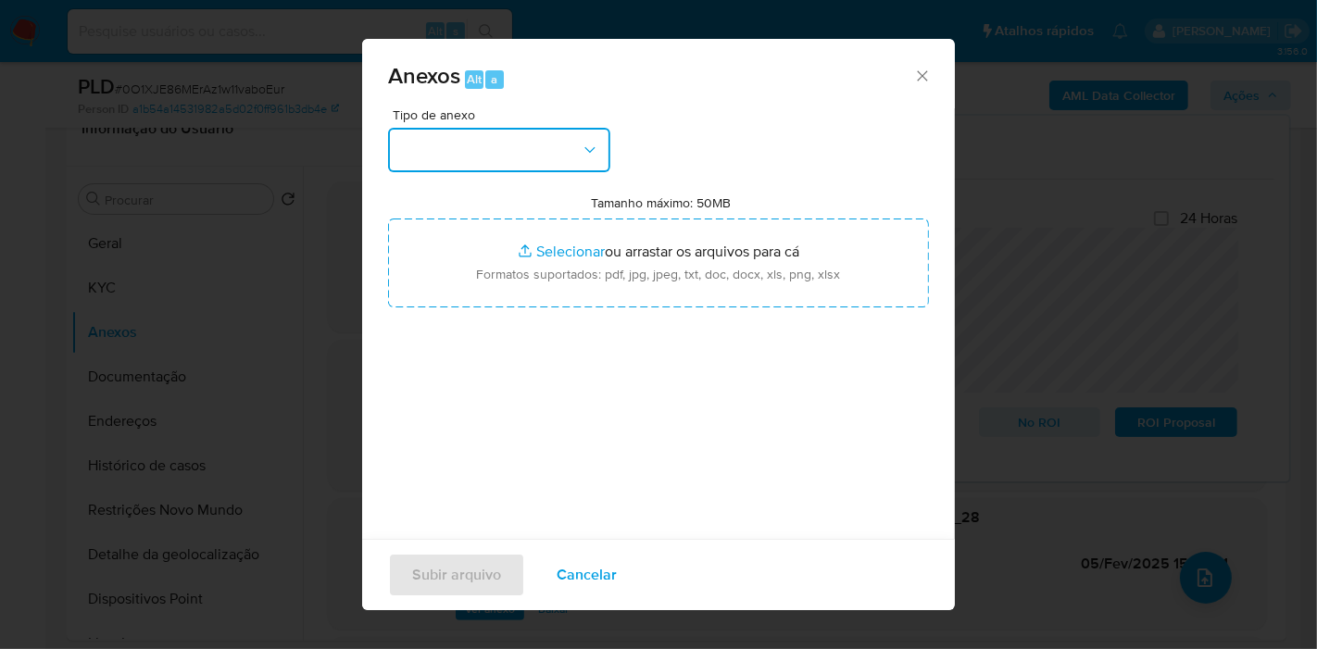
drag, startPoint x: 559, startPoint y: 144, endPoint x: 532, endPoint y: 176, distance: 42.1
click at [558, 144] on button "button" at bounding box center [499, 150] width 222 height 44
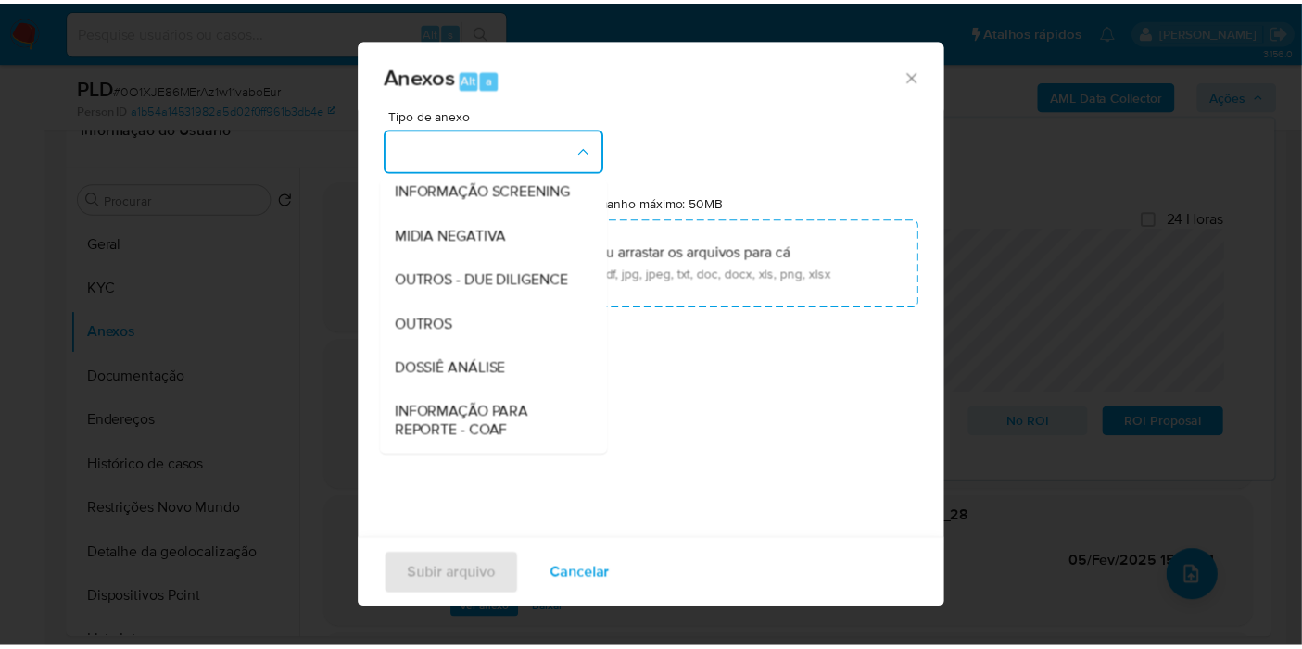
scroll to position [284, 0]
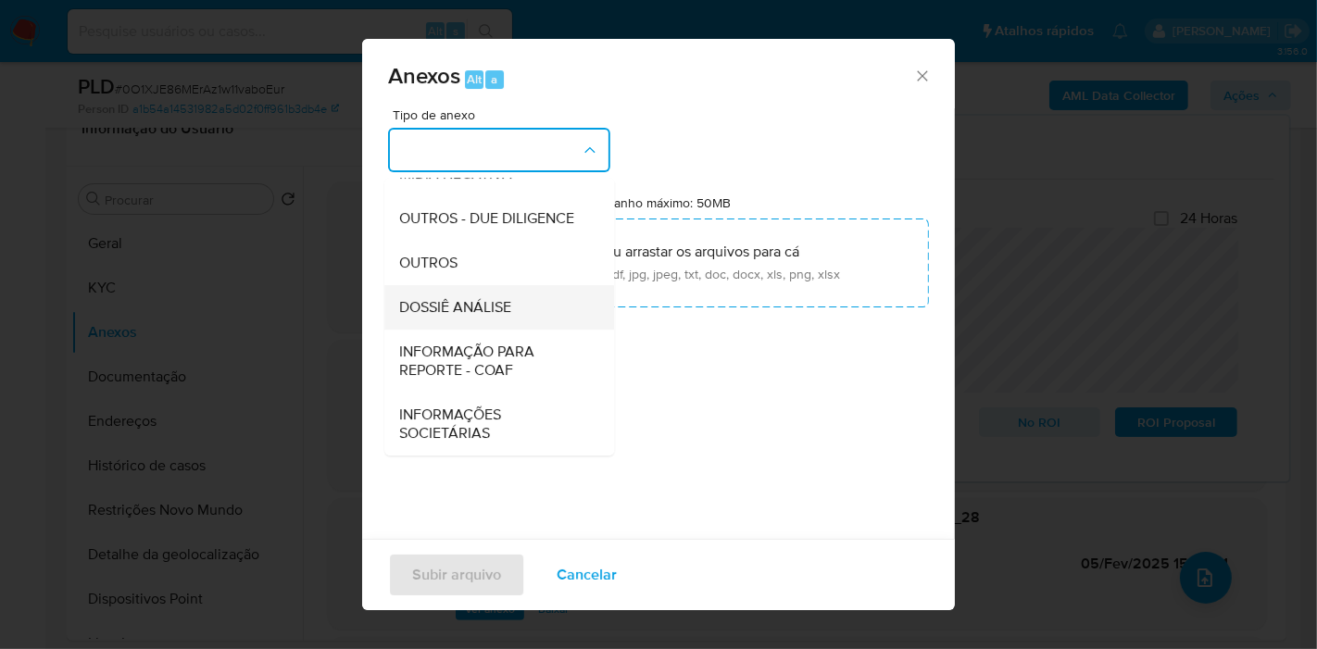
click at [498, 305] on span "DOSSIÊ ANÁLISE" at bounding box center [455, 307] width 112 height 19
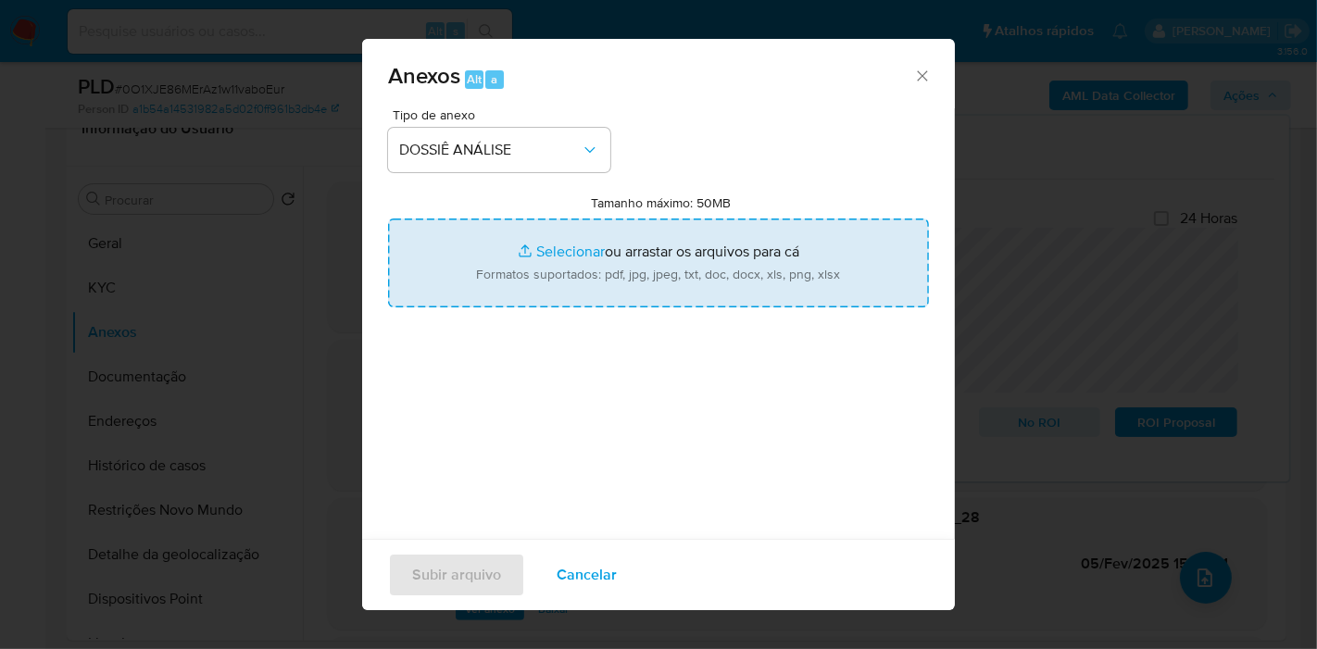
click at [505, 276] on input "Tamanho máximo: 50MB Selecionar arquivos" at bounding box center [658, 263] width 541 height 89
type input "C:\fakepath\XXX - CNPJ 40992520000142 - CRIPTO BIKES COMERCIO ELETRONICO DE BIC…"
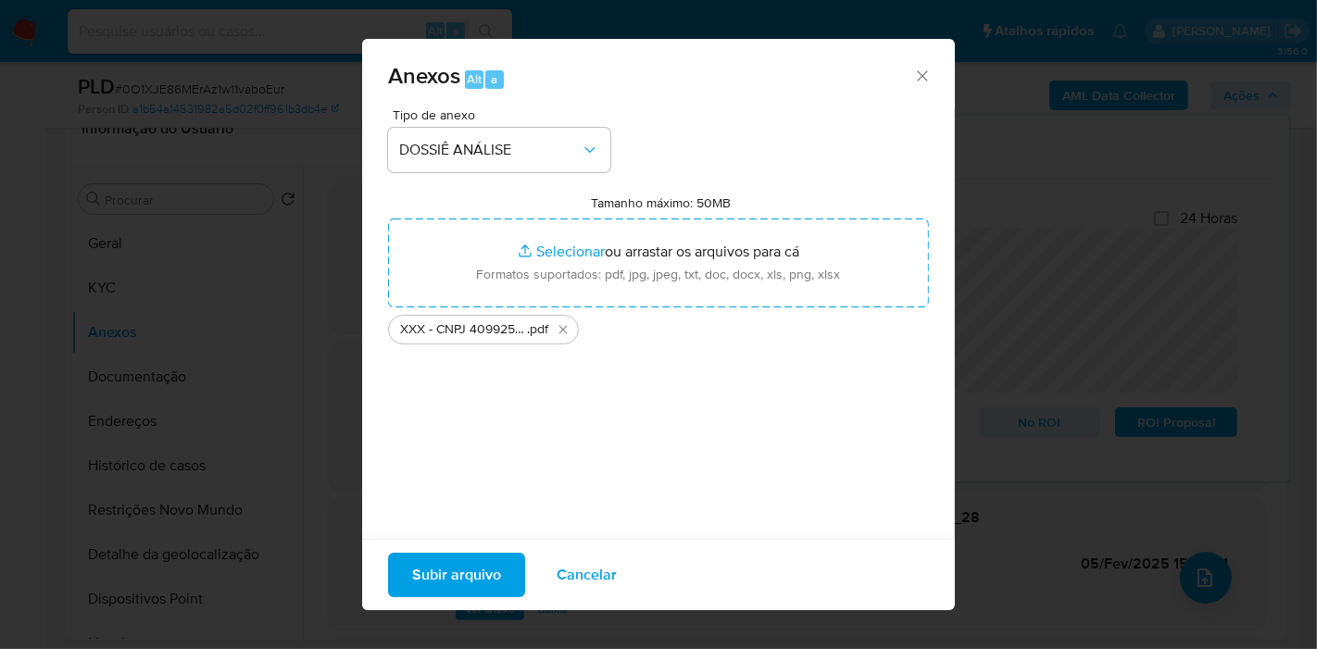
click at [458, 565] on span "Subir arquivo" at bounding box center [456, 575] width 89 height 41
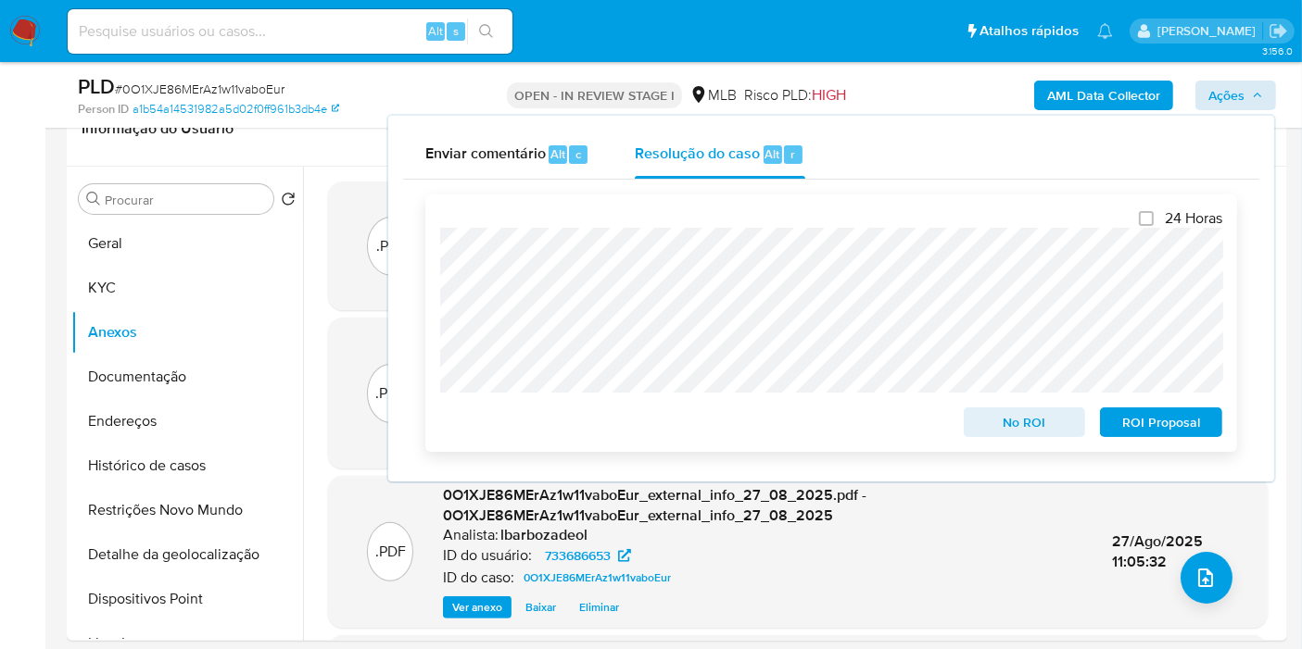
click at [991, 427] on span "No ROI" at bounding box center [1024, 422] width 96 height 26
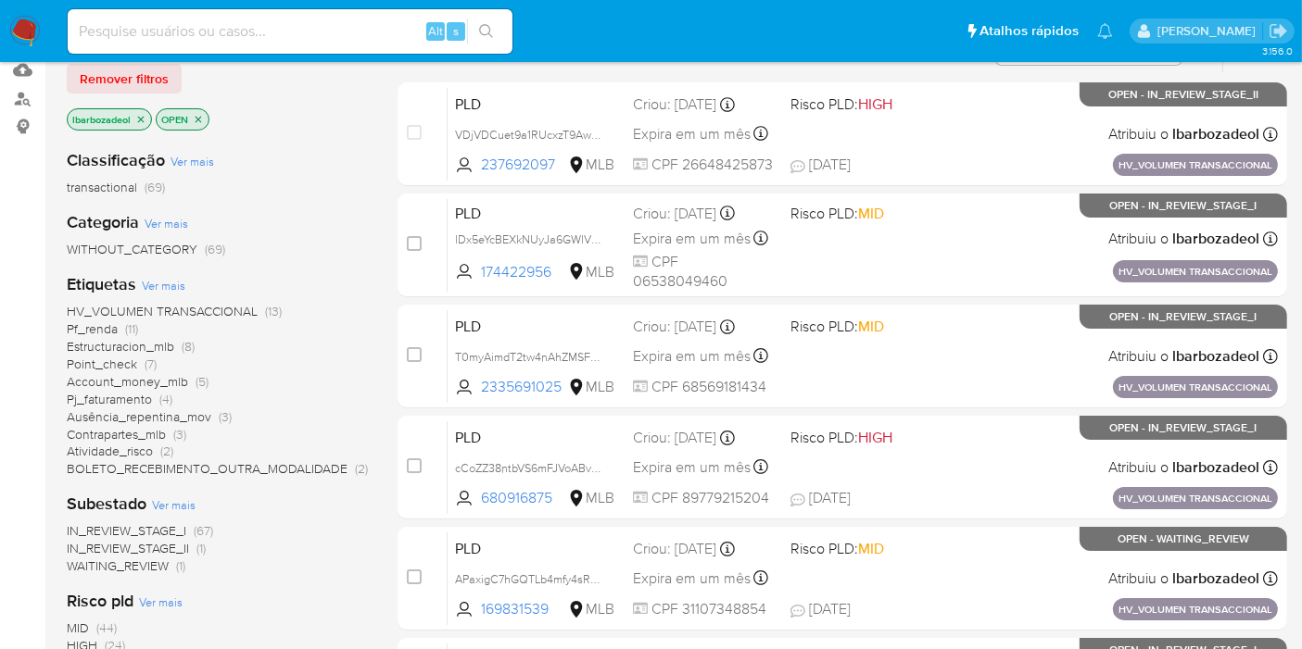
scroll to position [206, 0]
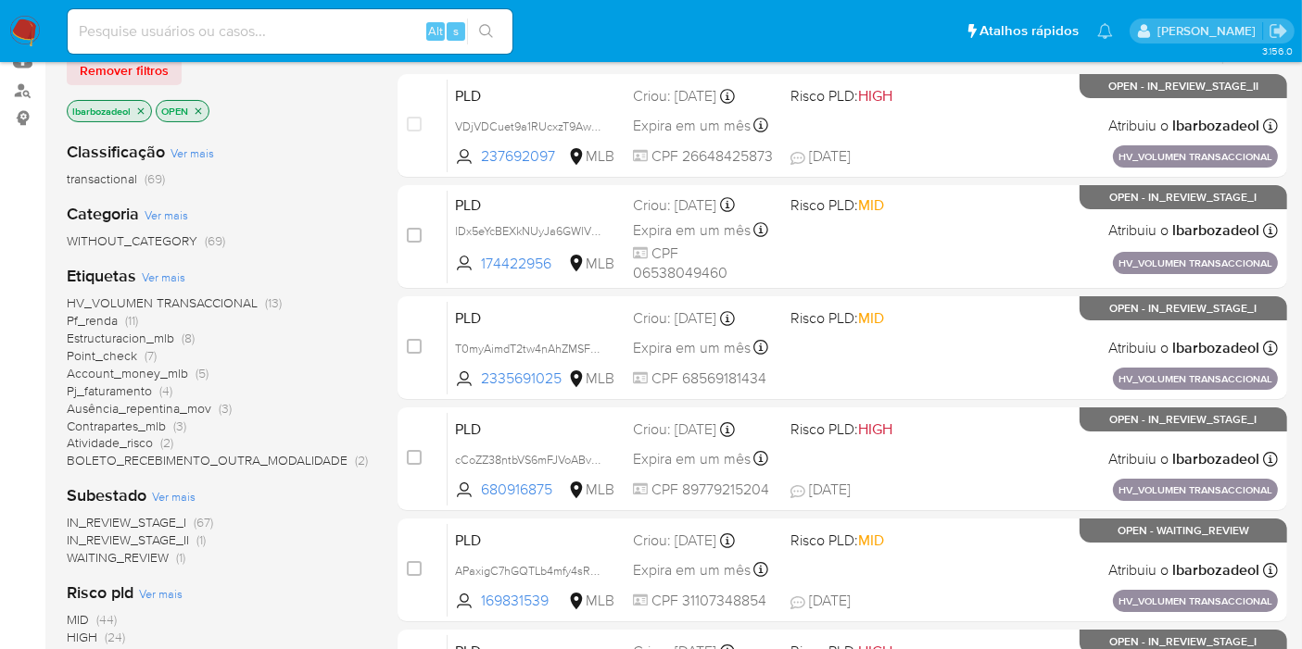
click at [127, 314] on span "(11)" at bounding box center [131, 320] width 13 height 19
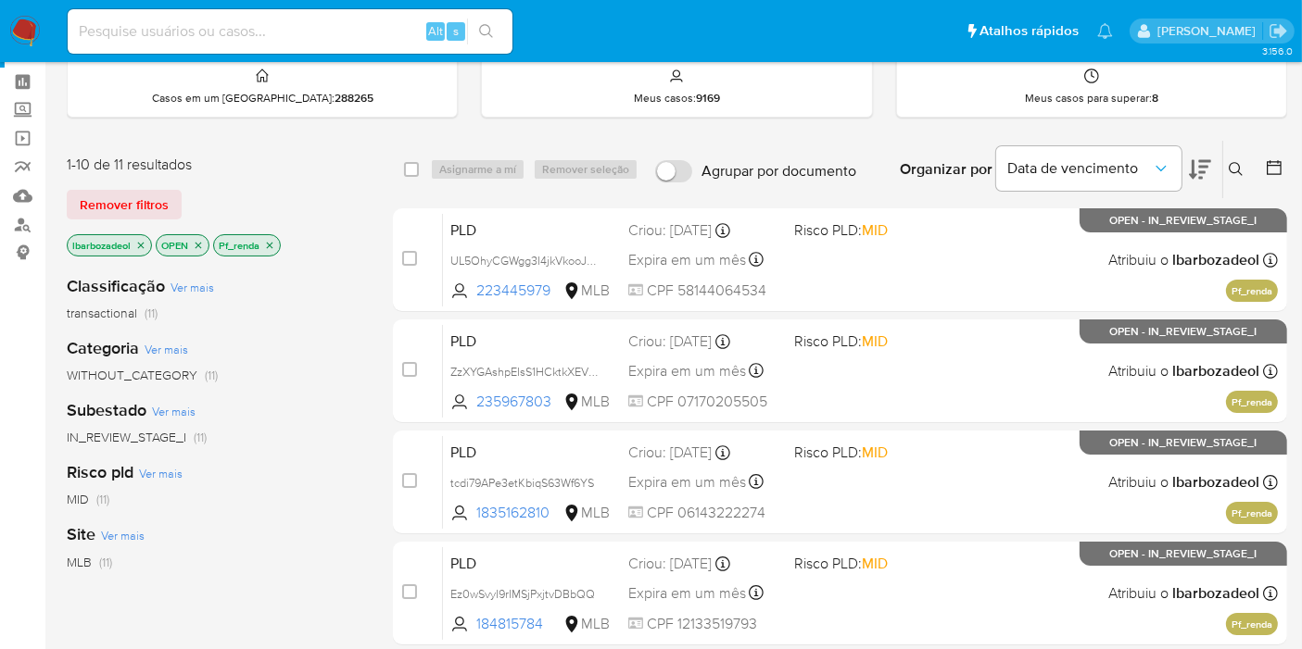
scroll to position [103, 0]
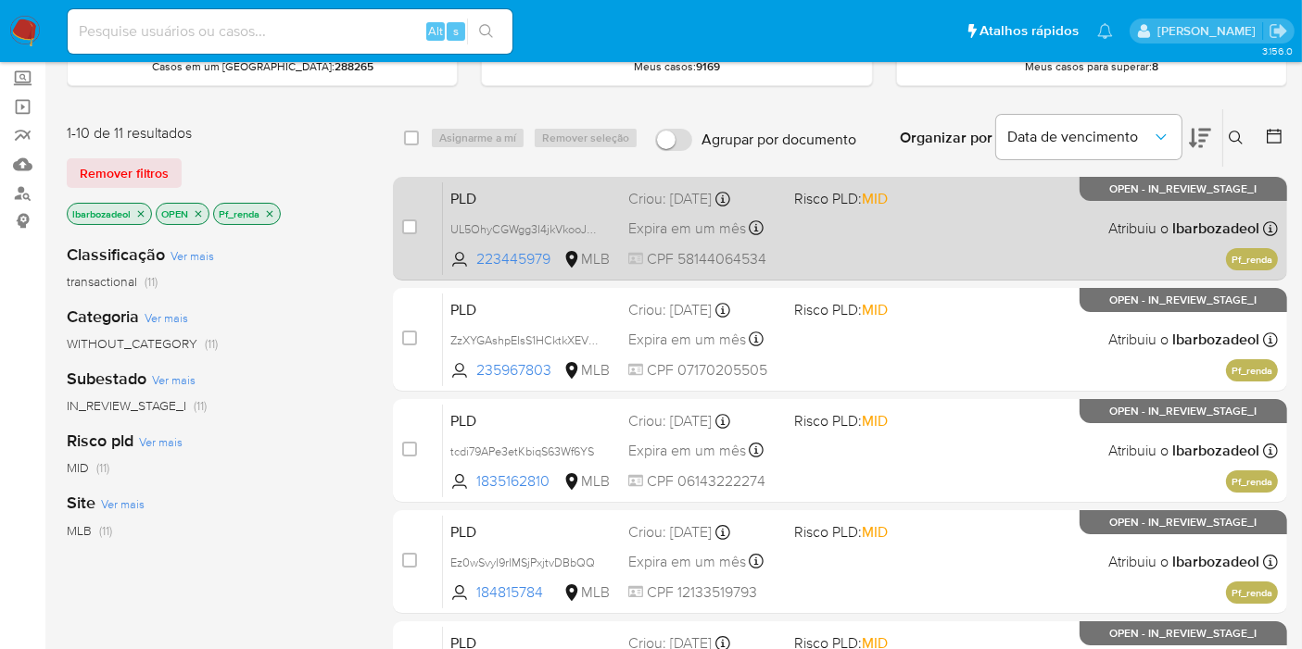
click at [810, 258] on div "PLD UL5OhyCGWgg3I4jkVkooJwyr 223445979 MLB Risco PLD: MID Criou: [DATE] Criou: …" at bounding box center [860, 229] width 835 height 94
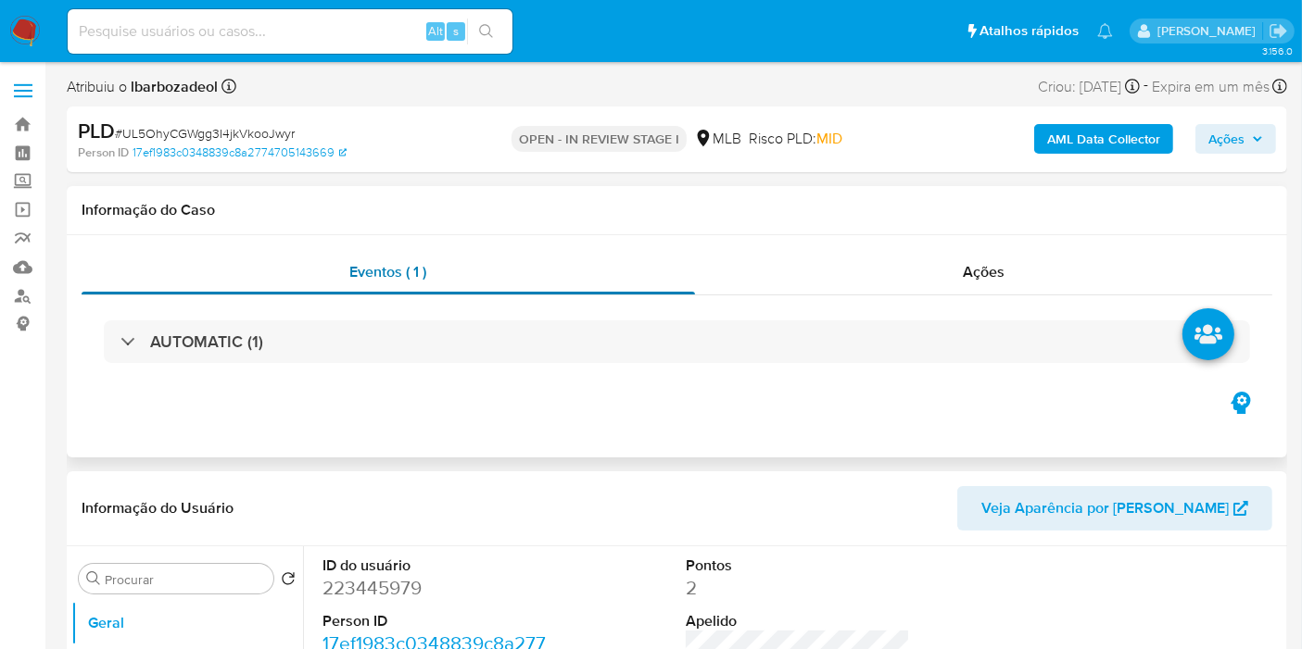
select select "10"
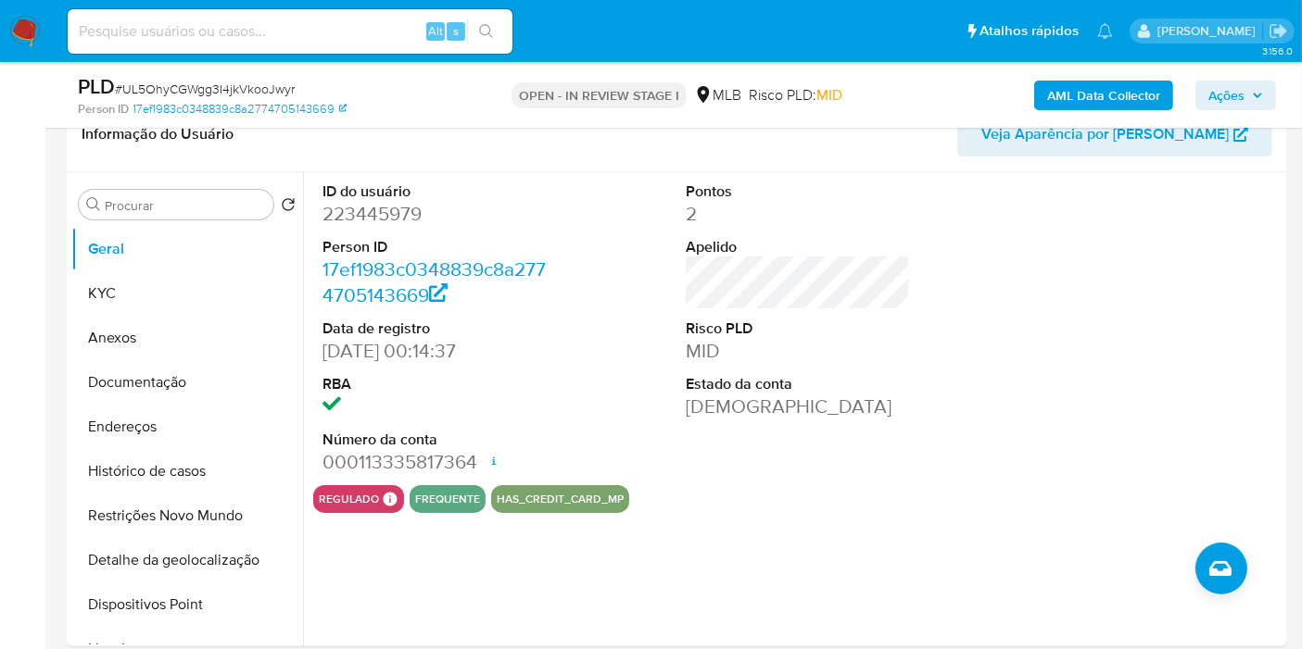
scroll to position [411, 0]
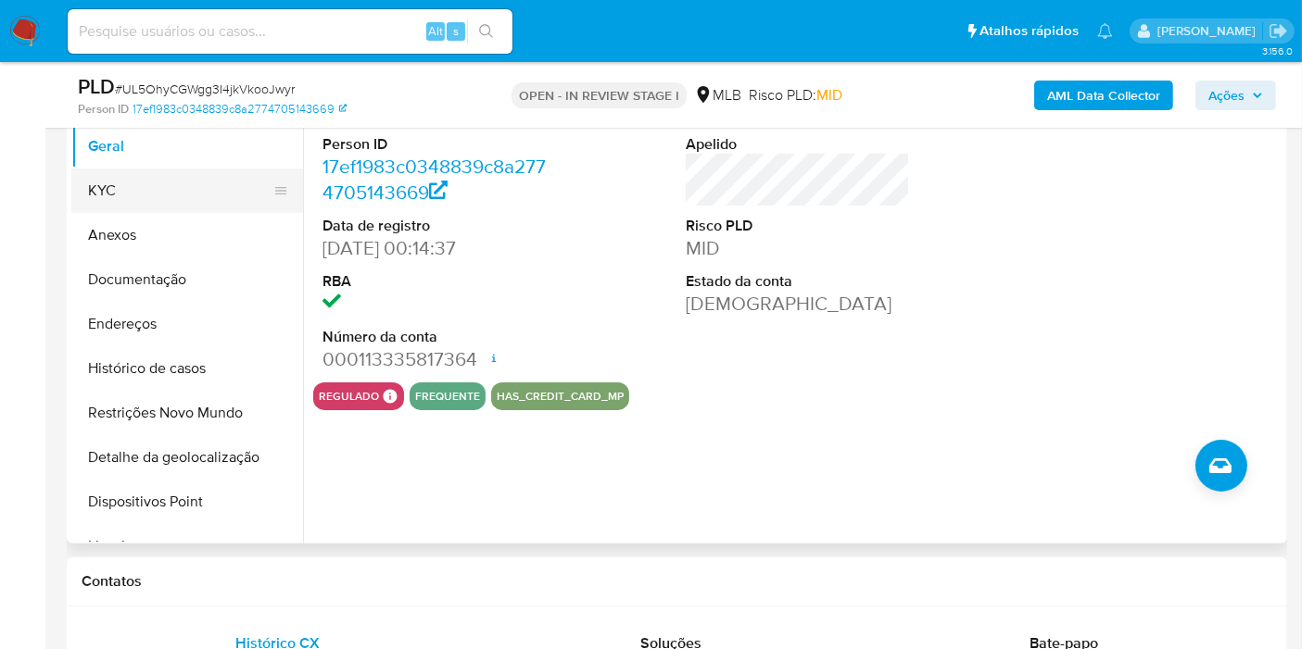
click at [208, 188] on button "KYC" at bounding box center [179, 191] width 217 height 44
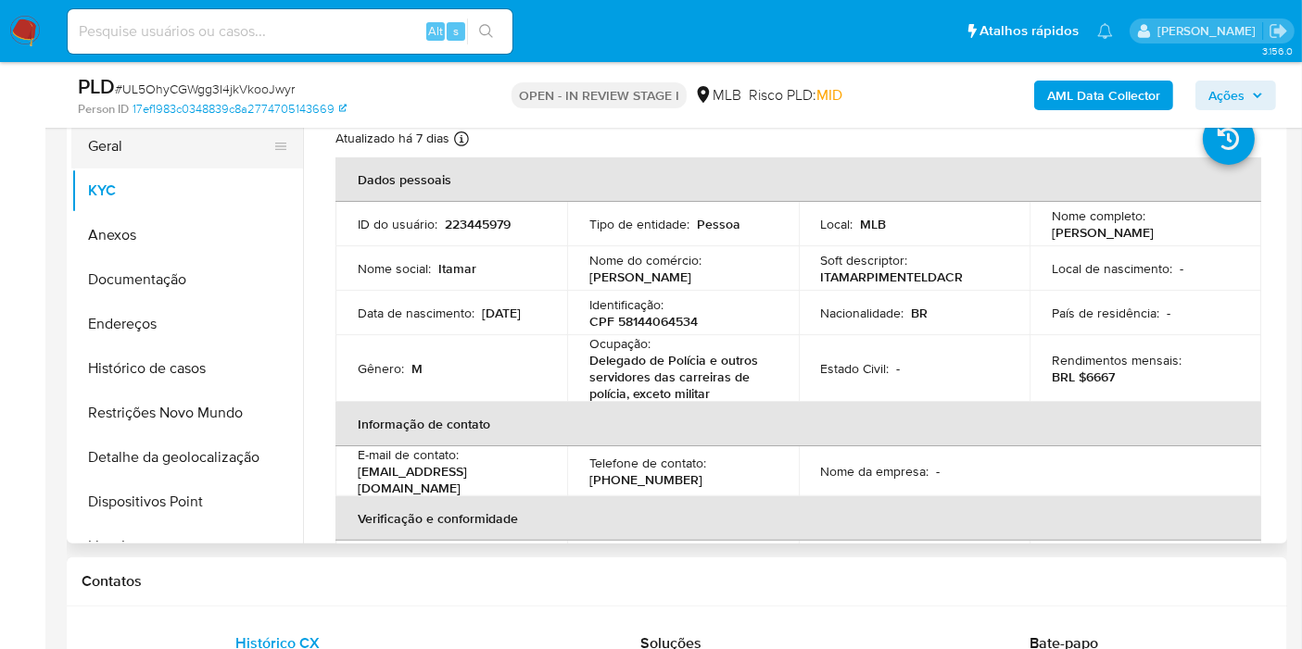
click at [174, 151] on button "Geral" at bounding box center [179, 146] width 217 height 44
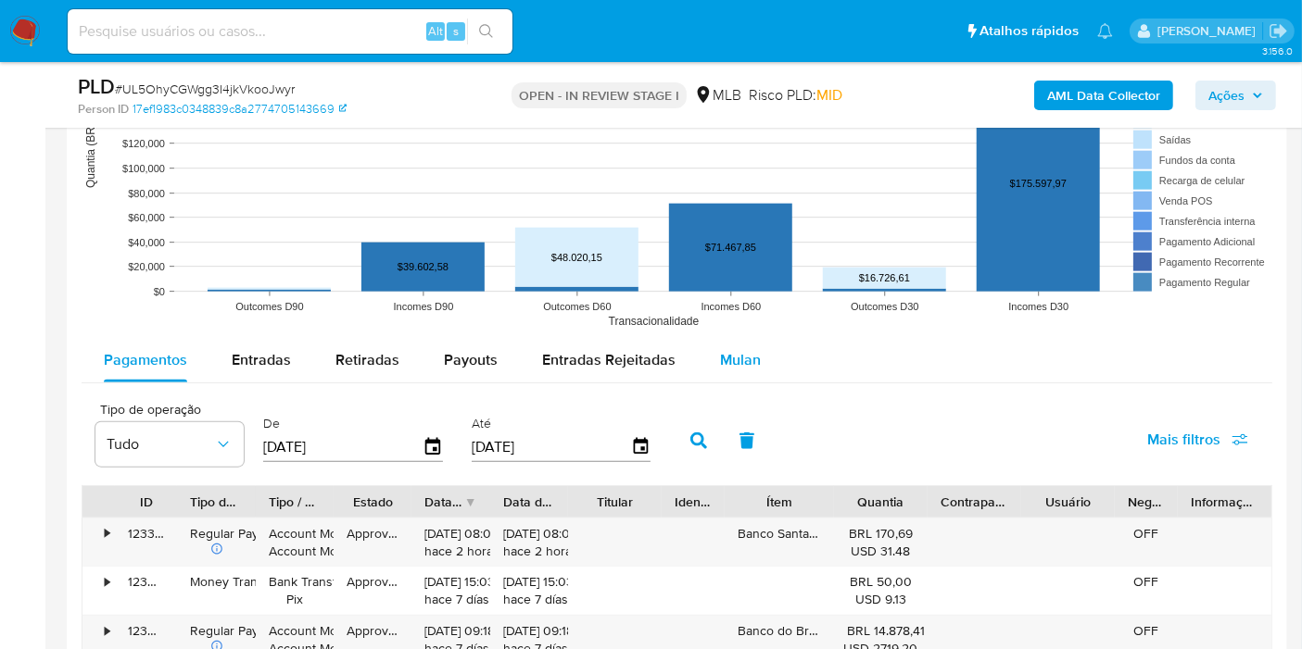
click at [727, 354] on span "Mulan" at bounding box center [740, 359] width 41 height 21
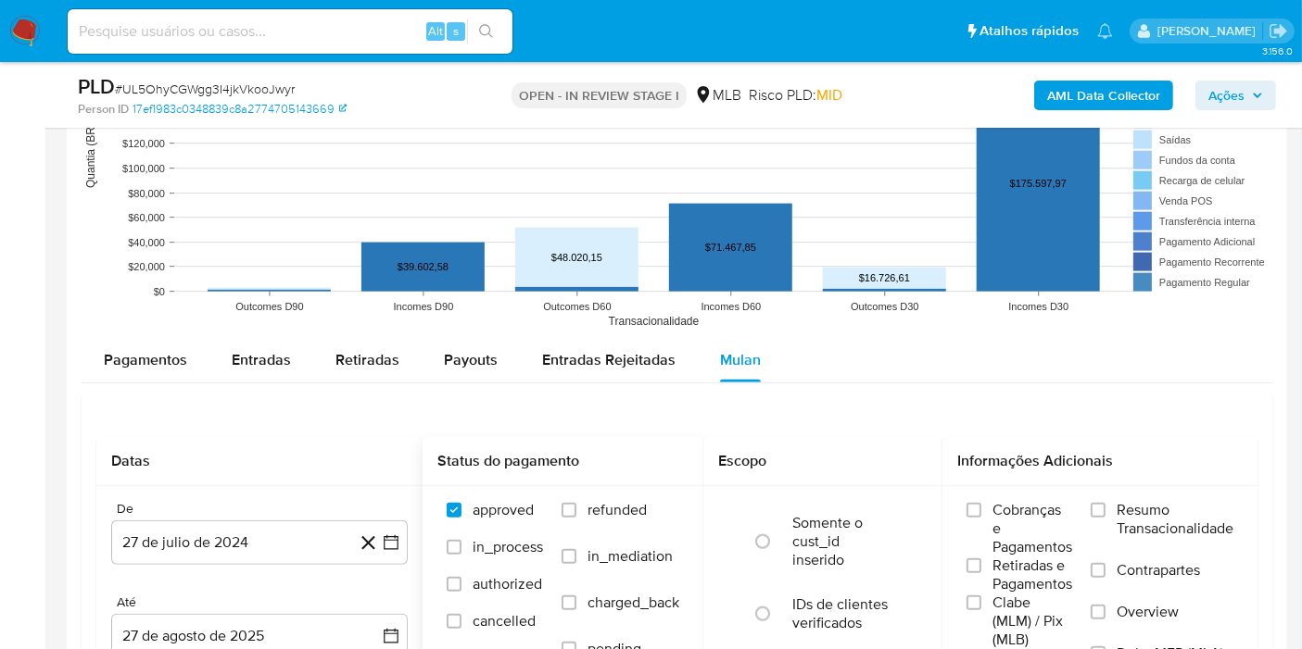
scroll to position [1956, 0]
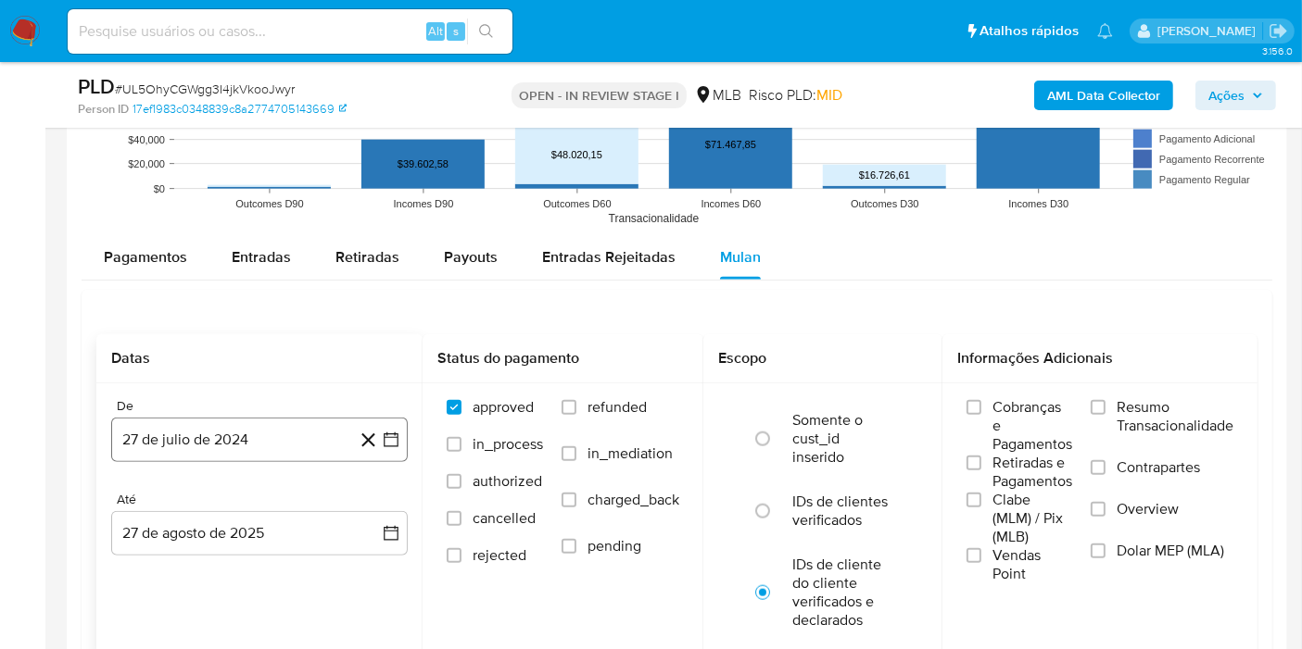
click at [315, 425] on button "27 de julio de 2024" at bounding box center [259, 440] width 296 height 44
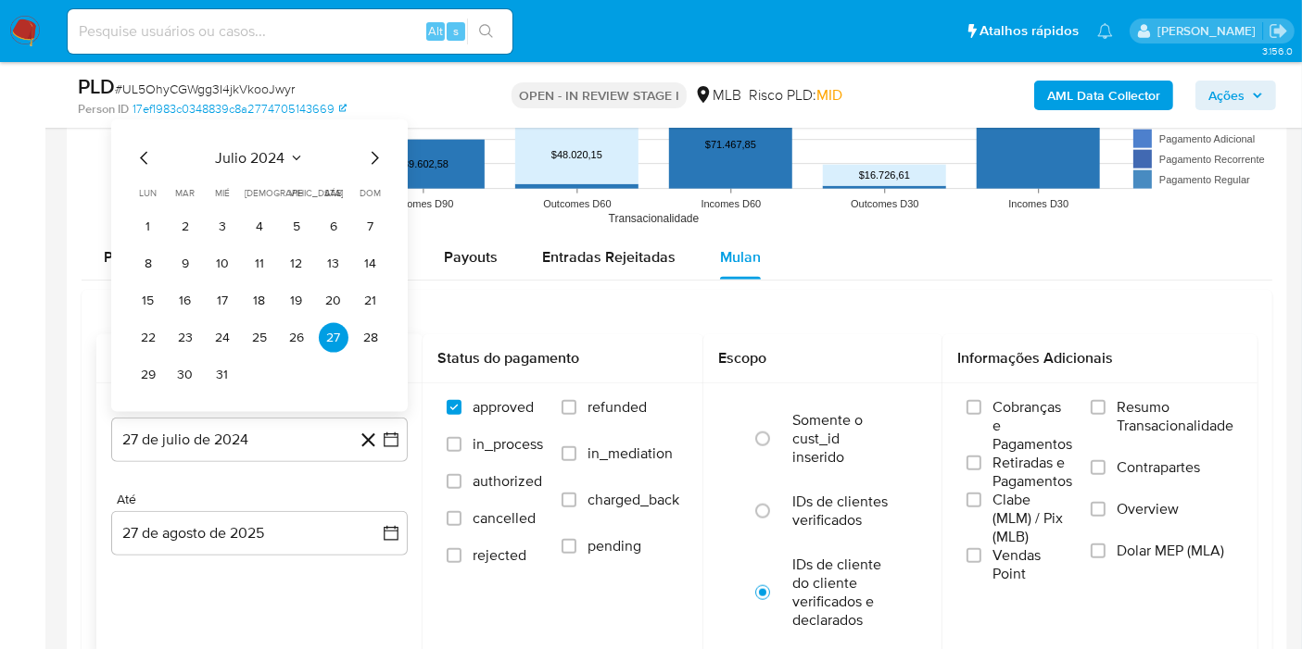
click at [287, 159] on button "julio 2024" at bounding box center [260, 158] width 88 height 19
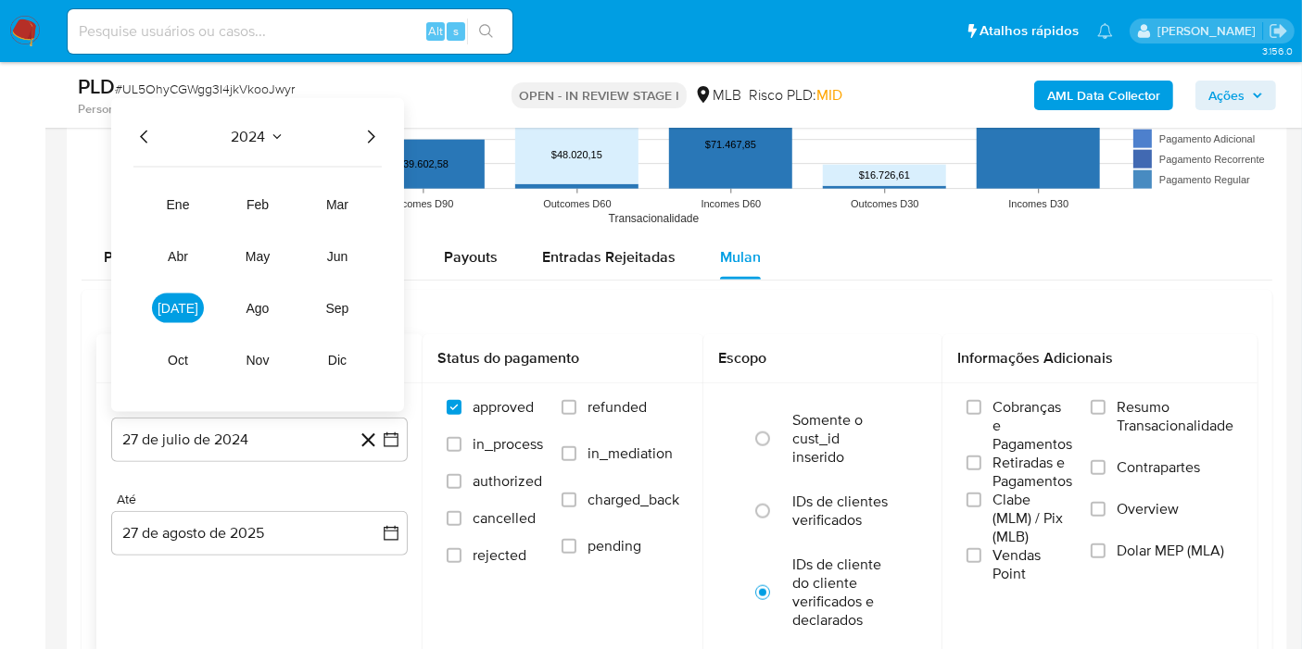
drag, startPoint x: 366, startPoint y: 131, endPoint x: 344, endPoint y: 143, distance: 25.3
click at [365, 131] on icon "Año siguiente" at bounding box center [370, 137] width 22 height 22
click at [171, 301] on span "[DATE]" at bounding box center [177, 308] width 41 height 15
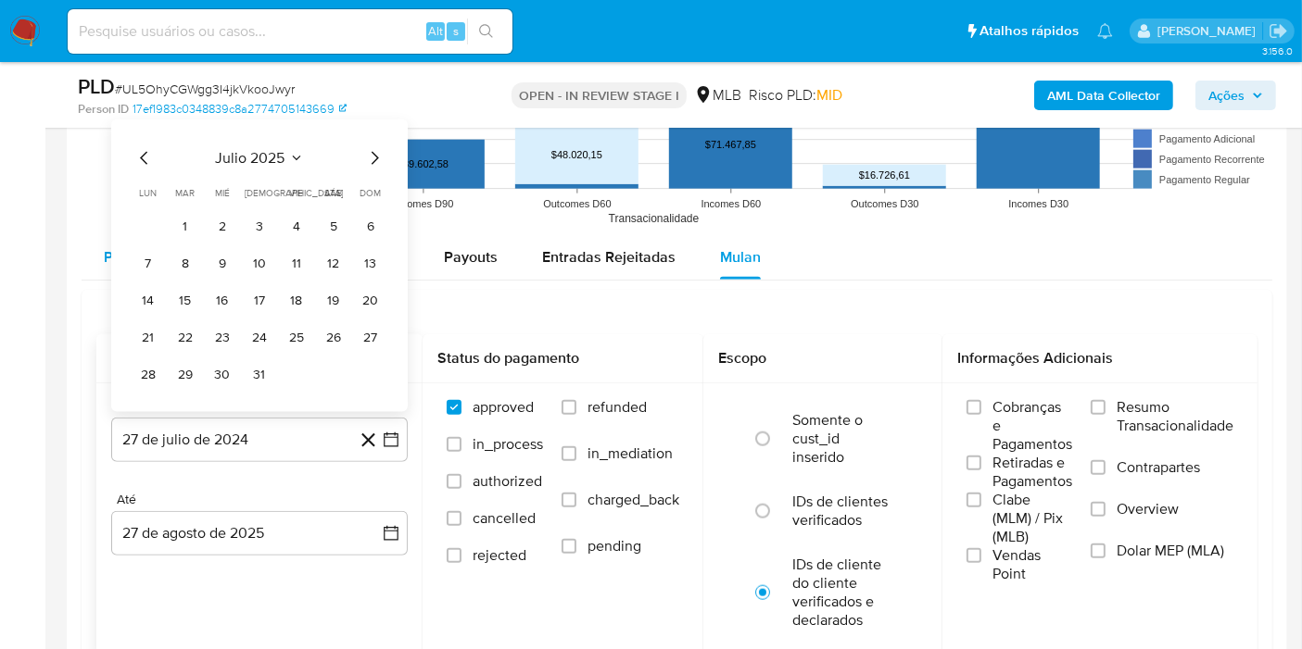
click at [193, 232] on button "1" at bounding box center [185, 227] width 30 height 30
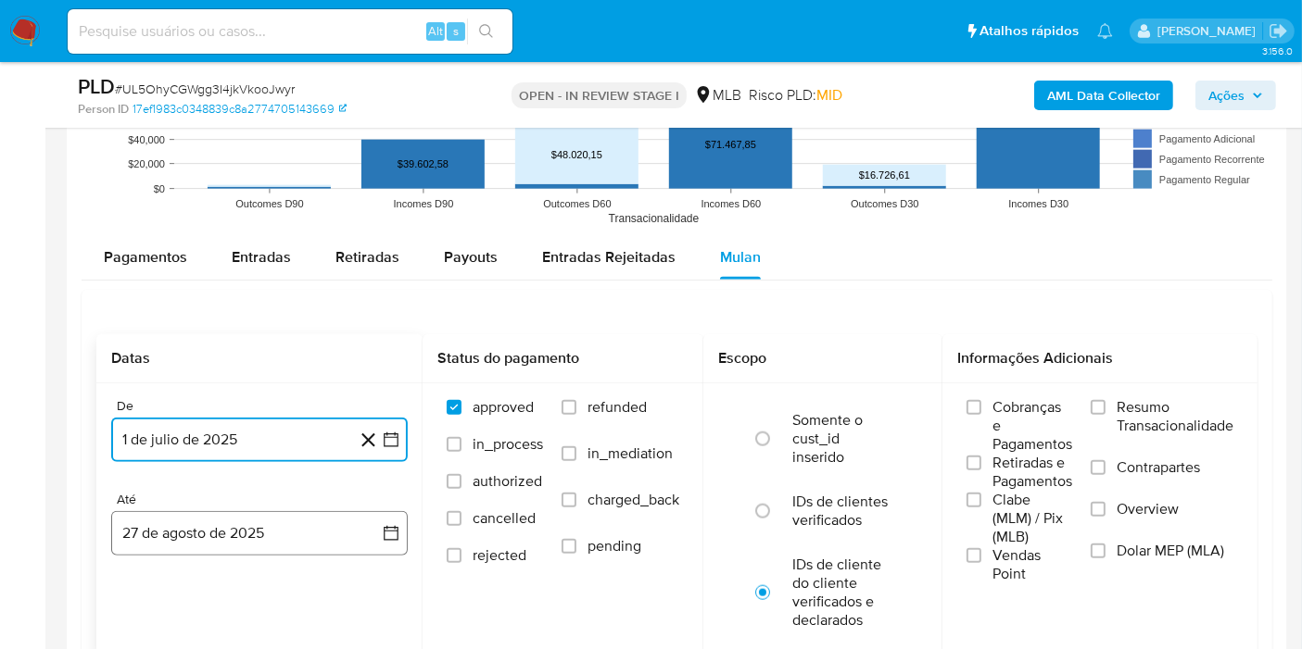
click at [202, 551] on button "27 de agosto de 2025" at bounding box center [259, 533] width 296 height 44
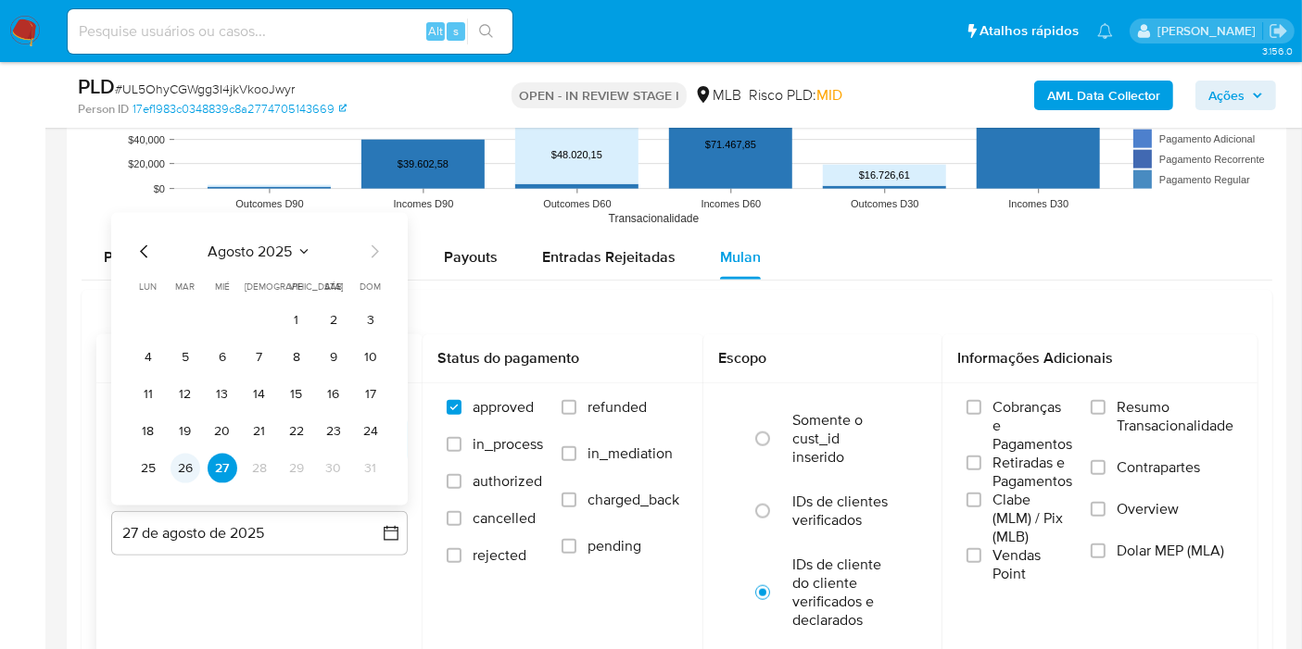
click at [193, 463] on button "26" at bounding box center [185, 469] width 30 height 30
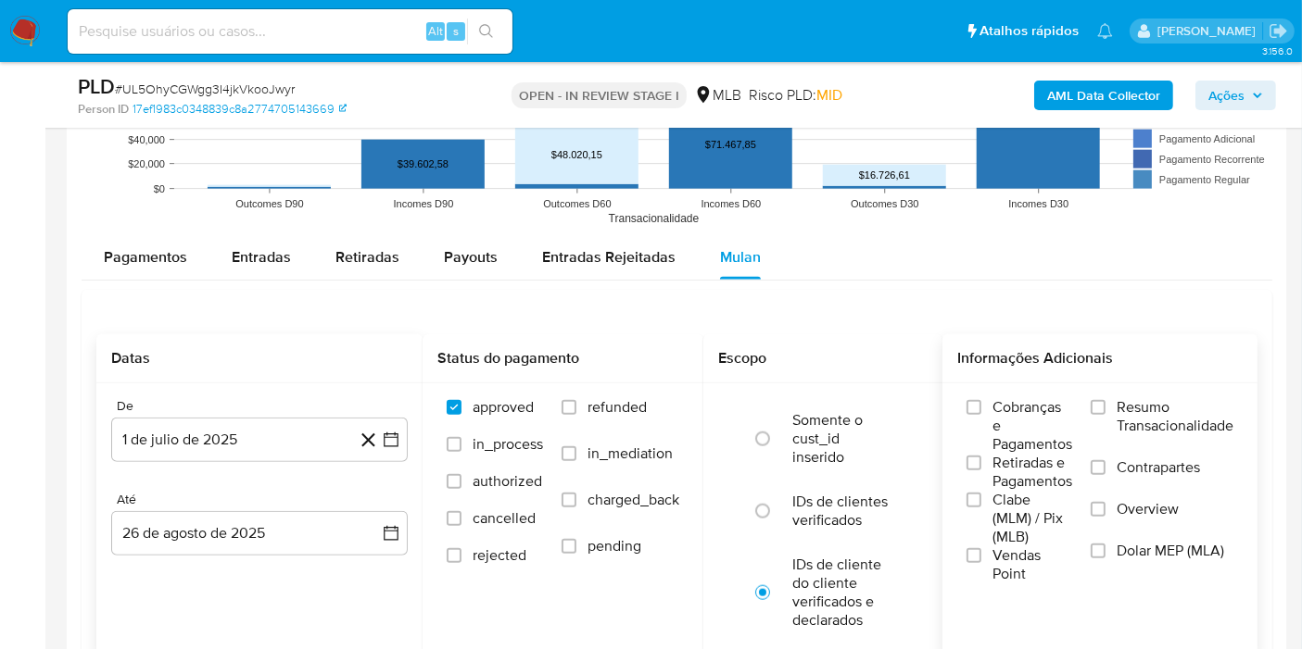
click at [1124, 403] on span "Resumo Transacionalidade" at bounding box center [1174, 416] width 117 height 37
click at [1105, 403] on input "Resumo Transacionalidade" at bounding box center [1097, 407] width 15 height 15
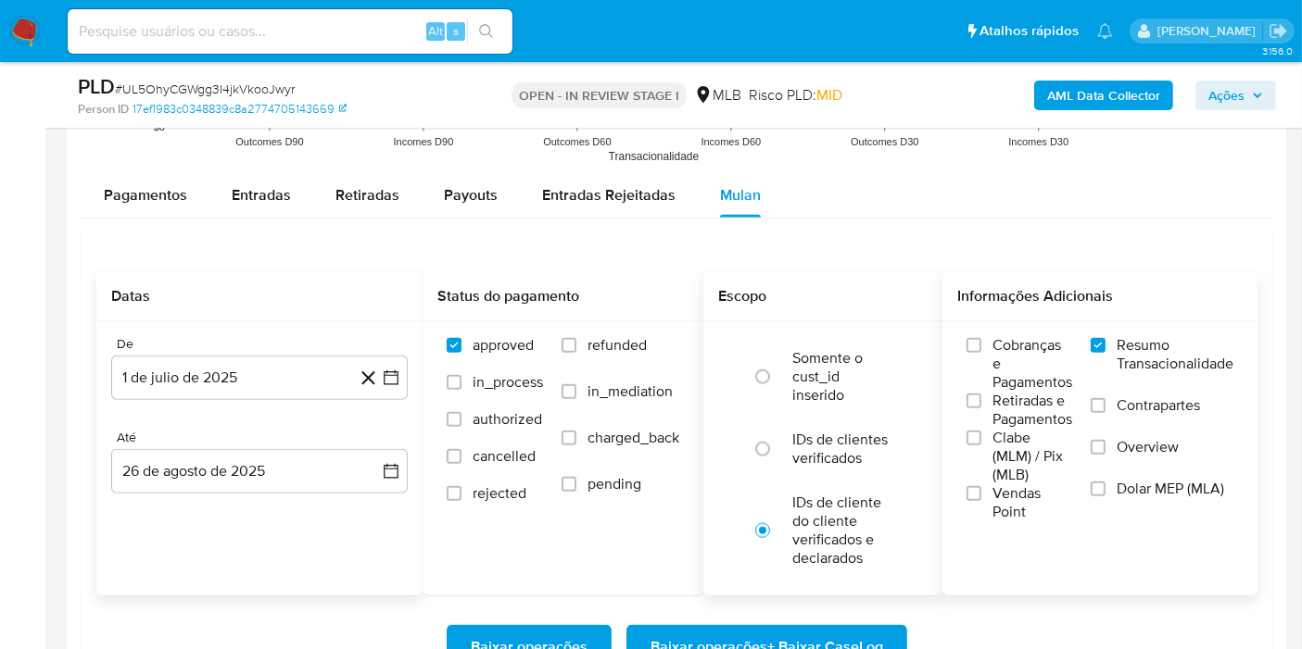
scroll to position [2058, 0]
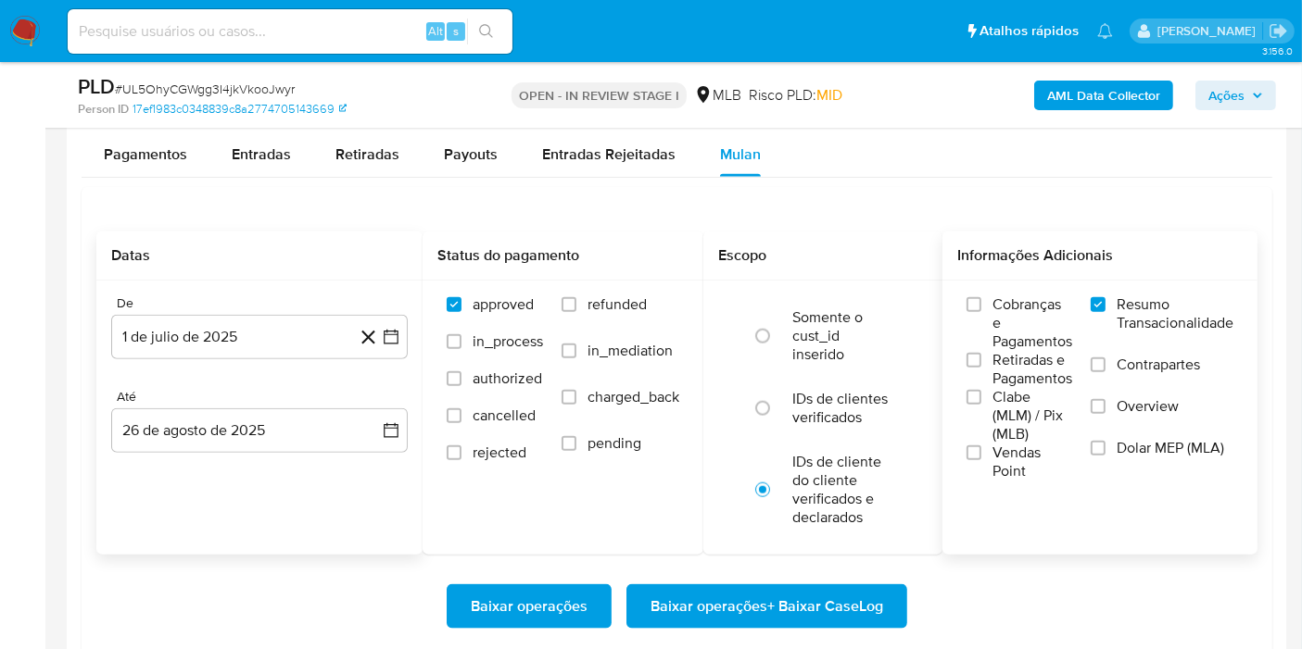
click at [847, 596] on span "Baixar operações + Baixar CaseLog" at bounding box center [766, 606] width 233 height 41
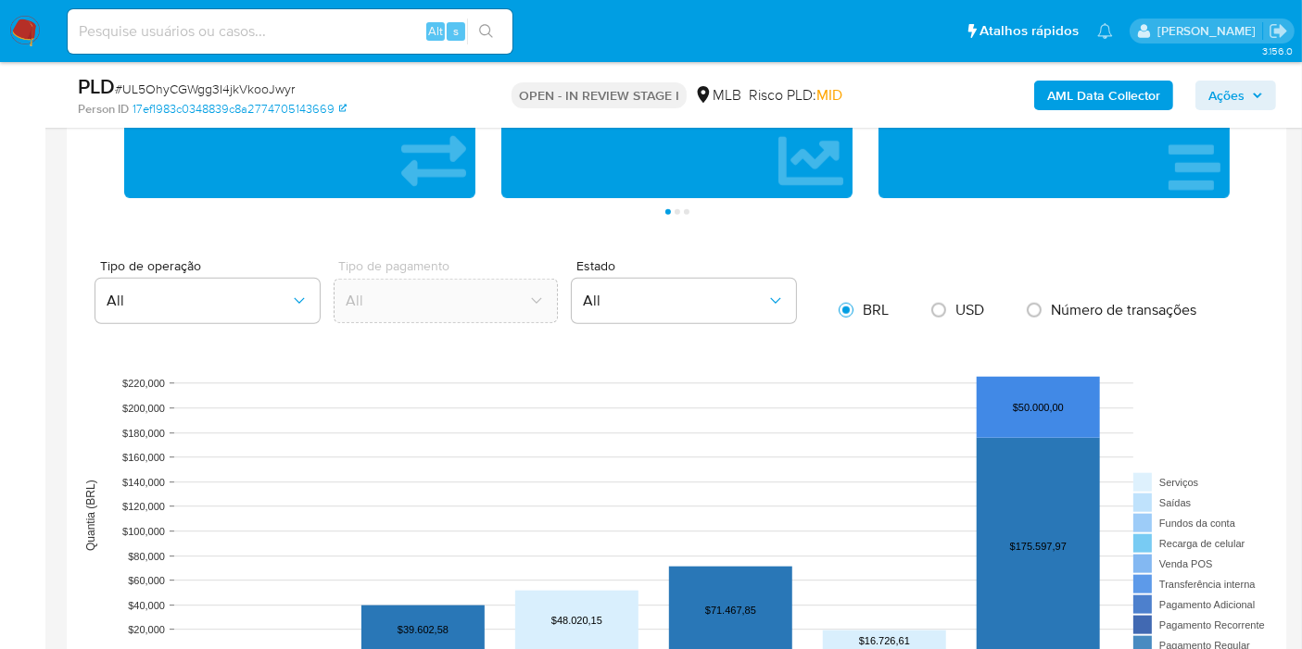
scroll to position [354, 0]
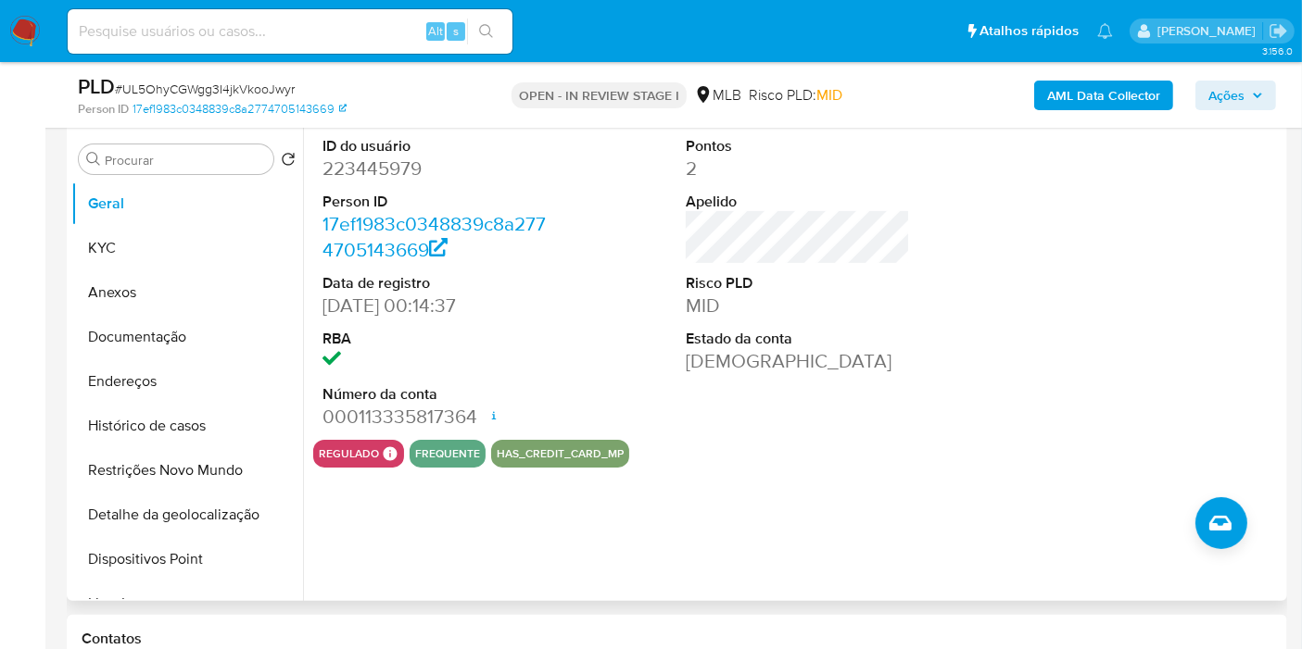
click at [1257, 283] on div at bounding box center [1161, 283] width 243 height 313
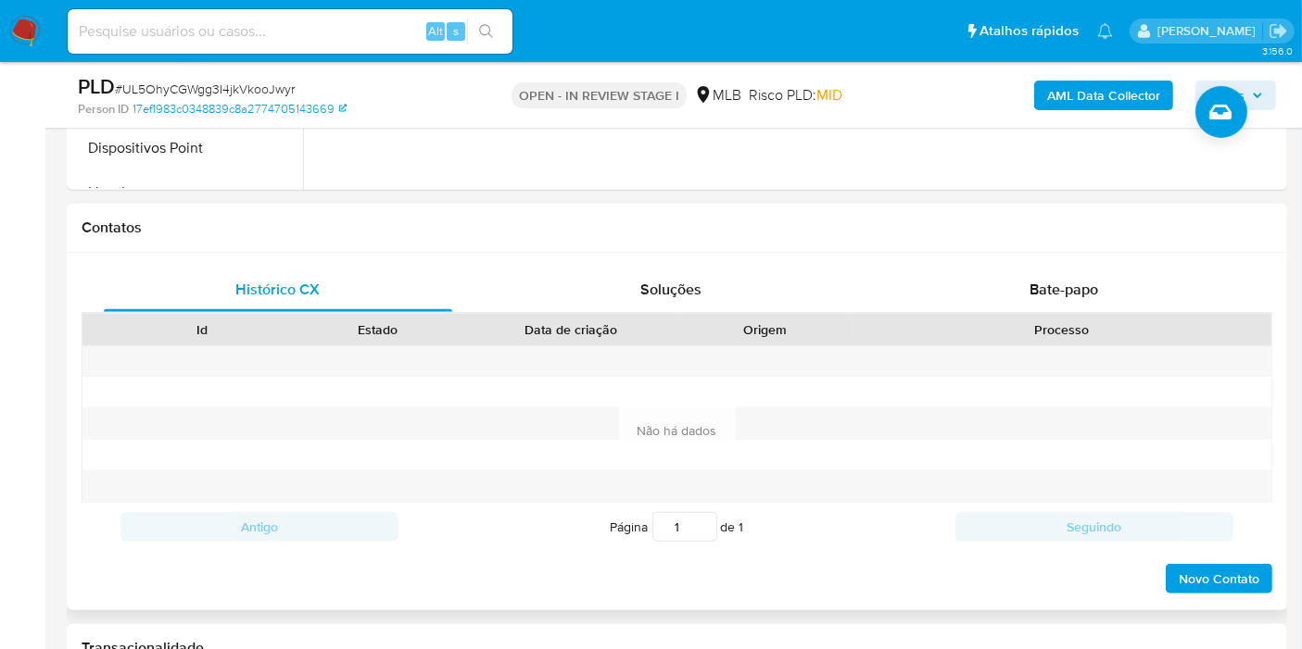
scroll to position [0, 0]
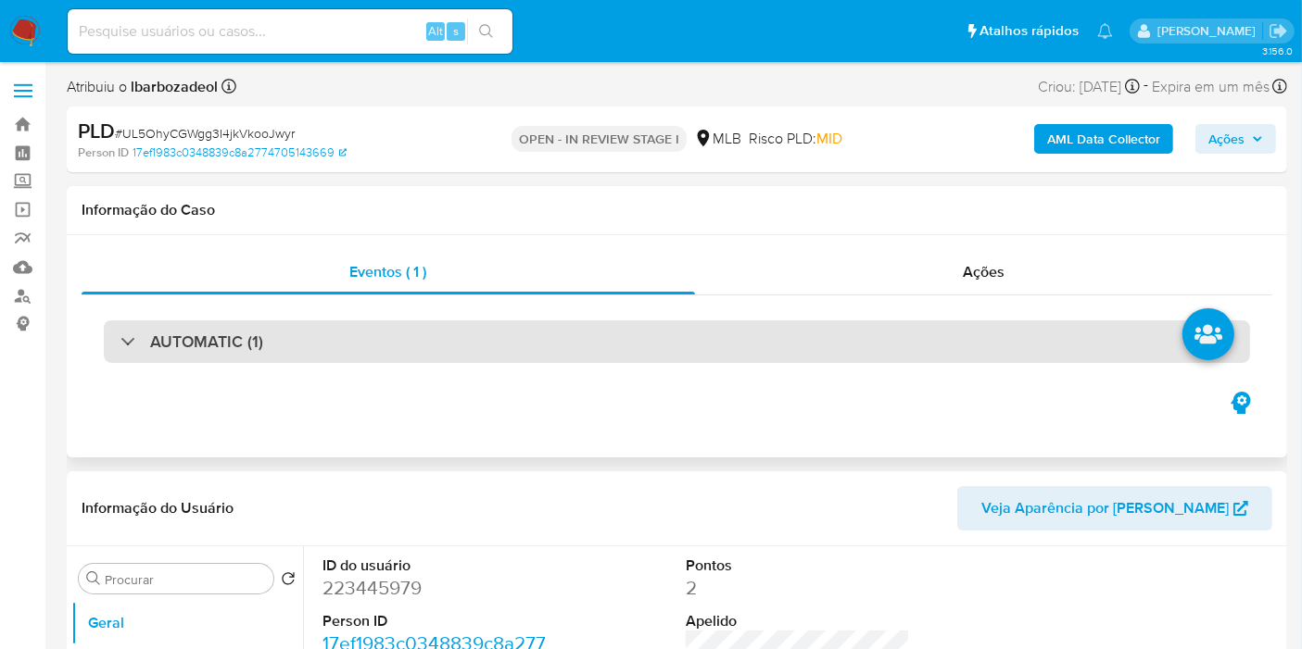
click at [679, 330] on div "AUTOMATIC (1)" at bounding box center [677, 342] width 1146 height 43
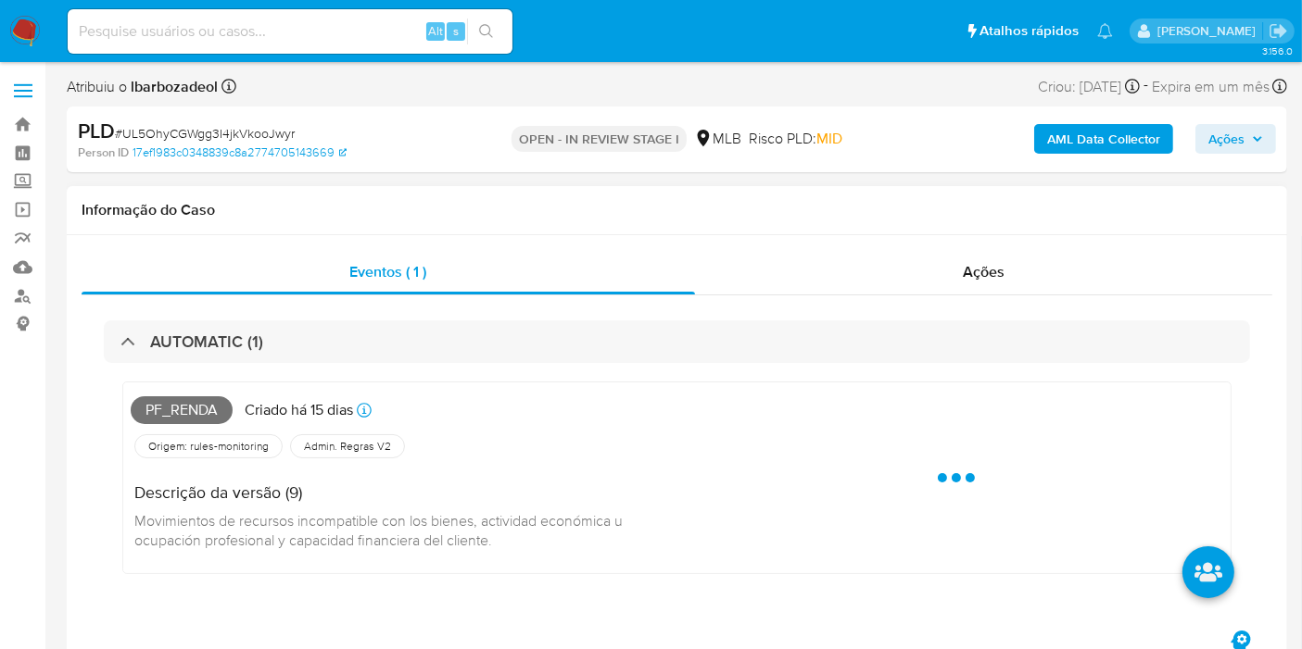
click at [206, 411] on span "Pf_renda" at bounding box center [182, 410] width 102 height 28
copy span "Pf_renda"
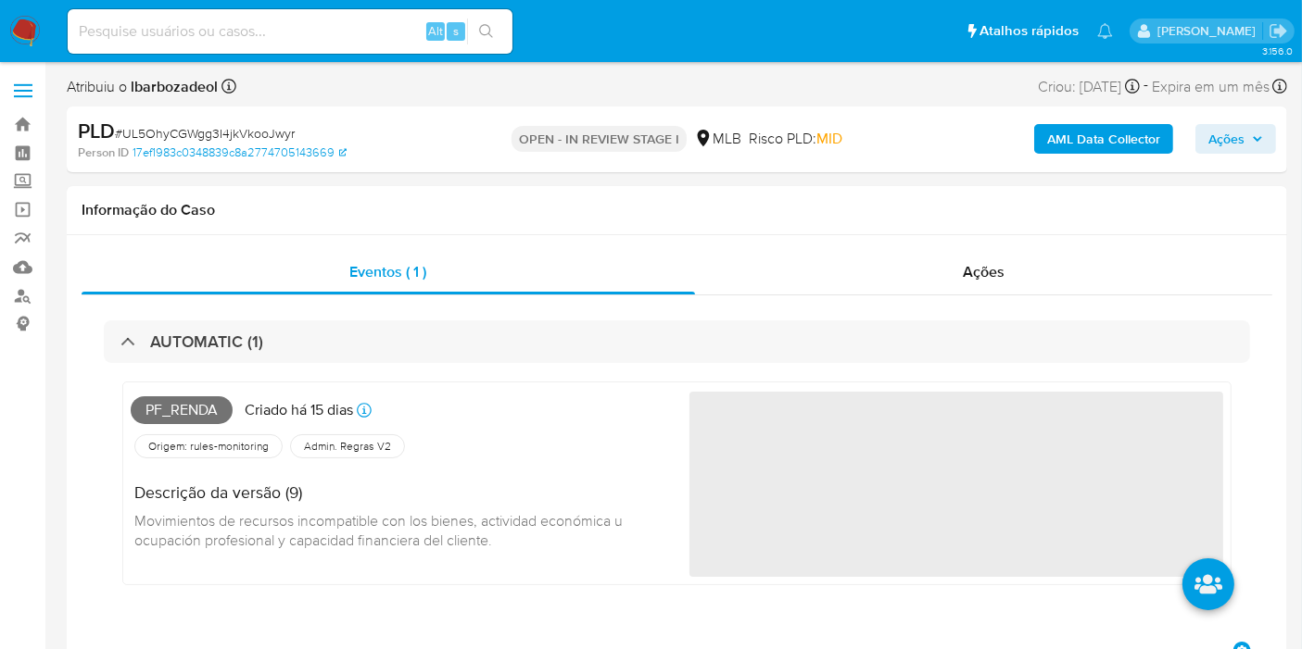
click at [1283, 133] on div "PLD # UL5OhyCGWgg3I4jkVkooJwyr Person ID 17ef1983c0348839c8a2774705143669 OPEN …" at bounding box center [677, 140] width 1220 height 66
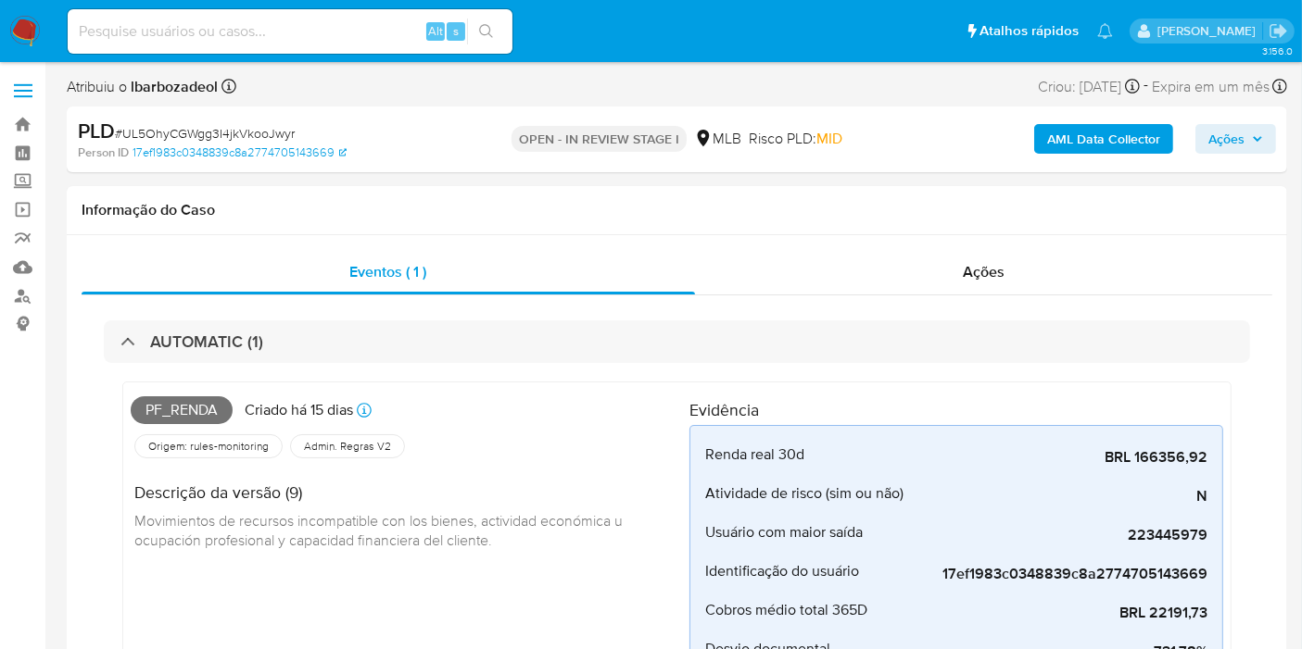
drag, startPoint x: 1248, startPoint y: 136, endPoint x: 1241, endPoint y: 144, distance: 9.8
click at [1247, 138] on span "Ações" at bounding box center [1235, 139] width 55 height 26
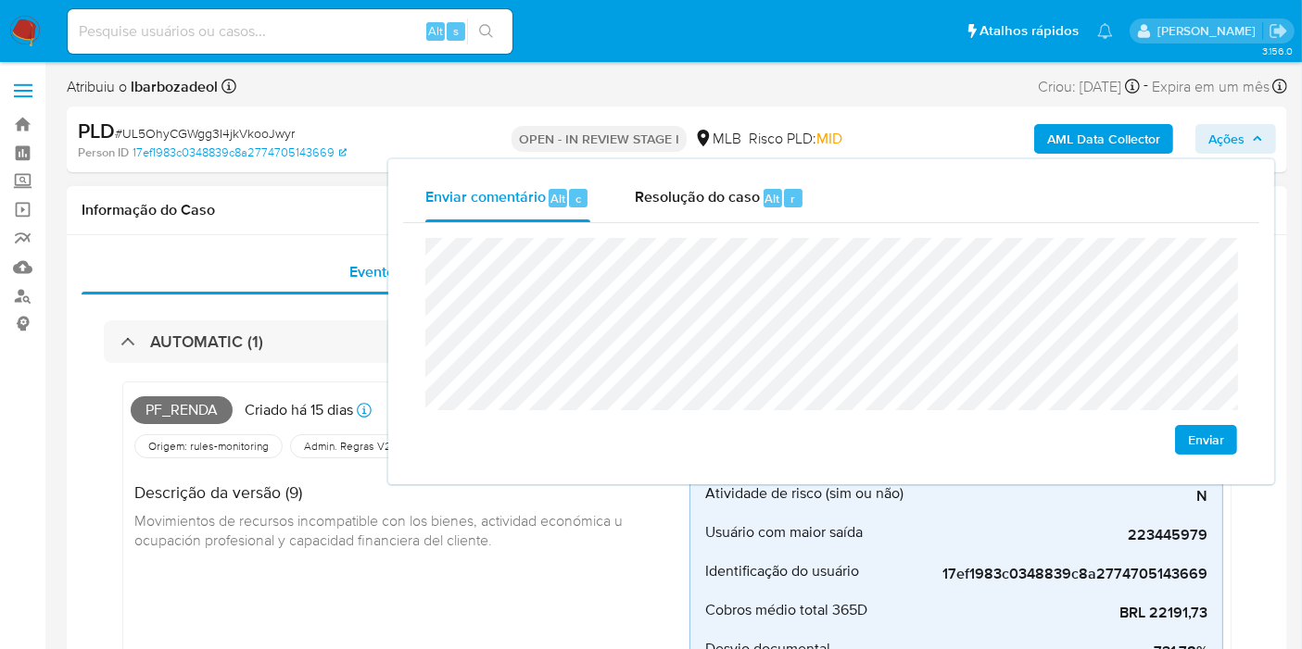
click at [294, 225] on div "Informação do Caso" at bounding box center [677, 210] width 1220 height 49
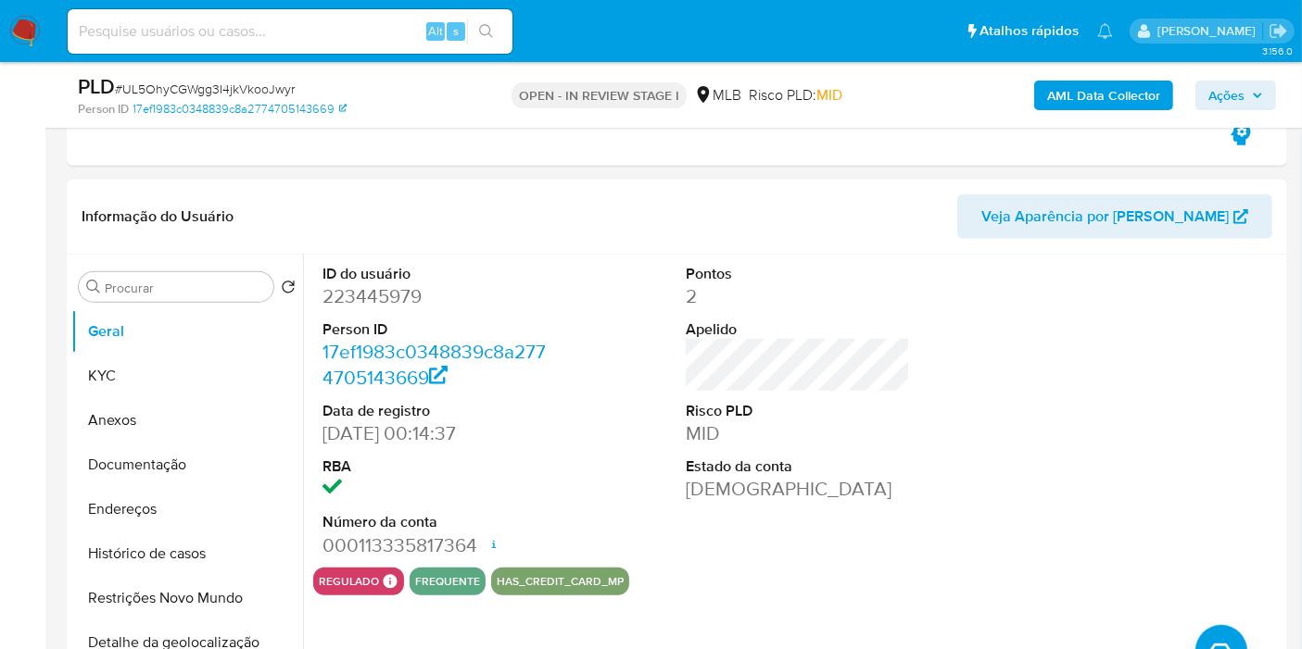
scroll to position [823, 0]
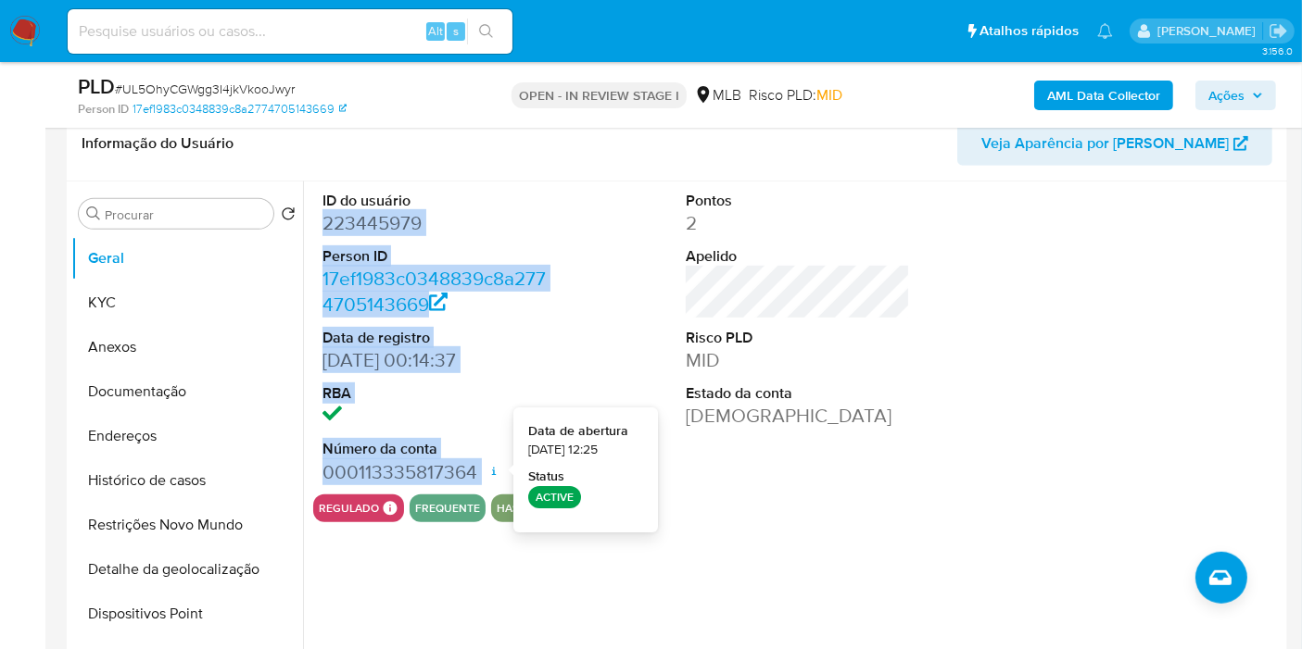
drag, startPoint x: 335, startPoint y: 227, endPoint x: 487, endPoint y: 459, distance: 277.0
click at [487, 459] on div "ID do usuário 223445979 Person ID 17ef1983c0348839c8a2774705143669 Data de regi…" at bounding box center [434, 338] width 243 height 313
copy dl "223445979 Person ID 17ef1983c0348839c8a2774705143669 Data de registro [DATE] 00…"
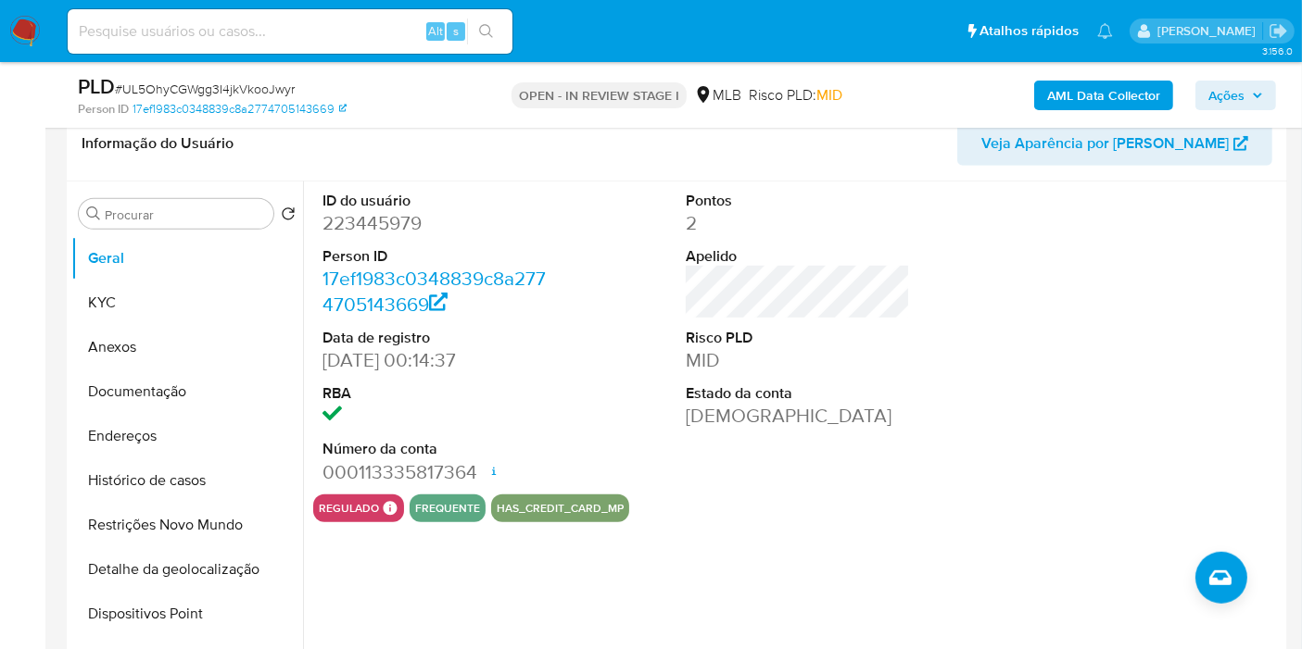
click at [1215, 110] on div "AML Data Collector Ações" at bounding box center [1078, 95] width 395 height 44
click at [1221, 96] on span "Ações" at bounding box center [1226, 96] width 36 height 30
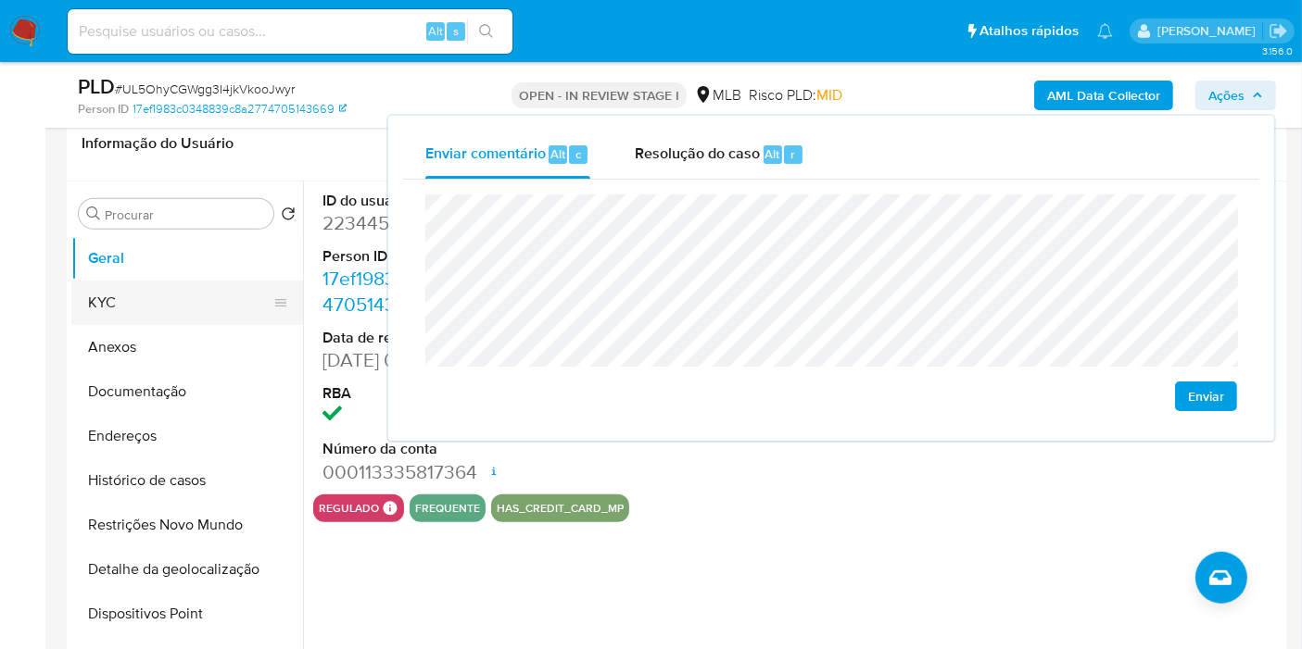
click at [192, 291] on button "KYC" at bounding box center [179, 303] width 217 height 44
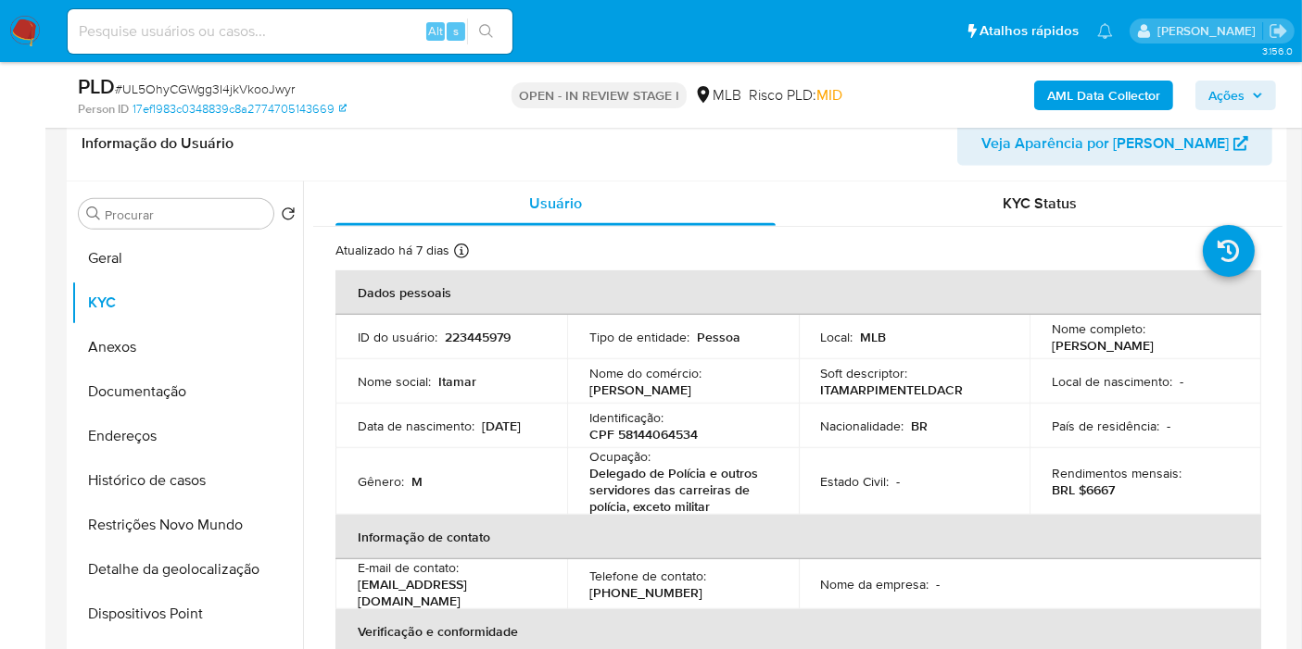
click at [666, 438] on p "CPF 58144064534" at bounding box center [643, 434] width 108 height 17
copy p "58144064534"
click at [1263, 102] on span "Ações" at bounding box center [1235, 95] width 55 height 26
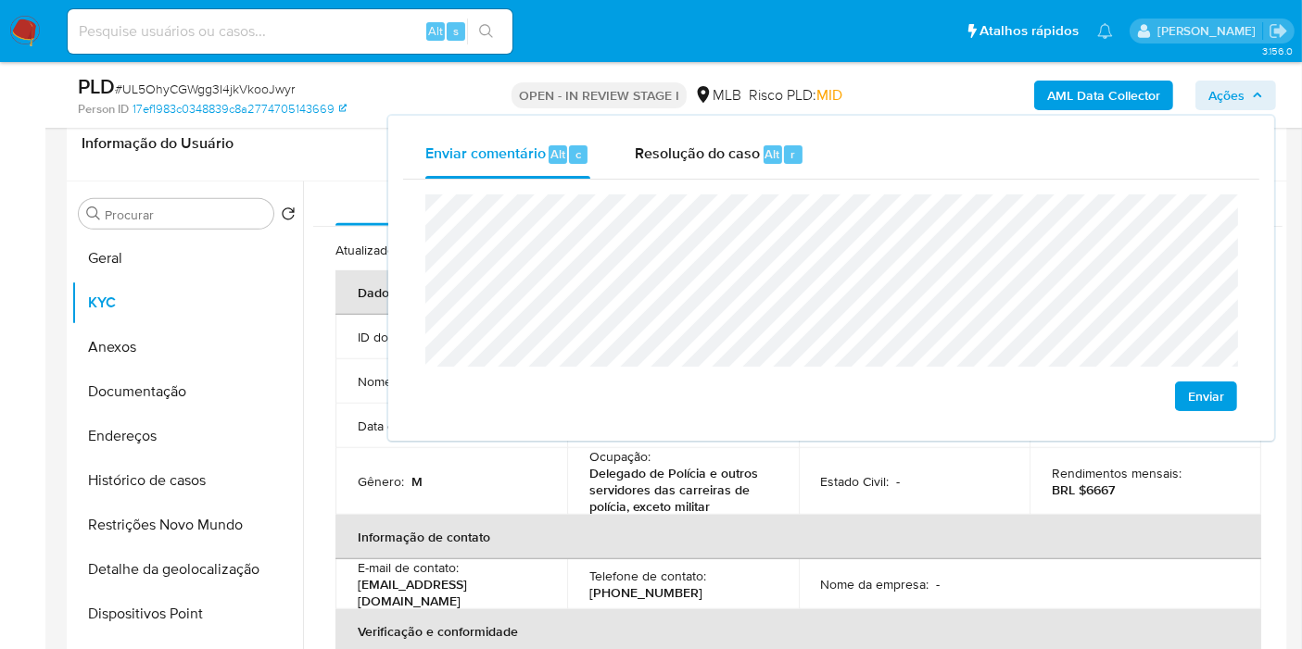
click at [642, 485] on p "Delegado de Polícia e outros servidores das carreiras de polícia, exceto militar" at bounding box center [679, 490] width 180 height 50
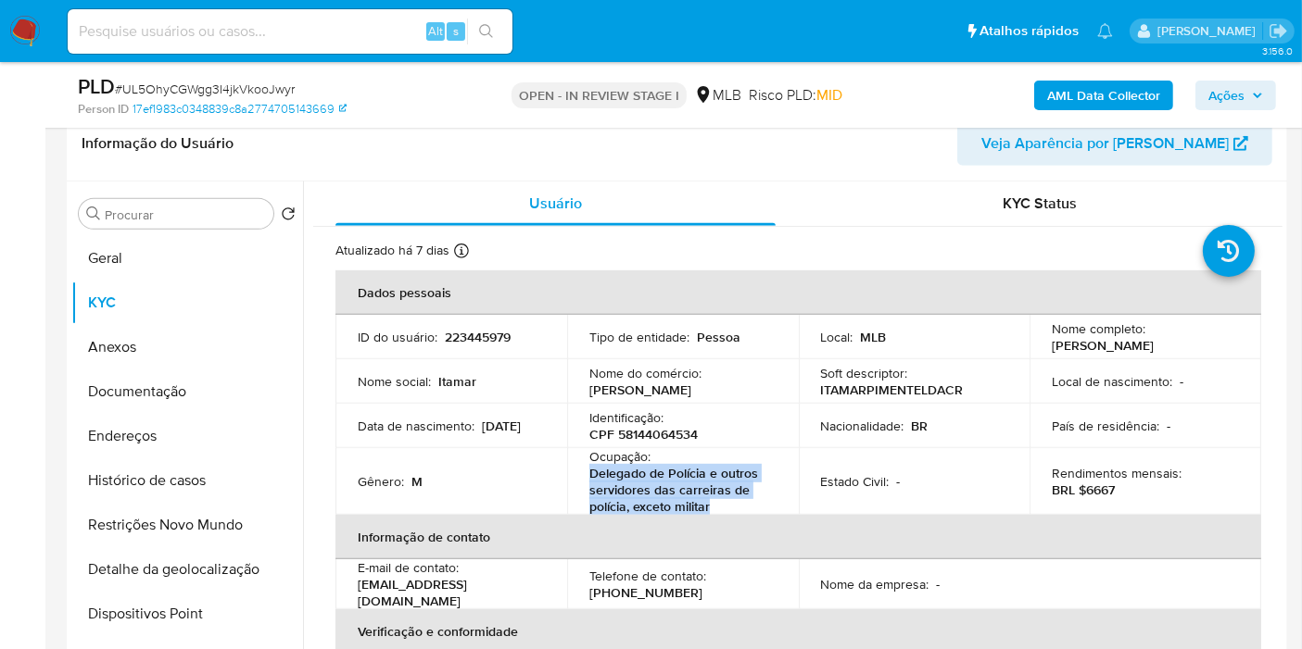
drag, startPoint x: 585, startPoint y: 473, endPoint x: 720, endPoint y: 497, distance: 137.4
click at [720, 497] on td "Ocupação : Delegado de Polícia e outros servidores das carreiras de polícia, ex…" at bounding box center [683, 481] width 232 height 67
copy p "Delegado de Polícia e outros servidores das carreiras de polícia, exceto militar"
drag, startPoint x: 1239, startPoint y: 85, endPoint x: 1210, endPoint y: 112, distance: 40.0
click at [1238, 88] on span "Ações" at bounding box center [1226, 96] width 36 height 30
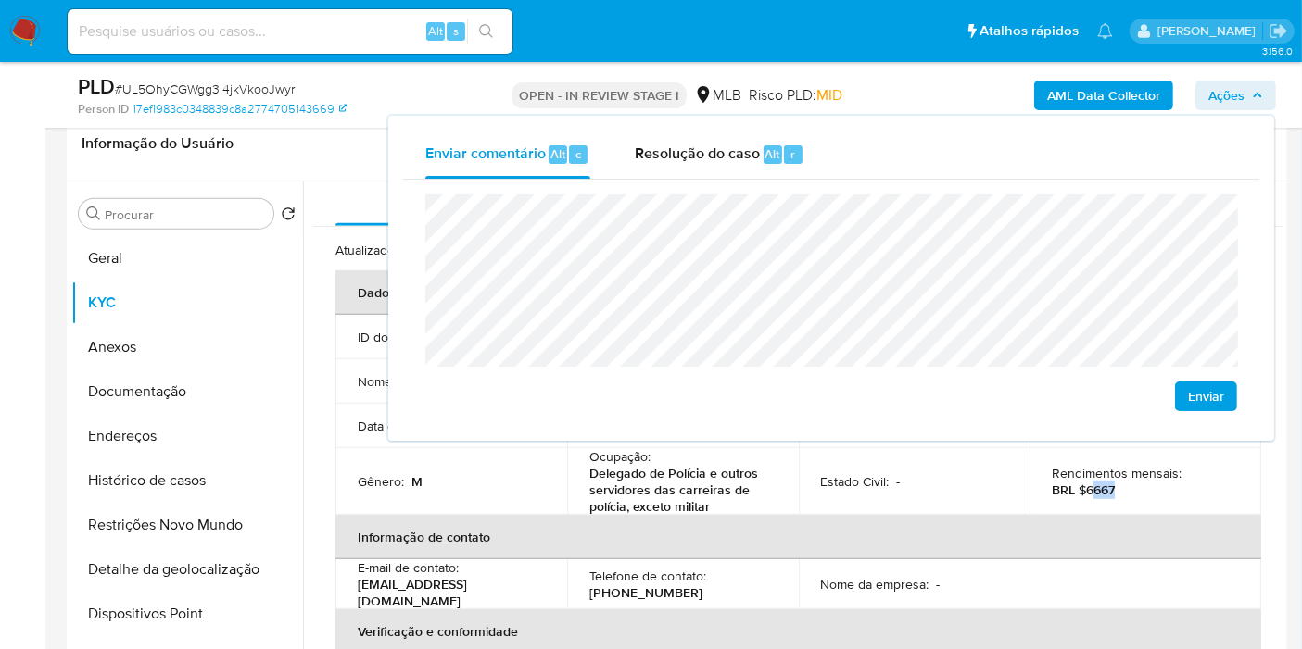
drag, startPoint x: 1086, startPoint y: 491, endPoint x: 1112, endPoint y: 484, distance: 26.7
click at [1112, 484] on div "Rendimentos mensais : BRL $6667" at bounding box center [1144, 481] width 187 height 33
click at [1111, 483] on p "BRL $6667" at bounding box center [1082, 490] width 63 height 17
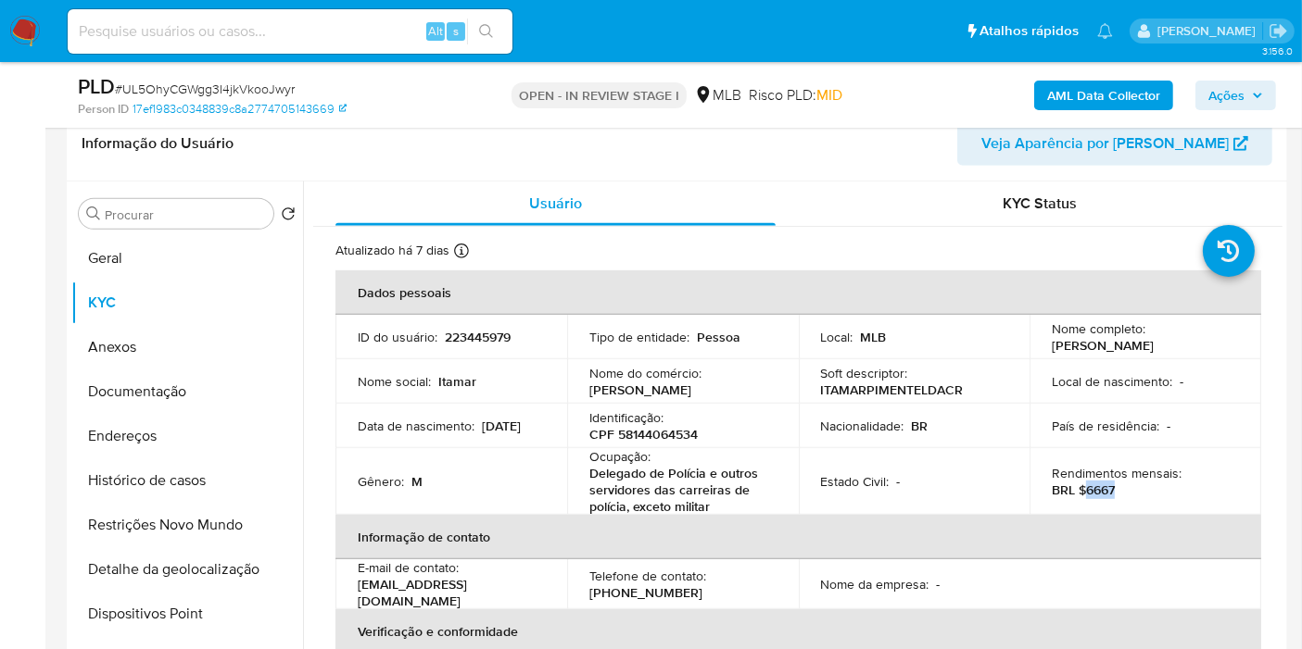
drag, startPoint x: 1083, startPoint y: 491, endPoint x: 1116, endPoint y: 491, distance: 33.3
click at [1116, 491] on div "Rendimentos mensais : BRL $6667" at bounding box center [1144, 481] width 187 height 33
copy p "6667"
click at [1239, 91] on span "Ações" at bounding box center [1226, 96] width 36 height 30
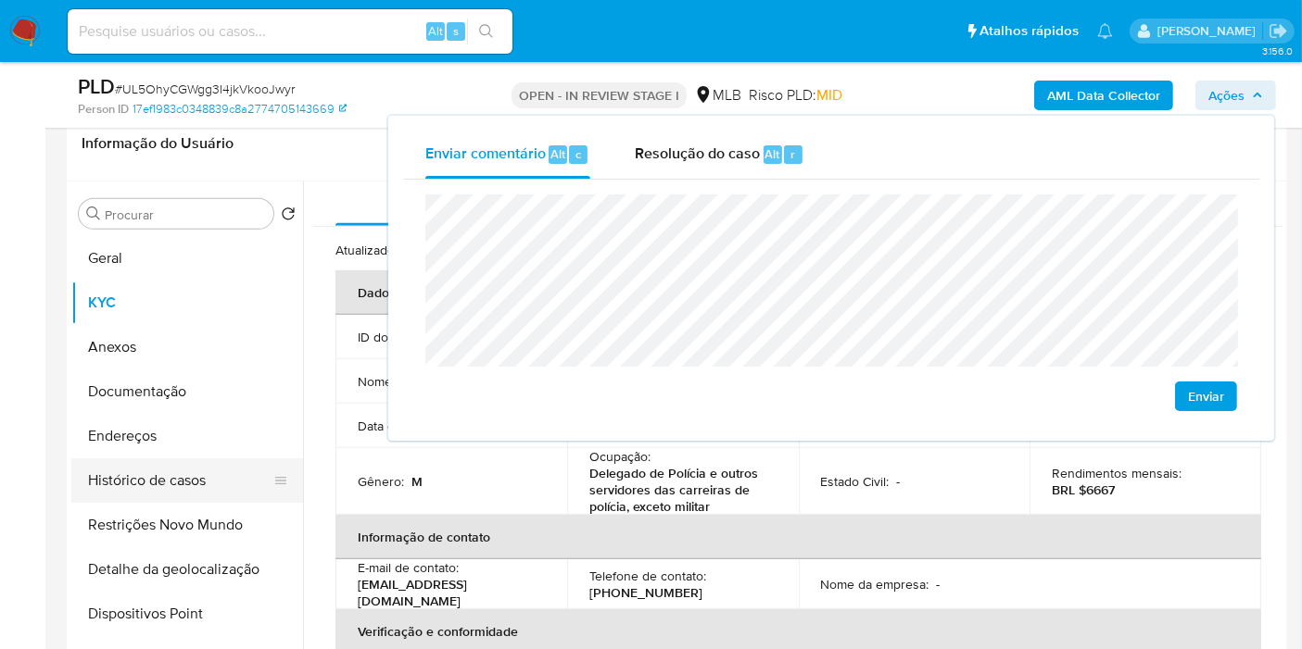
click at [174, 448] on button "Endereços" at bounding box center [187, 436] width 232 height 44
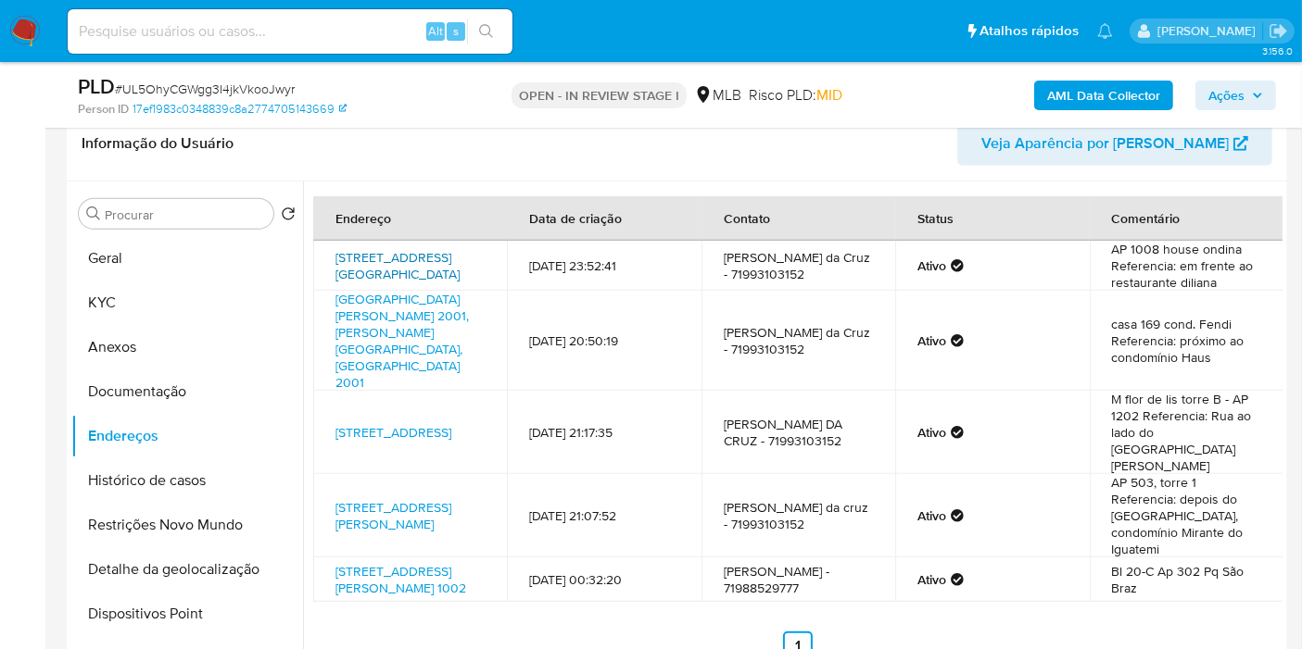
click at [389, 258] on link "[STREET_ADDRESS][GEOGRAPHIC_DATA]" at bounding box center [397, 265] width 124 height 35
click at [389, 303] on link "[GEOGRAPHIC_DATA][PERSON_NAME] 2001, [PERSON_NAME][GEOGRAPHIC_DATA], [GEOGRAPHI…" at bounding box center [401, 341] width 133 height 102
click at [379, 423] on link "[STREET_ADDRESS]" at bounding box center [393, 432] width 116 height 19
click at [377, 498] on link "[STREET_ADDRESS][PERSON_NAME]" at bounding box center [393, 515] width 116 height 35
click at [383, 562] on link "[STREET_ADDRESS][PERSON_NAME] 1002" at bounding box center [400, 579] width 131 height 35
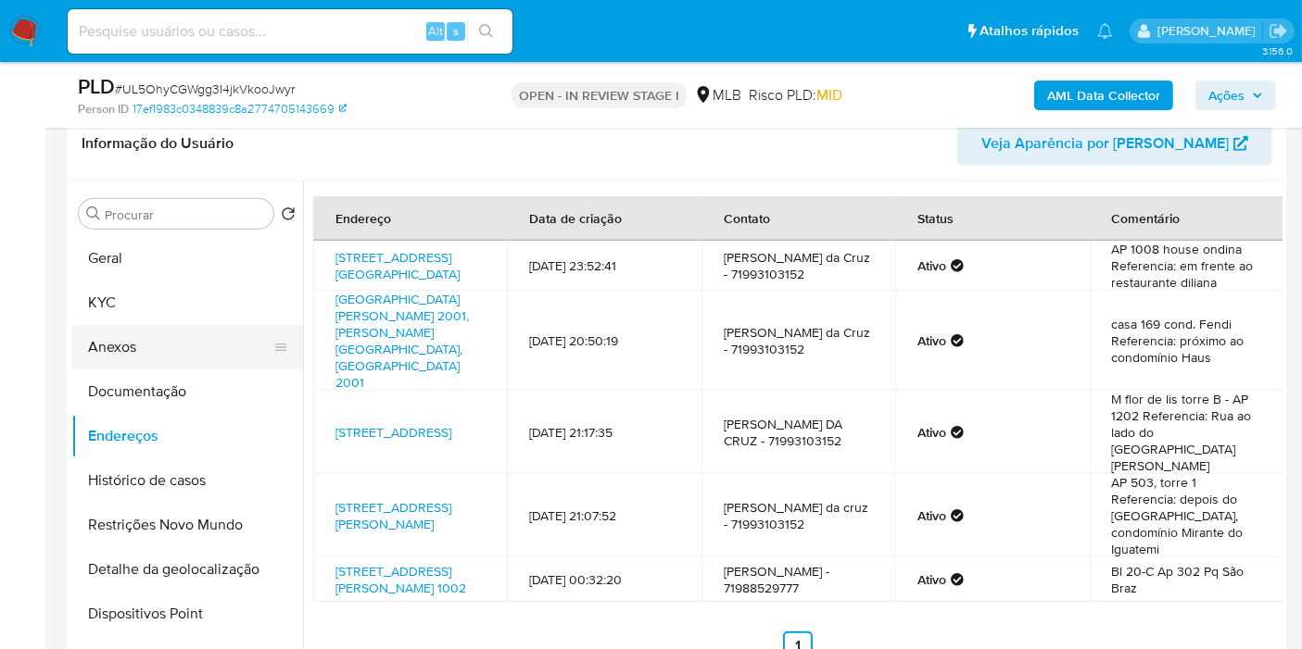
click at [181, 363] on button "Anexos" at bounding box center [179, 347] width 217 height 44
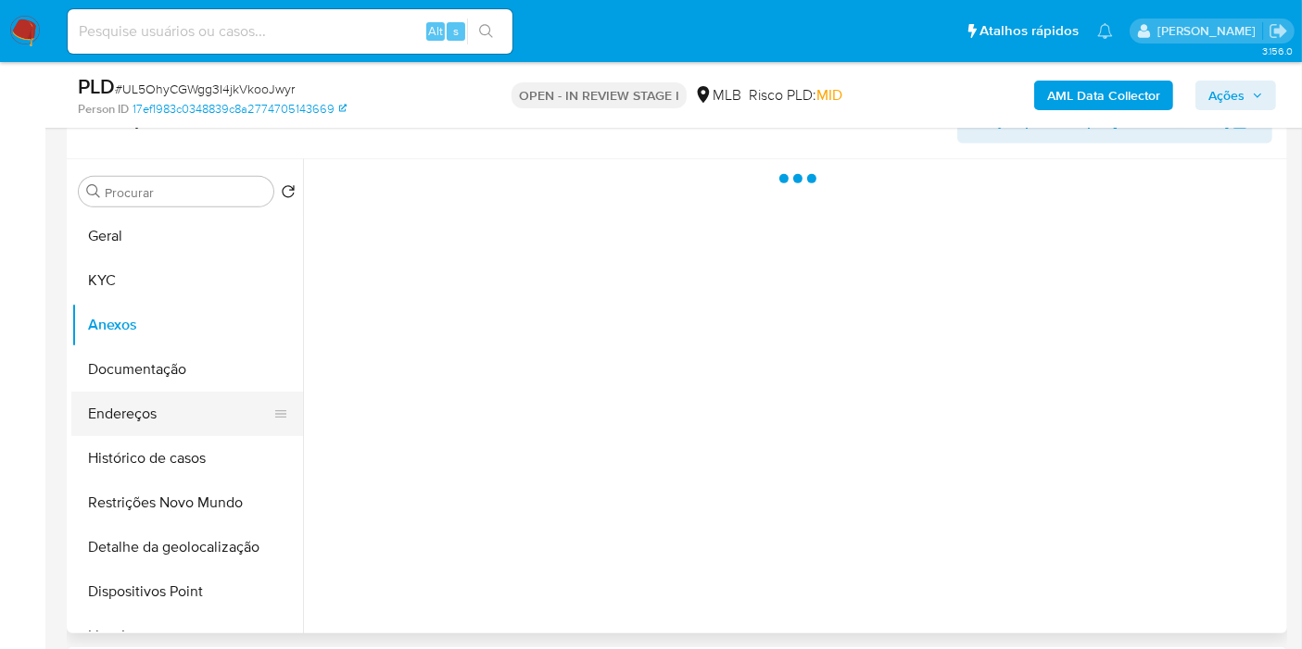
click at [182, 401] on button "Endereços" at bounding box center [179, 414] width 217 height 44
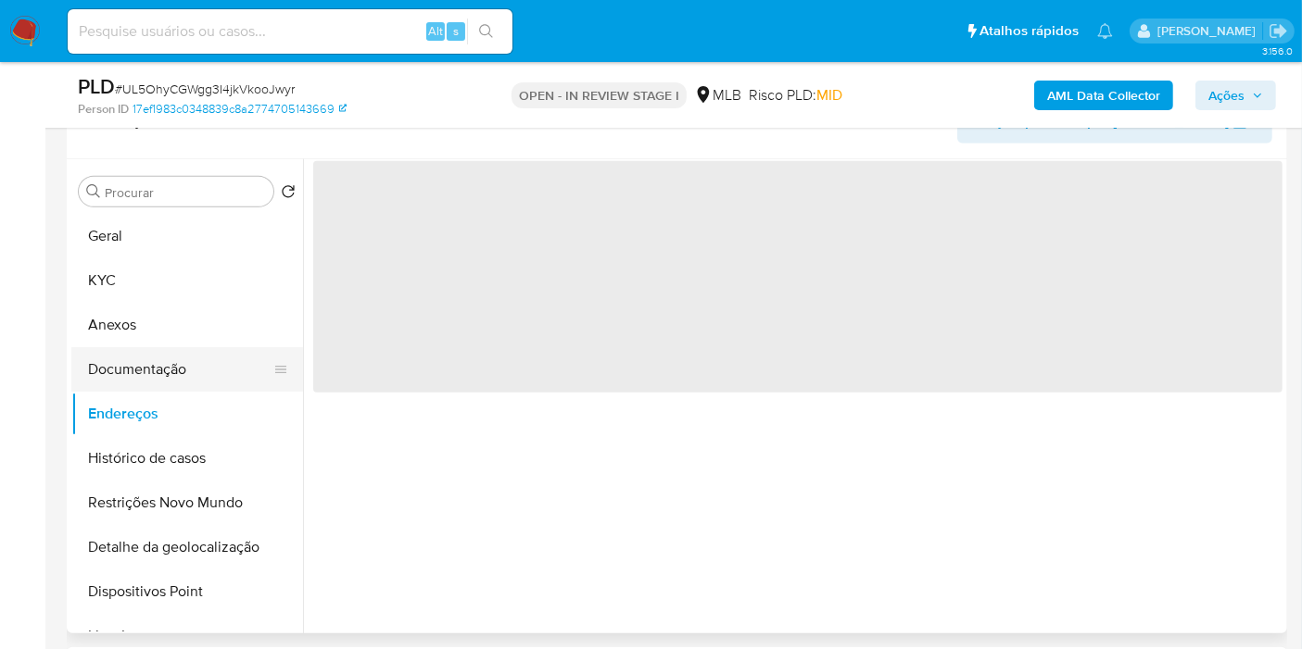
click at [190, 375] on button "Documentação" at bounding box center [179, 369] width 217 height 44
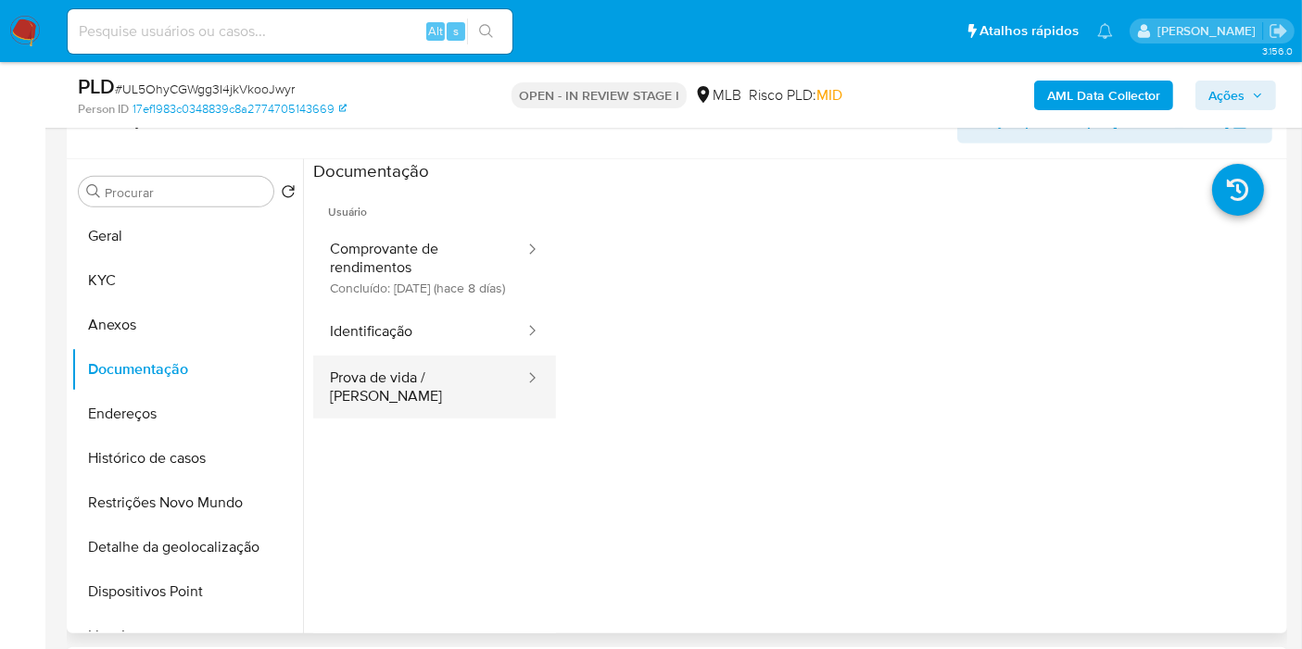
click at [440, 395] on button "Prova de vida / [PERSON_NAME]" at bounding box center [419, 387] width 213 height 63
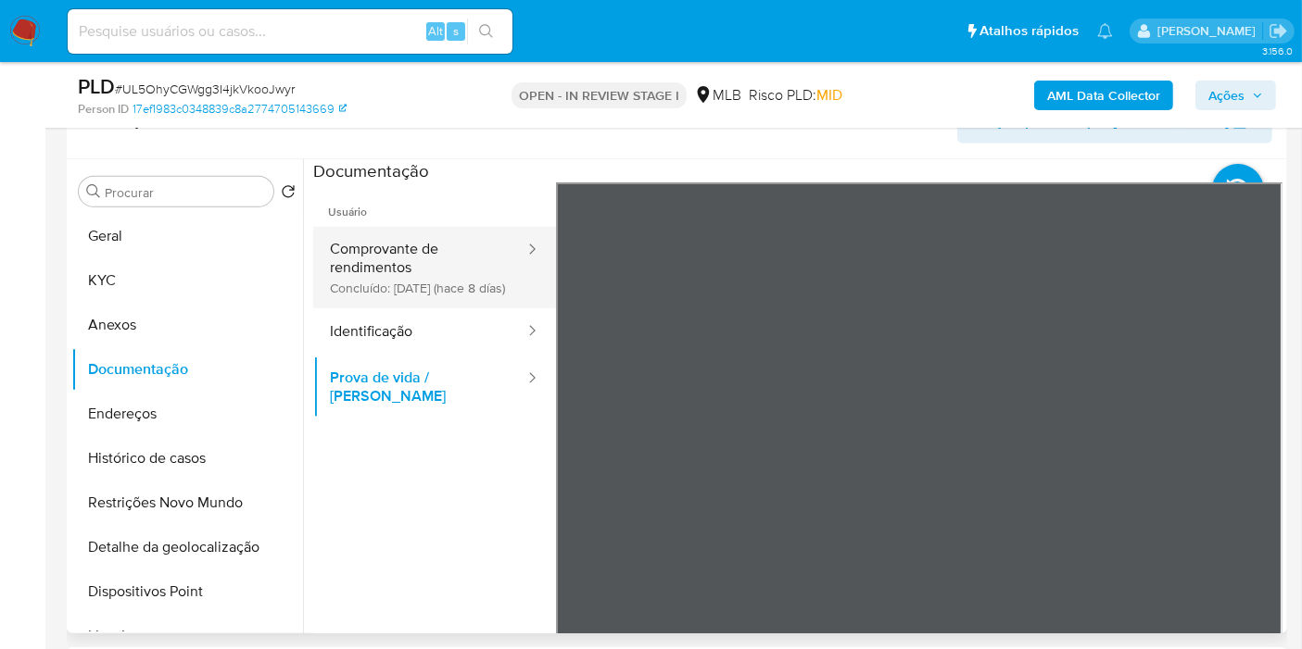
click at [400, 244] on button "Comprovante de rendimentos Concluído: [DATE] (hace 8 días)" at bounding box center [419, 268] width 213 height 82
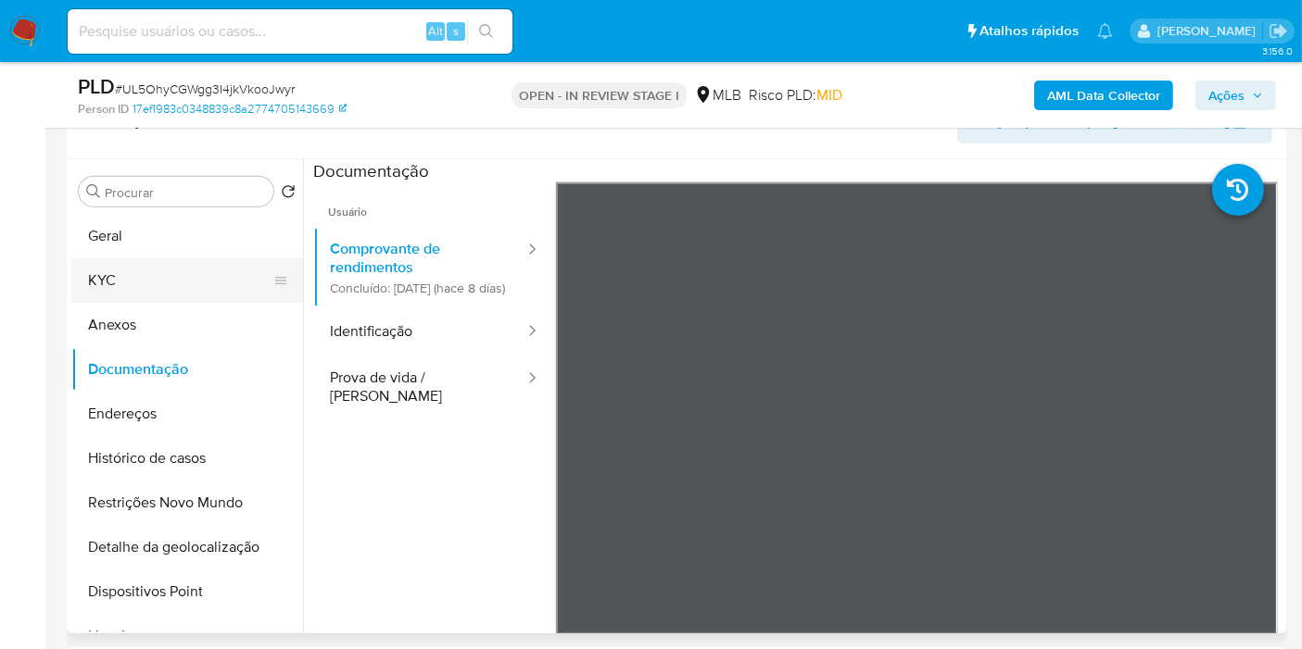
click at [197, 272] on button "KYC" at bounding box center [179, 280] width 217 height 44
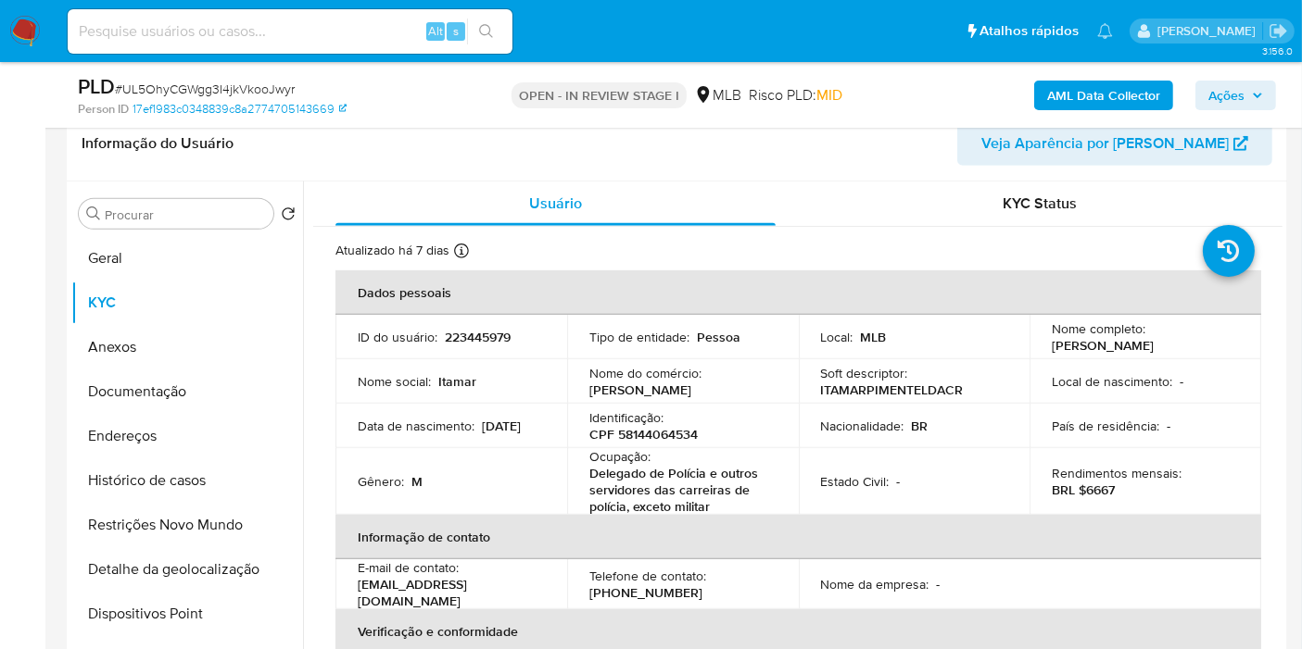
click at [1233, 89] on span "Ações" at bounding box center [1226, 96] width 36 height 30
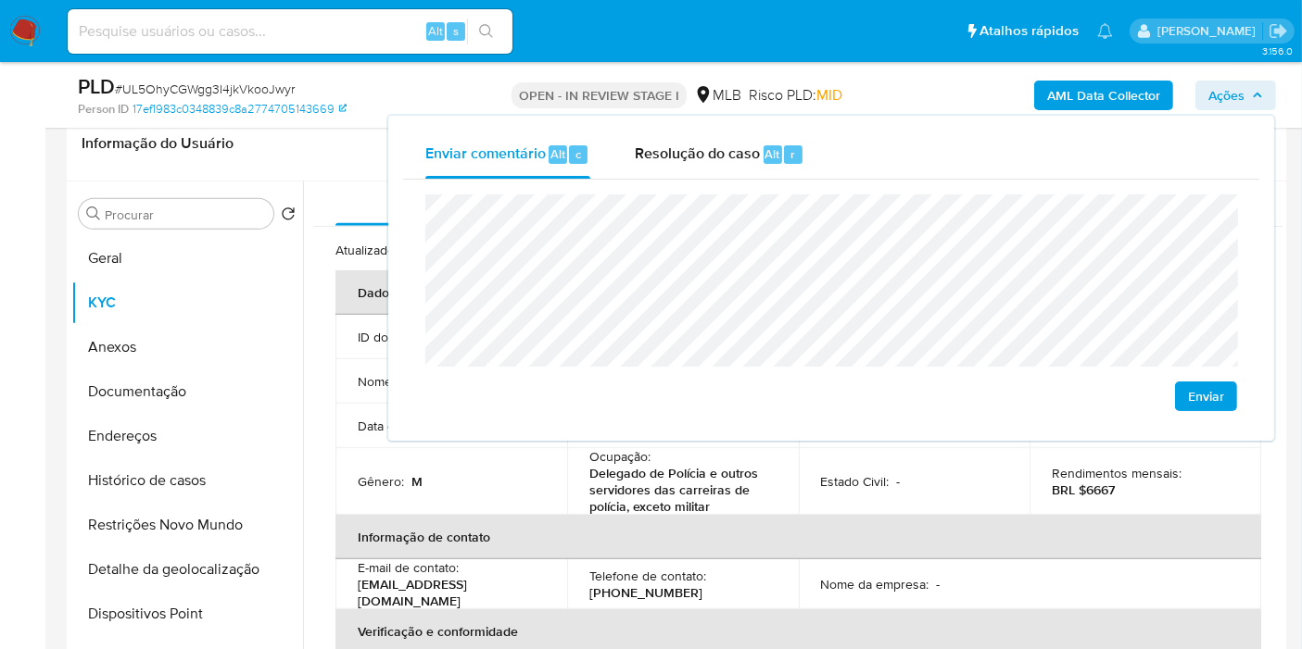
click at [0, 0] on lt-span "econômica" at bounding box center [0, 0] width 0 height 0
click at [202, 472] on button "Histórico de casos" at bounding box center [179, 481] width 217 height 44
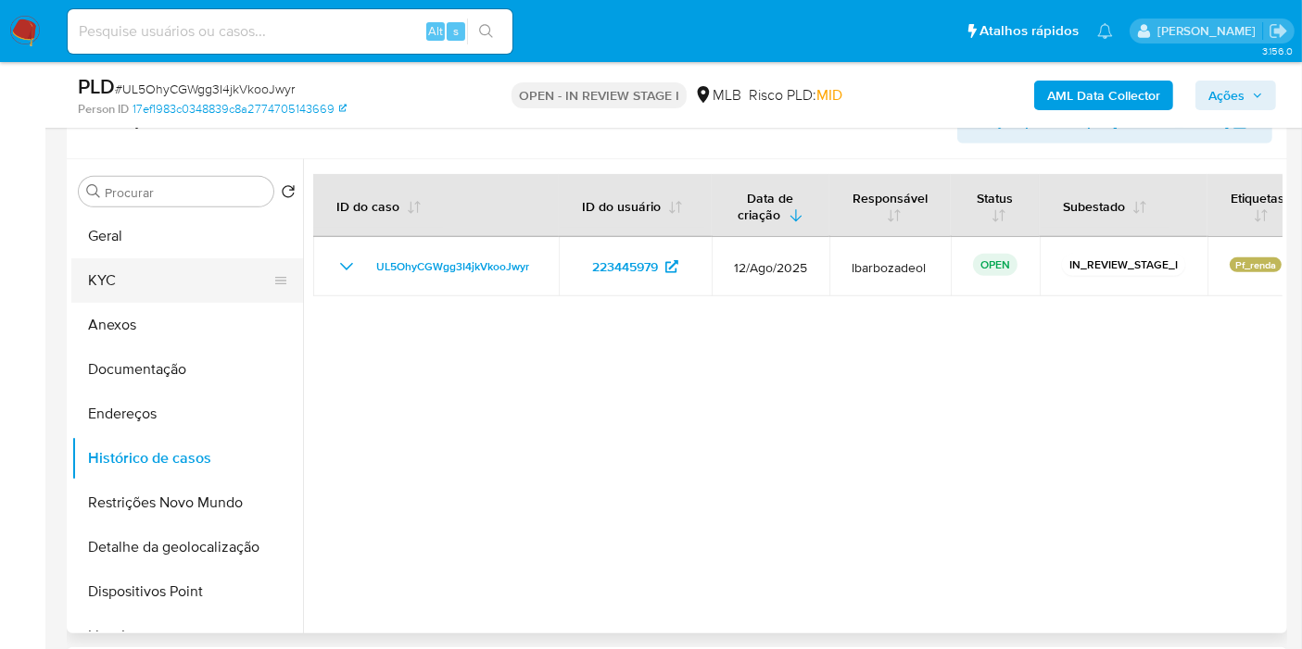
drag, startPoint x: 82, startPoint y: 269, endPoint x: 143, endPoint y: 269, distance: 60.2
click at [82, 269] on button "KYC" at bounding box center [179, 280] width 217 height 44
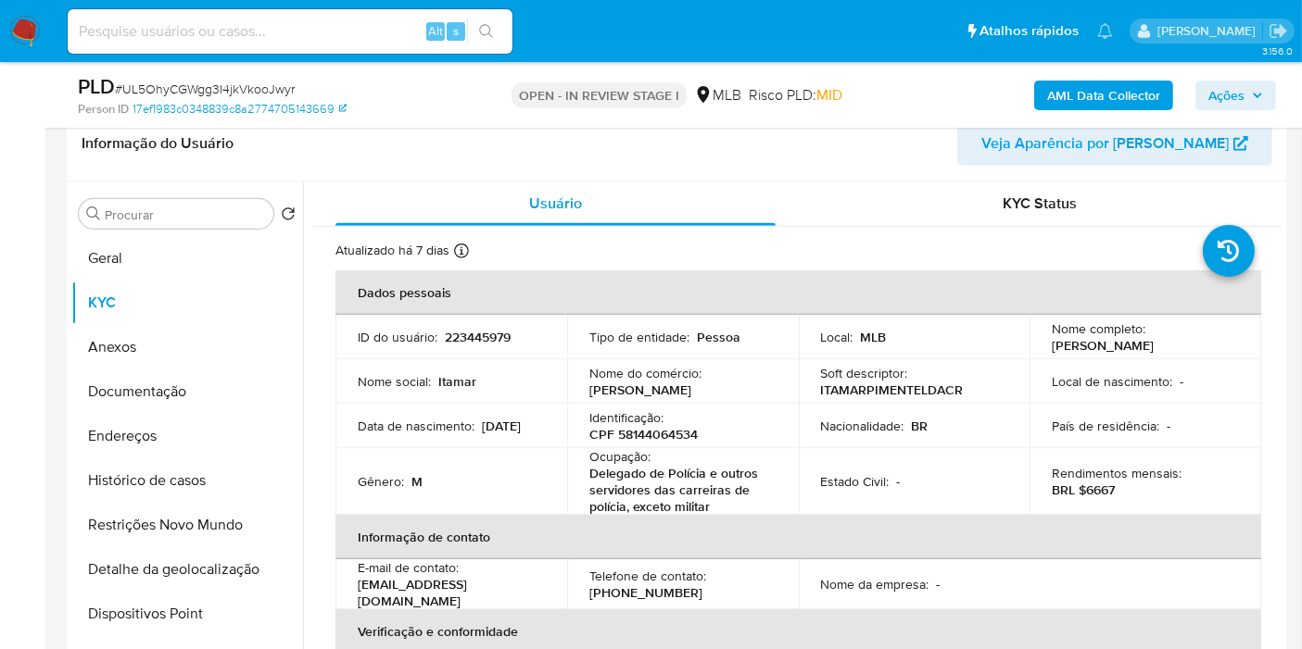
click at [1242, 97] on span "Ações" at bounding box center [1226, 96] width 36 height 30
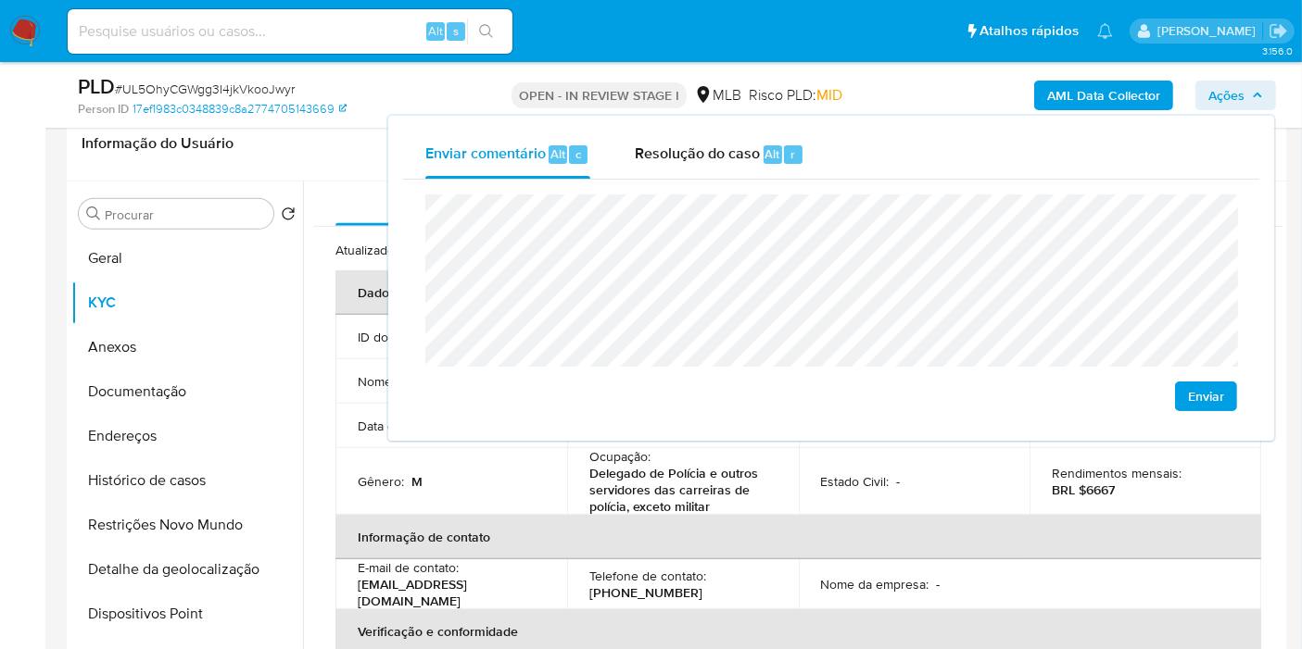
click at [1201, 192] on div "Enviar" at bounding box center [831, 303] width 856 height 246
click at [167, 473] on button "Histórico de casos" at bounding box center [179, 481] width 217 height 44
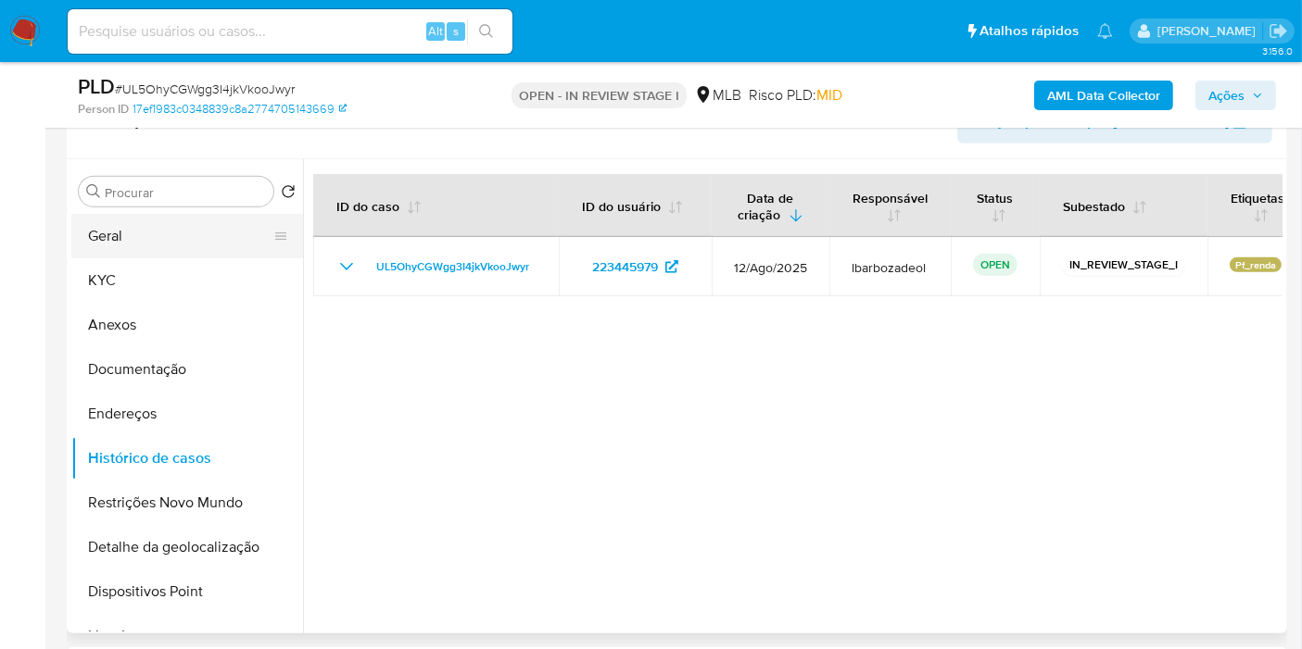
click at [164, 230] on button "Geral" at bounding box center [179, 236] width 217 height 44
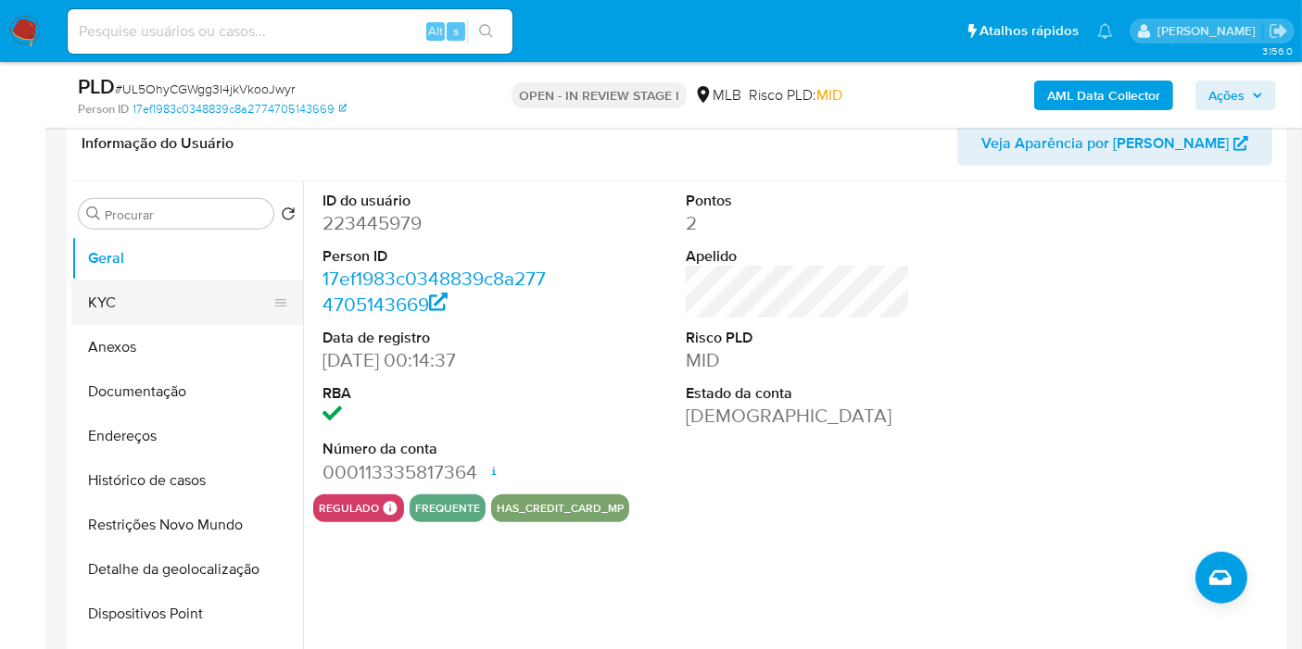
click at [146, 293] on button "KYC" at bounding box center [179, 303] width 217 height 44
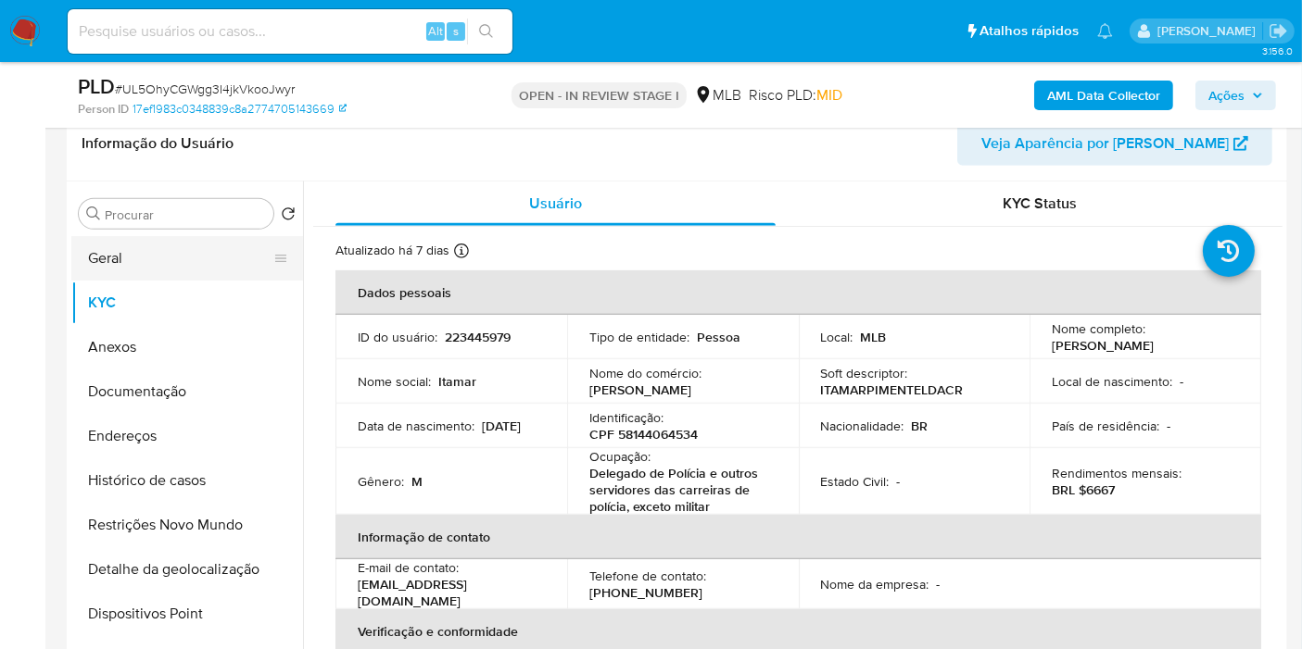
click at [190, 252] on button "Geral" at bounding box center [179, 258] width 217 height 44
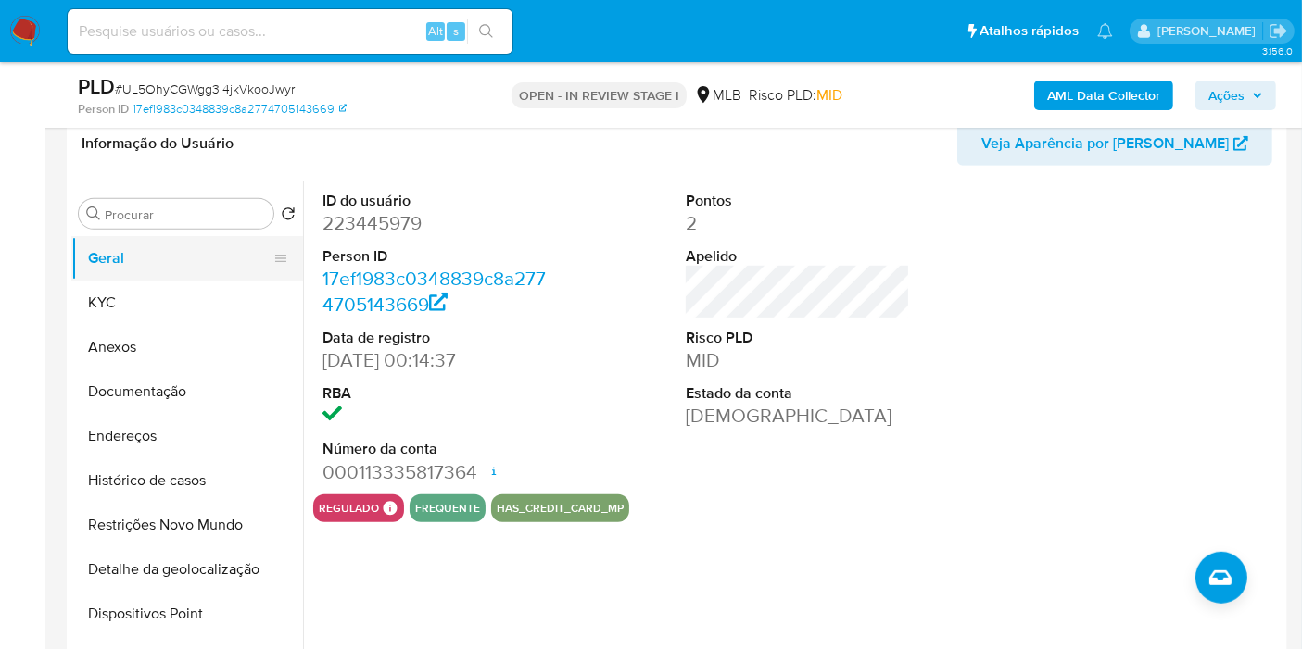
click at [178, 273] on button "Geral" at bounding box center [179, 258] width 217 height 44
click at [166, 296] on button "KYC" at bounding box center [179, 303] width 217 height 44
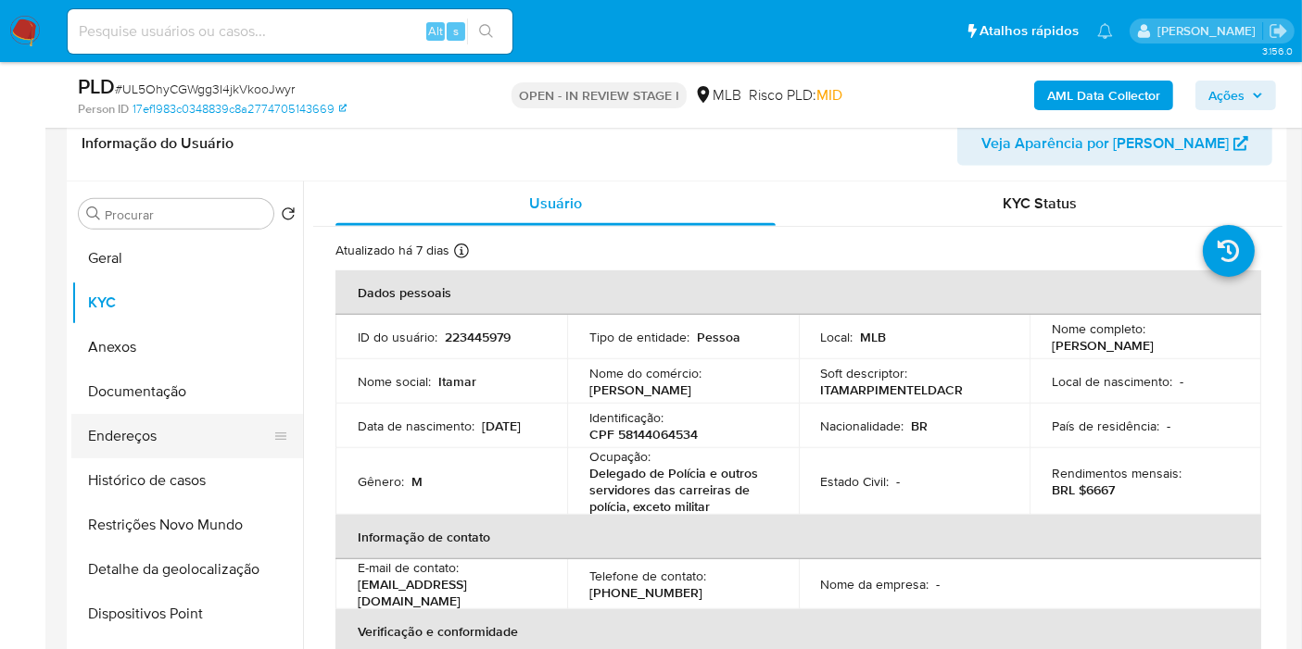
click at [142, 429] on button "Endereços" at bounding box center [179, 436] width 217 height 44
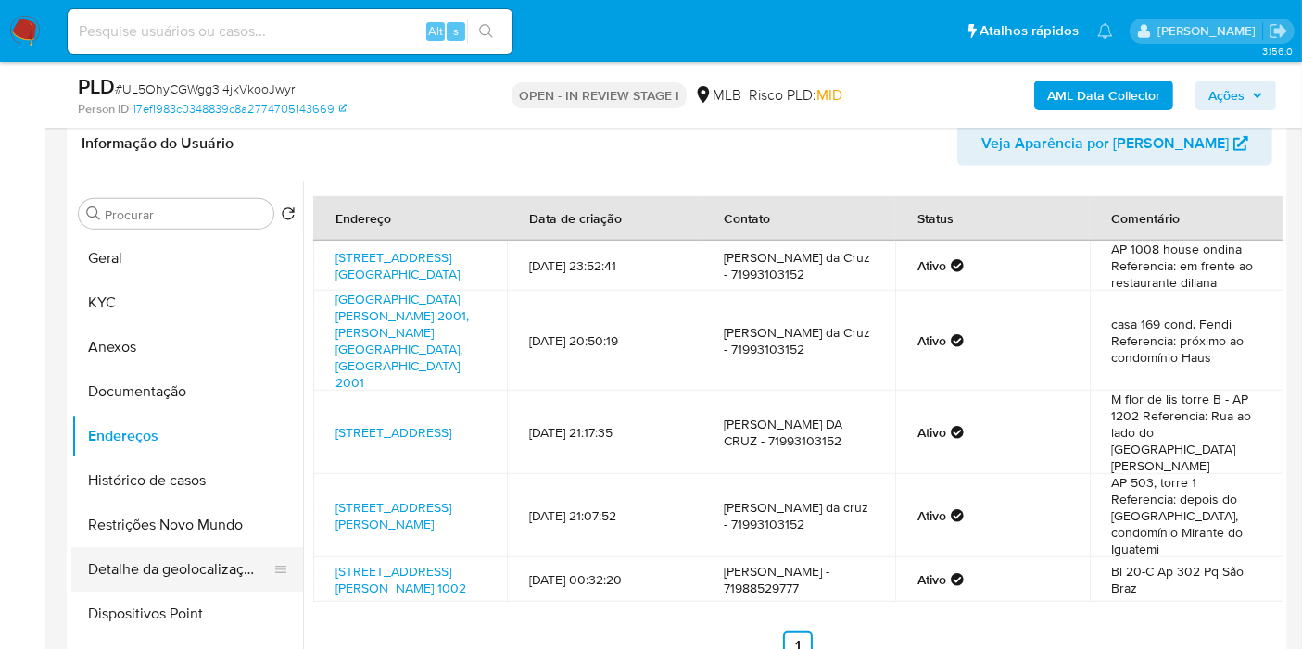
click at [174, 552] on button "Detalhe da geolocalização" at bounding box center [179, 569] width 217 height 44
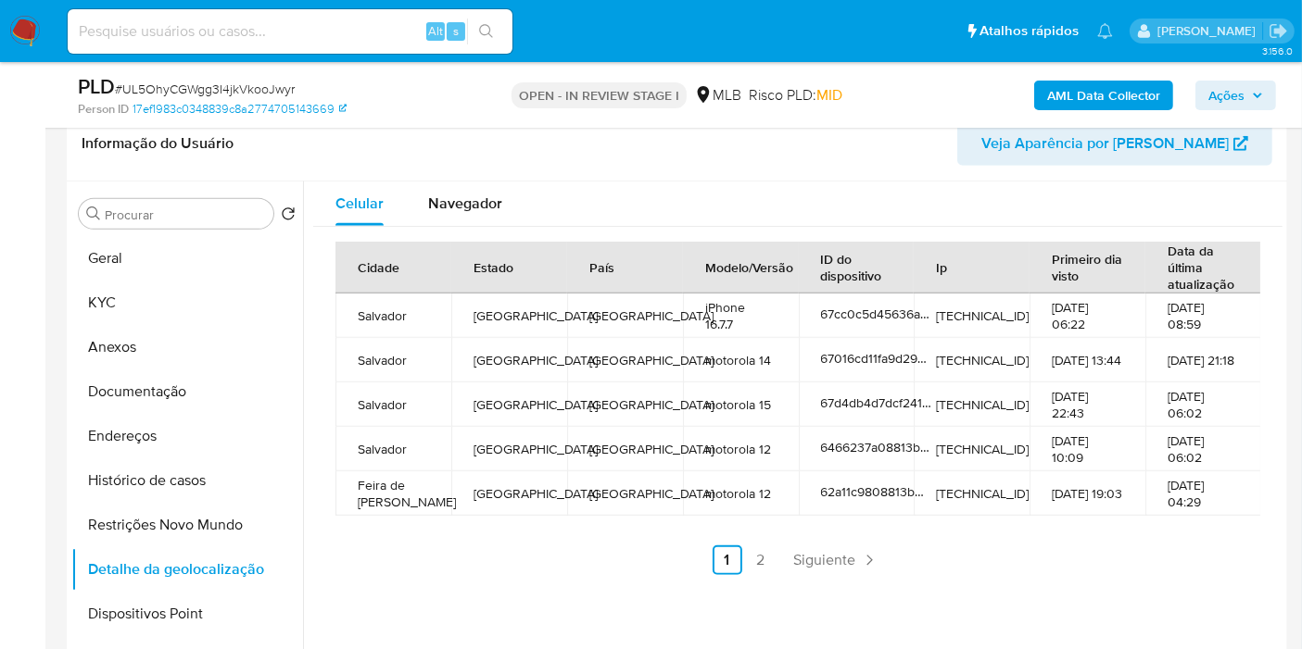
drag, startPoint x: 190, startPoint y: 511, endPoint x: 876, endPoint y: 509, distance: 686.4
click at [190, 511] on button "Restrições Novo Mundo" at bounding box center [187, 525] width 232 height 44
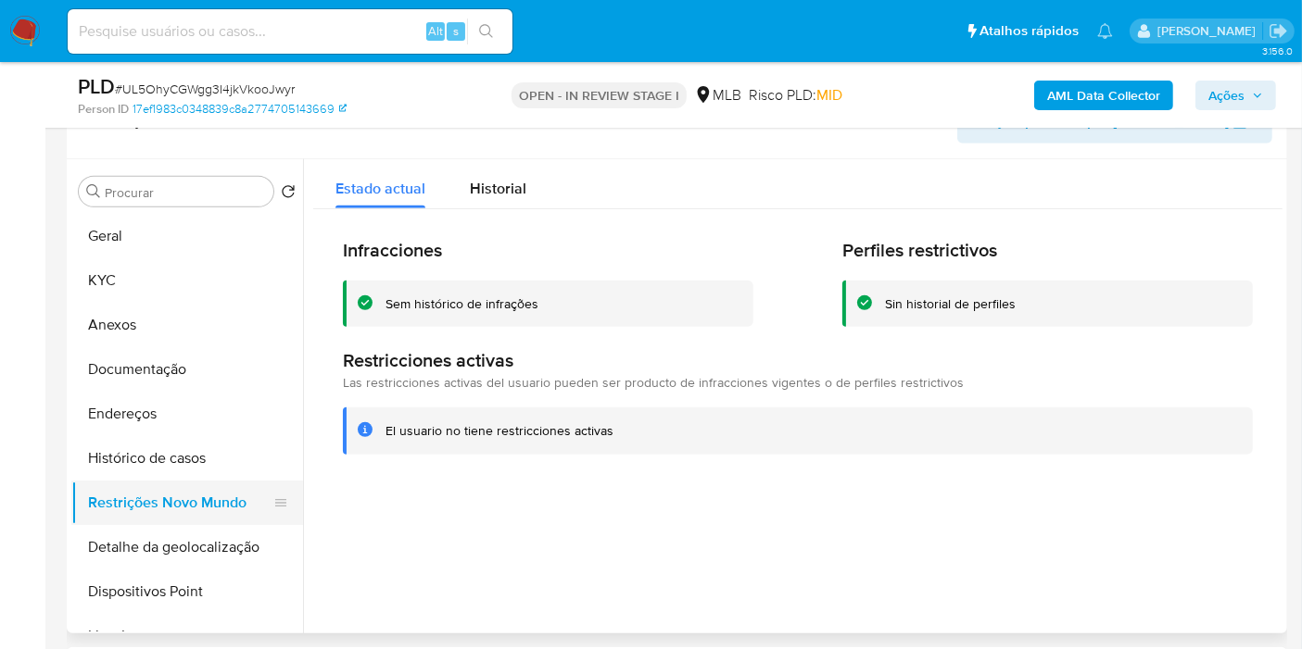
drag, startPoint x: 163, startPoint y: 583, endPoint x: 291, endPoint y: 489, distance: 158.4
click at [162, 584] on button "Dispositivos Point" at bounding box center [187, 592] width 232 height 44
